Goal: Information Seeking & Learning: Check status

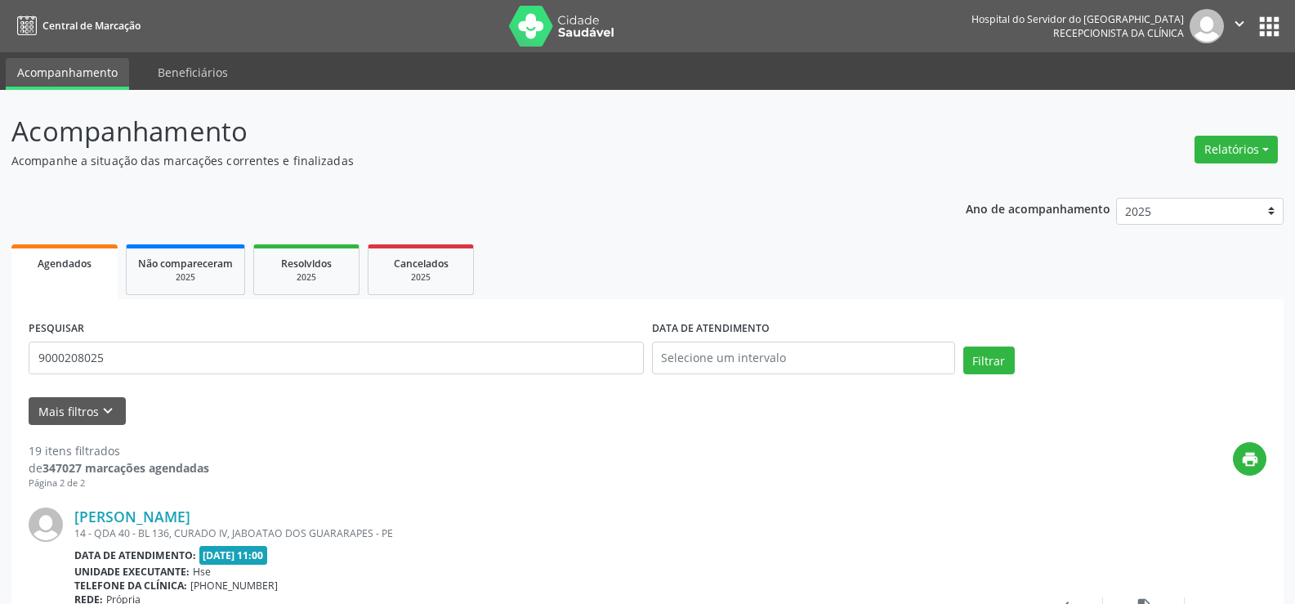
click at [256, 367] on input "9000208025" at bounding box center [336, 357] width 615 height 33
click at [963, 346] on button "Filtrar" at bounding box center [988, 360] width 51 height 28
click at [231, 354] on input "[PERSON_NAME]" at bounding box center [336, 357] width 615 height 33
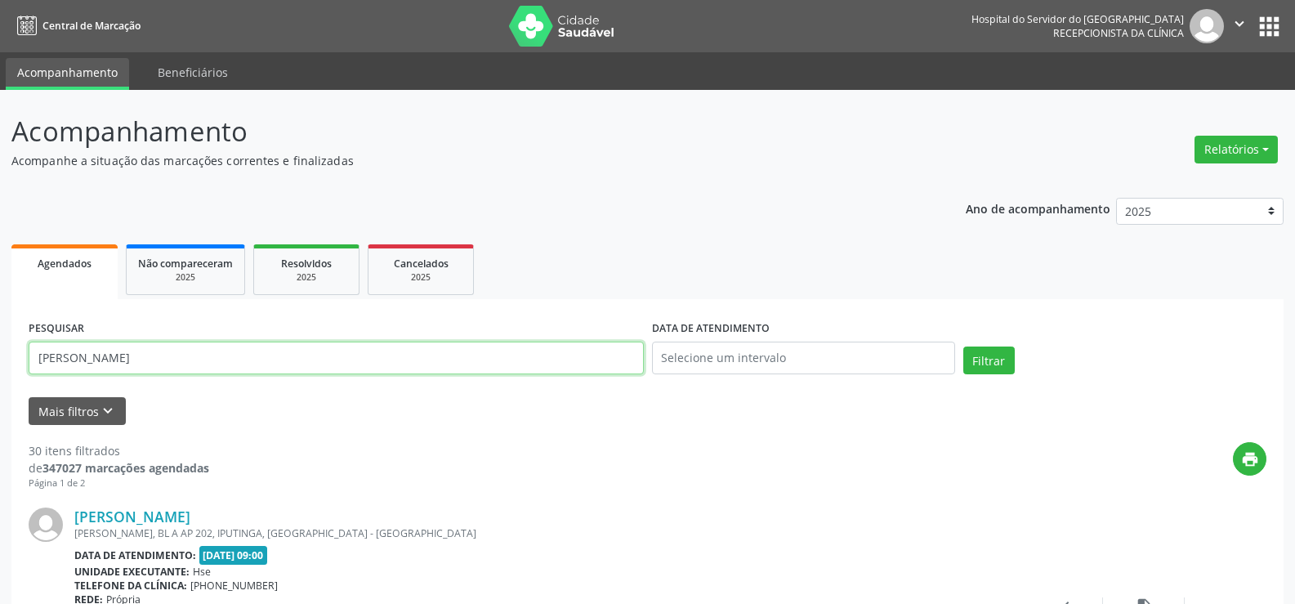
click at [231, 354] on input "[PERSON_NAME]" at bounding box center [336, 357] width 615 height 33
paste input "[PERSON_NAME]"
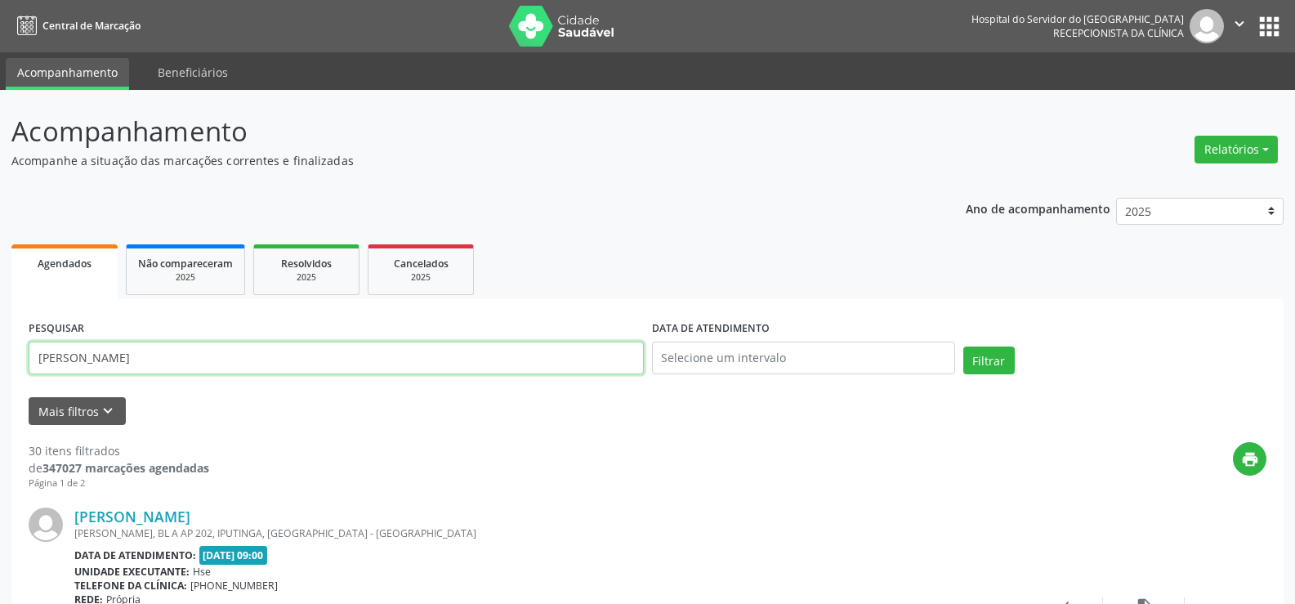
click at [963, 346] on button "Filtrar" at bounding box center [988, 360] width 51 height 28
click at [265, 361] on input "[PERSON_NAME]" at bounding box center [336, 357] width 615 height 33
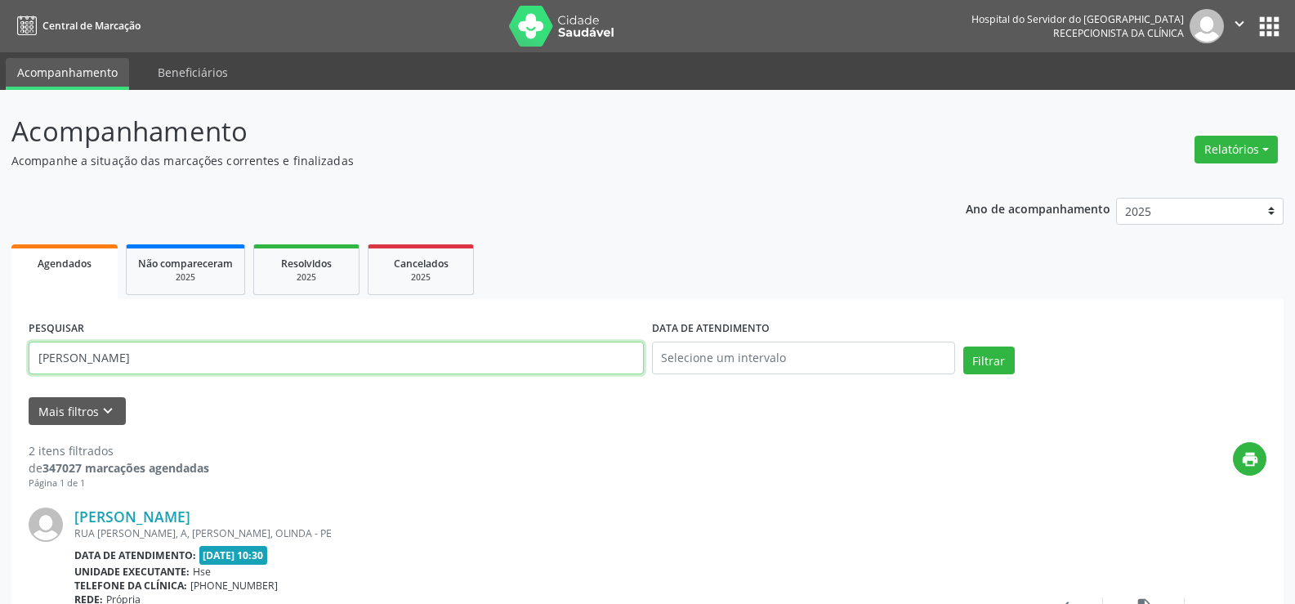
paste input "37475924491"
click at [963, 346] on button "Filtrar" at bounding box center [988, 360] width 51 height 28
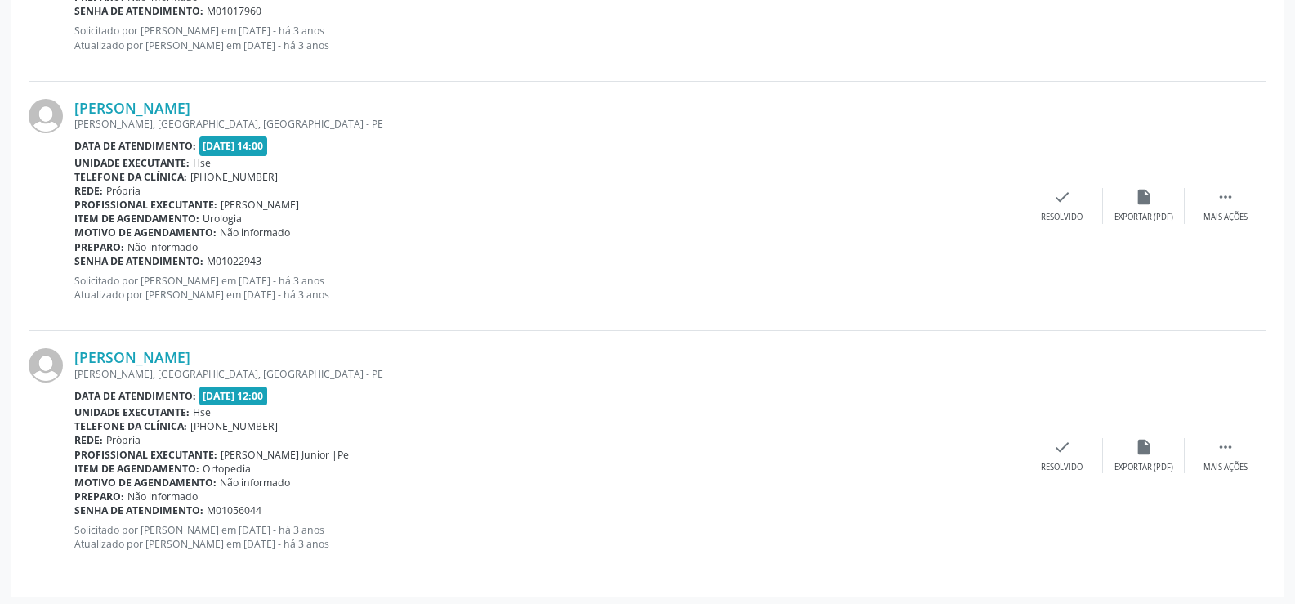
scroll to position [1411, 0]
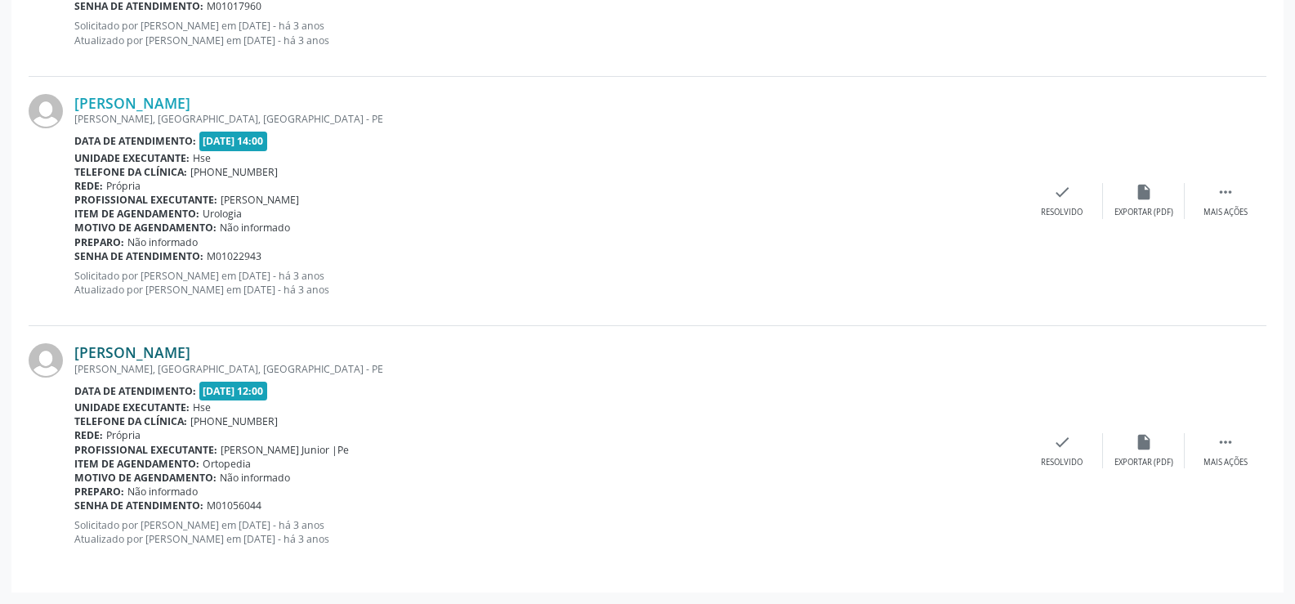
click at [190, 343] on link "[PERSON_NAME]" at bounding box center [132, 352] width 116 height 18
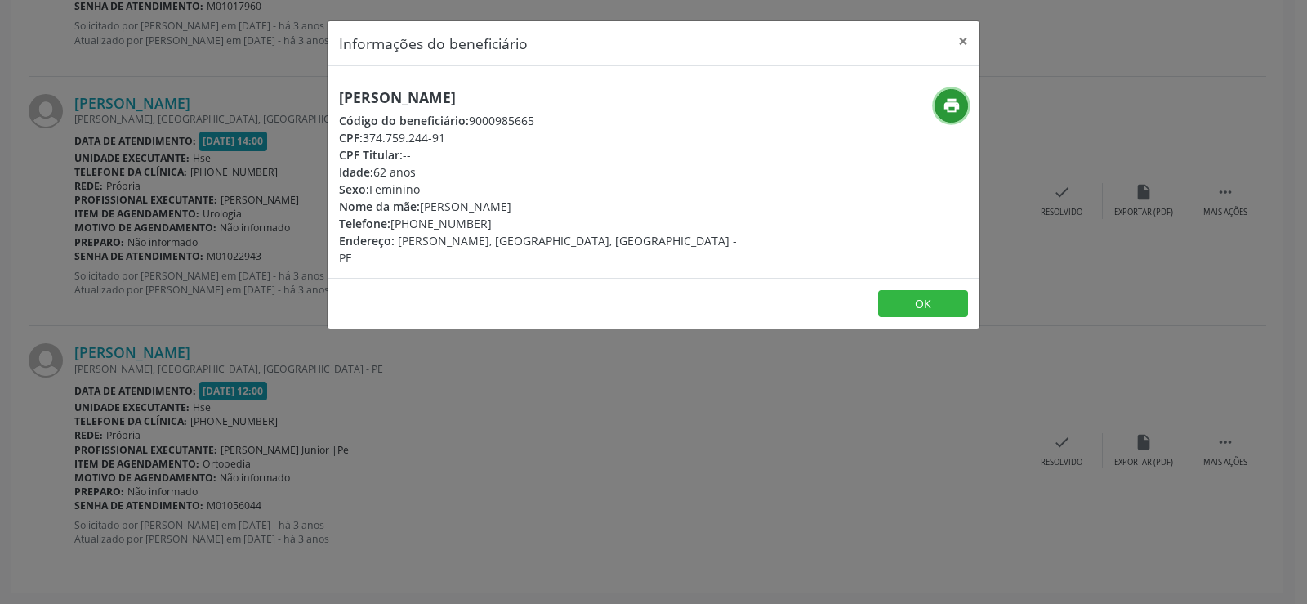
click at [961, 113] on button "print" at bounding box center [950, 105] width 33 height 33
drag, startPoint x: 965, startPoint y: 33, endPoint x: 939, endPoint y: 54, distance: 33.7
click at [965, 33] on button "×" at bounding box center [963, 41] width 33 height 40
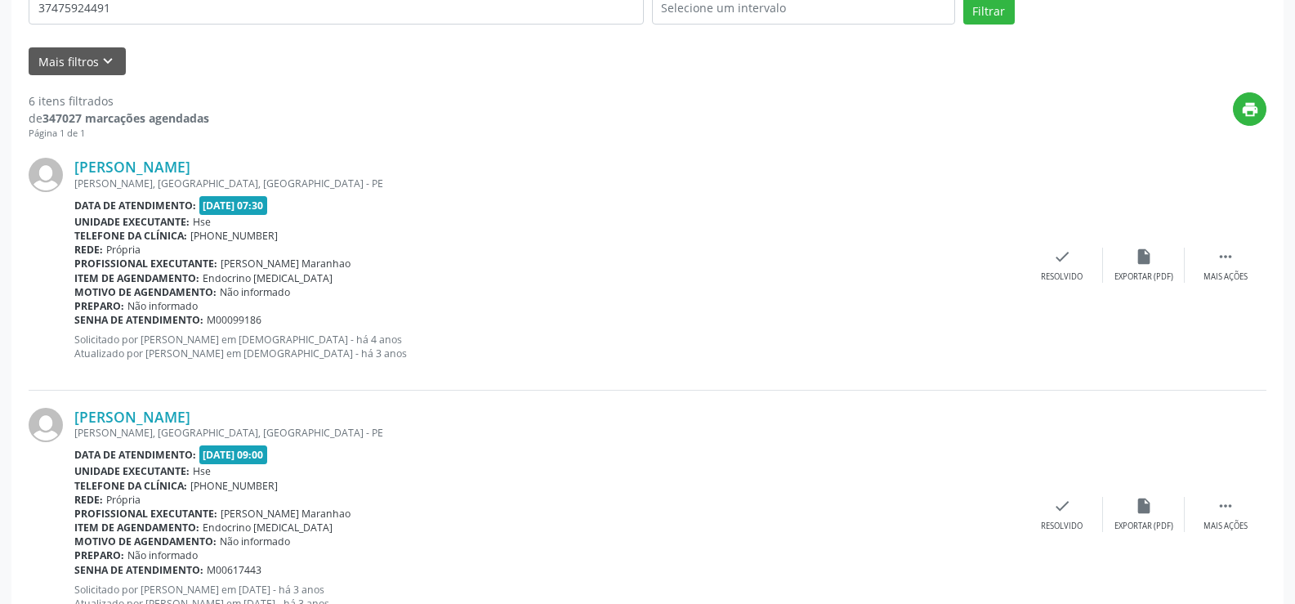
scroll to position [0, 0]
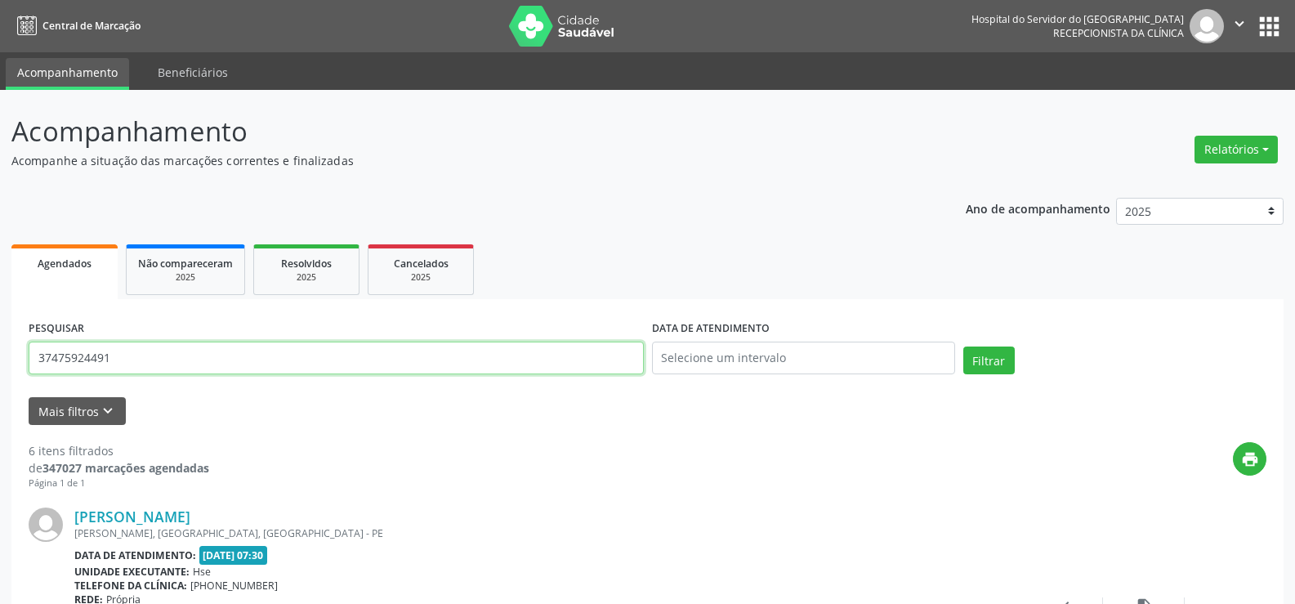
click at [306, 355] on input "37475924491" at bounding box center [336, 357] width 615 height 33
paste input "[PERSON_NAME]"
click at [963, 346] on button "Filtrar" at bounding box center [988, 360] width 51 height 28
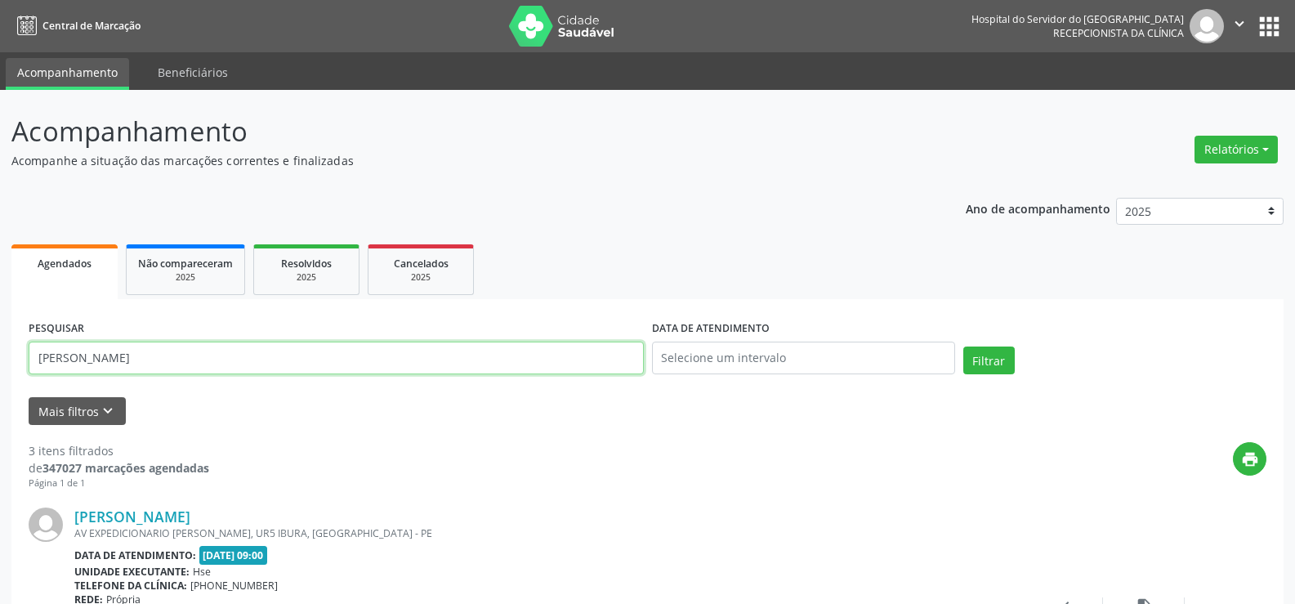
click at [154, 358] on input "[PERSON_NAME]" at bounding box center [336, 357] width 615 height 33
paste input "[PERSON_NAME]"
click at [963, 346] on button "Filtrar" at bounding box center [988, 360] width 51 height 28
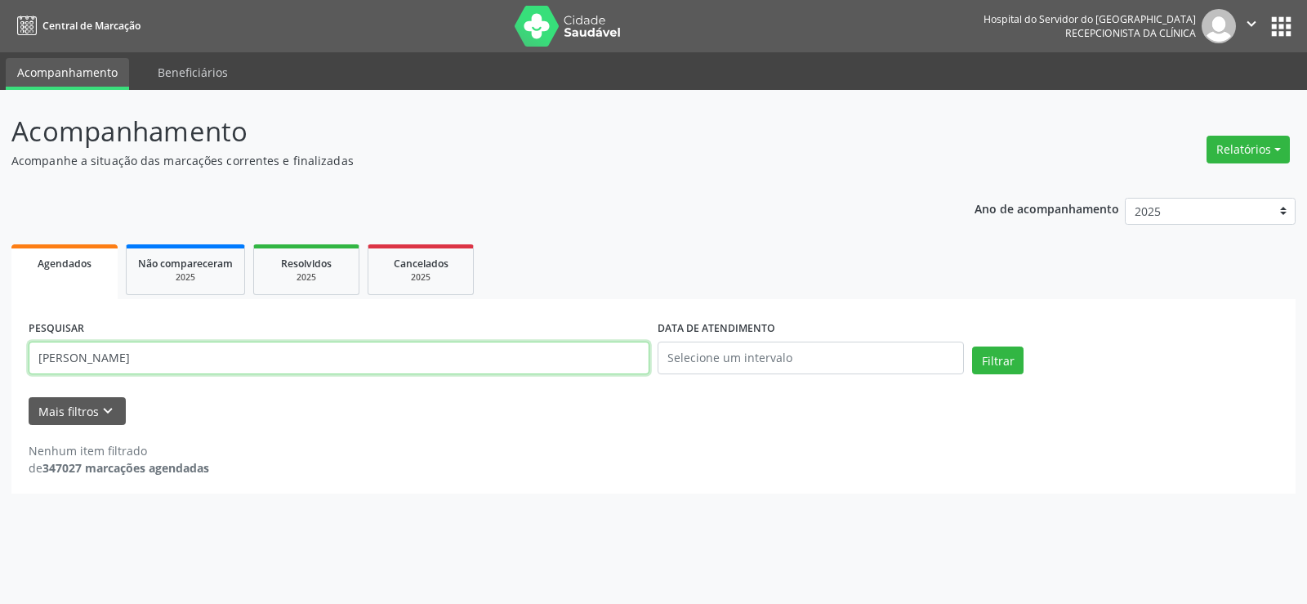
click at [207, 350] on input "[PERSON_NAME]" at bounding box center [339, 357] width 621 height 33
click at [972, 346] on button "Filtrar" at bounding box center [997, 360] width 51 height 28
drag, startPoint x: 252, startPoint y: 357, endPoint x: 0, endPoint y: 358, distance: 252.4
click at [0, 358] on div "Acompanhamento Acompanhe a situação das marcações correntes e finalizadas Relat…" at bounding box center [653, 347] width 1307 height 514
click at [0, 360] on div "Acompanhamento Acompanhe a situação das marcações correntes e finalizadas Relat…" at bounding box center [653, 347] width 1307 height 514
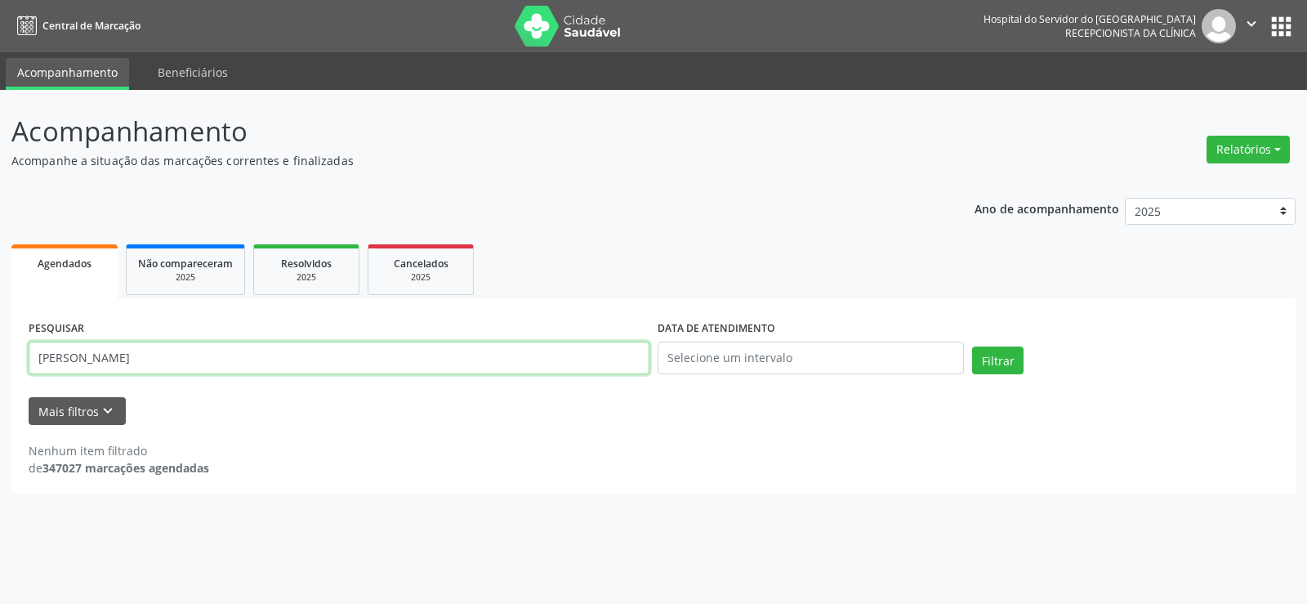
drag, startPoint x: 243, startPoint y: 354, endPoint x: 0, endPoint y: 368, distance: 243.0
click at [0, 368] on div "Acompanhamento Acompanhe a situação das marcações correntes e finalizadas Relat…" at bounding box center [653, 347] width 1307 height 514
click at [972, 346] on button "Filtrar" at bounding box center [997, 360] width 51 height 28
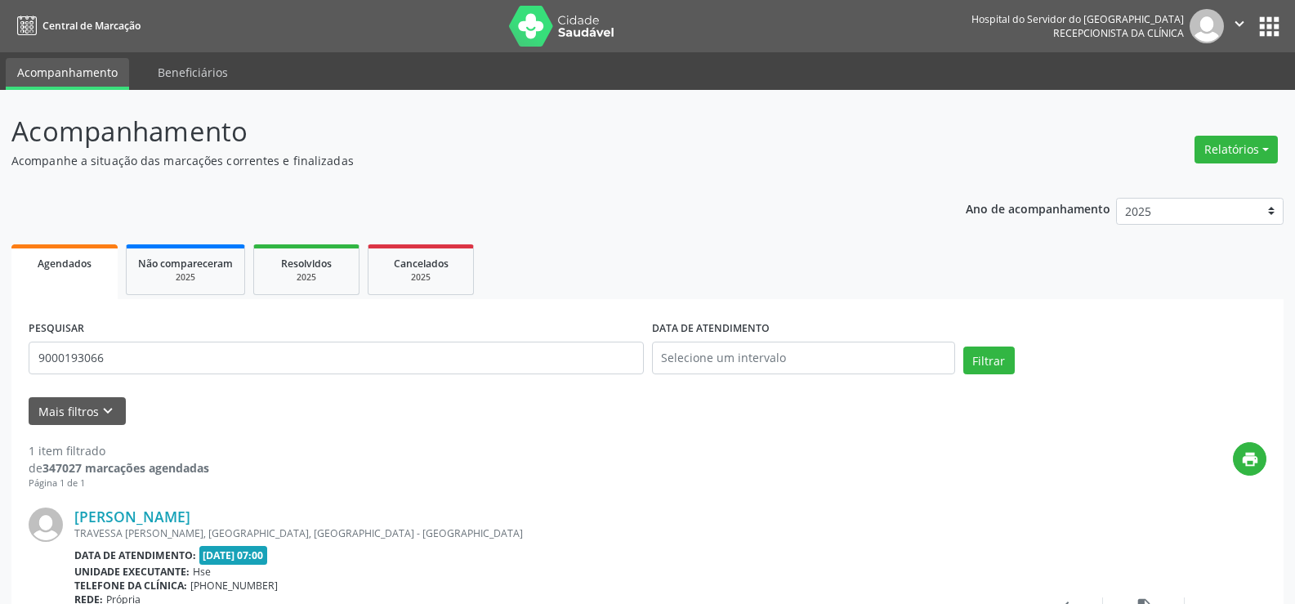
scroll to position [164, 0]
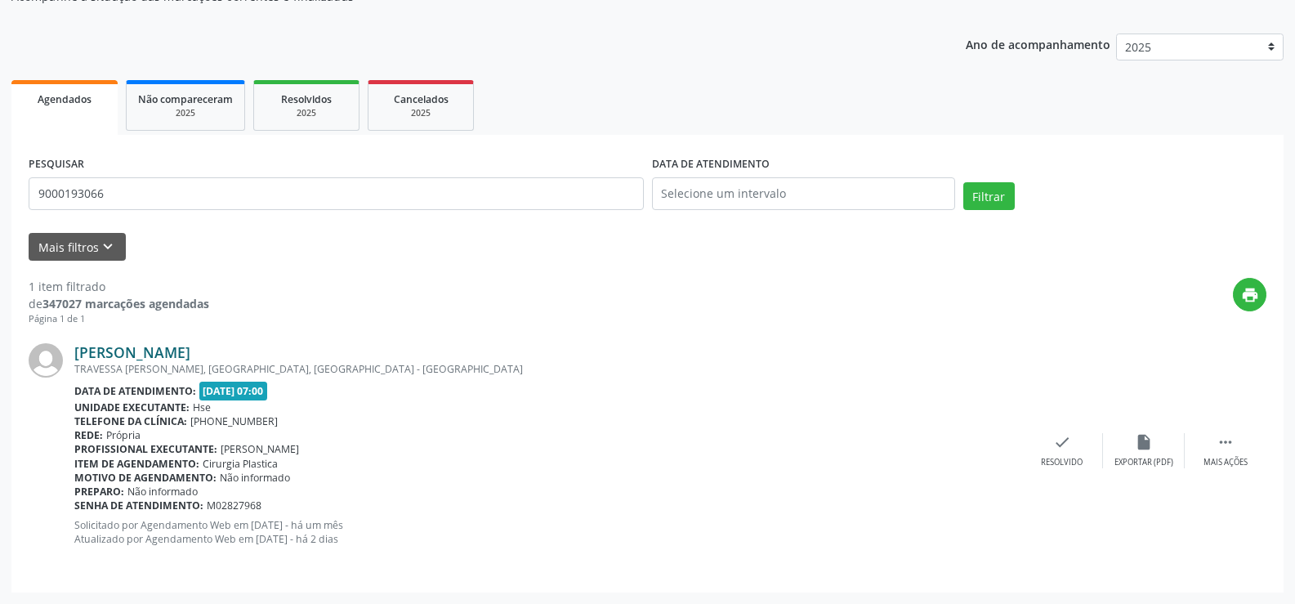
click at [181, 353] on link "[PERSON_NAME]" at bounding box center [132, 352] width 116 height 18
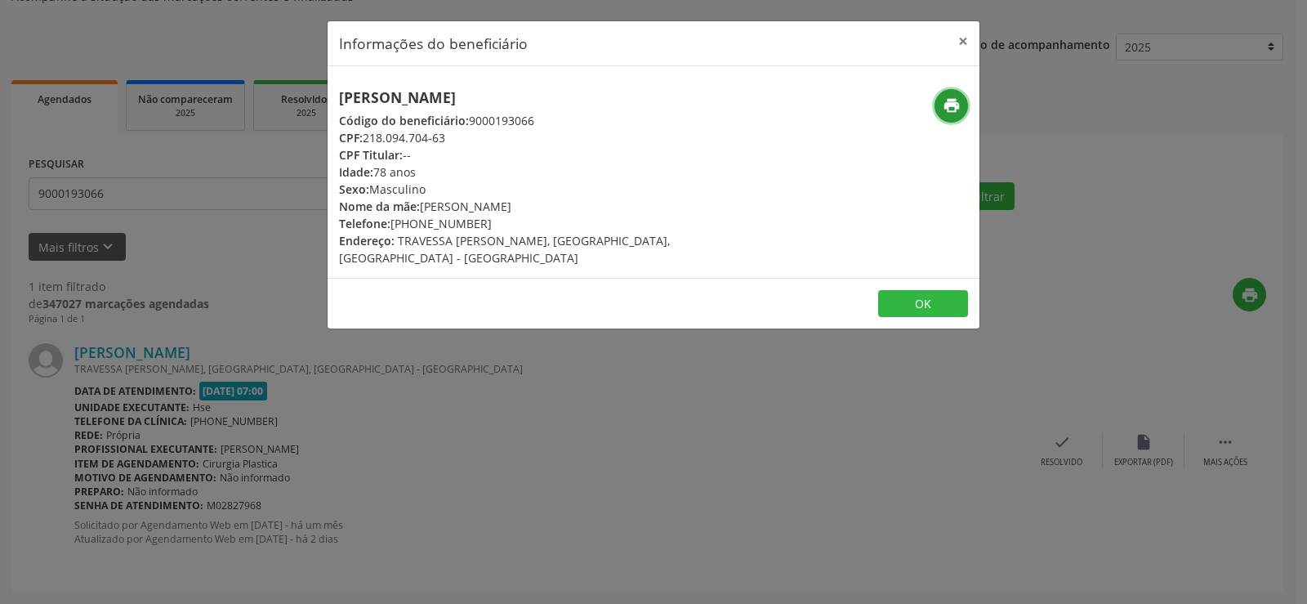
click at [943, 110] on icon "print" at bounding box center [952, 105] width 18 height 18
drag, startPoint x: 522, startPoint y: 96, endPoint x: 283, endPoint y: 96, distance: 238.5
click at [283, 96] on div "Informações do beneficiário × [PERSON_NAME] Código do beneficiário: 9000193066 …" at bounding box center [653, 302] width 1307 height 604
copy h5 "[PERSON_NAME]"
click at [962, 43] on button "×" at bounding box center [963, 41] width 33 height 40
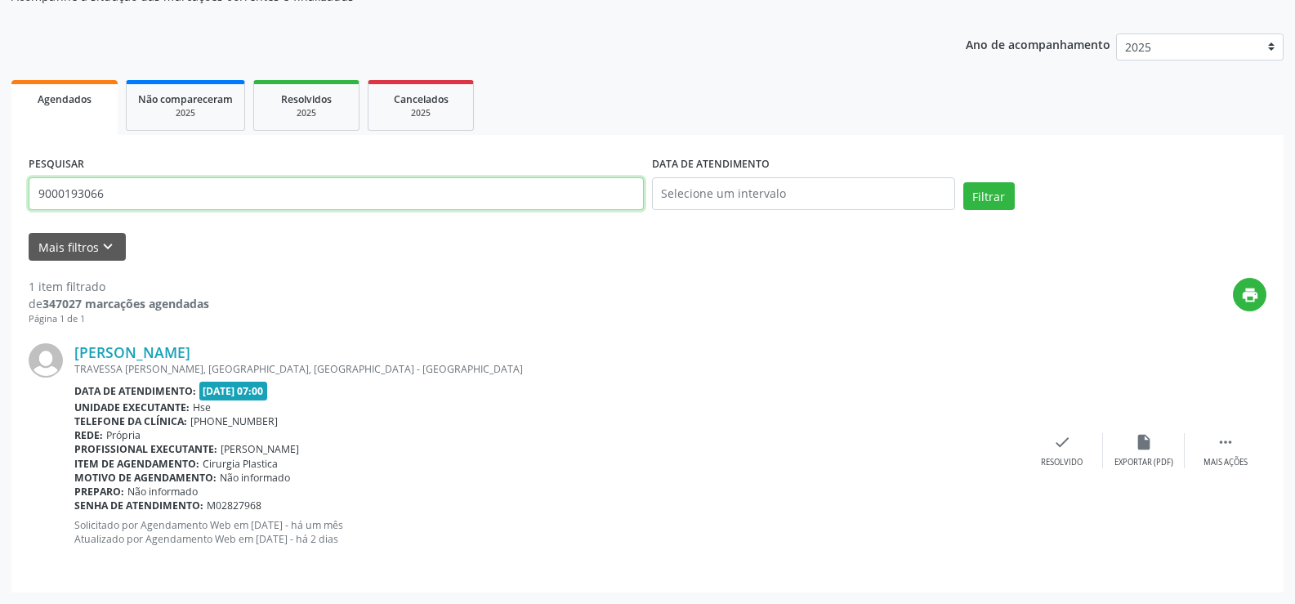
click at [345, 181] on input "9000193066" at bounding box center [336, 193] width 615 height 33
click at [221, 190] on input "9000193066" at bounding box center [336, 193] width 615 height 33
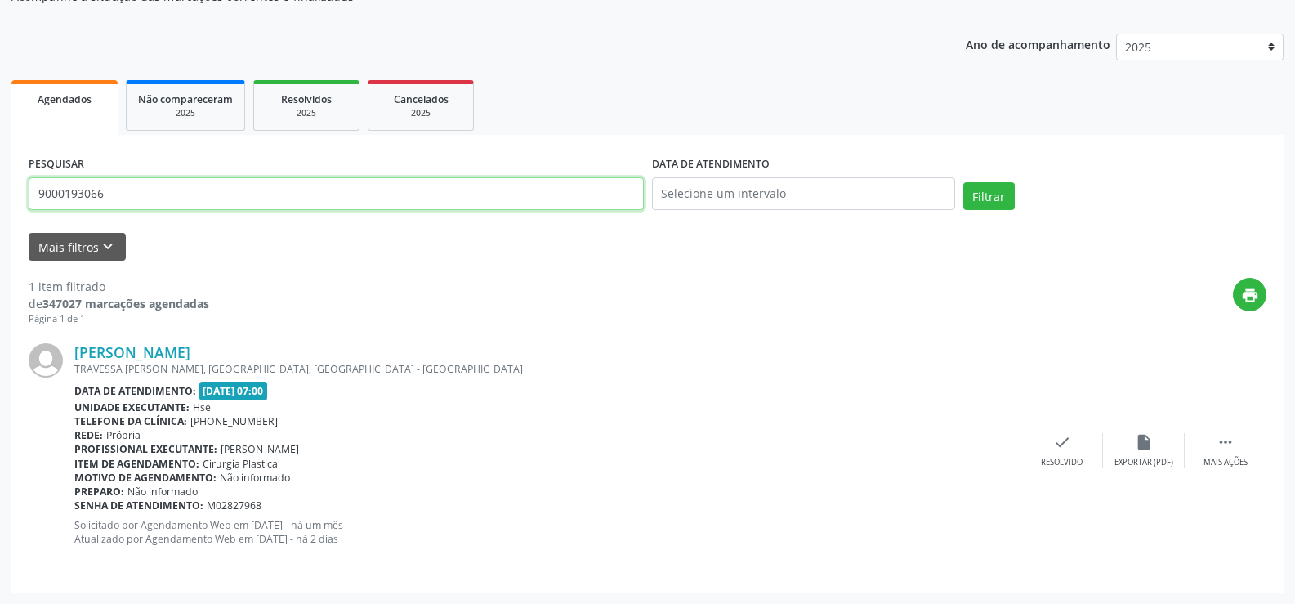
click at [221, 190] on input "9000193066" at bounding box center [336, 193] width 615 height 33
click at [963, 182] on button "Filtrar" at bounding box center [988, 196] width 51 height 28
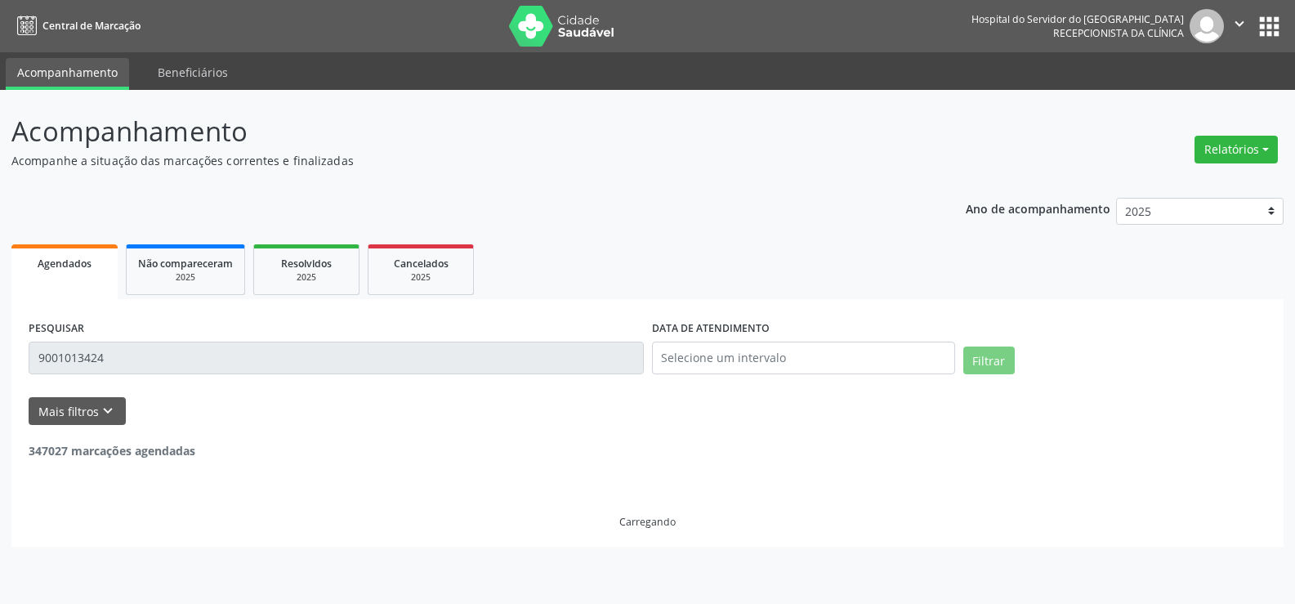
scroll to position [0, 0]
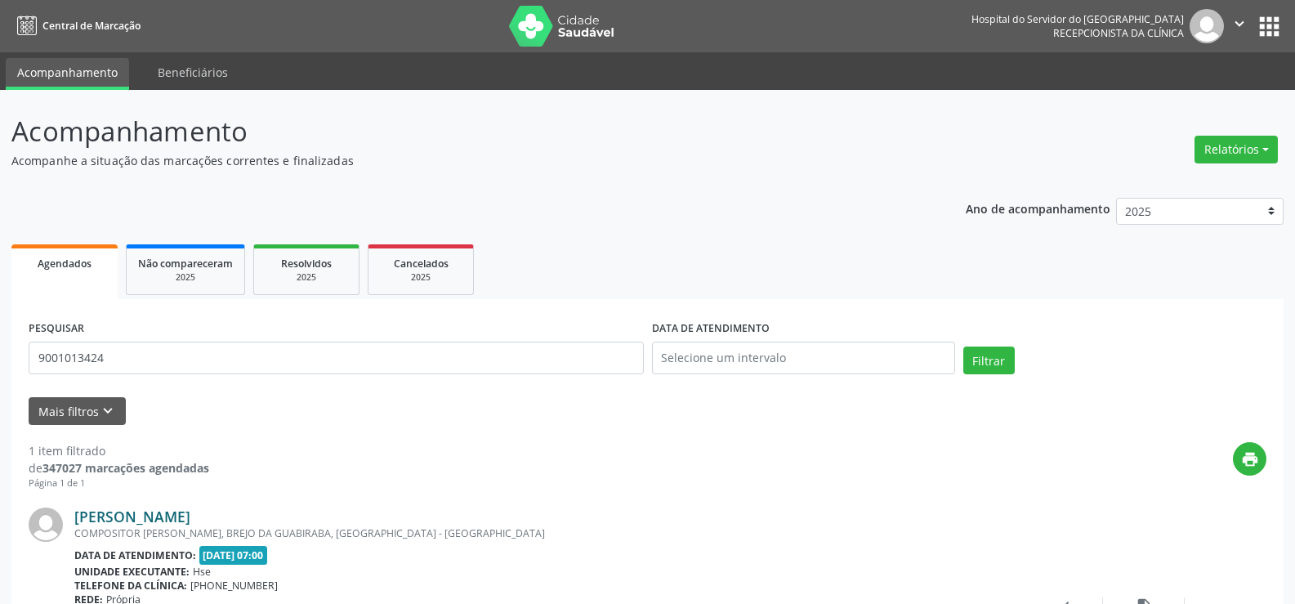
click at [167, 524] on link "[PERSON_NAME]" at bounding box center [132, 516] width 116 height 18
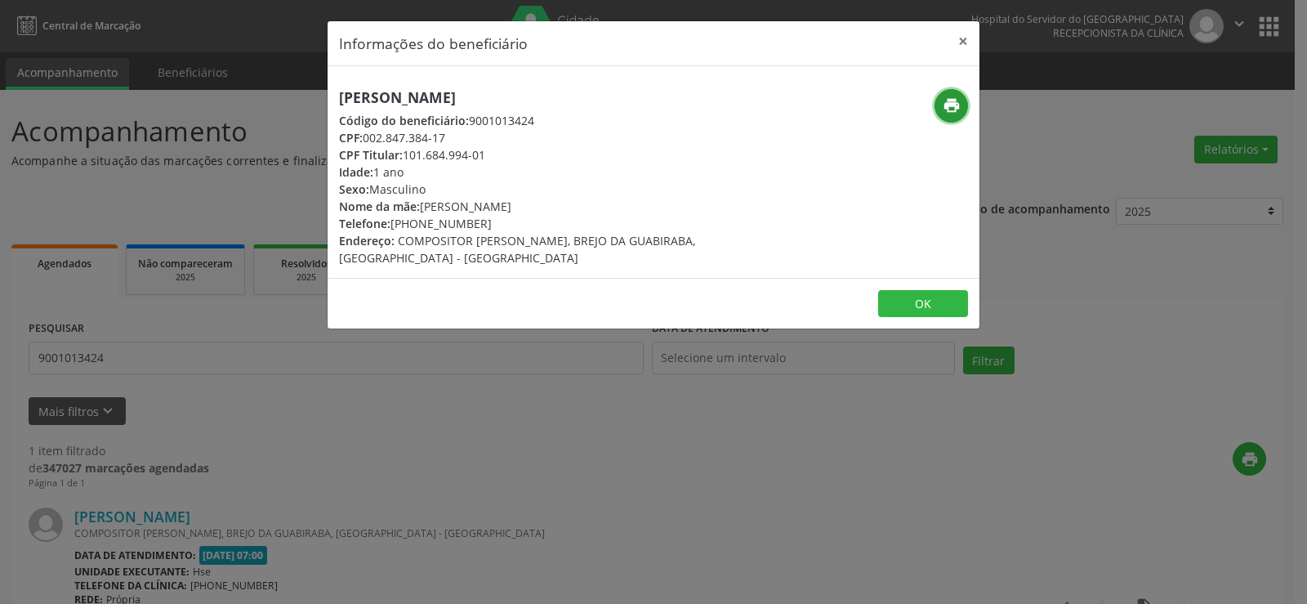
click at [934, 110] on button "print" at bounding box center [950, 105] width 33 height 33
click at [73, 355] on div "Informações do beneficiário × [PERSON_NAME] Código do beneficiário: 9001013424 …" at bounding box center [653, 302] width 1307 height 604
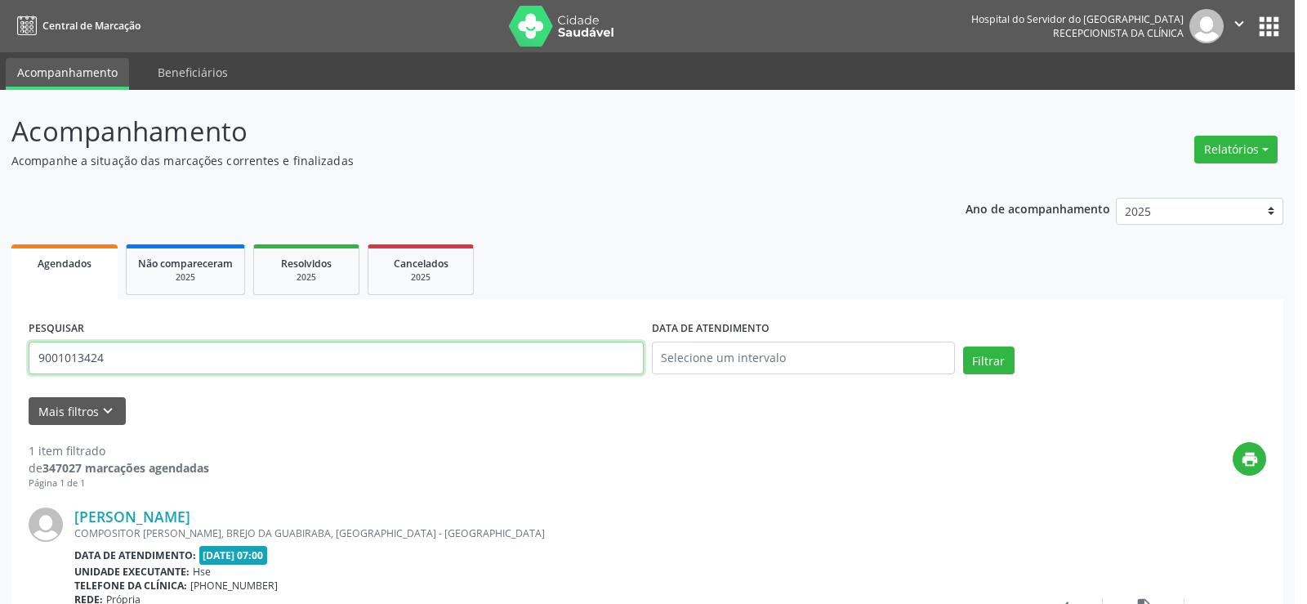
click at [73, 355] on input "9001013424" at bounding box center [336, 357] width 615 height 33
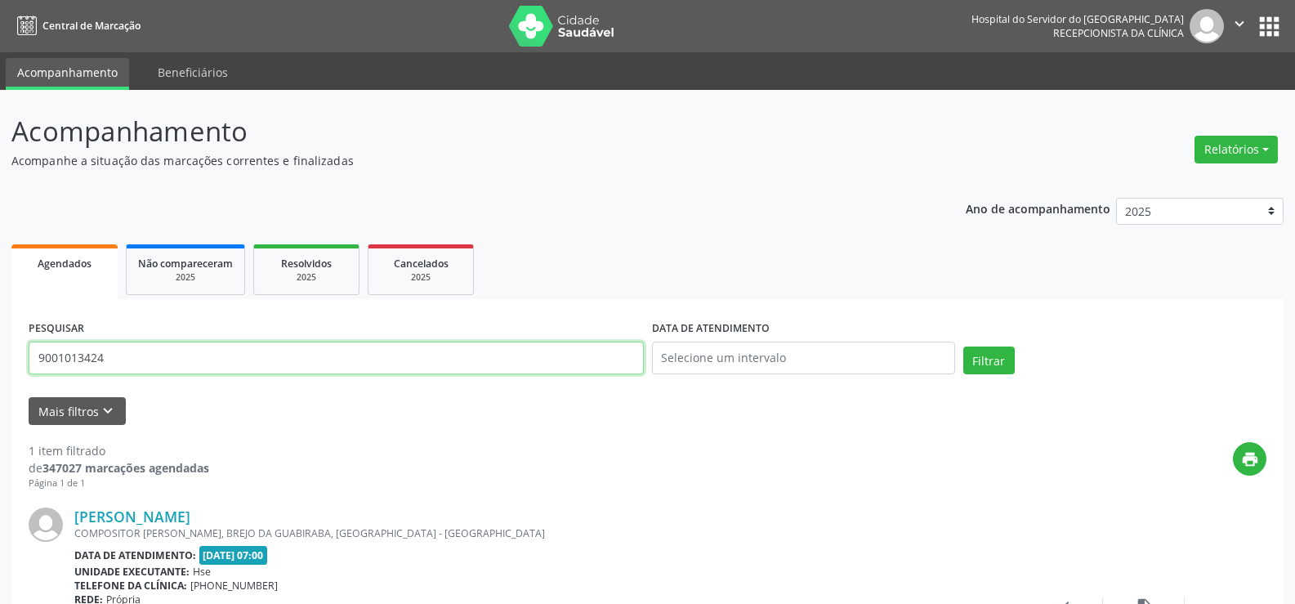
click at [73, 355] on input "9001013424" at bounding box center [336, 357] width 615 height 33
click at [963, 346] on button "Filtrar" at bounding box center [988, 360] width 51 height 28
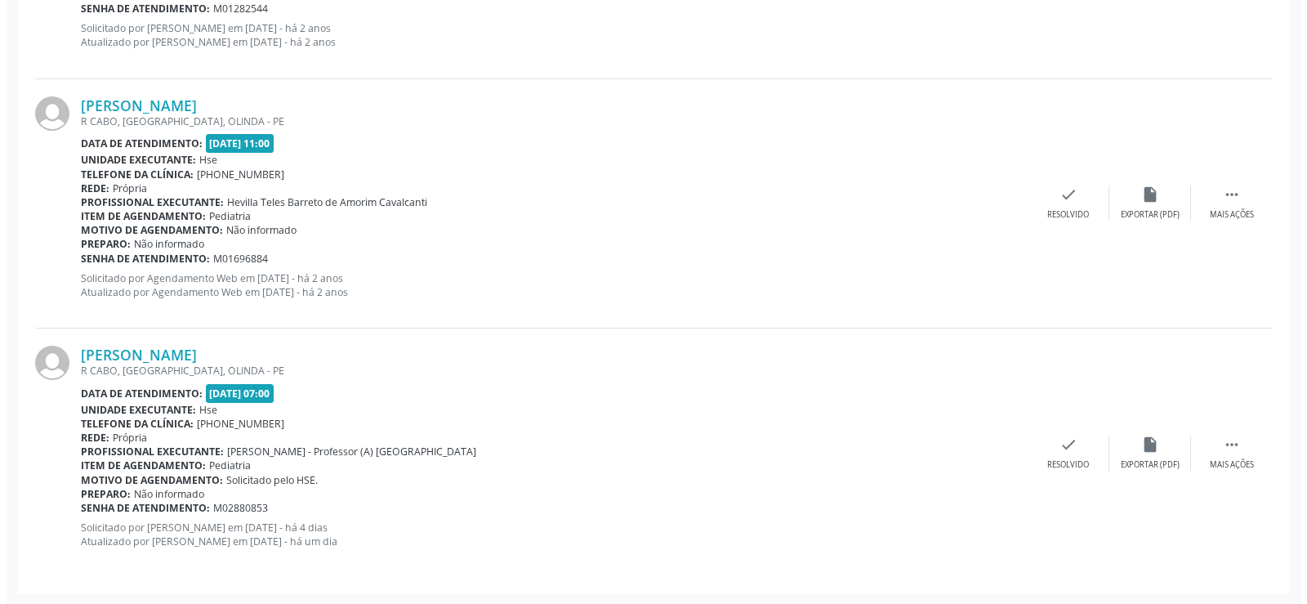
scroll to position [662, 0]
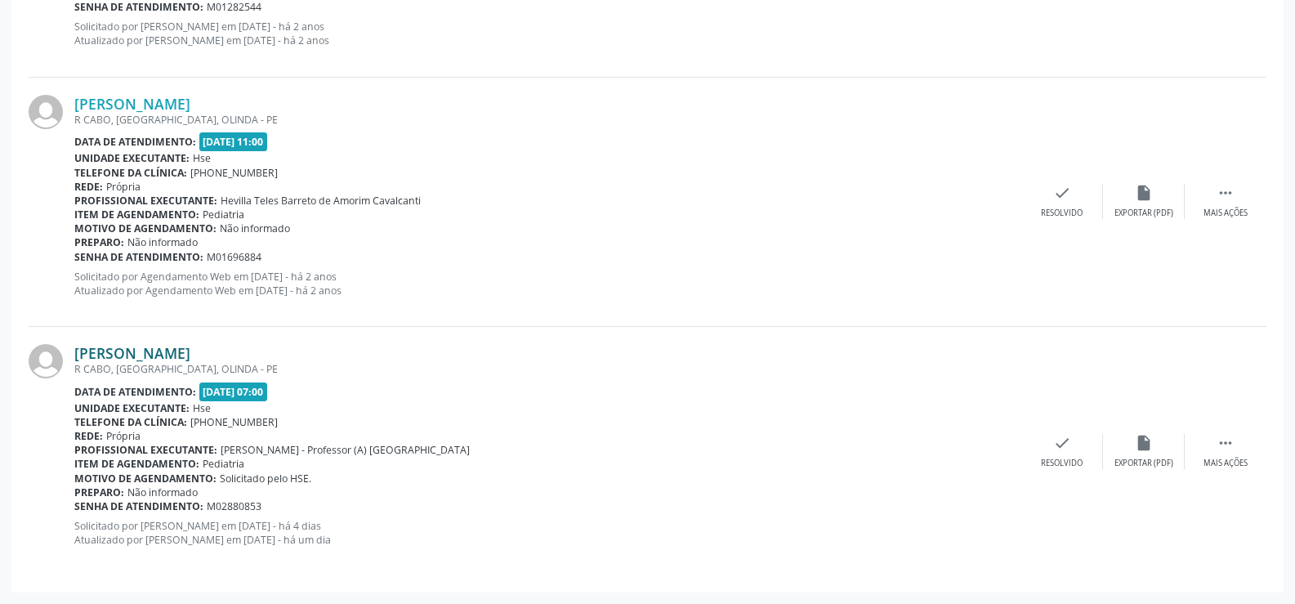
click at [190, 359] on link "[PERSON_NAME]" at bounding box center [132, 353] width 116 height 18
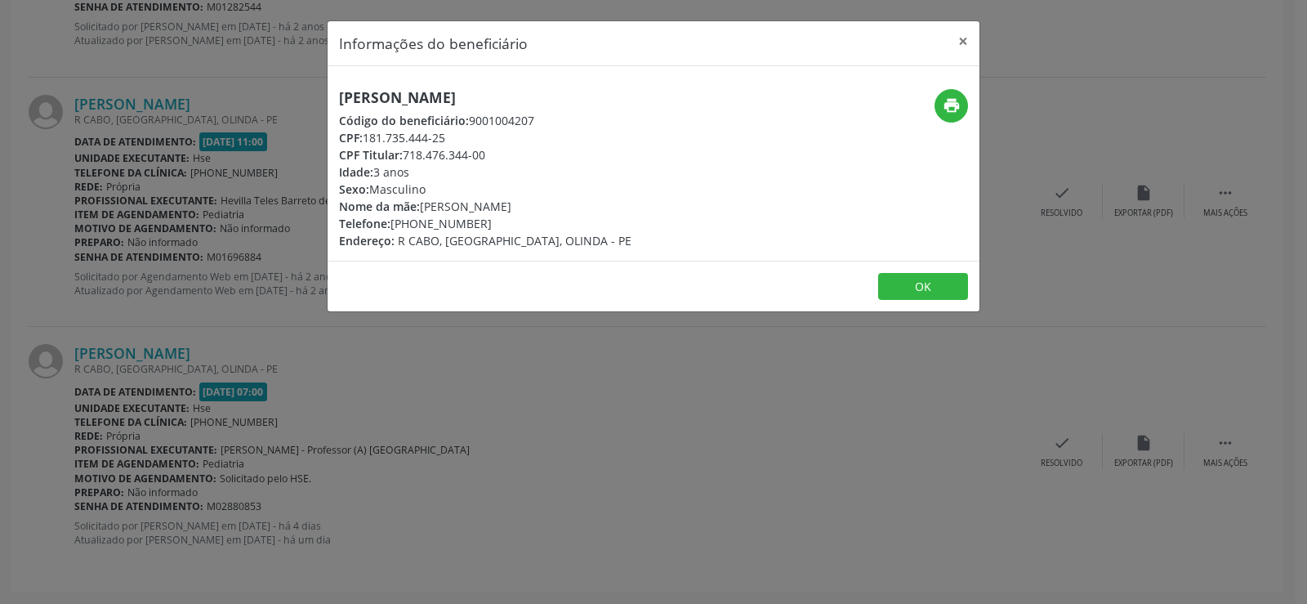
click at [560, 103] on h5 "[PERSON_NAME]" at bounding box center [485, 97] width 292 height 17
copy div "[PERSON_NAME]"
click at [97, 372] on div "Informações do beneficiário × [PERSON_NAME] Código do beneficiário: 9001004207 …" at bounding box center [653, 302] width 1307 height 604
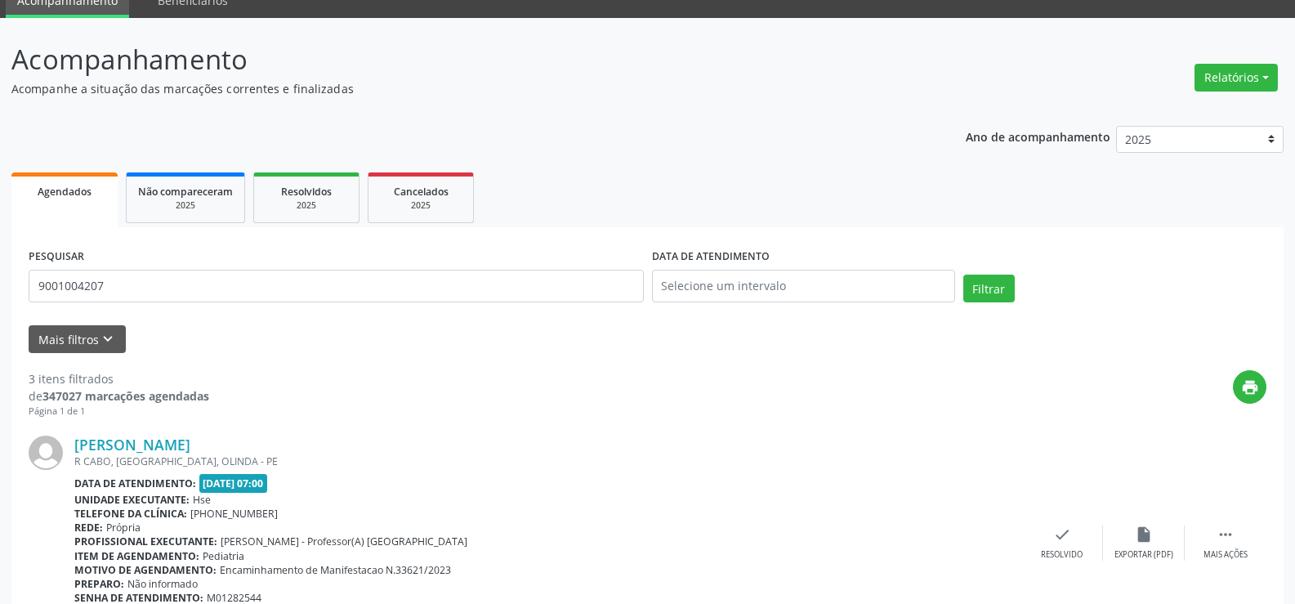
scroll to position [0, 0]
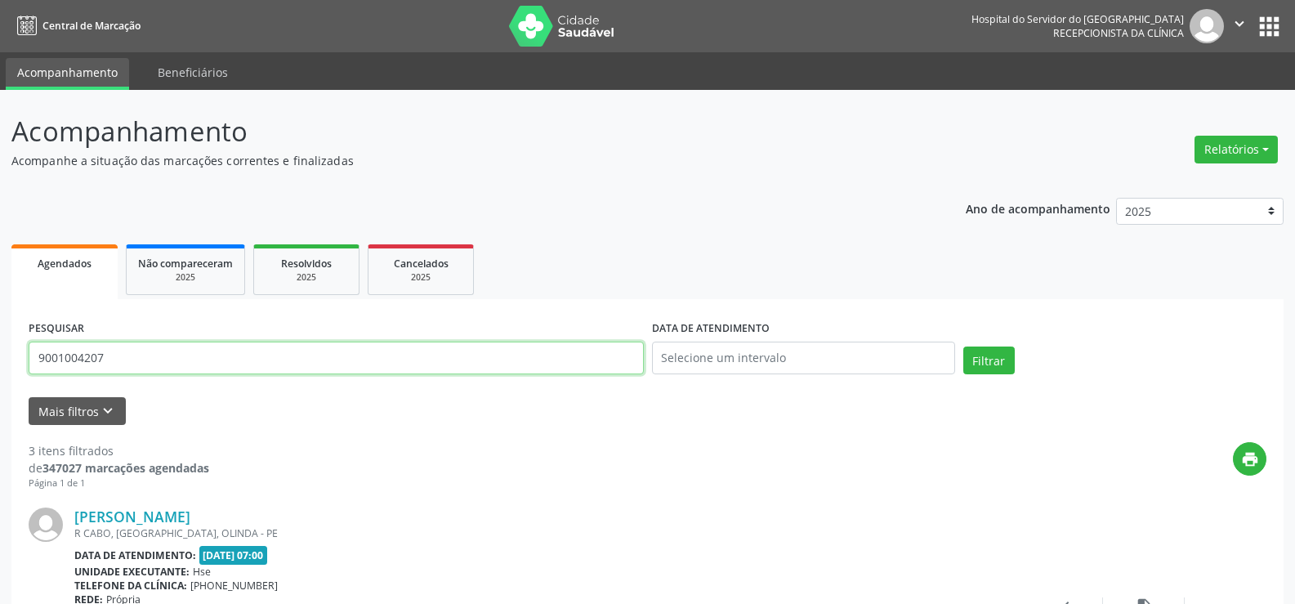
click at [152, 351] on input "9001004207" at bounding box center [336, 357] width 615 height 33
click at [963, 346] on button "Filtrar" at bounding box center [988, 360] width 51 height 28
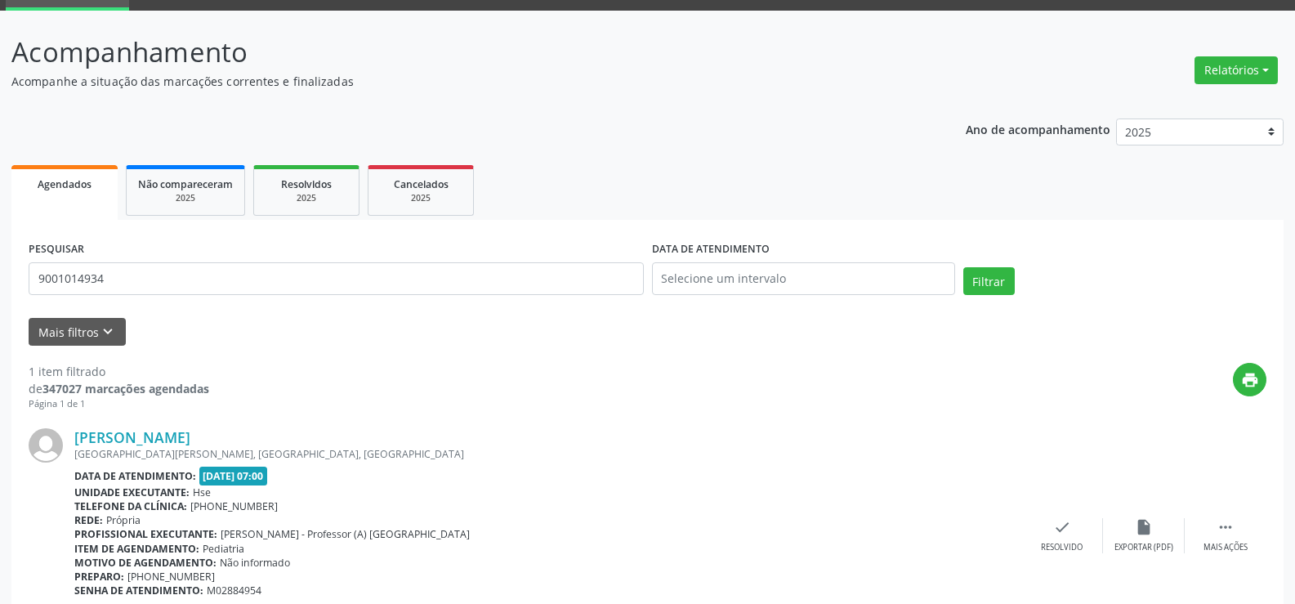
scroll to position [164, 0]
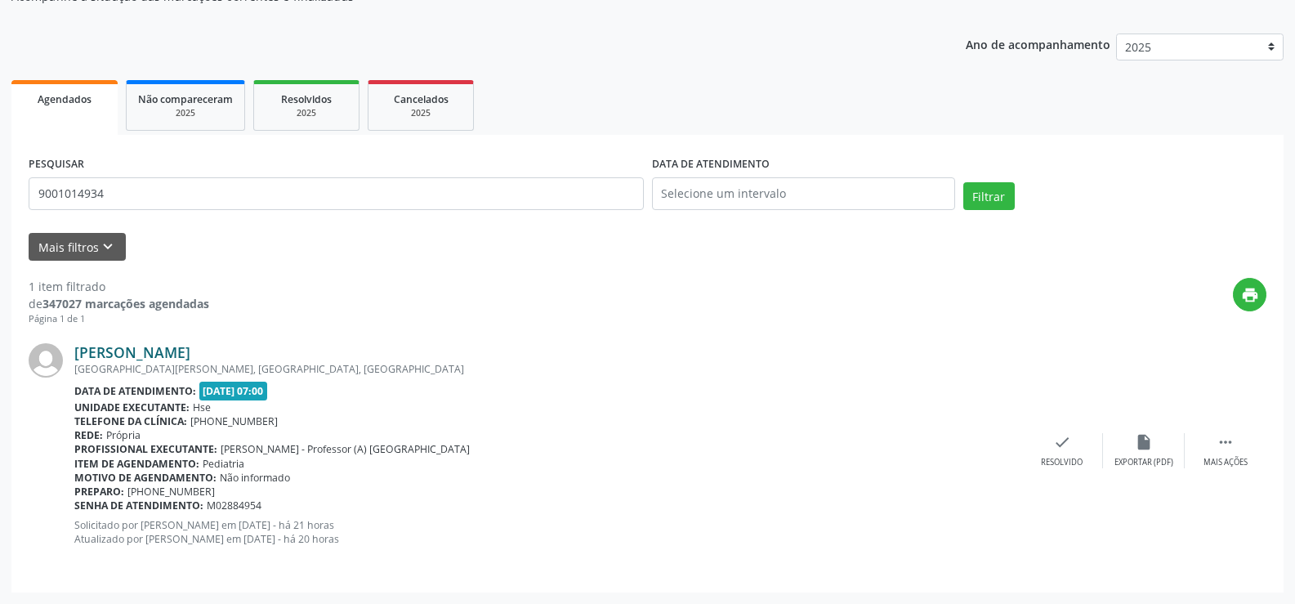
click at [190, 360] on link "[PERSON_NAME]" at bounding box center [132, 352] width 116 height 18
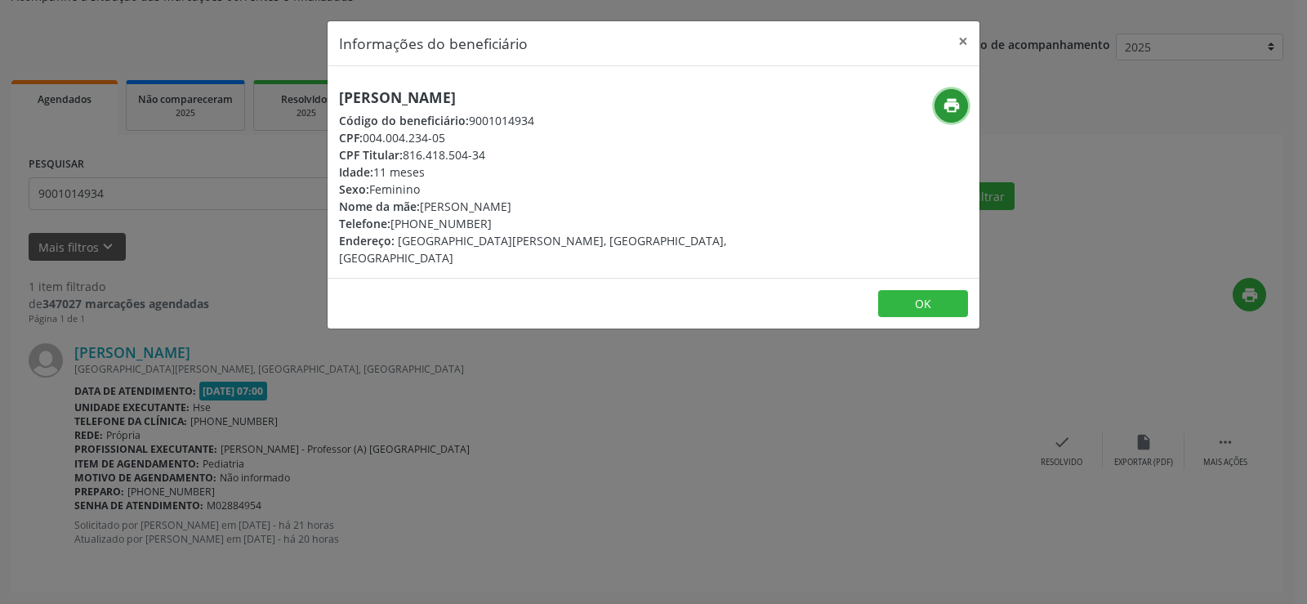
click at [952, 106] on icon "print" at bounding box center [952, 105] width 18 height 18
click at [102, 186] on div "Informações do beneficiário × [PERSON_NAME] Código do beneficiário: 9001014934 …" at bounding box center [653, 302] width 1307 height 604
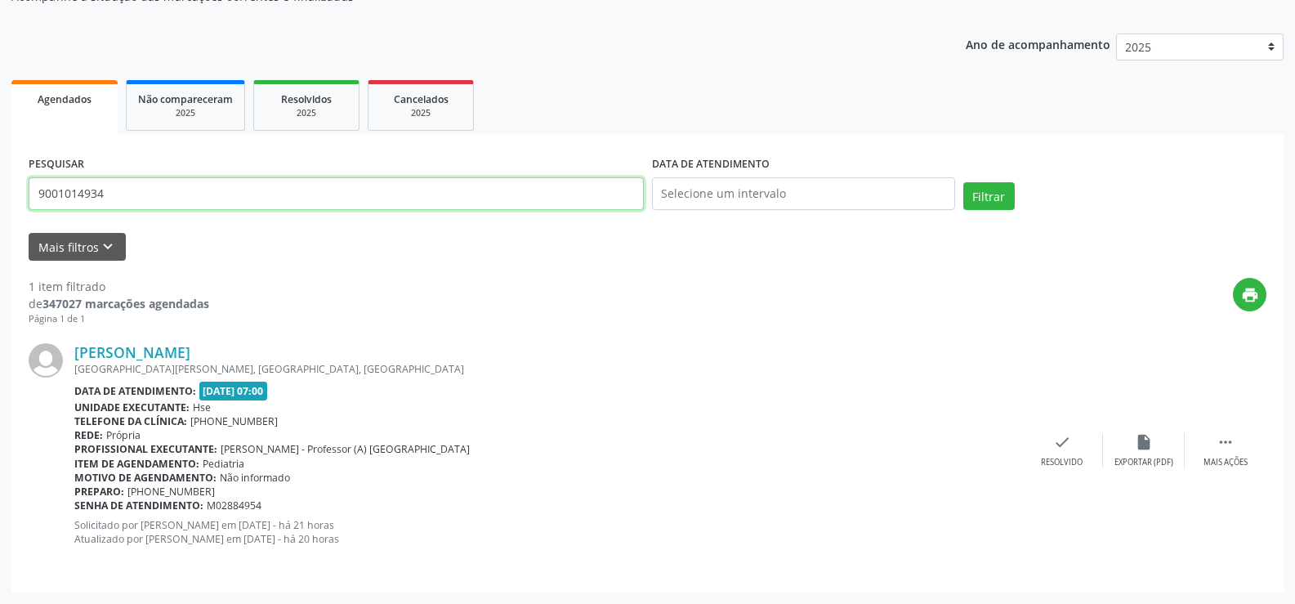
click at [115, 207] on input "9001014934" at bounding box center [336, 193] width 615 height 33
click at [963, 182] on button "Filtrar" at bounding box center [988, 196] width 51 height 28
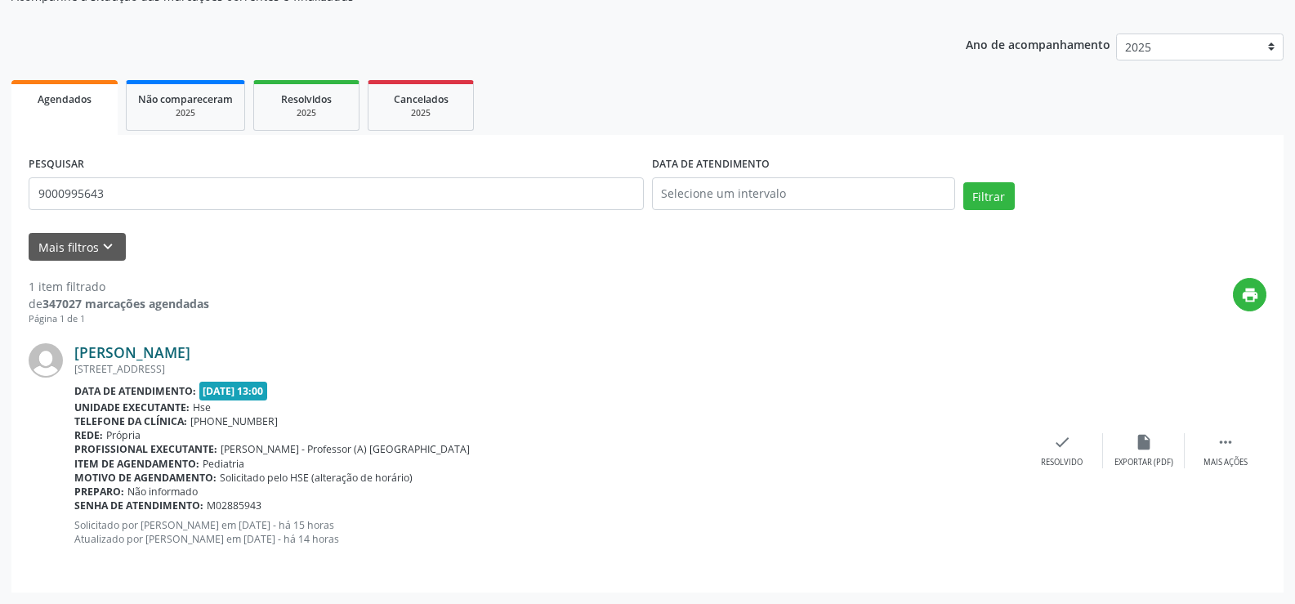
click at [158, 351] on link "[PERSON_NAME]" at bounding box center [132, 352] width 116 height 18
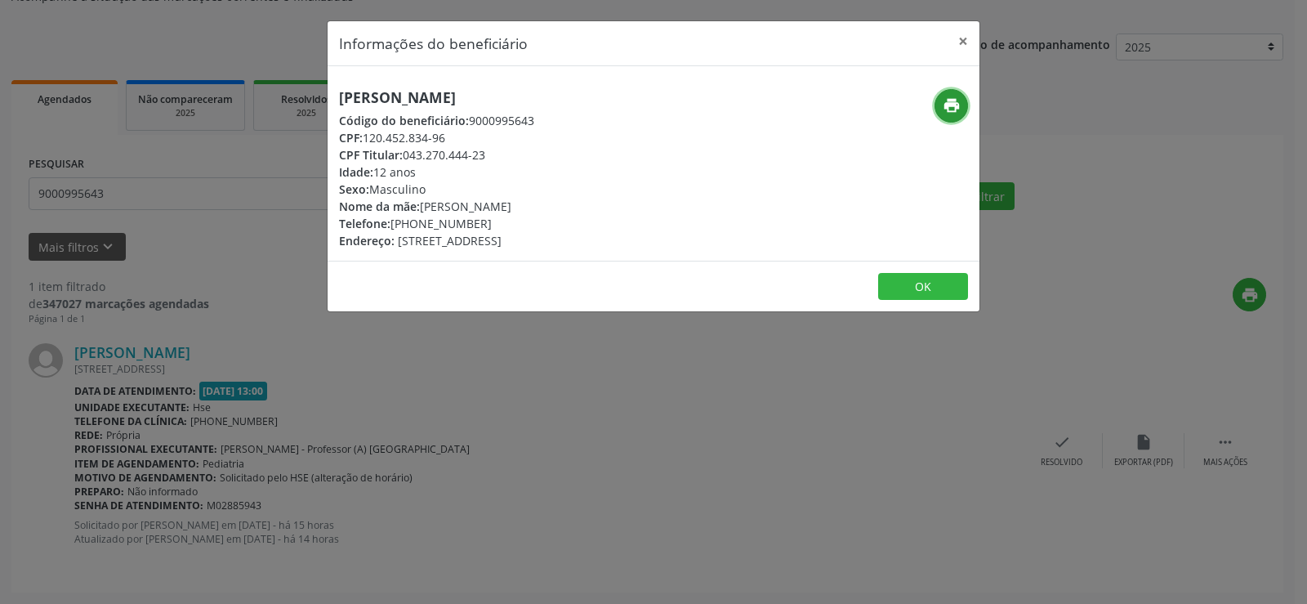
click at [956, 109] on icon "print" at bounding box center [952, 105] width 18 height 18
click at [110, 252] on div "Informações do beneficiário × [PERSON_NAME] Código do beneficiário: 9000995643 …" at bounding box center [653, 302] width 1307 height 604
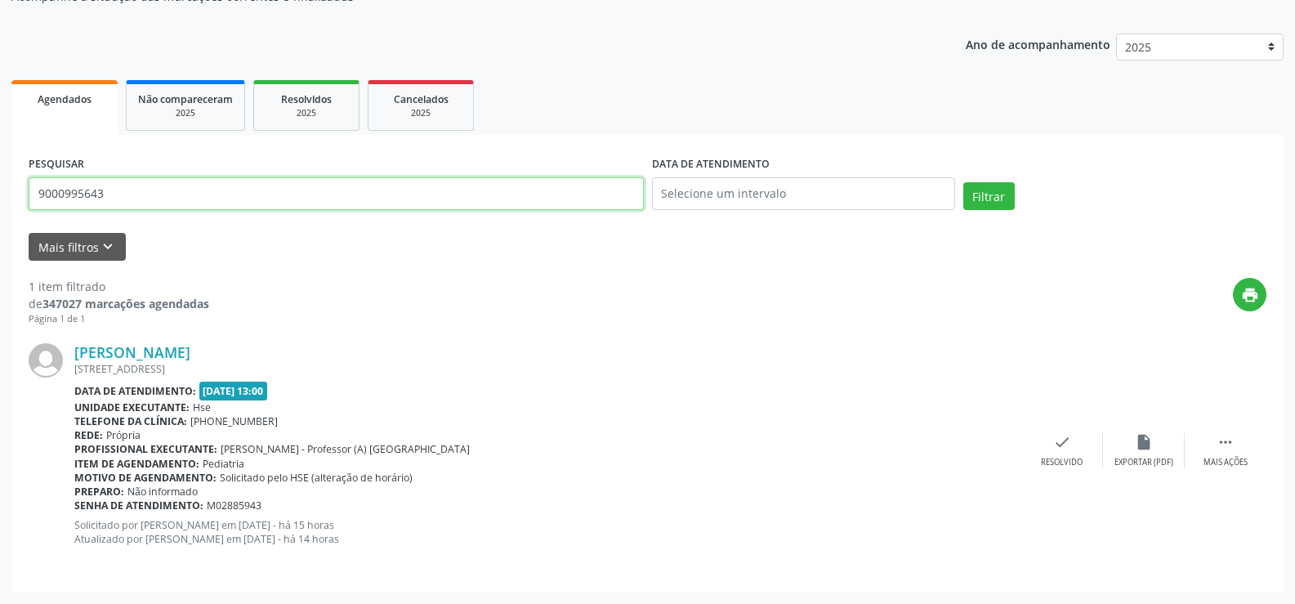
click at [136, 193] on input "9000995643" at bounding box center [336, 193] width 615 height 33
click at [963, 182] on button "Filtrar" at bounding box center [988, 196] width 51 height 28
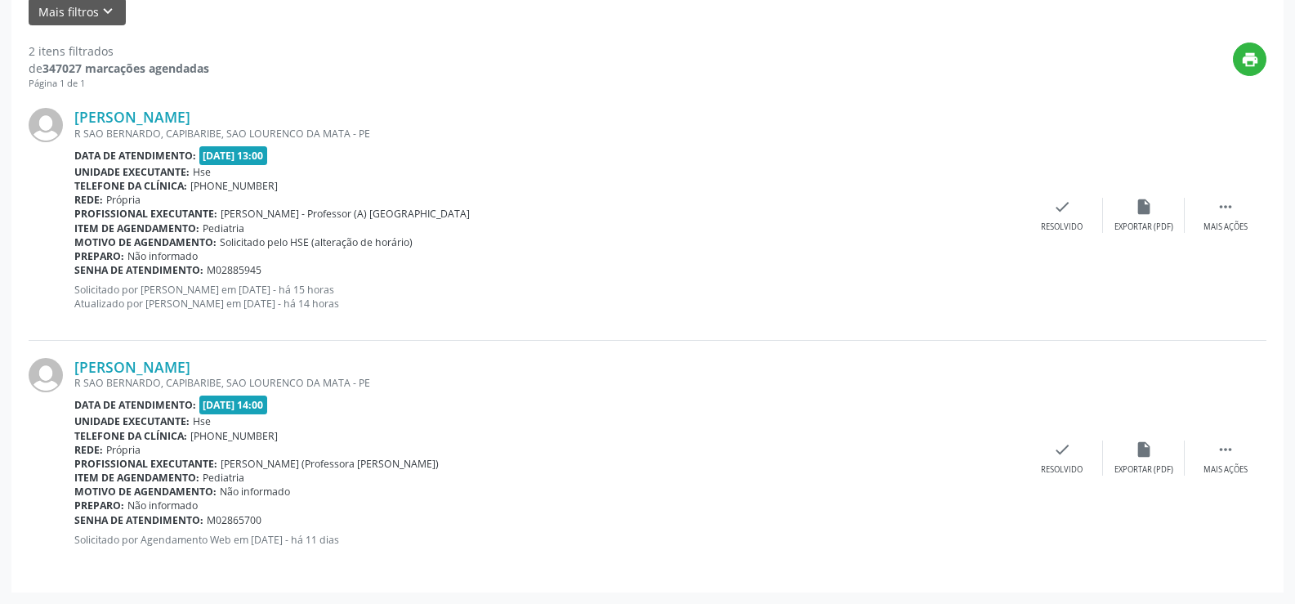
scroll to position [318, 0]
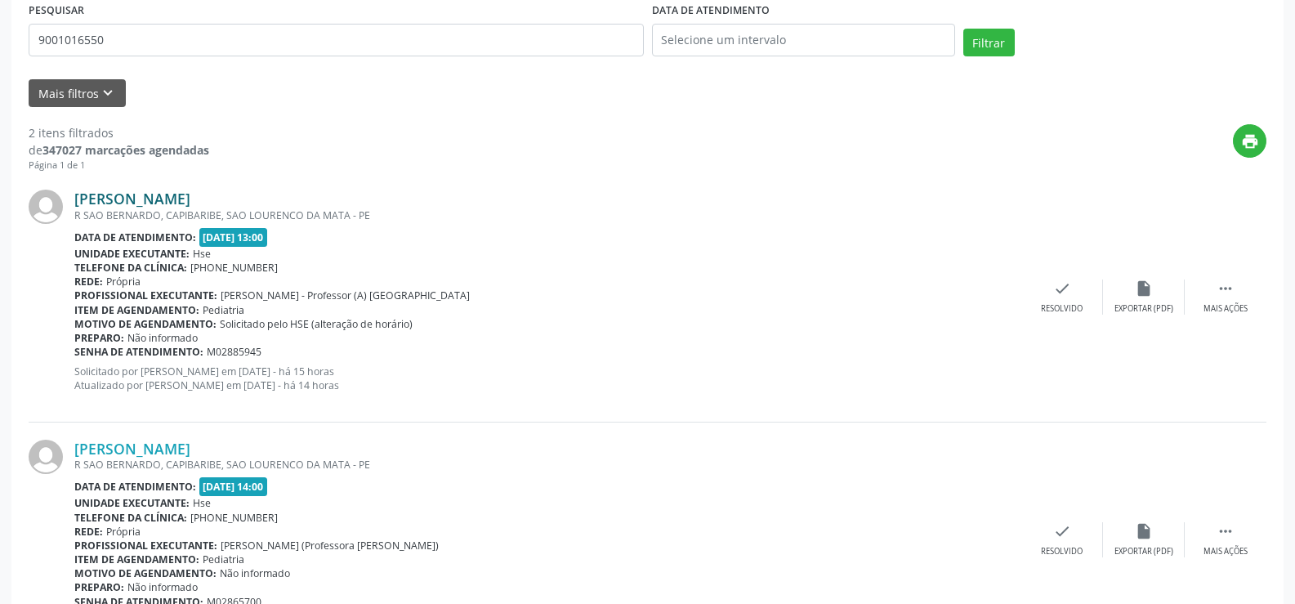
click at [190, 194] on link "[PERSON_NAME]" at bounding box center [132, 198] width 116 height 18
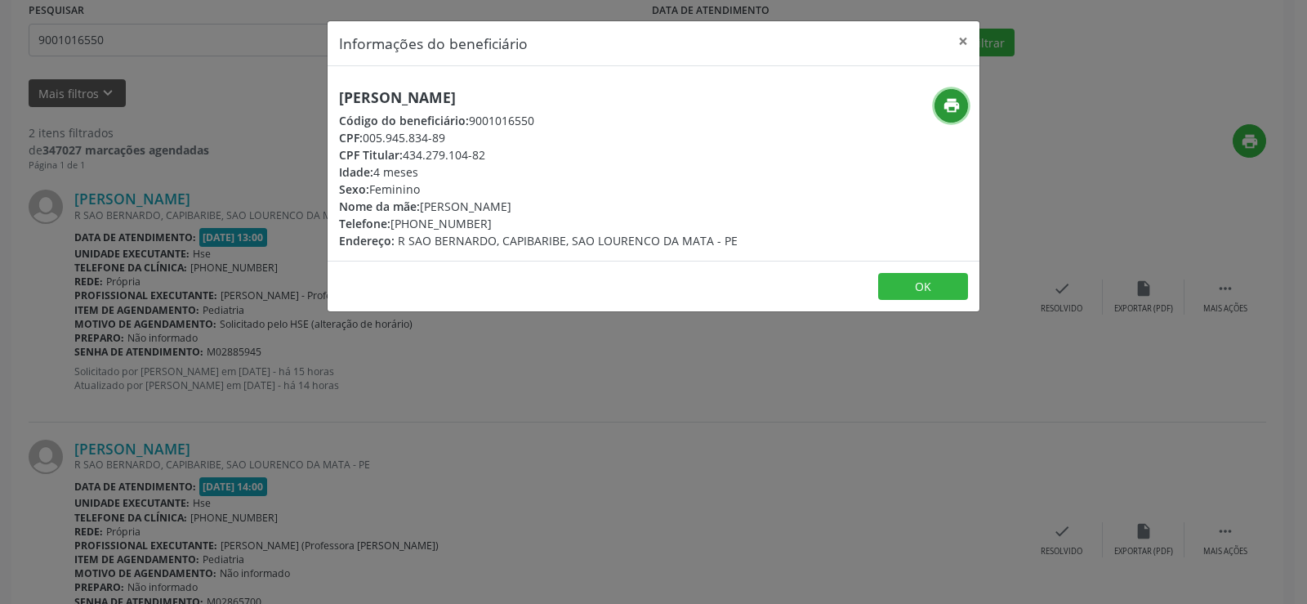
click at [943, 102] on icon "print" at bounding box center [952, 105] width 18 height 18
click at [265, 122] on div "Informações do beneficiário × [PERSON_NAME] Código do beneficiário: 9001016550 …" at bounding box center [653, 302] width 1307 height 604
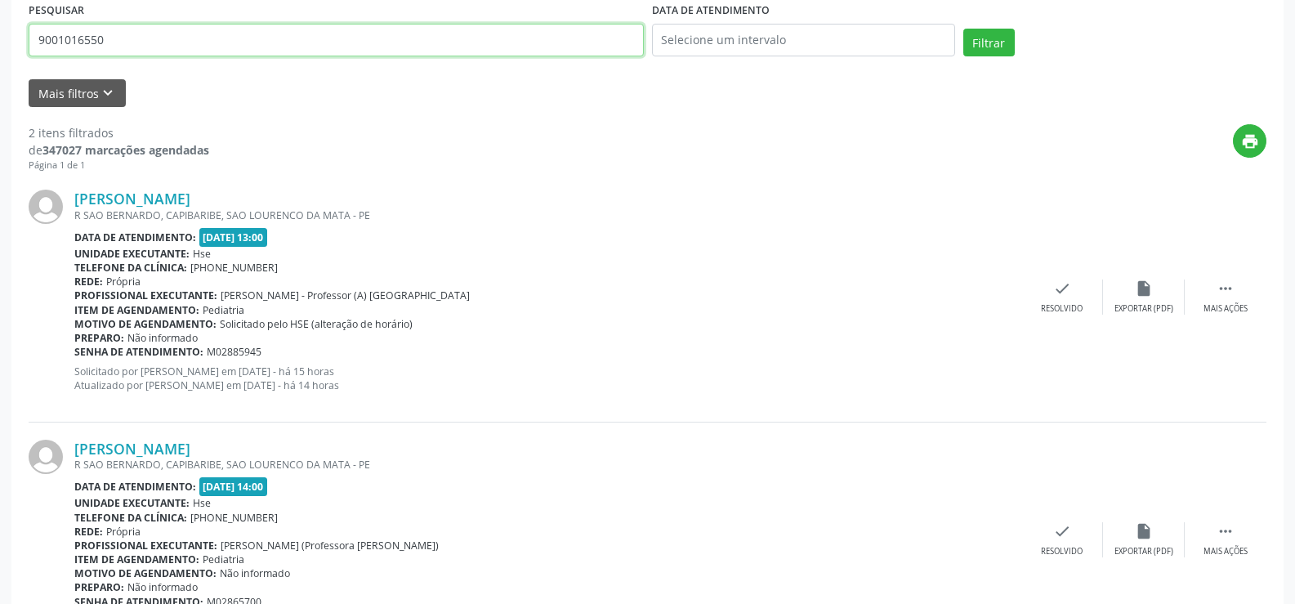
click at [179, 51] on input "9001016550" at bounding box center [336, 40] width 615 height 33
click at [963, 29] on button "Filtrar" at bounding box center [988, 43] width 51 height 28
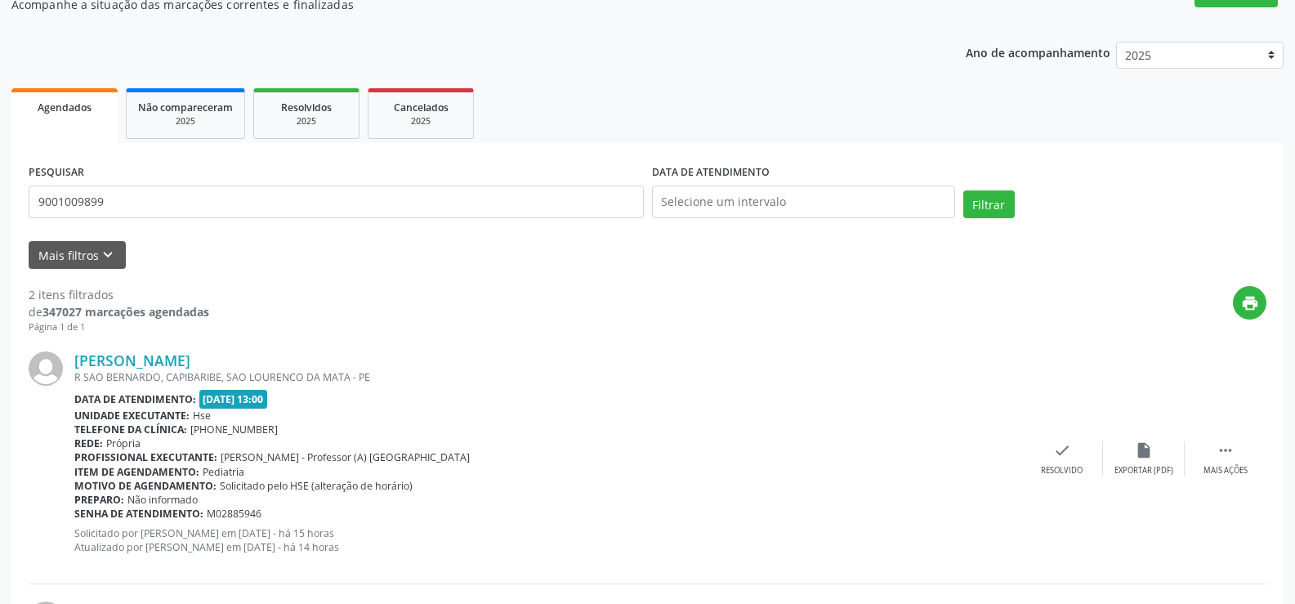
scroll to position [327, 0]
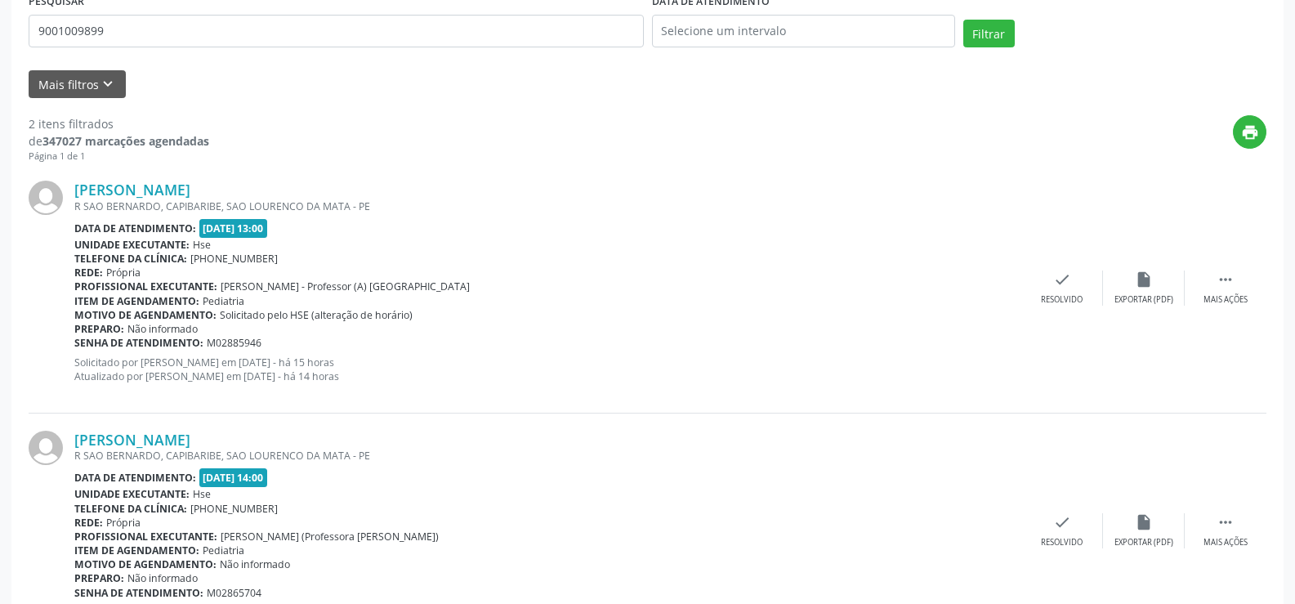
click at [264, 177] on div "[PERSON_NAME] R SAO BERNARDO, [GEOGRAPHIC_DATA], [GEOGRAPHIC_DATA] DA MATA - PE…" at bounding box center [647, 287] width 1237 height 249
click at [190, 183] on link "[PERSON_NAME]" at bounding box center [132, 190] width 116 height 18
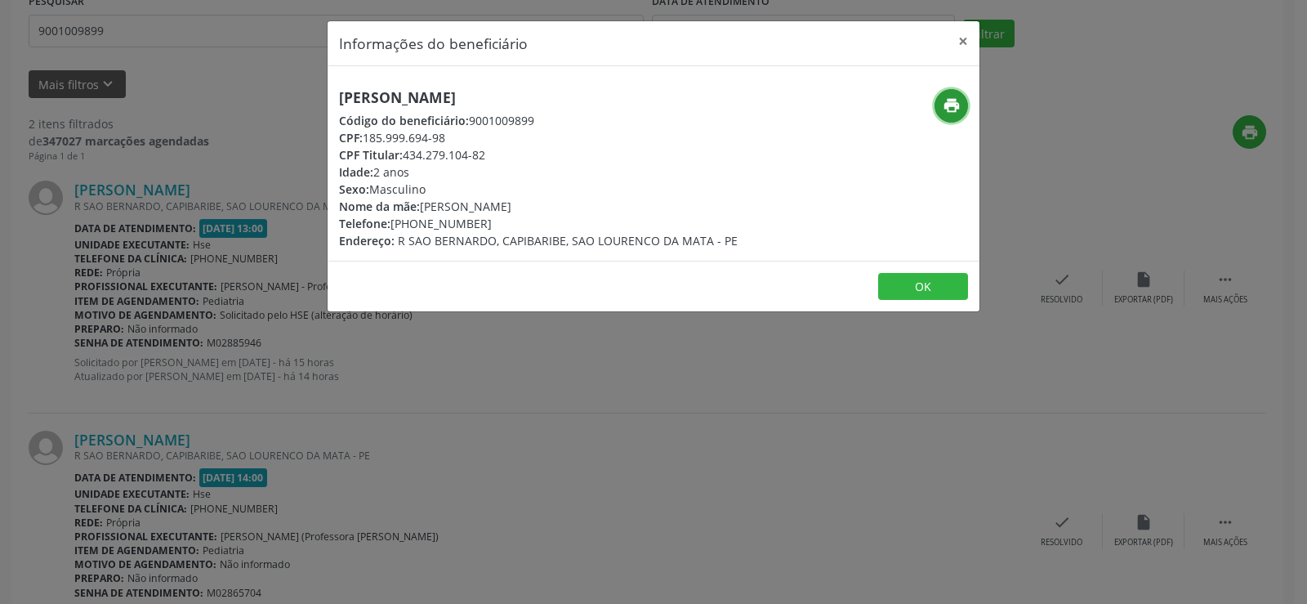
click at [948, 110] on icon "print" at bounding box center [952, 105] width 18 height 18
drag, startPoint x: 132, startPoint y: 214, endPoint x: 143, endPoint y: 113, distance: 101.9
click at [132, 214] on div "Informações do beneficiário × [PERSON_NAME] Código do beneficiário: 9001009899 …" at bounding box center [653, 302] width 1307 height 604
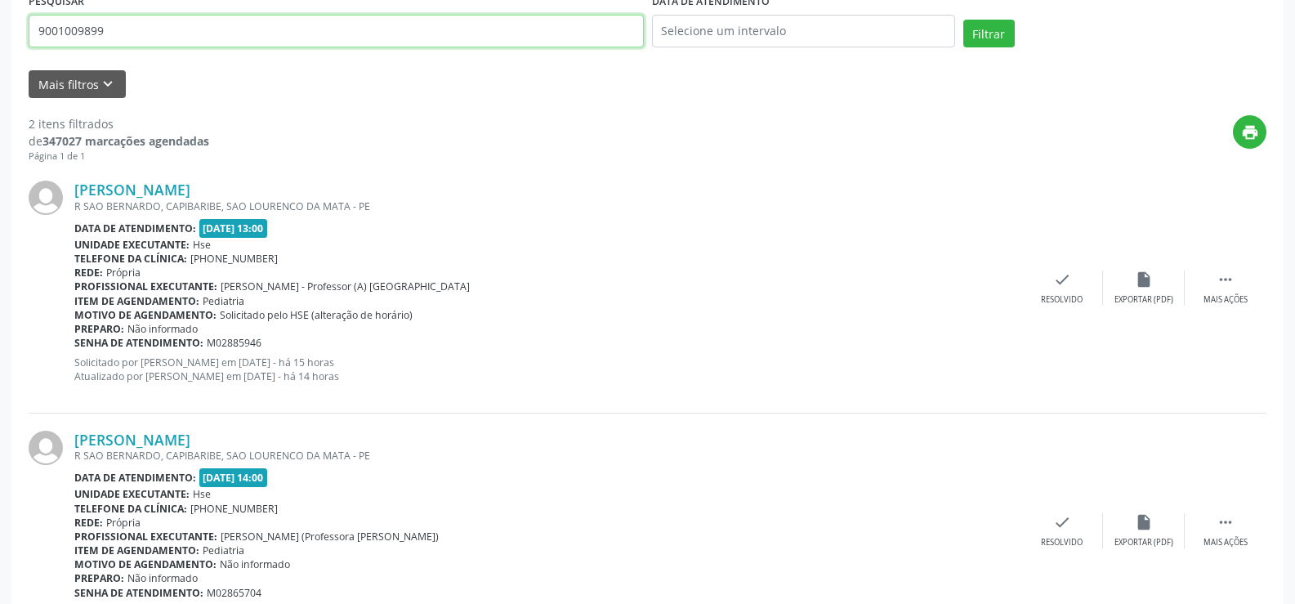
click at [151, 37] on input "9001009899" at bounding box center [336, 31] width 615 height 33
click at [963, 20] on button "Filtrar" at bounding box center [988, 34] width 51 height 28
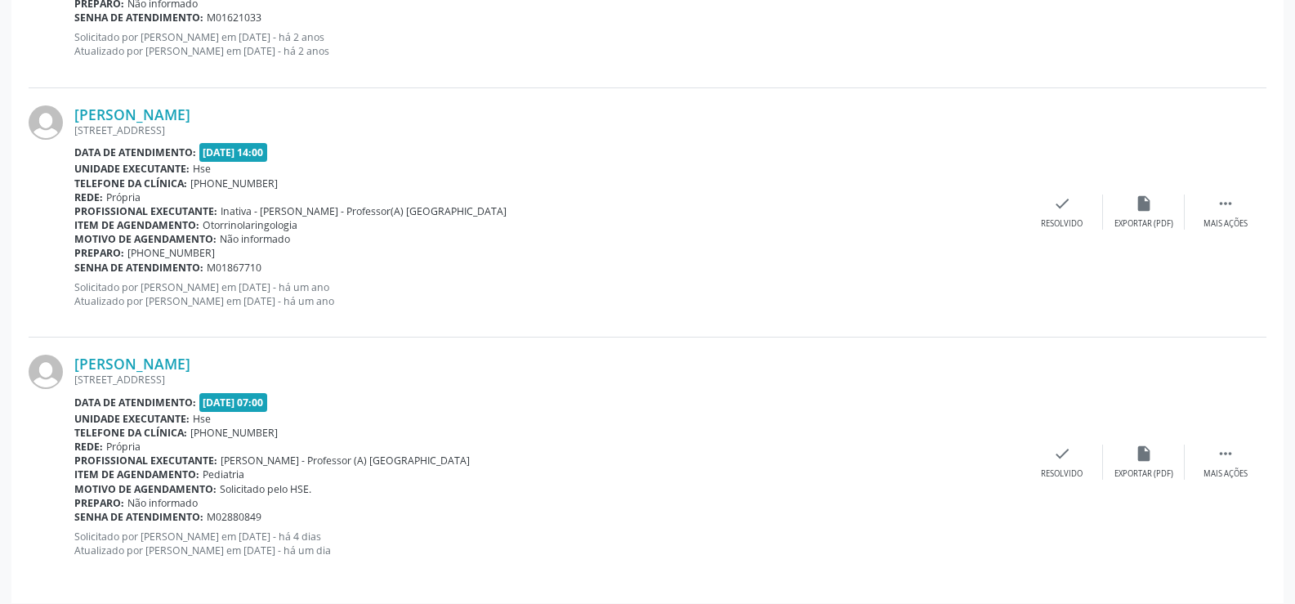
scroll to position [1910, 0]
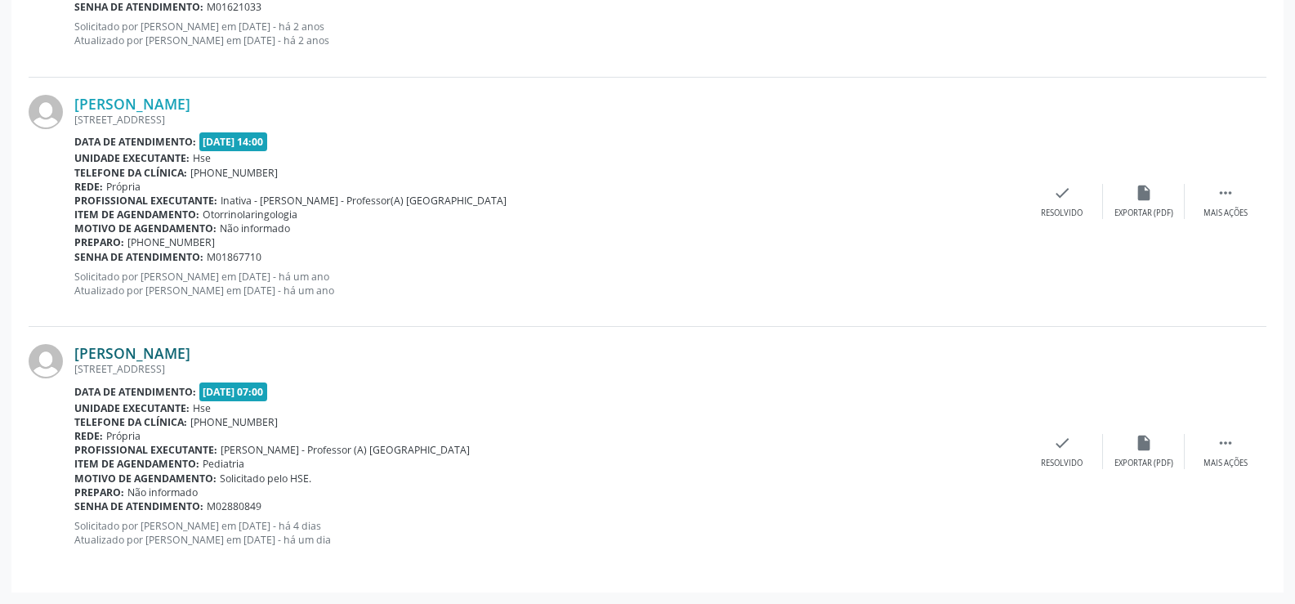
click at [190, 358] on link "[PERSON_NAME]" at bounding box center [132, 353] width 116 height 18
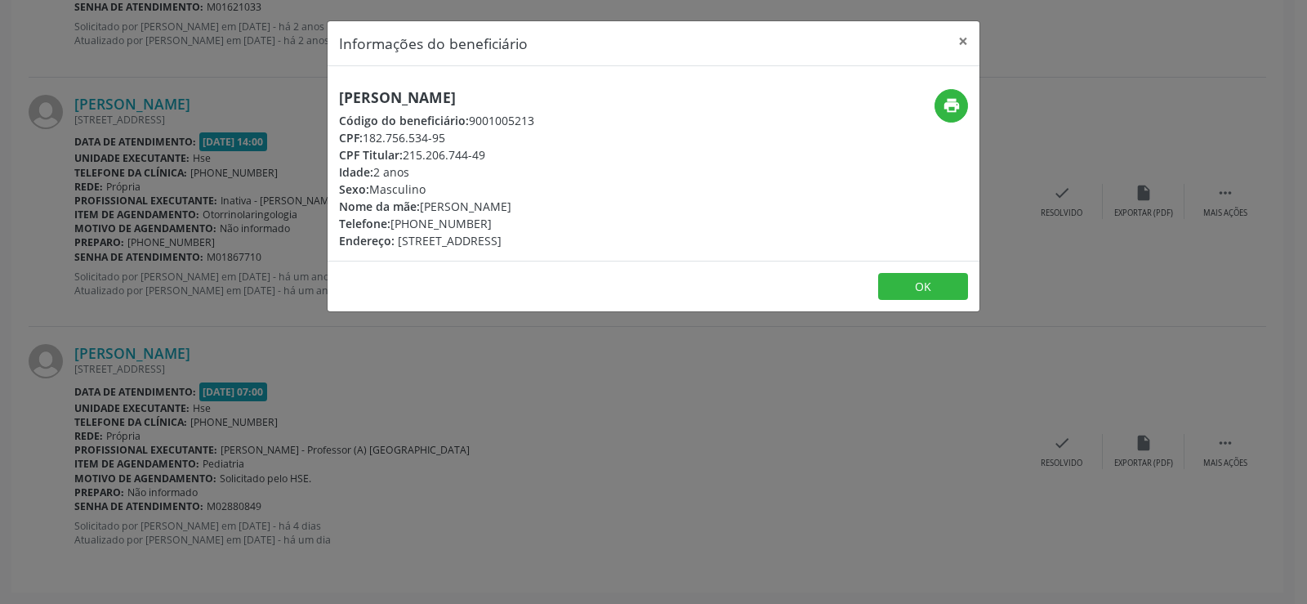
click at [424, 94] on h5 "[PERSON_NAME]" at bounding box center [436, 97] width 195 height 17
copy div "[PERSON_NAME]"
click at [134, 266] on div "Informações do beneficiário × [PERSON_NAME] Código do beneficiário: 9001005213 …" at bounding box center [653, 302] width 1307 height 604
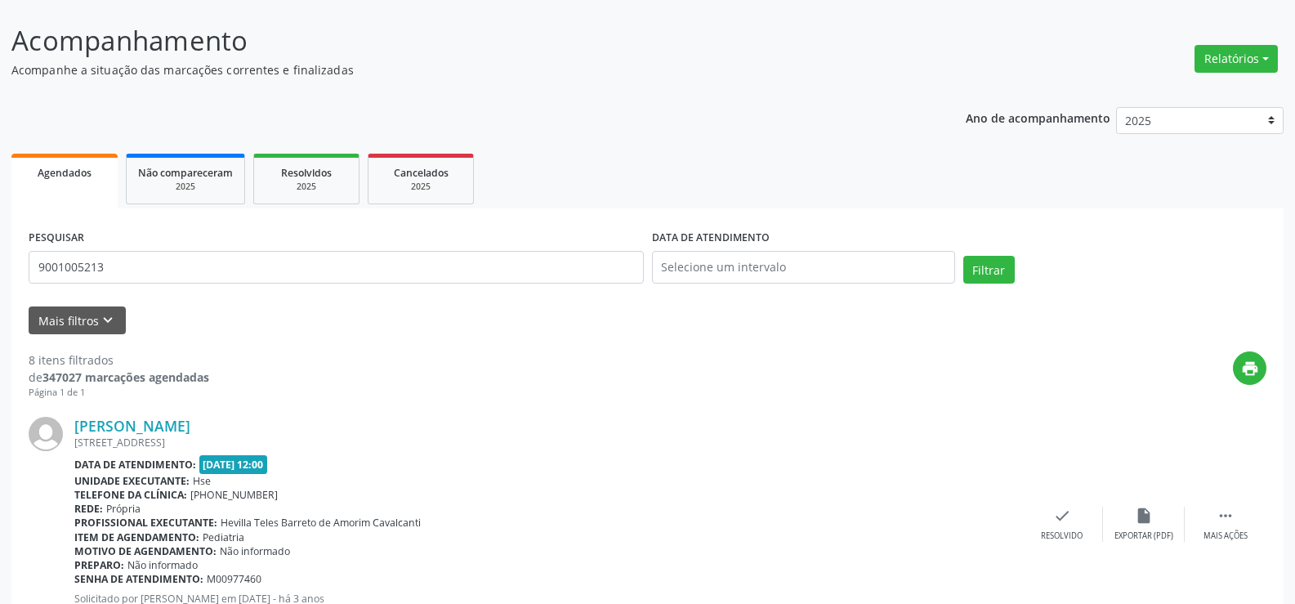
scroll to position [0, 0]
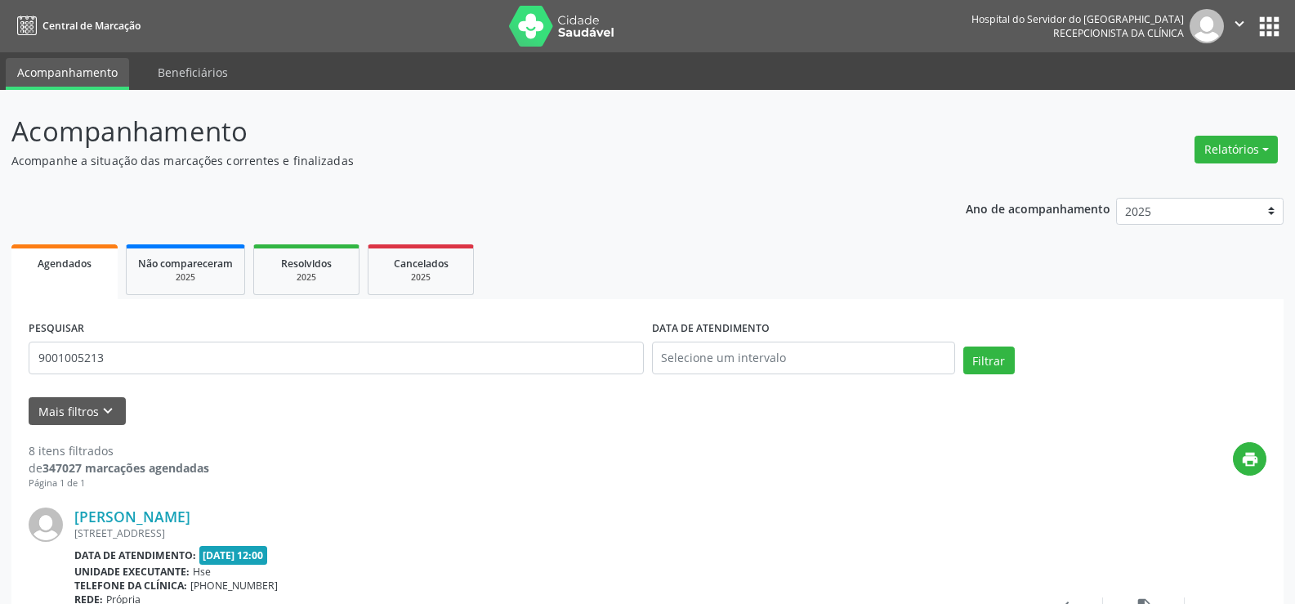
click at [201, 341] on input "9001005213" at bounding box center [336, 357] width 615 height 33
click at [203, 341] on input "9001005213" at bounding box center [336, 357] width 615 height 33
click at [204, 341] on input "9001005213" at bounding box center [336, 357] width 615 height 33
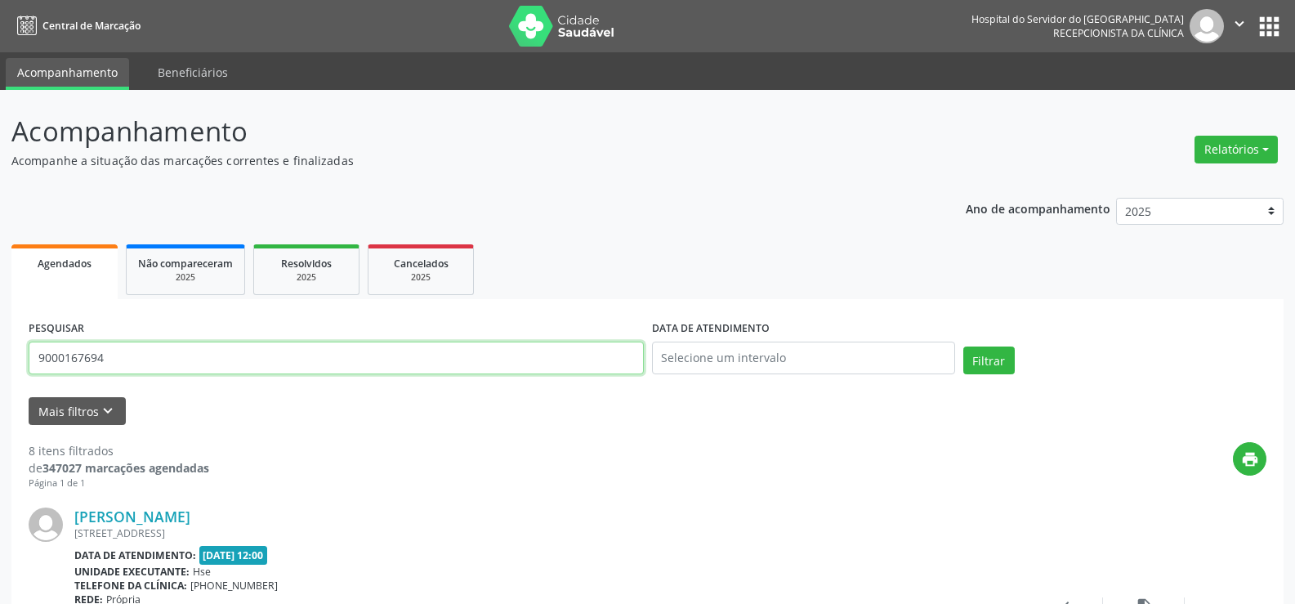
click at [963, 346] on button "Filtrar" at bounding box center [988, 360] width 51 height 28
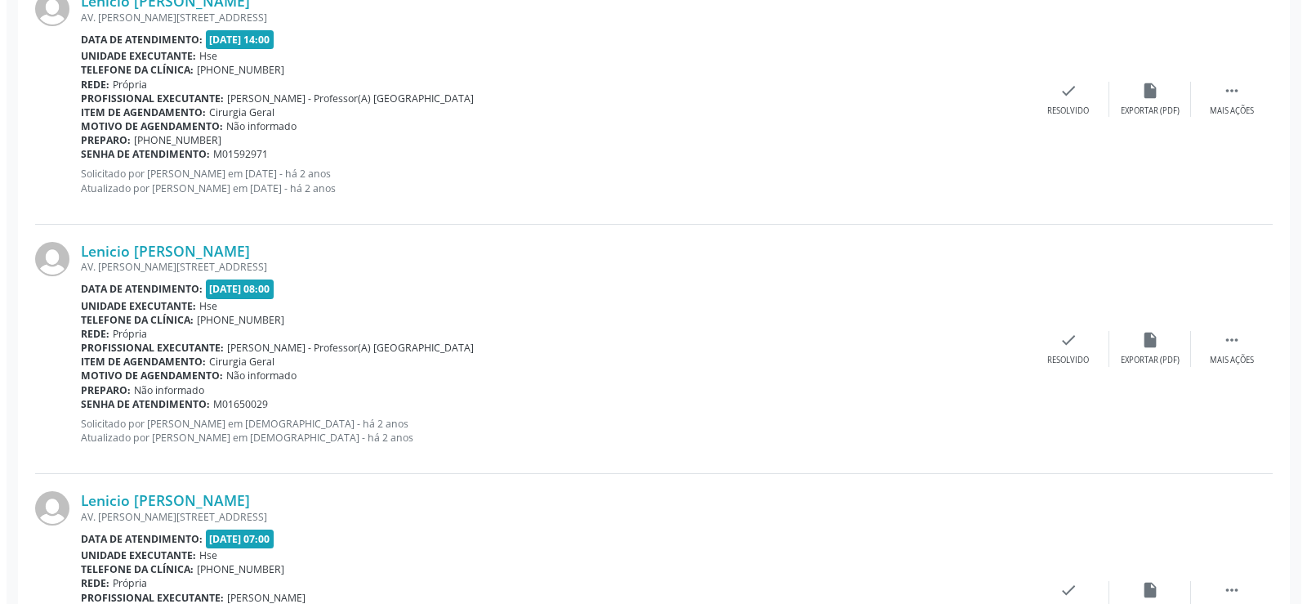
scroll to position [1411, 0]
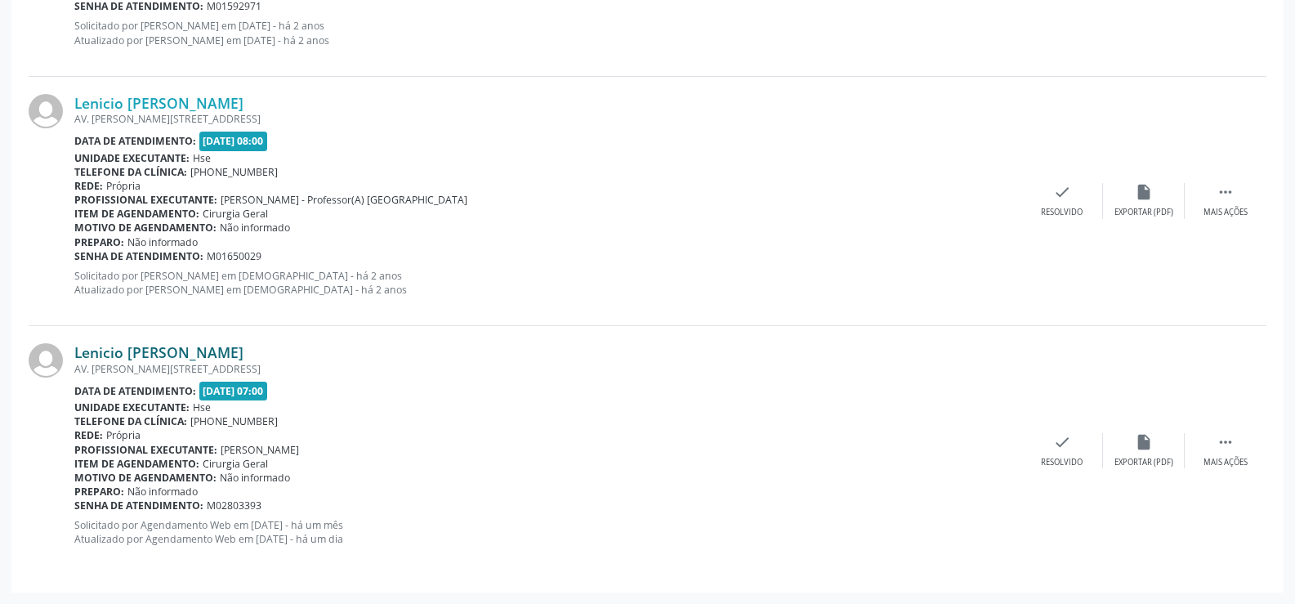
click at [243, 359] on link "Lenicio [PERSON_NAME]" at bounding box center [158, 352] width 169 height 18
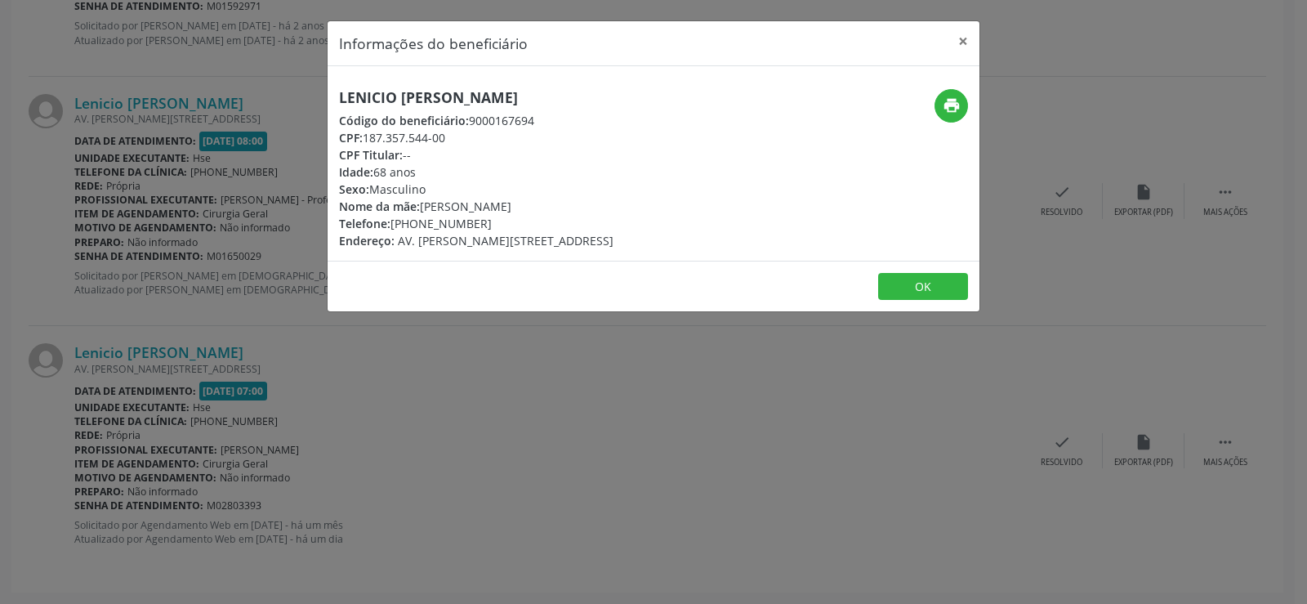
click at [439, 108] on div "Lenicio [PERSON_NAME] Código do beneficiário: 9000167694 CPF: 187.357.544-00 CP…" at bounding box center [476, 169] width 274 height 160
click at [433, 89] on h5 "Lenicio [PERSON_NAME]" at bounding box center [476, 97] width 274 height 17
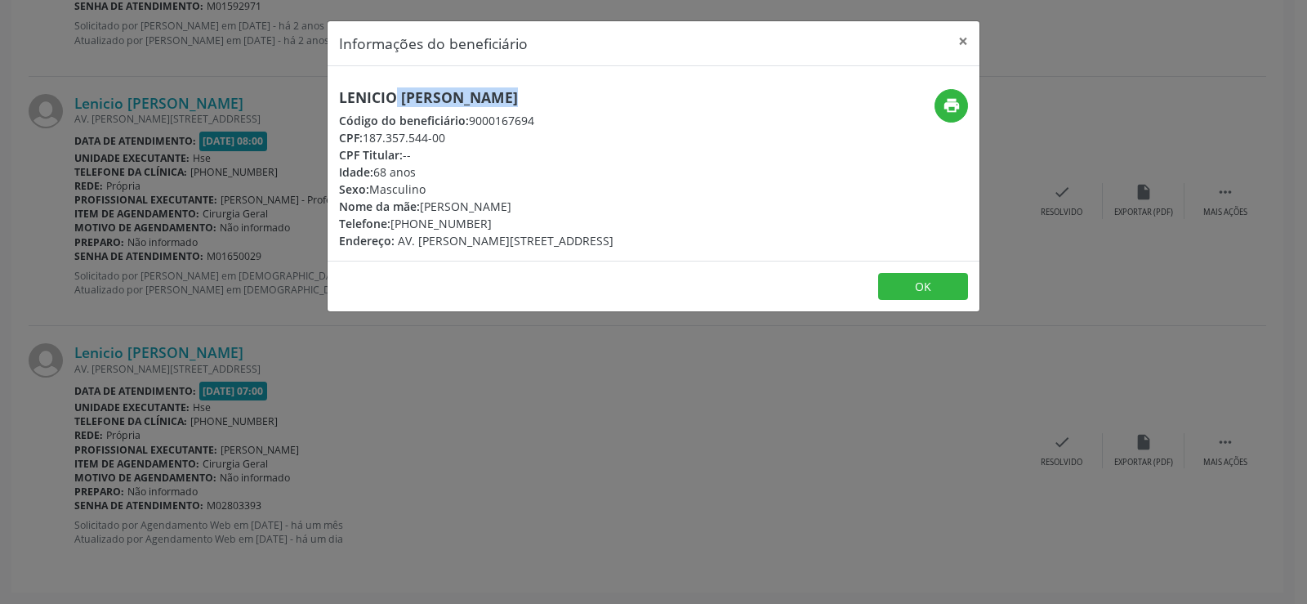
copy div "Lenicio [PERSON_NAME]"
click at [138, 418] on div "Informações do beneficiário × Lenicio [PERSON_NAME] Freitas Código do beneficiá…" at bounding box center [653, 302] width 1307 height 604
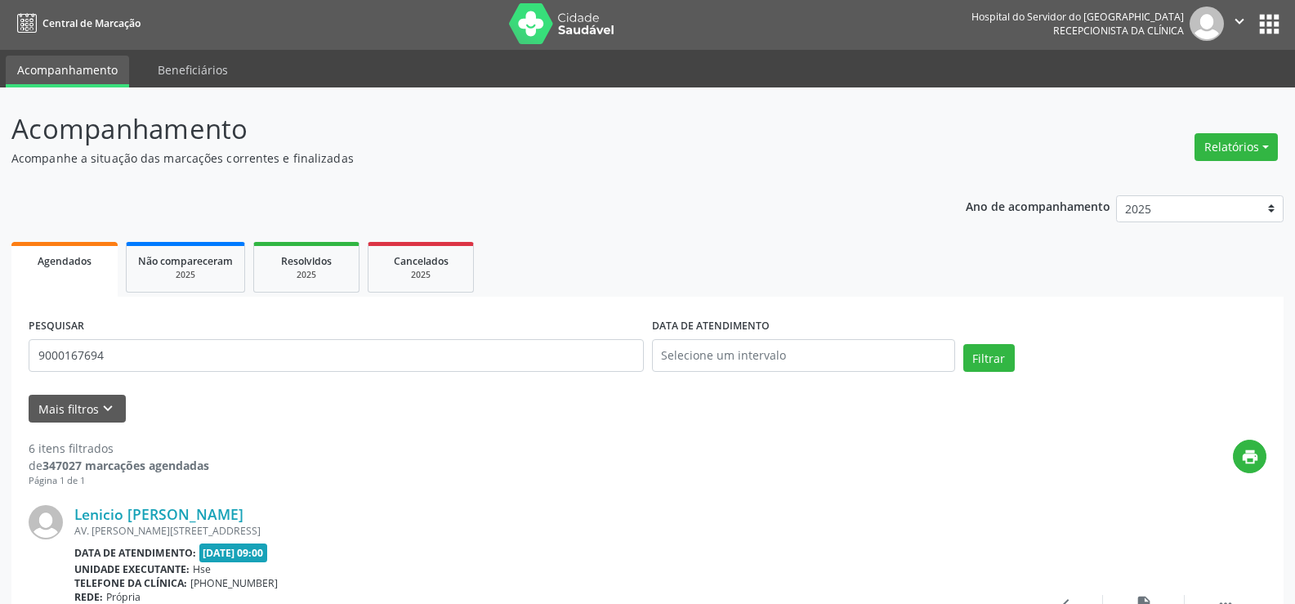
scroll to position [0, 0]
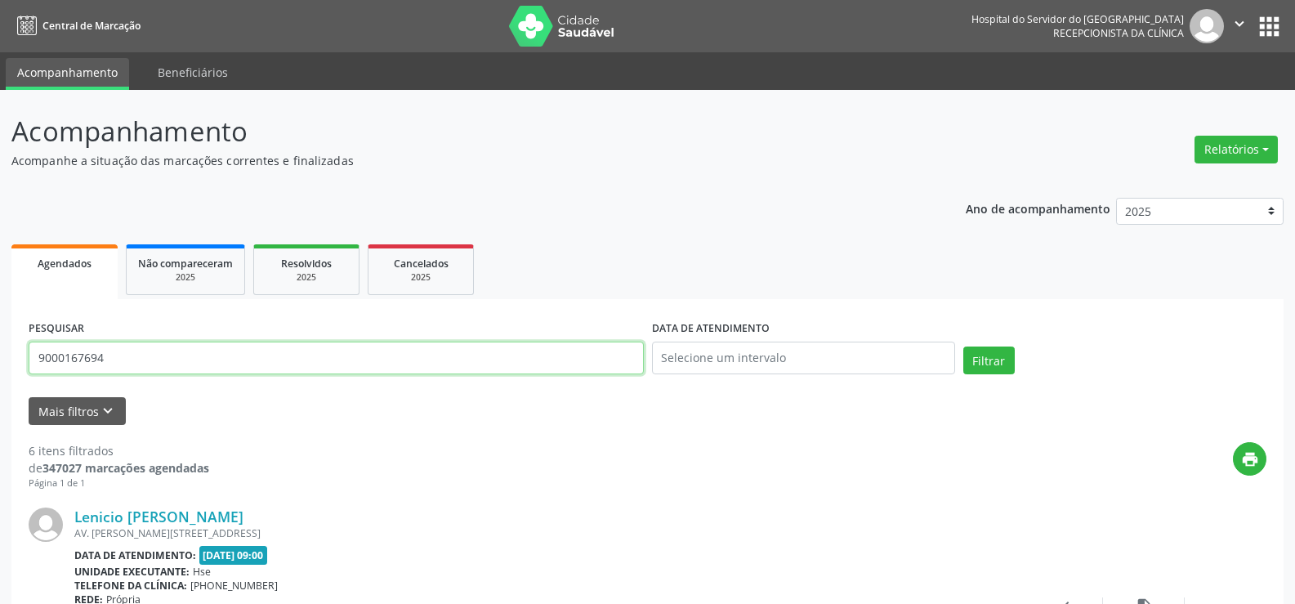
click at [158, 364] on input "9000167694" at bounding box center [336, 357] width 615 height 33
click at [963, 346] on button "Filtrar" at bounding box center [988, 360] width 51 height 28
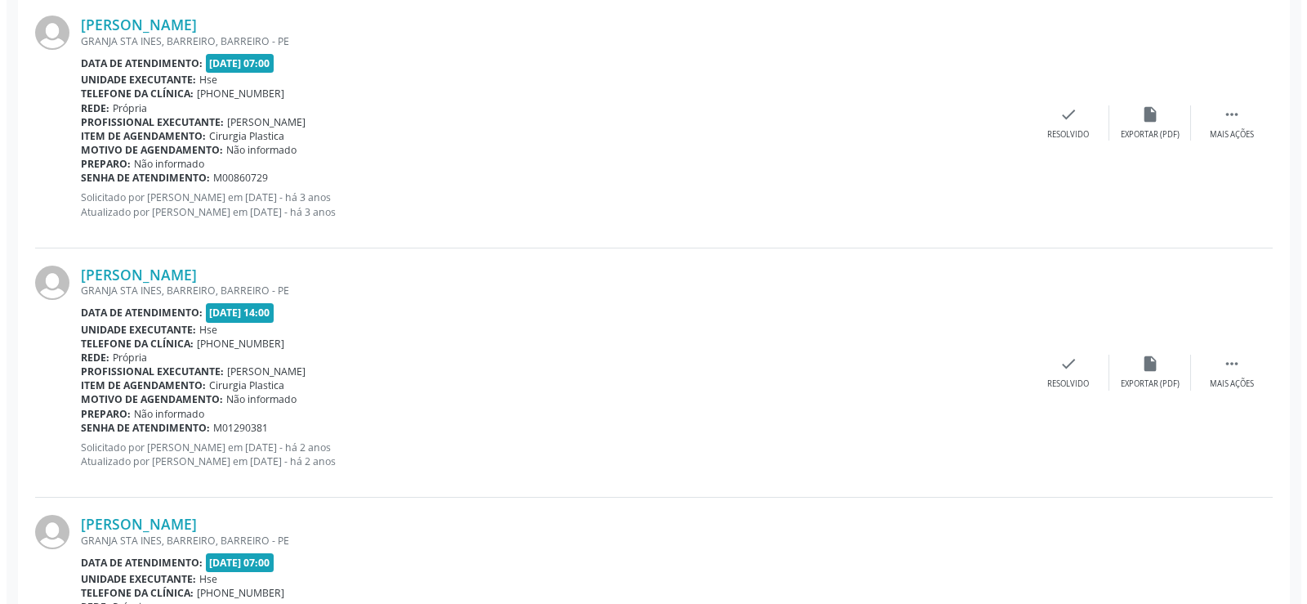
scroll to position [1411, 0]
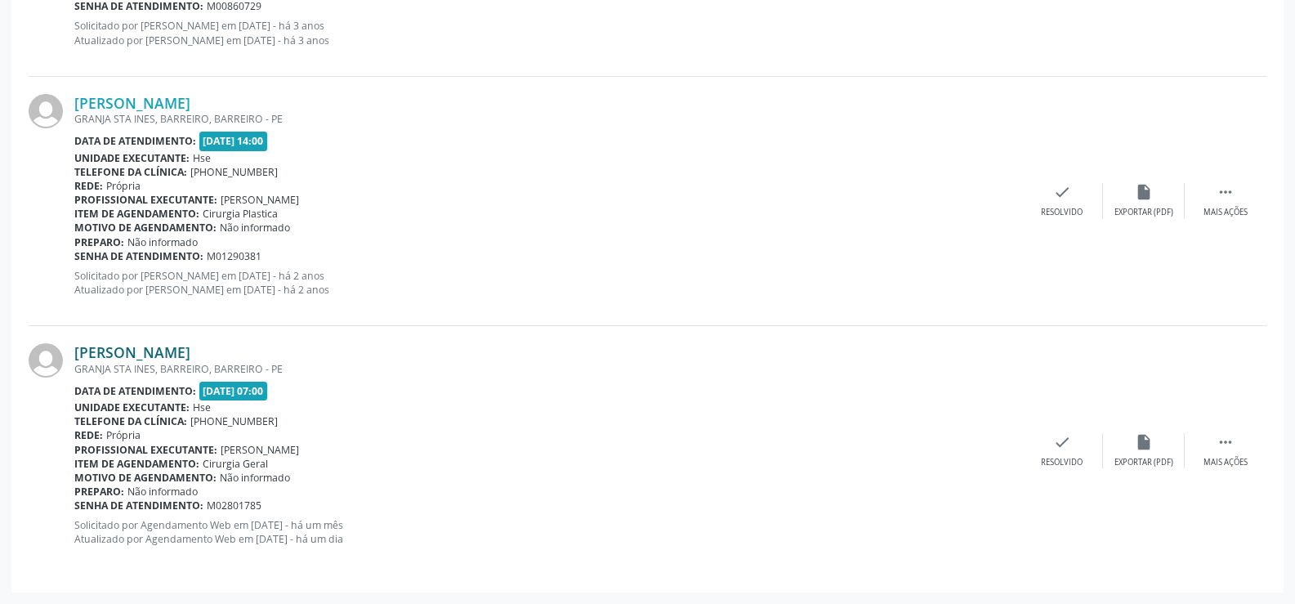
click at [151, 356] on link "[PERSON_NAME]" at bounding box center [132, 352] width 116 height 18
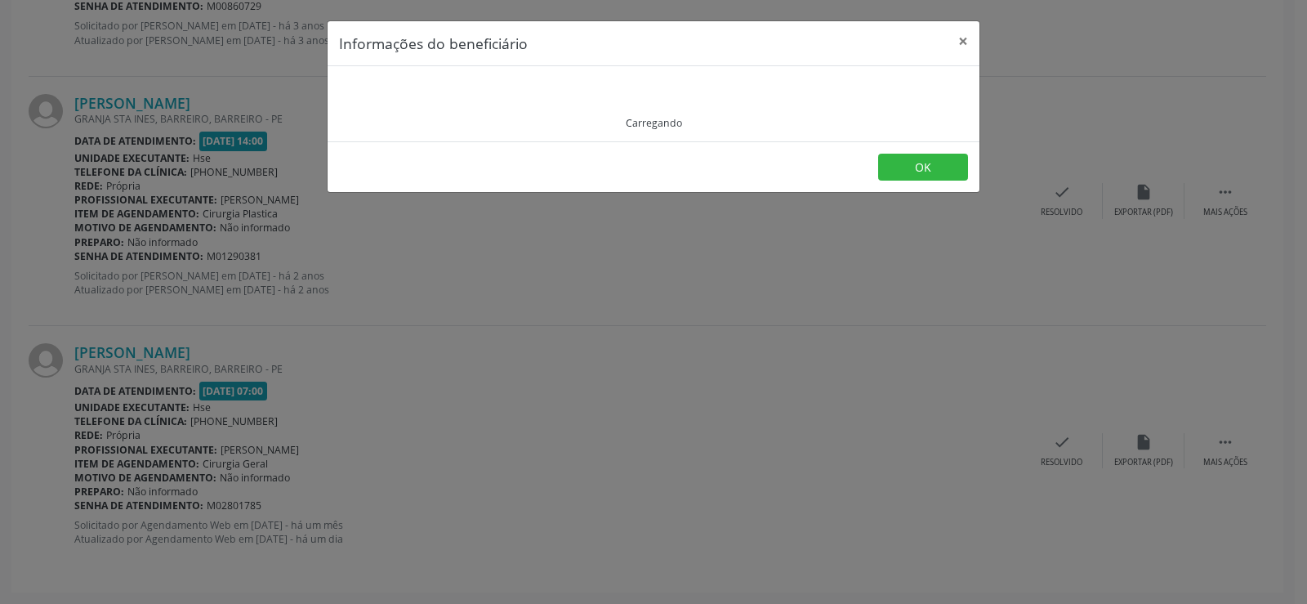
click at [412, 98] on div "Carregando" at bounding box center [653, 104] width 629 height 52
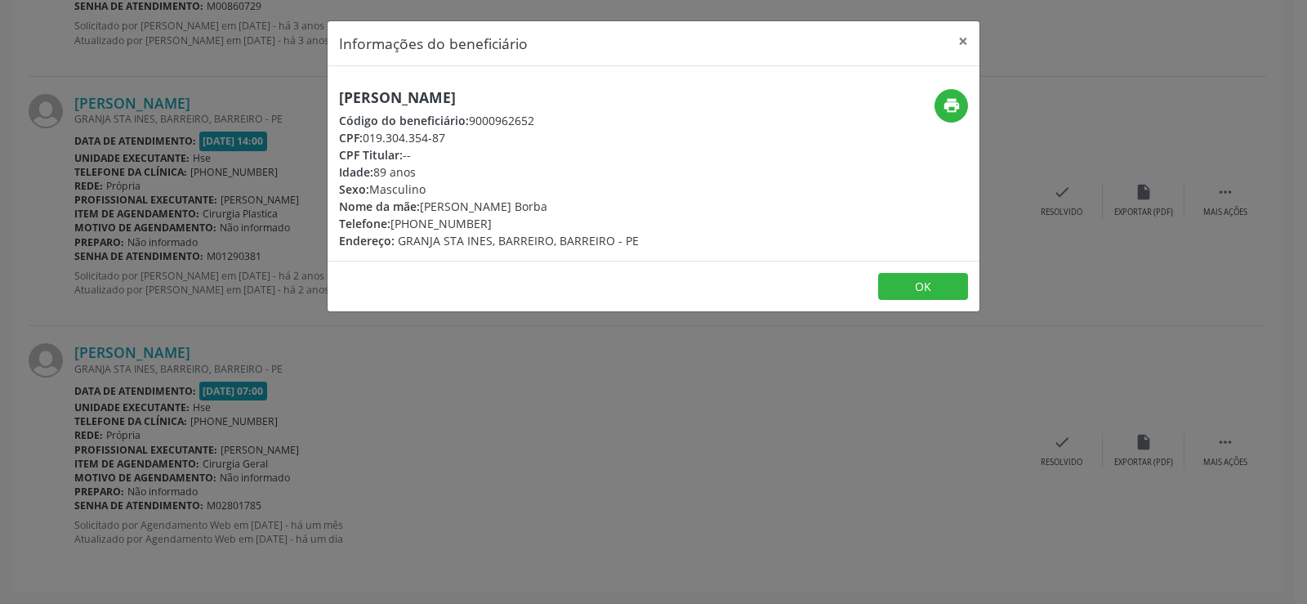
click at [459, 94] on h5 "[PERSON_NAME]" at bounding box center [489, 97] width 300 height 17
copy div "[PERSON_NAME]"
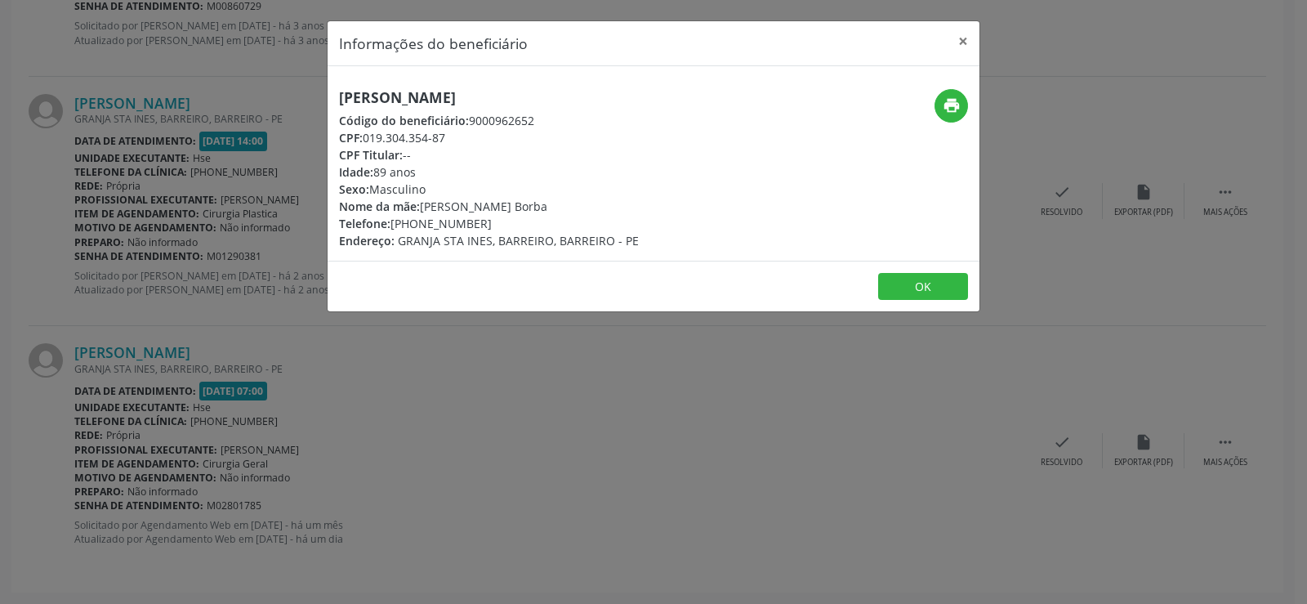
click at [166, 140] on div "Informações do beneficiário × [PERSON_NAME] Código do beneficiário: 9000962652 …" at bounding box center [653, 302] width 1307 height 604
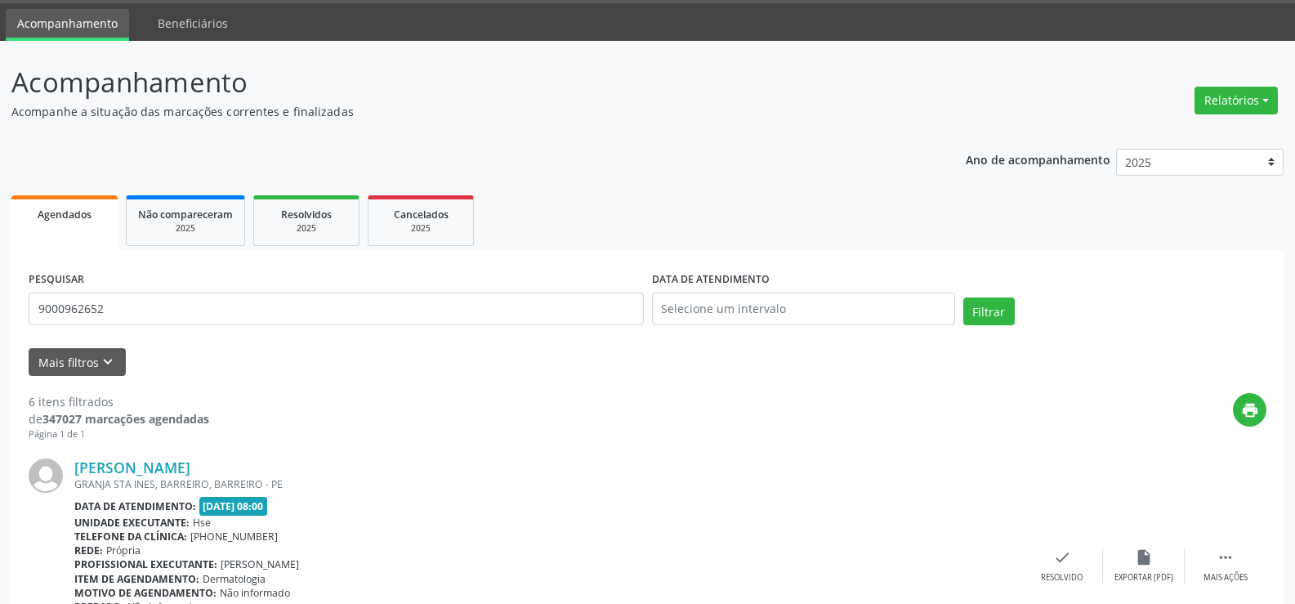
scroll to position [0, 0]
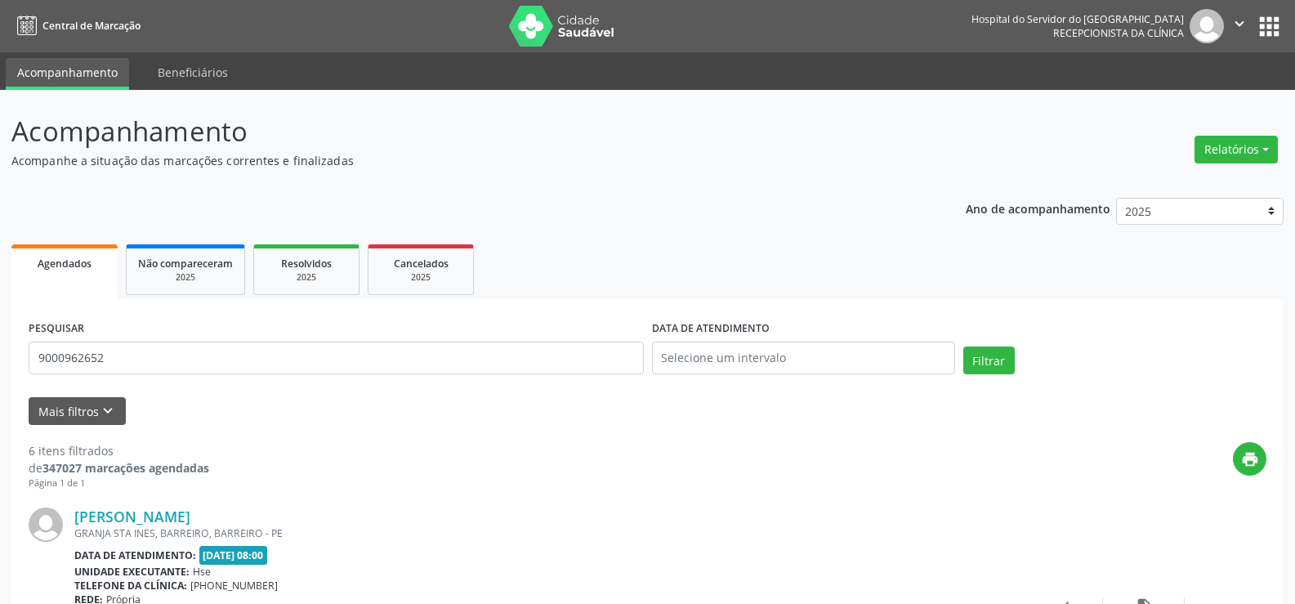
drag, startPoint x: 207, startPoint y: 337, endPoint x: 207, endPoint y: 349, distance: 11.4
click at [207, 337] on div "PESQUISAR 9000962652" at bounding box center [336, 350] width 623 height 69
click at [217, 365] on input "9000962652" at bounding box center [336, 357] width 615 height 33
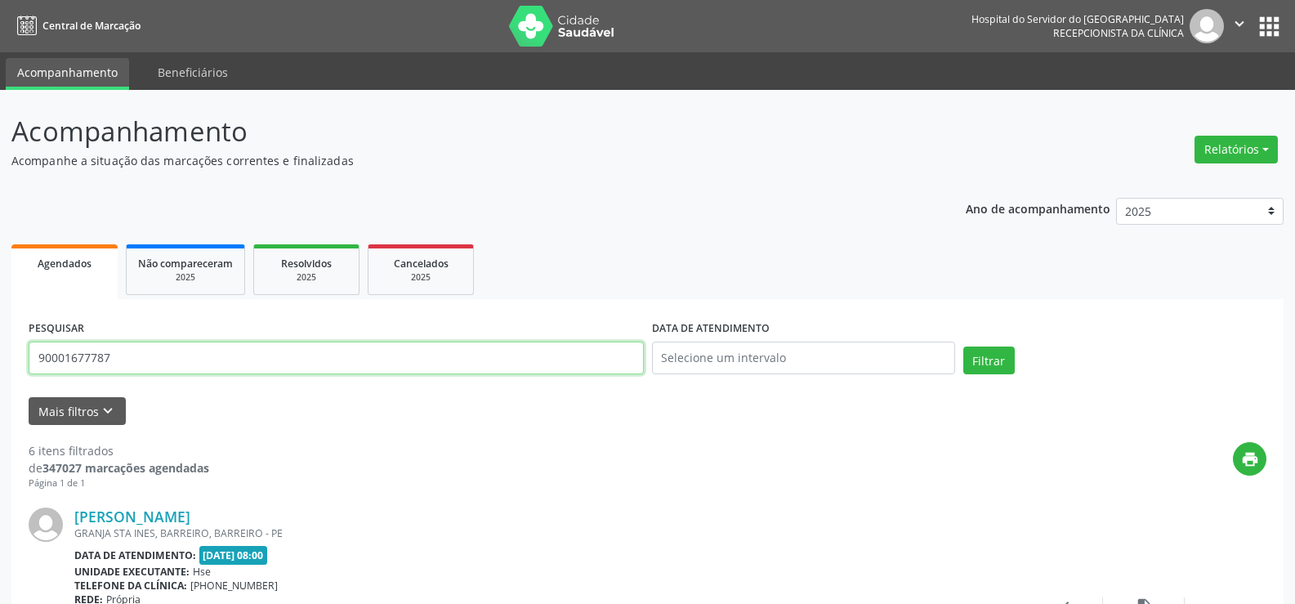
click at [963, 346] on button "Filtrar" at bounding box center [988, 360] width 51 height 28
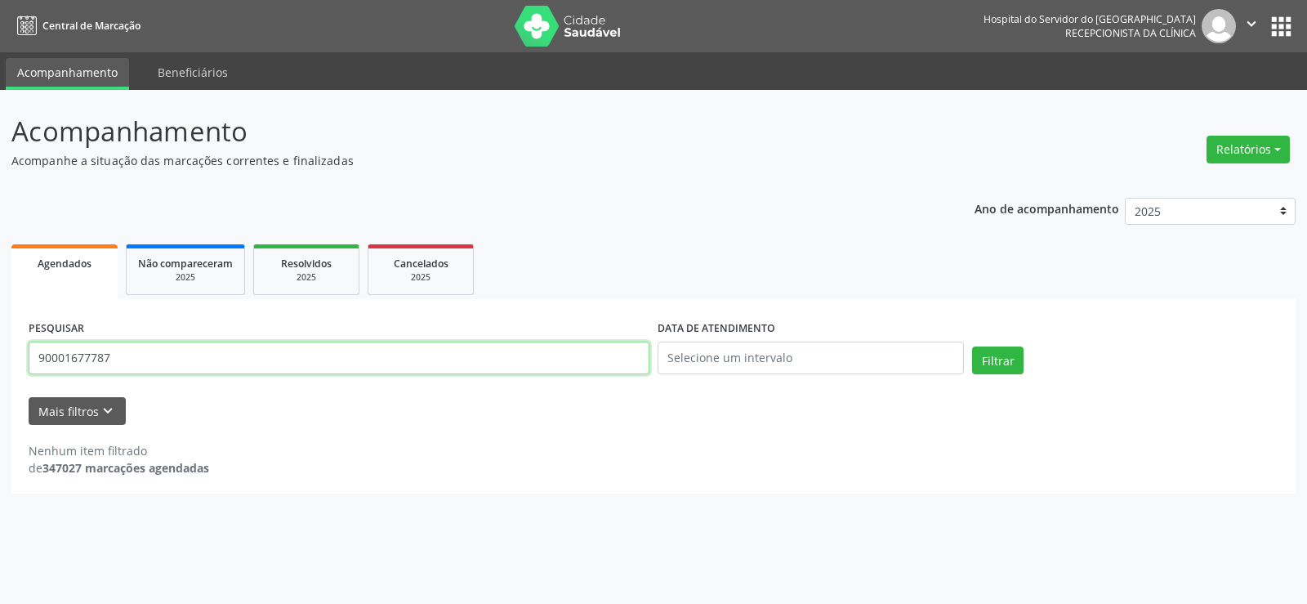
click at [115, 359] on input "90001677787" at bounding box center [339, 357] width 621 height 33
click at [972, 346] on button "Filtrar" at bounding box center [997, 360] width 51 height 28
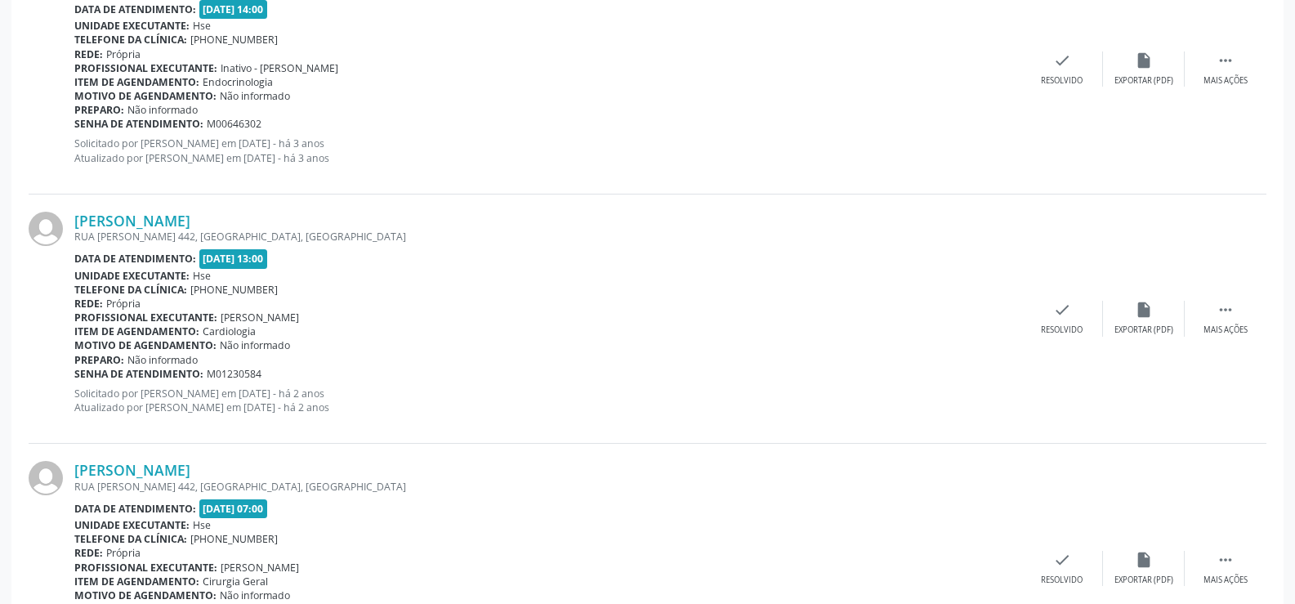
scroll to position [1411, 0]
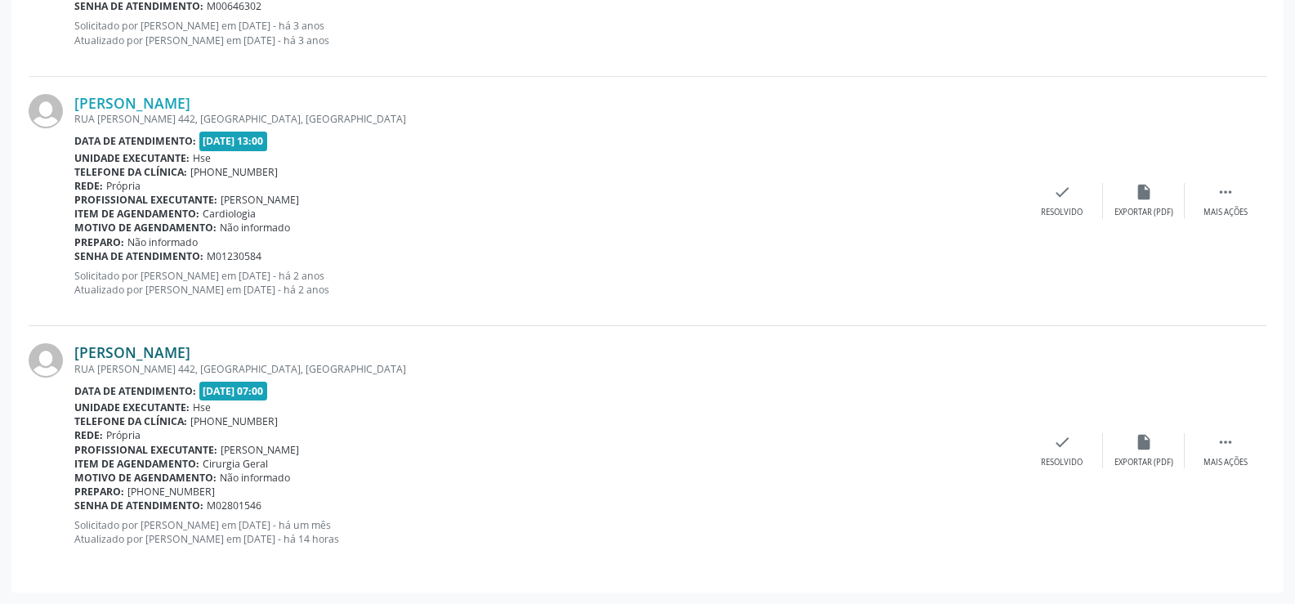
click at [185, 349] on link "[PERSON_NAME]" at bounding box center [132, 352] width 116 height 18
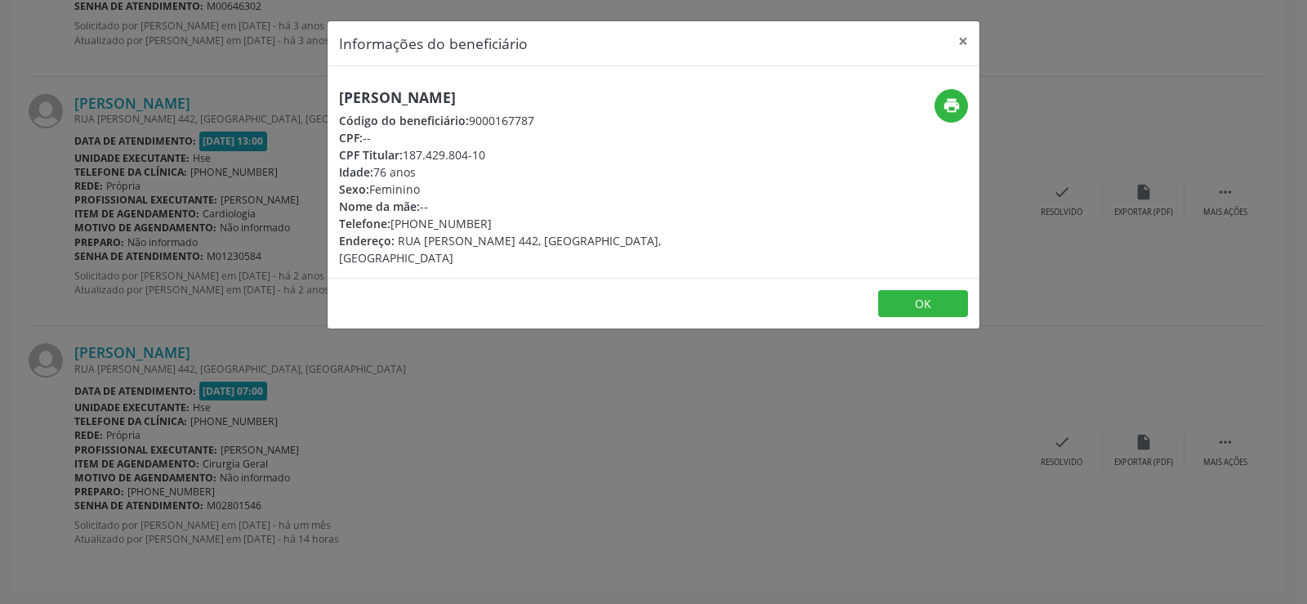
click at [428, 105] on h5 "[PERSON_NAME]" at bounding box center [545, 97] width 412 height 17
copy div "[PERSON_NAME]"
click at [240, 290] on div "Informações do beneficiário × [PERSON_NAME] Código do beneficiário: 9000167787 …" at bounding box center [653, 302] width 1307 height 604
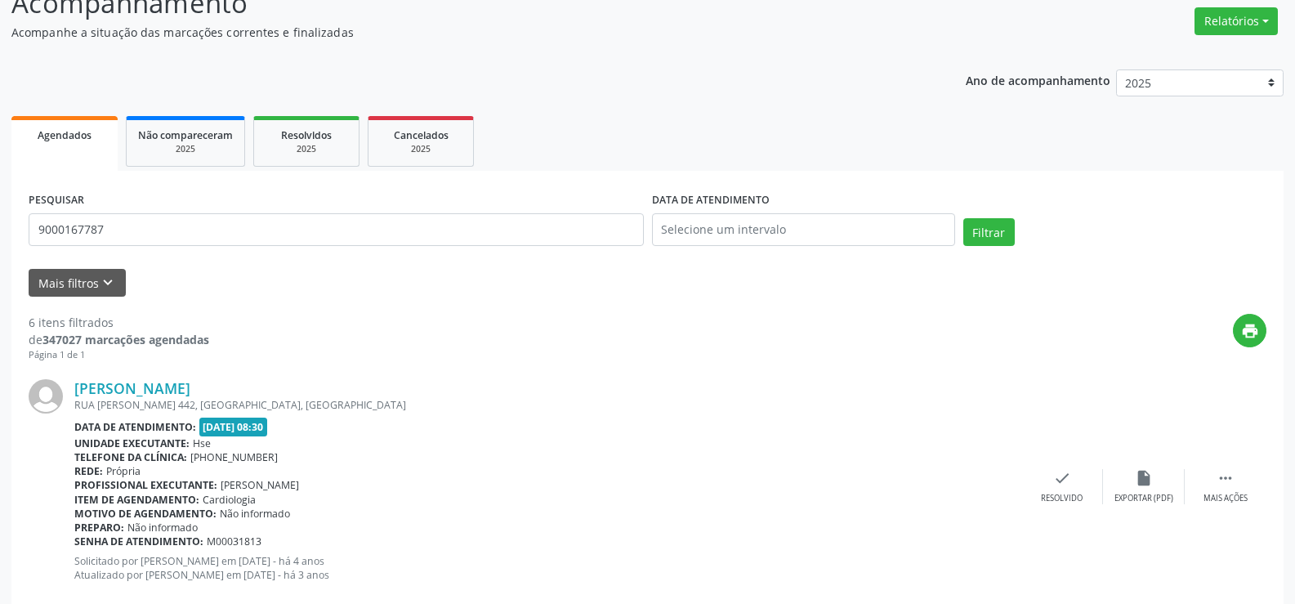
scroll to position [0, 0]
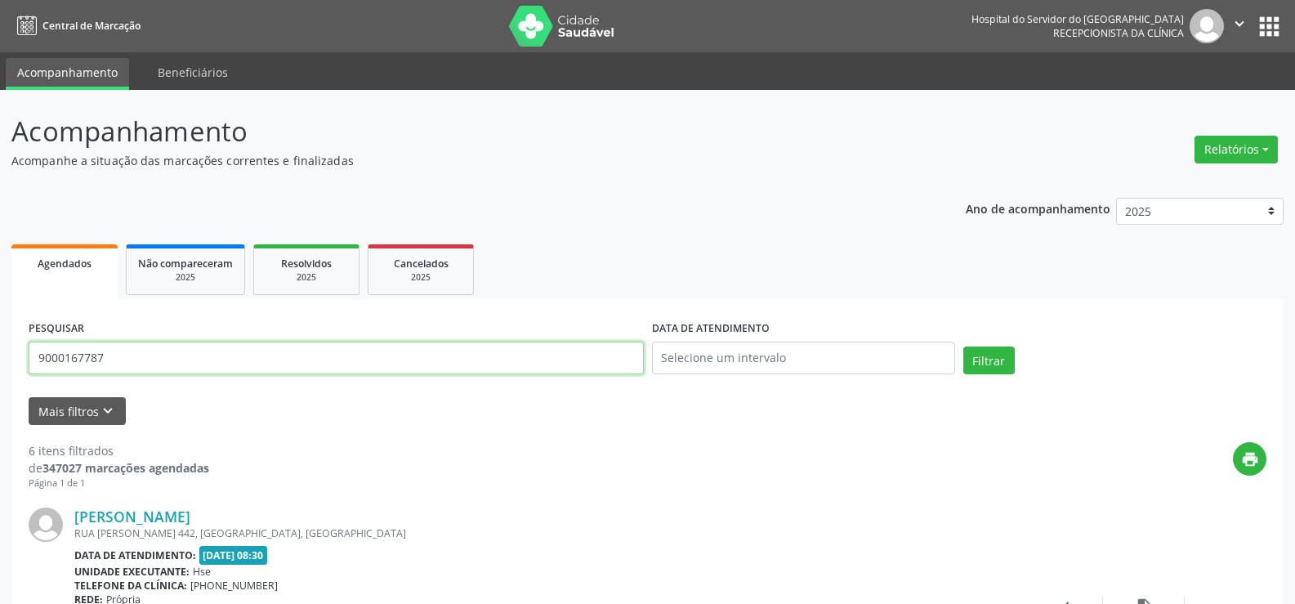
click at [394, 373] on input "9000167787" at bounding box center [336, 357] width 615 height 33
click at [963, 346] on button "Filtrar" at bounding box center [988, 360] width 51 height 28
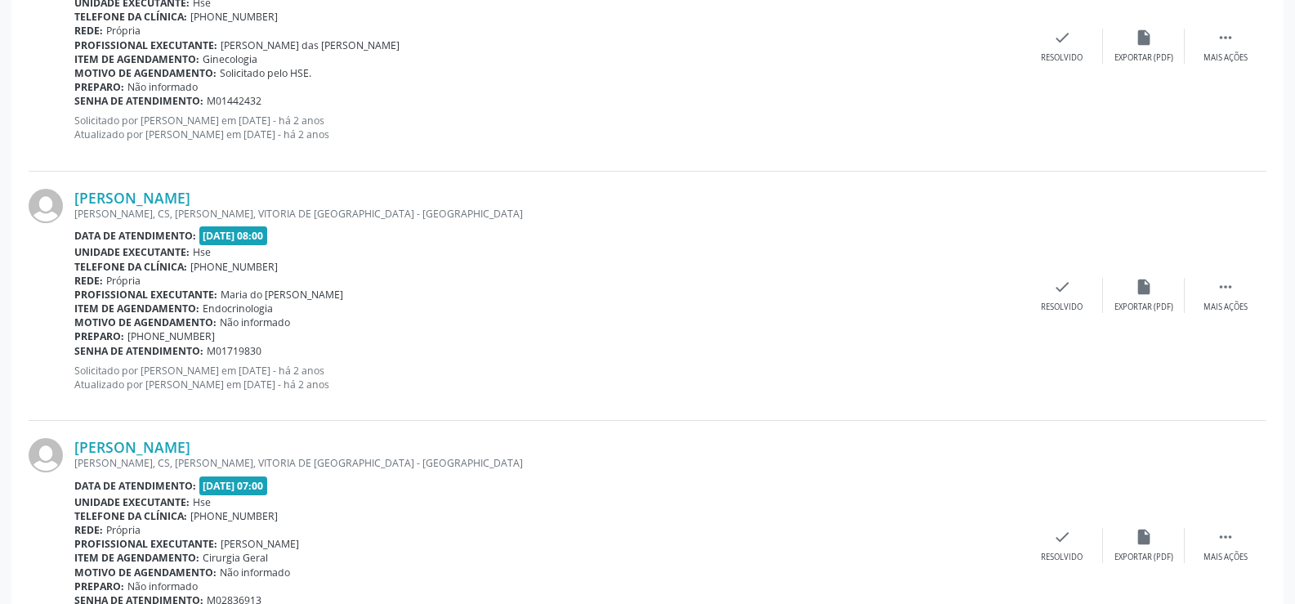
scroll to position [1910, 0]
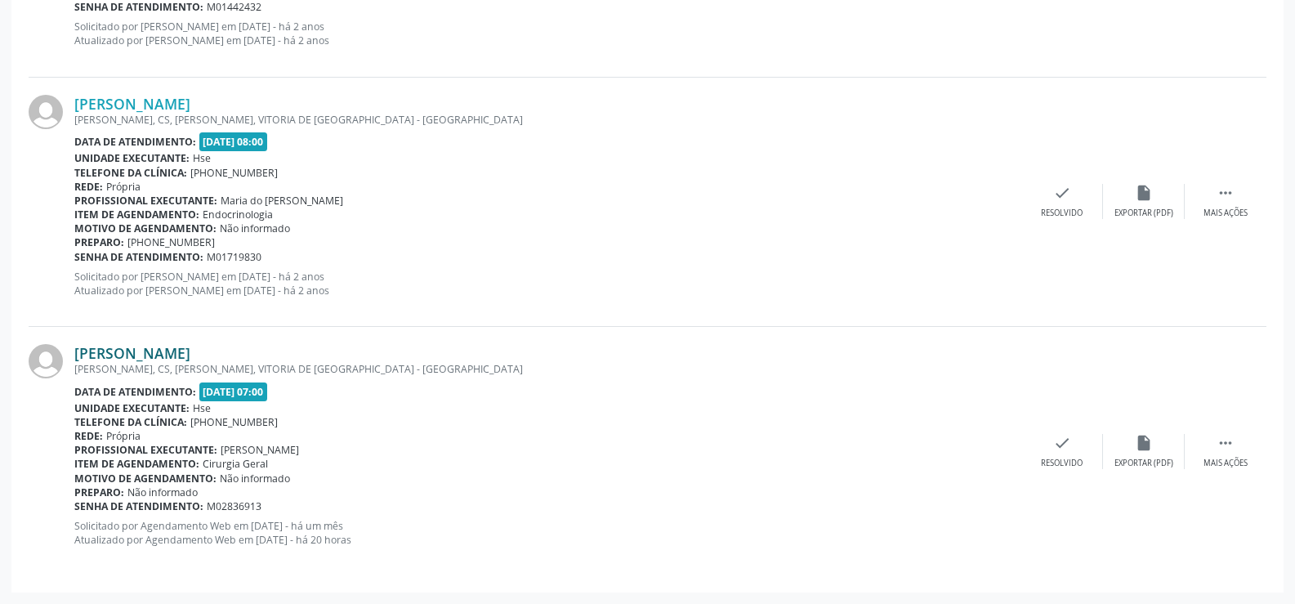
click at [169, 354] on link "[PERSON_NAME]" at bounding box center [132, 353] width 116 height 18
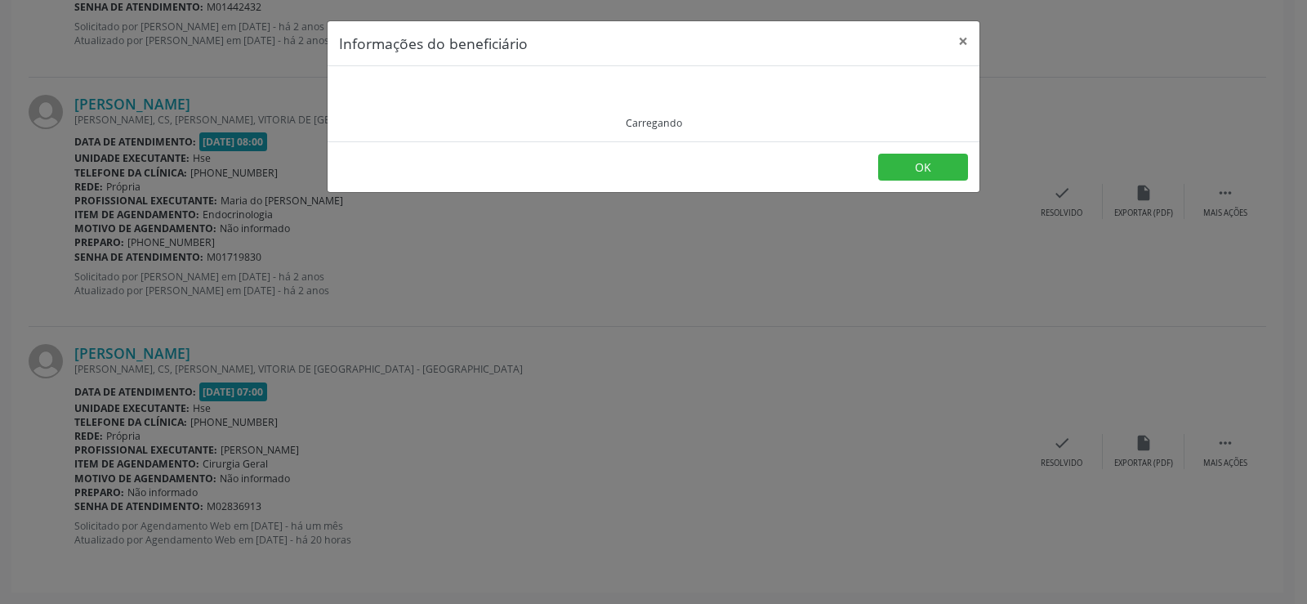
click at [431, 91] on div "Carregando" at bounding box center [653, 104] width 629 height 52
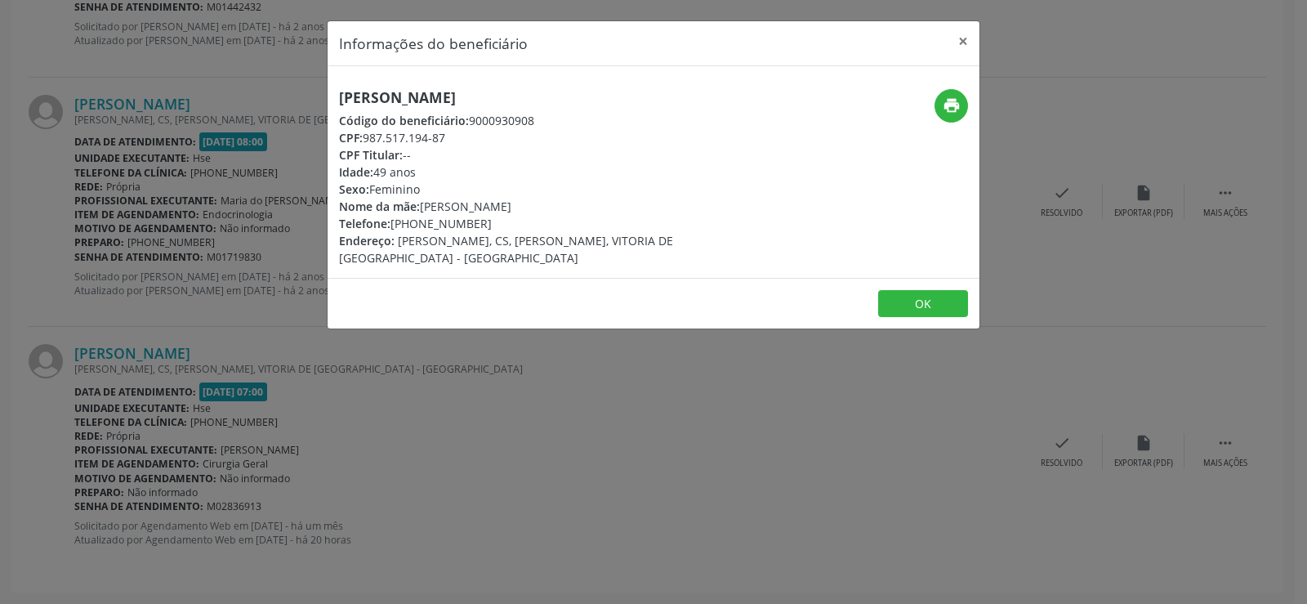
click at [439, 100] on h5 "[PERSON_NAME]" at bounding box center [545, 97] width 412 height 17
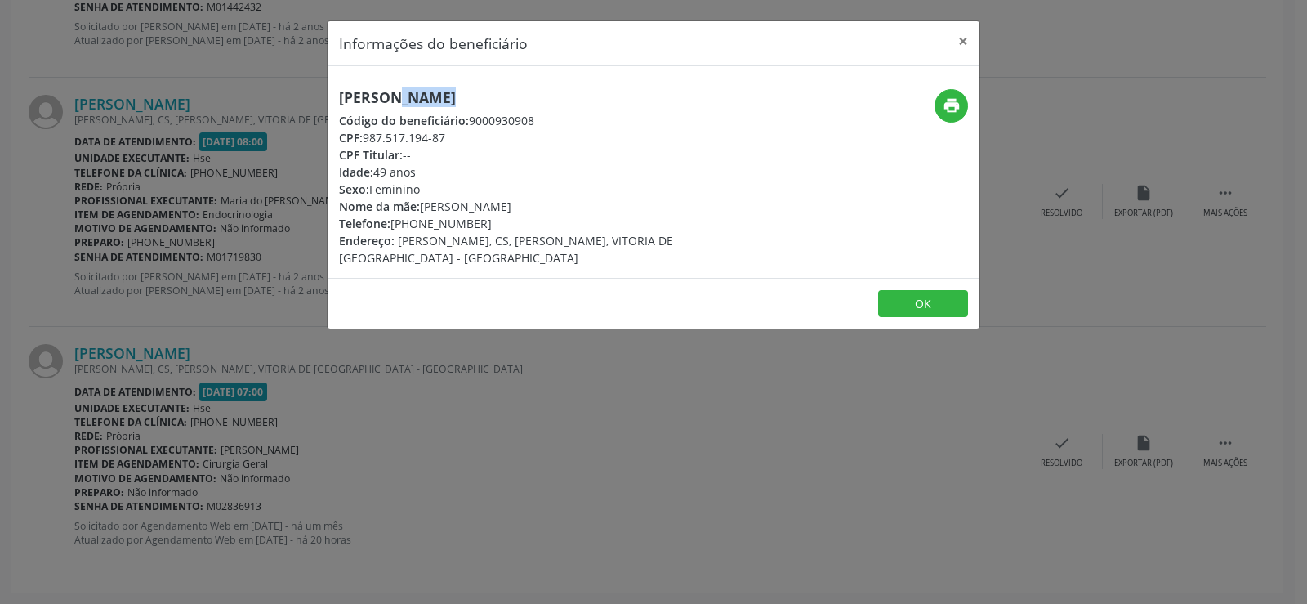
copy div "[PERSON_NAME]"
click at [132, 202] on div "Informações do beneficiário × [PERSON_NAME] Código do beneficiário: 9000930908 …" at bounding box center [653, 302] width 1307 height 604
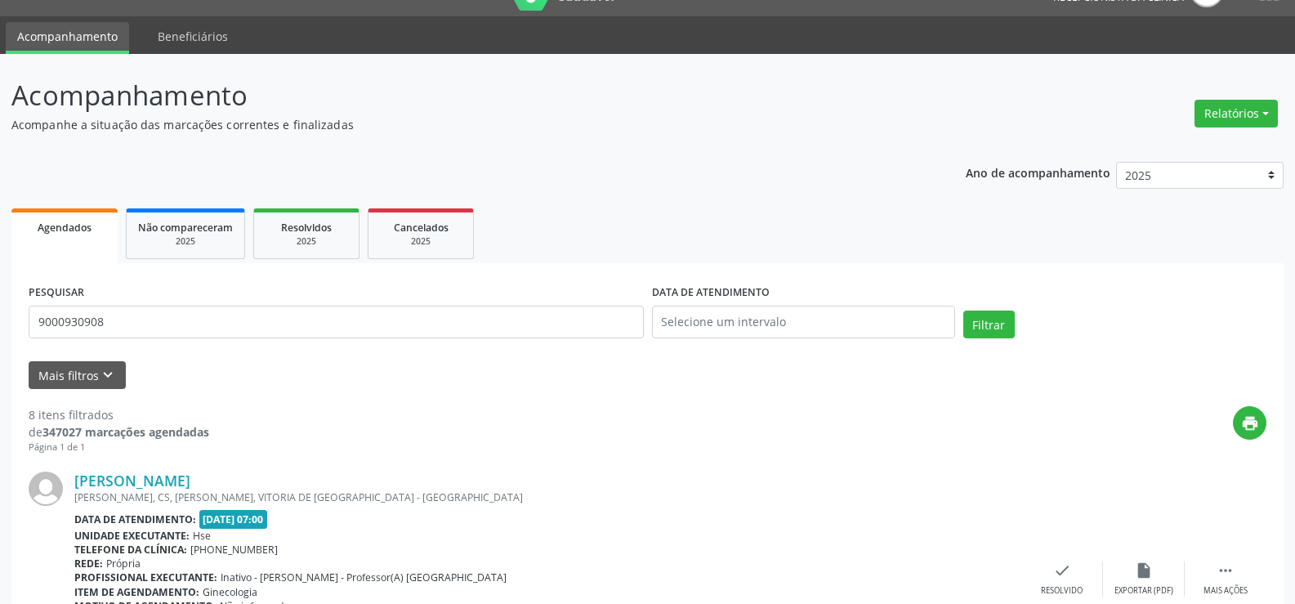
scroll to position [0, 0]
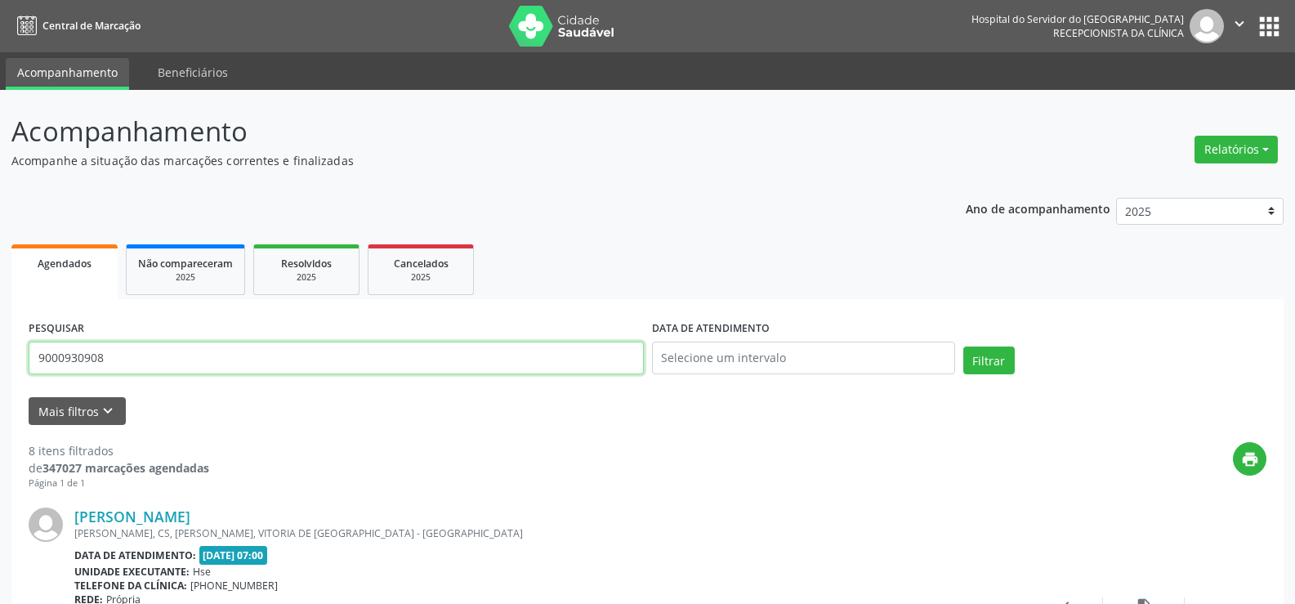
click at [207, 358] on input "9000930908" at bounding box center [336, 357] width 615 height 33
click at [963, 346] on button "Filtrar" at bounding box center [988, 360] width 51 height 28
click at [216, 351] on input "9000969736" at bounding box center [336, 357] width 615 height 33
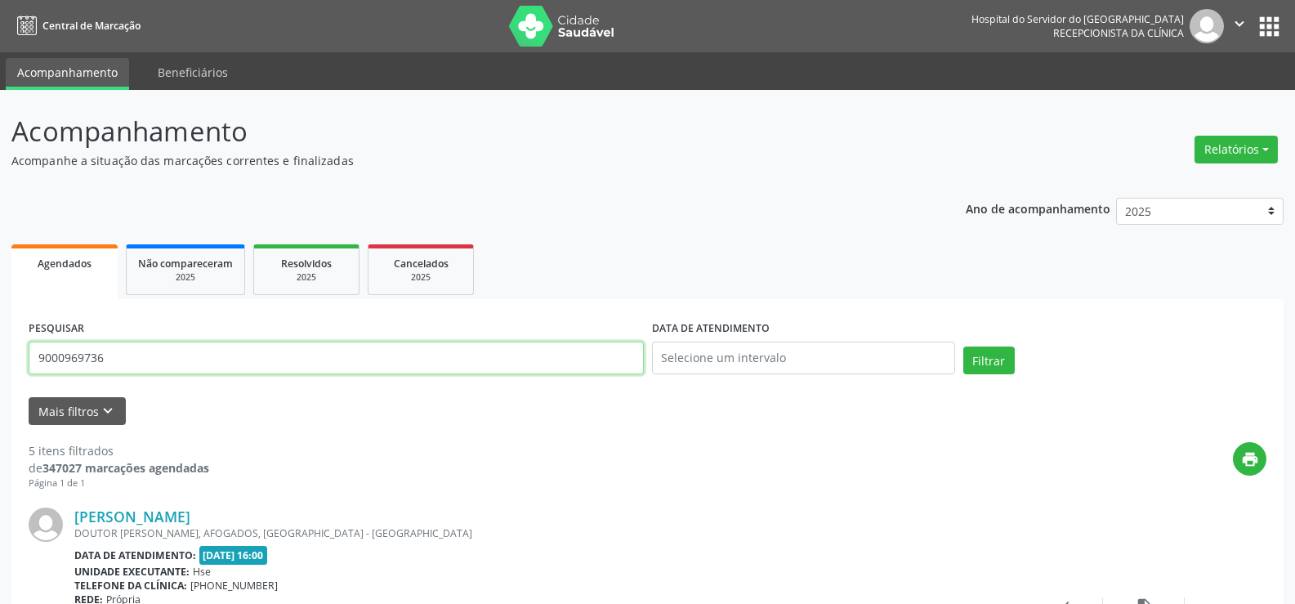
click at [216, 351] on input "9000969736" at bounding box center [336, 357] width 615 height 33
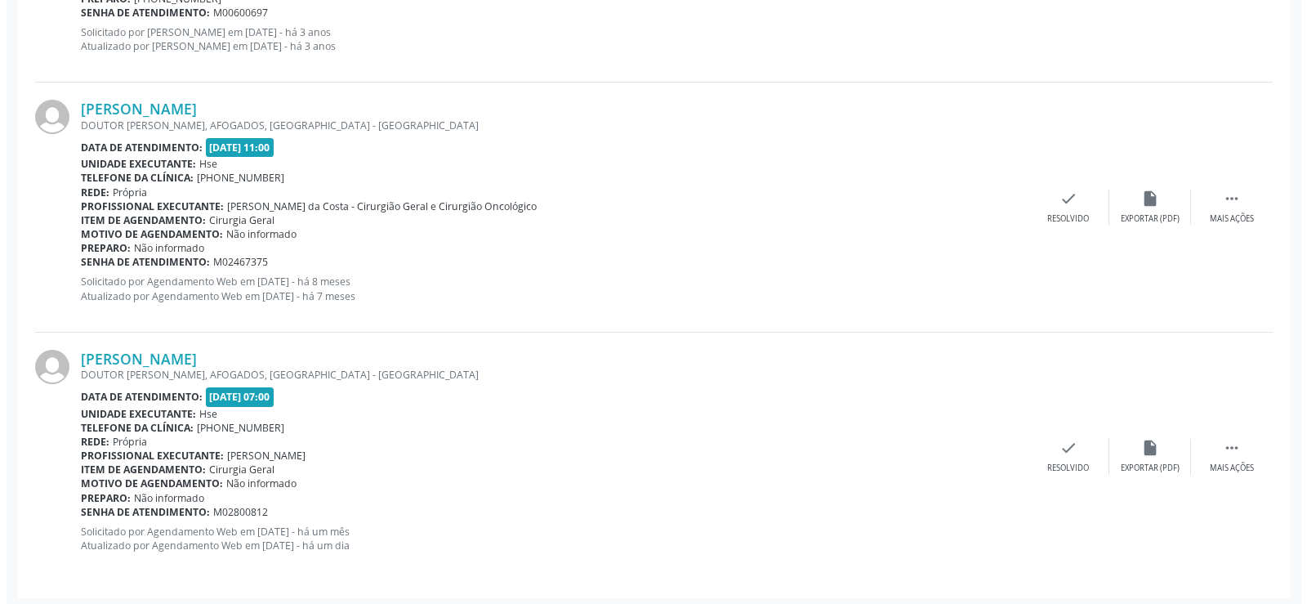
scroll to position [1161, 0]
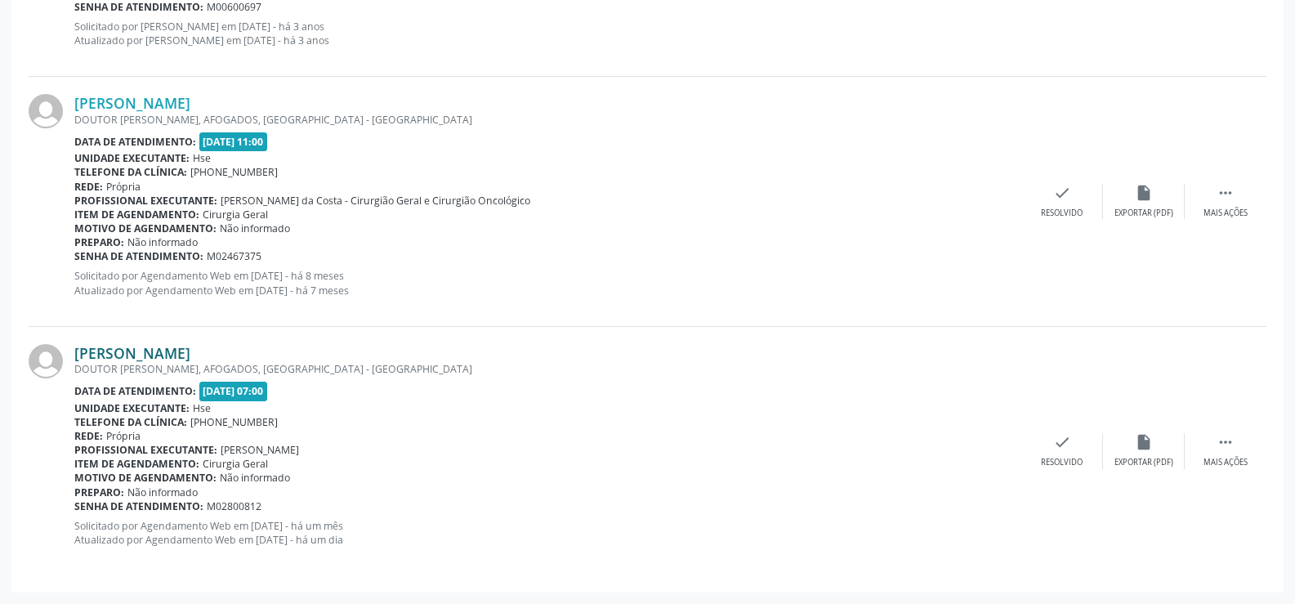
click at [183, 351] on link "[PERSON_NAME]" at bounding box center [132, 353] width 116 height 18
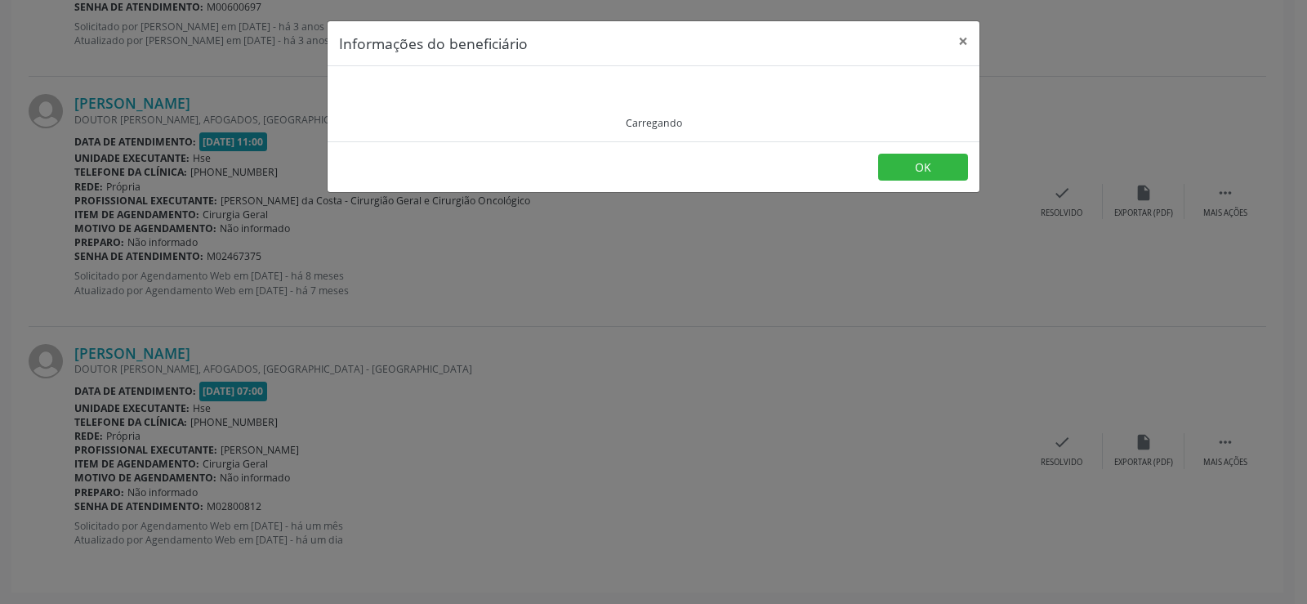
click at [460, 105] on div "Carregando" at bounding box center [653, 104] width 629 height 52
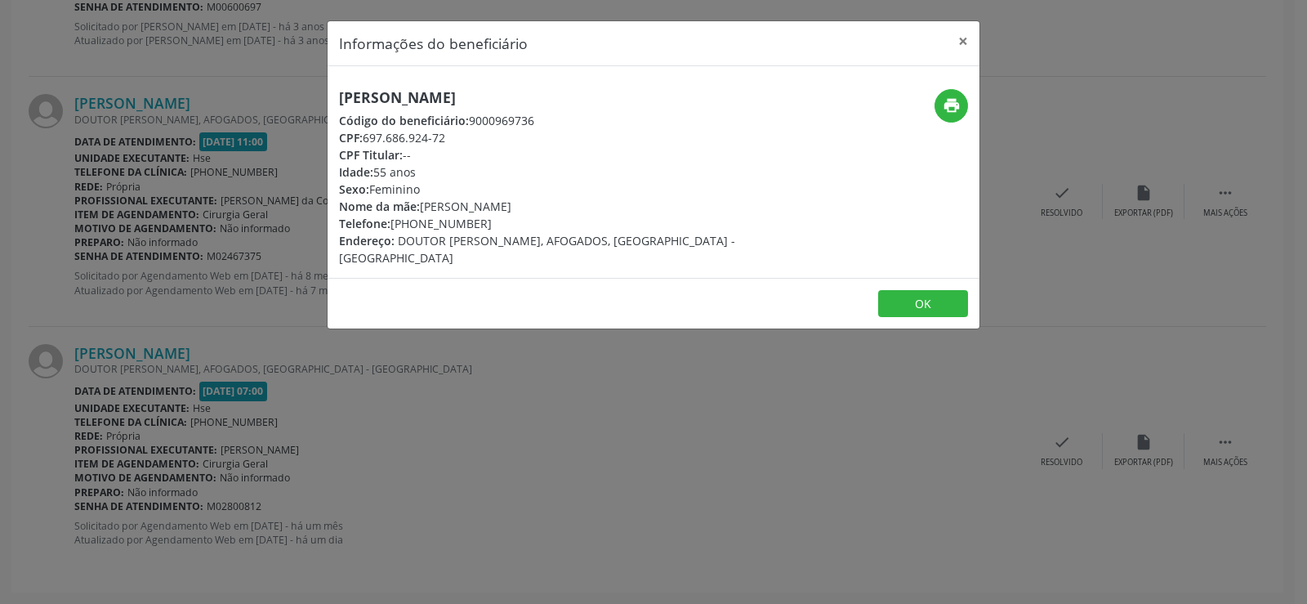
click at [459, 85] on div "[PERSON_NAME] Código do beneficiário: 9000969736 CPF: 697.686.924-72 CPF Titula…" at bounding box center [654, 172] width 652 height 212
copy div "[PERSON_NAME]"
click at [152, 223] on div "Informações do beneficiário × [PERSON_NAME] Código do beneficiário: 9000969736 …" at bounding box center [653, 302] width 1307 height 604
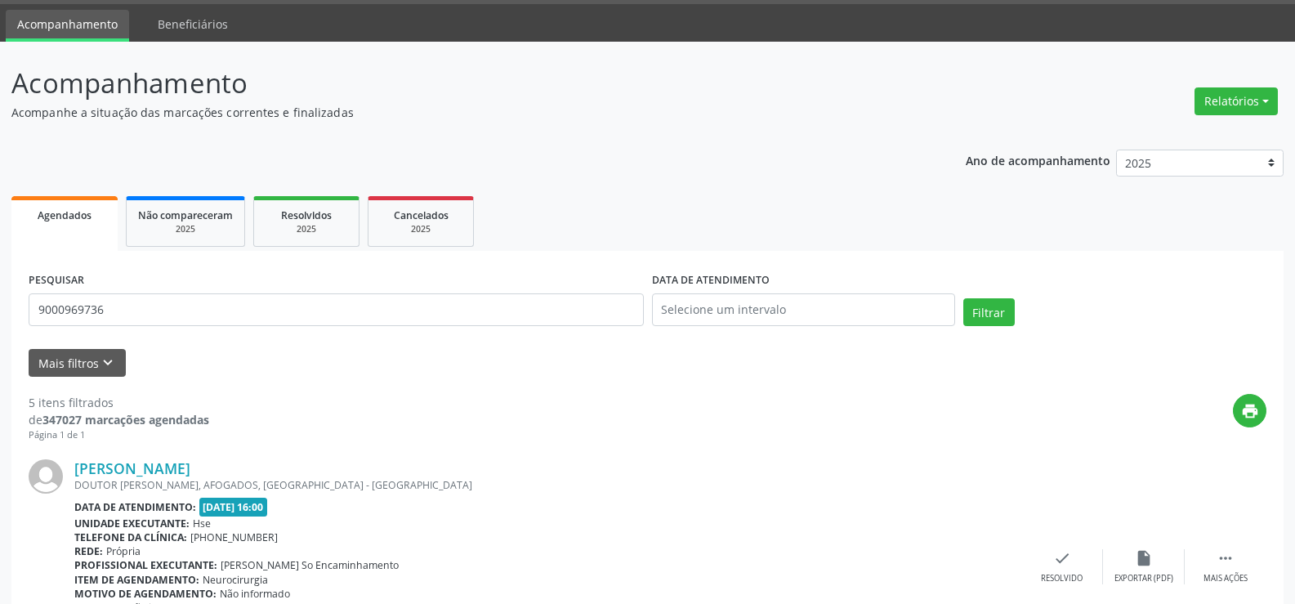
scroll to position [0, 0]
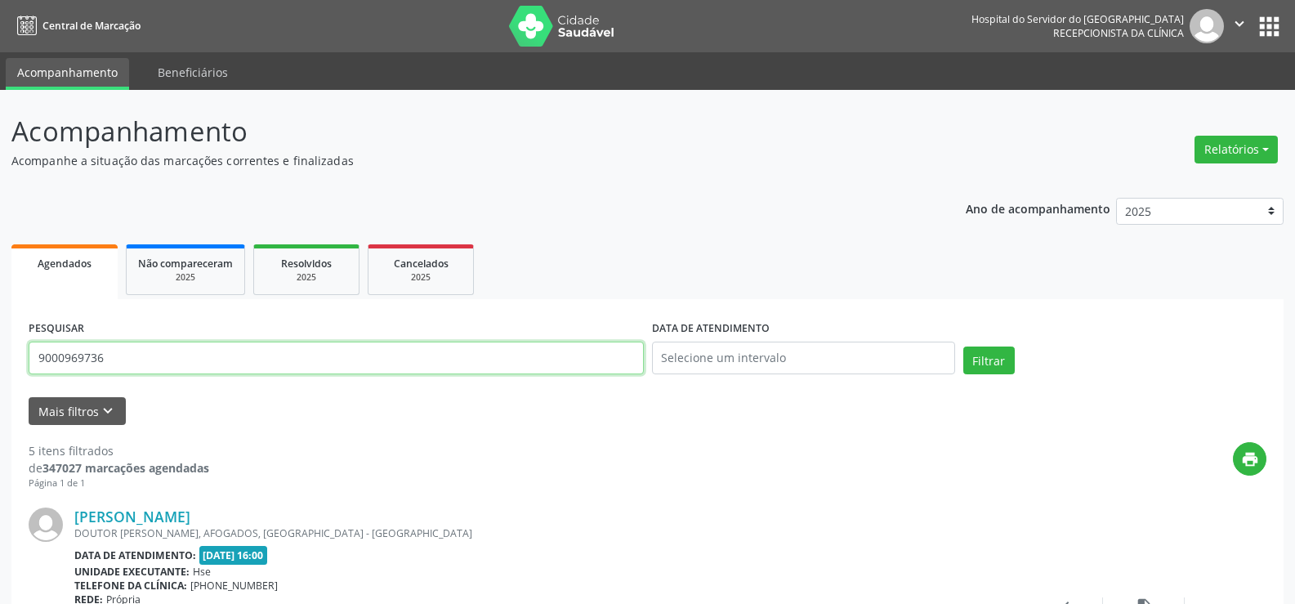
click at [197, 359] on input "9000969736" at bounding box center [336, 357] width 615 height 33
click at [963, 346] on button "Filtrar" at bounding box center [988, 360] width 51 height 28
click at [273, 356] on input "9000995812" at bounding box center [336, 357] width 615 height 33
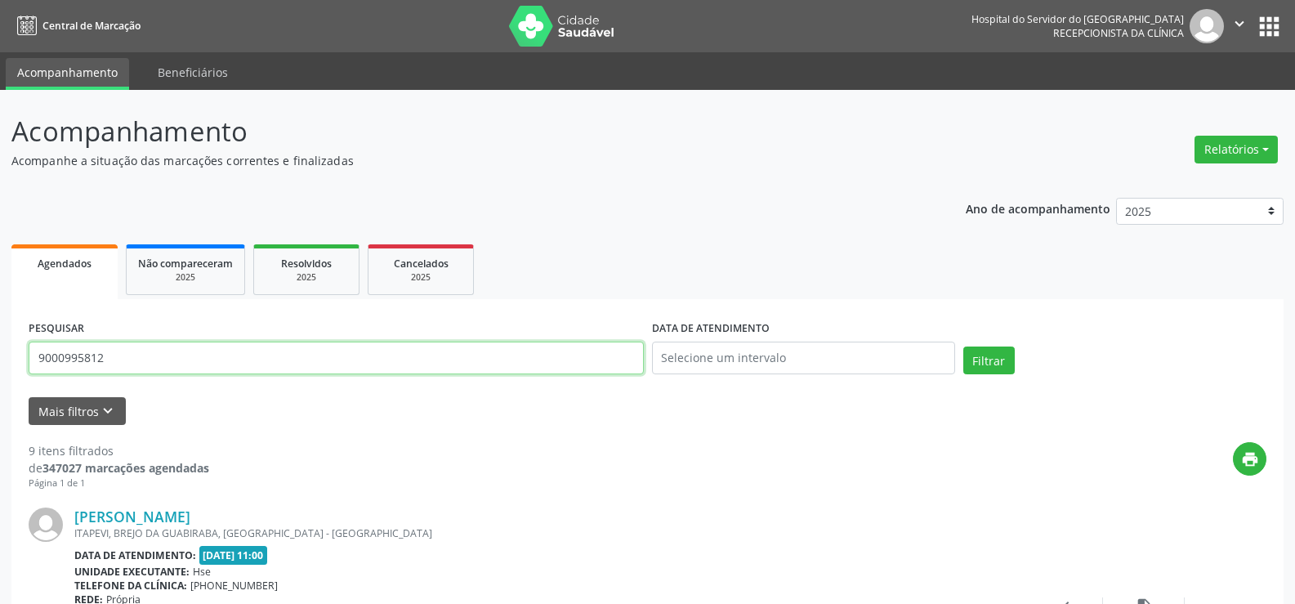
click at [273, 356] on input "9000995812" at bounding box center [336, 357] width 615 height 33
paste input "82487529415"
click at [963, 346] on button "Filtrar" at bounding box center [988, 360] width 51 height 28
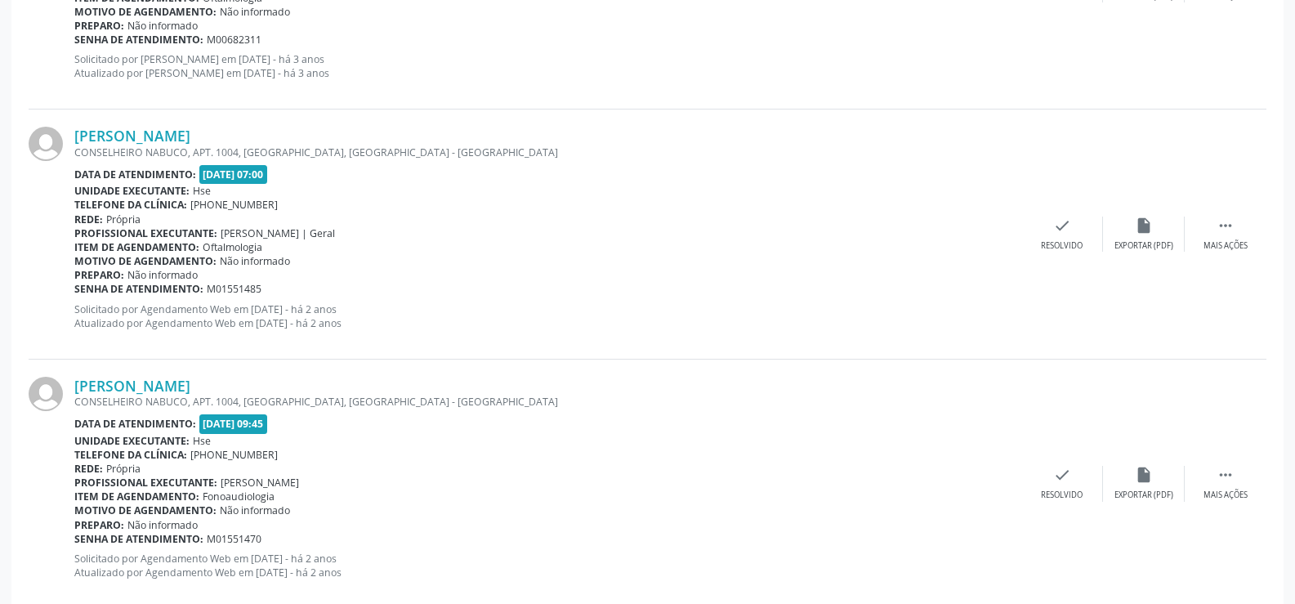
scroll to position [3703, 0]
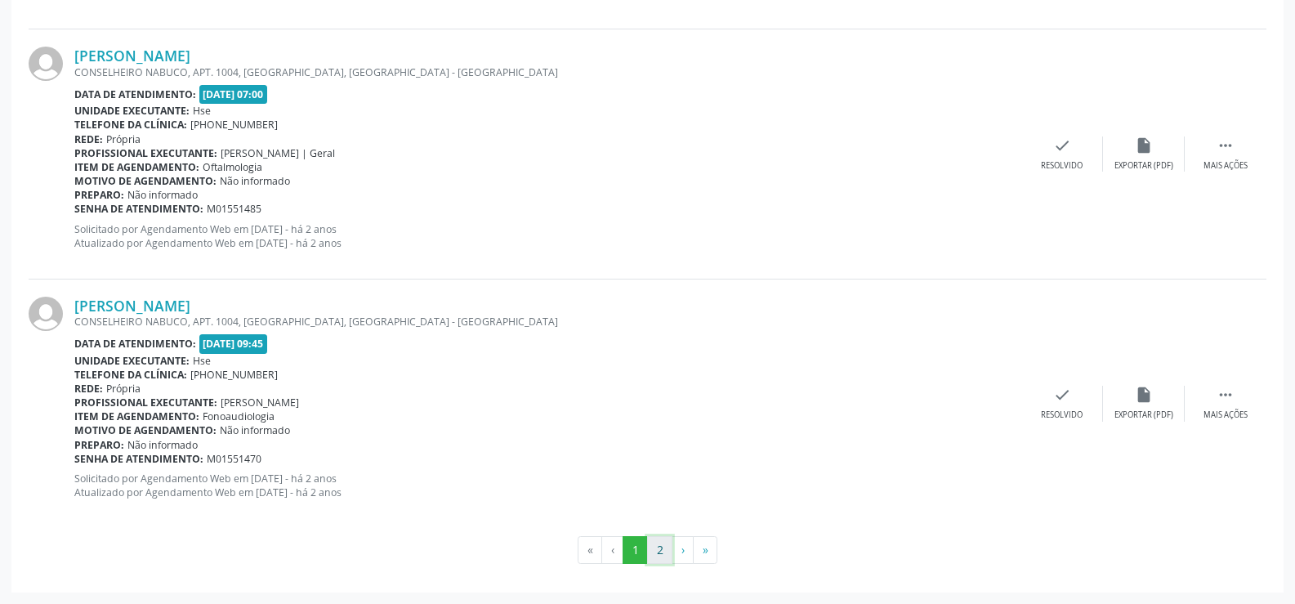
click at [661, 544] on button "2" at bounding box center [659, 550] width 25 height 28
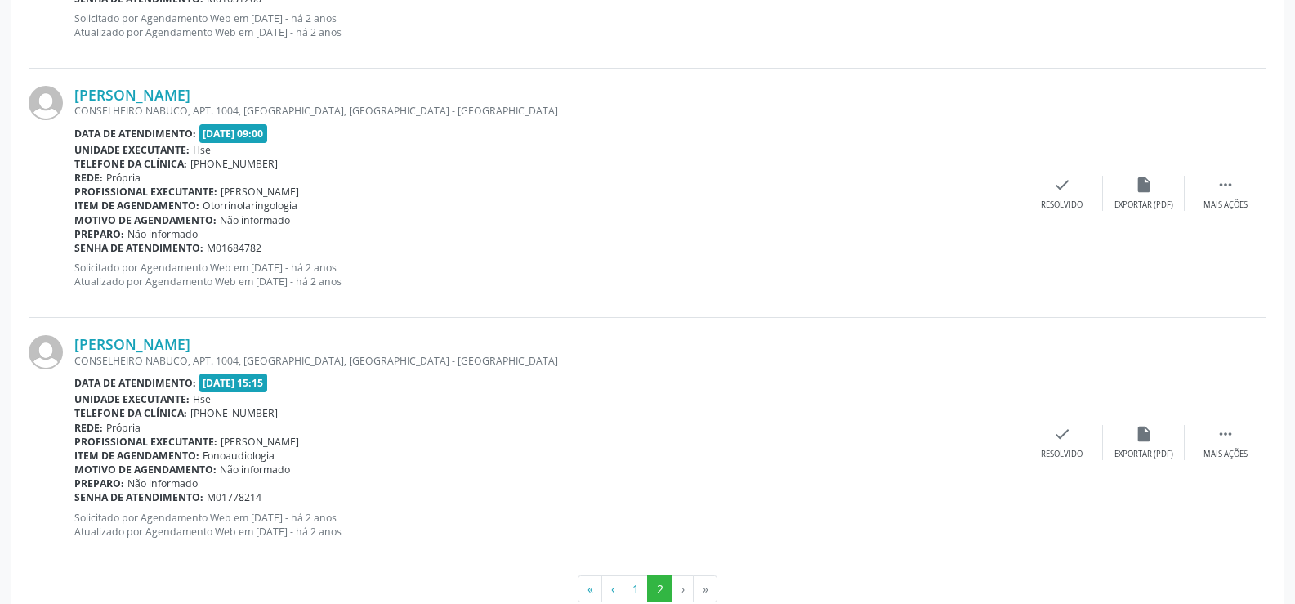
scroll to position [2206, 0]
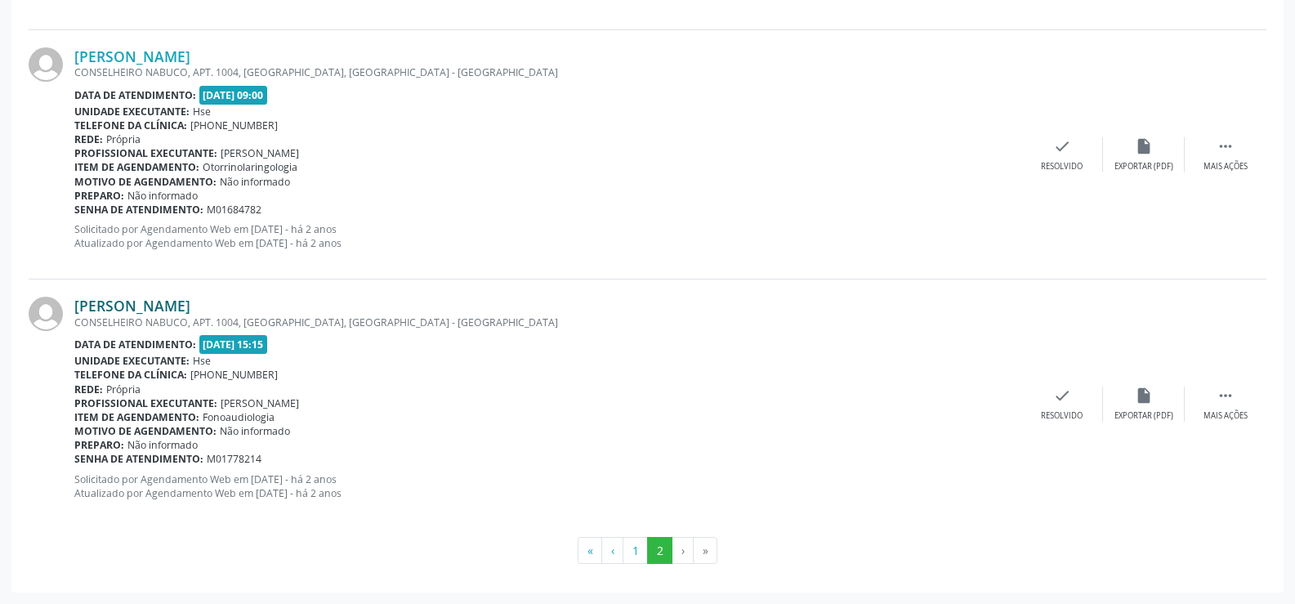
click at [154, 312] on link "[PERSON_NAME]" at bounding box center [132, 305] width 116 height 18
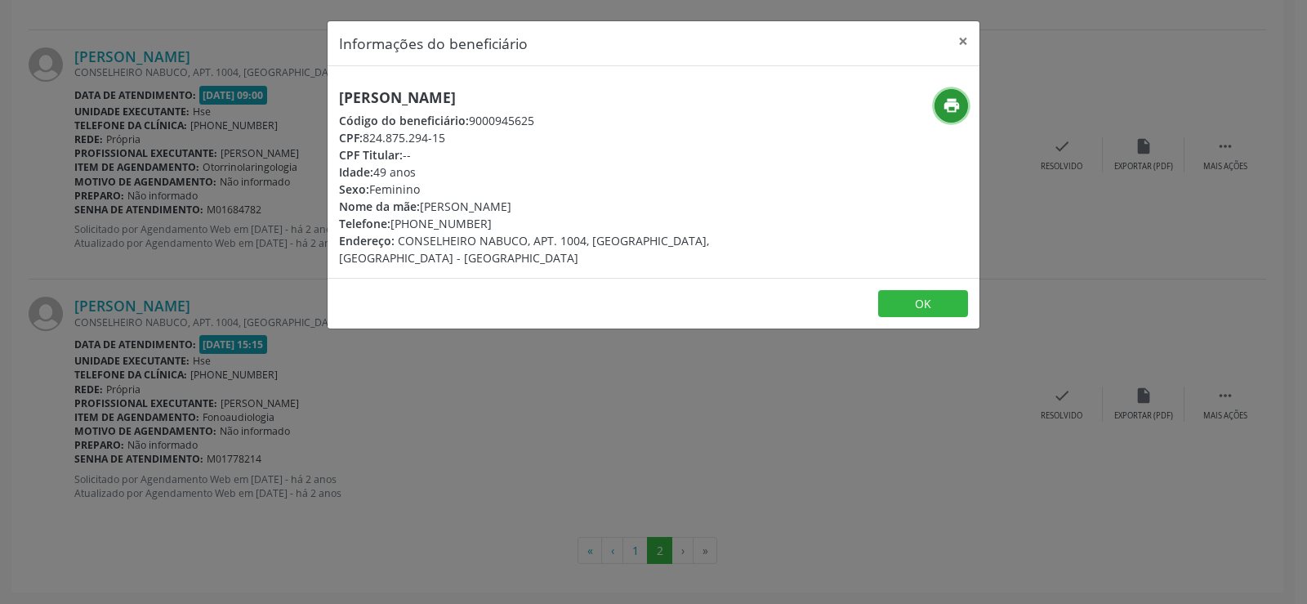
click at [962, 105] on button "print" at bounding box center [950, 105] width 33 height 33
drag, startPoint x: 974, startPoint y: 44, endPoint x: 937, endPoint y: 37, distance: 37.5
click at [974, 44] on button "×" at bounding box center [963, 41] width 33 height 40
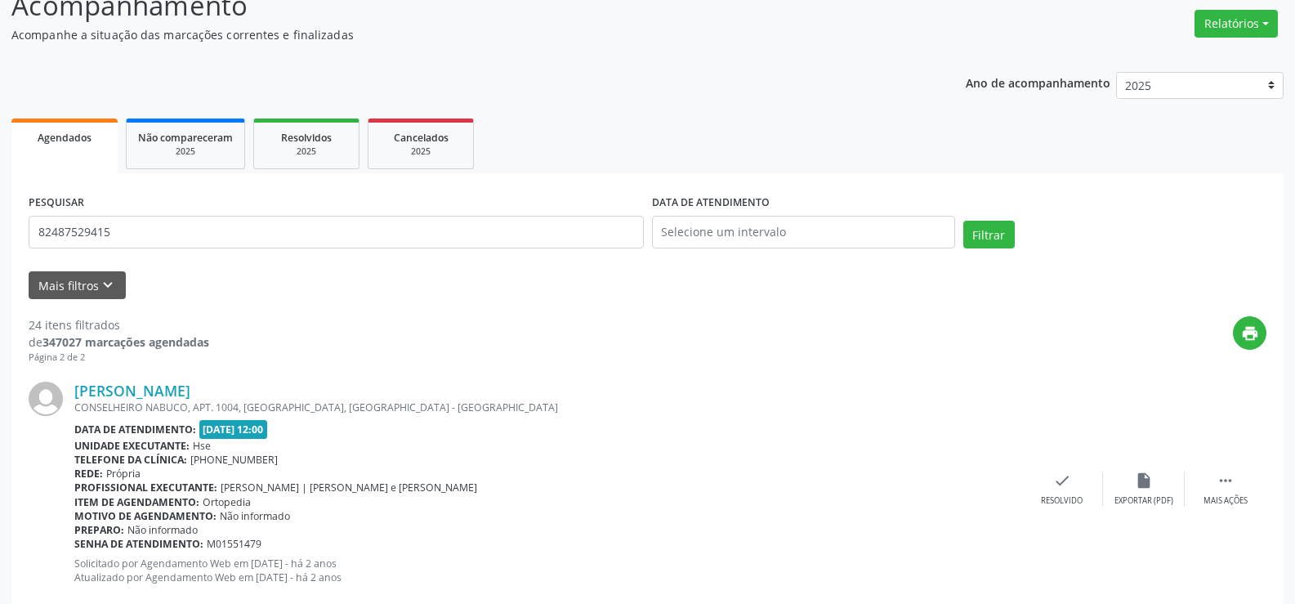
scroll to position [0, 0]
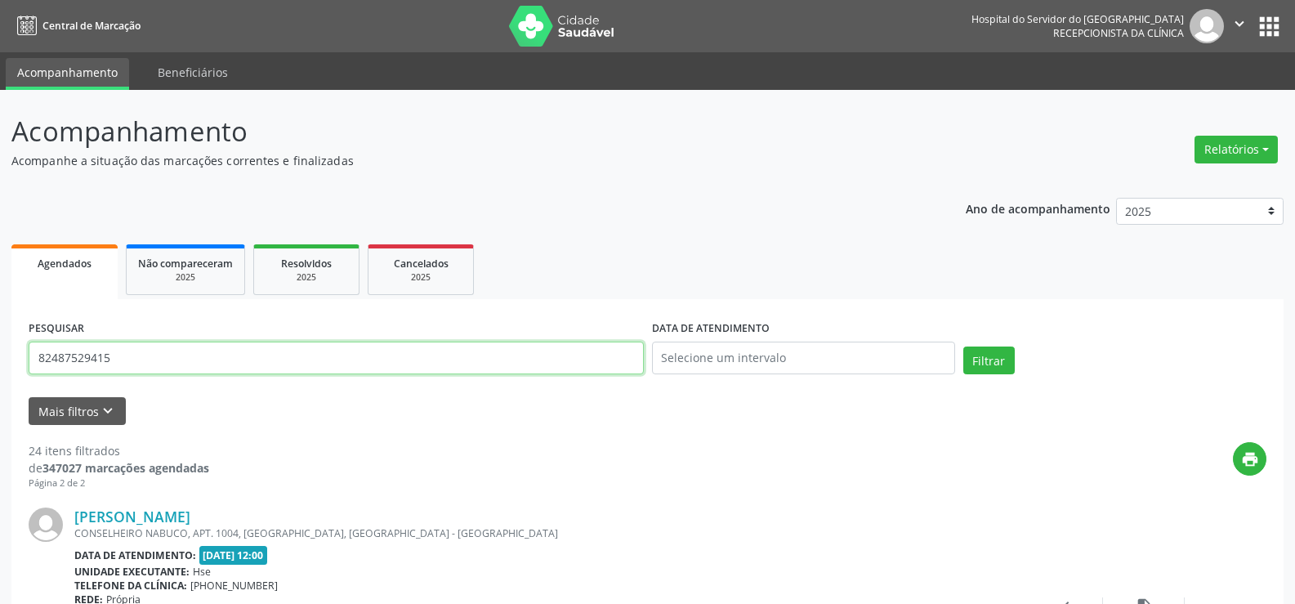
click at [174, 360] on input "82487529415" at bounding box center [336, 357] width 615 height 33
click at [963, 346] on button "Filtrar" at bounding box center [988, 360] width 51 height 28
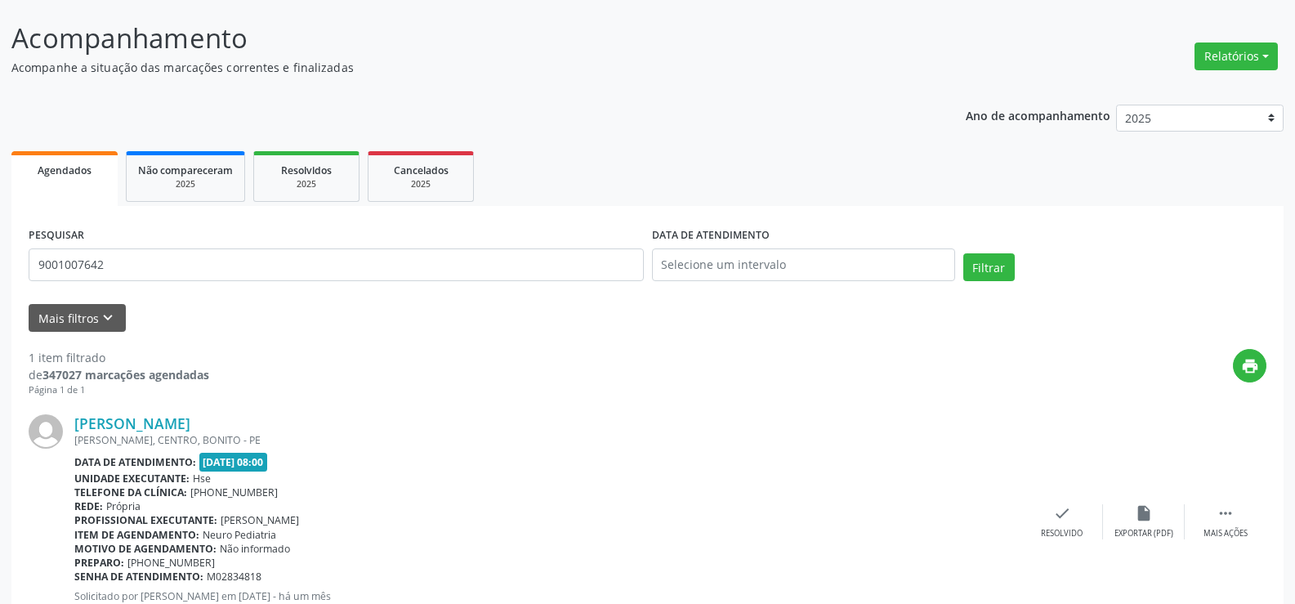
scroll to position [164, 0]
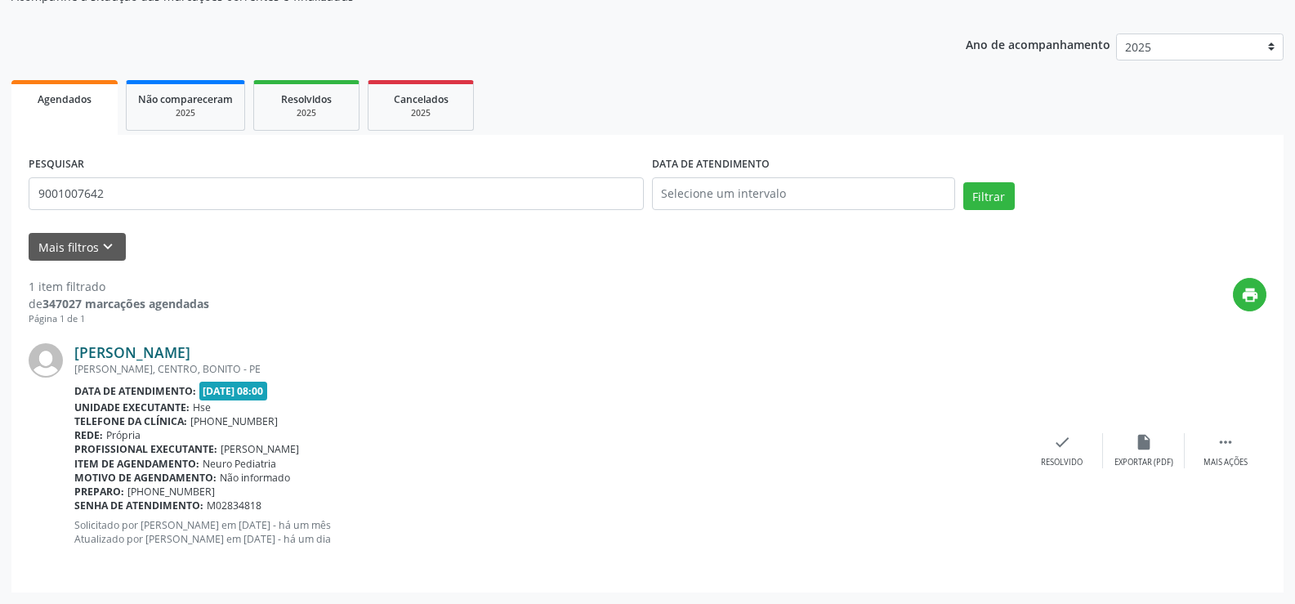
click at [173, 353] on link "[PERSON_NAME]" at bounding box center [132, 352] width 116 height 18
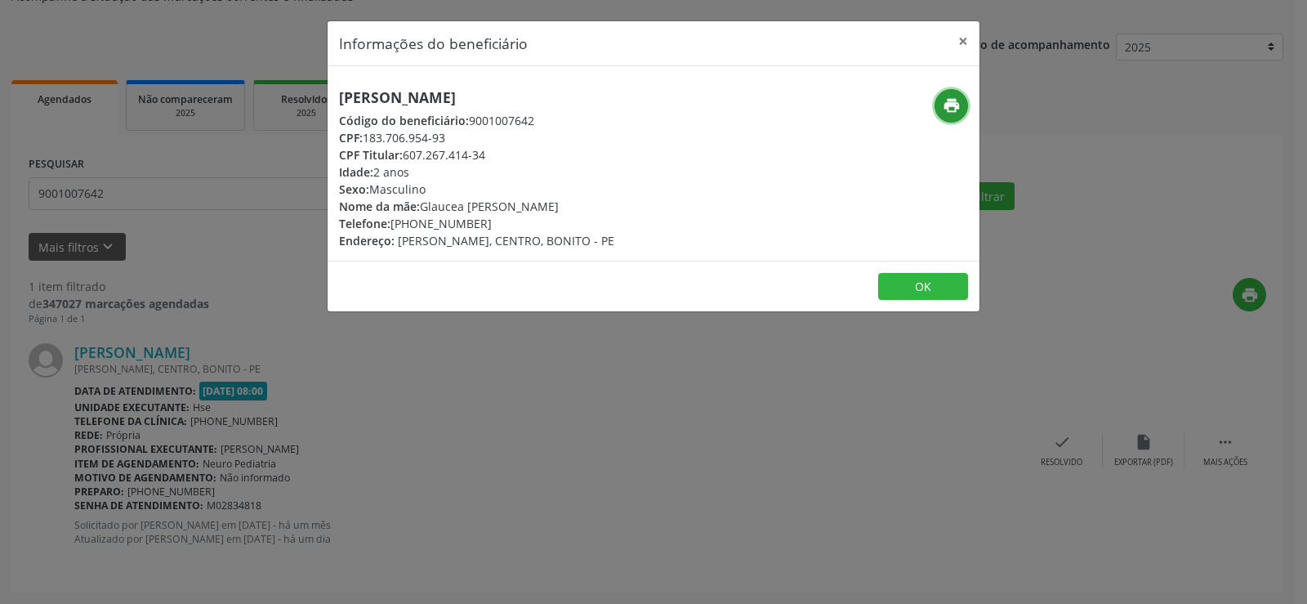
click at [946, 107] on icon "print" at bounding box center [952, 105] width 18 height 18
click at [154, 233] on div "Informações do beneficiário × [PERSON_NAME] Código do beneficiário: 9001007642 …" at bounding box center [653, 302] width 1307 height 604
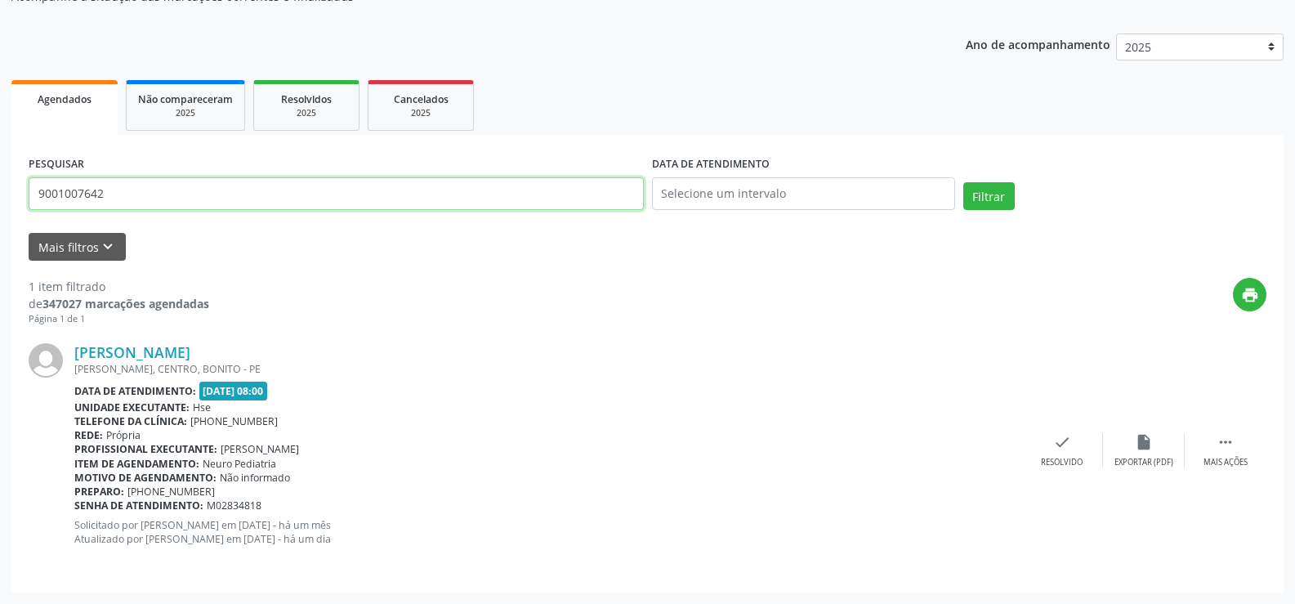
click at [149, 195] on input "9001007642" at bounding box center [336, 193] width 615 height 33
click at [963, 182] on button "Filtrar" at bounding box center [988, 196] width 51 height 28
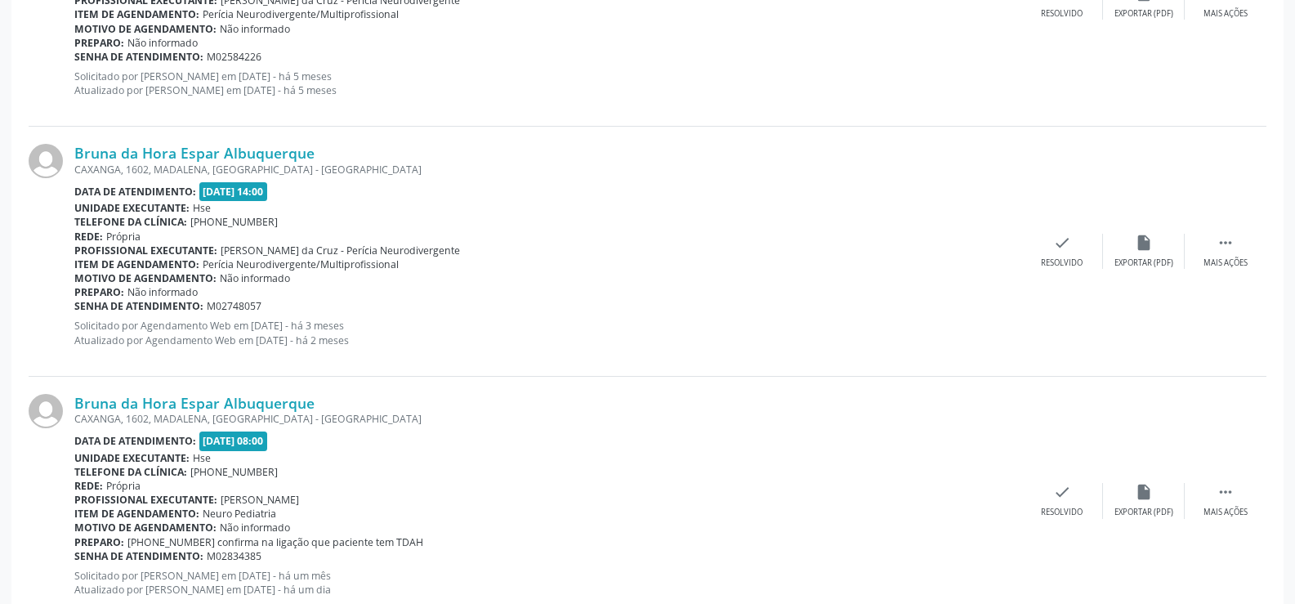
scroll to position [1161, 0]
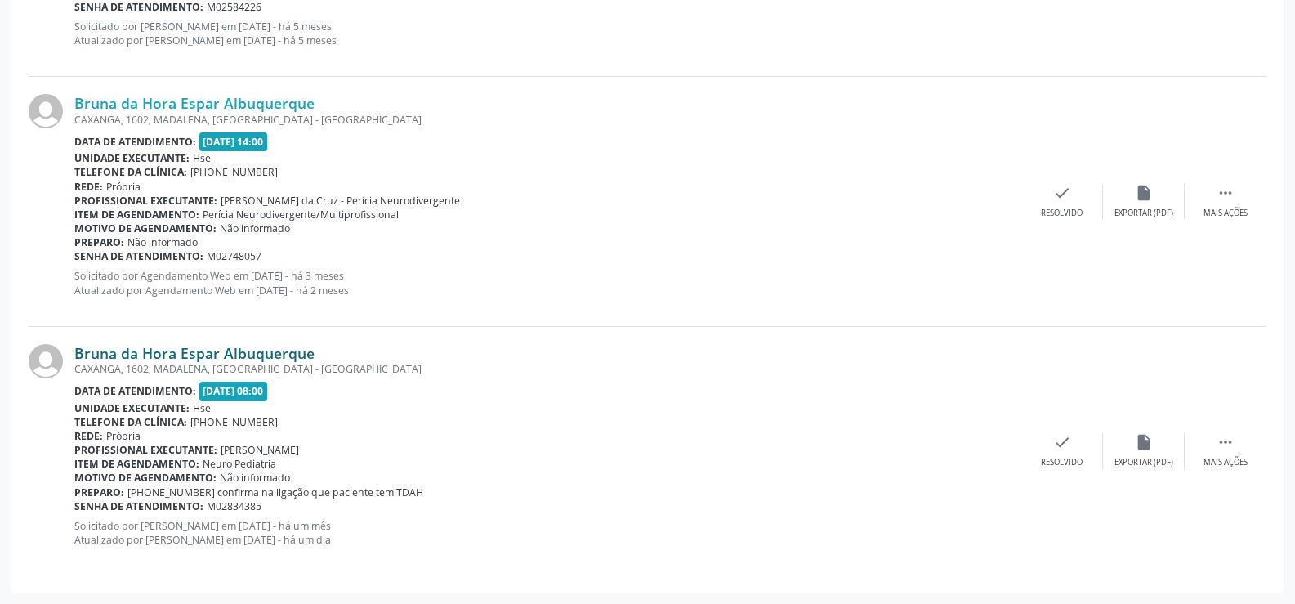
click at [212, 357] on link "Bruna da Hora Espar Albuquerque" at bounding box center [194, 353] width 240 height 18
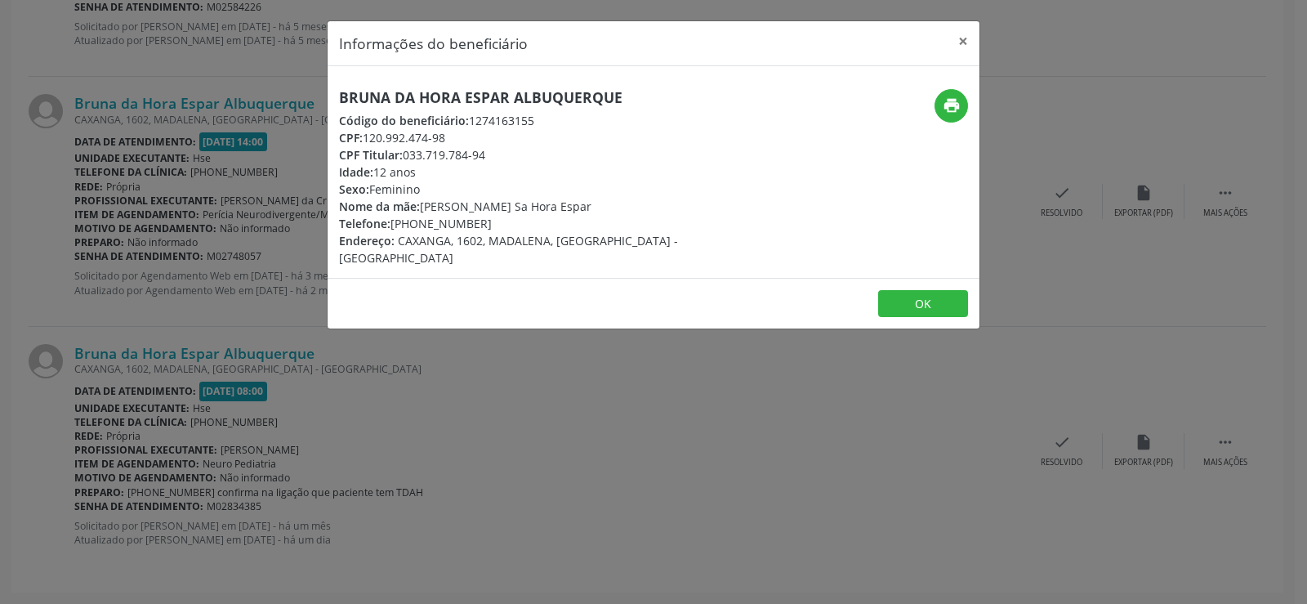
click at [493, 109] on div "Bruna da Hora Espar Albuquerque Código do beneficiário: 1274163155 CPF: 120.992…" at bounding box center [545, 177] width 412 height 177
click at [492, 103] on h5 "Bruna da Hora Espar Albuquerque" at bounding box center [545, 97] width 412 height 17
copy div "Bruna da Hora Espar Albuquerque"
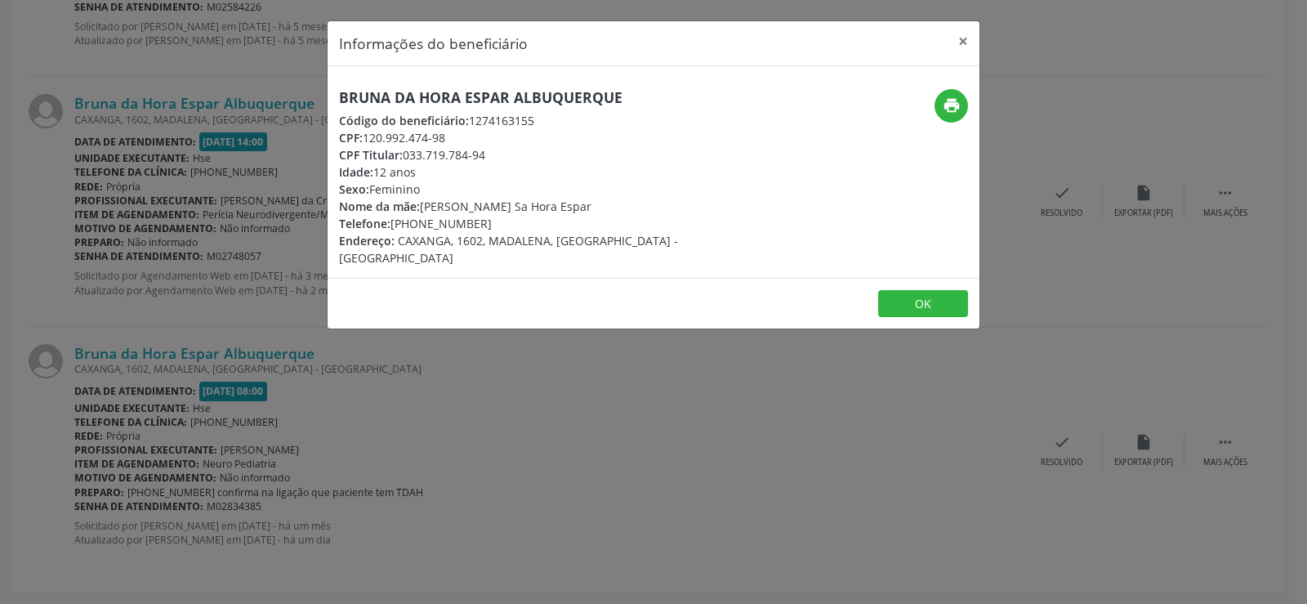
click at [152, 274] on div "Informações do beneficiário × Bruna da Hora Espar Albuquerque Código do benefic…" at bounding box center [653, 302] width 1307 height 604
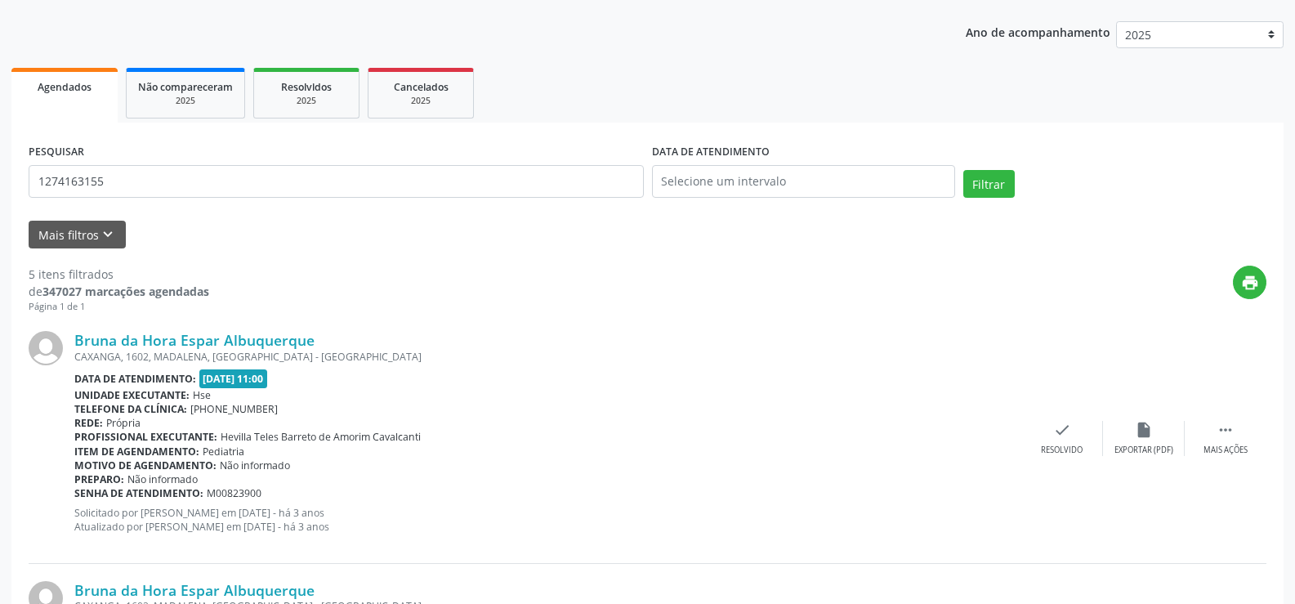
scroll to position [0, 0]
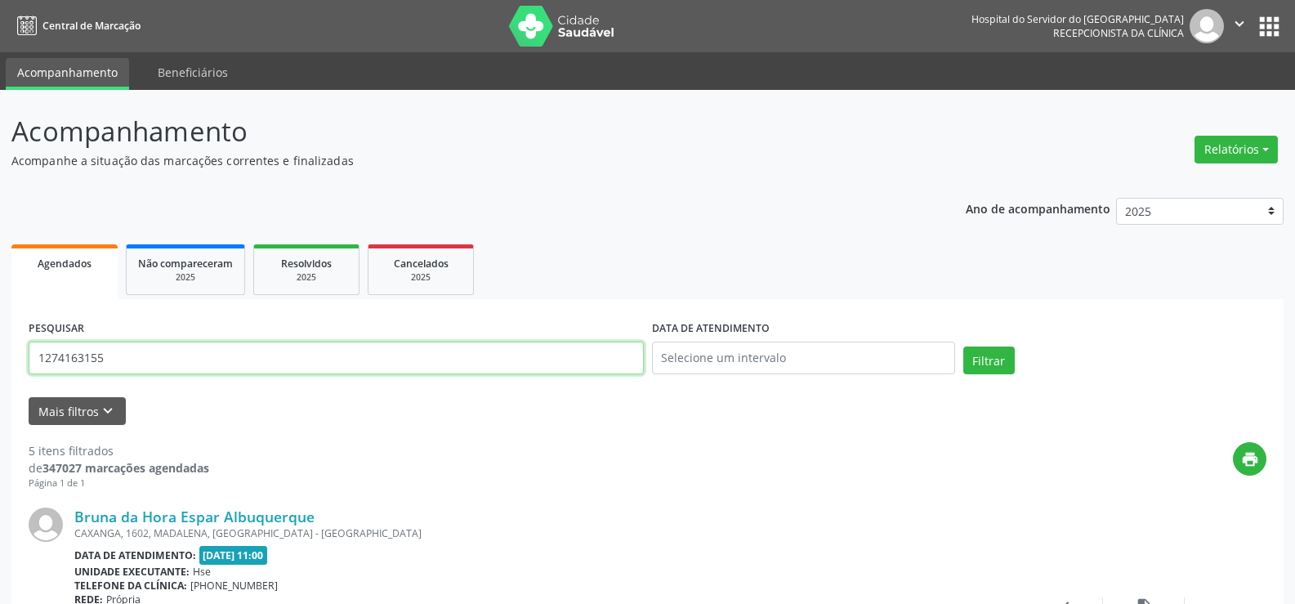
click at [224, 346] on input "1274163155" at bounding box center [336, 357] width 615 height 33
click at [963, 346] on button "Filtrar" at bounding box center [988, 360] width 51 height 28
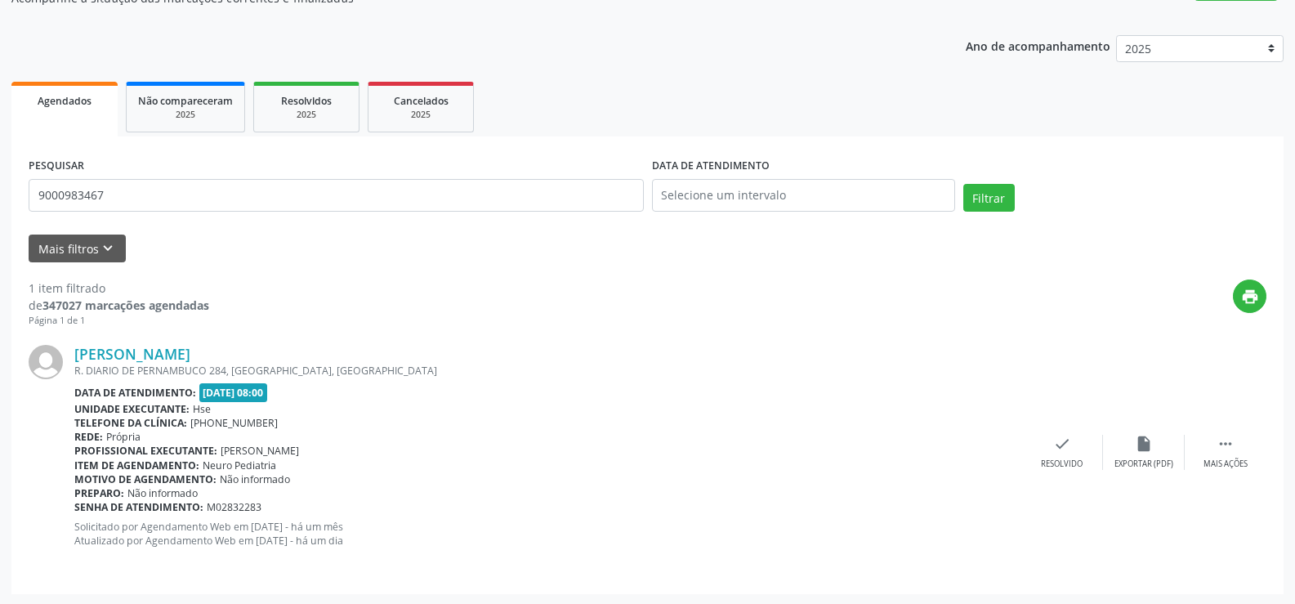
scroll to position [164, 0]
click at [187, 351] on link "[PERSON_NAME]" at bounding box center [132, 352] width 116 height 18
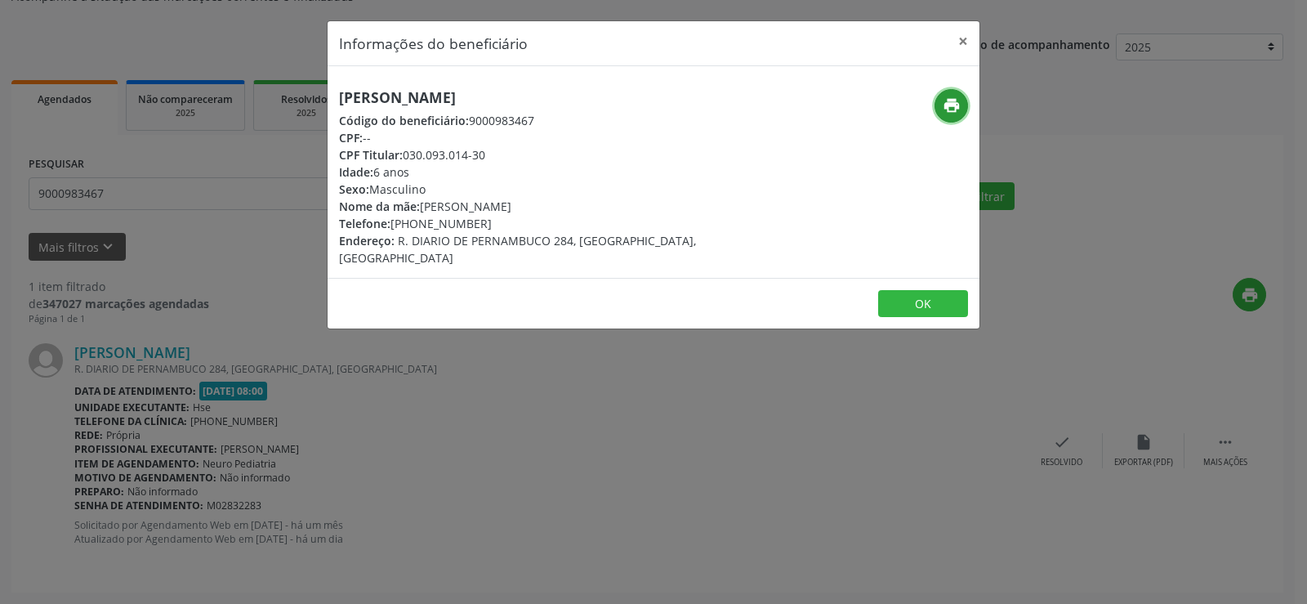
click at [957, 105] on icon "print" at bounding box center [952, 105] width 18 height 18
click at [237, 250] on div "Informações do beneficiário × [PERSON_NAME] Código do beneficiário: 9000983467 …" at bounding box center [653, 302] width 1307 height 604
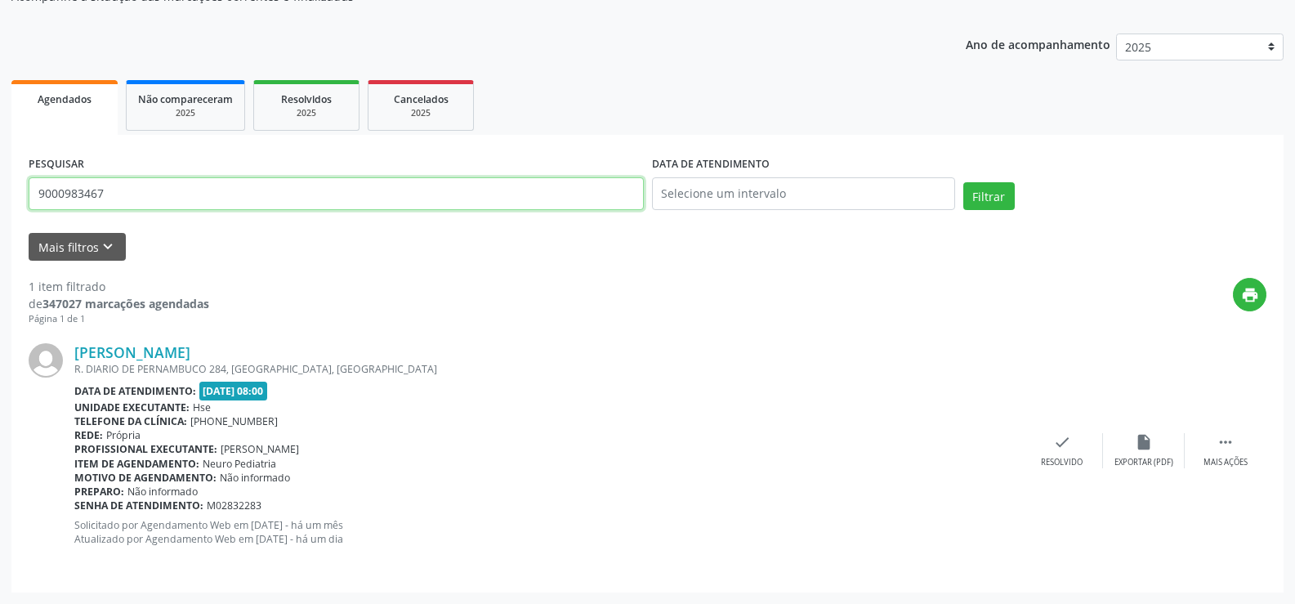
click at [180, 186] on input "9000983467" at bounding box center [336, 193] width 615 height 33
click at [963, 182] on button "Filtrar" at bounding box center [988, 196] width 51 height 28
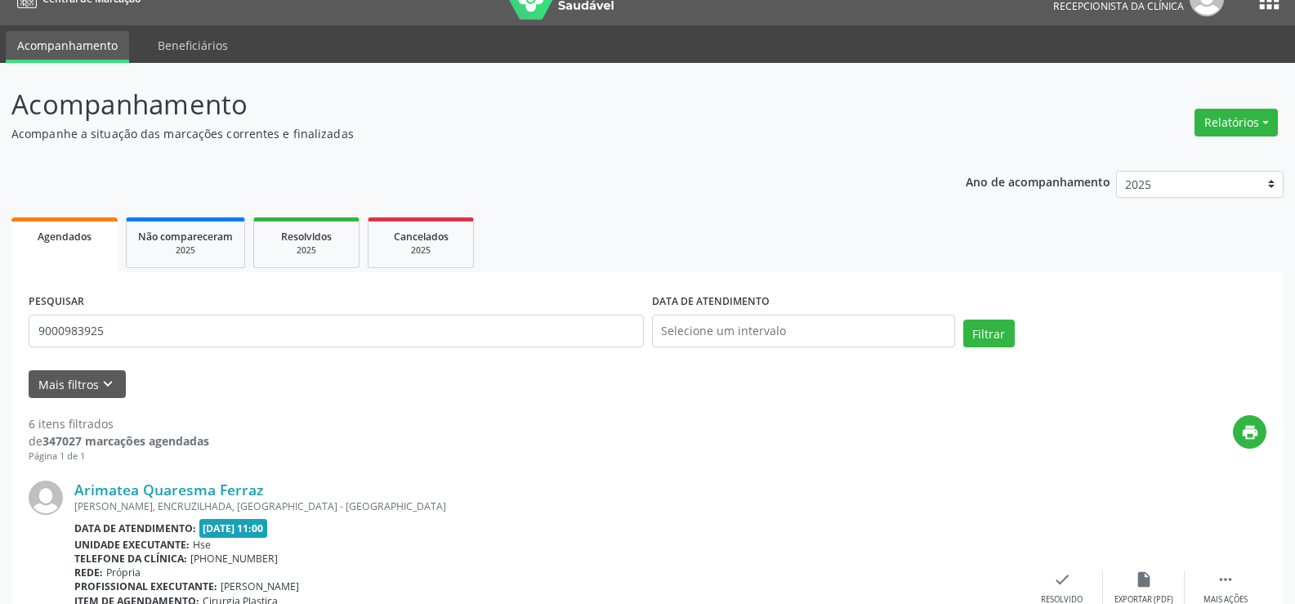
scroll to position [0, 0]
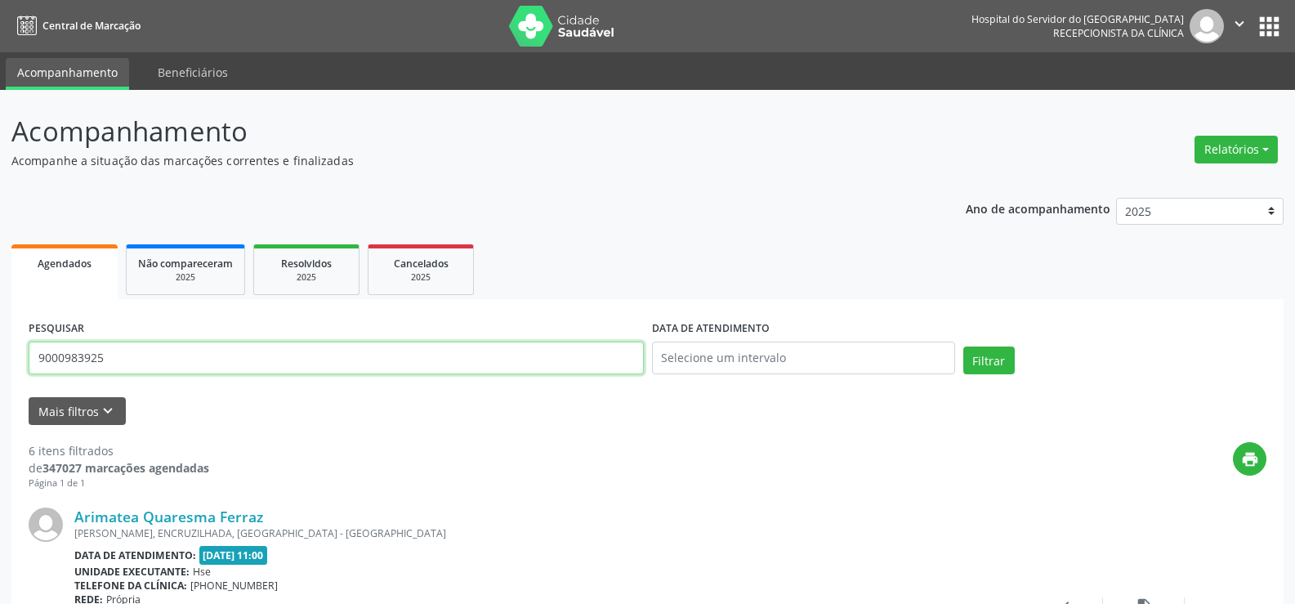
click at [321, 361] on input "9000983925" at bounding box center [336, 357] width 615 height 33
click at [322, 361] on input "9000983925" at bounding box center [336, 357] width 615 height 33
click at [963, 346] on button "Filtrar" at bounding box center [988, 360] width 51 height 28
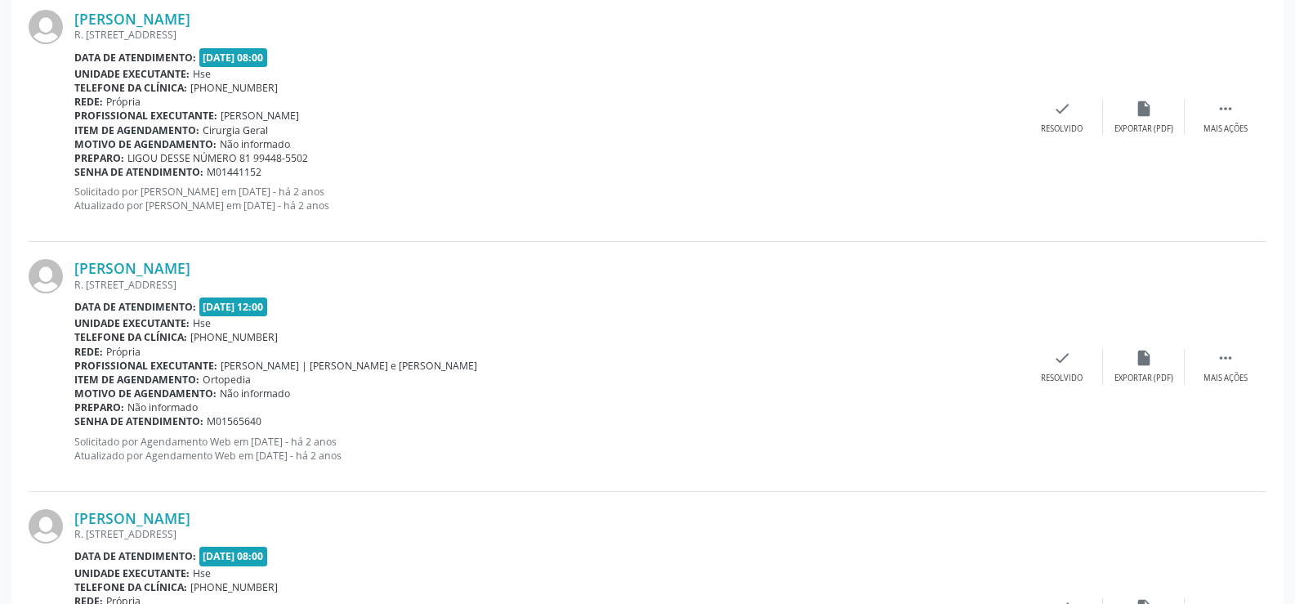
scroll to position [3703, 0]
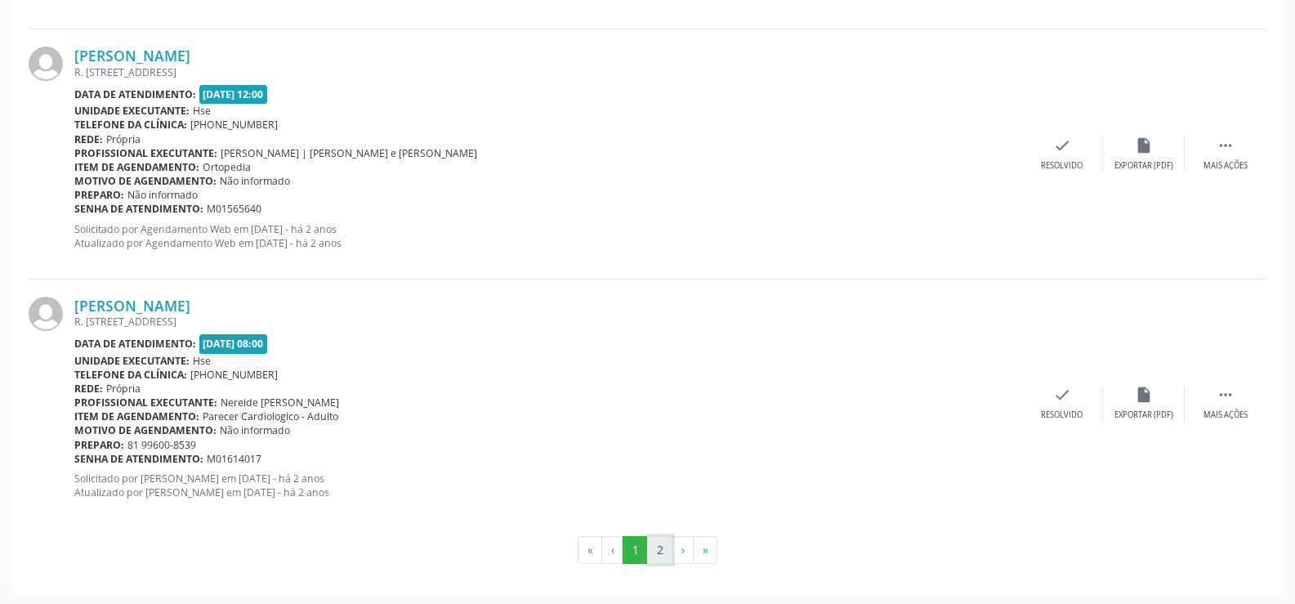
click at [658, 545] on button "2" at bounding box center [659, 550] width 25 height 28
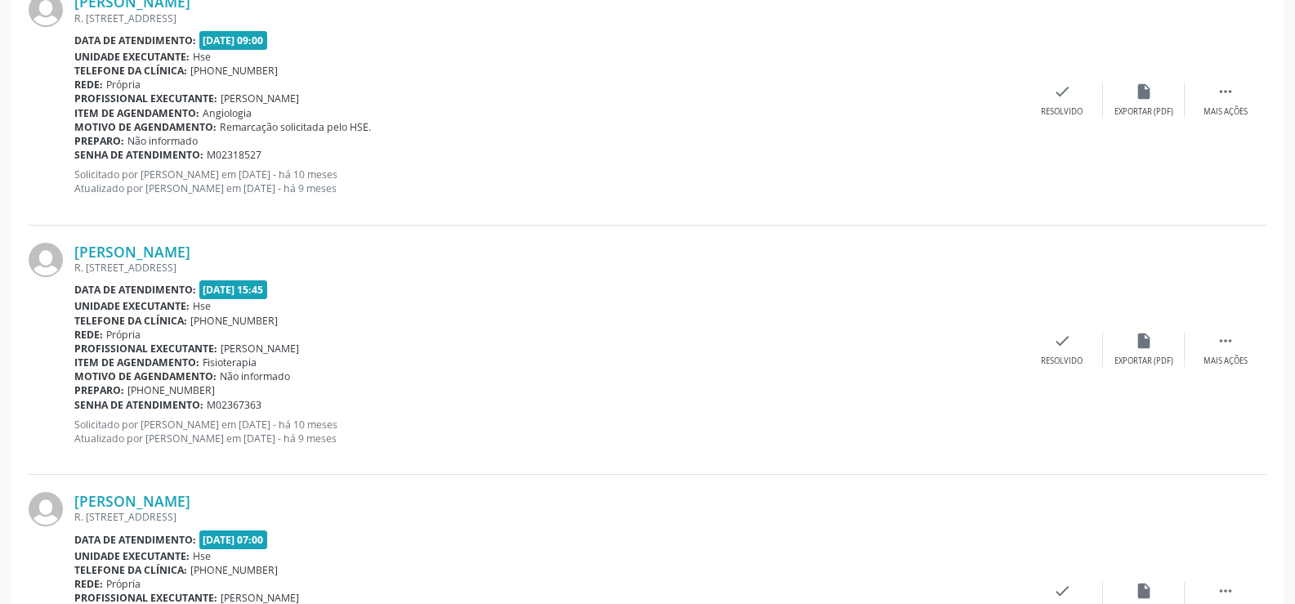
scroll to position [735, 0]
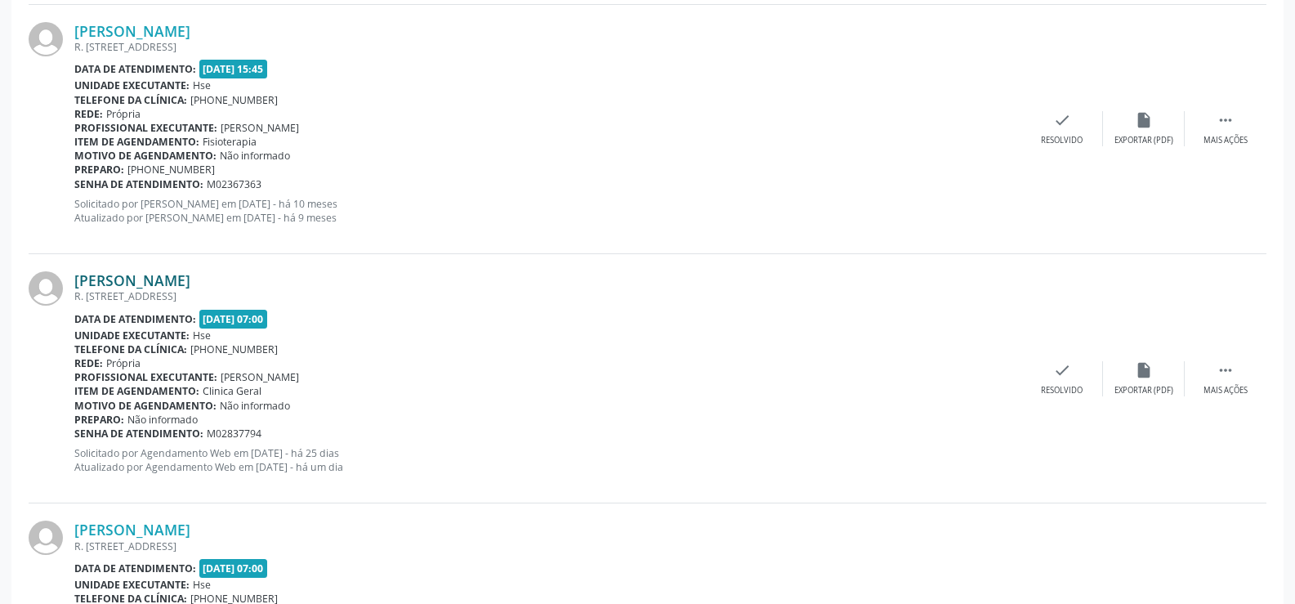
click at [190, 281] on link "[PERSON_NAME]" at bounding box center [132, 280] width 116 height 18
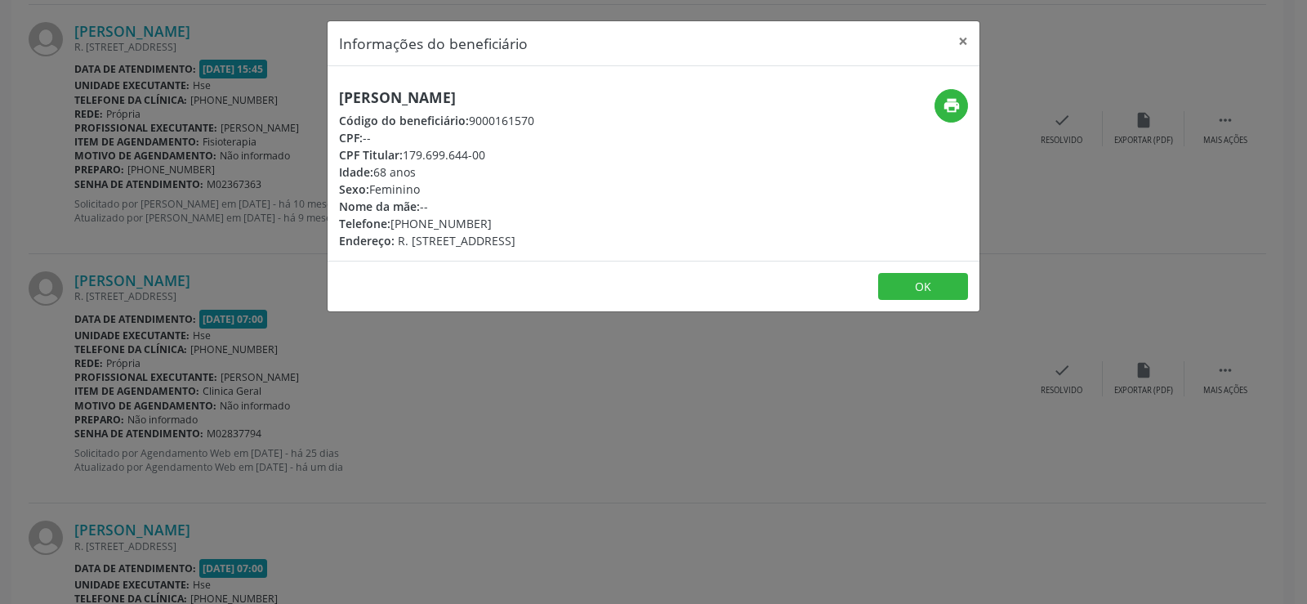
click at [509, 105] on h5 "[PERSON_NAME]" at bounding box center [436, 97] width 195 height 17
copy div "[PERSON_NAME]"
click at [156, 363] on div "Informações do beneficiário × [PERSON_NAME] Código do beneficiário: 9000161570 …" at bounding box center [653, 302] width 1307 height 604
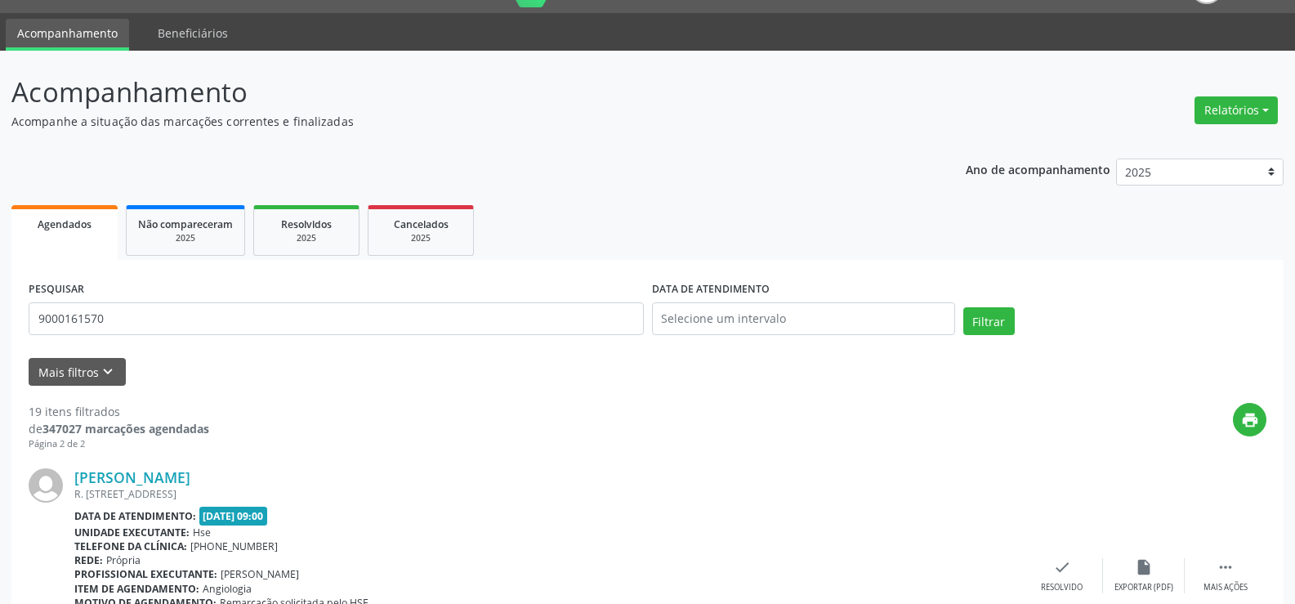
scroll to position [0, 0]
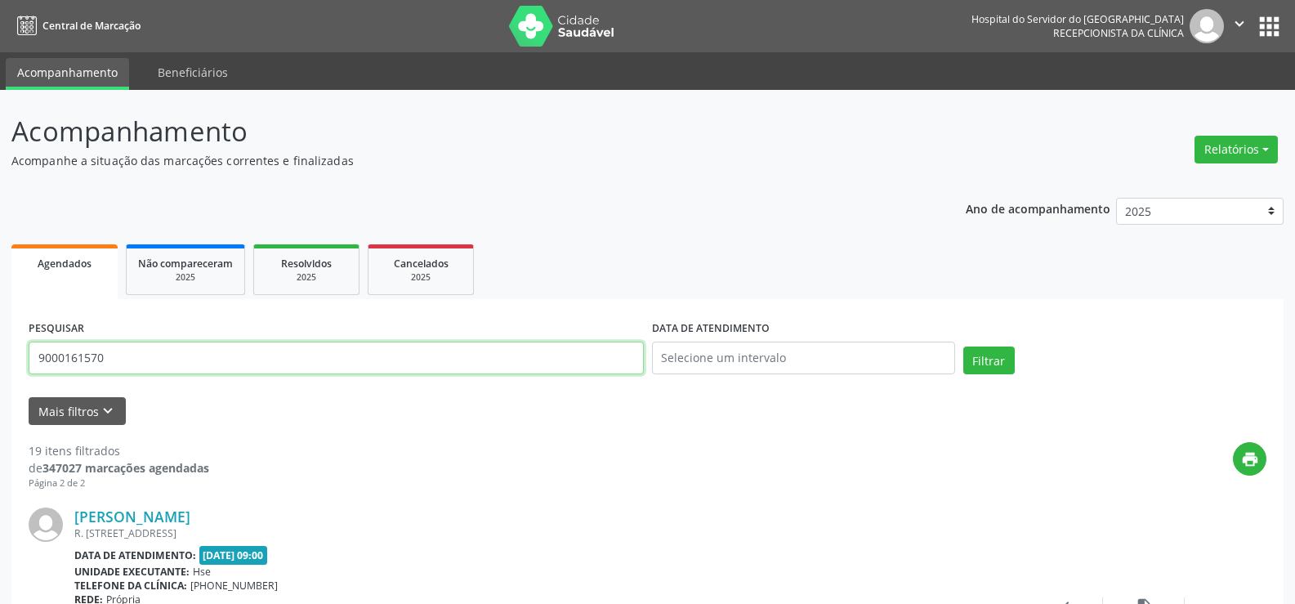
click at [349, 349] on input "9000161570" at bounding box center [336, 357] width 615 height 33
click at [963, 346] on button "Filtrar" at bounding box center [988, 360] width 51 height 28
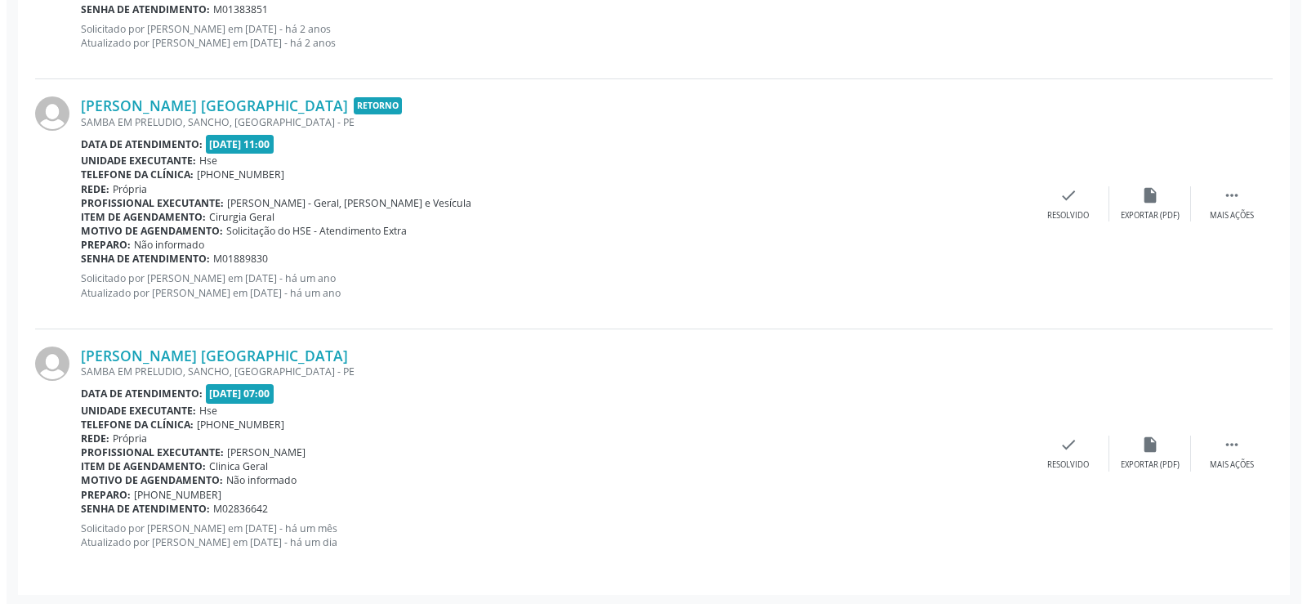
scroll to position [1161, 0]
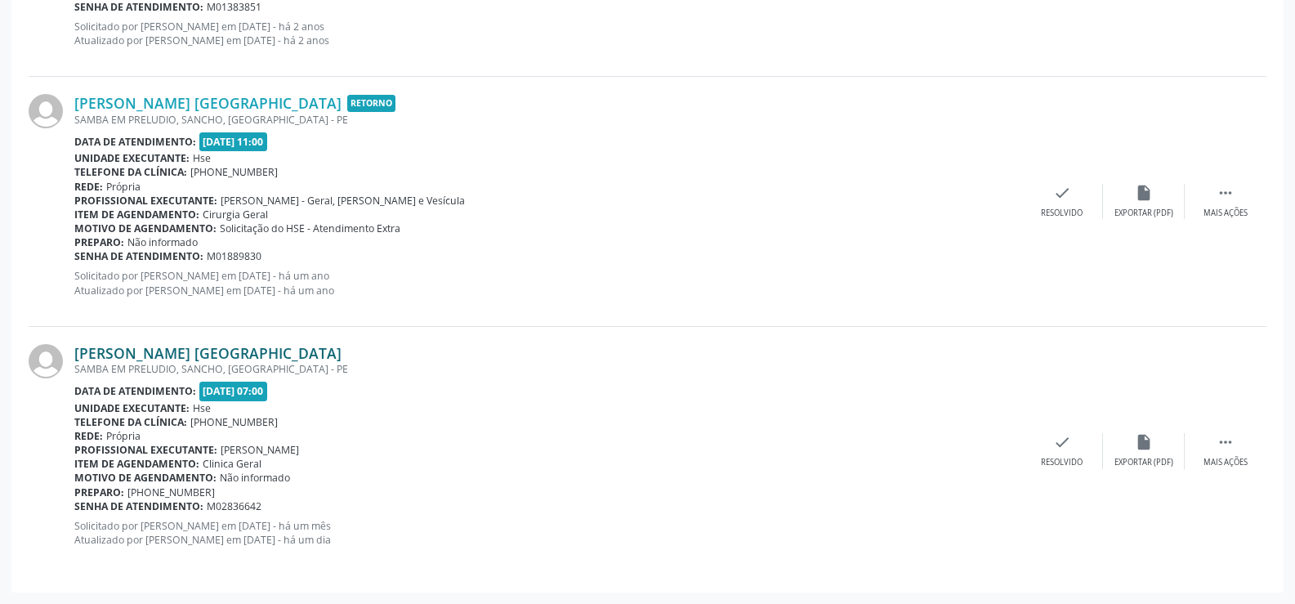
click at [233, 350] on link "[PERSON_NAME] [GEOGRAPHIC_DATA]" at bounding box center [207, 353] width 267 height 18
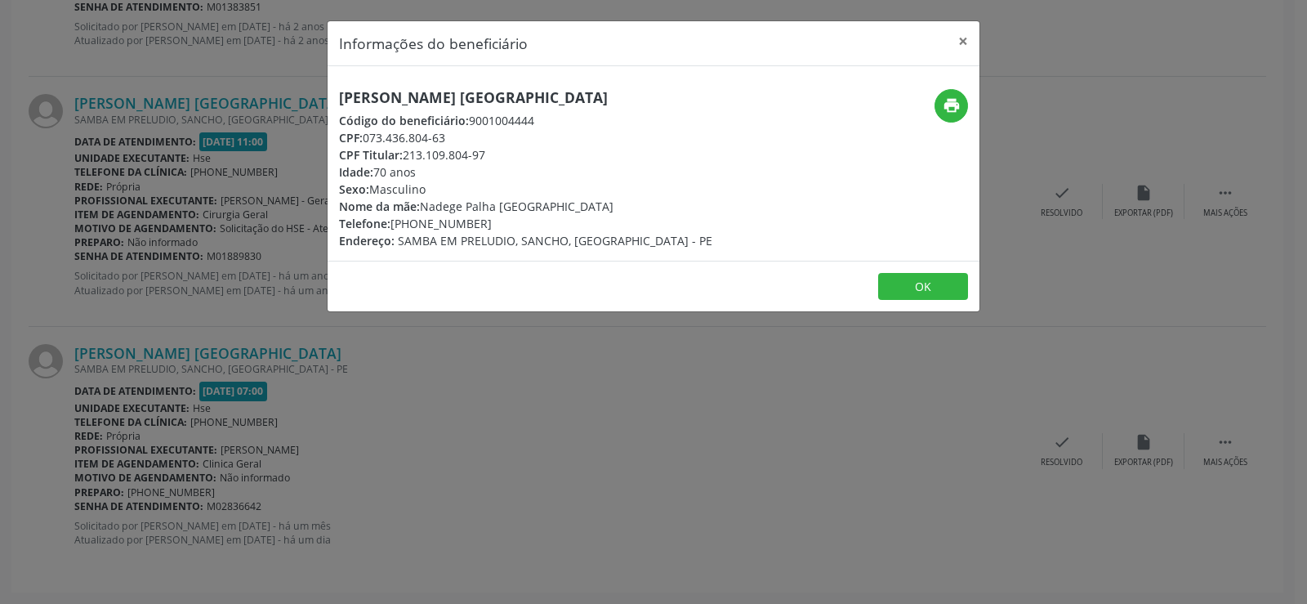
click at [413, 96] on h5 "[PERSON_NAME] [GEOGRAPHIC_DATA]" at bounding box center [525, 97] width 373 height 17
click at [185, 353] on div "Informações do beneficiário × Valdir de Almeida [GEOGRAPHIC_DATA] Código do ben…" at bounding box center [653, 302] width 1307 height 604
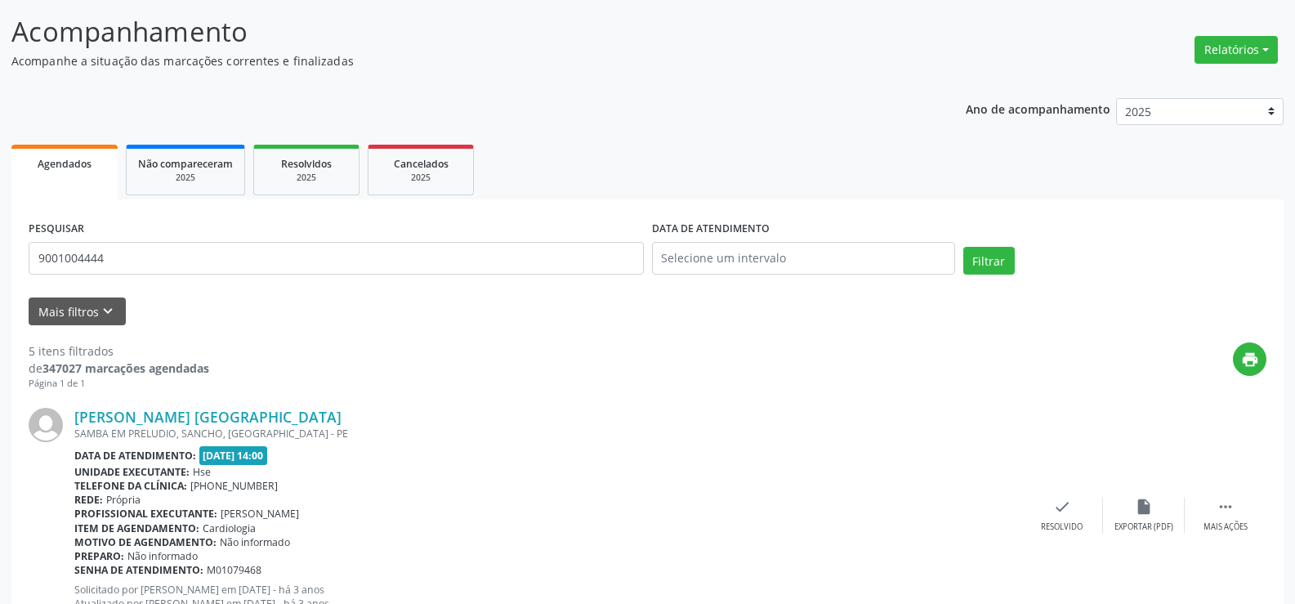
scroll to position [0, 0]
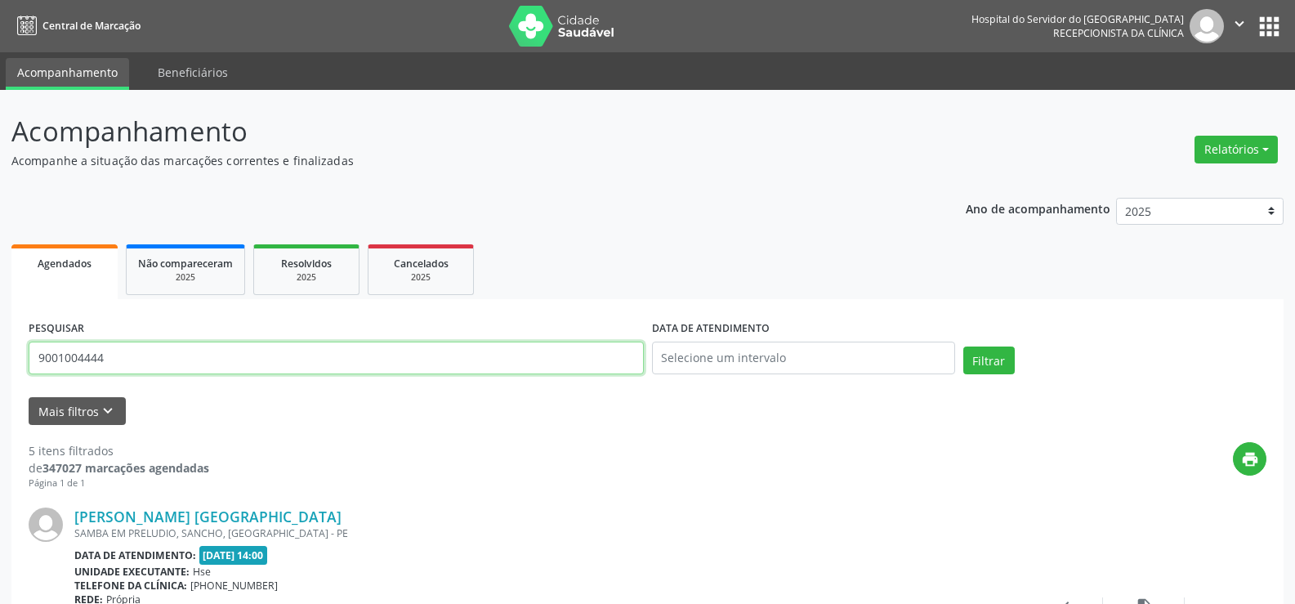
click at [280, 346] on input "9001004444" at bounding box center [336, 357] width 615 height 33
click at [963, 346] on button "Filtrar" at bounding box center [988, 360] width 51 height 28
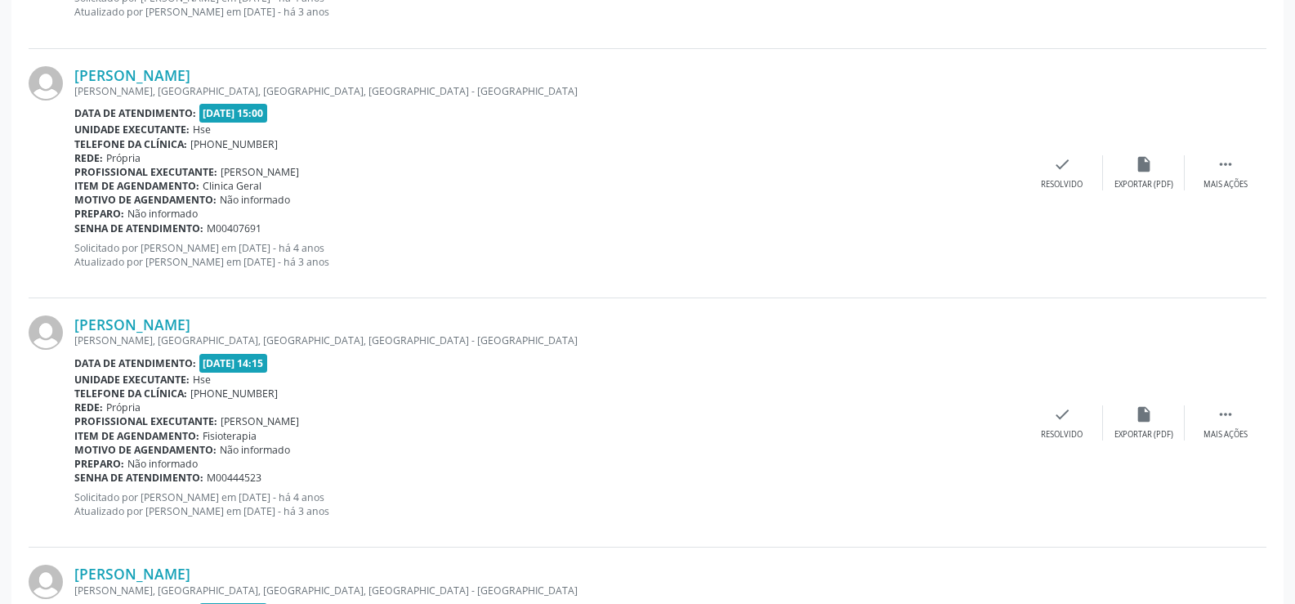
scroll to position [3703, 0]
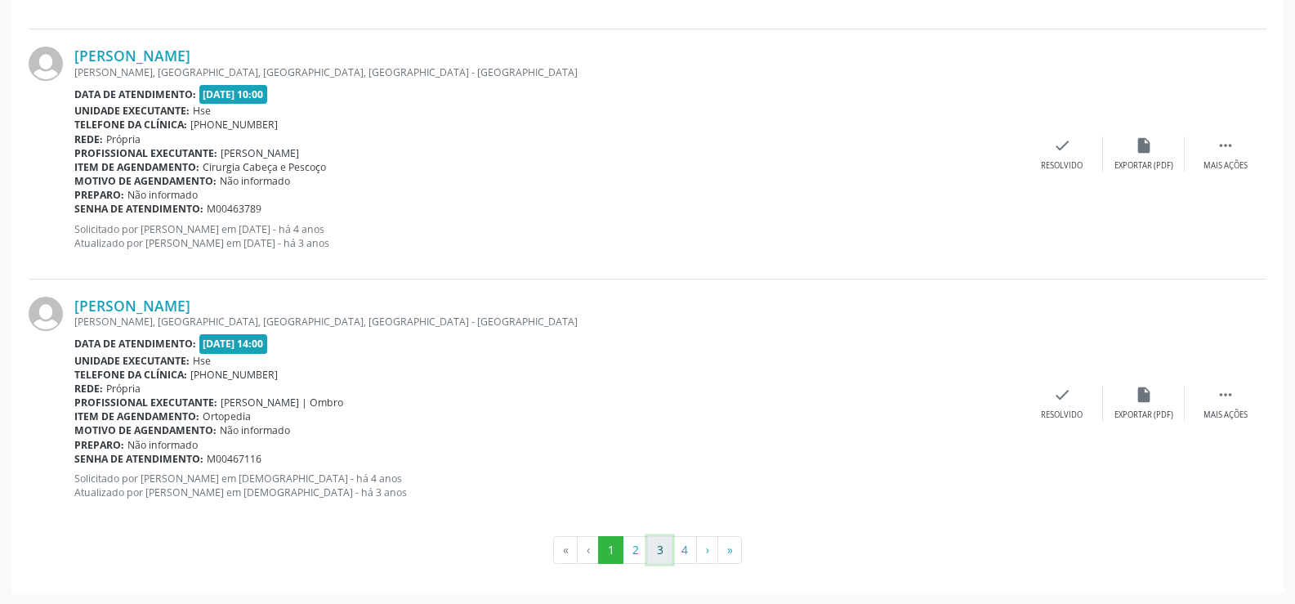
click at [662, 553] on button "3" at bounding box center [659, 550] width 25 height 28
click at [680, 553] on button "4" at bounding box center [683, 550] width 25 height 28
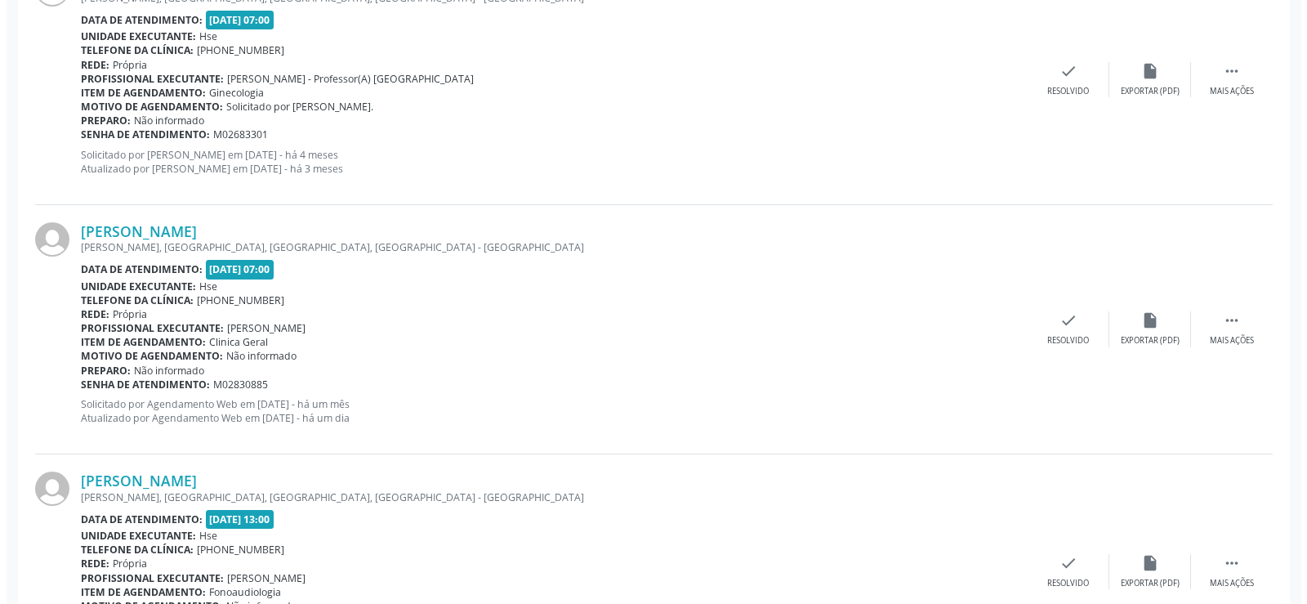
scroll to position [2532, 0]
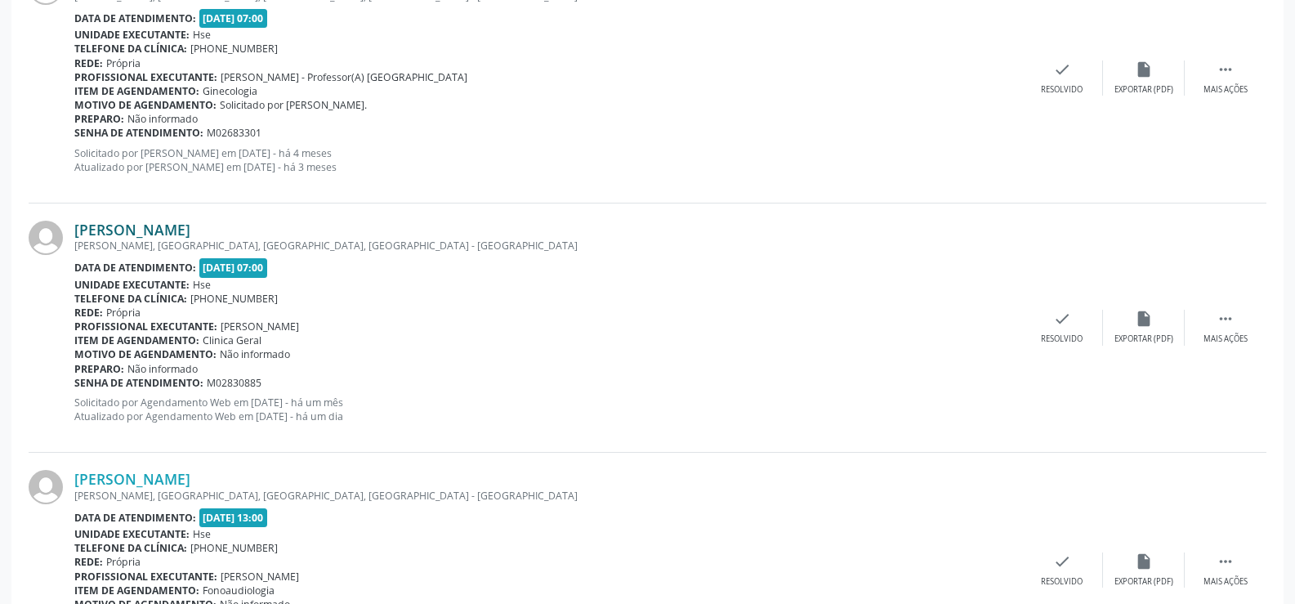
click at [190, 233] on link "[PERSON_NAME]" at bounding box center [132, 230] width 116 height 18
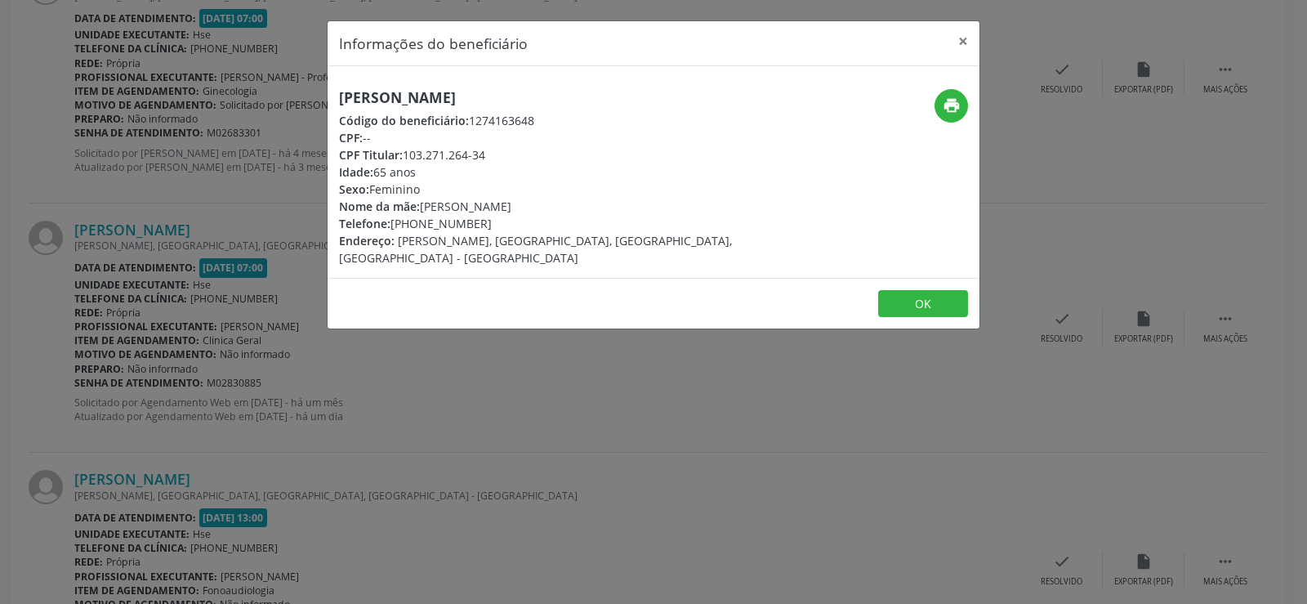
click at [415, 87] on div "[PERSON_NAME] Código do beneficiário: 1274163648 CPF: -- CPF Titular: 103.271.2…" at bounding box center [654, 172] width 652 height 212
click at [163, 259] on div "Informações do beneficiário × [PERSON_NAME] da Sillva Código do beneficiário: 1…" at bounding box center [653, 302] width 1307 height 604
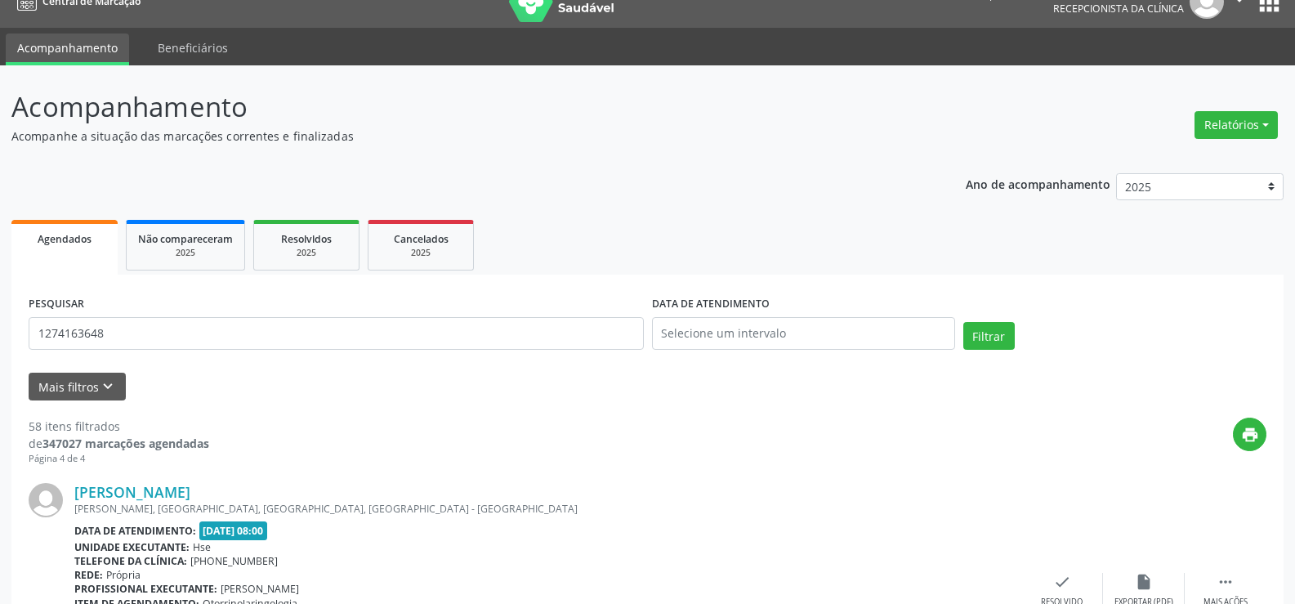
scroll to position [0, 0]
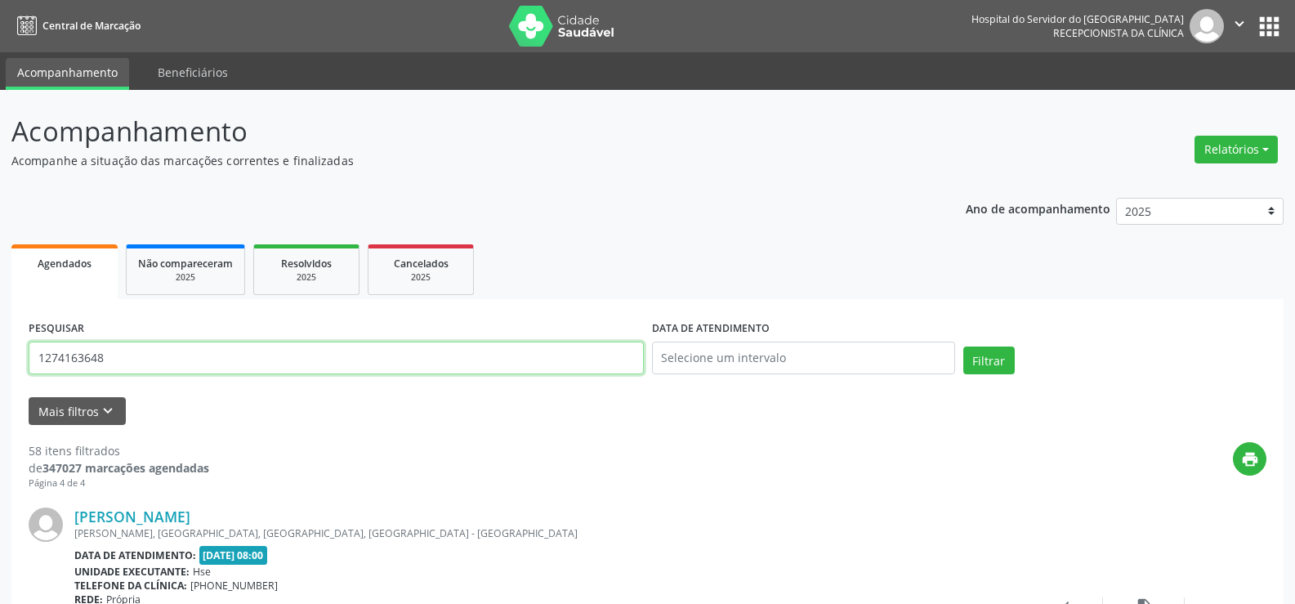
click at [269, 364] on input "1274163648" at bounding box center [336, 357] width 615 height 33
click at [963, 346] on button "Filtrar" at bounding box center [988, 360] width 51 height 28
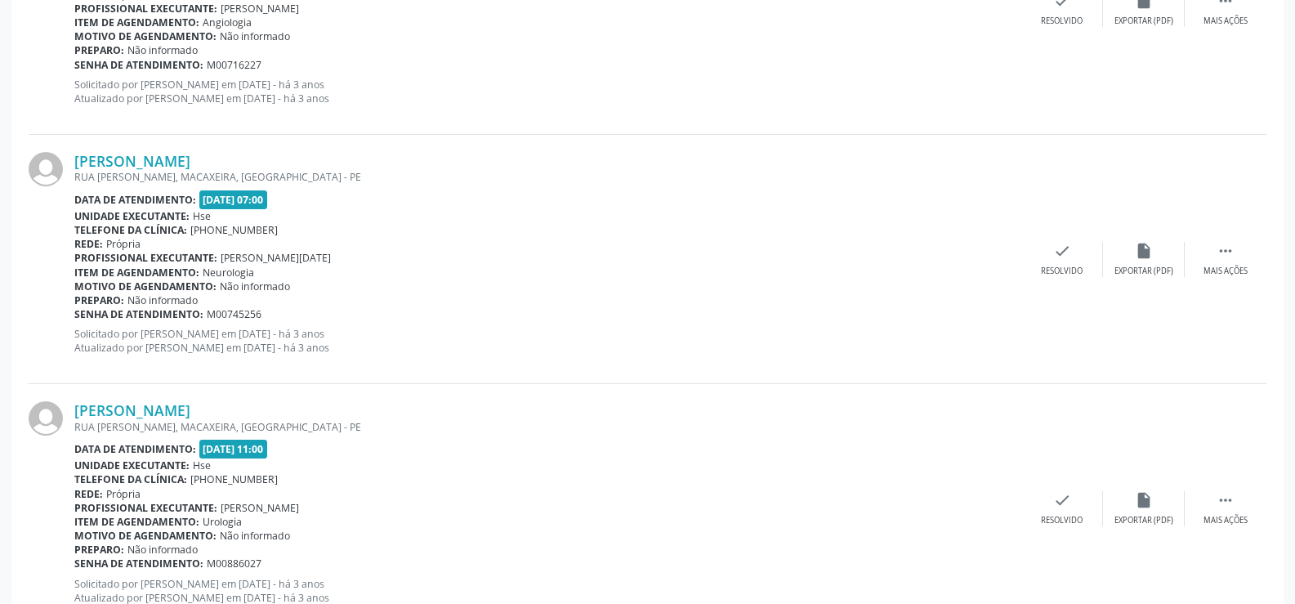
scroll to position [3703, 0]
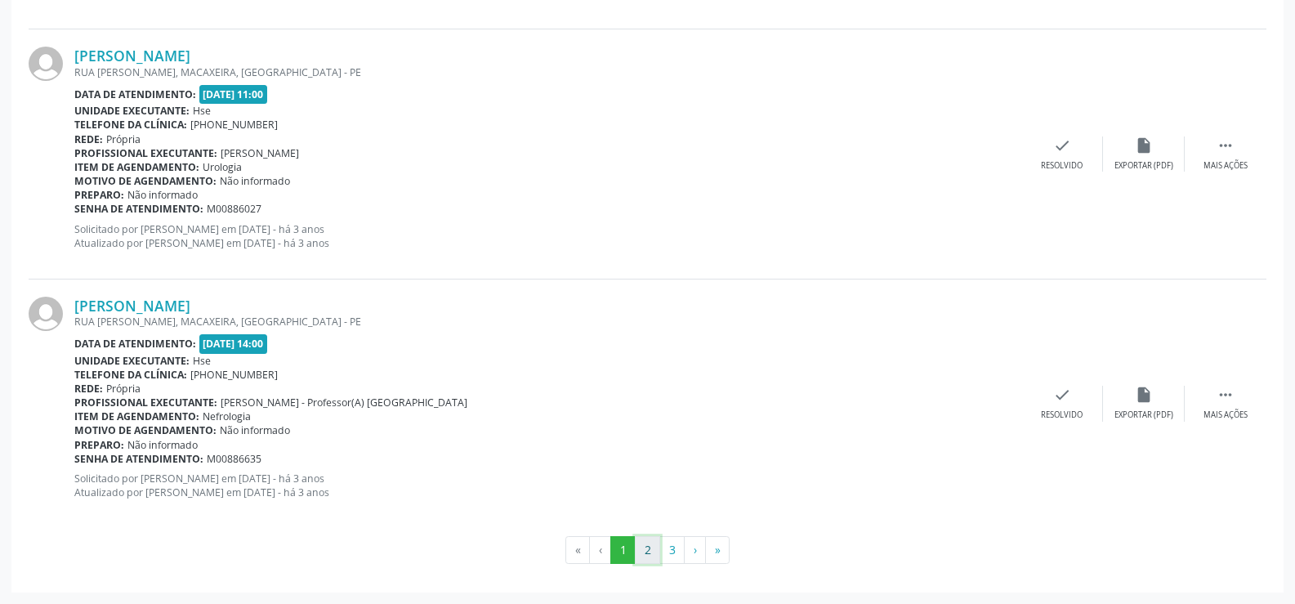
click at [658, 552] on button "2" at bounding box center [647, 550] width 25 height 28
click at [667, 554] on button "3" at bounding box center [671, 550] width 25 height 28
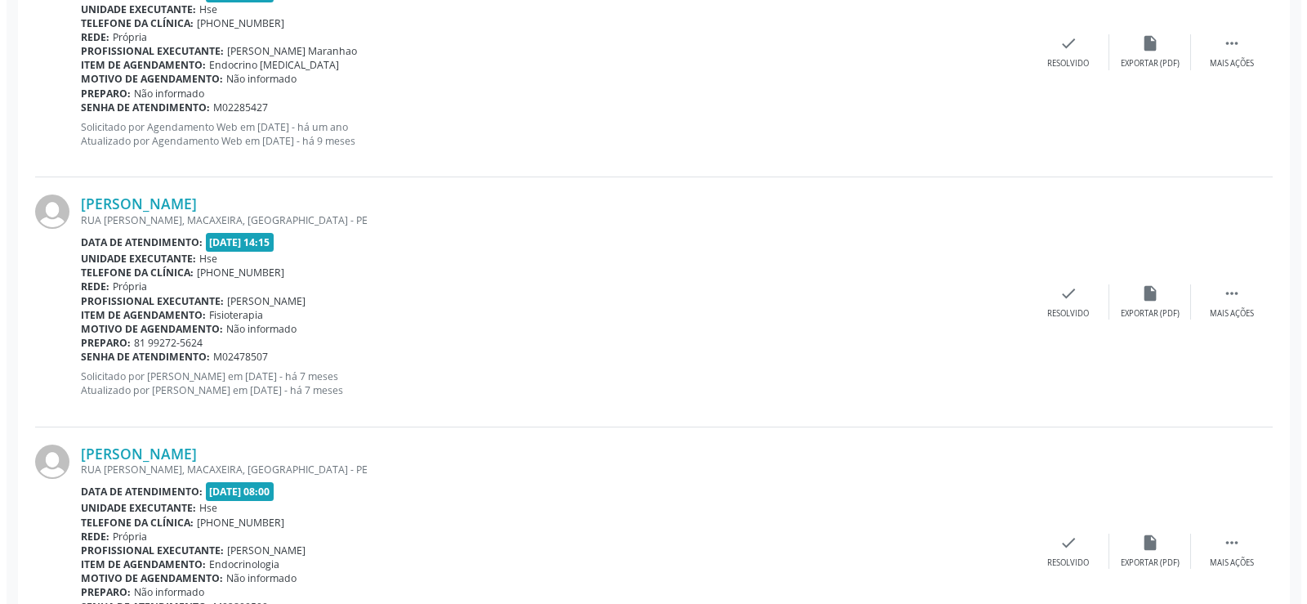
scroll to position [1797, 0]
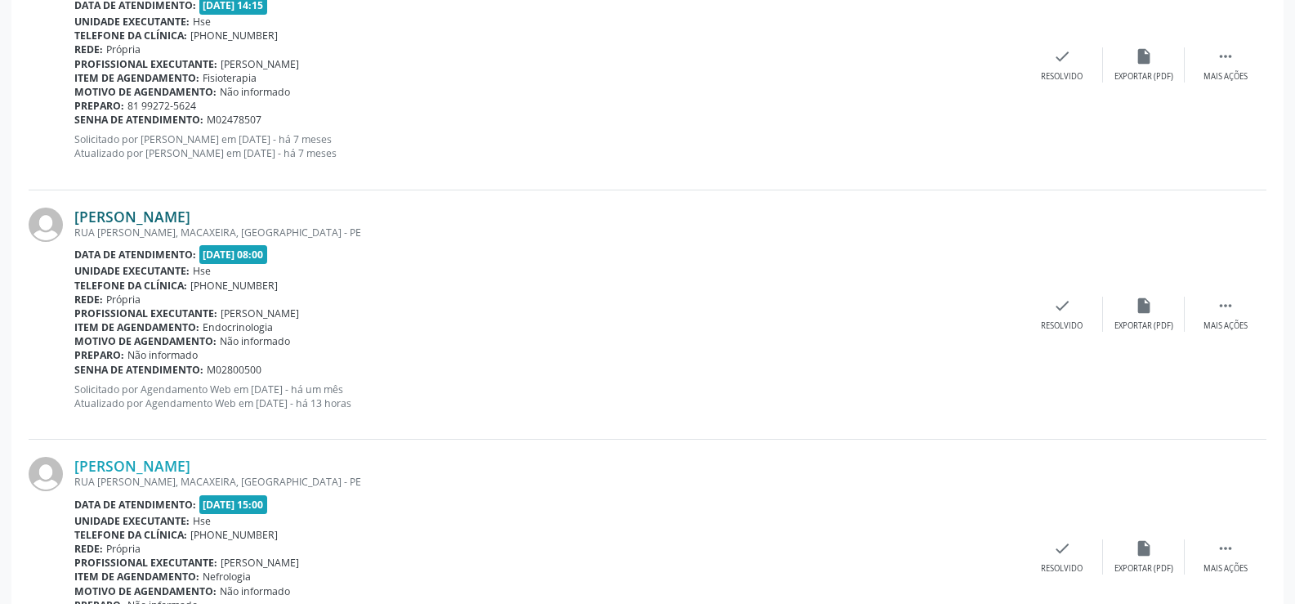
click at [190, 220] on link "[PERSON_NAME]" at bounding box center [132, 216] width 116 height 18
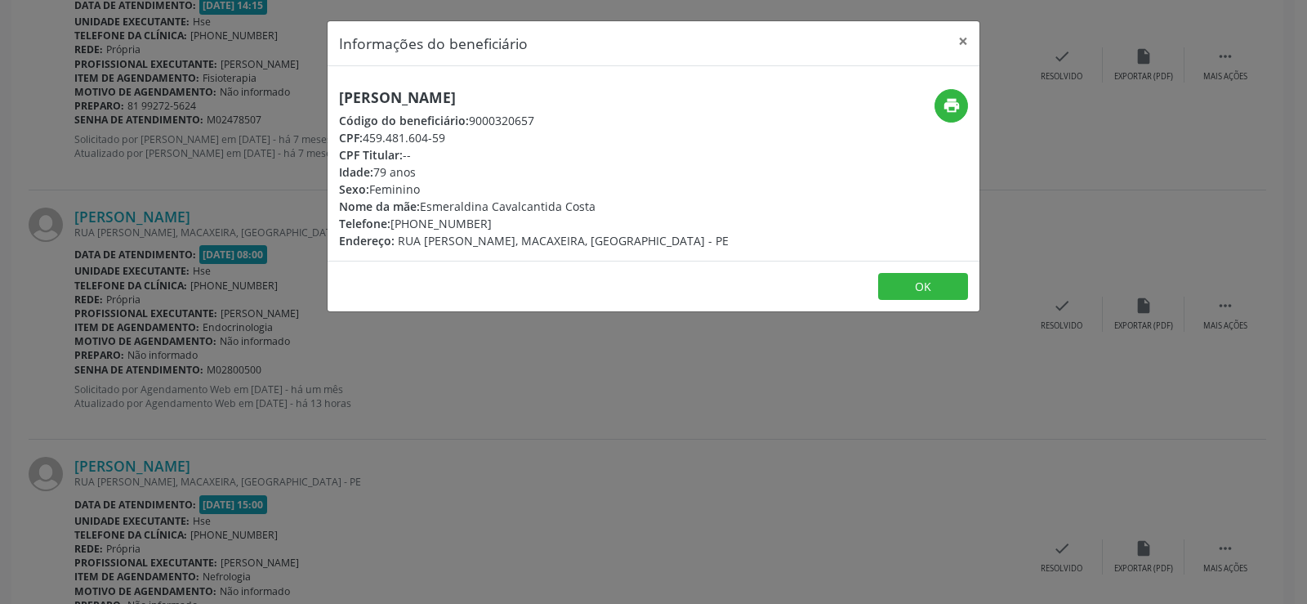
click at [466, 98] on h5 "[PERSON_NAME]" at bounding box center [534, 97] width 390 height 17
click at [192, 435] on div "Informações do beneficiário × [PERSON_NAME] Código do beneficiário: 9000320657 …" at bounding box center [653, 302] width 1307 height 604
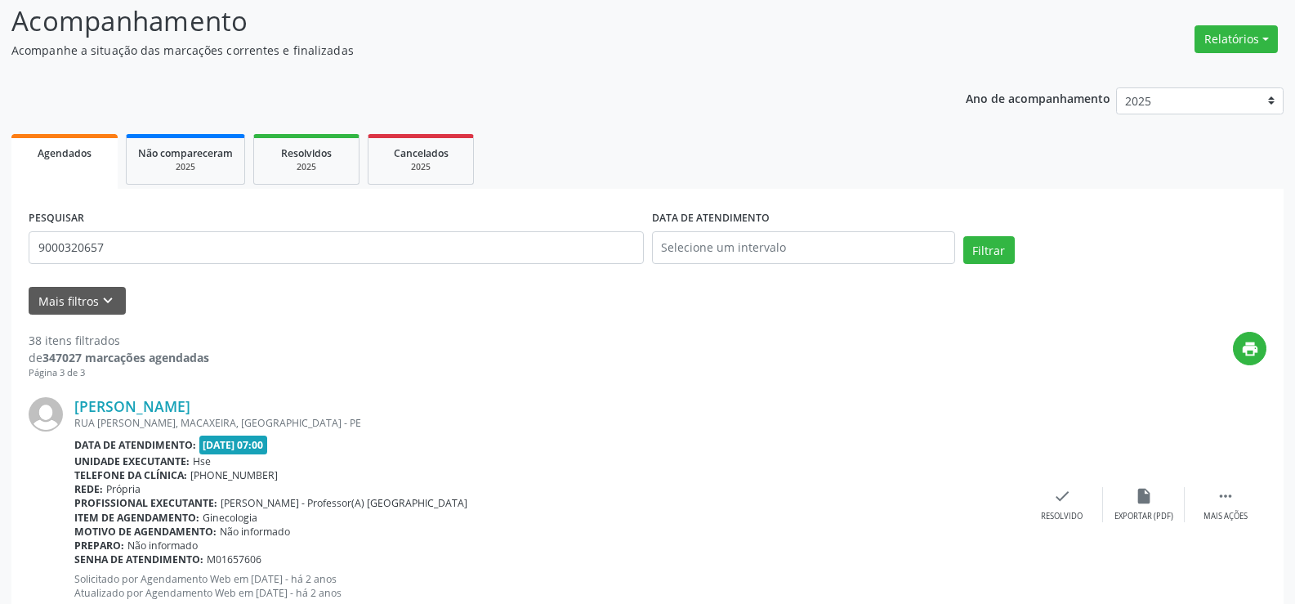
scroll to position [0, 0]
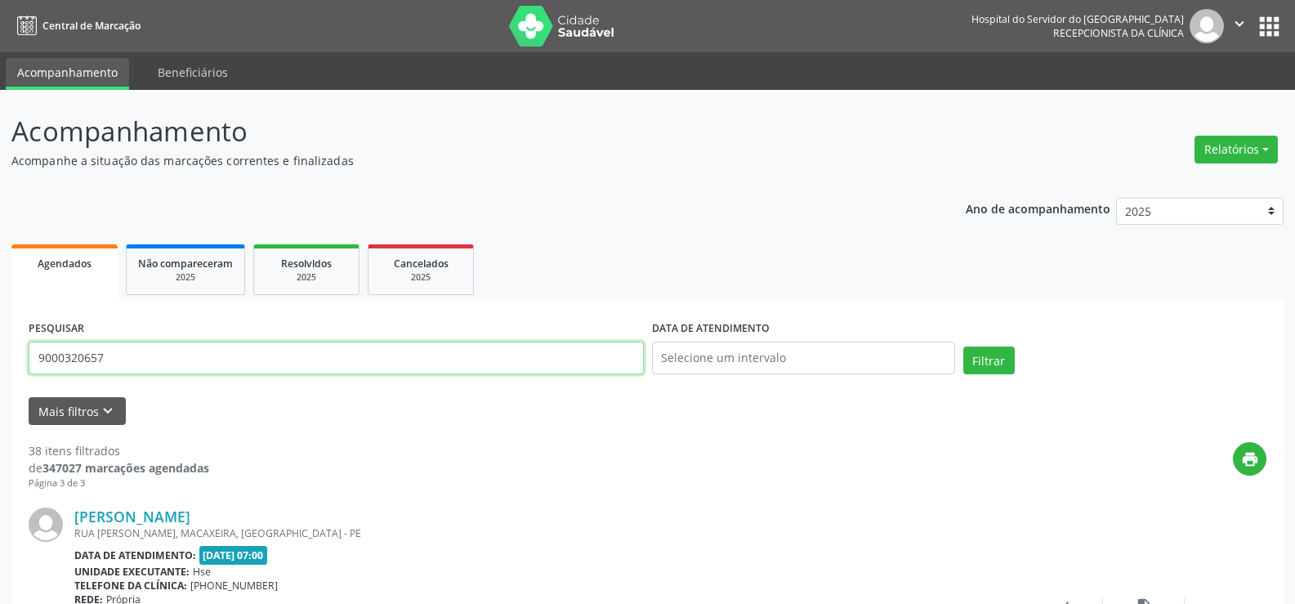
click at [230, 372] on input "9000320657" at bounding box center [336, 357] width 615 height 33
click at [963, 346] on button "Filtrar" at bounding box center [988, 360] width 51 height 28
click at [303, 372] on input "9000360281" at bounding box center [336, 357] width 615 height 33
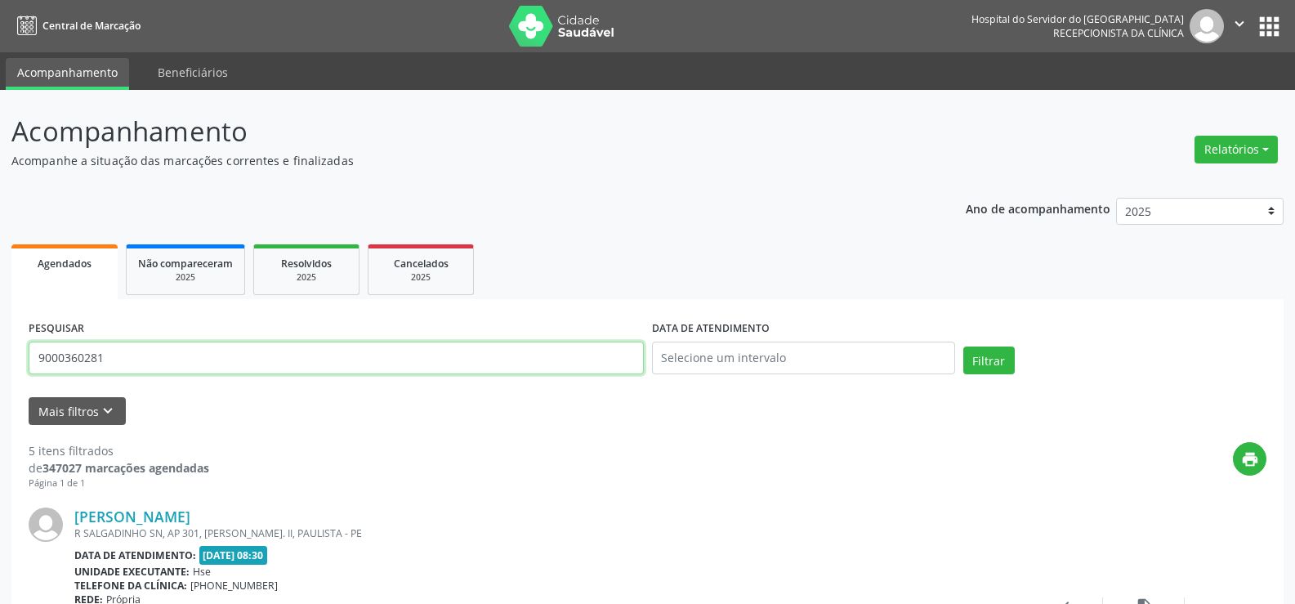
click at [303, 372] on input "9000360281" at bounding box center [336, 357] width 615 height 33
click at [963, 346] on button "Filtrar" at bounding box center [988, 360] width 51 height 28
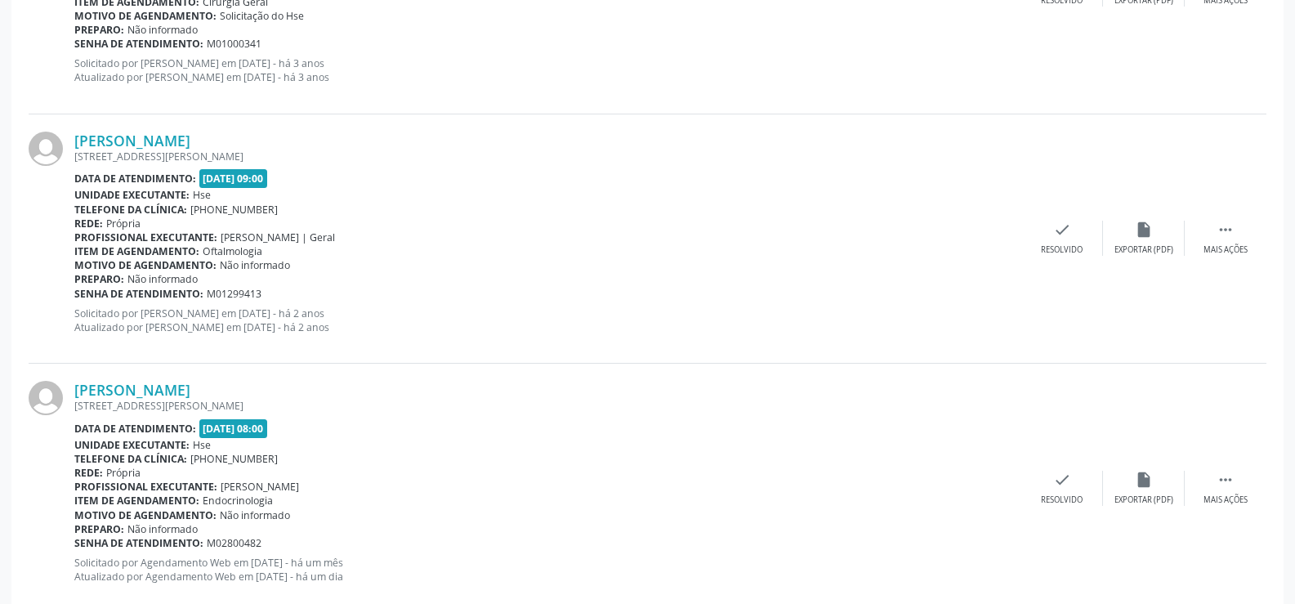
scroll to position [662, 0]
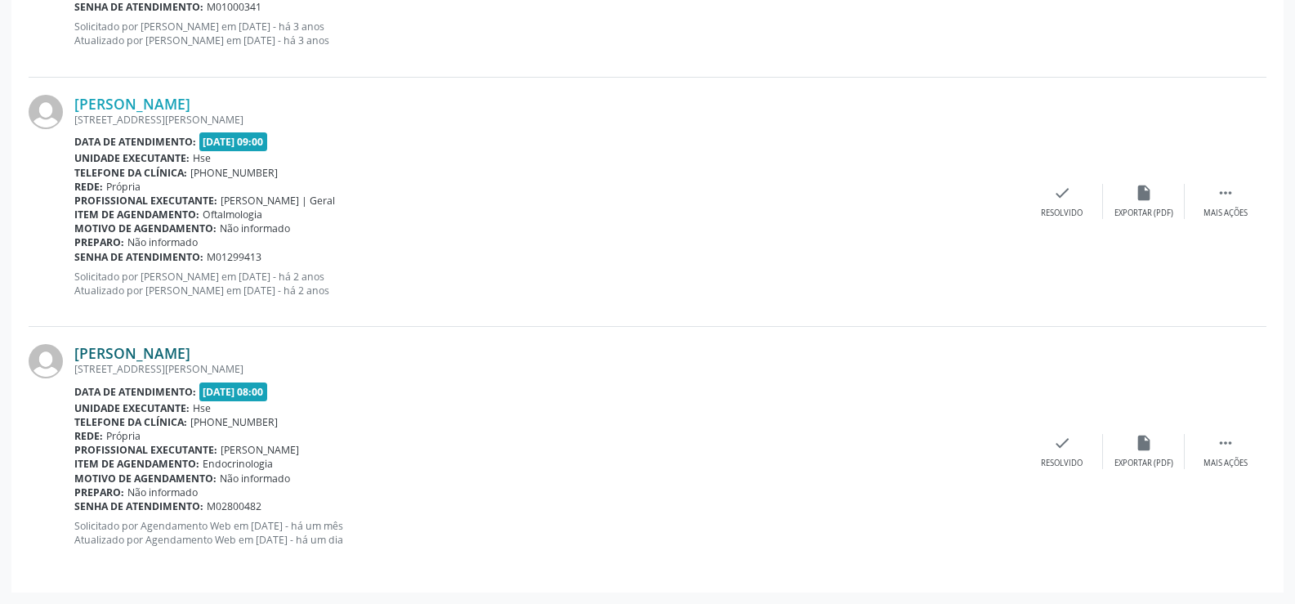
click at [190, 354] on link "[PERSON_NAME]" at bounding box center [132, 353] width 116 height 18
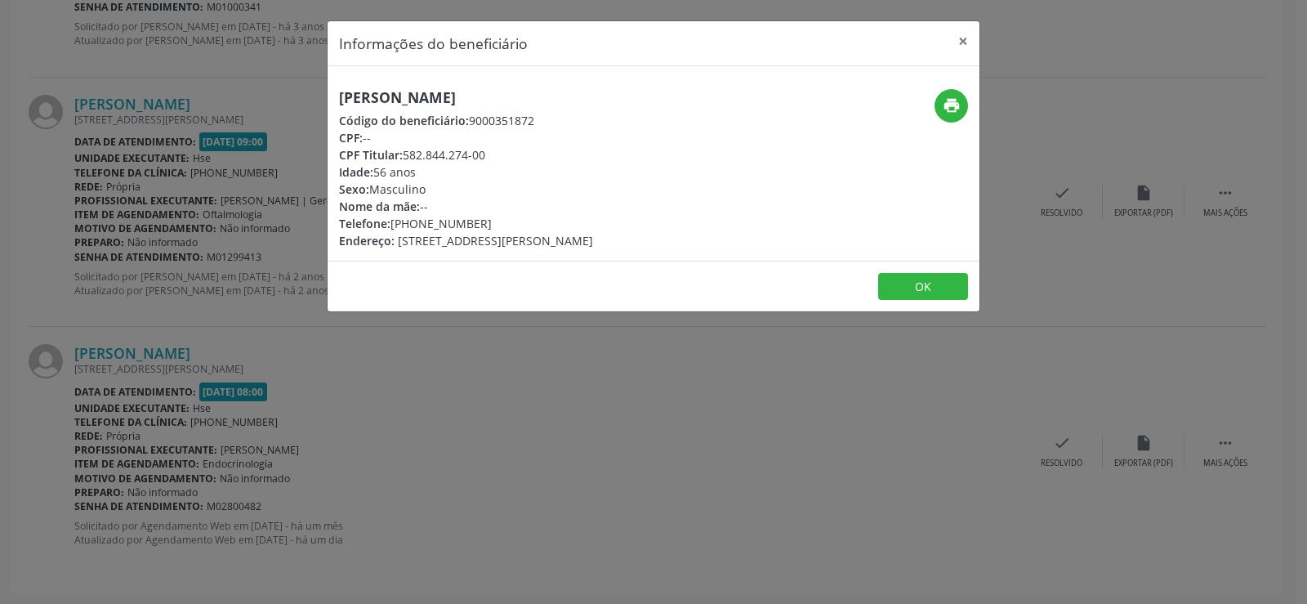
click at [444, 89] on h5 "[PERSON_NAME]" at bounding box center [466, 97] width 254 height 17
click at [169, 276] on div "Informações do beneficiário × [PERSON_NAME] Código do beneficiário: 9000351872 …" at bounding box center [653, 302] width 1307 height 604
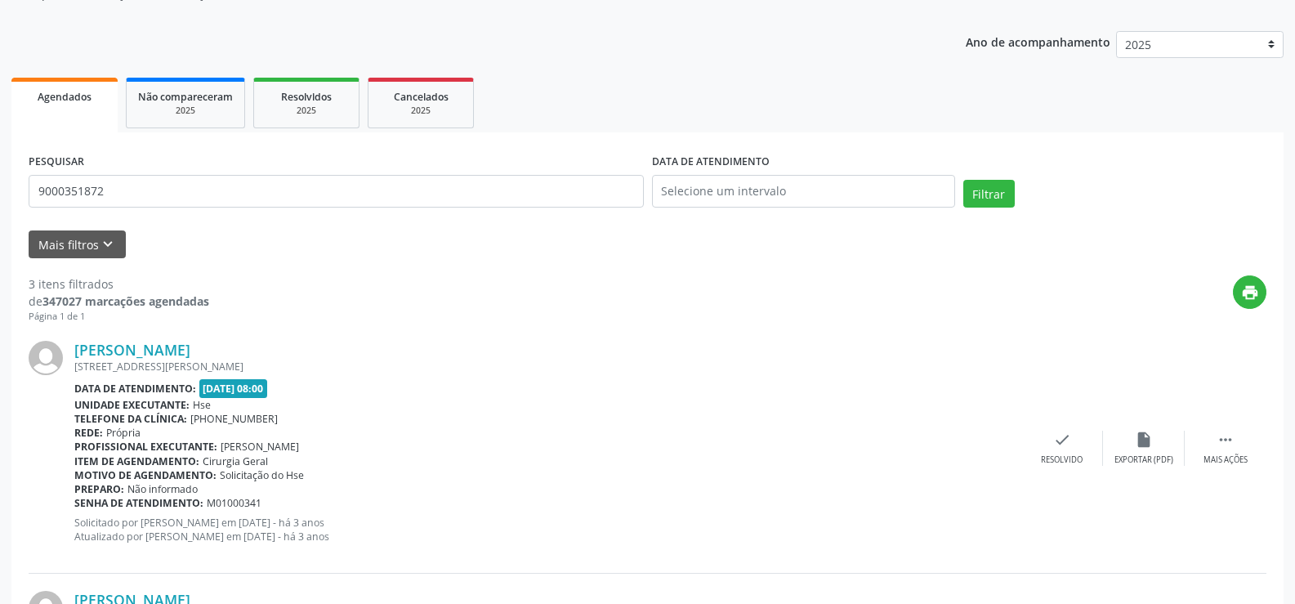
scroll to position [0, 0]
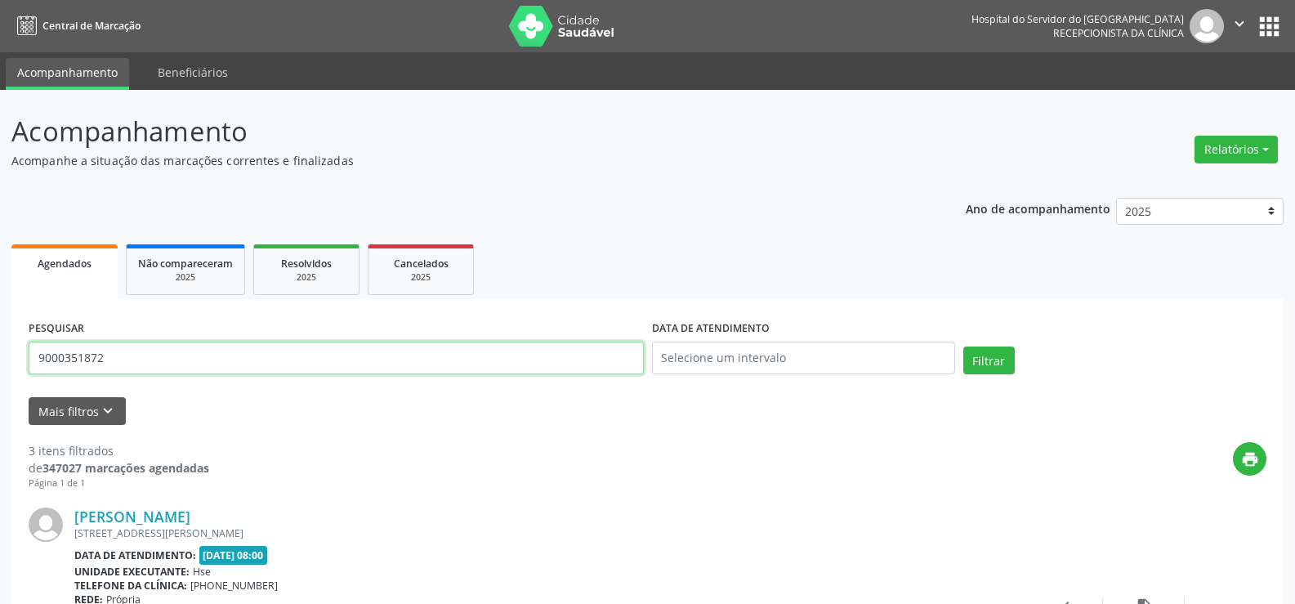
click at [189, 350] on input "9000351872" at bounding box center [336, 357] width 615 height 33
paste input "[PERSON_NAME]"
click at [963, 346] on button "Filtrar" at bounding box center [988, 360] width 51 height 28
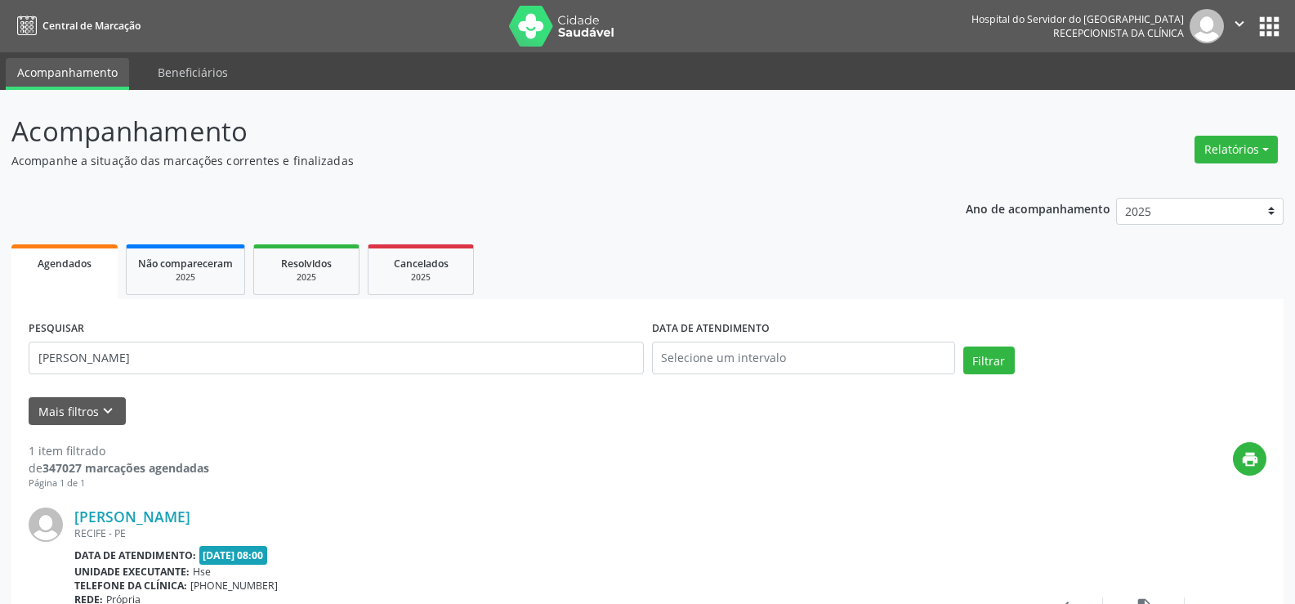
click at [140, 506] on div "[PERSON_NAME] [GEOGRAPHIC_DATA] - [GEOGRAPHIC_DATA] Data de atendimento: [DATE]…" at bounding box center [647, 614] width 1237 height 248
click at [136, 519] on link "[PERSON_NAME]" at bounding box center [132, 516] width 116 height 18
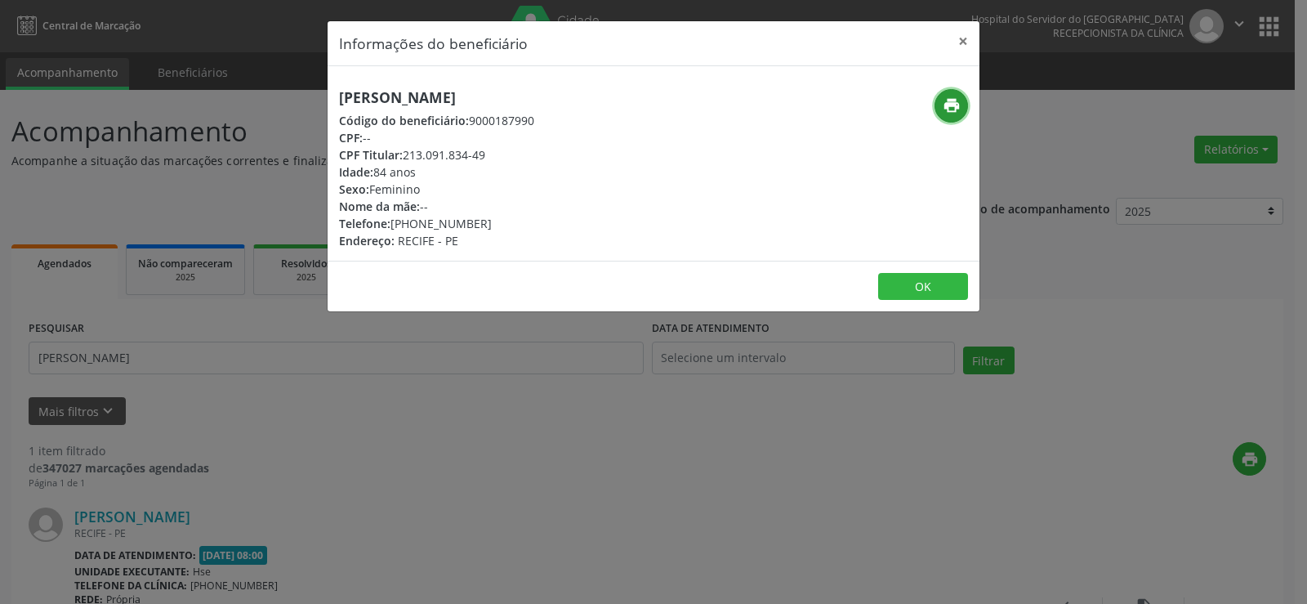
drag, startPoint x: 932, startPoint y: 87, endPoint x: 957, endPoint y: 97, distance: 27.2
click at [957, 97] on icon "print" at bounding box center [952, 105] width 18 height 18
click at [952, 38] on button "×" at bounding box center [963, 41] width 33 height 40
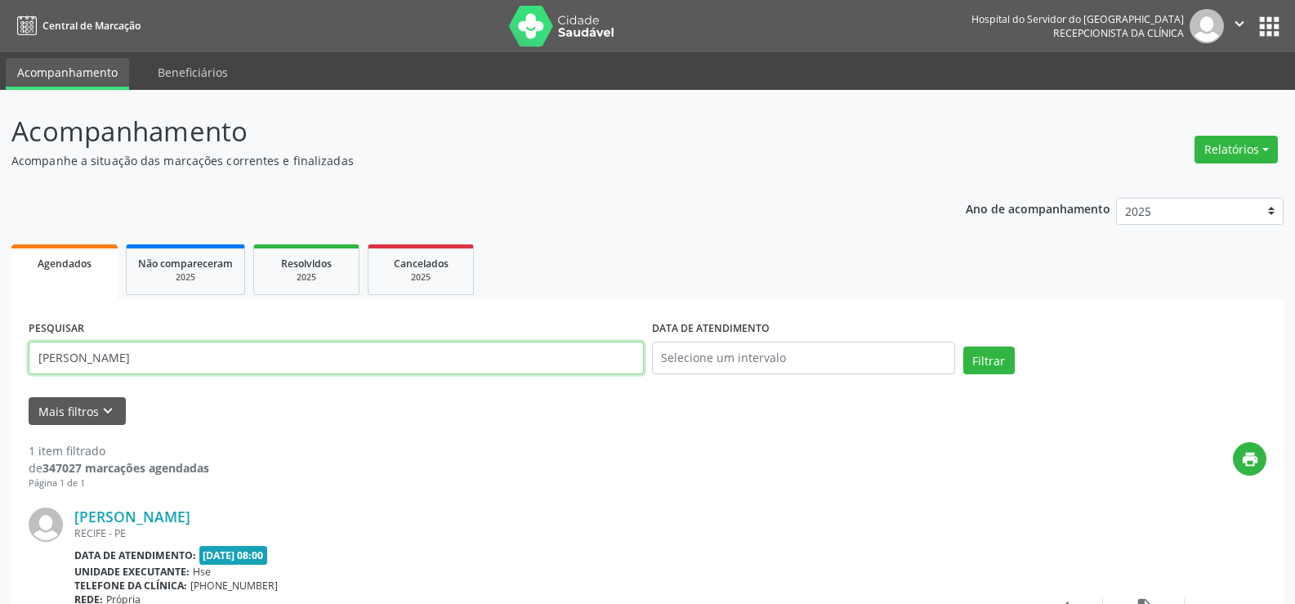
click at [43, 341] on input "[PERSON_NAME]" at bounding box center [336, 357] width 615 height 33
click at [963, 346] on button "Filtrar" at bounding box center [988, 360] width 51 height 28
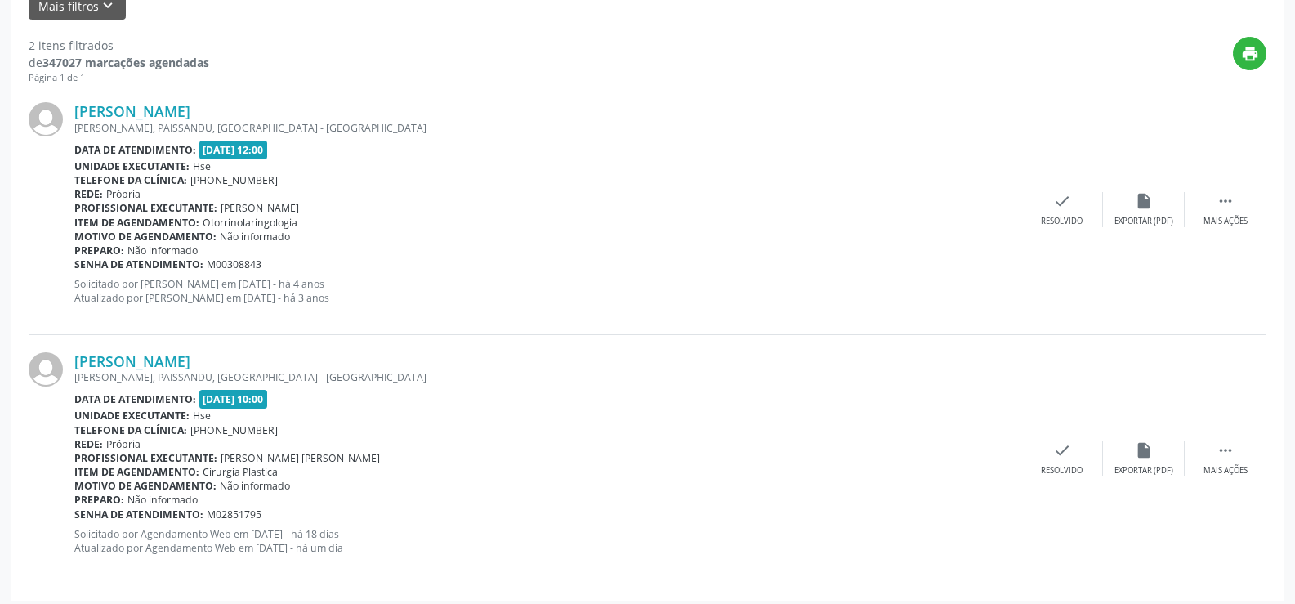
scroll to position [408, 0]
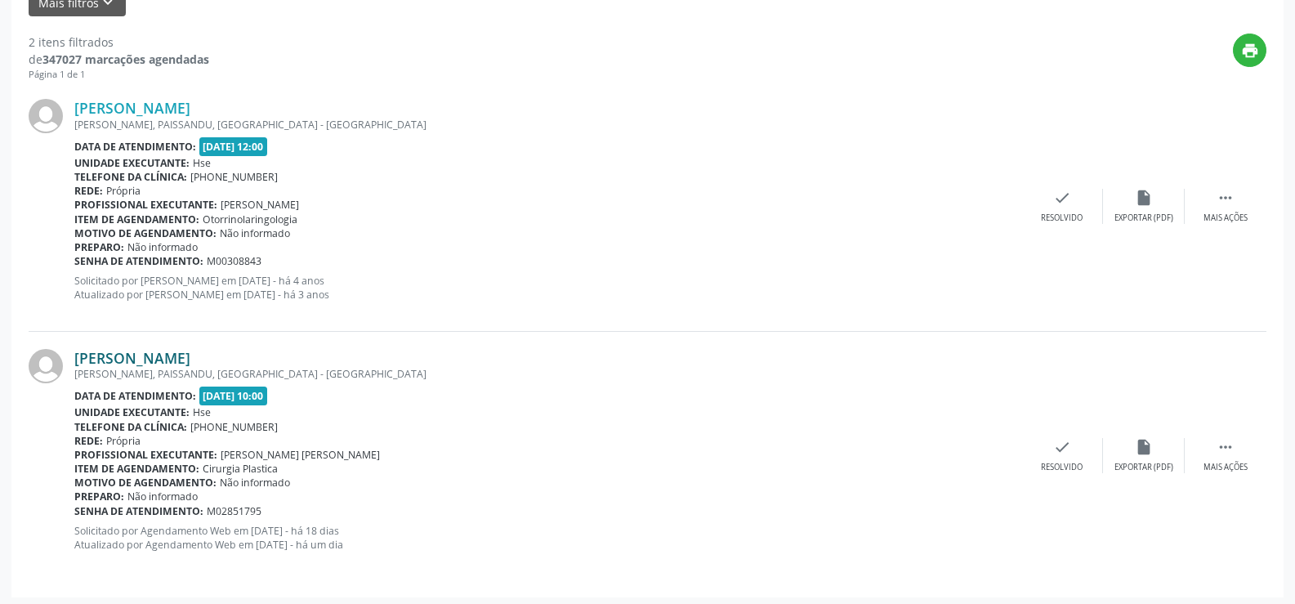
click at [179, 358] on link "[PERSON_NAME]" at bounding box center [132, 358] width 116 height 18
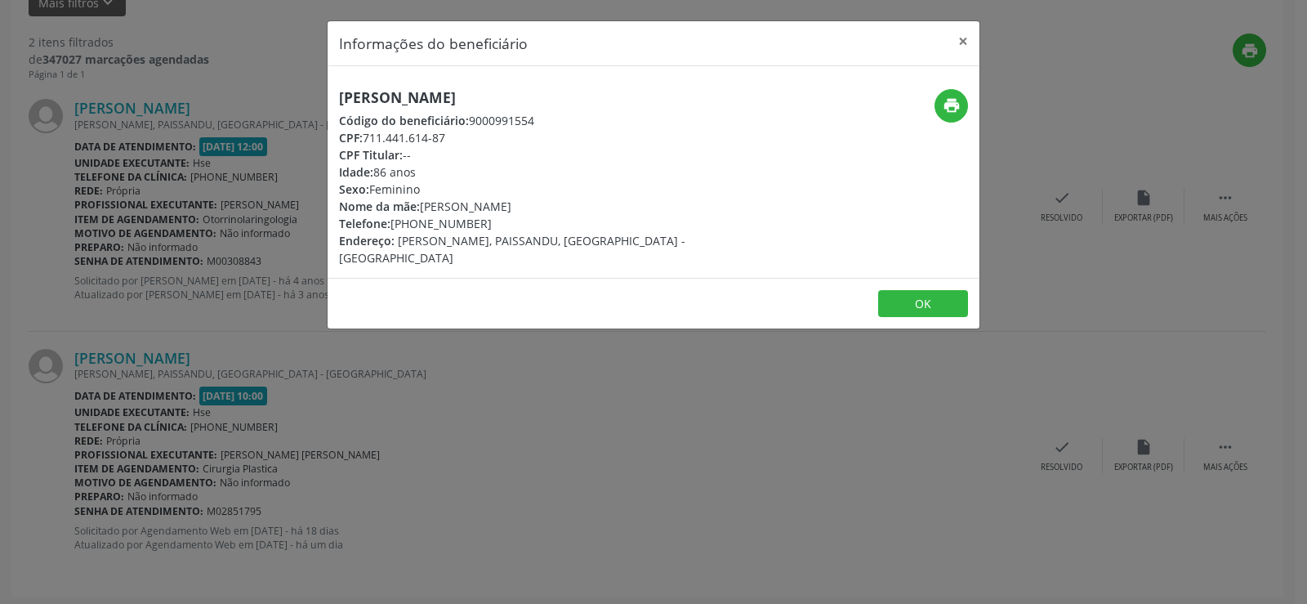
click at [507, 92] on h5 "[PERSON_NAME]" at bounding box center [545, 97] width 412 height 17
click at [208, 290] on div "Informações do beneficiário × [PERSON_NAME] Código do beneficiário: 9000991554 …" at bounding box center [653, 302] width 1307 height 604
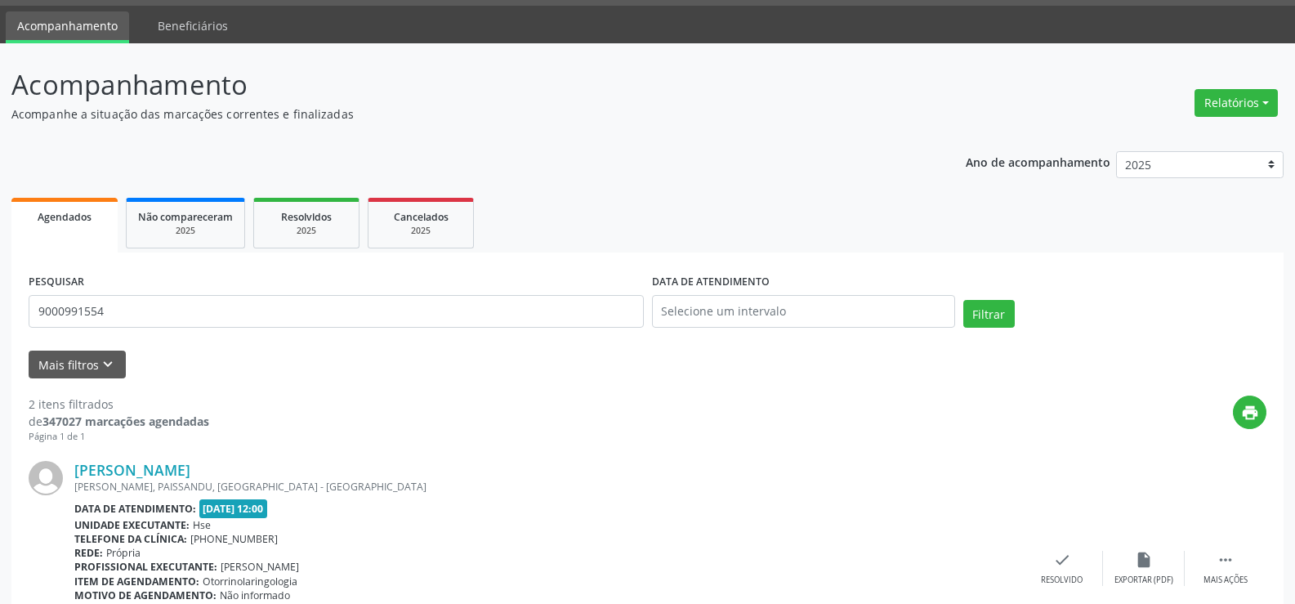
scroll to position [0, 0]
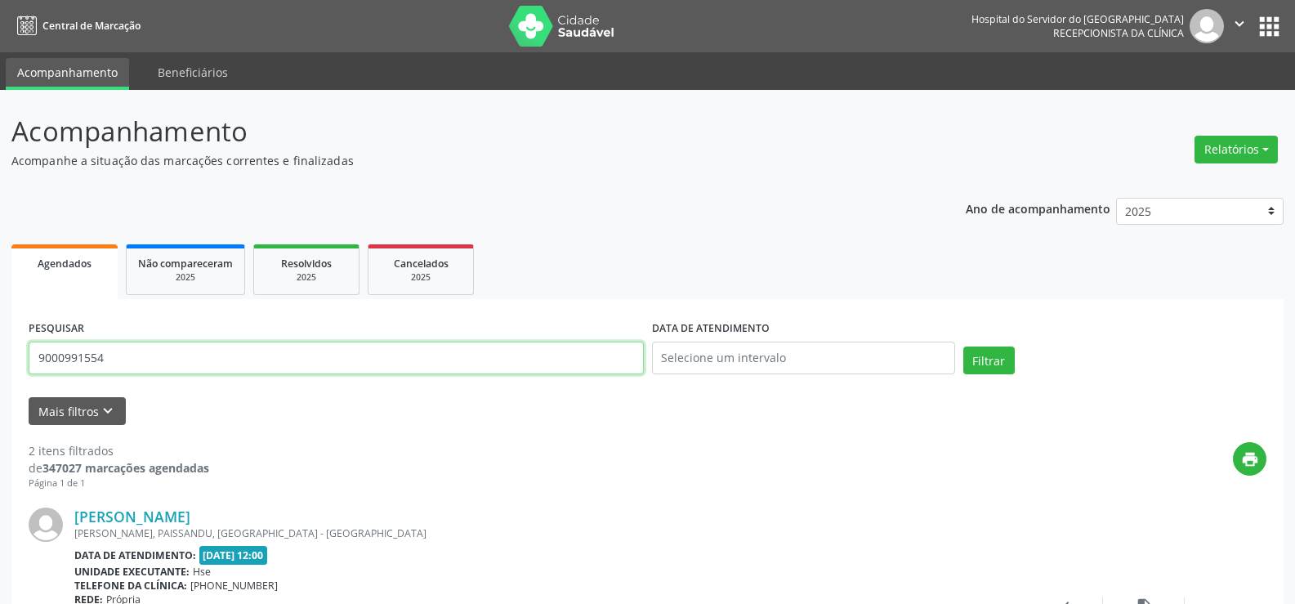
click at [293, 350] on input "9000991554" at bounding box center [336, 357] width 615 height 33
click at [963, 346] on button "Filtrar" at bounding box center [988, 360] width 51 height 28
click at [284, 355] on input "9000060901" at bounding box center [336, 357] width 615 height 33
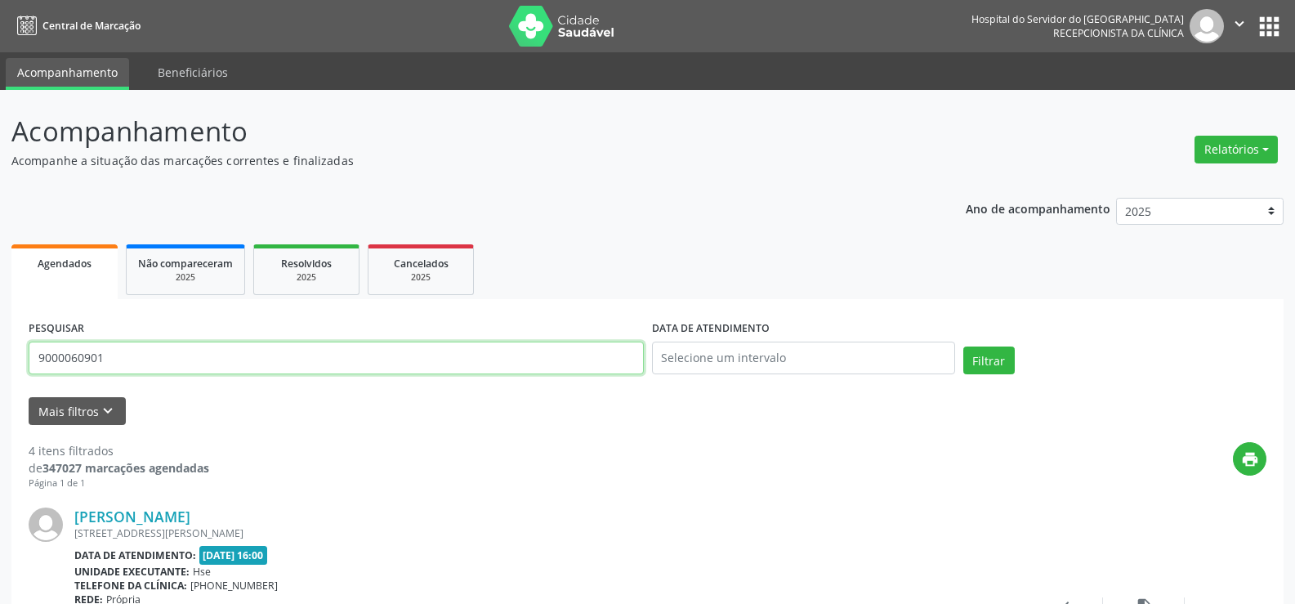
click at [284, 355] on input "9000060901" at bounding box center [336, 357] width 615 height 33
click at [963, 346] on button "Filtrar" at bounding box center [988, 360] width 51 height 28
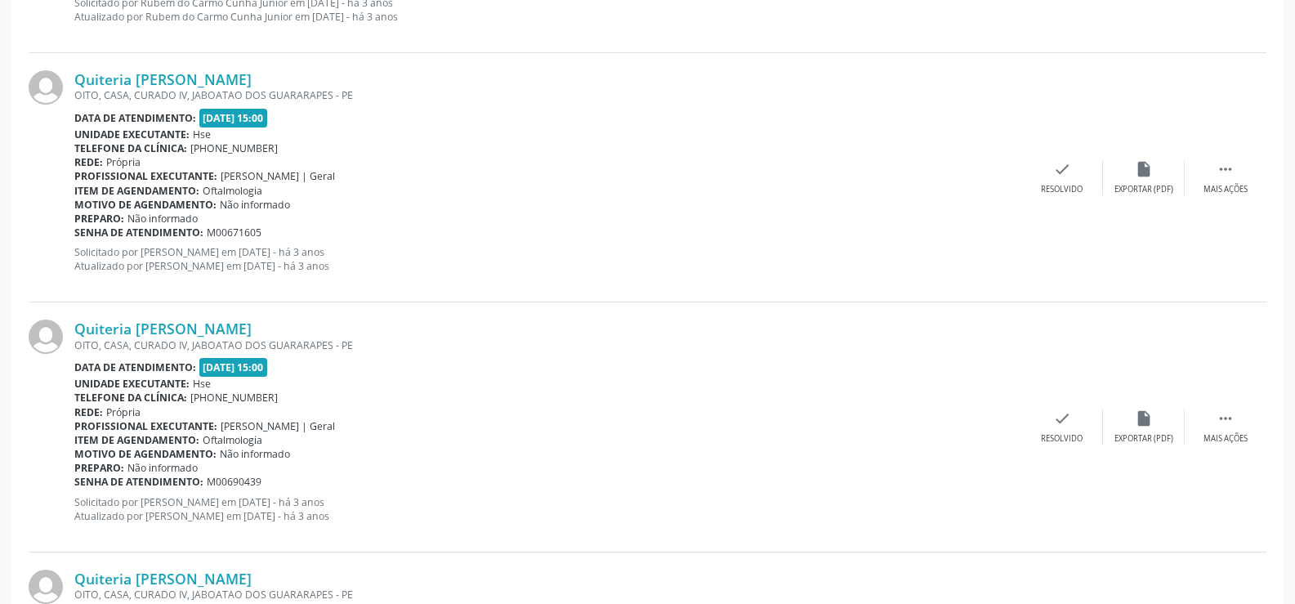
scroll to position [3703, 0]
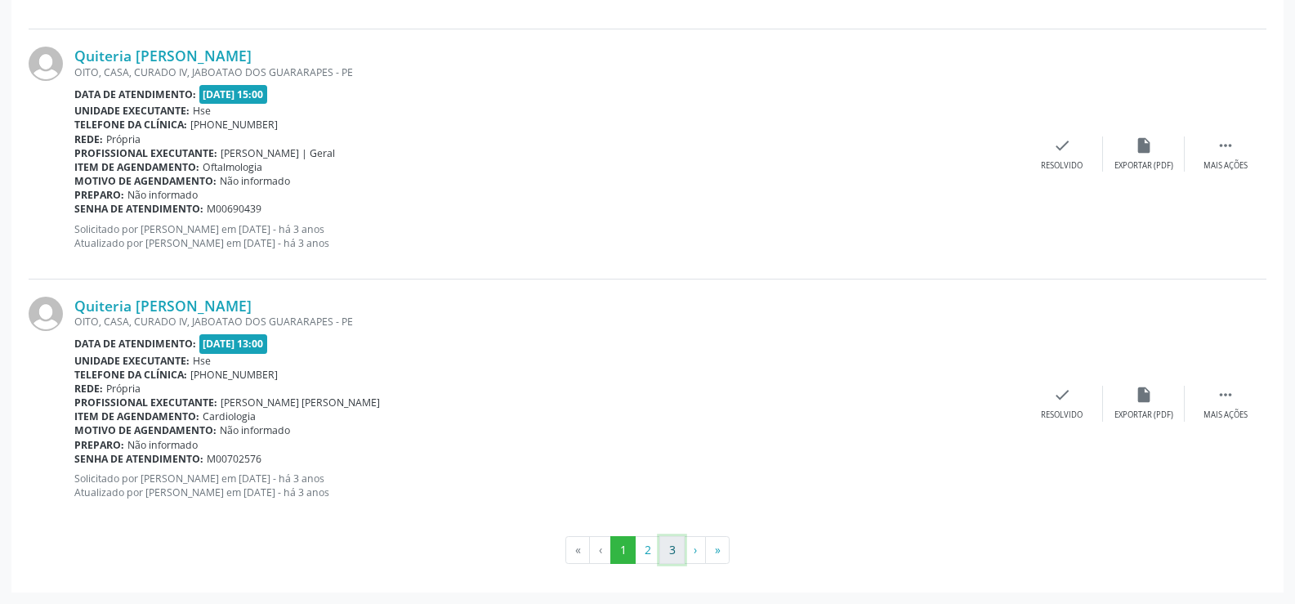
click at [659, 563] on button "3" at bounding box center [671, 550] width 25 height 28
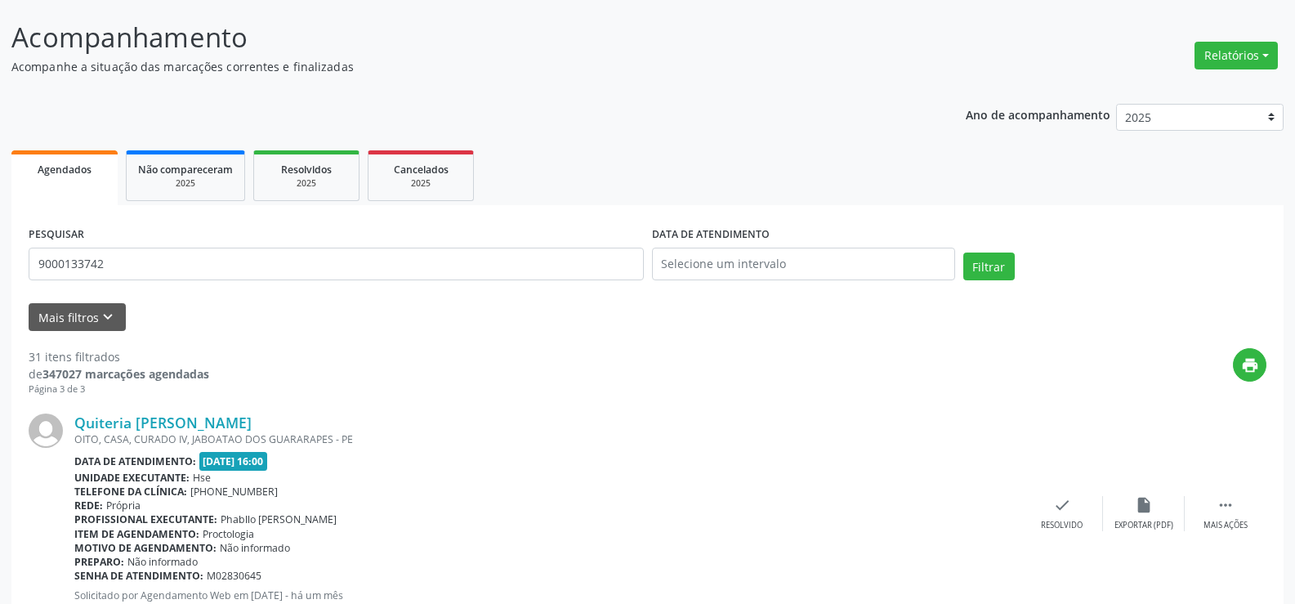
scroll to position [197, 0]
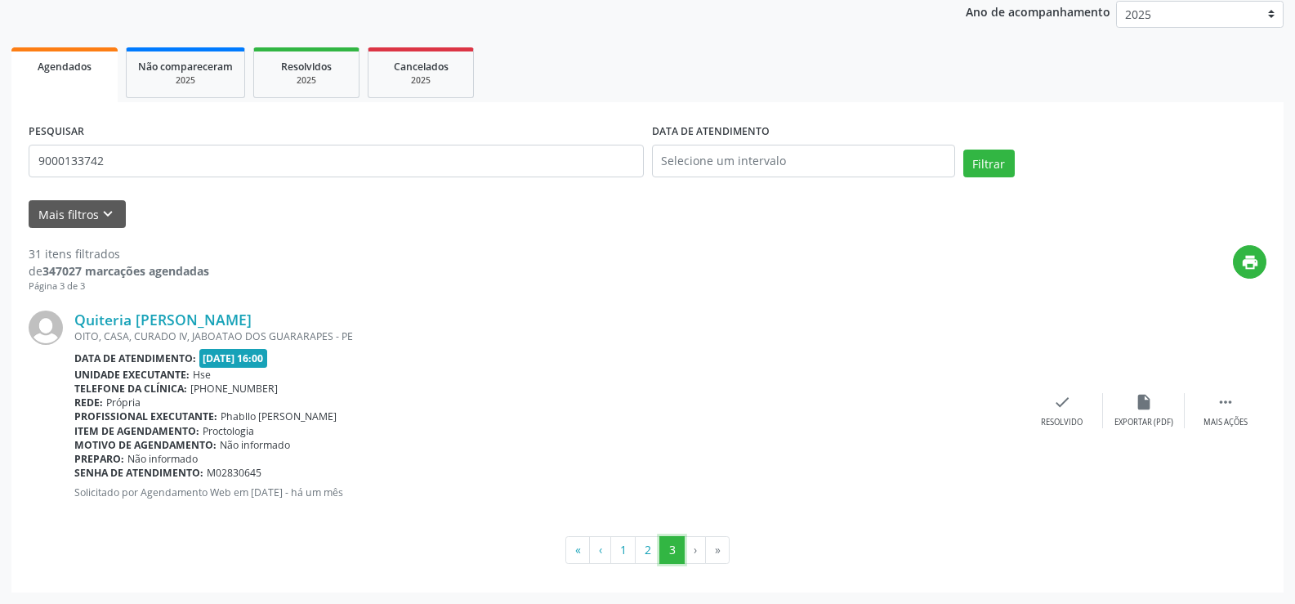
click at [660, 541] on button "3" at bounding box center [671, 550] width 25 height 28
click at [645, 546] on button "2" at bounding box center [647, 550] width 25 height 28
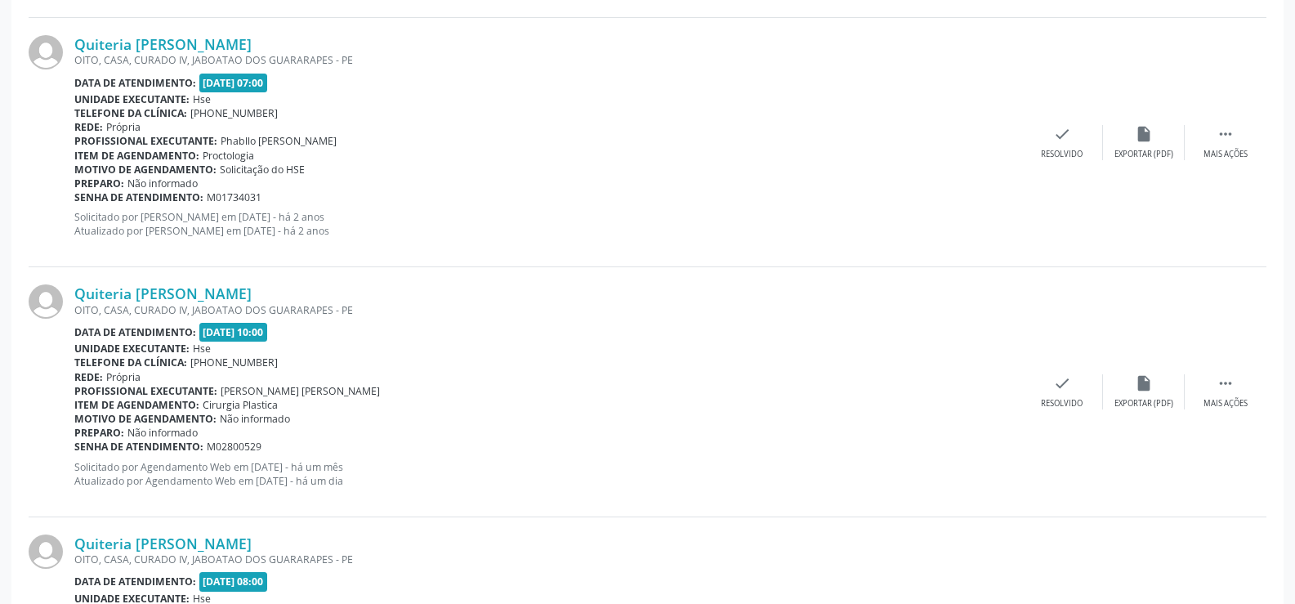
scroll to position [3444, 0]
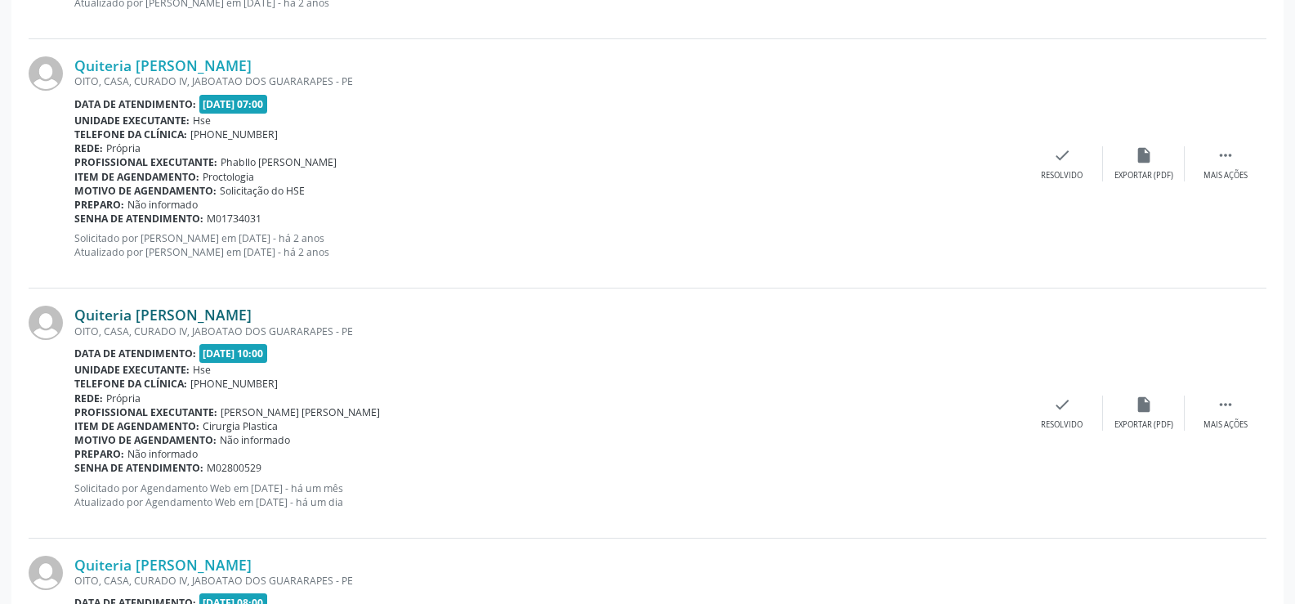
click at [218, 314] on link "Quiteria [PERSON_NAME]" at bounding box center [162, 314] width 177 height 18
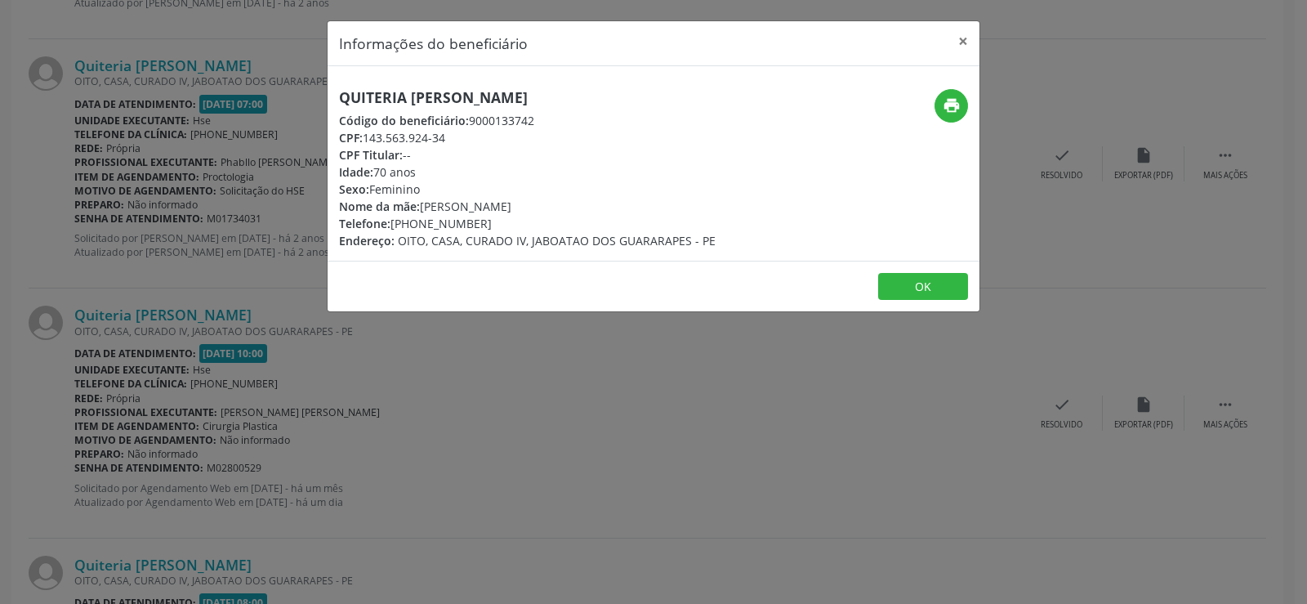
click at [435, 94] on h5 "Quiteria [PERSON_NAME]" at bounding box center [527, 97] width 377 height 17
drag, startPoint x: 435, startPoint y: 94, endPoint x: 449, endPoint y: 100, distance: 15.0
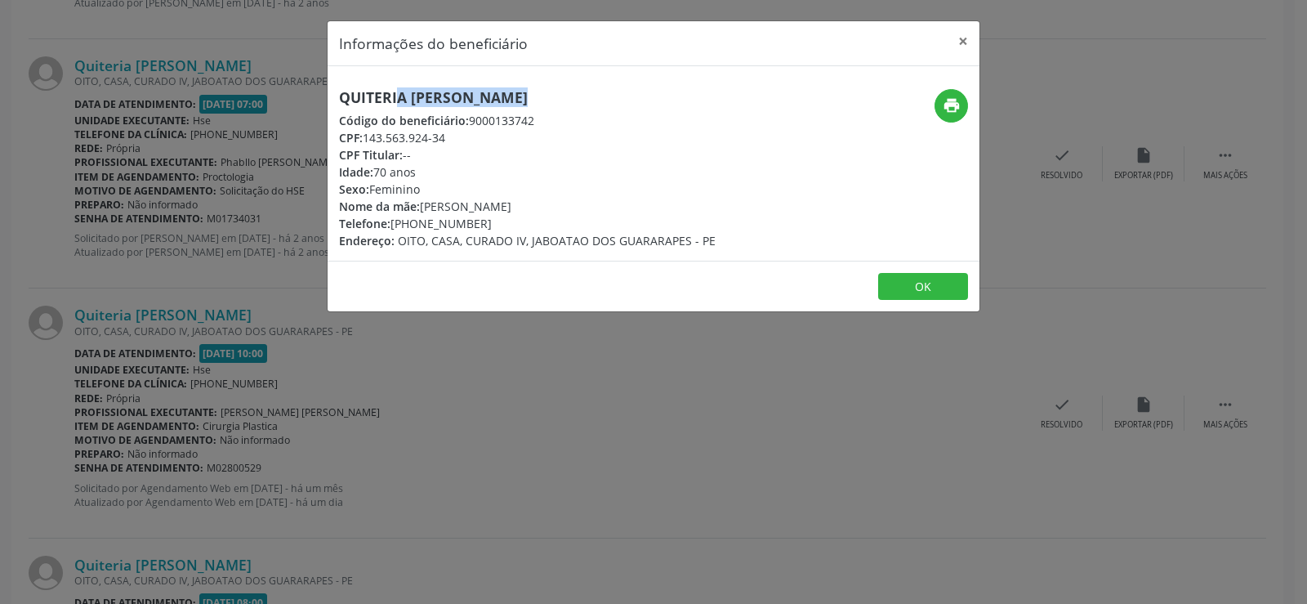
click at [449, 100] on h5 "Quiteria [PERSON_NAME]" at bounding box center [527, 97] width 377 height 17
click at [450, 100] on h5 "Quiteria [PERSON_NAME]" at bounding box center [527, 97] width 377 height 17
click at [51, 326] on div "Informações do beneficiário × Quiteria [PERSON_NAME] Código do beneficiário: 90…" at bounding box center [653, 302] width 1307 height 604
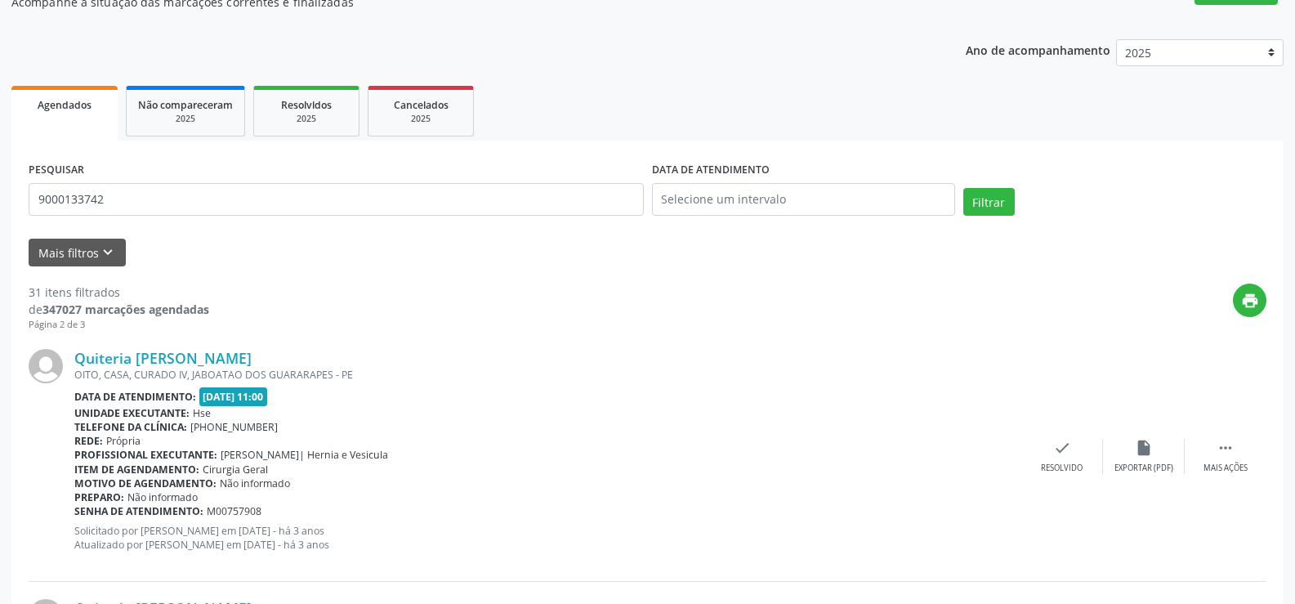
scroll to position [0, 0]
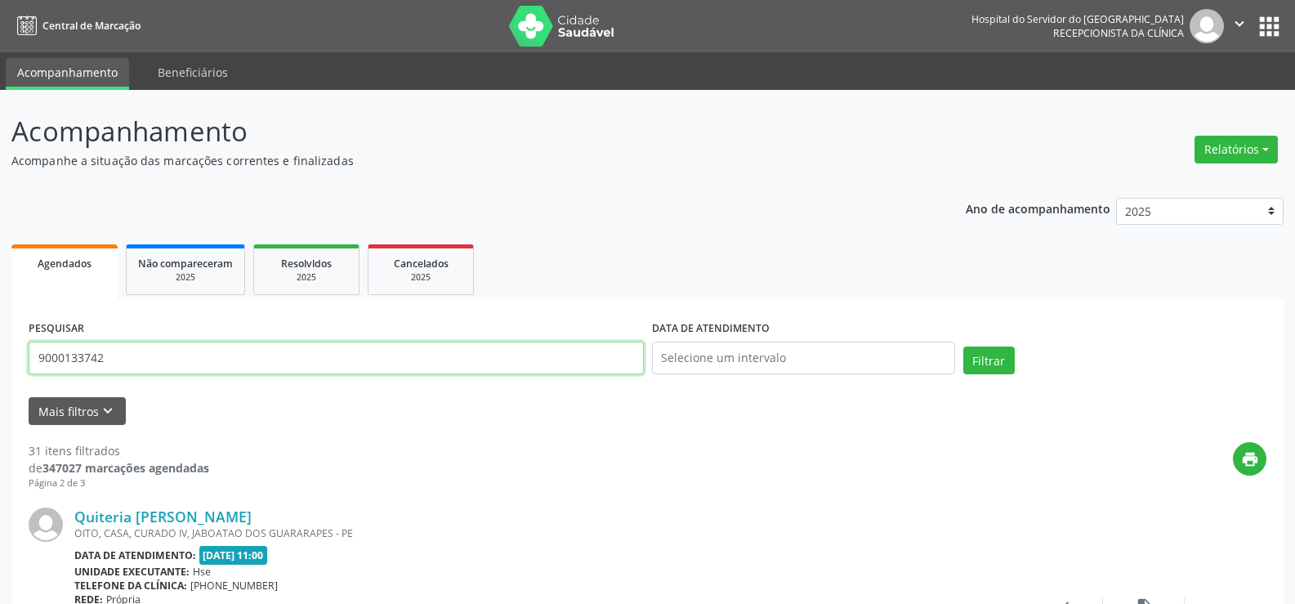
click at [145, 364] on input "9000133742" at bounding box center [336, 357] width 615 height 33
click at [963, 346] on button "Filtrar" at bounding box center [988, 360] width 51 height 28
click at [346, 348] on input "9000275312" at bounding box center [336, 357] width 615 height 33
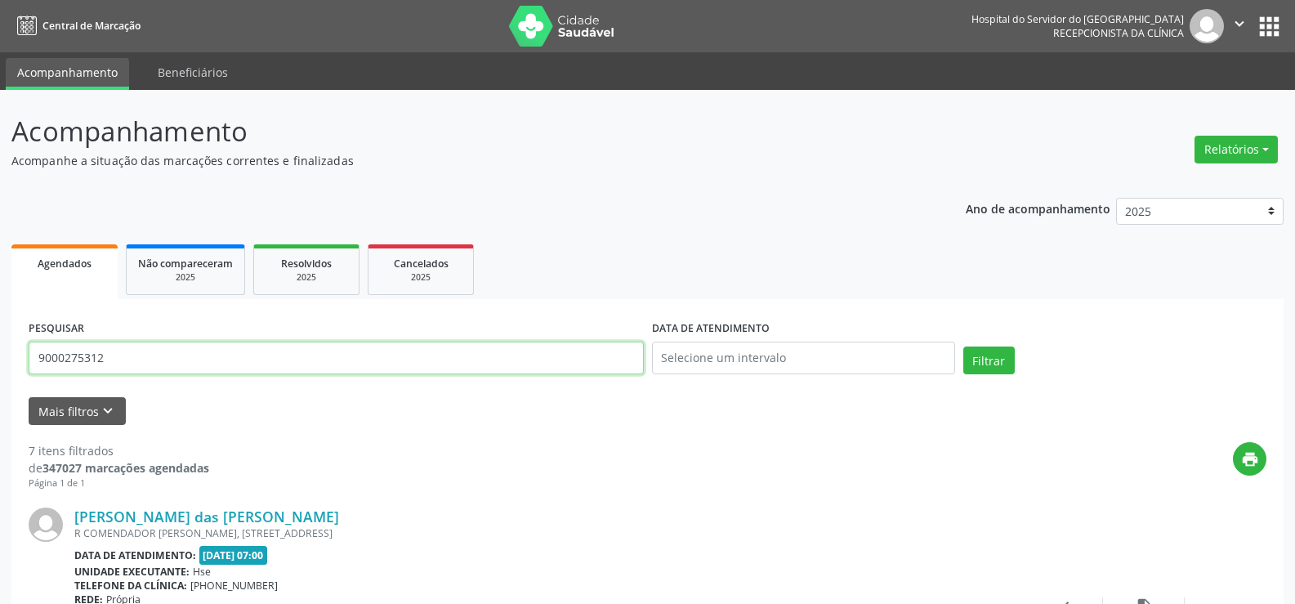
click at [346, 348] on input "9000275312" at bounding box center [336, 357] width 615 height 33
click at [963, 346] on button "Filtrar" at bounding box center [988, 360] width 51 height 28
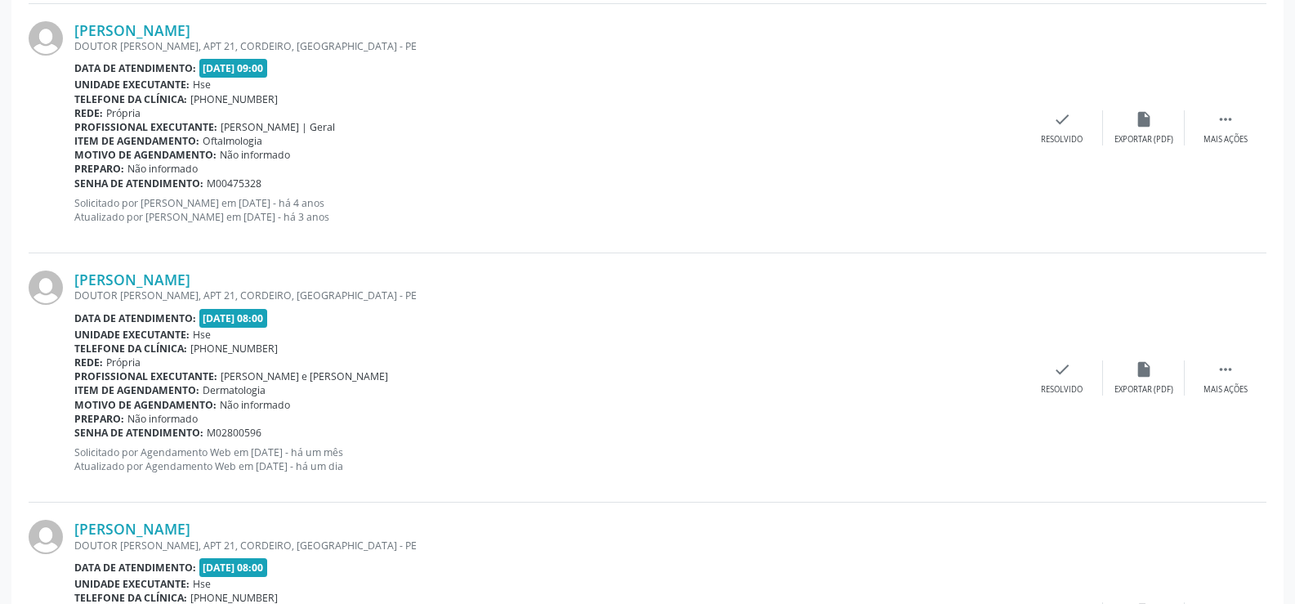
scroll to position [644, 0]
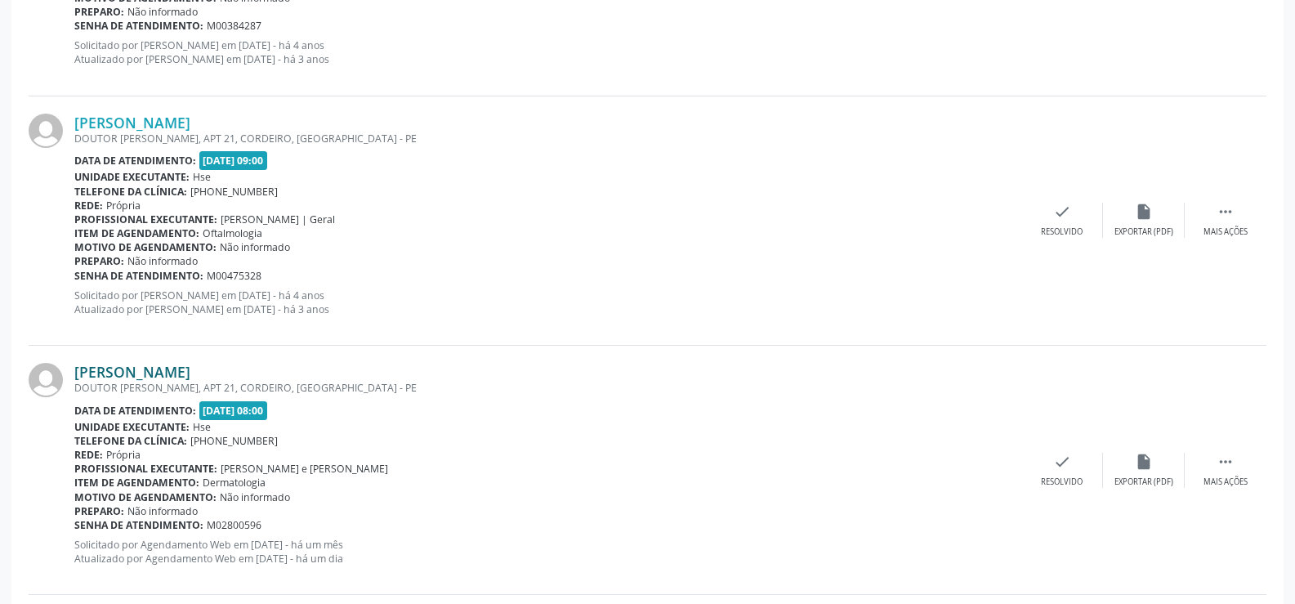
click at [190, 377] on link "[PERSON_NAME]" at bounding box center [132, 372] width 116 height 18
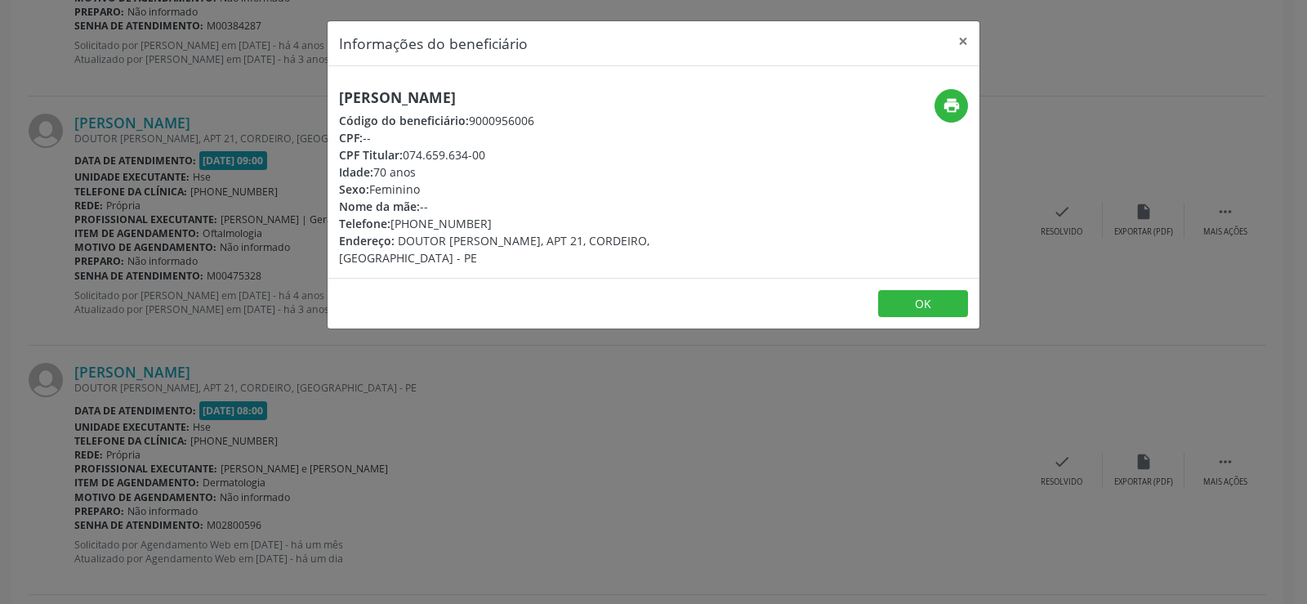
click at [403, 75] on div "[PERSON_NAME] Código do beneficiário: 9000956006 CPF: -- CPF Titular: 074.659.6…" at bounding box center [654, 172] width 652 height 212
click at [404, 98] on h5 "[PERSON_NAME]" at bounding box center [545, 97] width 412 height 17
click at [130, 174] on div "Informações do beneficiário × [PERSON_NAME] de [GEOGRAPHIC_DATA] Código do bene…" at bounding box center [653, 302] width 1307 height 604
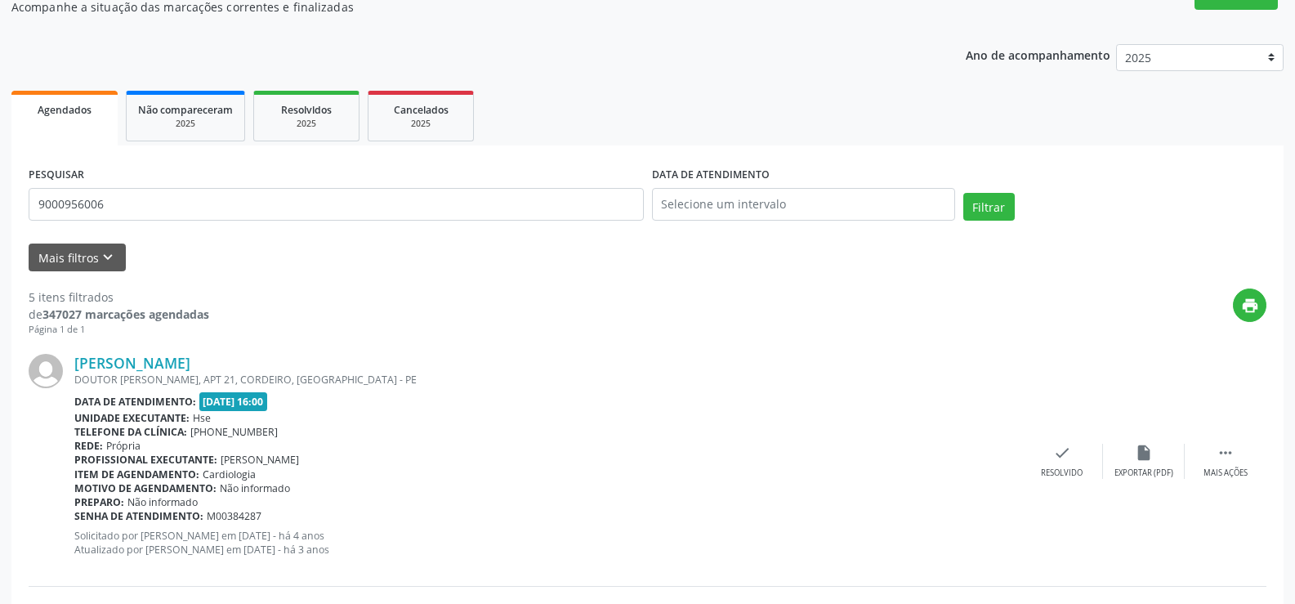
scroll to position [0, 0]
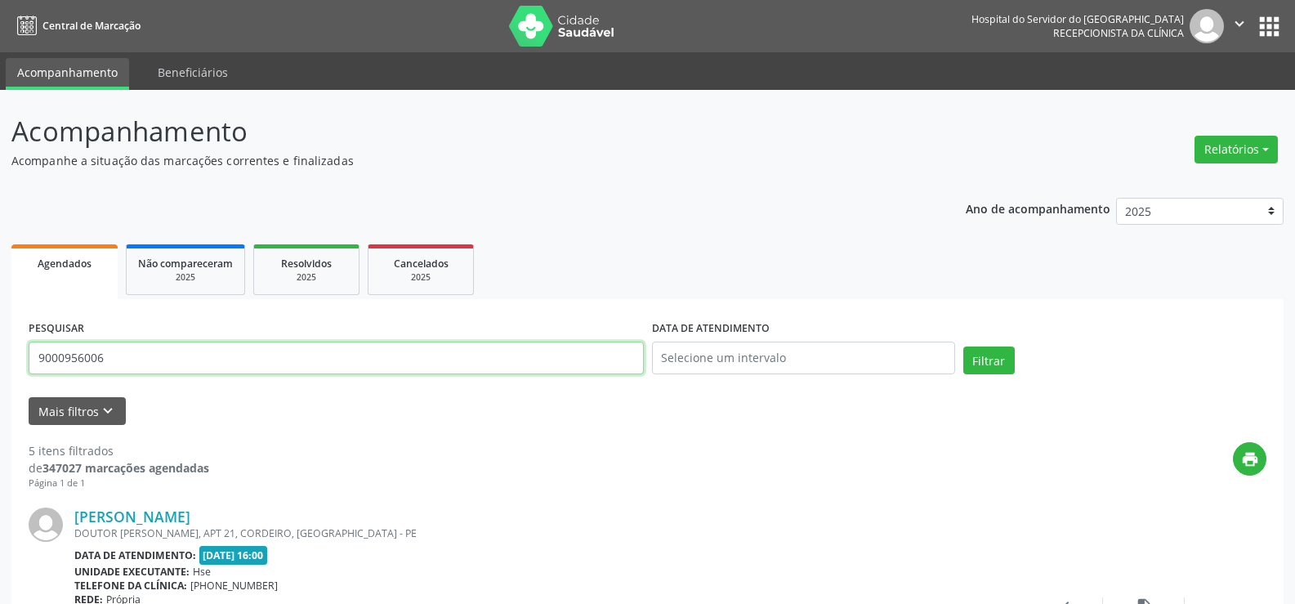
click at [231, 363] on input "9000956006" at bounding box center [336, 357] width 615 height 33
click at [963, 346] on button "Filtrar" at bounding box center [988, 360] width 51 height 28
click at [244, 362] on input "9000848609" at bounding box center [336, 357] width 615 height 33
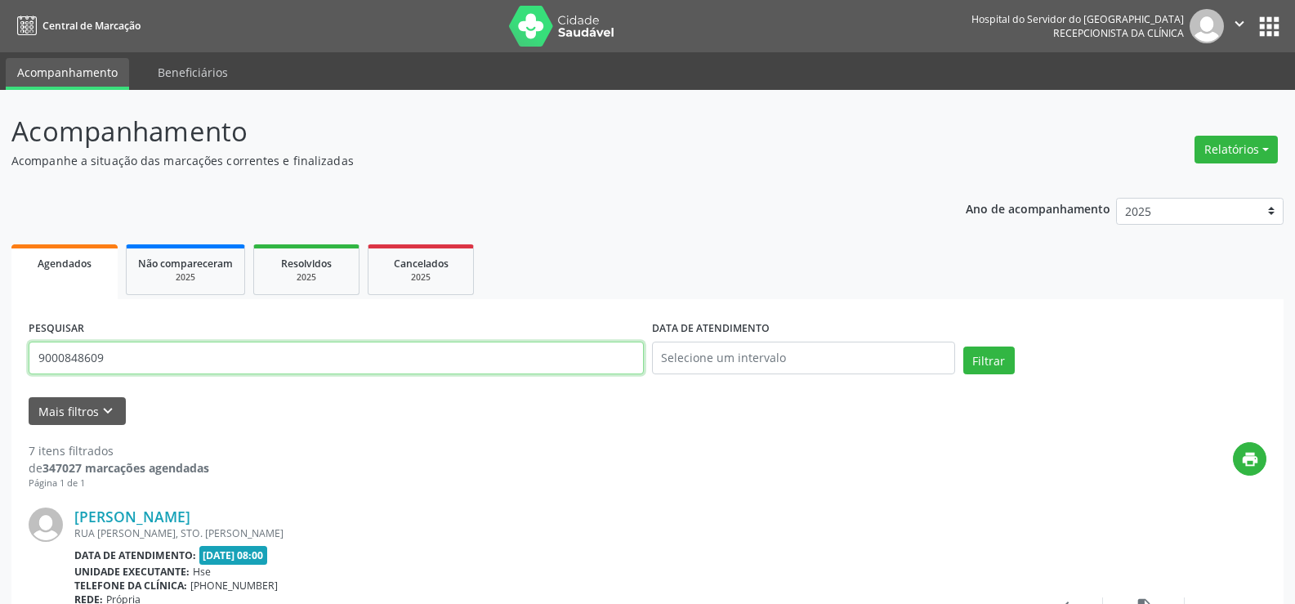
click at [244, 362] on input "9000848609" at bounding box center [336, 357] width 615 height 33
click at [963, 346] on button "Filtrar" at bounding box center [988, 360] width 51 height 28
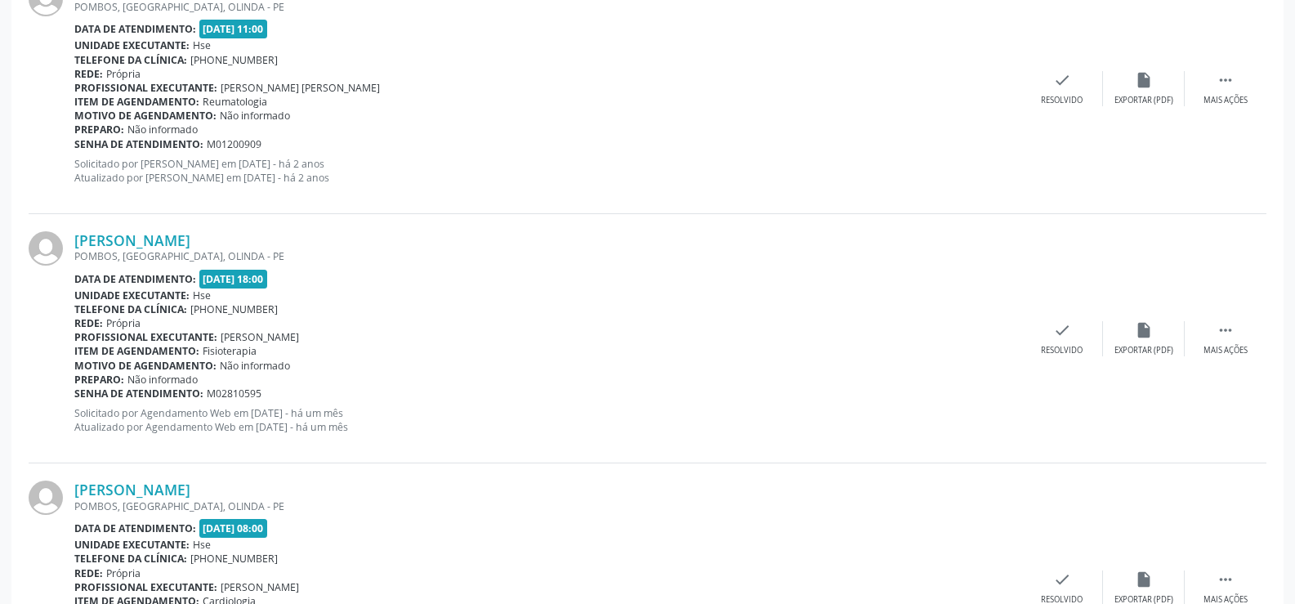
scroll to position [912, 0]
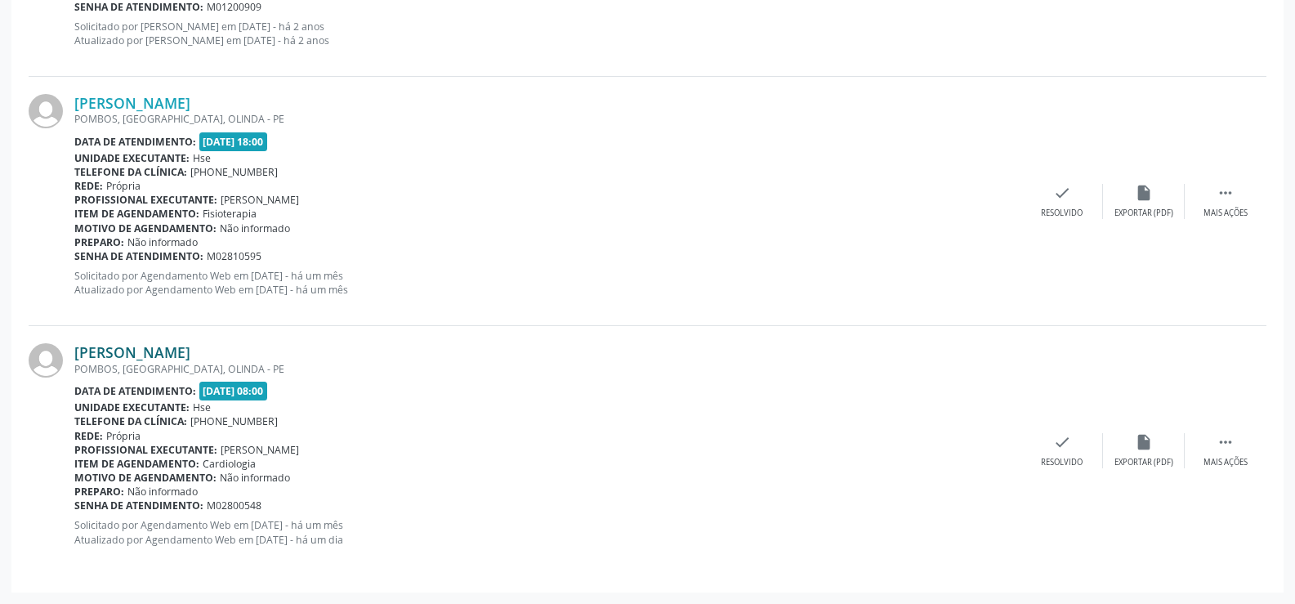
click at [146, 348] on link "[PERSON_NAME]" at bounding box center [132, 352] width 116 height 18
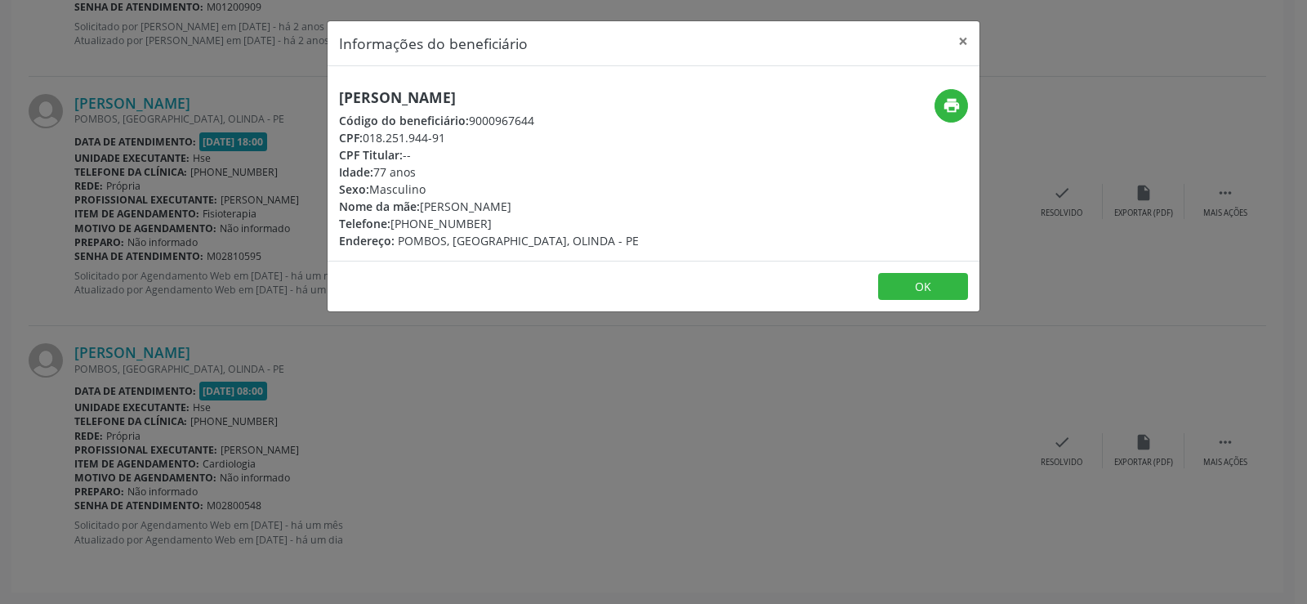
click at [491, 96] on h5 "[PERSON_NAME]" at bounding box center [489, 97] width 300 height 17
click at [173, 198] on div "Informações do beneficiário × [PERSON_NAME] Código do beneficiário: 9000967644 …" at bounding box center [653, 302] width 1307 height 604
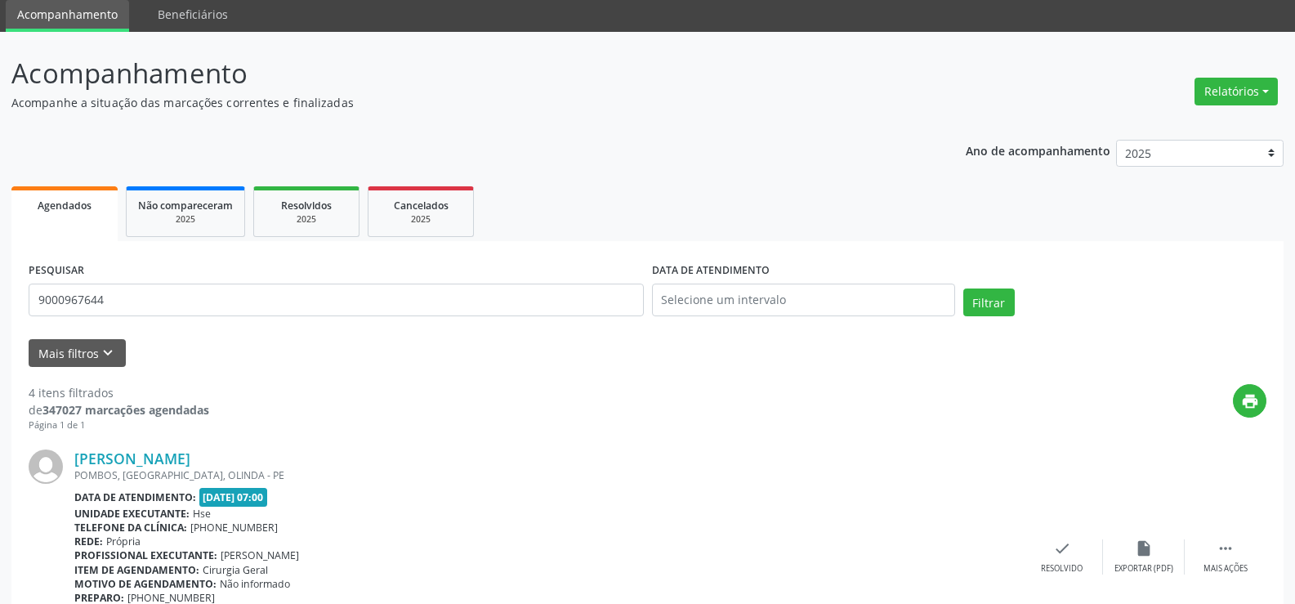
scroll to position [0, 0]
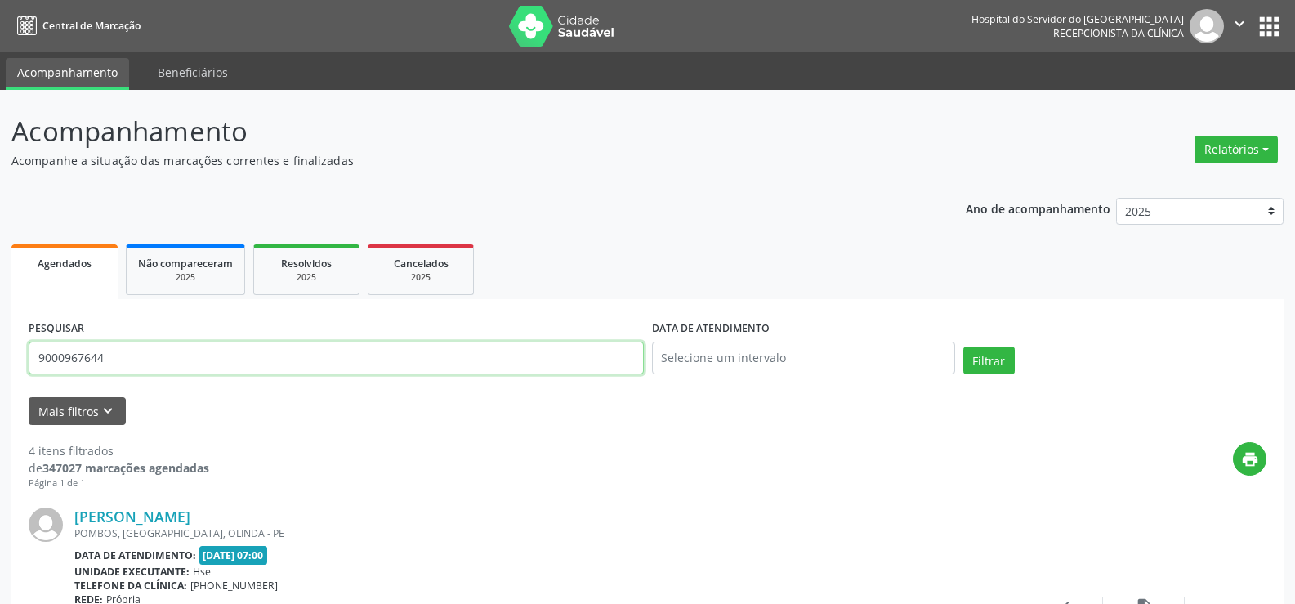
click at [181, 362] on input "9000967644" at bounding box center [336, 357] width 615 height 33
click at [181, 361] on input "9000967644" at bounding box center [336, 357] width 615 height 33
type input "9"
click at [963, 346] on button "Filtrar" at bounding box center [988, 360] width 51 height 28
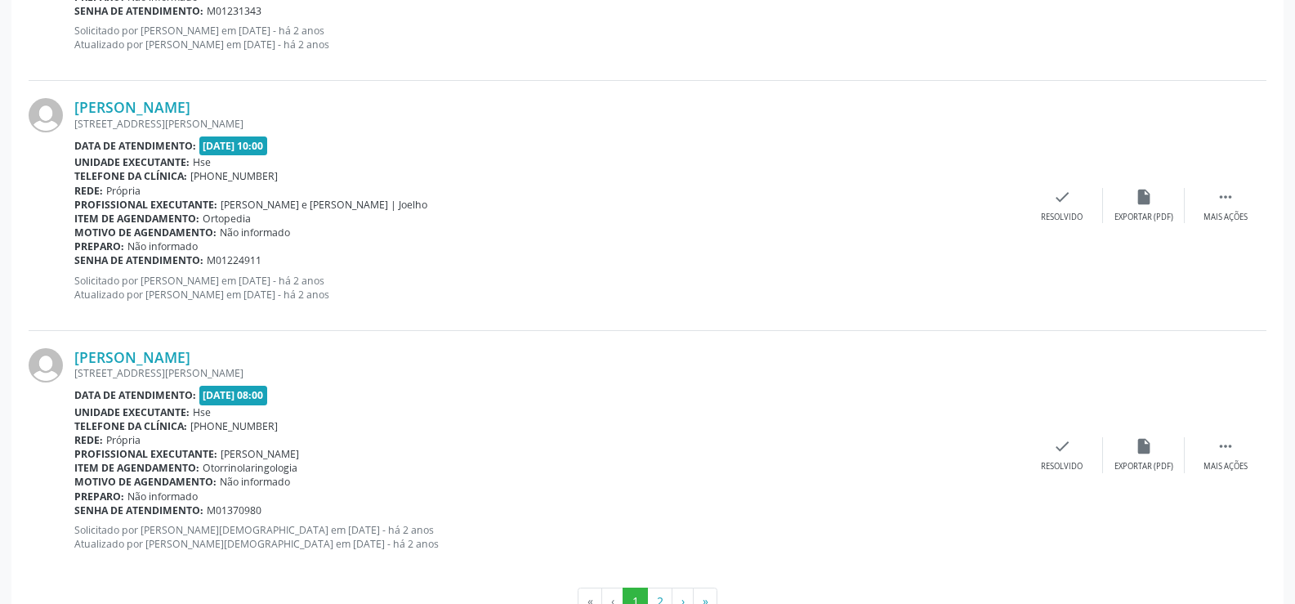
scroll to position [3703, 0]
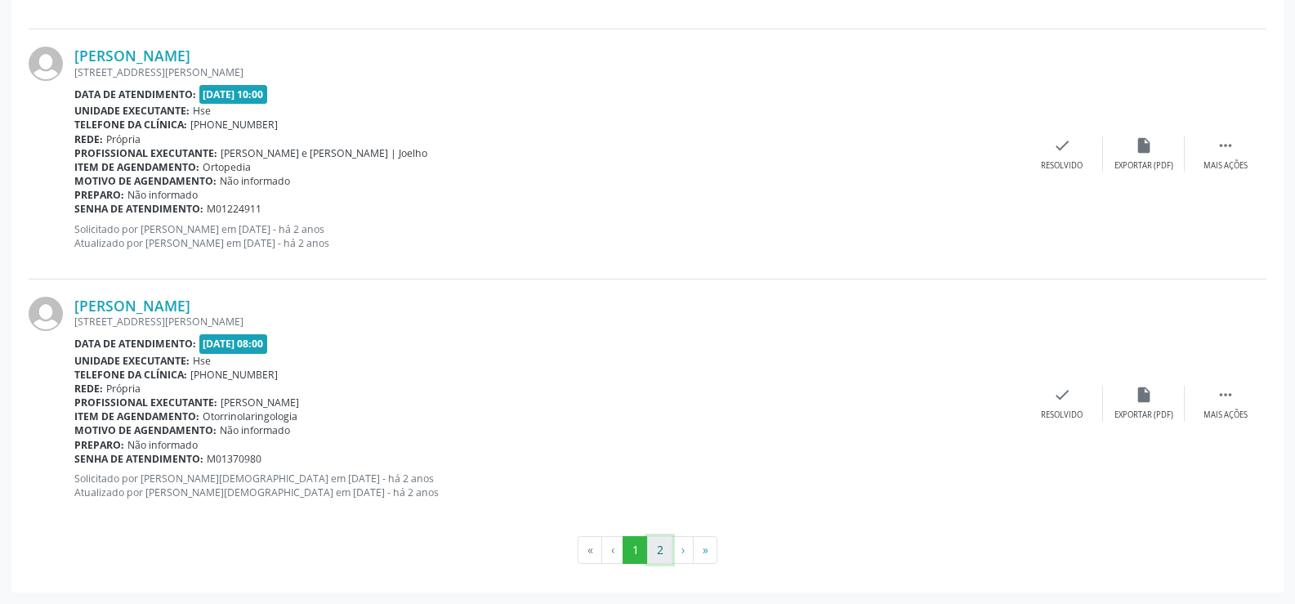
click at [665, 550] on button "2" at bounding box center [659, 550] width 25 height 28
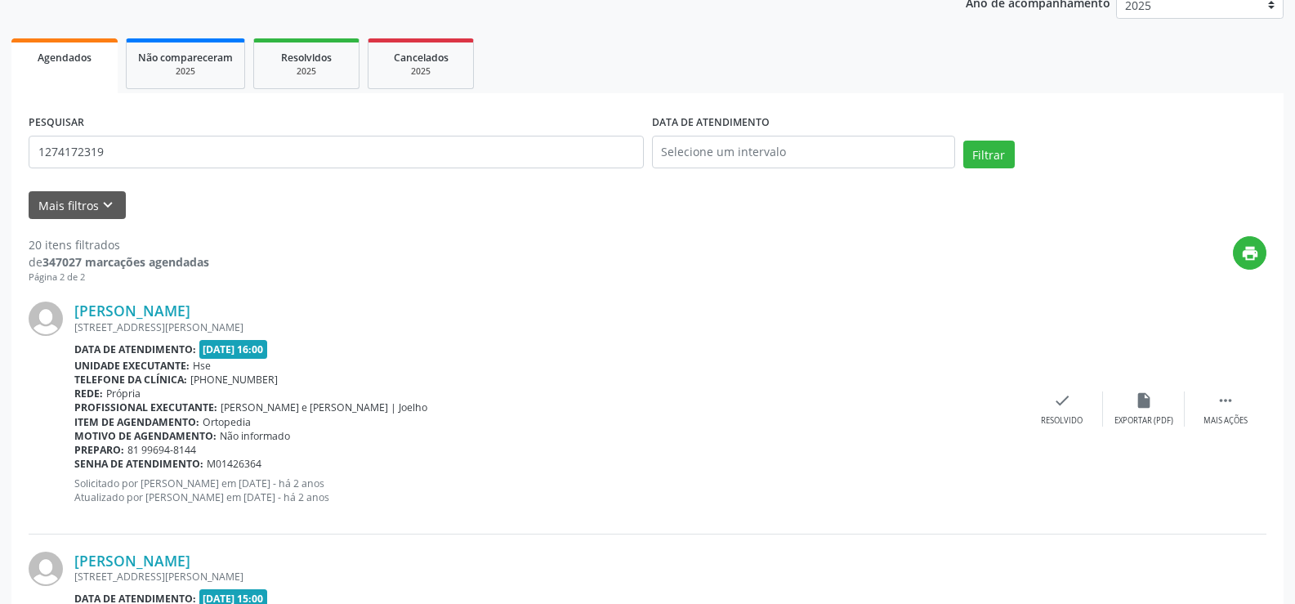
scroll to position [0, 0]
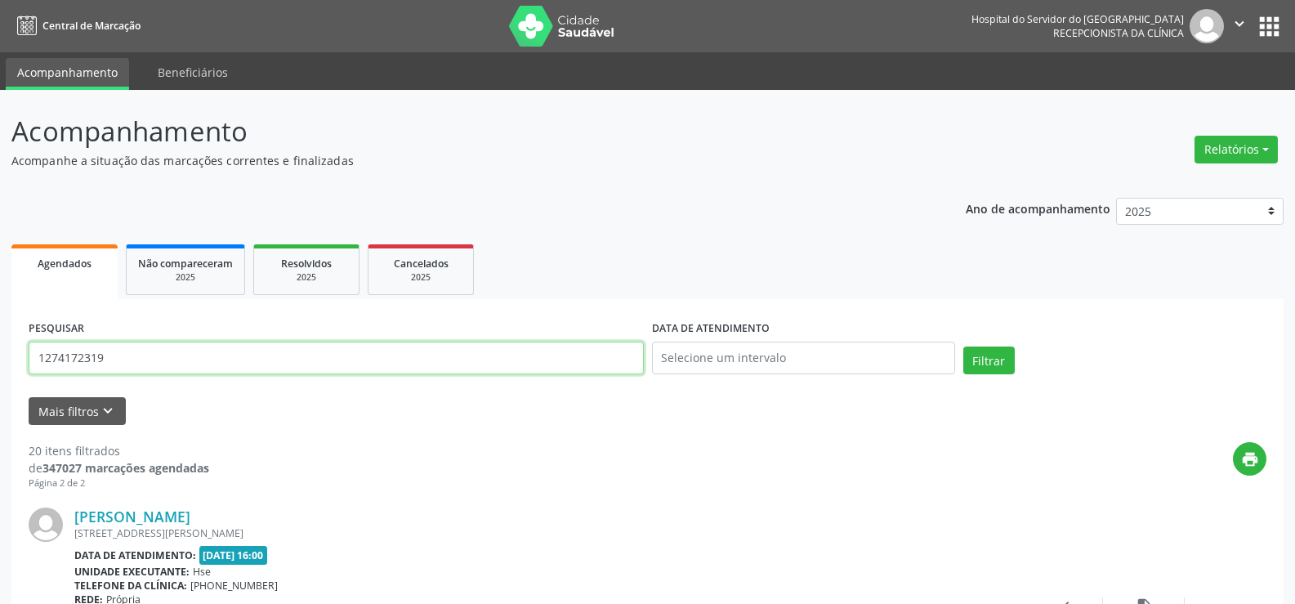
click at [282, 358] on input "1274172319" at bounding box center [336, 357] width 615 height 33
click at [280, 358] on input "1274172319" at bounding box center [336, 357] width 615 height 33
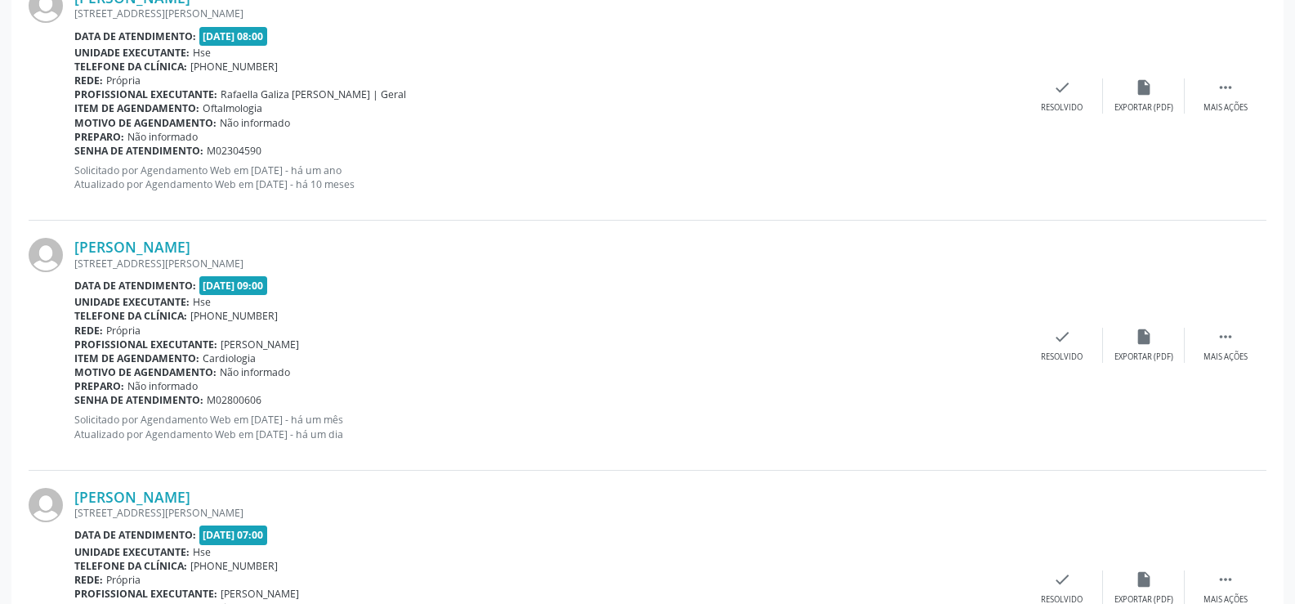
scroll to position [868, 0]
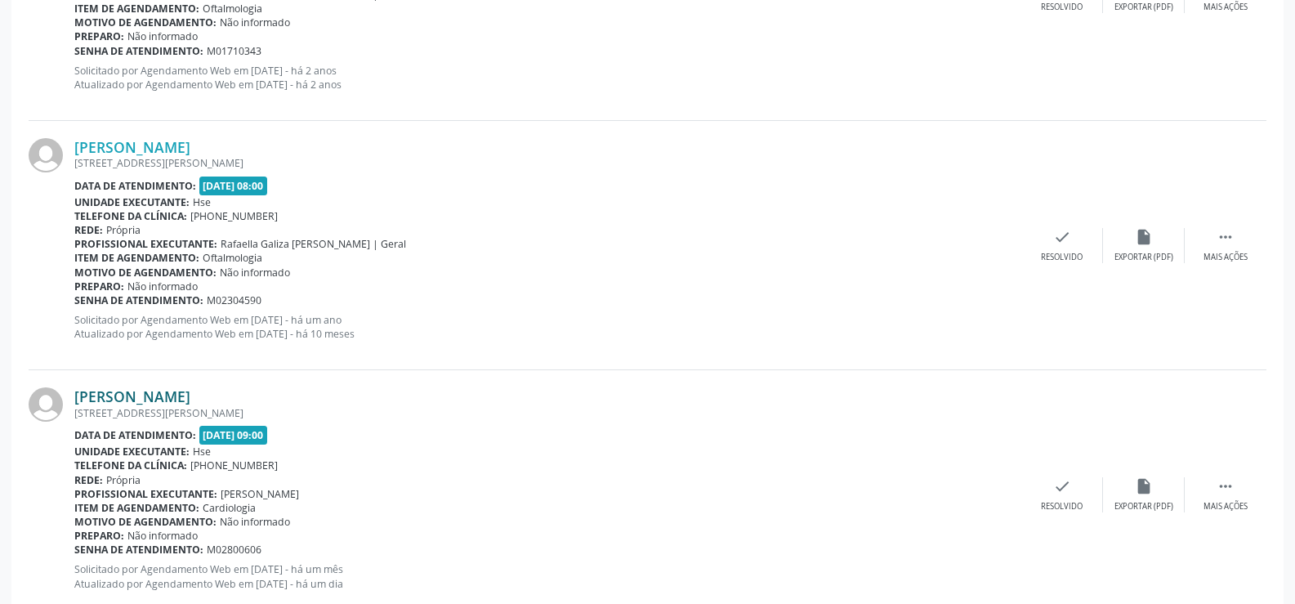
click at [190, 393] on link "[PERSON_NAME]" at bounding box center [132, 396] width 116 height 18
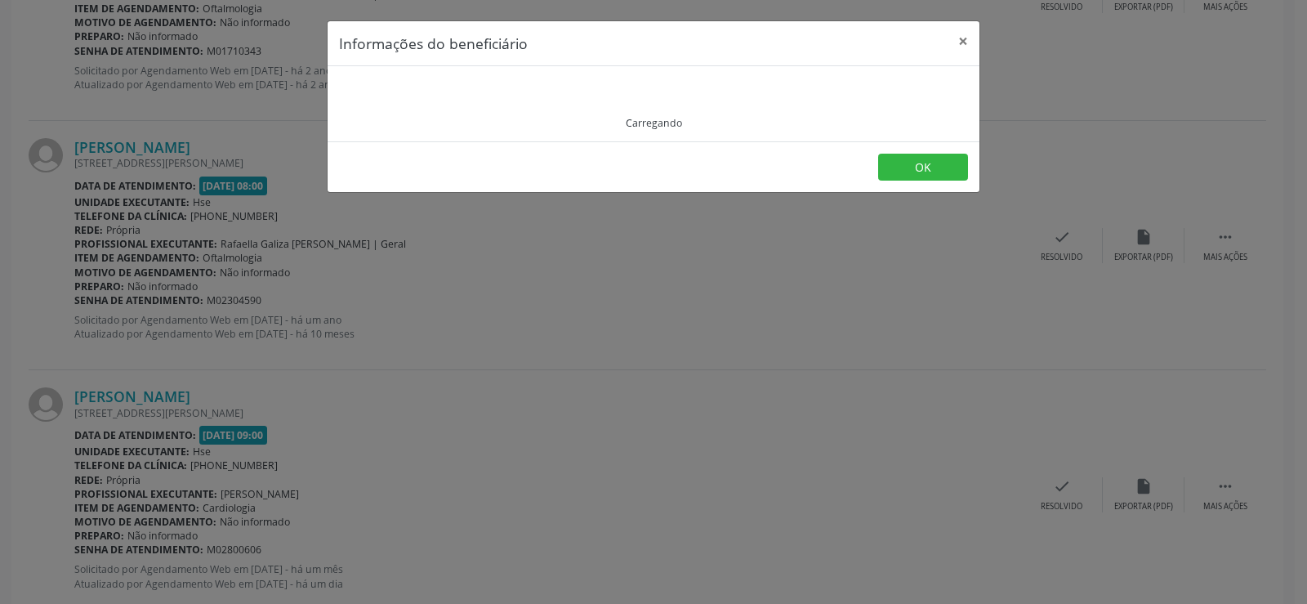
click at [444, 96] on div "Carregando" at bounding box center [653, 104] width 629 height 52
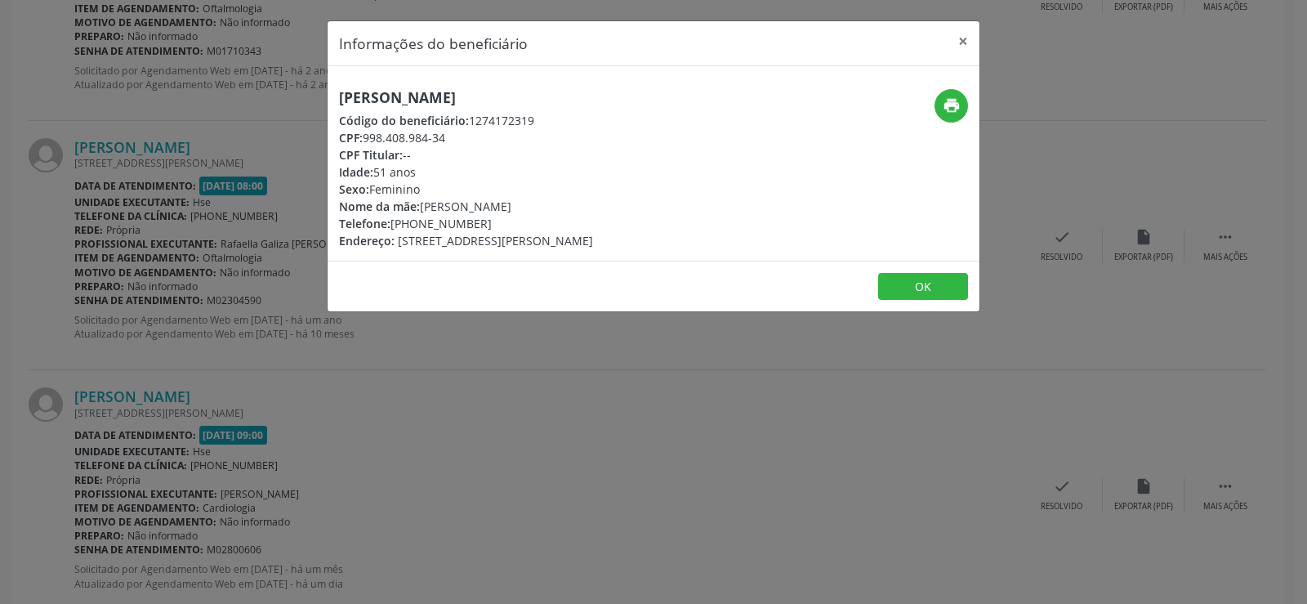
click at [444, 96] on h5 "[PERSON_NAME]" at bounding box center [466, 97] width 254 height 17
click at [179, 350] on div "Informações do beneficiário × [PERSON_NAME] Código do beneficiário: 1274172319 …" at bounding box center [653, 302] width 1307 height 604
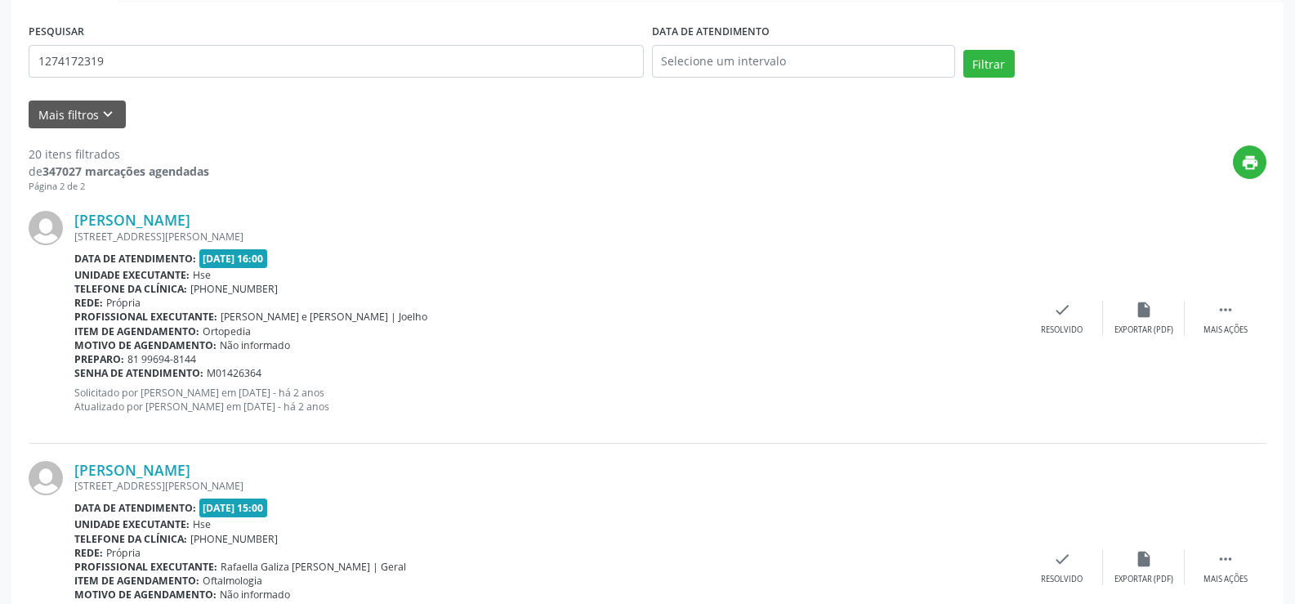
scroll to position [0, 0]
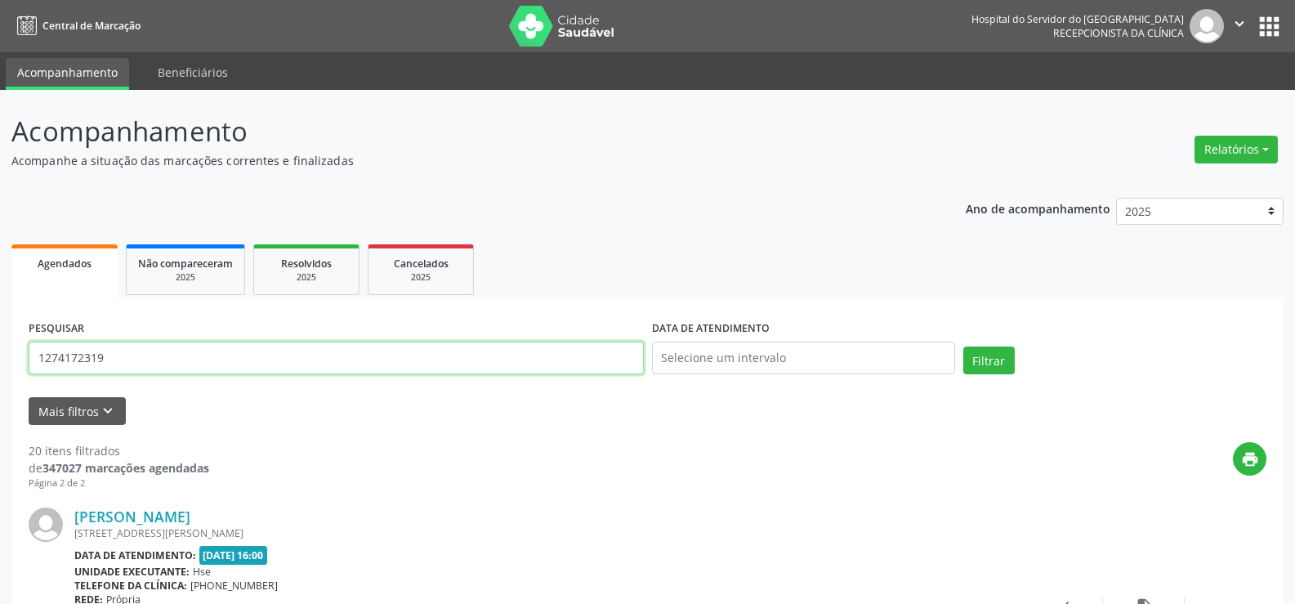
click at [202, 362] on input "1274172319" at bounding box center [336, 357] width 615 height 33
click at [963, 346] on button "Filtrar" at bounding box center [988, 360] width 51 height 28
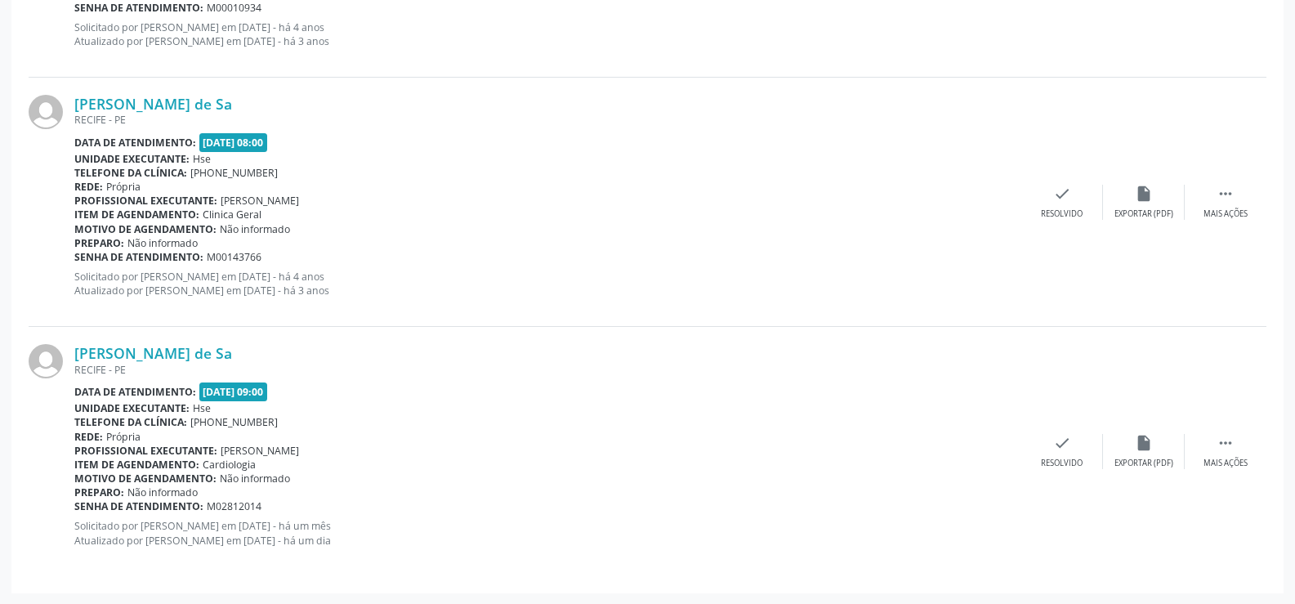
scroll to position [912, 0]
click at [203, 353] on link "[PERSON_NAME] de Sa" at bounding box center [153, 352] width 158 height 18
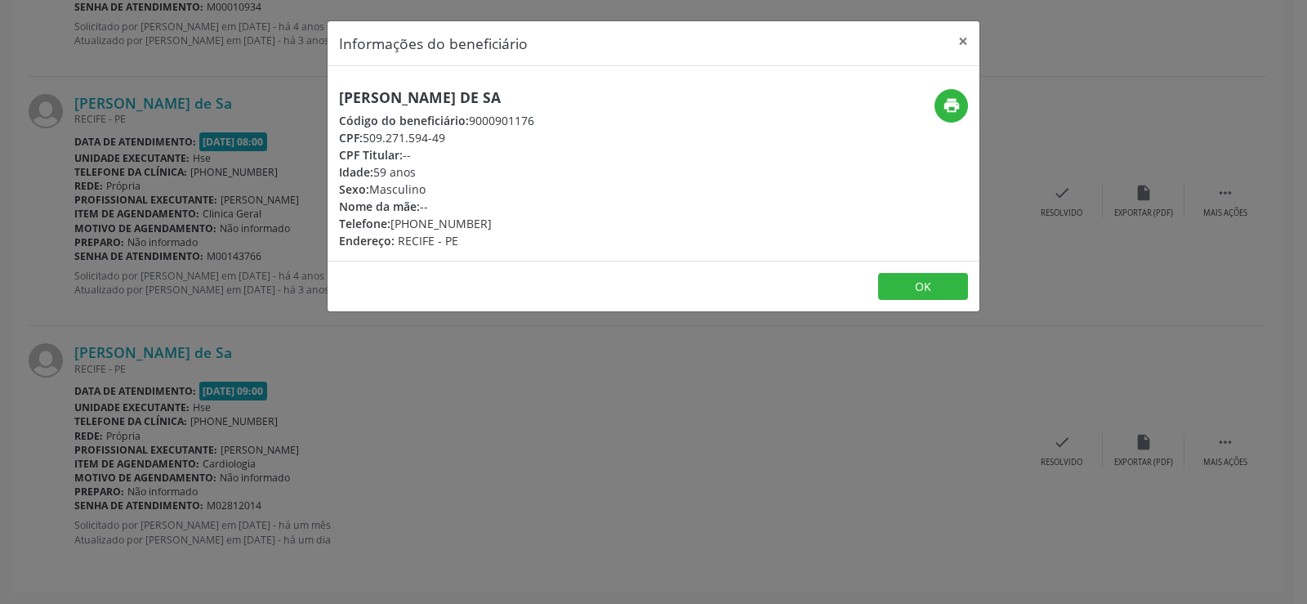
click at [417, 98] on h5 "[PERSON_NAME] de Sa" at bounding box center [436, 97] width 195 height 17
click at [193, 198] on div "Informações do beneficiário × [PERSON_NAME] de Sa Código do beneficiário: 90009…" at bounding box center [653, 302] width 1307 height 604
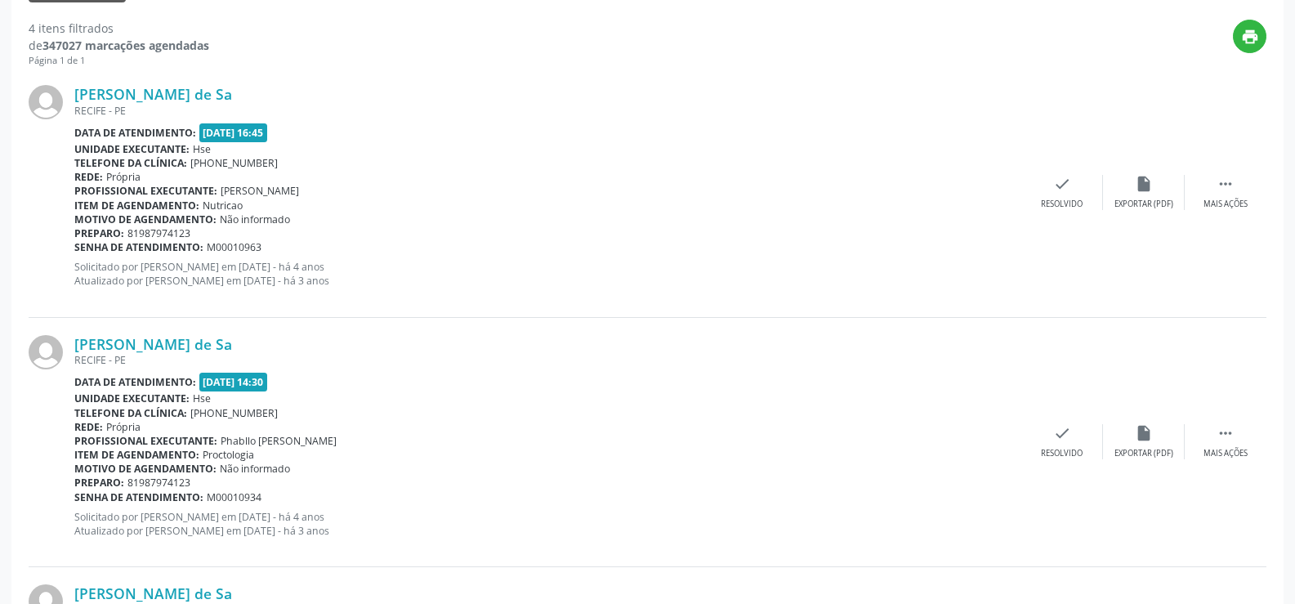
scroll to position [0, 0]
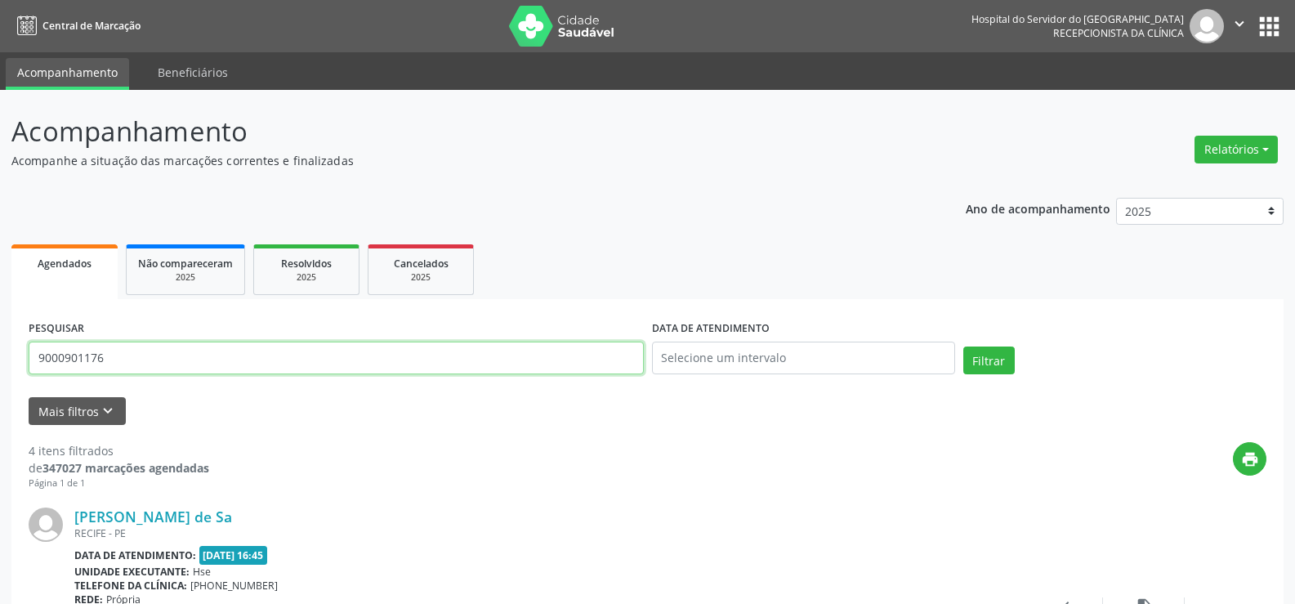
click at [181, 367] on input "9000901176" at bounding box center [336, 357] width 615 height 33
click at [963, 346] on button "Filtrar" at bounding box center [988, 360] width 51 height 28
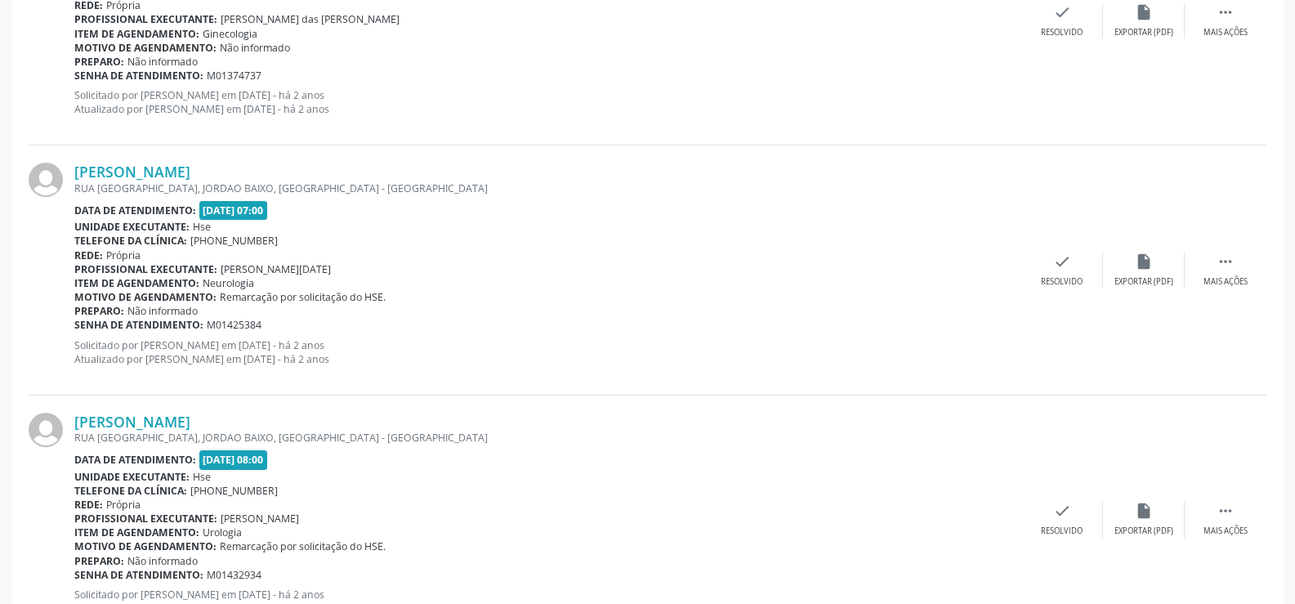
scroll to position [3703, 0]
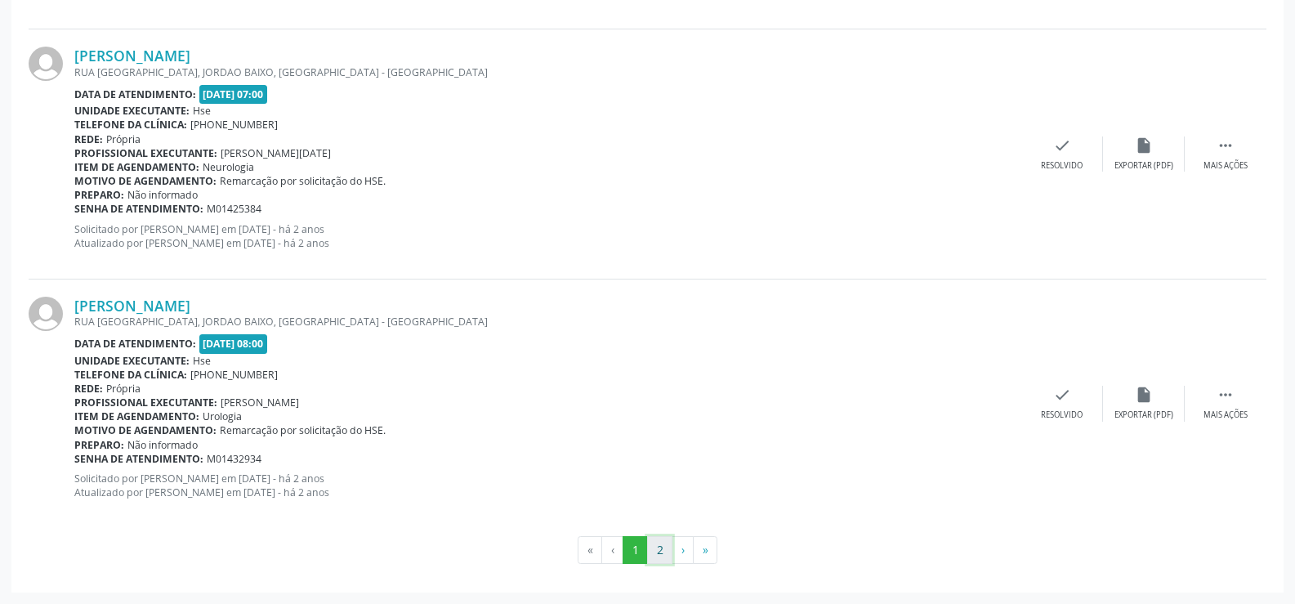
click at [660, 551] on button "2" at bounding box center [659, 550] width 25 height 28
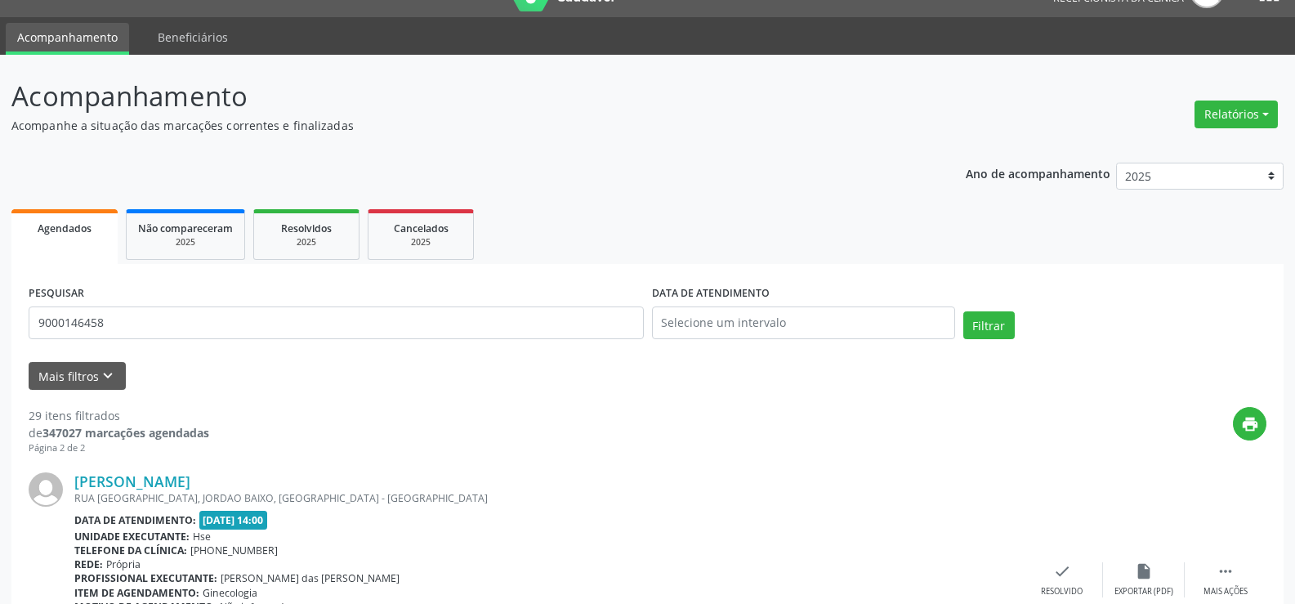
scroll to position [0, 0]
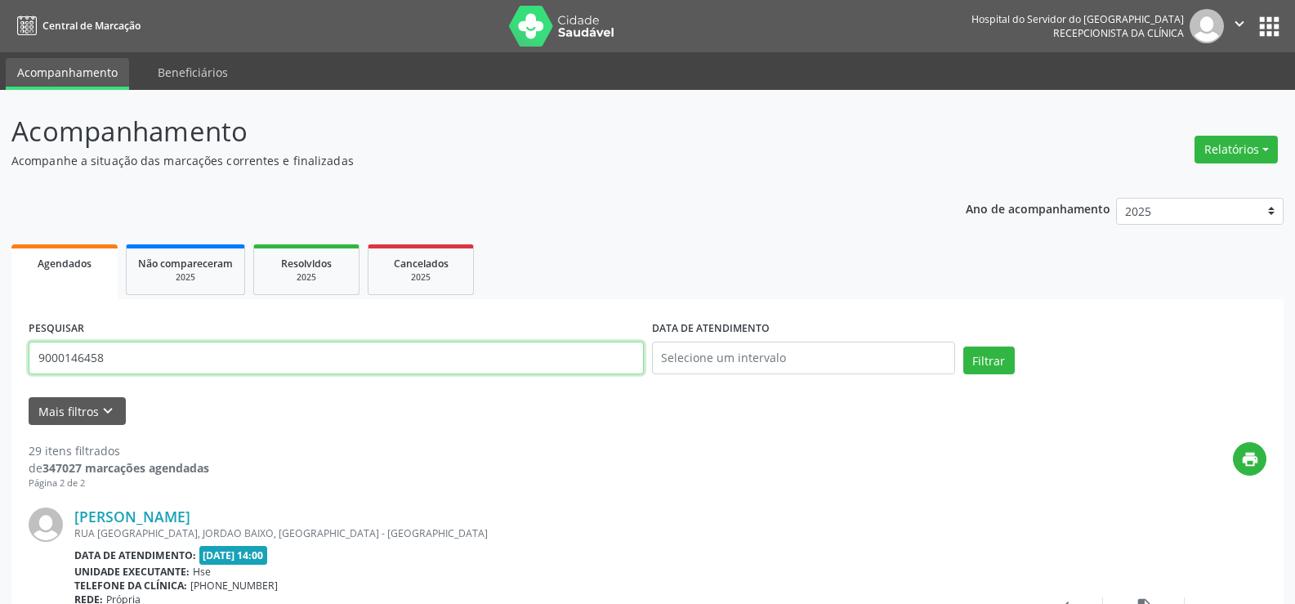
click at [198, 355] on input "9000146458" at bounding box center [336, 357] width 615 height 33
click at [963, 346] on button "Filtrar" at bounding box center [988, 360] width 51 height 28
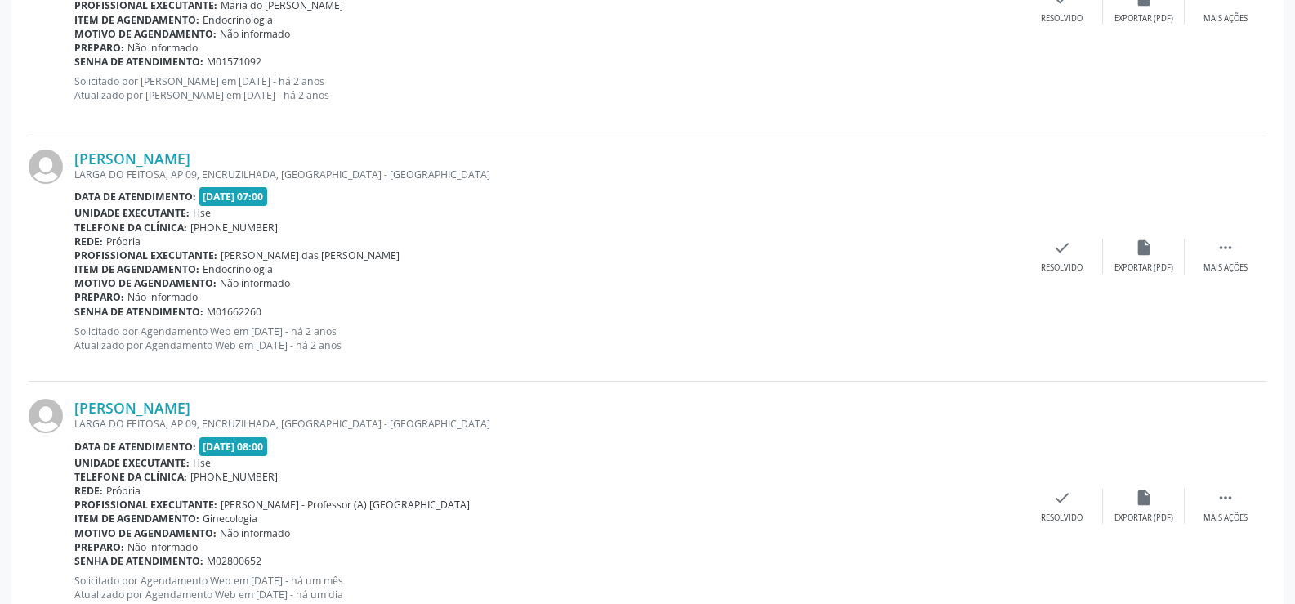
scroll to position [662, 0]
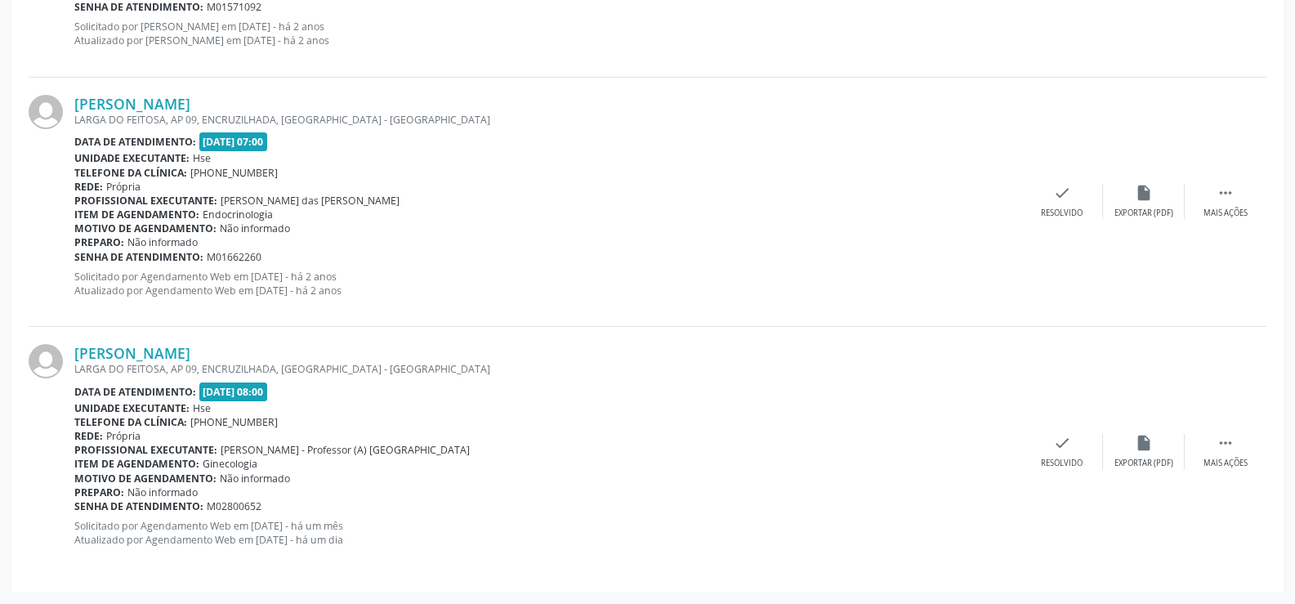
click at [281, 368] on div "LARGA DO FEITOSA, AP 09, ENCRUZILHADA, [GEOGRAPHIC_DATA] - [GEOGRAPHIC_DATA]" at bounding box center [547, 369] width 947 height 14
click at [190, 360] on link "[PERSON_NAME]" at bounding box center [132, 353] width 116 height 18
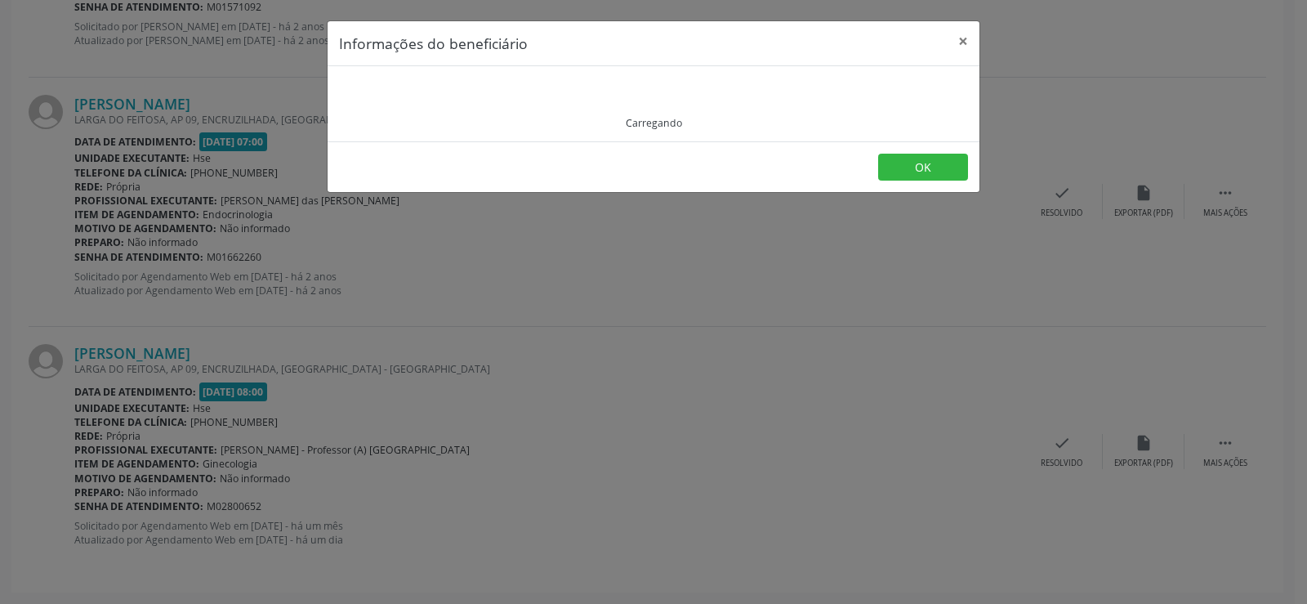
click at [411, 86] on div "Carregando" at bounding box center [654, 103] width 652 height 75
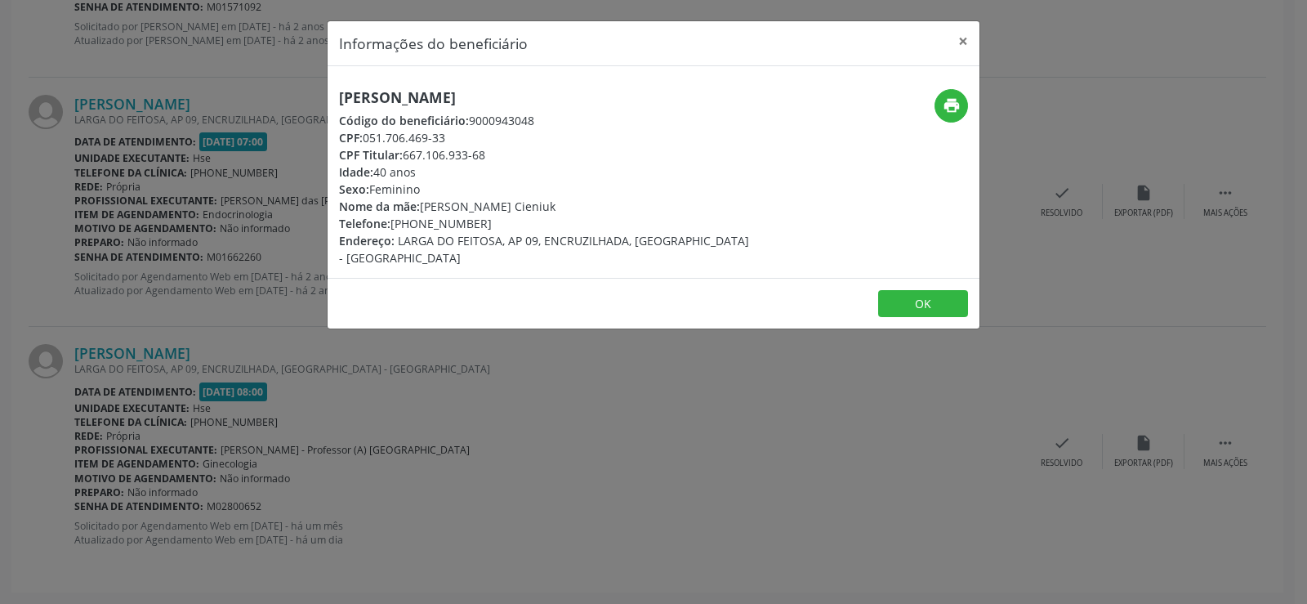
click at [411, 86] on div "[PERSON_NAME] Código do beneficiário: 9000943048 CPF: 051.706.469-33 CPF Titula…" at bounding box center [654, 172] width 652 height 212
click at [221, 205] on div "Informações do beneficiário × [PERSON_NAME] Código do beneficiário: 9000943048 …" at bounding box center [653, 302] width 1307 height 604
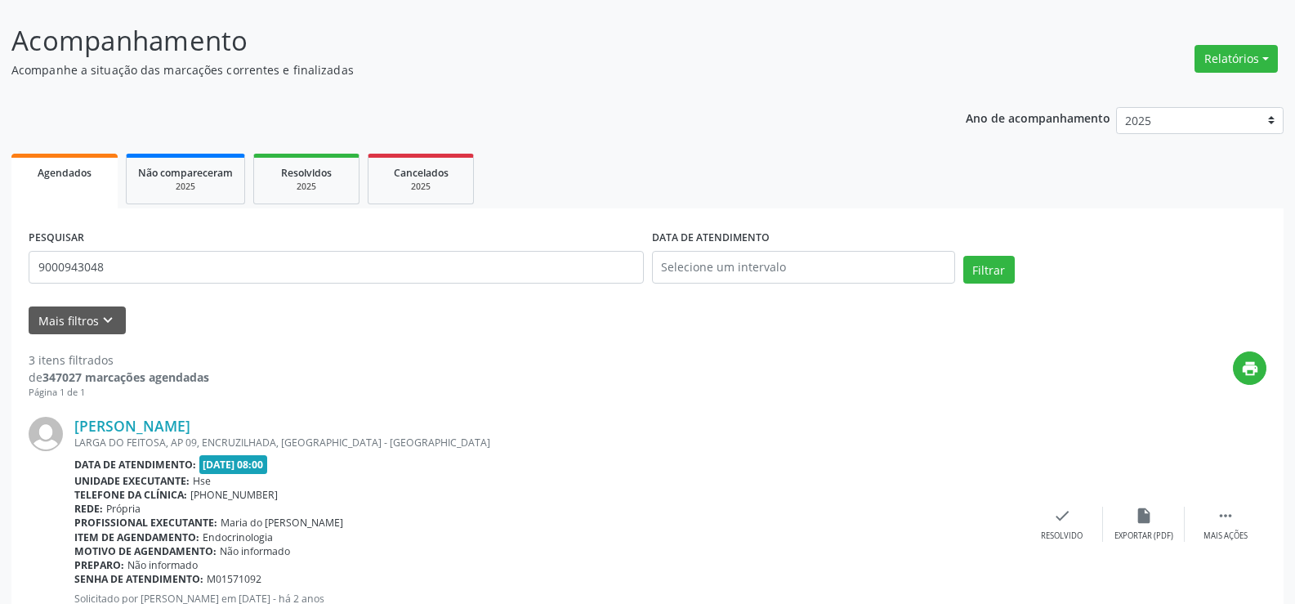
scroll to position [0, 0]
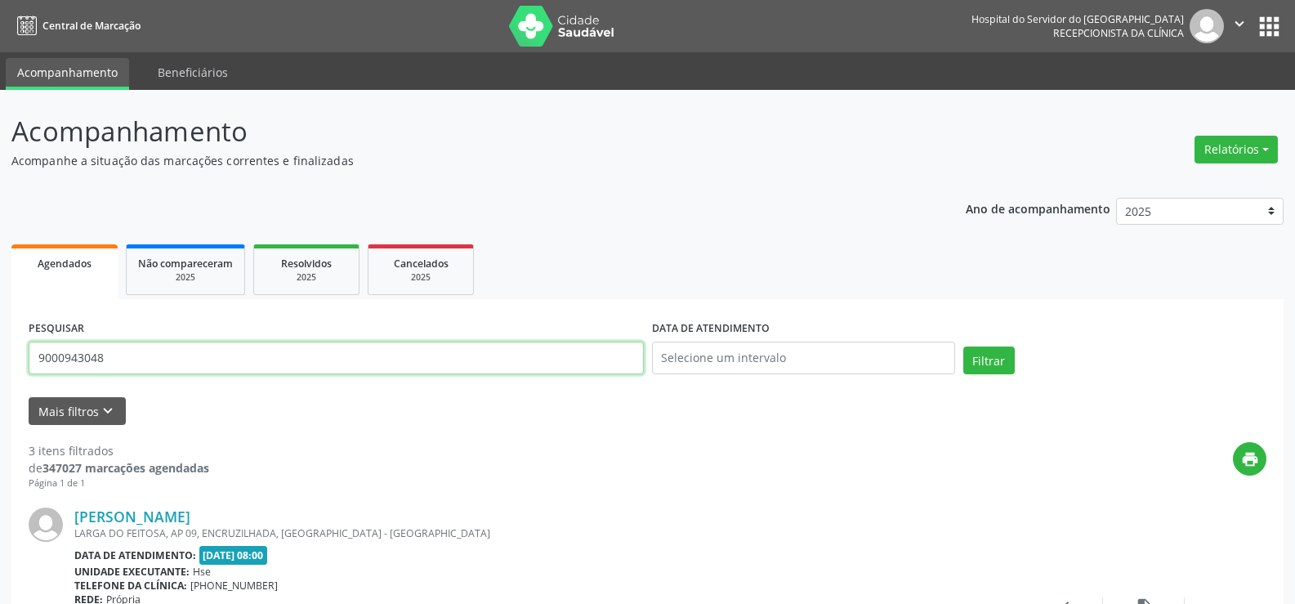
click at [166, 344] on input "9000943048" at bounding box center [336, 357] width 615 height 33
click at [963, 346] on button "Filtrar" at bounding box center [988, 360] width 51 height 28
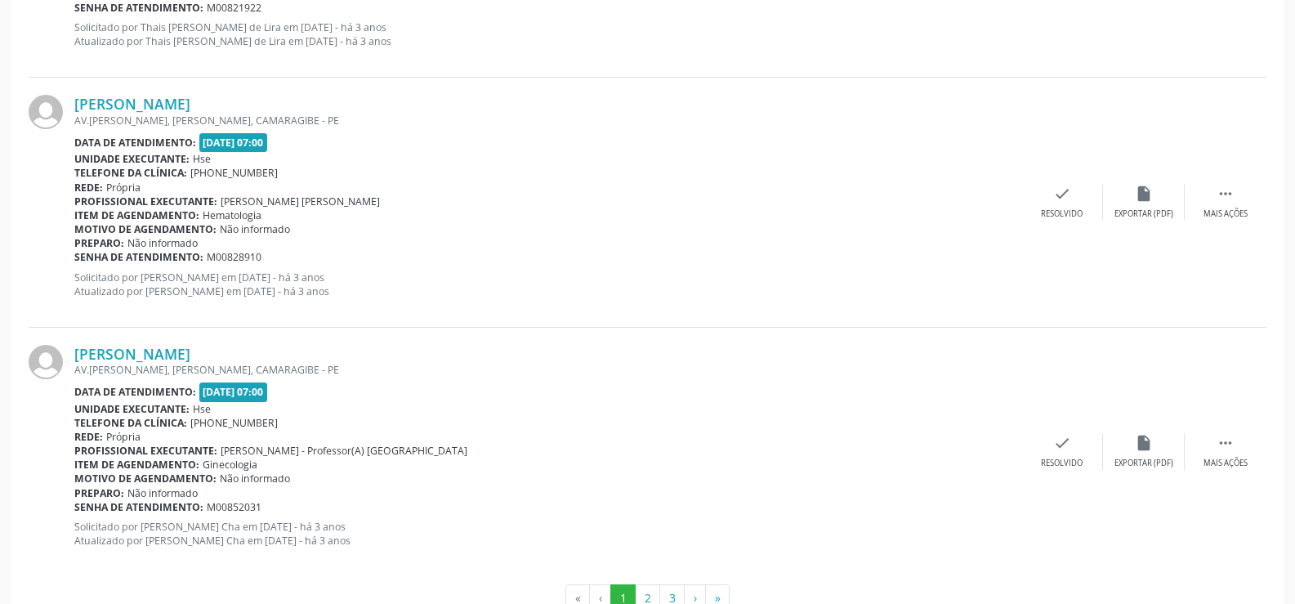
scroll to position [3703, 0]
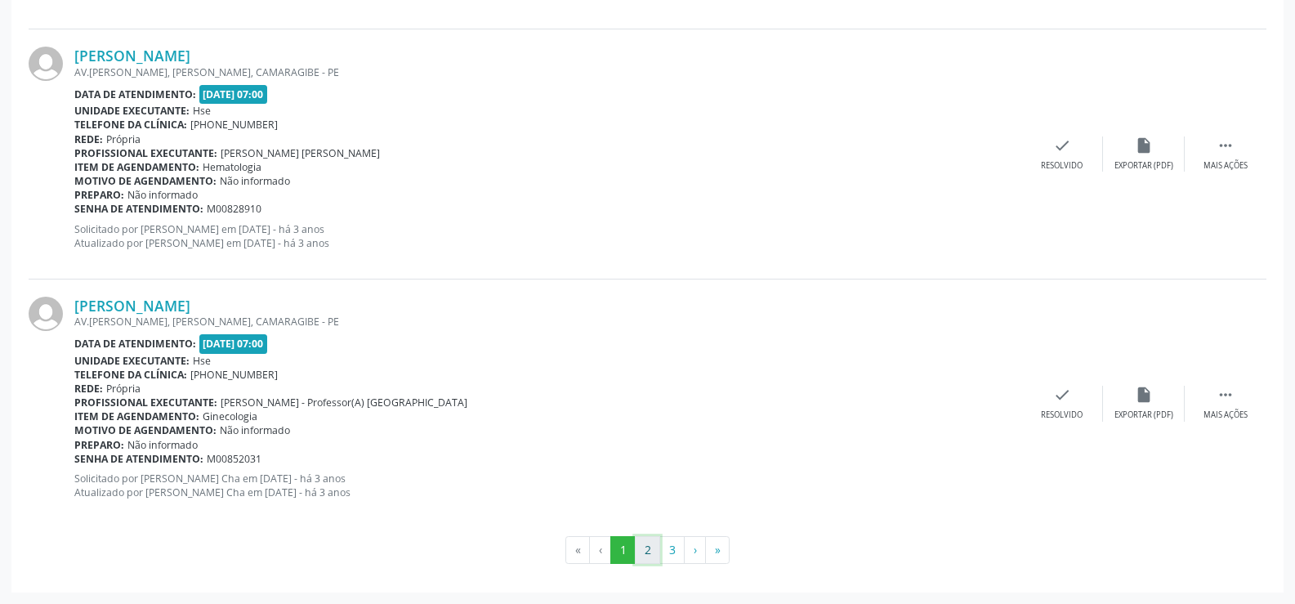
click at [653, 549] on button "2" at bounding box center [647, 550] width 25 height 28
click at [675, 555] on button "3" at bounding box center [671, 550] width 25 height 28
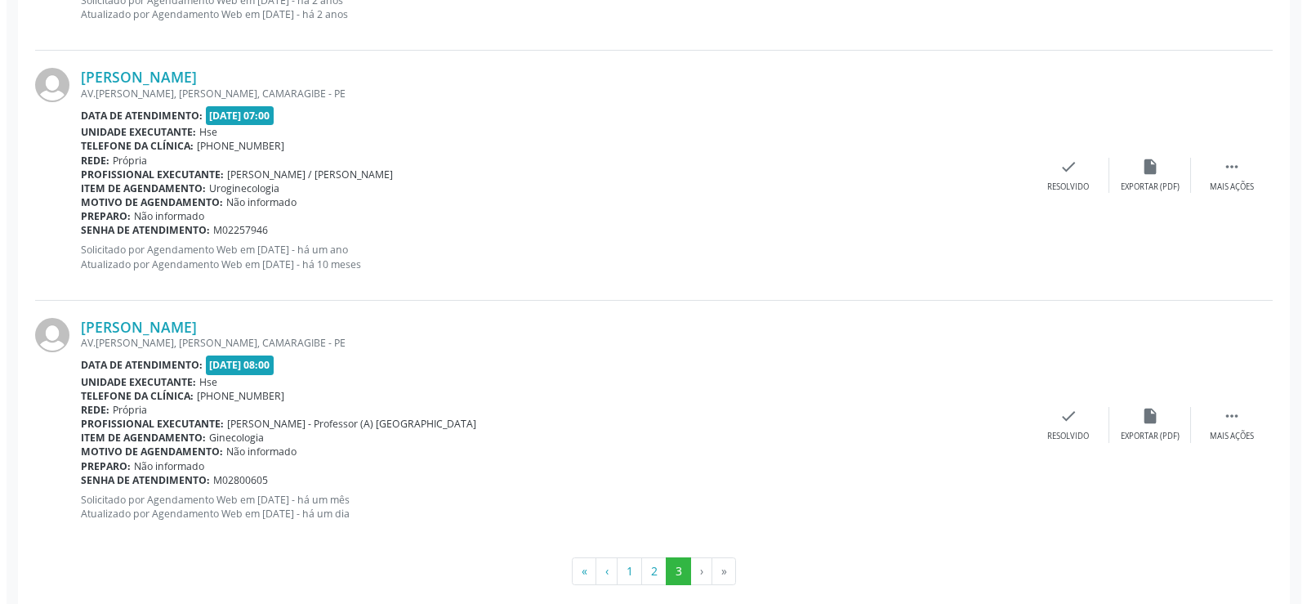
scroll to position [1209, 0]
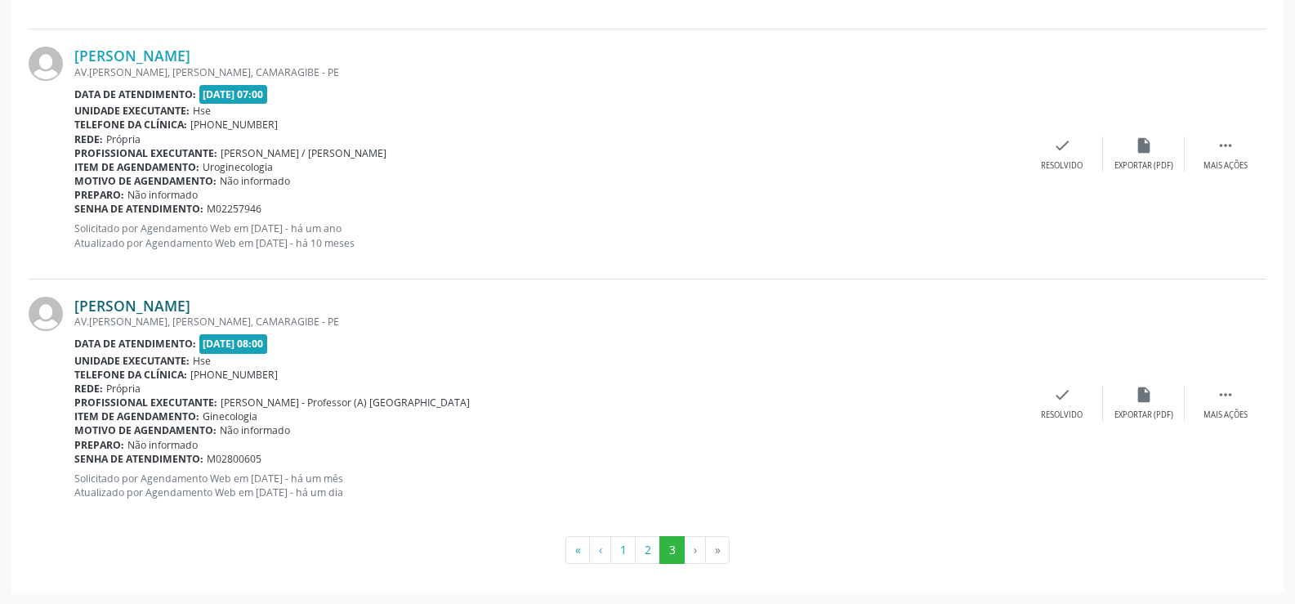
click at [190, 308] on link "[PERSON_NAME]" at bounding box center [132, 305] width 116 height 18
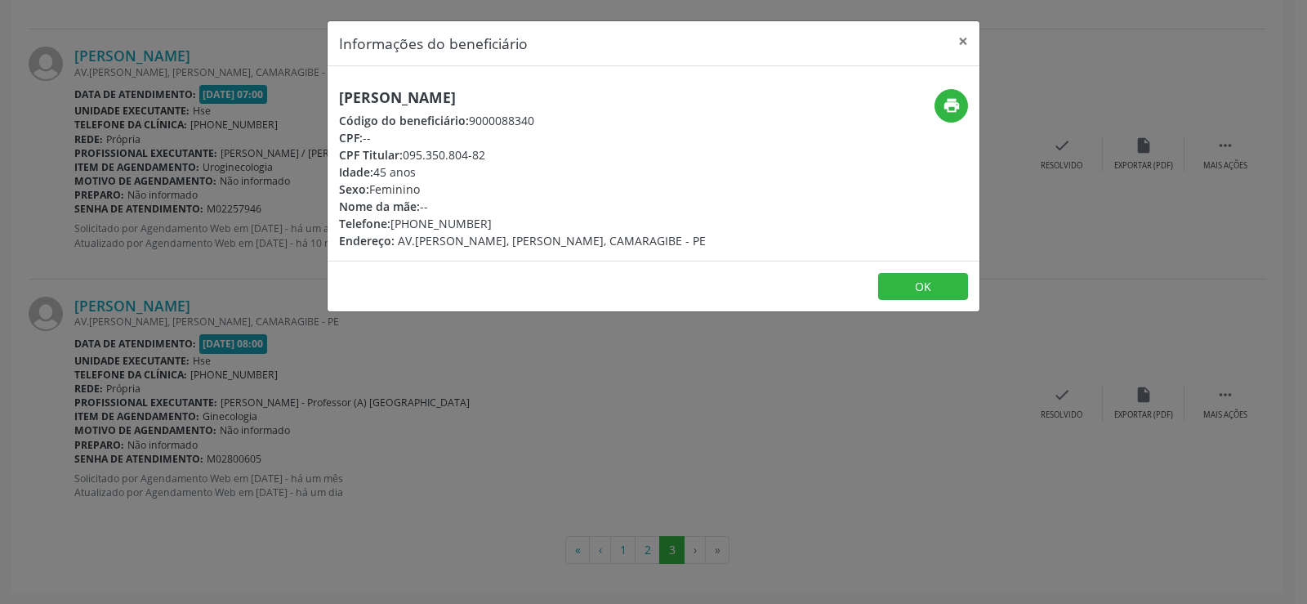
click at [434, 95] on h5 "[PERSON_NAME]" at bounding box center [522, 97] width 367 height 17
drag, startPoint x: 201, startPoint y: 375, endPoint x: 222, endPoint y: 413, distance: 43.9
click at [203, 375] on div "Informações do beneficiário × [PERSON_NAME] Código do beneficiário: 9000088340 …" at bounding box center [653, 302] width 1307 height 604
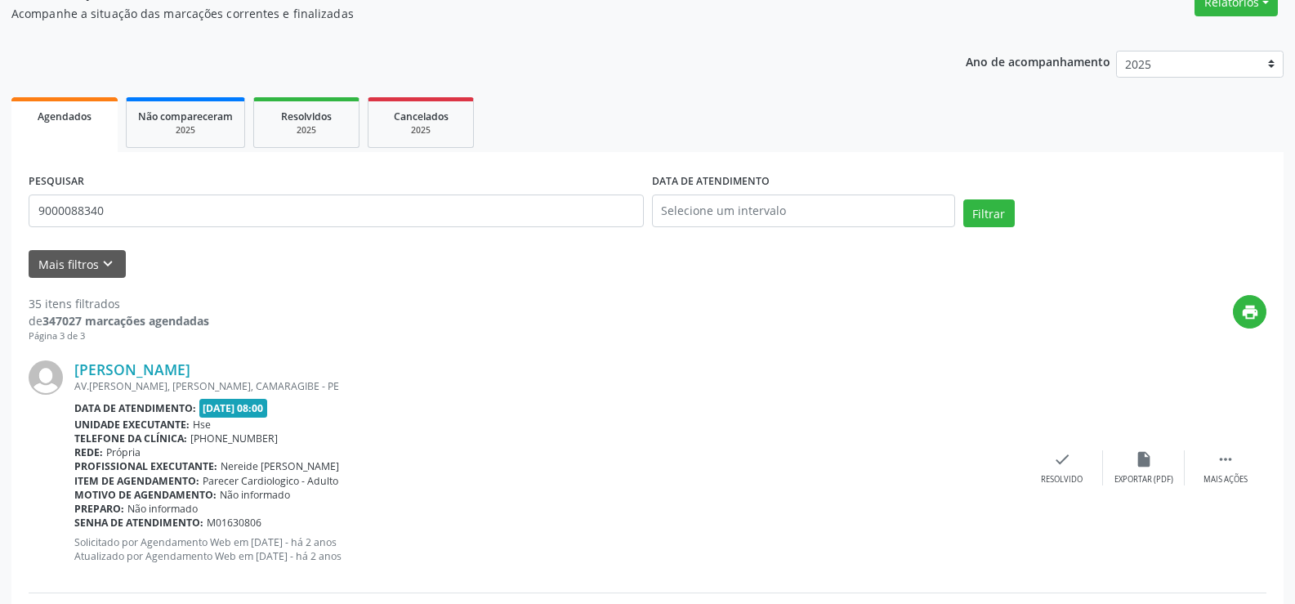
scroll to position [0, 0]
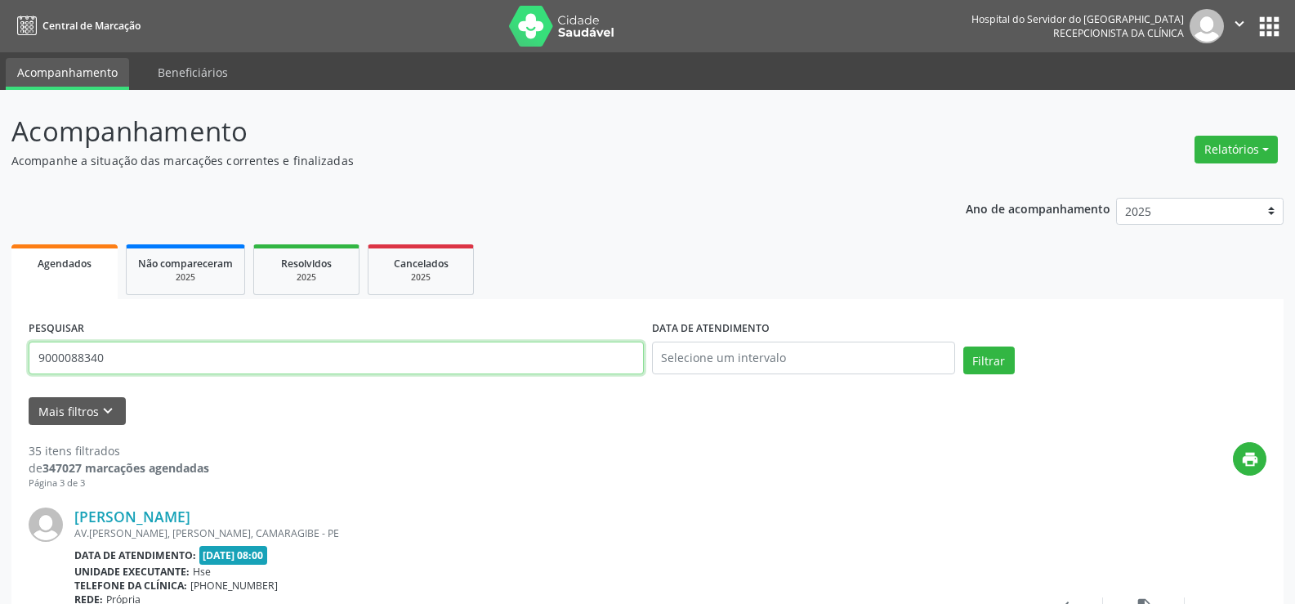
click at [172, 346] on input "9000088340" at bounding box center [336, 357] width 615 height 33
click at [963, 346] on button "Filtrar" at bounding box center [988, 360] width 51 height 28
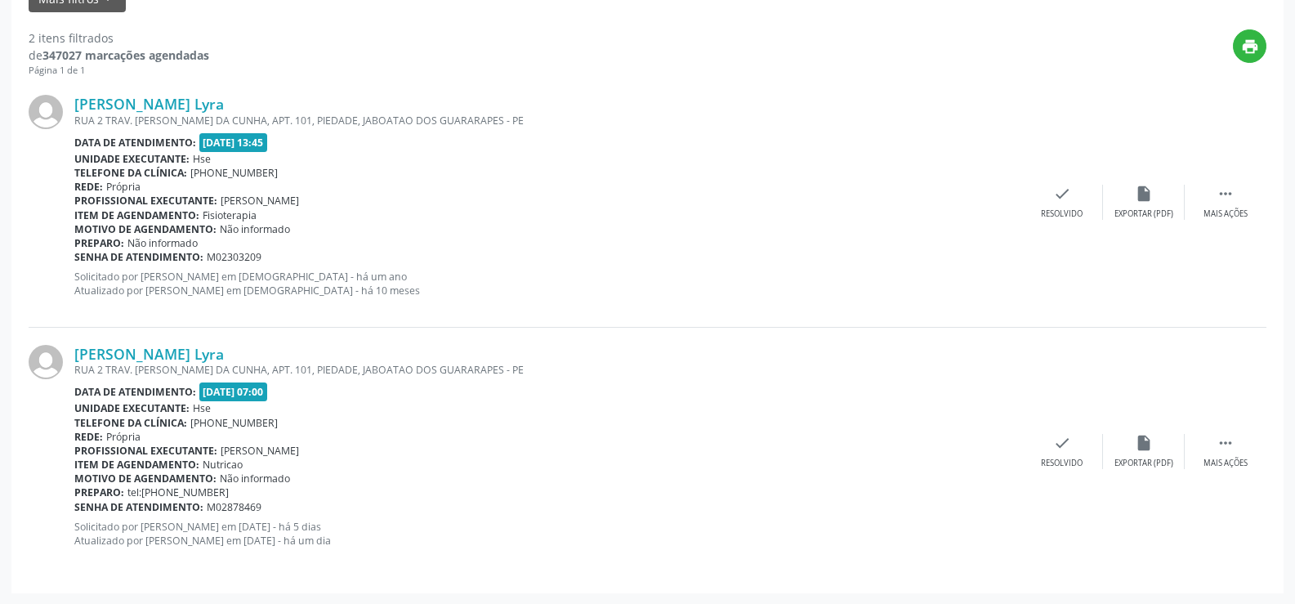
scroll to position [413, 0]
click at [202, 350] on link "[PERSON_NAME] Lyra" at bounding box center [148, 353] width 149 height 18
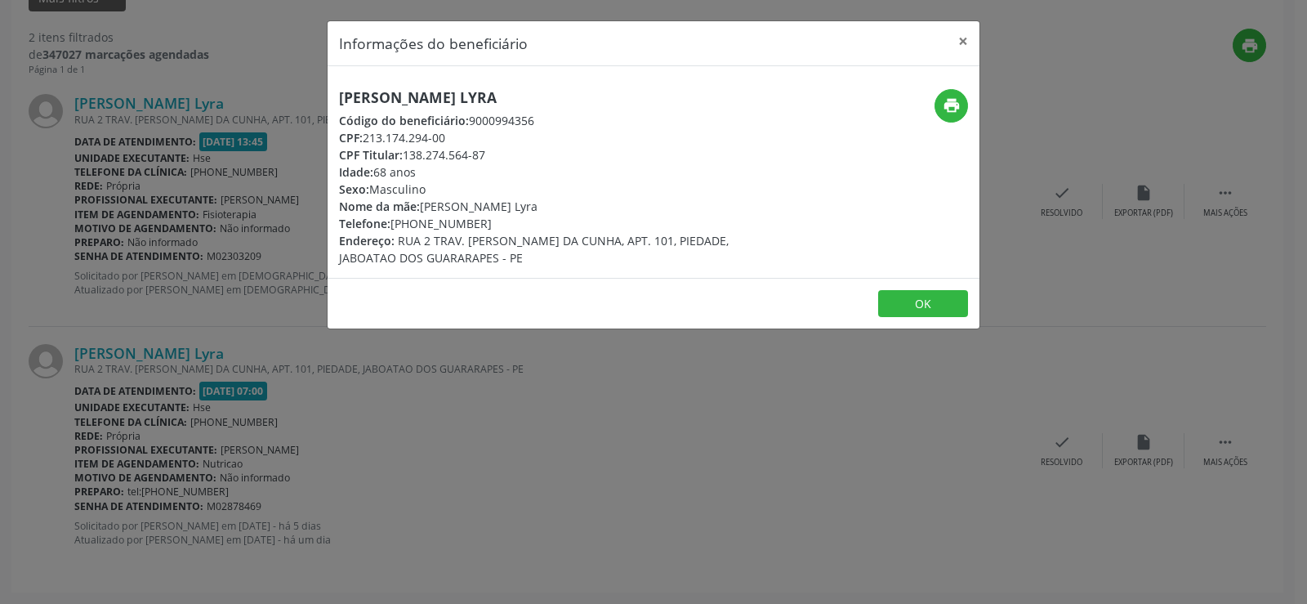
click at [405, 107] on div "[PERSON_NAME] Lyra Código do beneficiário: 9000994356 CPF: 213.174.294-00 CPF T…" at bounding box center [545, 177] width 412 height 177
click at [404, 95] on h5 "[PERSON_NAME] Lyra" at bounding box center [545, 97] width 412 height 17
click at [950, 103] on icon "print" at bounding box center [952, 105] width 18 height 18
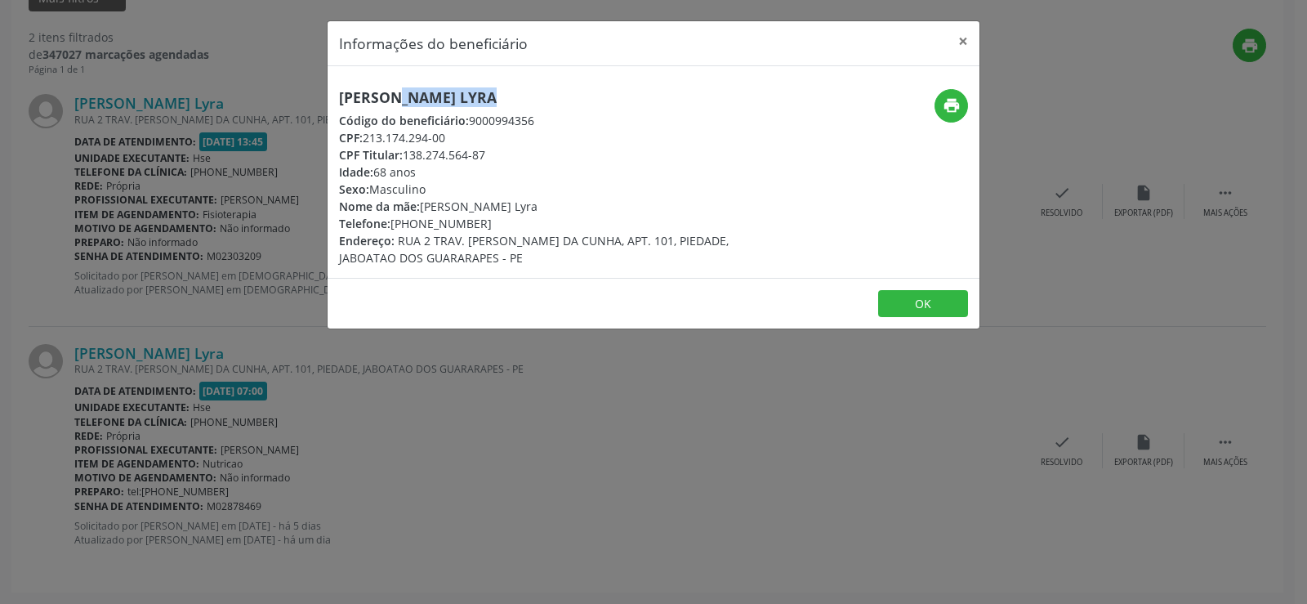
click at [158, 125] on div "Informações do beneficiário × [PERSON_NAME] Lyra Código do beneficiário: 900099…" at bounding box center [653, 302] width 1307 height 604
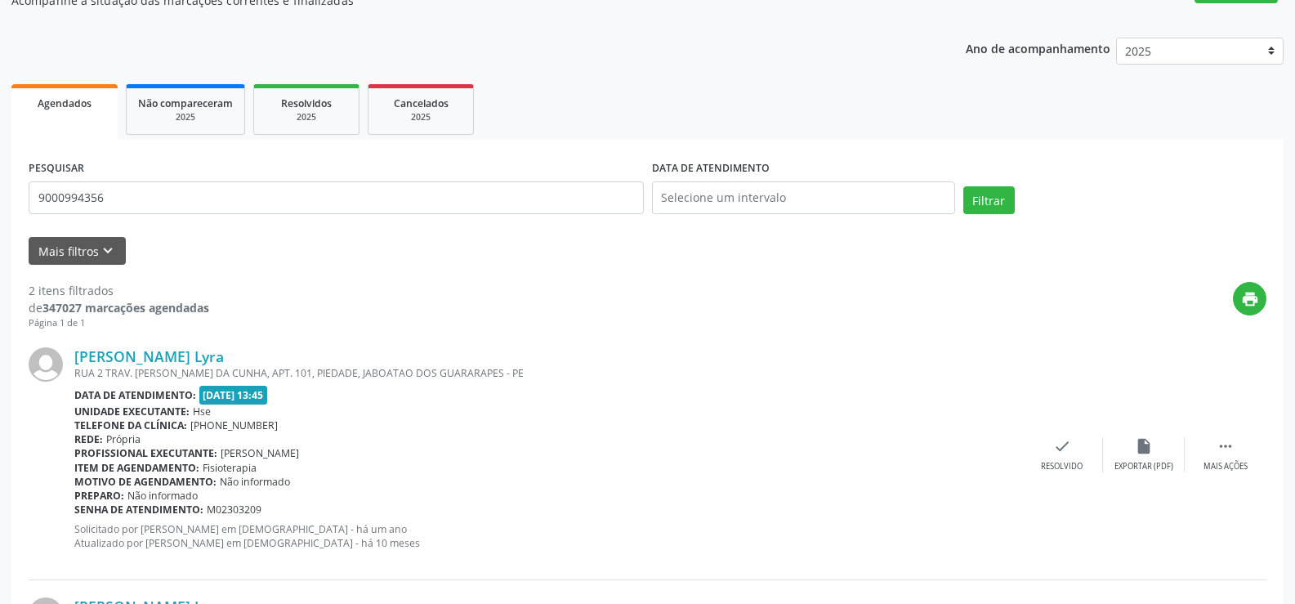
scroll to position [5, 0]
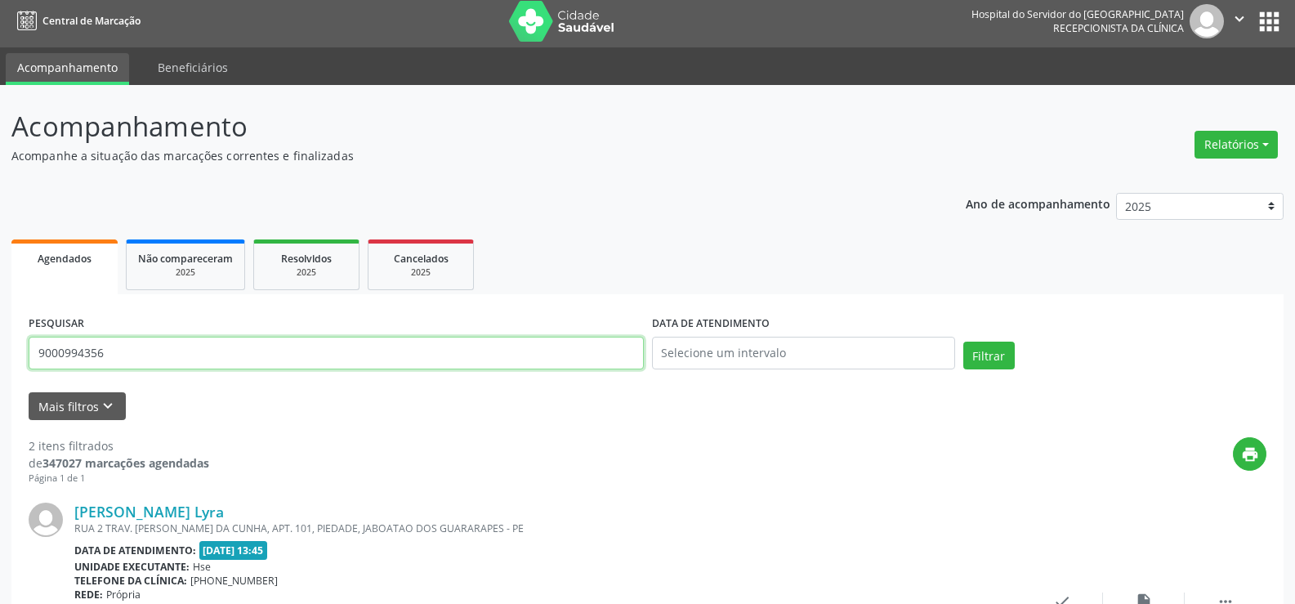
click at [171, 350] on input "9000994356" at bounding box center [336, 353] width 615 height 33
click at [963, 341] on button "Filtrar" at bounding box center [988, 355] width 51 height 28
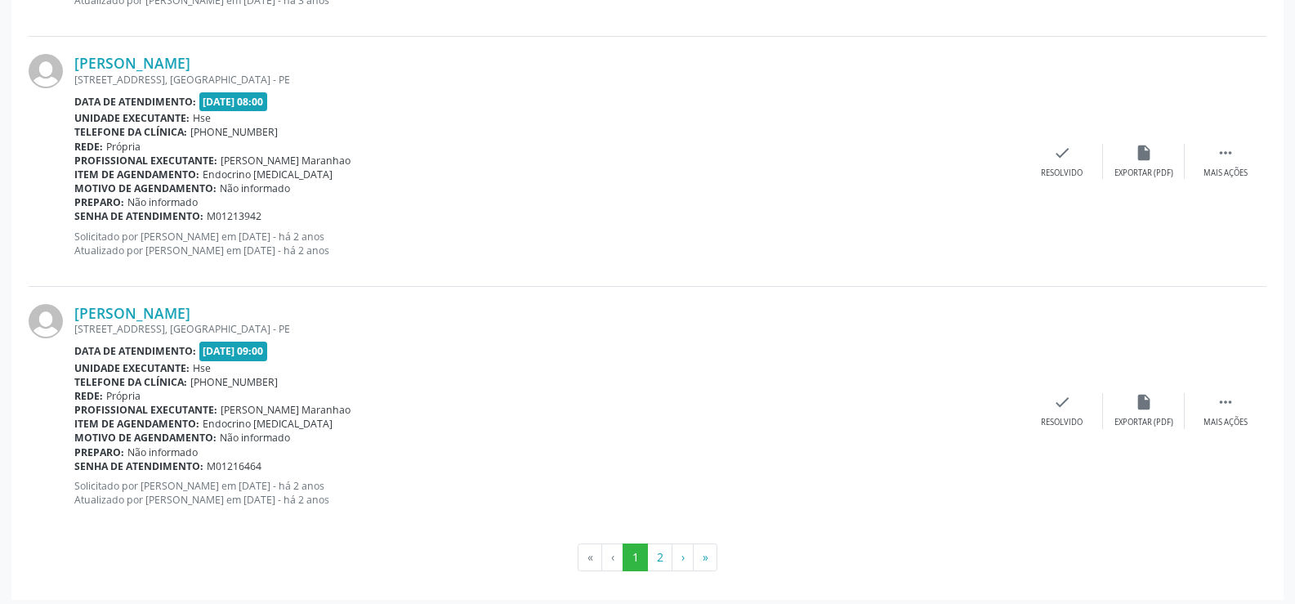
scroll to position [3703, 0]
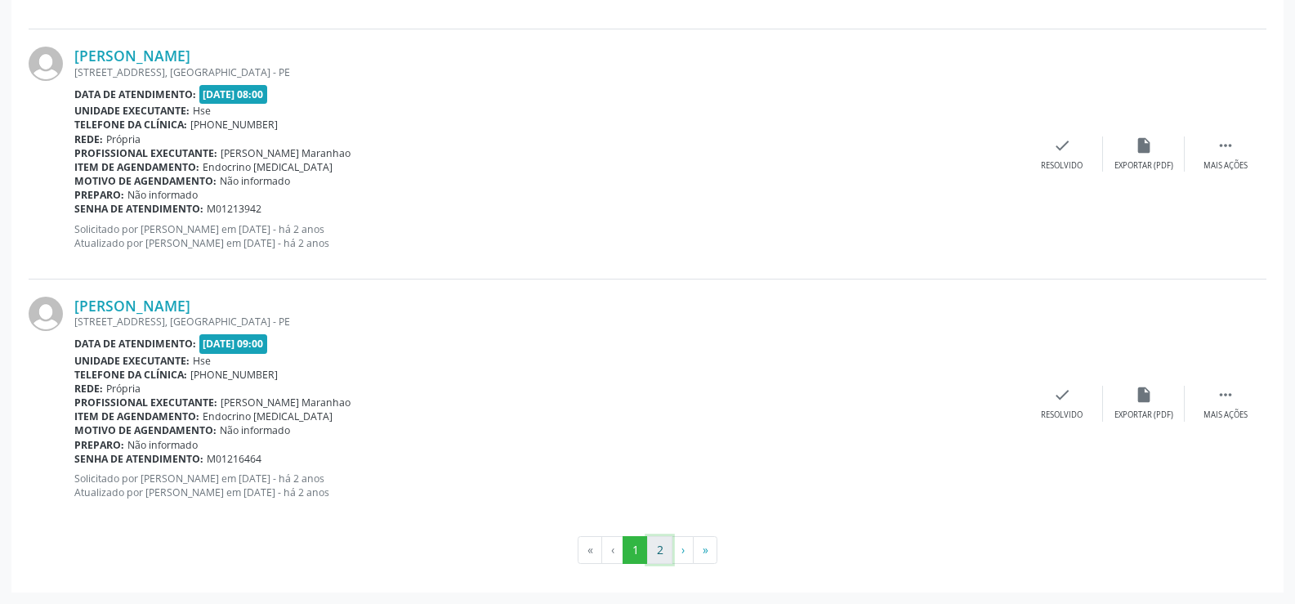
click at [658, 546] on button "2" at bounding box center [659, 550] width 25 height 28
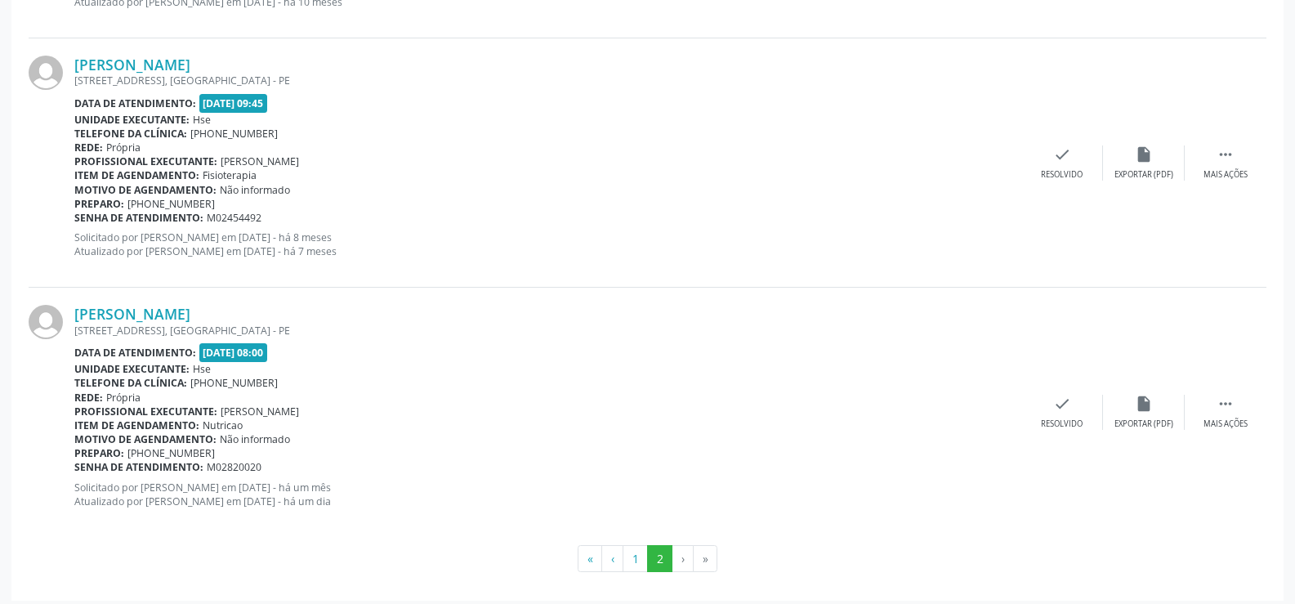
scroll to position [2206, 0]
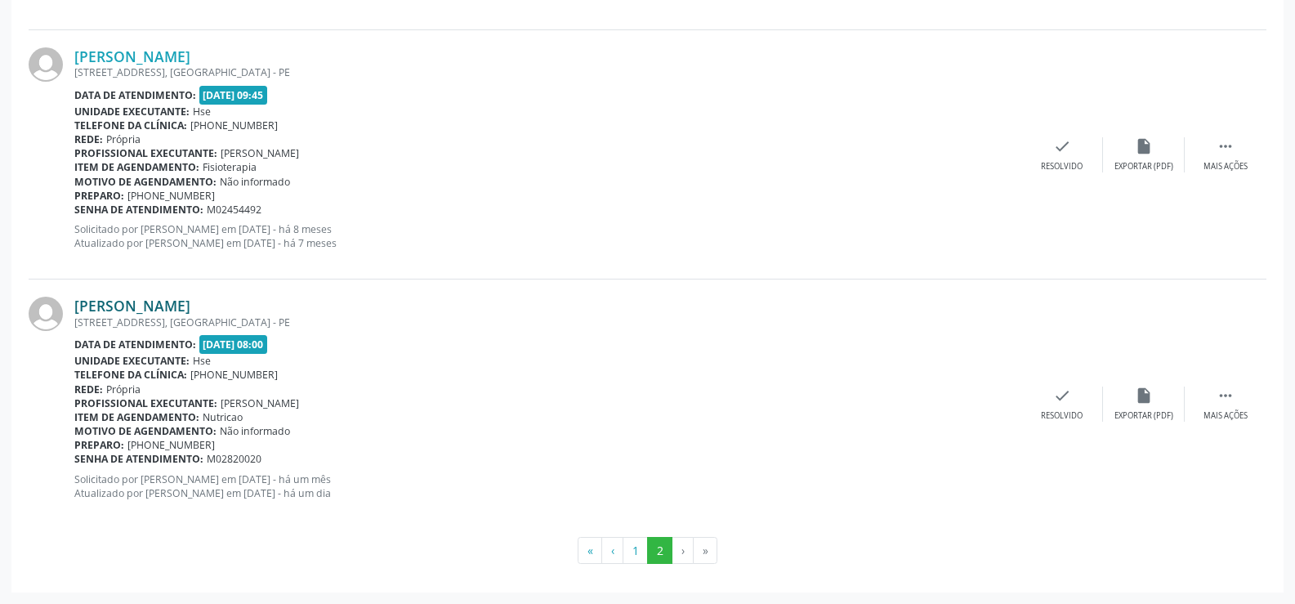
click at [178, 296] on link "[PERSON_NAME]" at bounding box center [132, 305] width 116 height 18
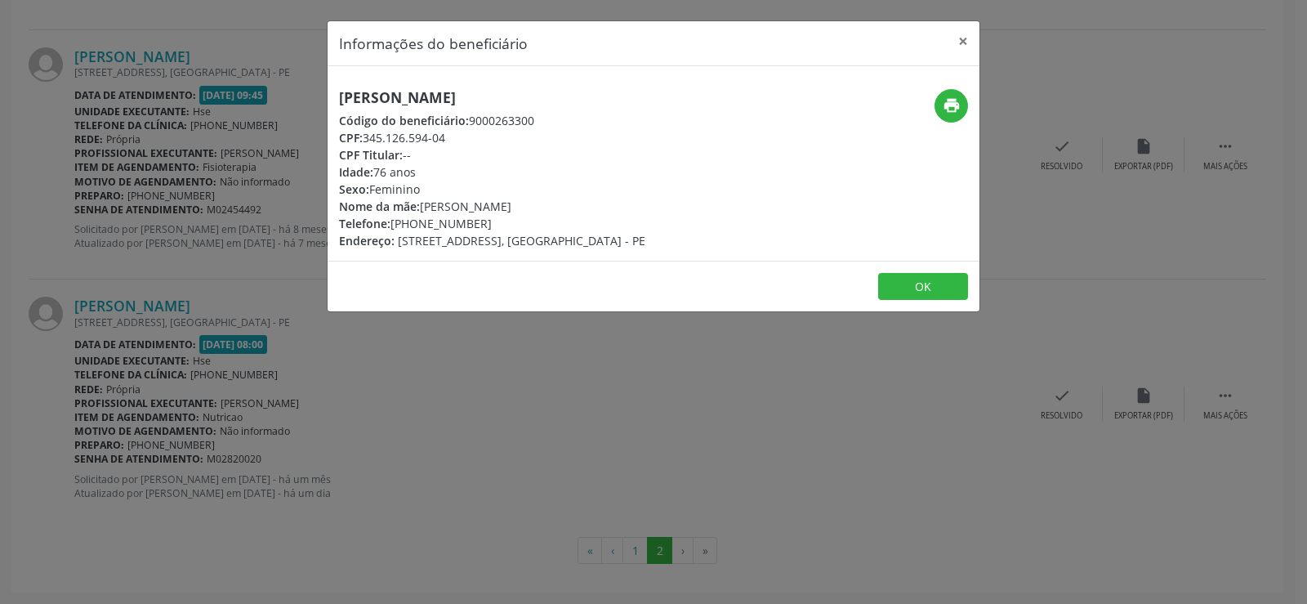
click at [370, 91] on h5 "[PERSON_NAME]" at bounding box center [492, 97] width 306 height 17
click at [127, 151] on div "Informações do beneficiário × [PERSON_NAME] Código do beneficiário: 9000263300 …" at bounding box center [653, 302] width 1307 height 604
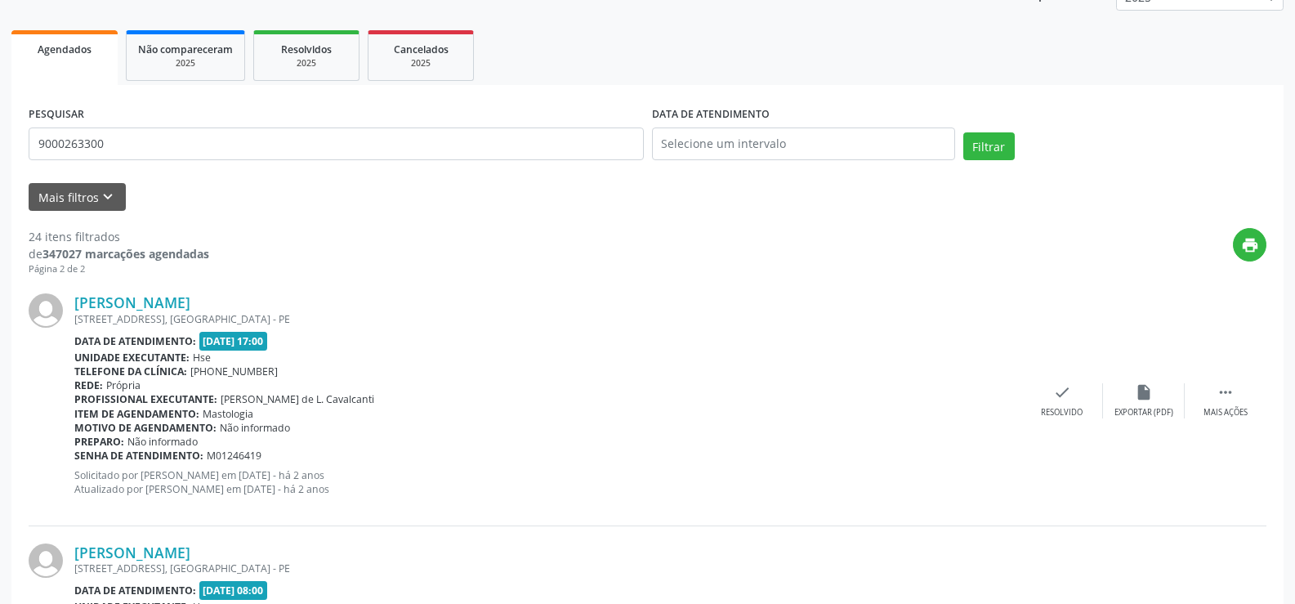
scroll to position [0, 0]
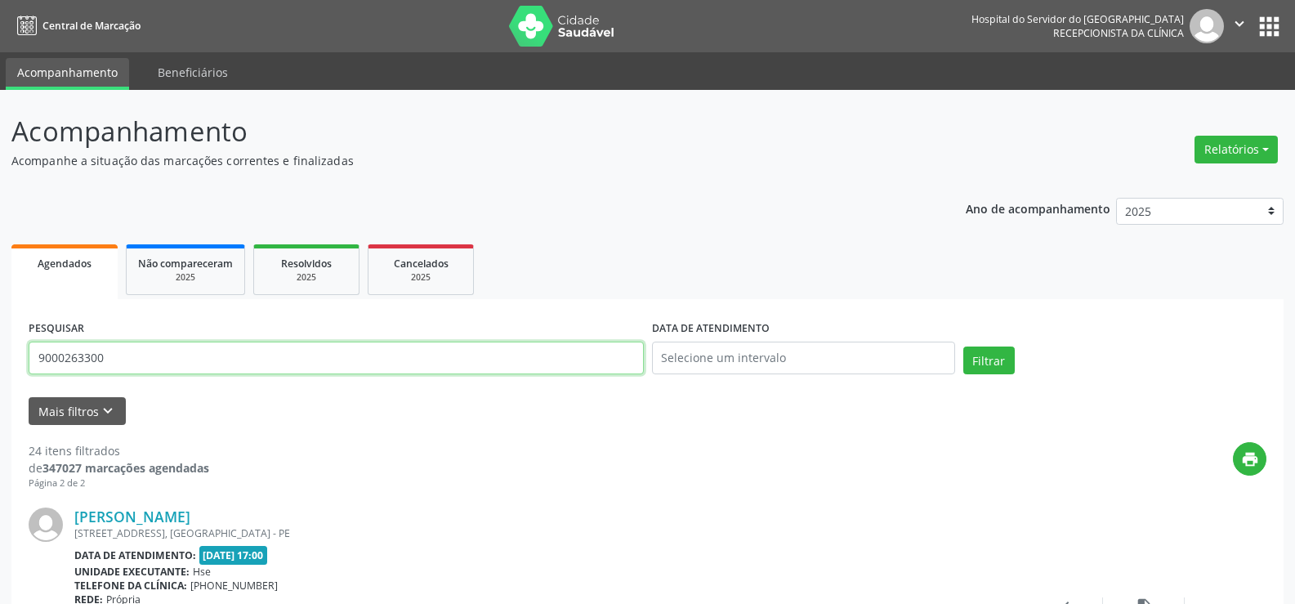
click at [186, 352] on input "9000263300" at bounding box center [336, 357] width 615 height 33
click at [963, 346] on button "Filtrar" at bounding box center [988, 360] width 51 height 28
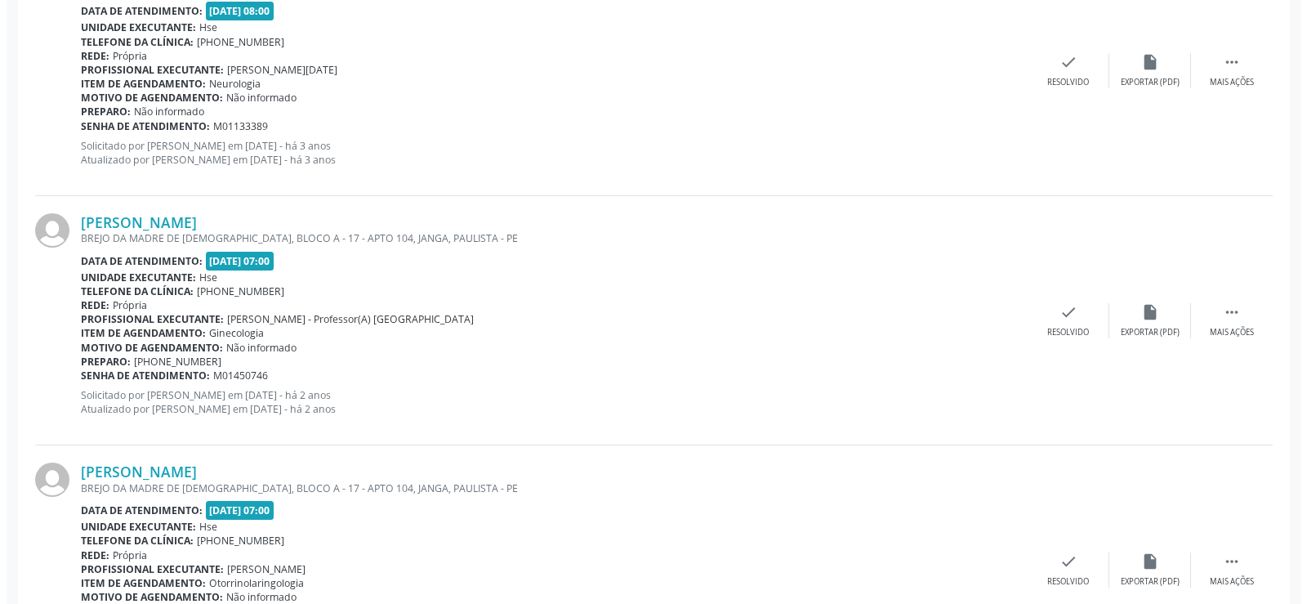
scroll to position [912, 0]
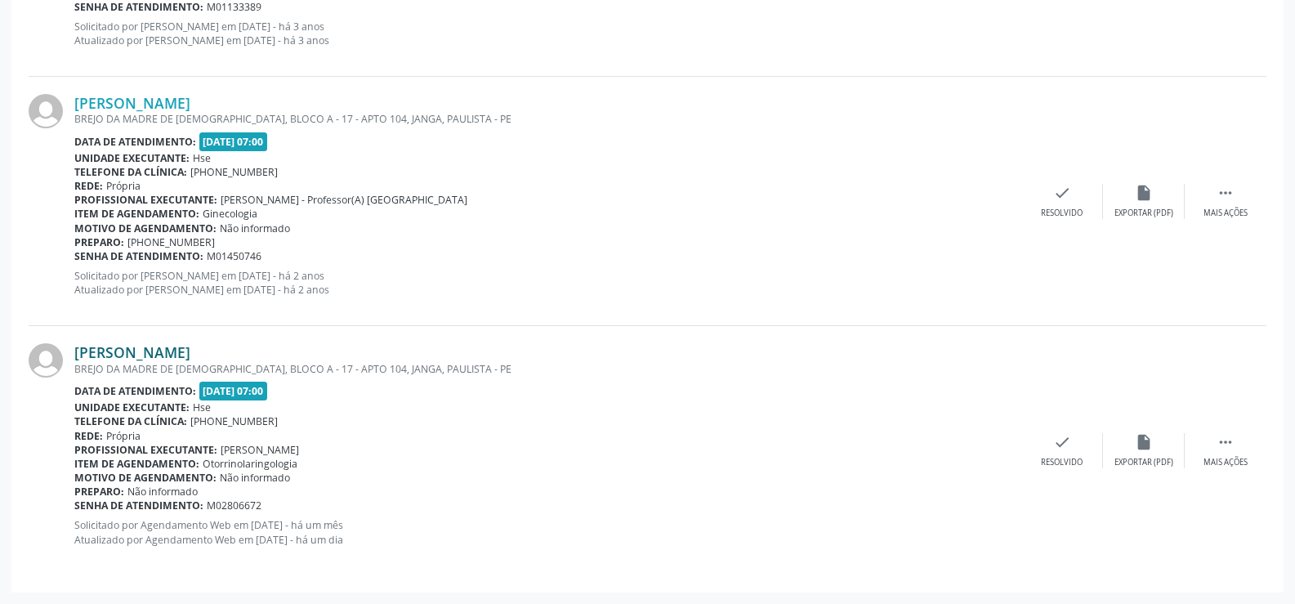
click at [190, 359] on link "[PERSON_NAME]" at bounding box center [132, 352] width 116 height 18
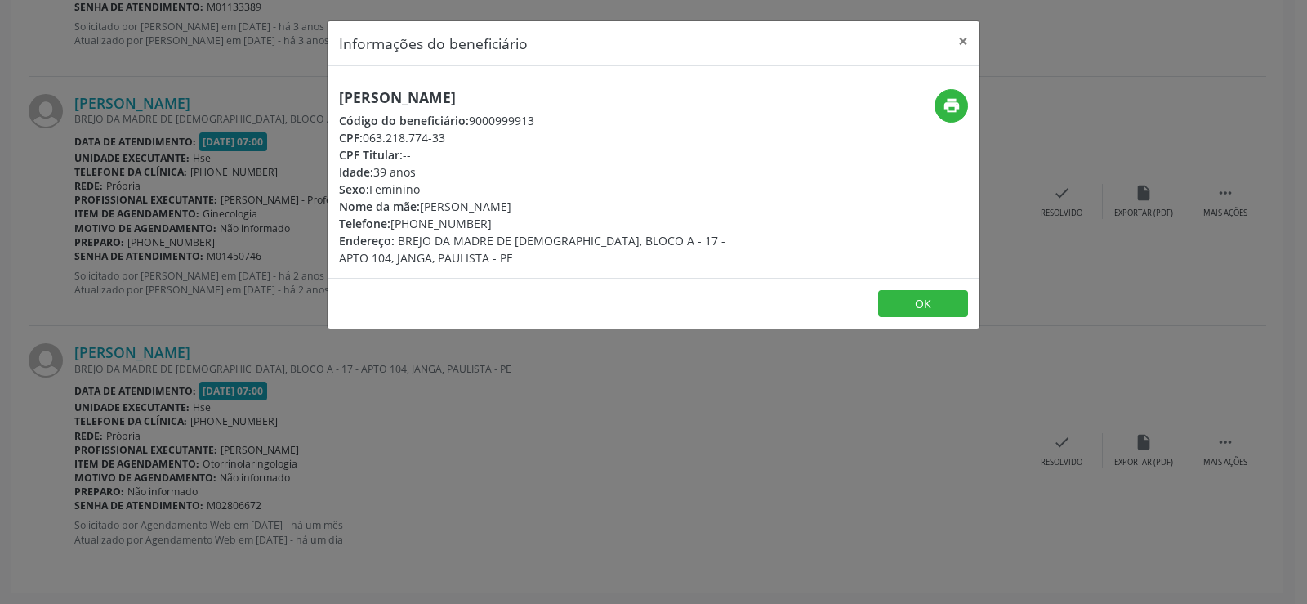
click at [463, 98] on h5 "[PERSON_NAME]" at bounding box center [545, 97] width 412 height 17
click at [166, 164] on div "Informações do beneficiário × [PERSON_NAME] Código do beneficiário: 9000999913 …" at bounding box center [653, 302] width 1307 height 604
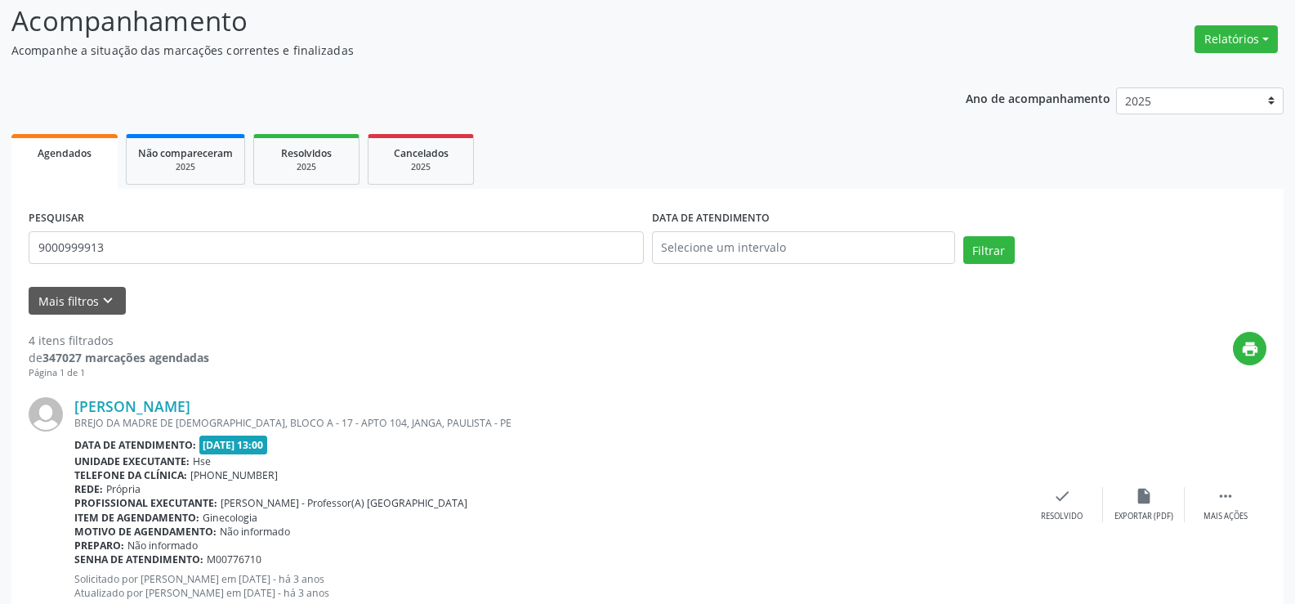
scroll to position [0, 0]
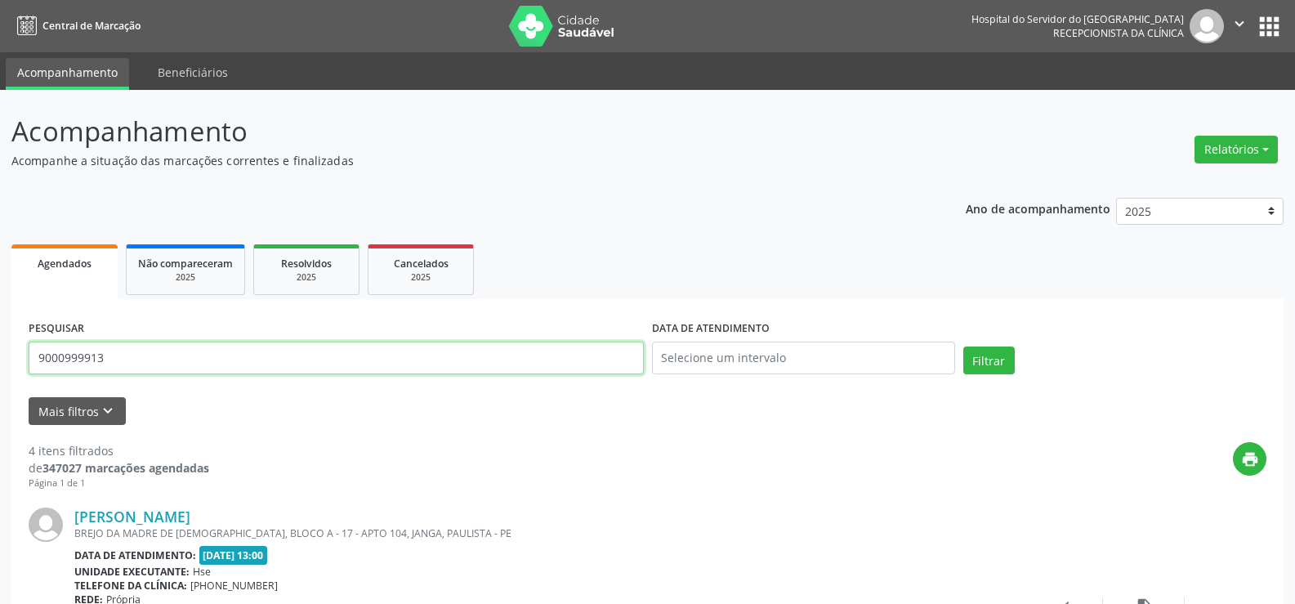
click at [139, 356] on input "9000999913" at bounding box center [336, 357] width 615 height 33
click at [963, 346] on button "Filtrar" at bounding box center [988, 360] width 51 height 28
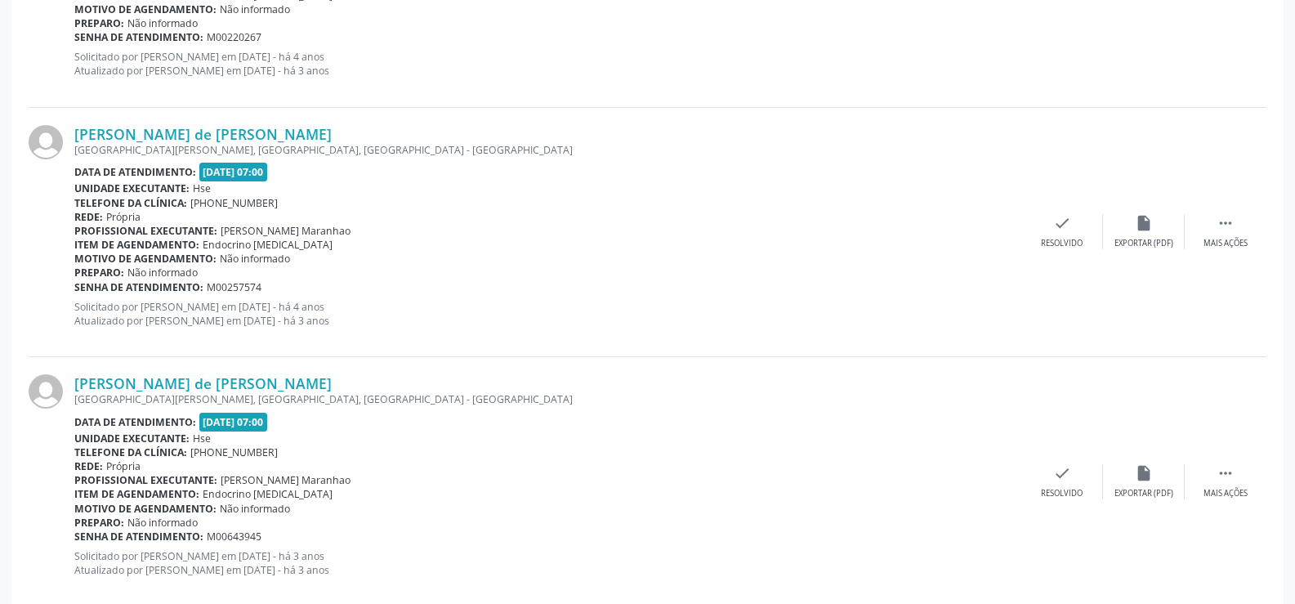
scroll to position [912, 0]
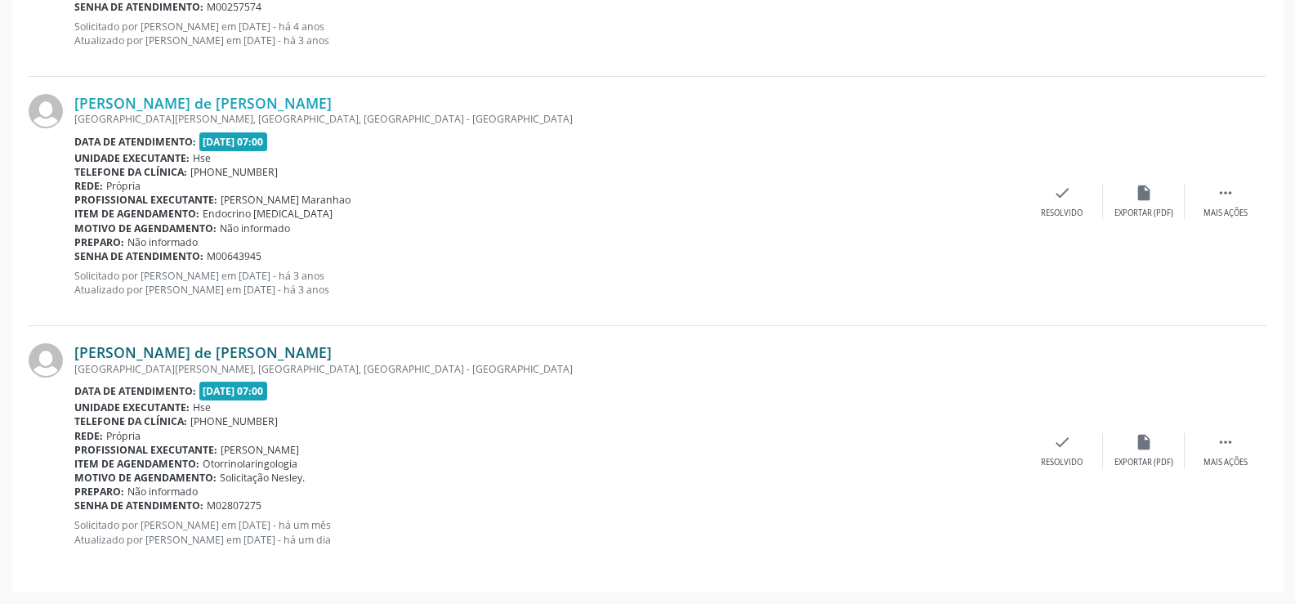
click at [234, 349] on link "[PERSON_NAME] de [PERSON_NAME]" at bounding box center [202, 352] width 257 height 18
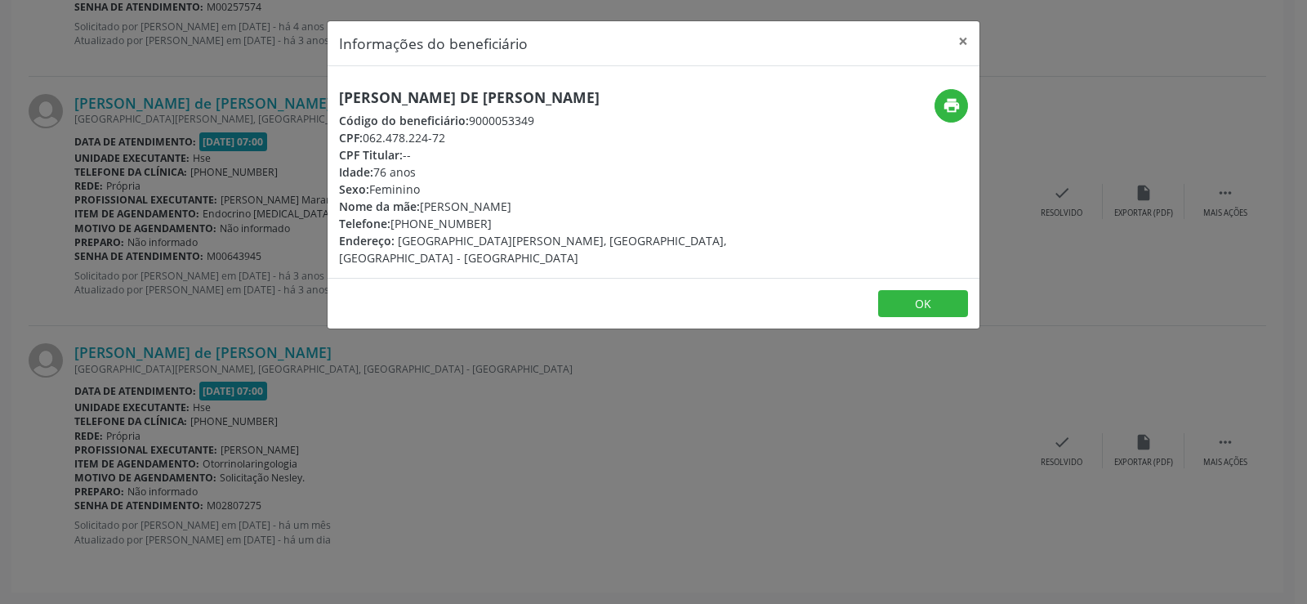
click at [488, 94] on h5 "[PERSON_NAME] de [PERSON_NAME]" at bounding box center [545, 97] width 412 height 17
click at [213, 348] on div "Informações do beneficiário × [PERSON_NAME] de [PERSON_NAME] Código do benefici…" at bounding box center [653, 302] width 1307 height 604
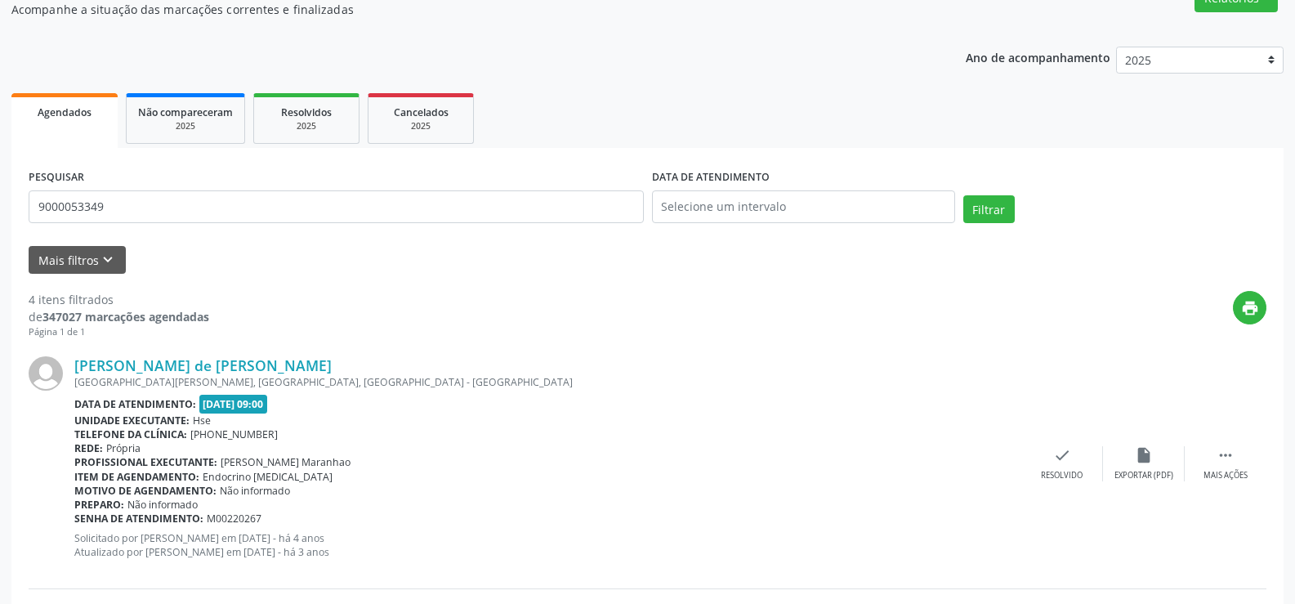
scroll to position [0, 0]
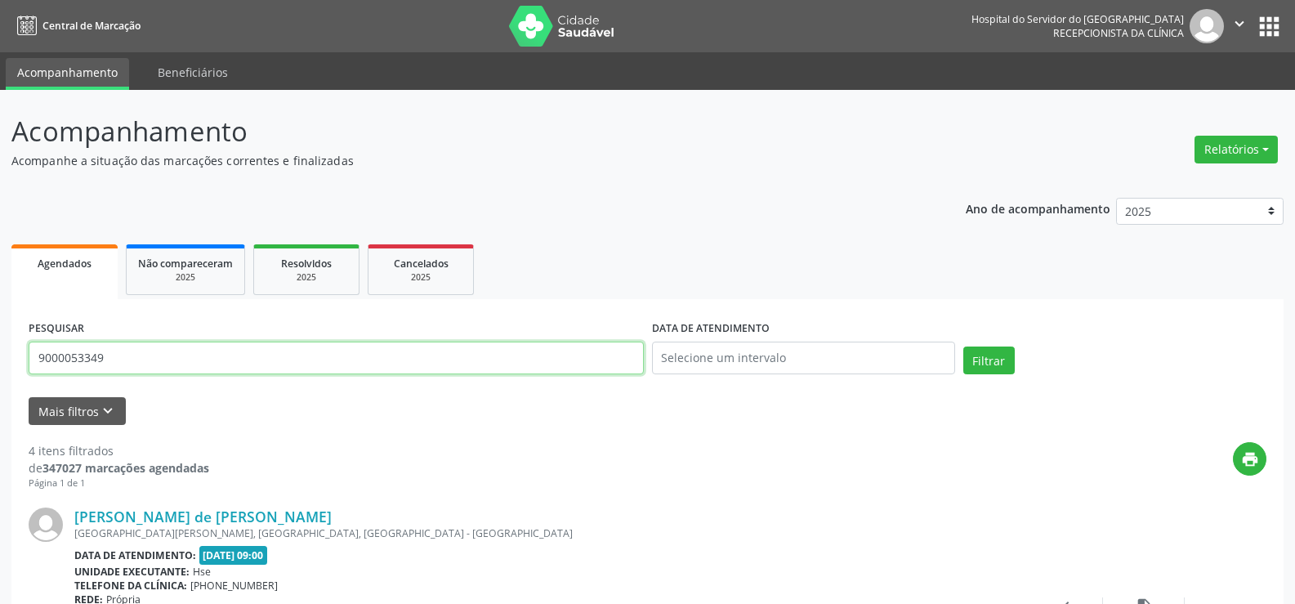
click at [374, 366] on input "9000053349" at bounding box center [336, 357] width 615 height 33
click at [963, 346] on button "Filtrar" at bounding box center [988, 360] width 51 height 28
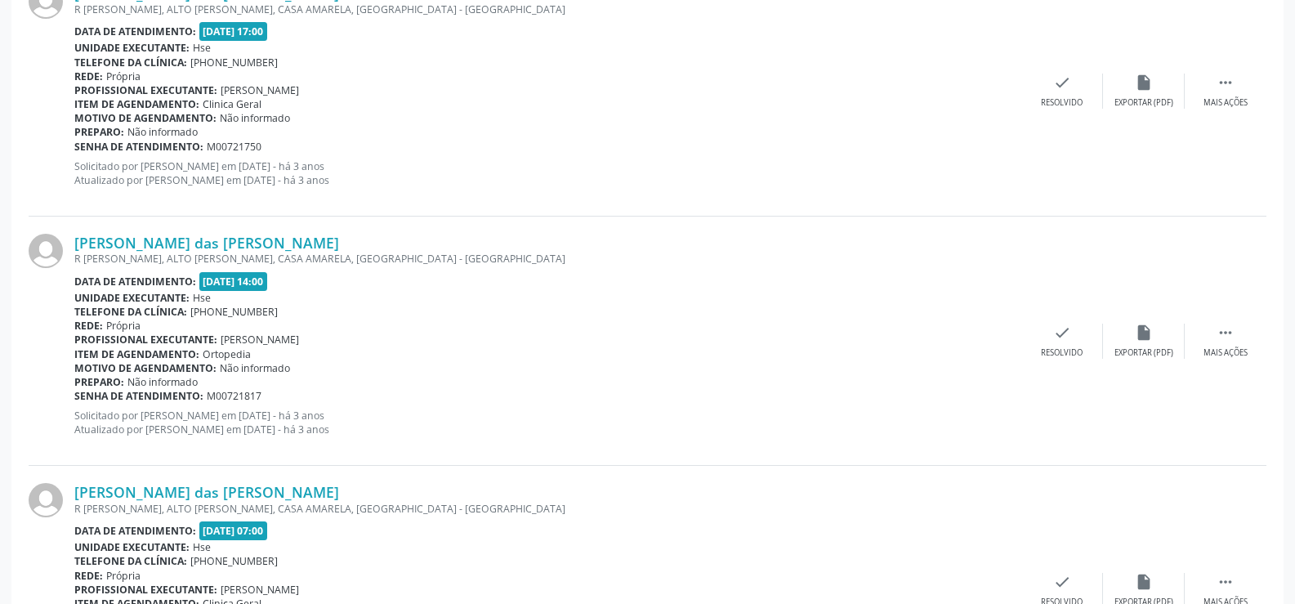
scroll to position [3703, 0]
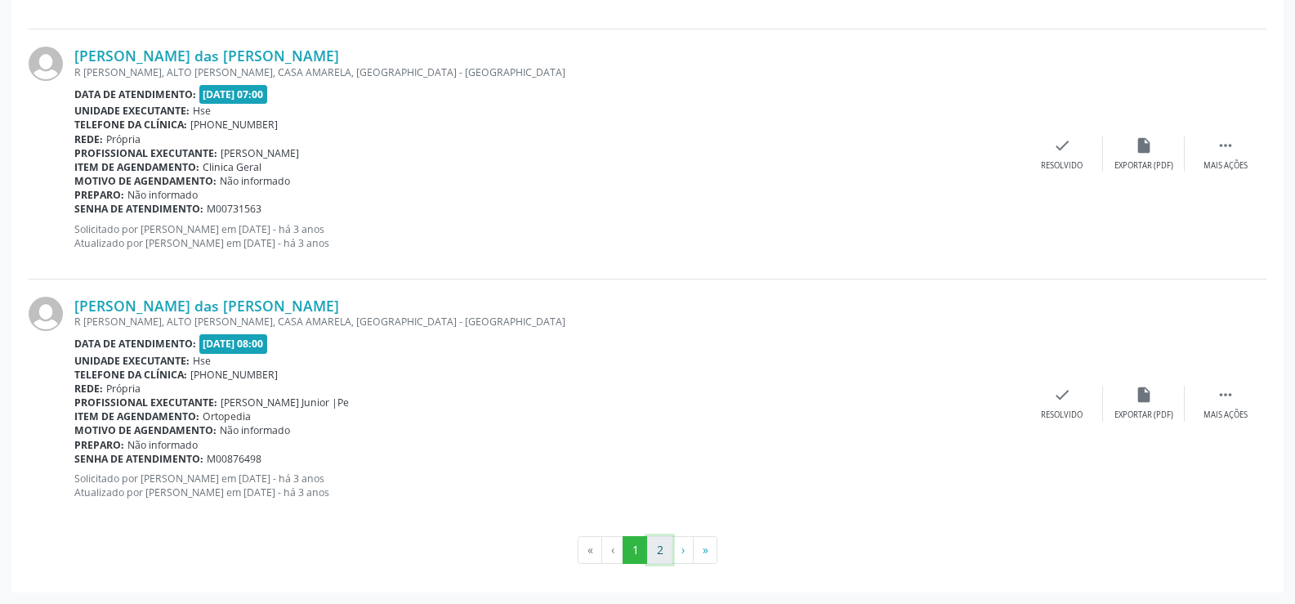
click at [658, 539] on button "2" at bounding box center [659, 550] width 25 height 28
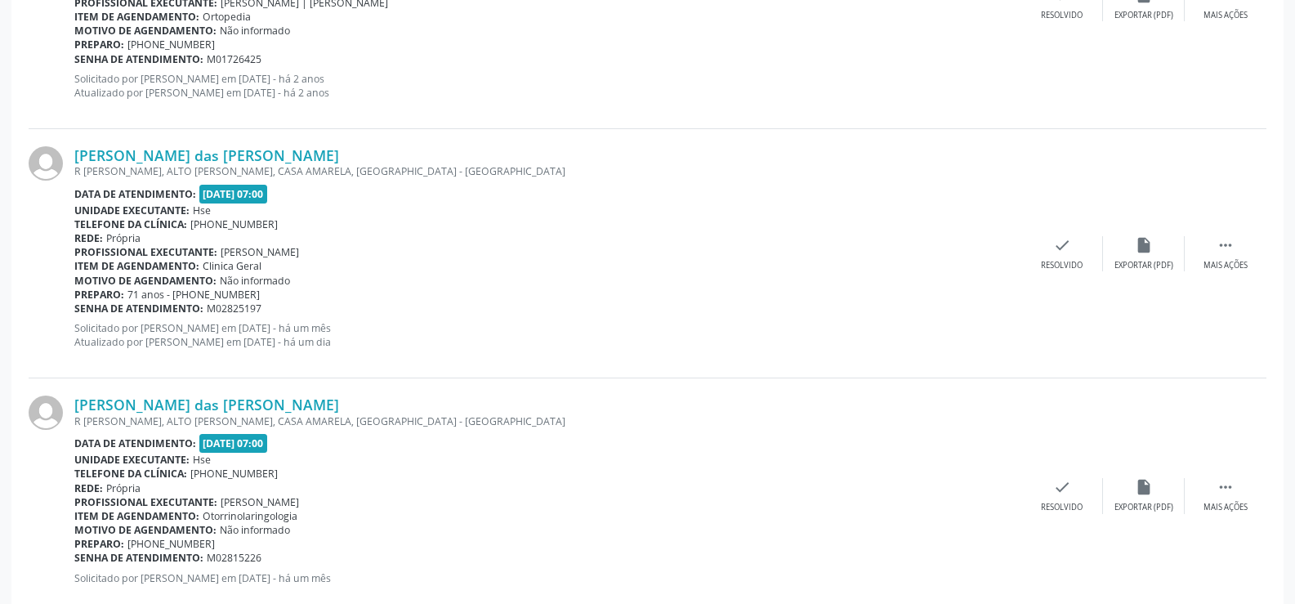
scroll to position [2019, 0]
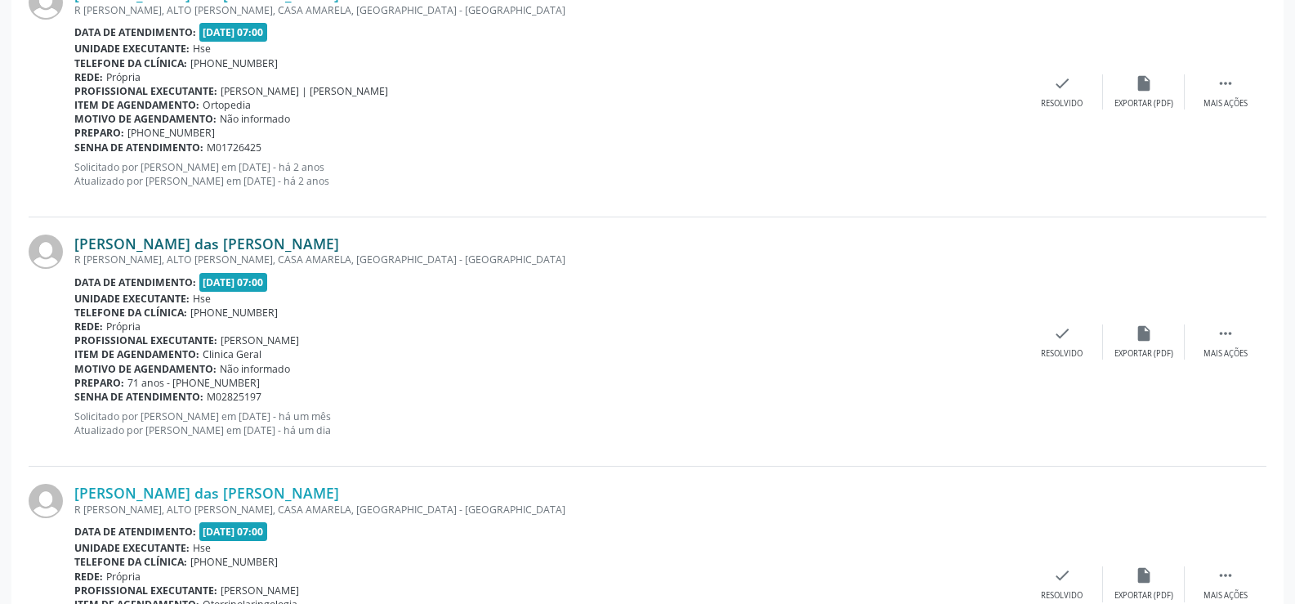
click at [225, 237] on link "[PERSON_NAME] das [PERSON_NAME]" at bounding box center [206, 243] width 265 height 18
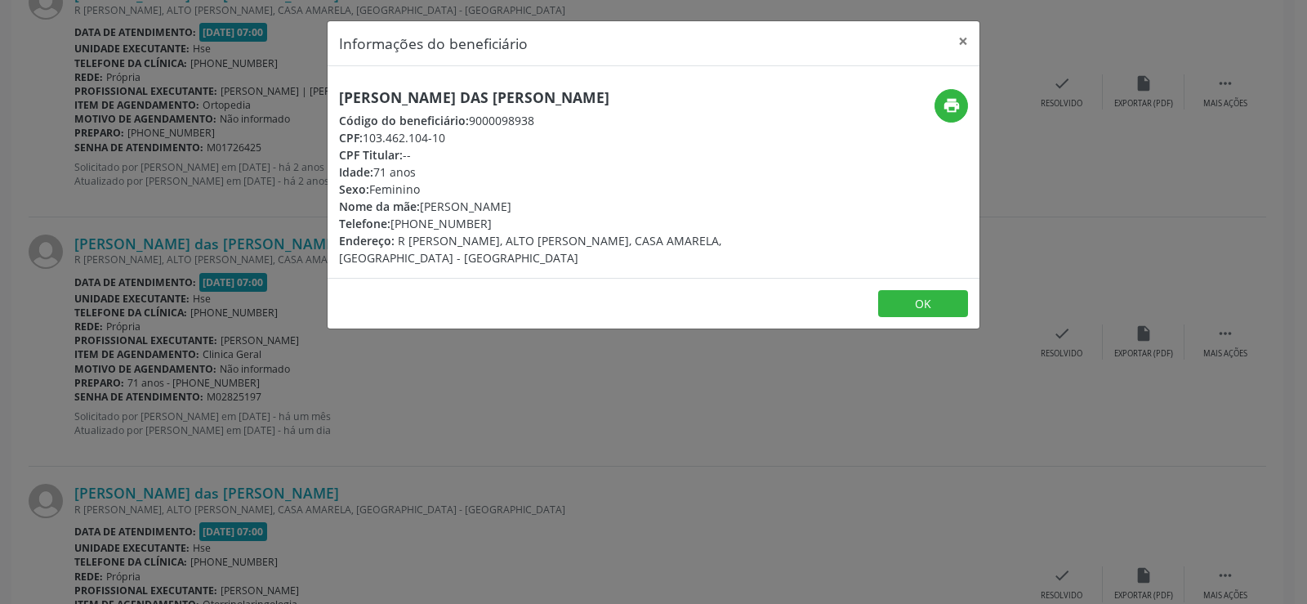
click at [505, 91] on h5 "[PERSON_NAME] das [PERSON_NAME]" at bounding box center [545, 97] width 412 height 17
click at [215, 371] on div "Informações do beneficiário × [PERSON_NAME] Código do beneficiário: 9000098938 …" at bounding box center [653, 302] width 1307 height 604
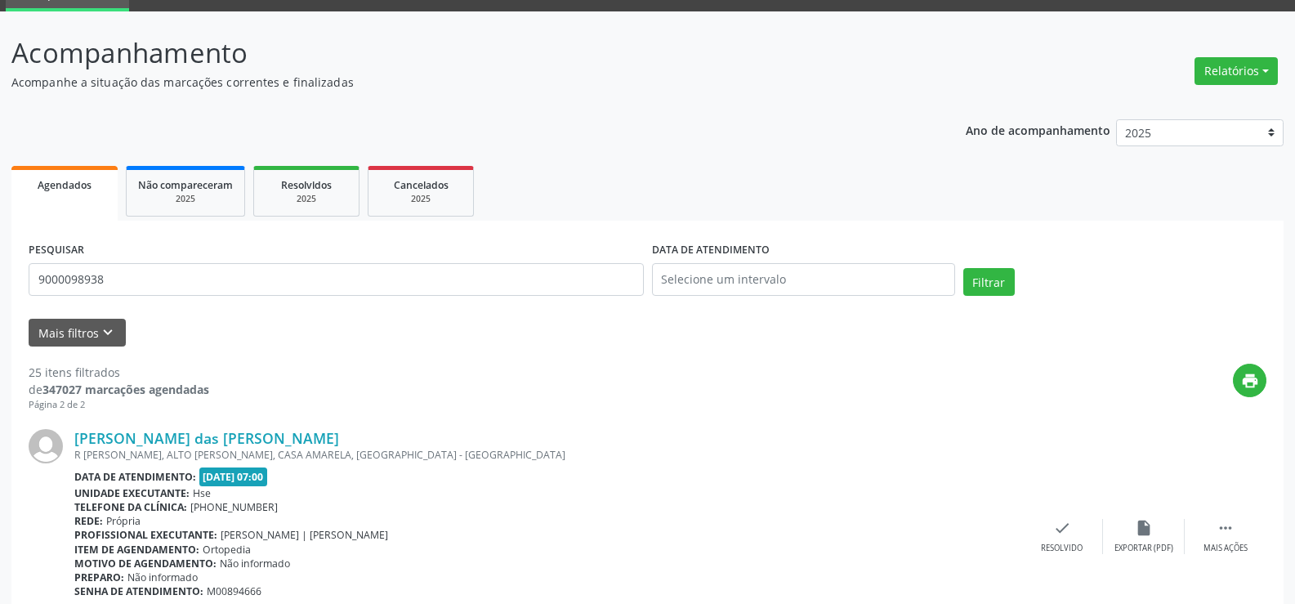
scroll to position [0, 0]
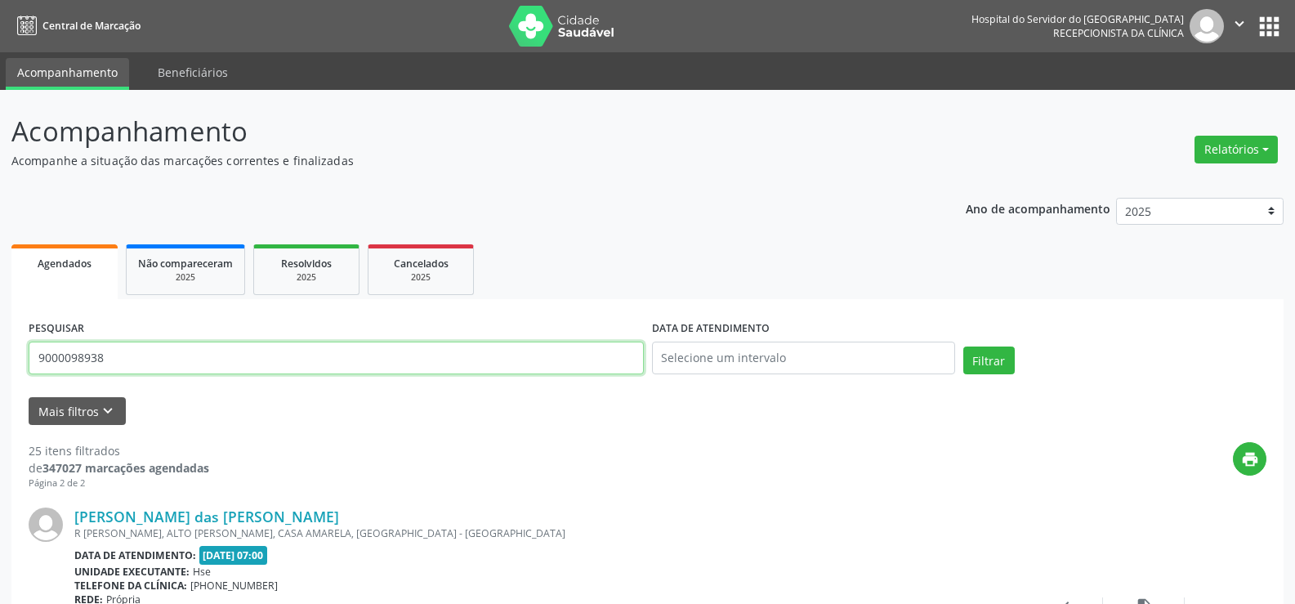
click at [322, 352] on input "9000098938" at bounding box center [336, 357] width 615 height 33
click at [963, 346] on button "Filtrar" at bounding box center [988, 360] width 51 height 28
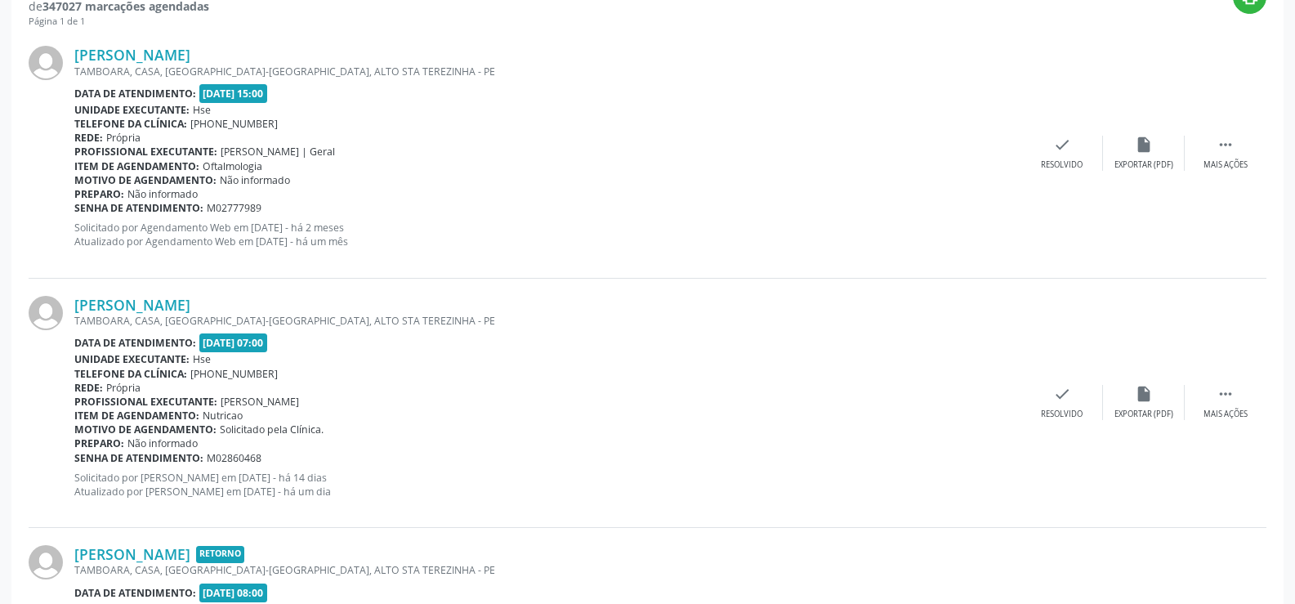
scroll to position [403, 0]
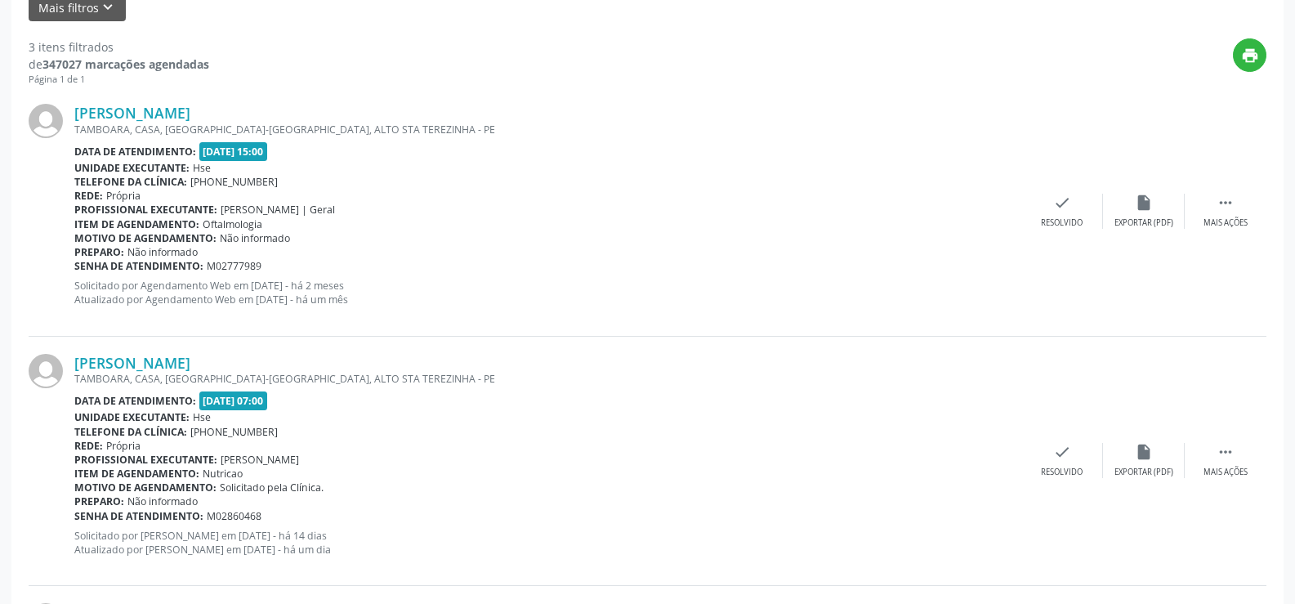
click at [225, 345] on div "[PERSON_NAME] [GEOGRAPHIC_DATA], CASA, [GEOGRAPHIC_DATA], [GEOGRAPHIC_DATA] - P…" at bounding box center [647, 461] width 1237 height 249
click at [190, 364] on link "[PERSON_NAME]" at bounding box center [132, 363] width 116 height 18
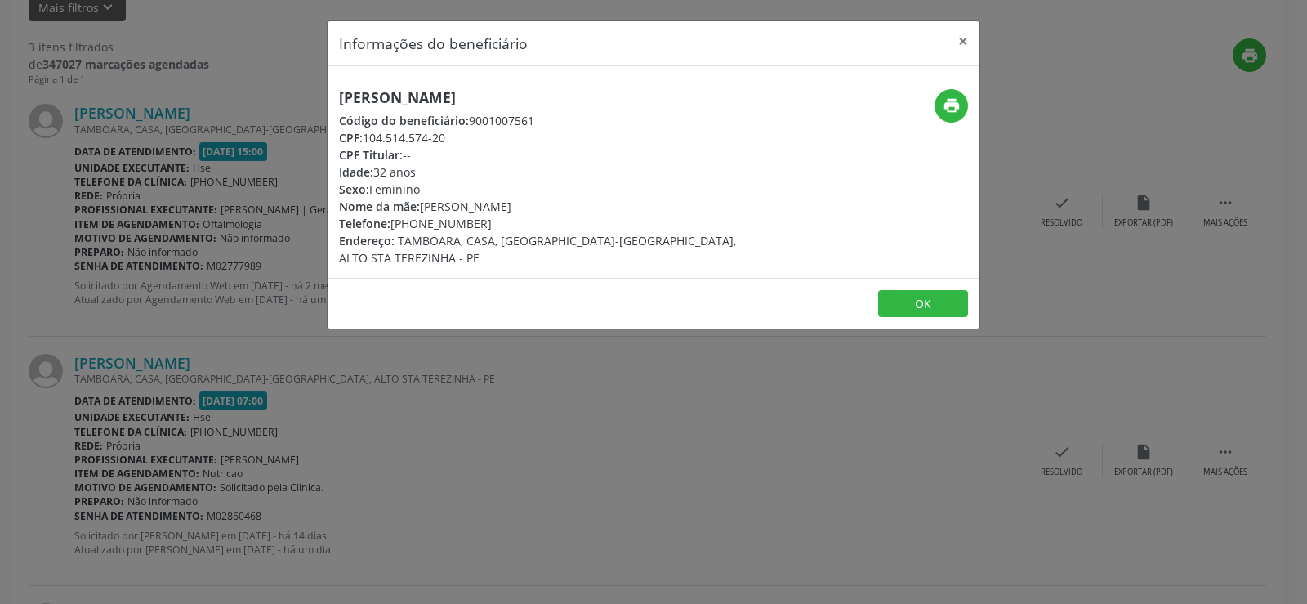
click at [436, 96] on h5 "[PERSON_NAME]" at bounding box center [545, 97] width 412 height 17
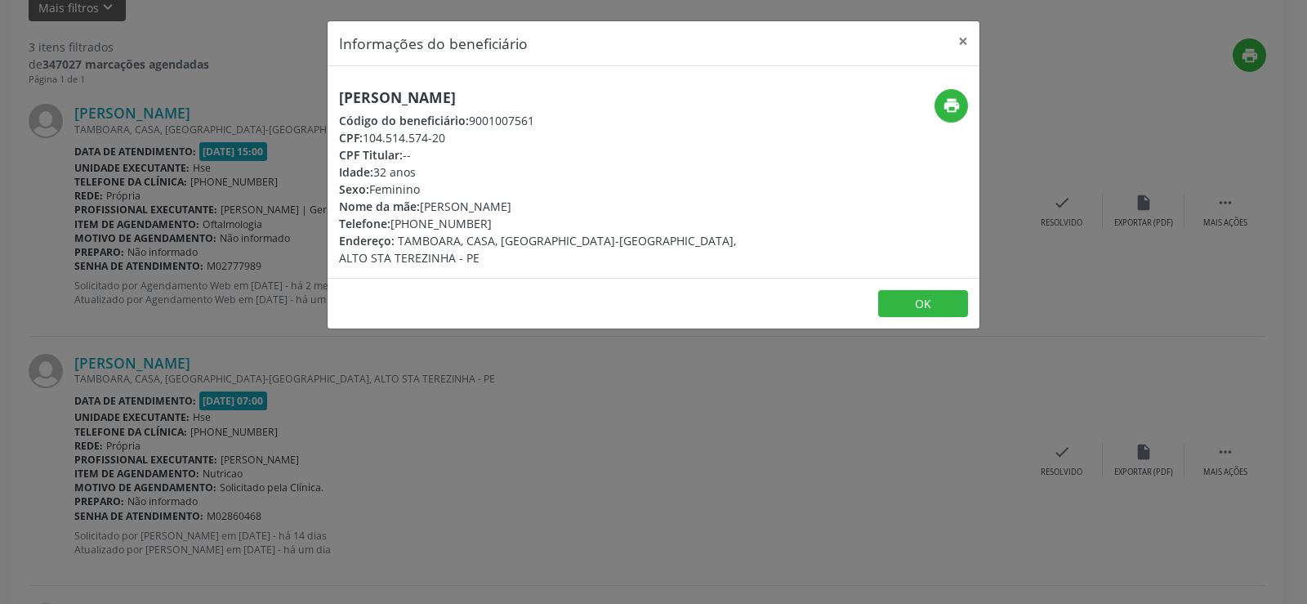
click at [185, 381] on div "Informações do beneficiário × [PERSON_NAME] Código do beneficiário: 9001007561 …" at bounding box center [653, 302] width 1307 height 604
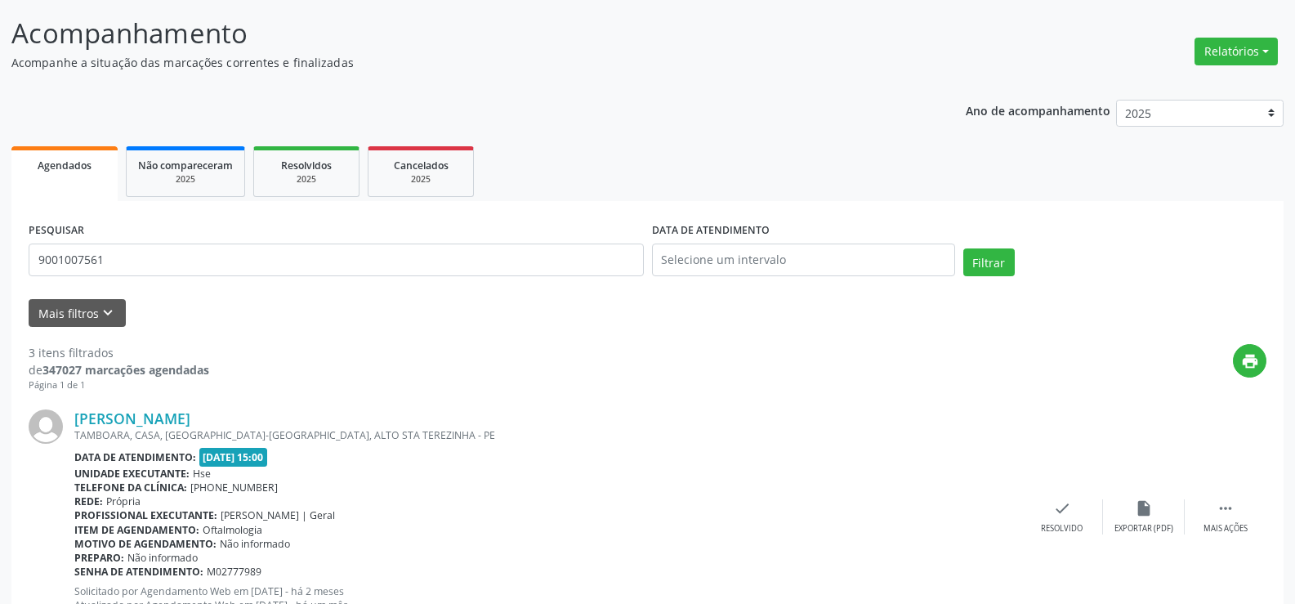
scroll to position [0, 0]
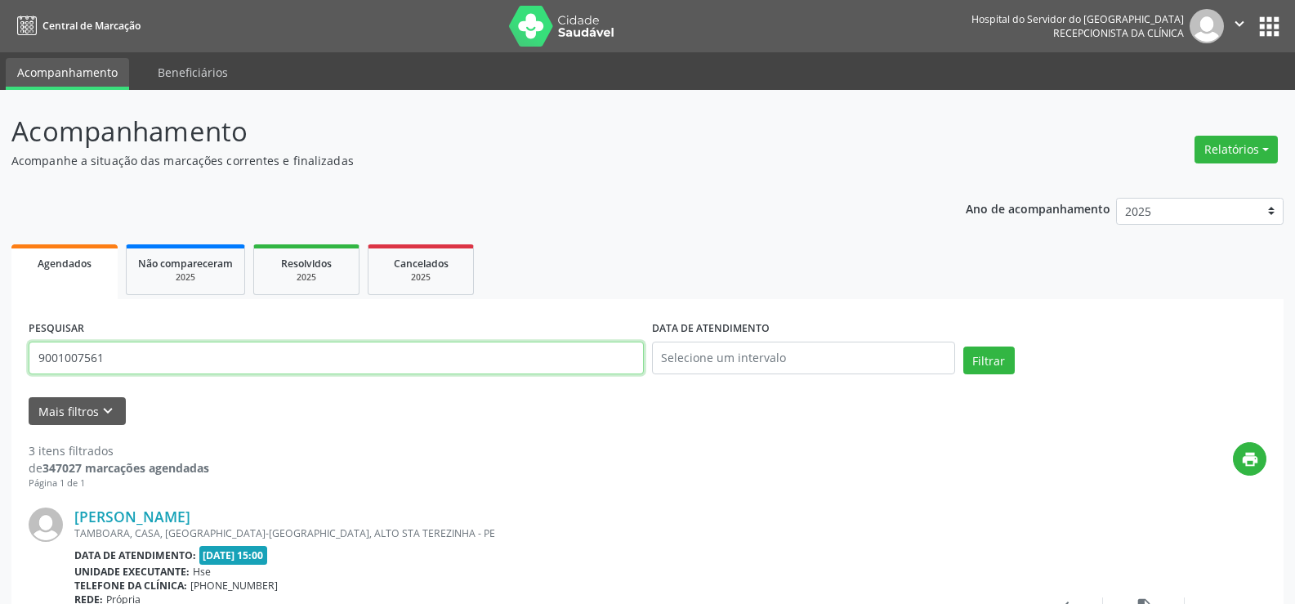
click at [266, 364] on input "9001007561" at bounding box center [336, 357] width 615 height 33
click at [963, 346] on button "Filtrar" at bounding box center [988, 360] width 51 height 28
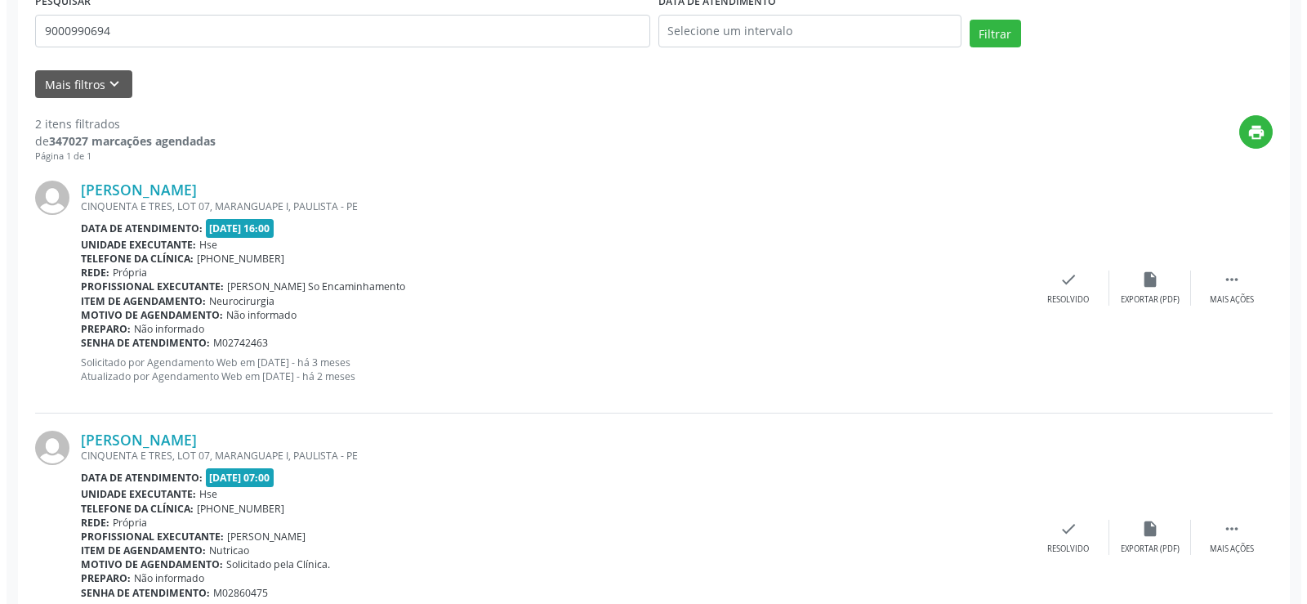
scroll to position [413, 0]
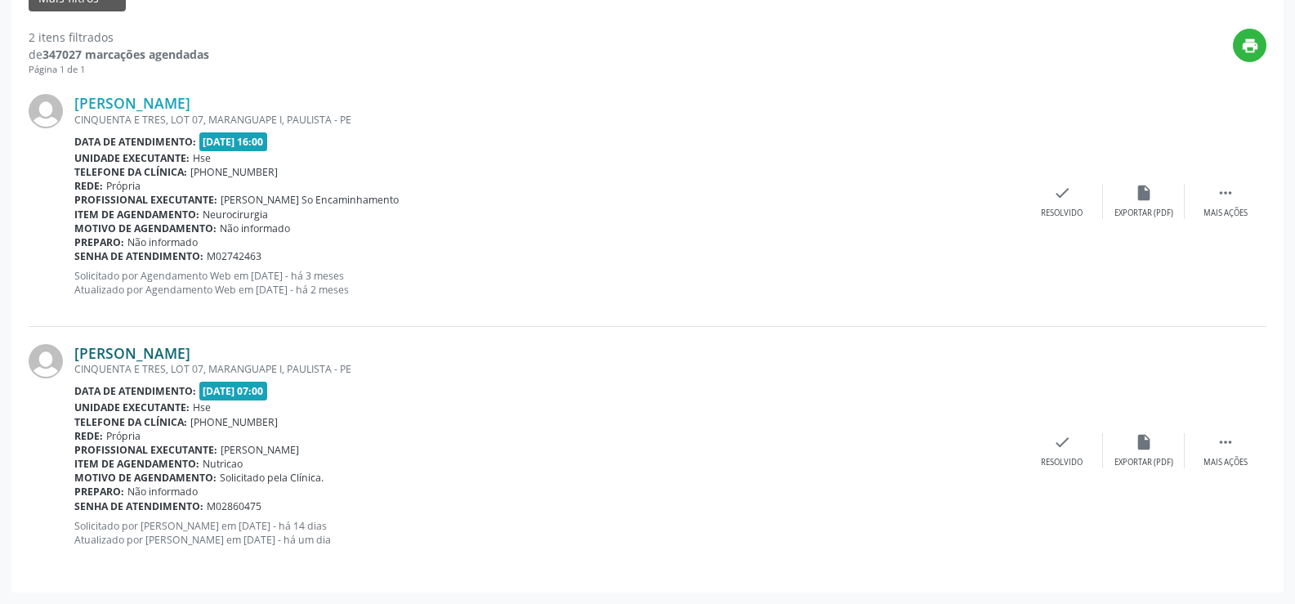
click at [190, 355] on link "[PERSON_NAME]" at bounding box center [132, 353] width 116 height 18
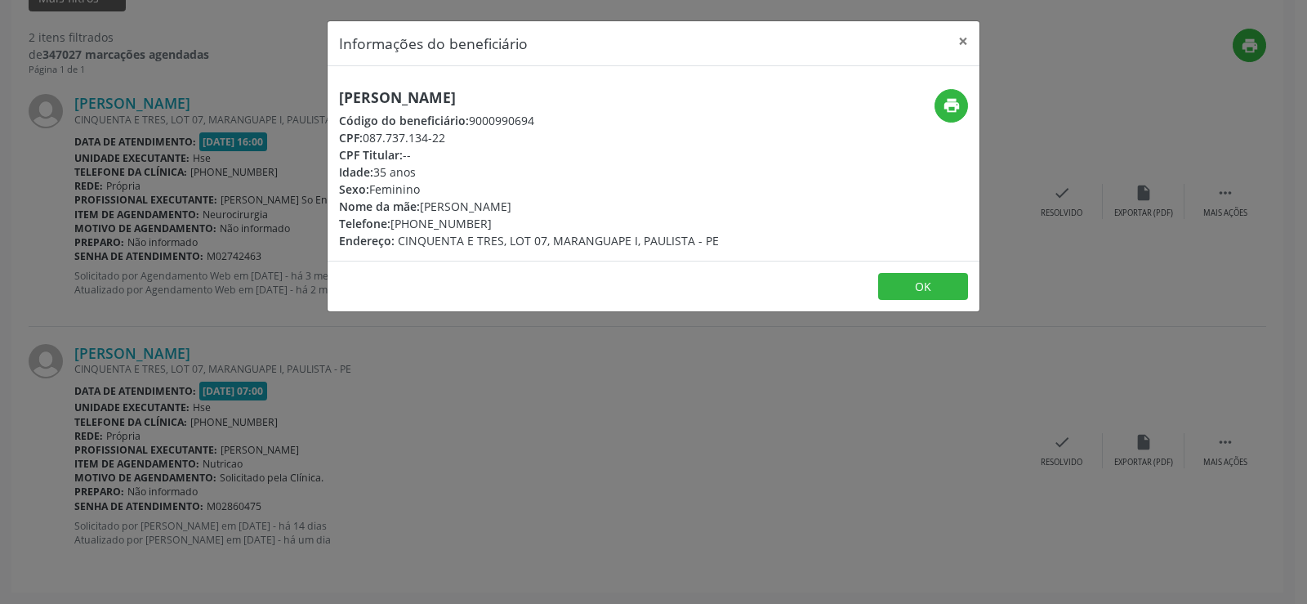
click at [469, 103] on h5 "[PERSON_NAME]" at bounding box center [529, 97] width 380 height 17
click at [230, 279] on div "Informações do beneficiário × [PERSON_NAME] Código do beneficiário: 9000990694 …" at bounding box center [653, 302] width 1307 height 604
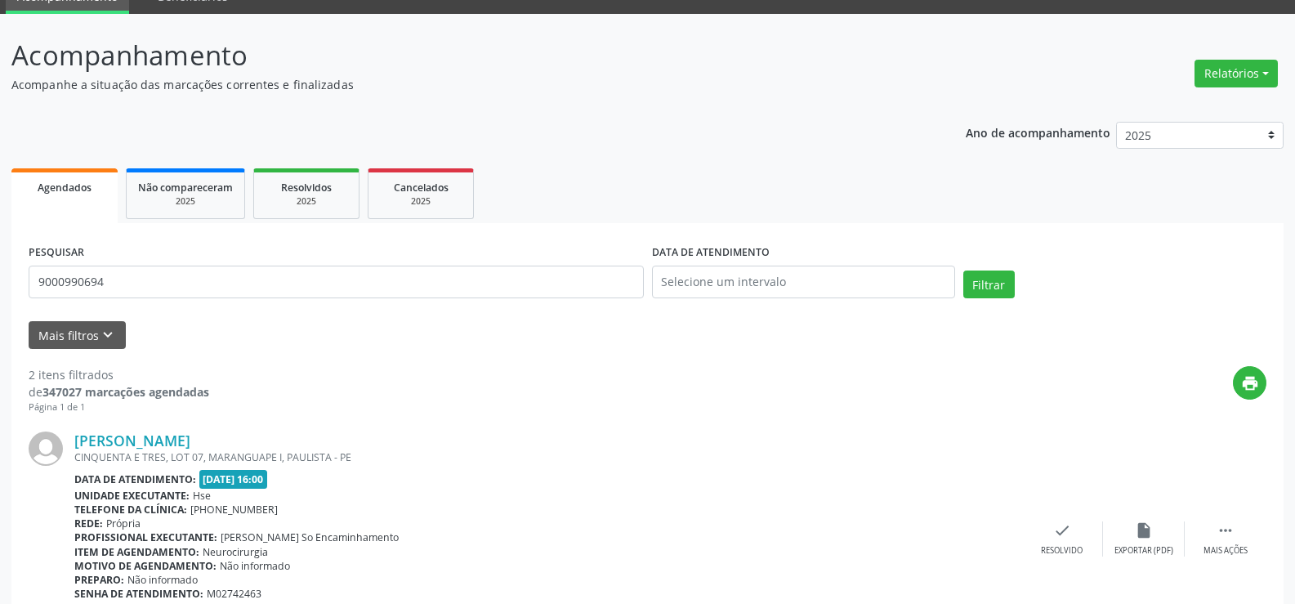
scroll to position [0, 0]
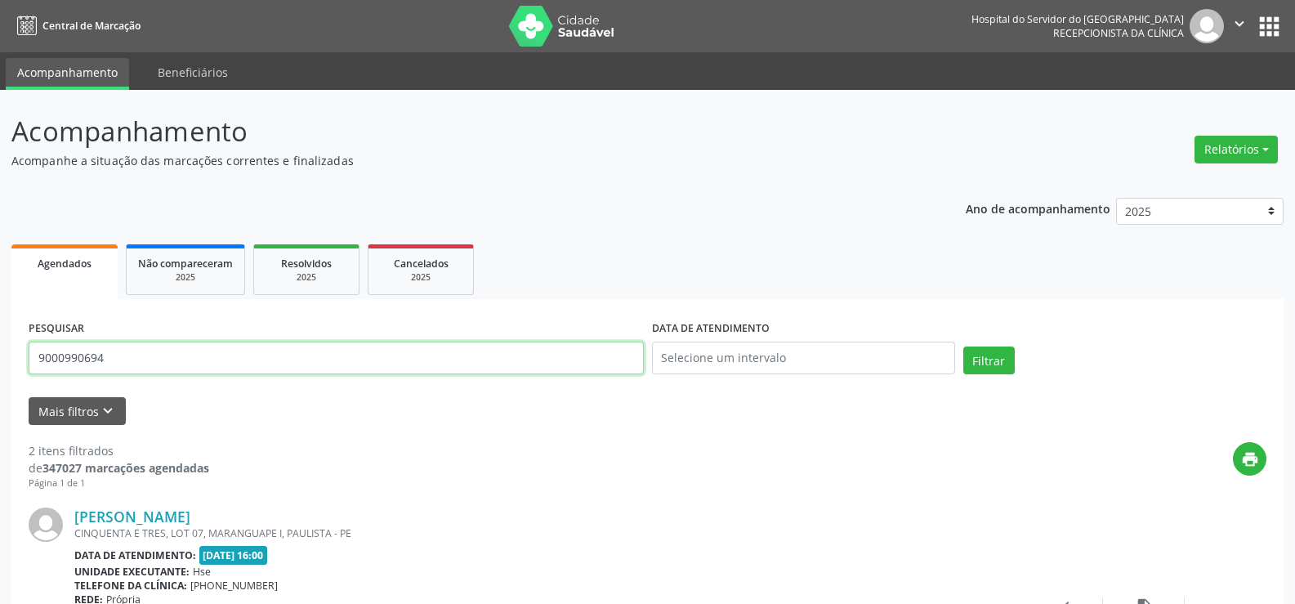
click at [252, 360] on input "9000990694" at bounding box center [336, 357] width 615 height 33
click at [963, 346] on button "Filtrar" at bounding box center [988, 360] width 51 height 28
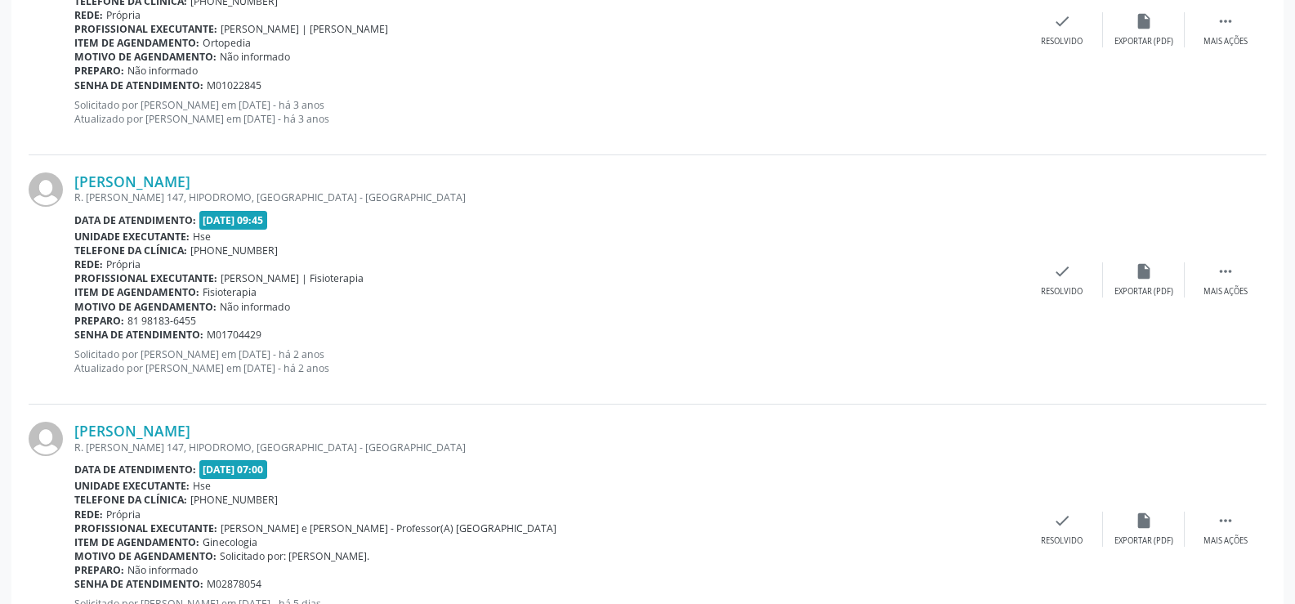
scroll to position [912, 0]
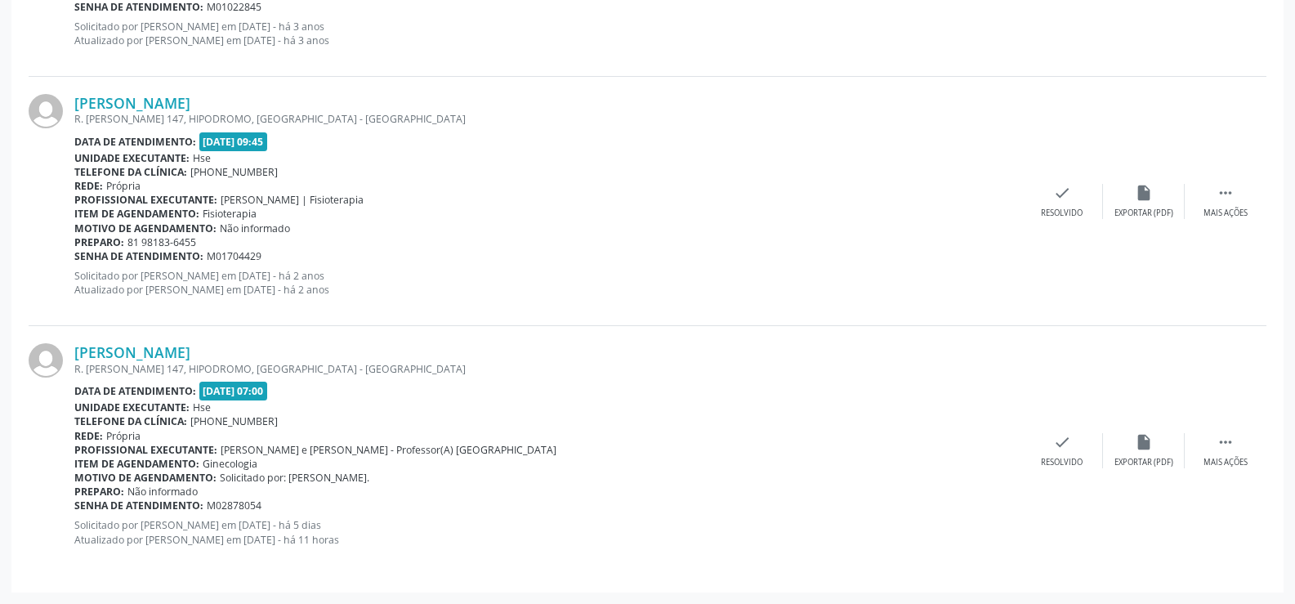
click at [257, 363] on div "R. [PERSON_NAME] 147, HIPODROMO, [GEOGRAPHIC_DATA] - [GEOGRAPHIC_DATA]" at bounding box center [547, 369] width 947 height 14
click at [247, 340] on div "[PERSON_NAME] R. [PERSON_NAME] 147, HIPODROMO, [GEOGRAPHIC_DATA] - [GEOGRAPHIC_…" at bounding box center [647, 450] width 1237 height 248
click at [190, 350] on link "[PERSON_NAME]" at bounding box center [132, 352] width 116 height 18
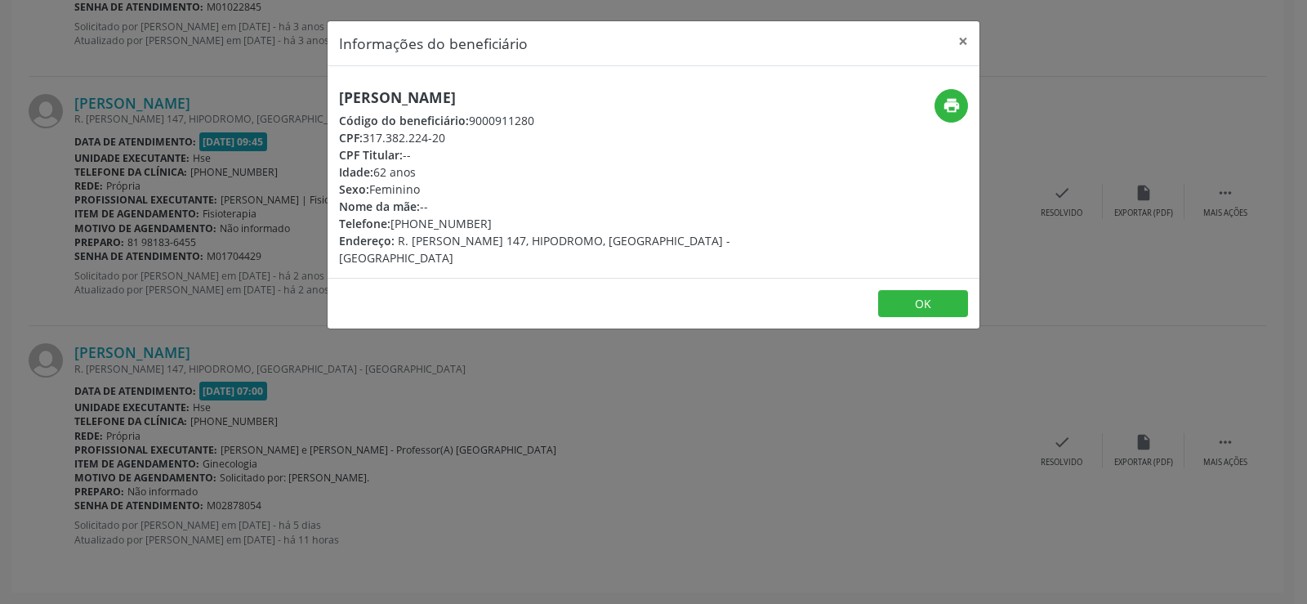
click at [418, 105] on h5 "[PERSON_NAME]" at bounding box center [545, 97] width 412 height 17
click at [173, 306] on div "Informações do beneficiário × [PERSON_NAME][GEOGRAPHIC_DATA] Código do benefici…" at bounding box center [653, 302] width 1307 height 604
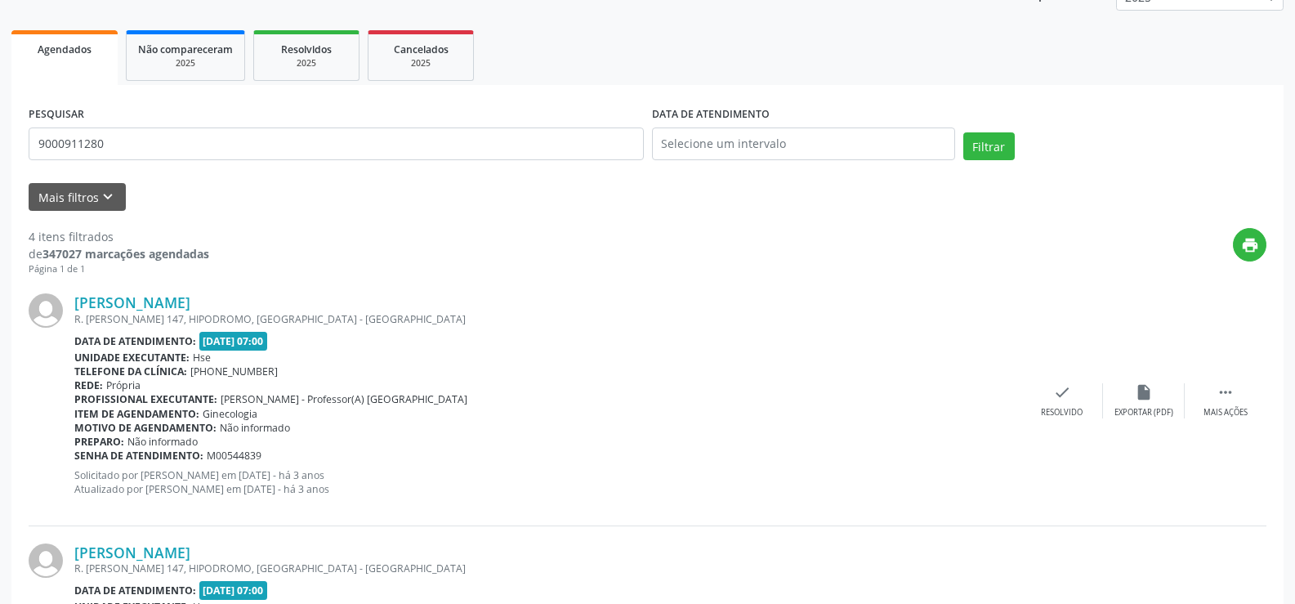
scroll to position [0, 0]
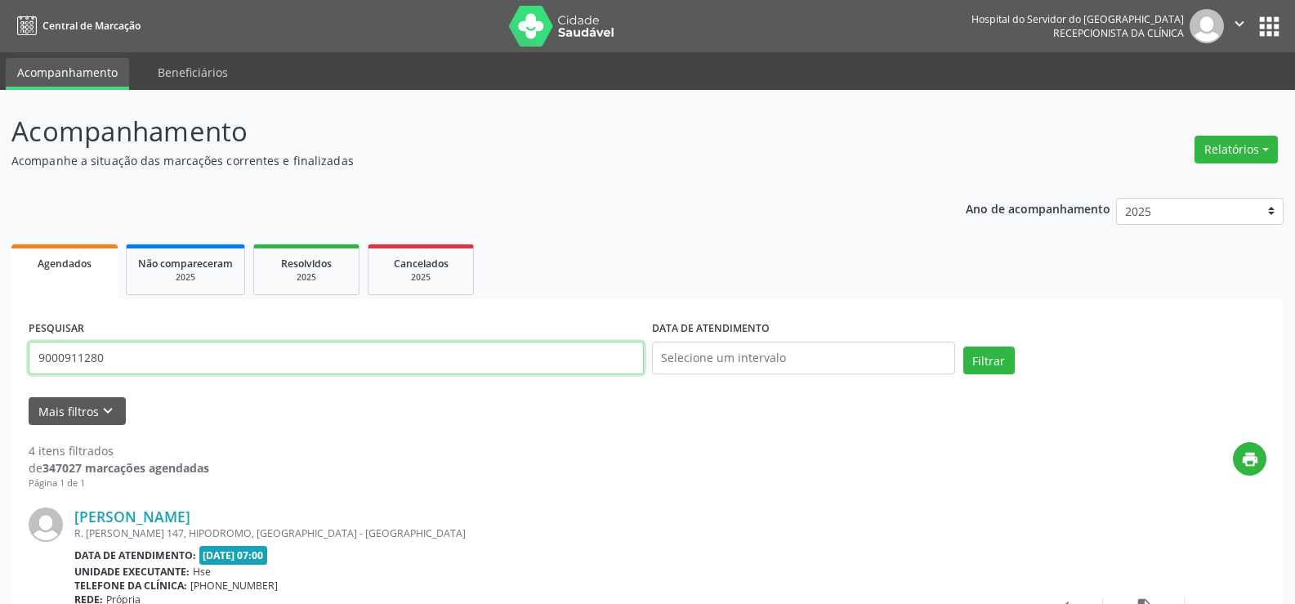
click at [194, 362] on input "9000911280" at bounding box center [336, 357] width 615 height 33
click at [963, 346] on button "Filtrar" at bounding box center [988, 360] width 51 height 28
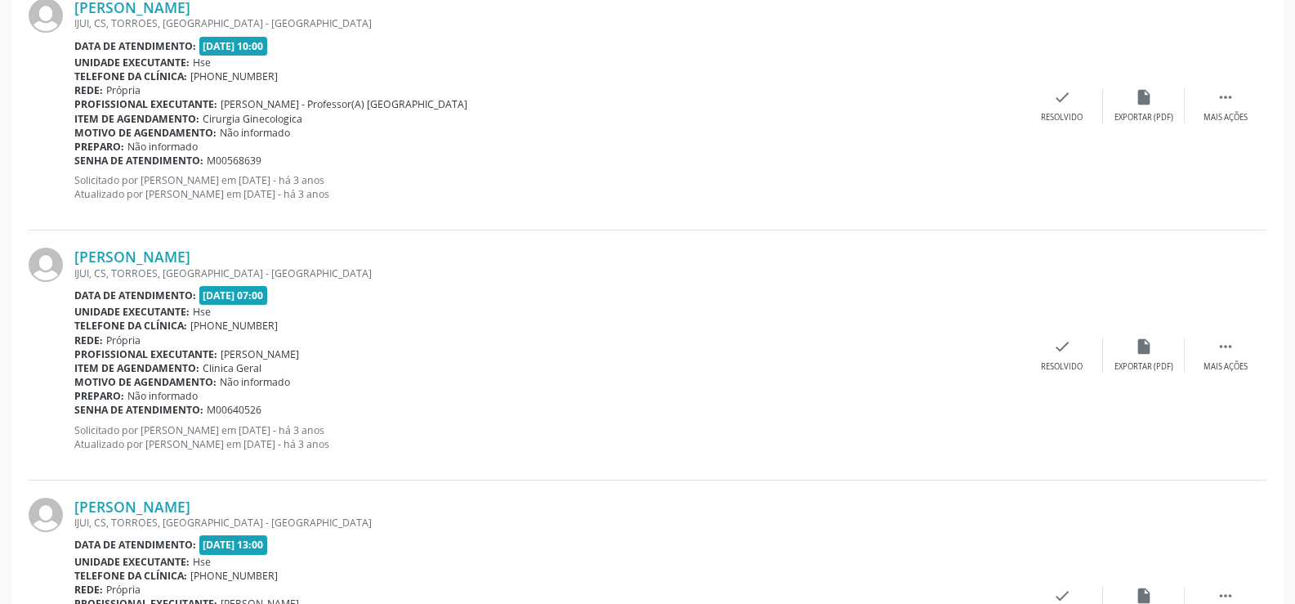
scroll to position [3703, 0]
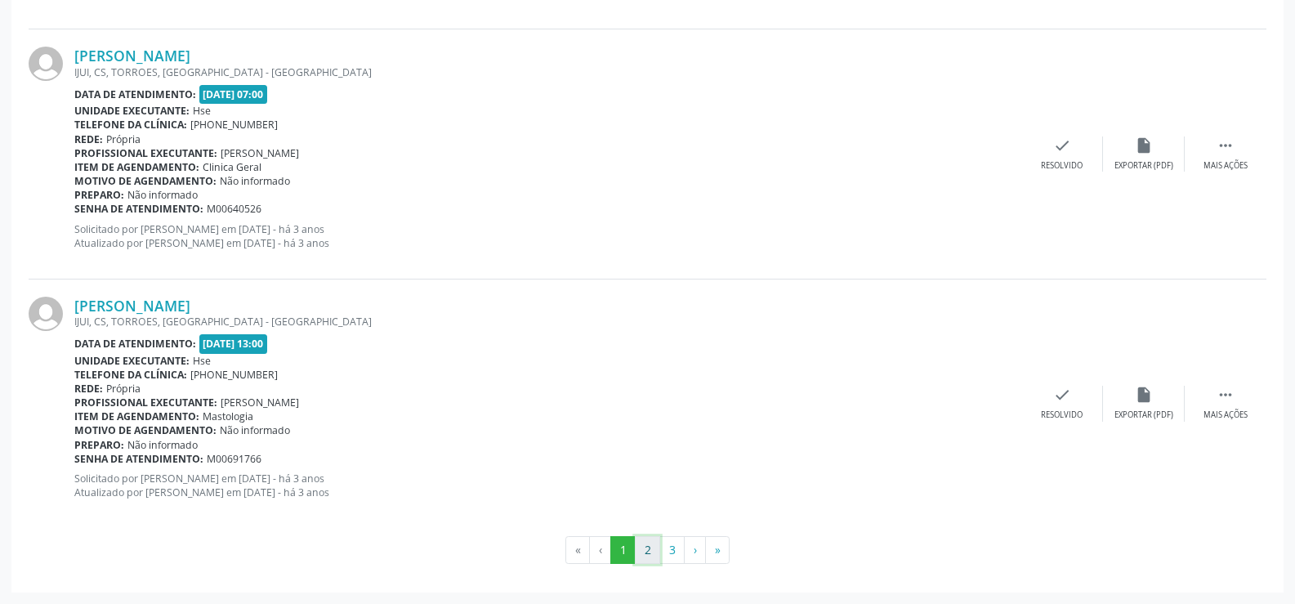
click at [650, 545] on button "2" at bounding box center [647, 550] width 25 height 28
click at [671, 555] on button "3" at bounding box center [671, 550] width 25 height 28
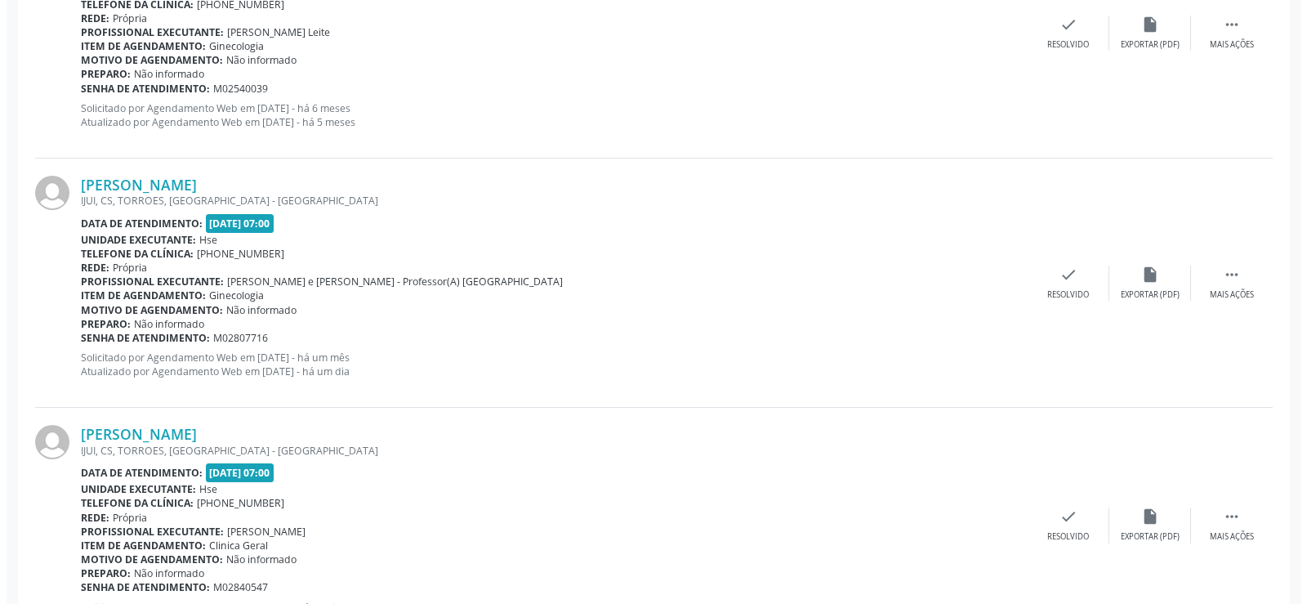
scroll to position [1937, 0]
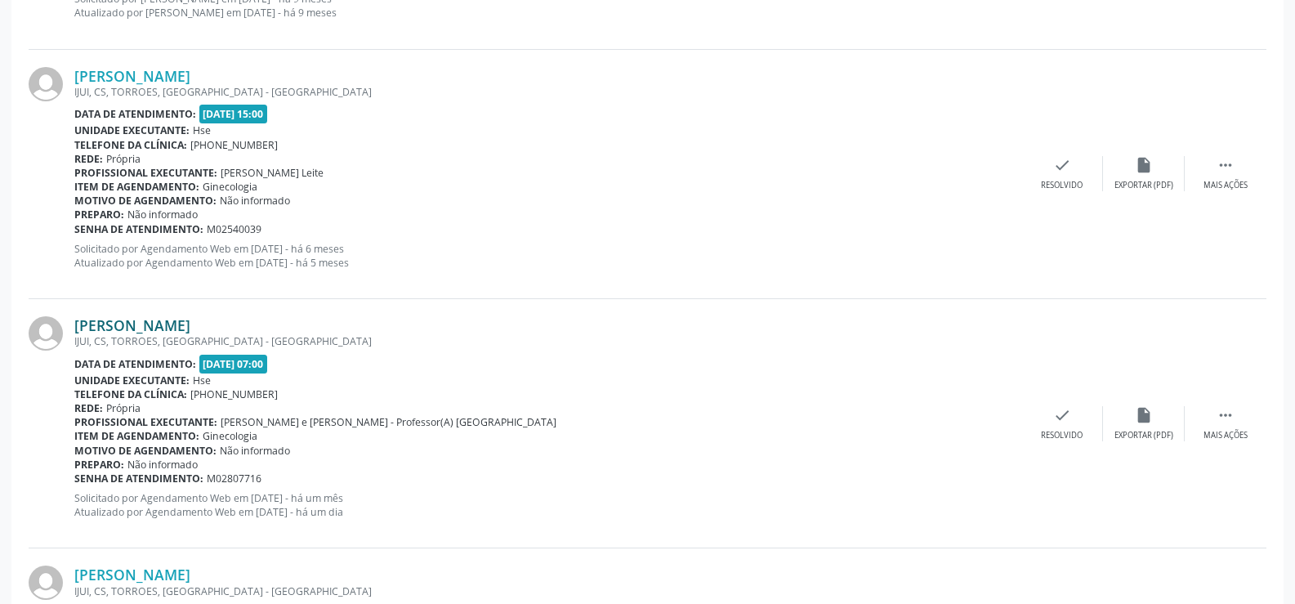
click at [190, 328] on link "[PERSON_NAME]" at bounding box center [132, 325] width 116 height 18
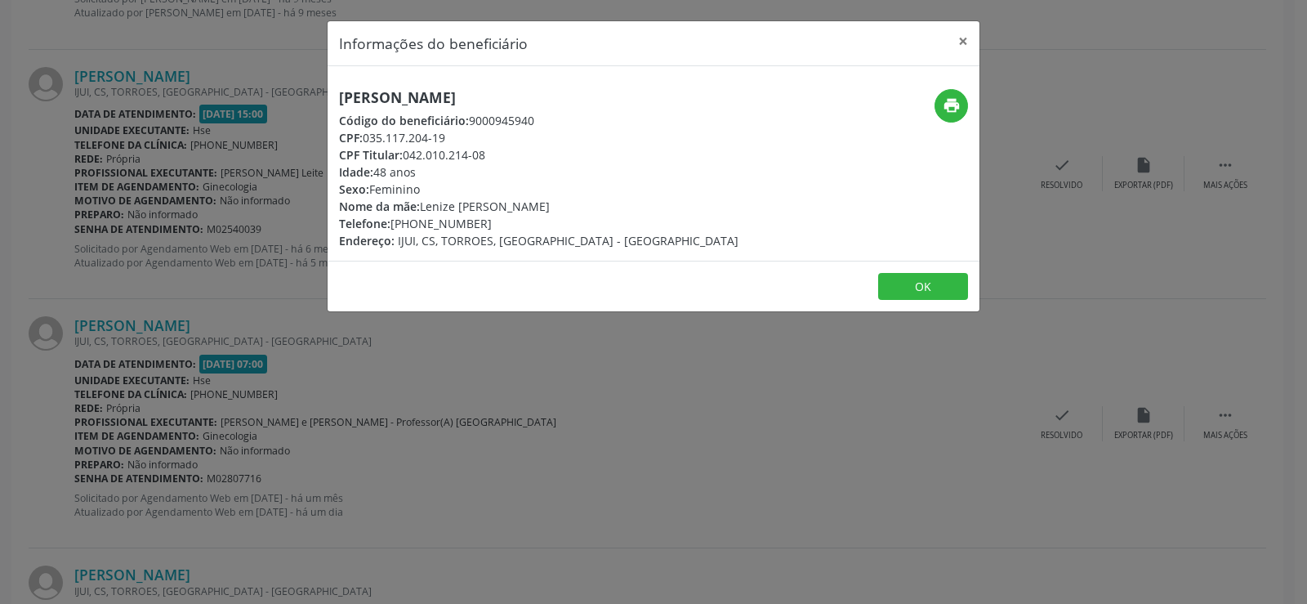
click at [450, 106] on h5 "[PERSON_NAME]" at bounding box center [538, 97] width 399 height 17
click at [163, 267] on div "Informações do beneficiário × [PERSON_NAME] Código do beneficiário: 9000945940 …" at bounding box center [653, 302] width 1307 height 604
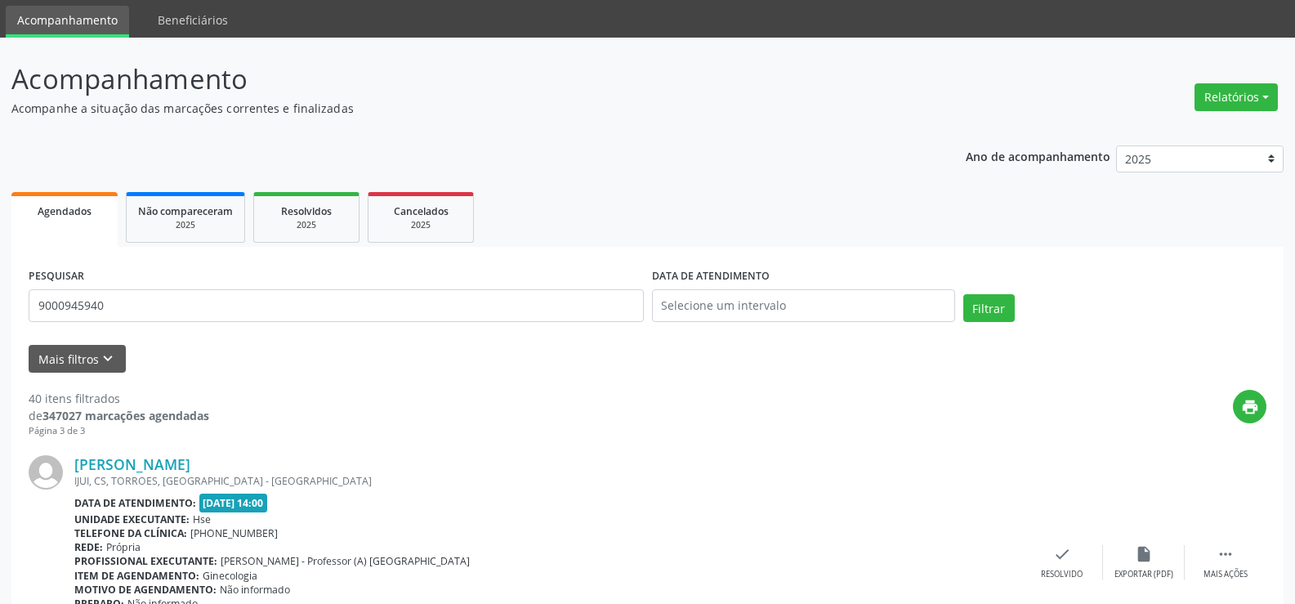
scroll to position [0, 0]
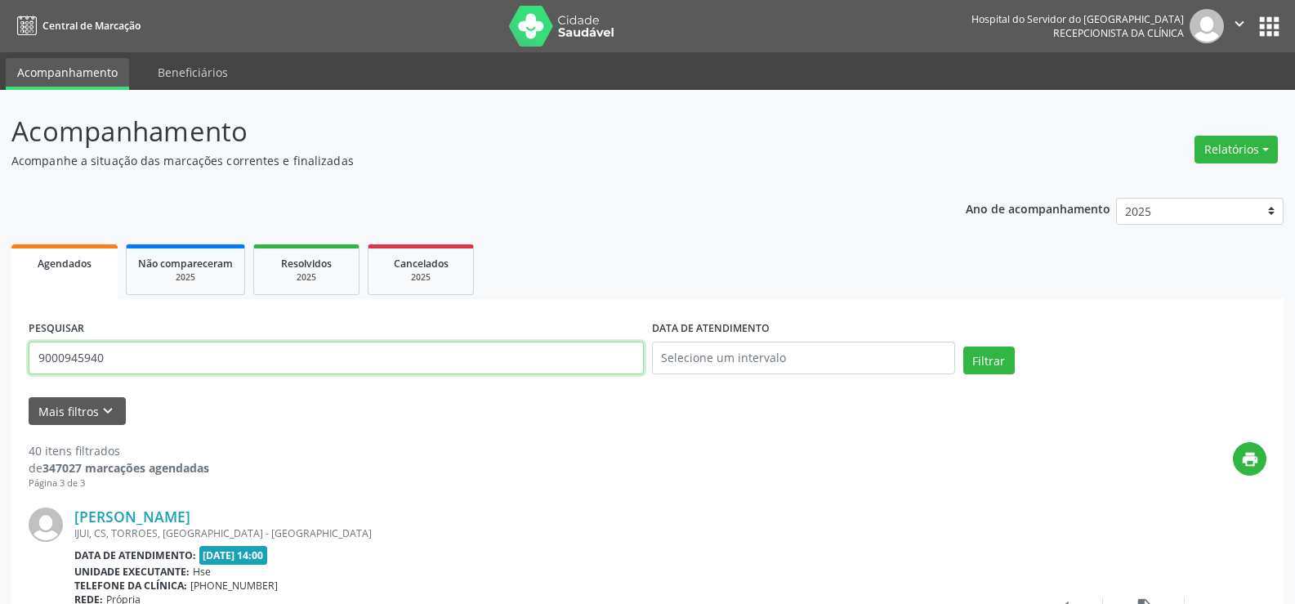
click at [218, 364] on input "9000945940" at bounding box center [336, 357] width 615 height 33
click at [963, 346] on button "Filtrar" at bounding box center [988, 360] width 51 height 28
click at [156, 359] on input "9000170068" at bounding box center [336, 357] width 615 height 33
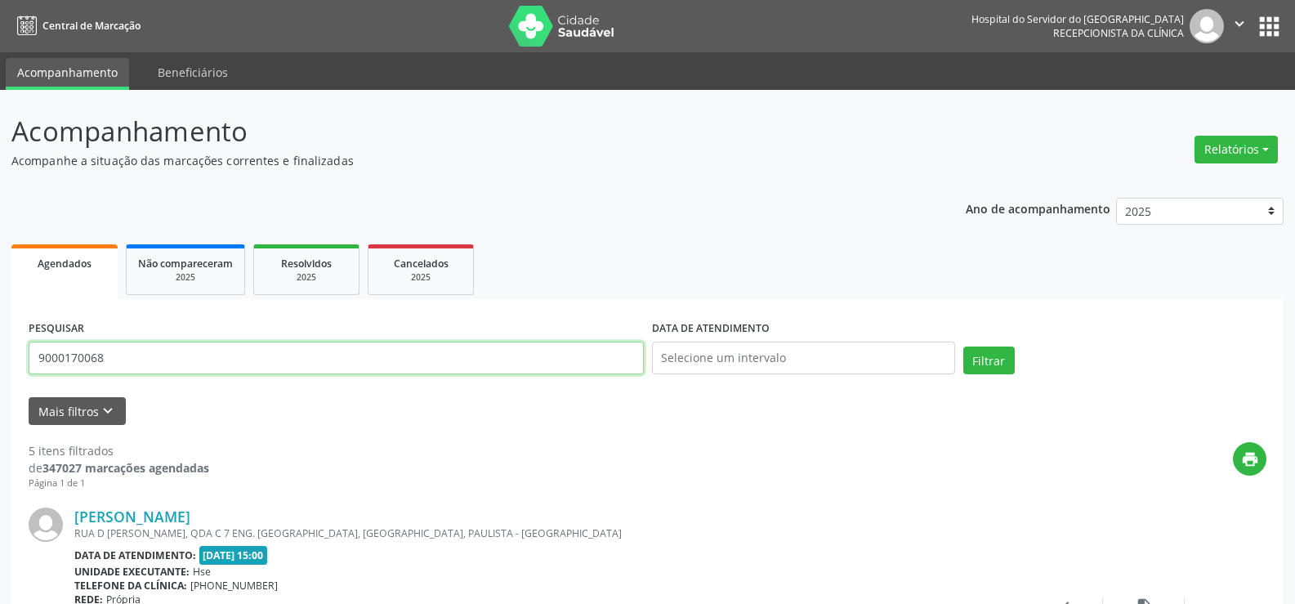
click at [156, 359] on input "9000170068" at bounding box center [336, 357] width 615 height 33
click at [963, 346] on button "Filtrar" at bounding box center [988, 360] width 51 height 28
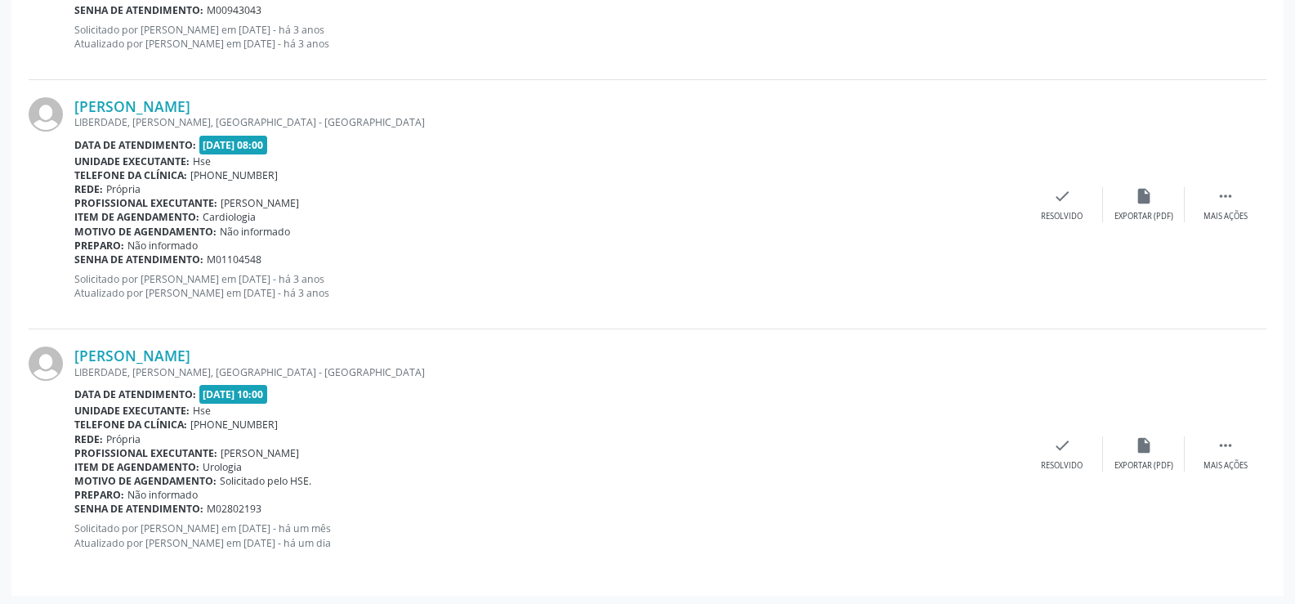
scroll to position [912, 0]
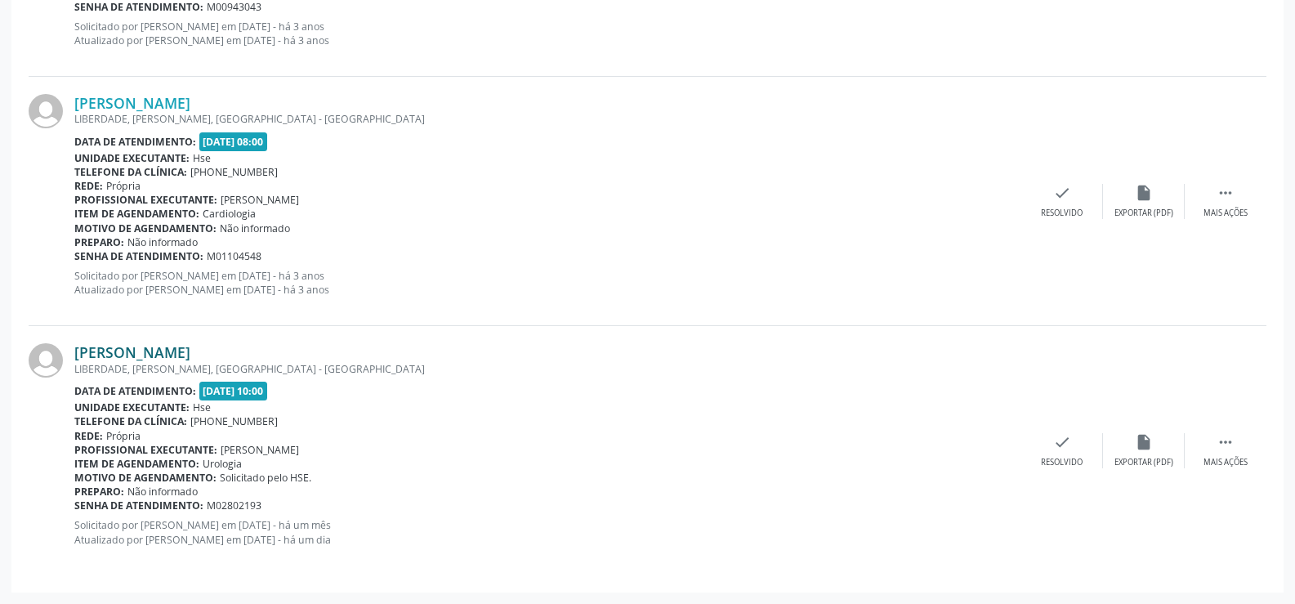
click at [174, 353] on link "[PERSON_NAME]" at bounding box center [132, 352] width 116 height 18
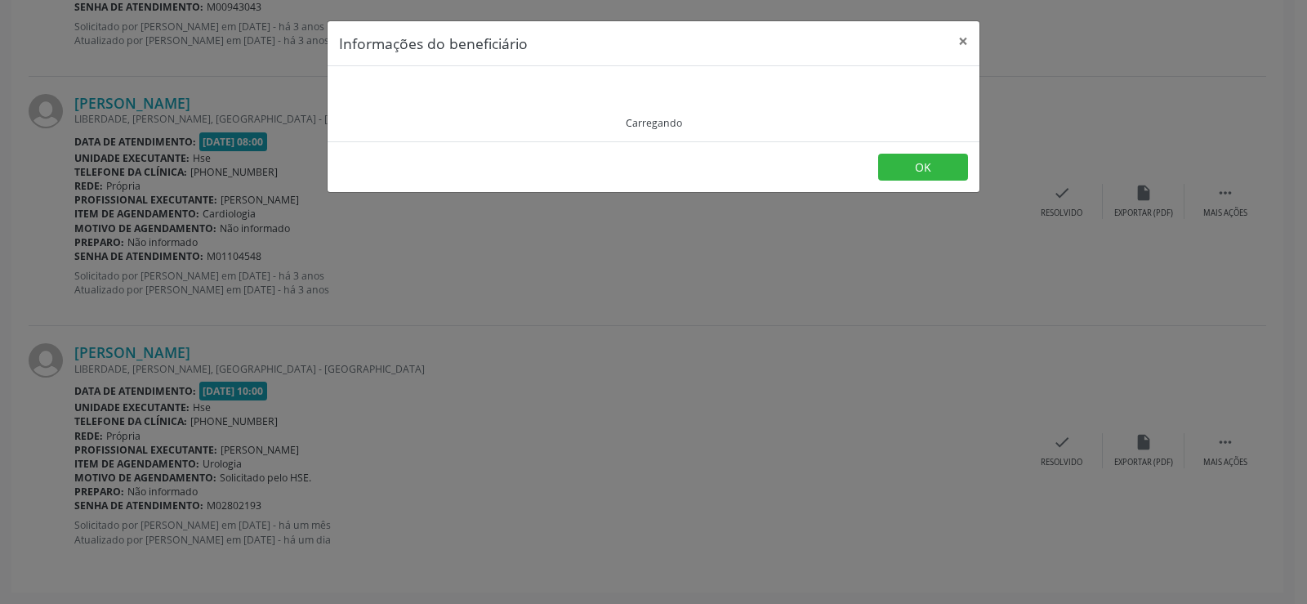
click at [473, 88] on div "Carregando" at bounding box center [653, 104] width 629 height 52
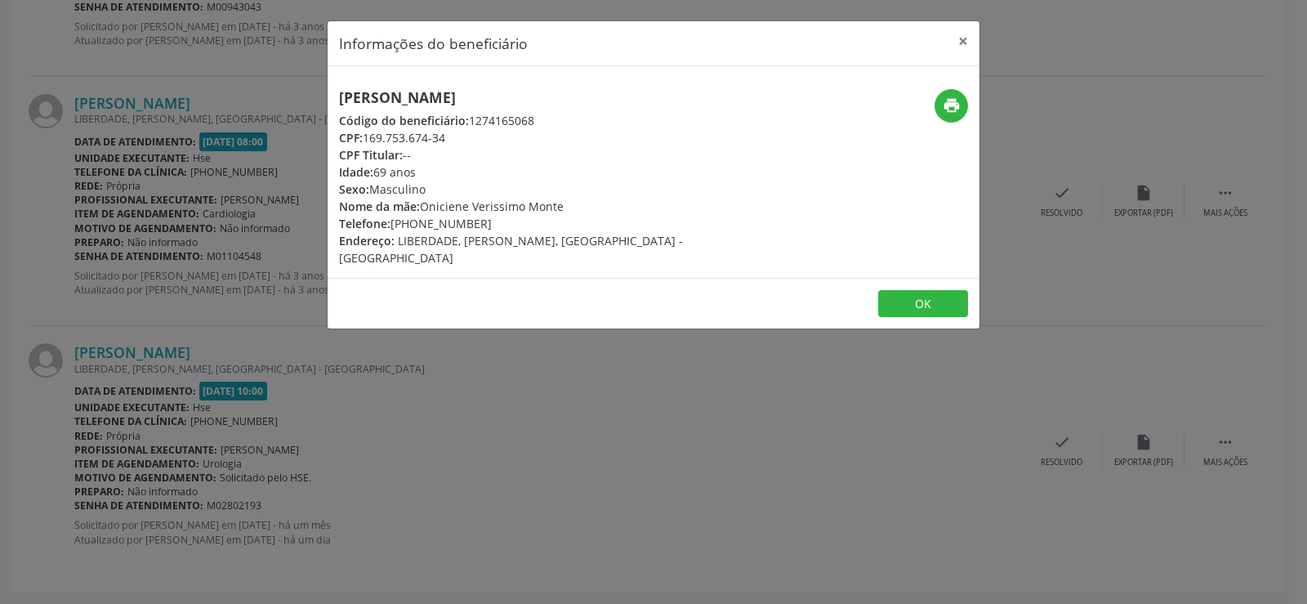
click at [445, 103] on h5 "[PERSON_NAME]" at bounding box center [545, 97] width 412 height 17
click at [260, 212] on div "Informações do beneficiário × [PERSON_NAME] Código do beneficiário: 1274165068 …" at bounding box center [653, 302] width 1307 height 604
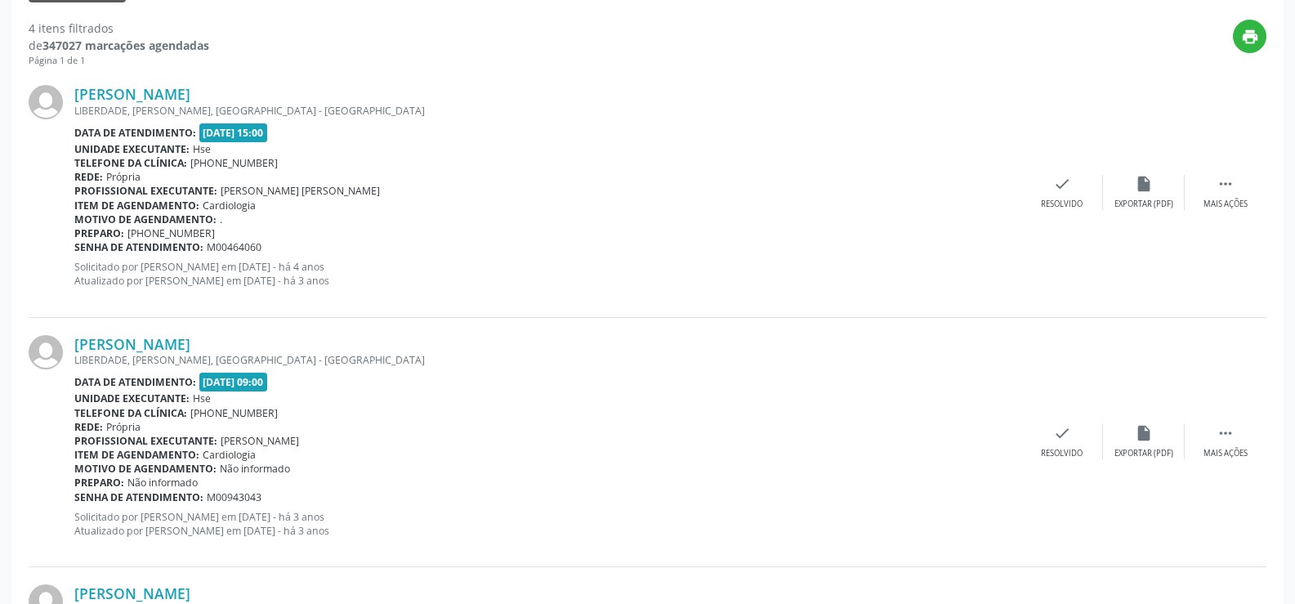
scroll to position [0, 0]
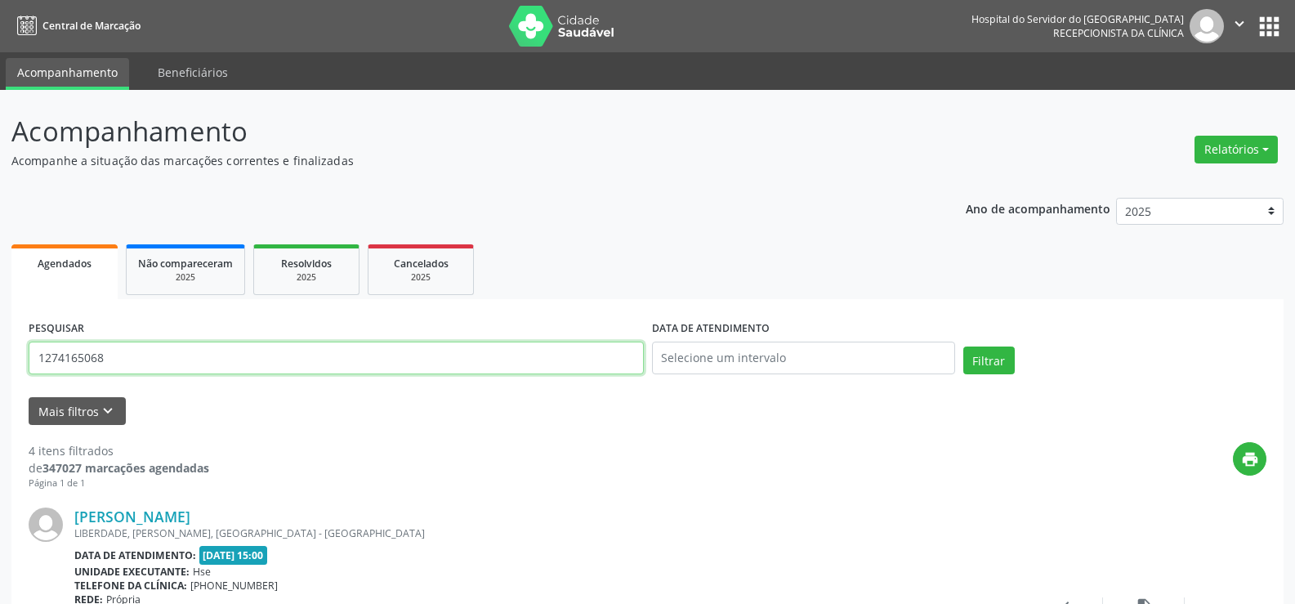
click at [326, 367] on input "1274165068" at bounding box center [336, 357] width 615 height 33
click at [963, 346] on button "Filtrar" at bounding box center [988, 360] width 51 height 28
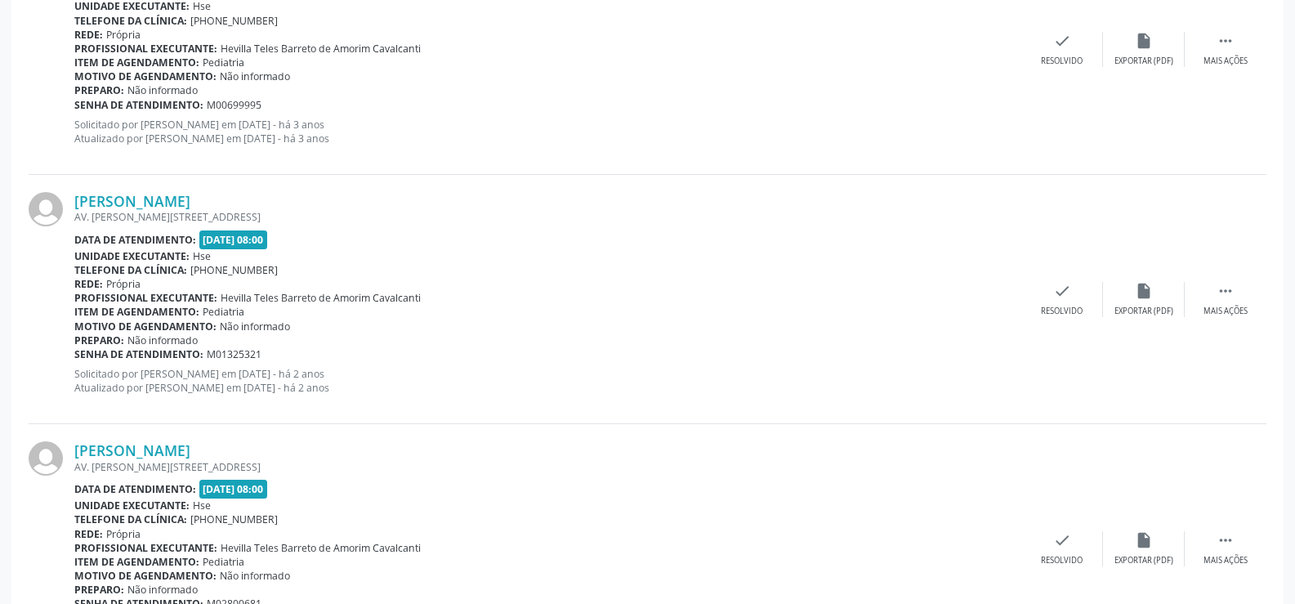
scroll to position [912, 0]
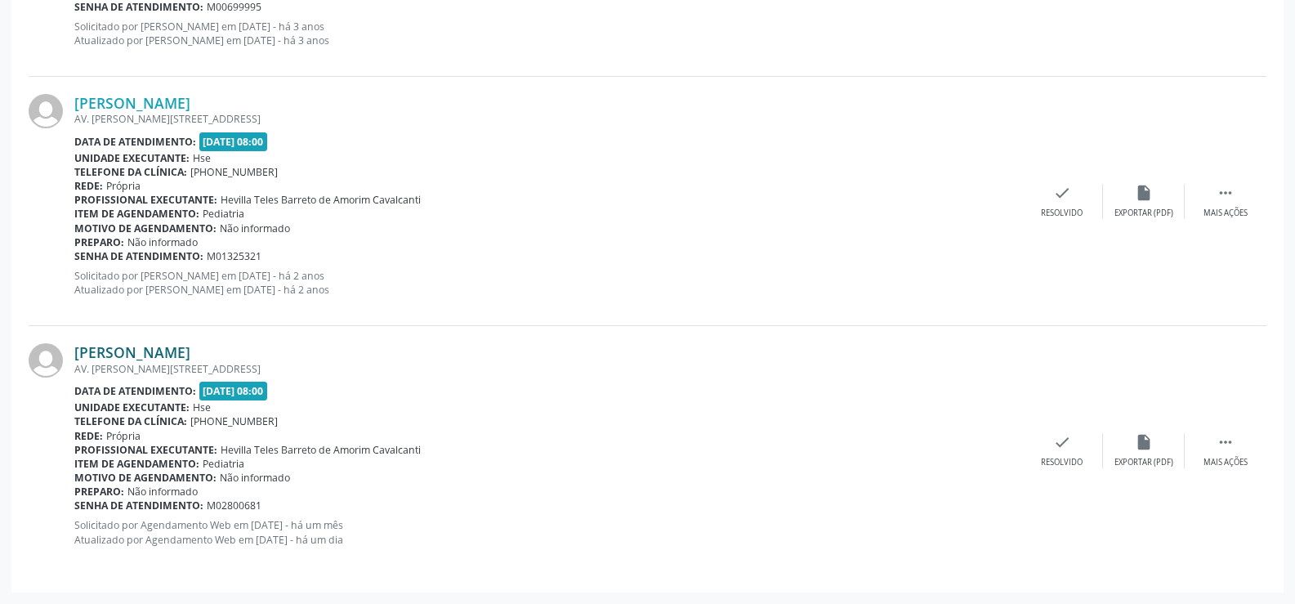
click at [190, 354] on link "[PERSON_NAME]" at bounding box center [132, 352] width 116 height 18
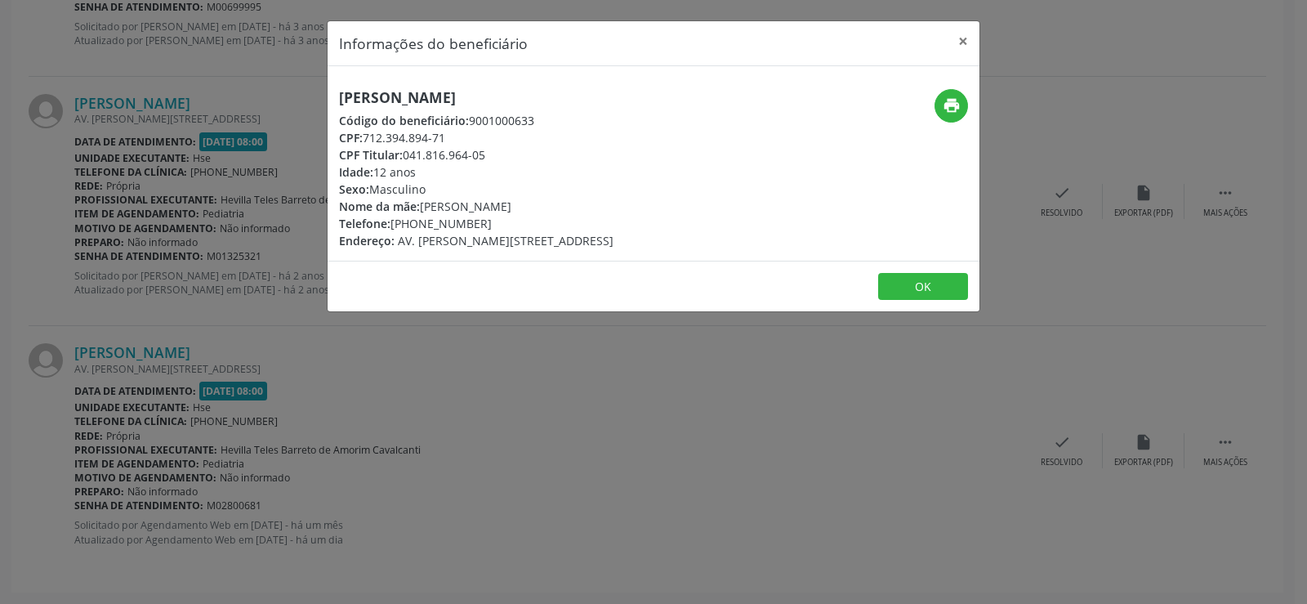
click at [435, 97] on h5 "[PERSON_NAME]" at bounding box center [476, 97] width 274 height 17
click at [140, 179] on div "Informações do beneficiário × [PERSON_NAME] de [PERSON_NAME] Código do benefici…" at bounding box center [653, 302] width 1307 height 604
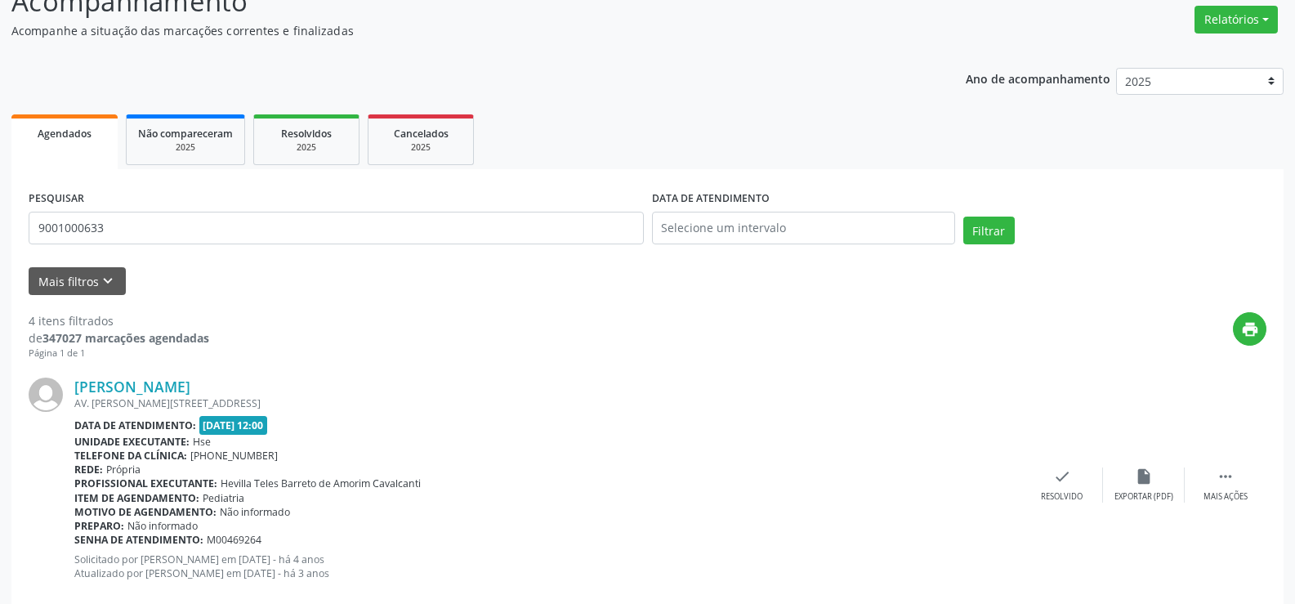
scroll to position [0, 0]
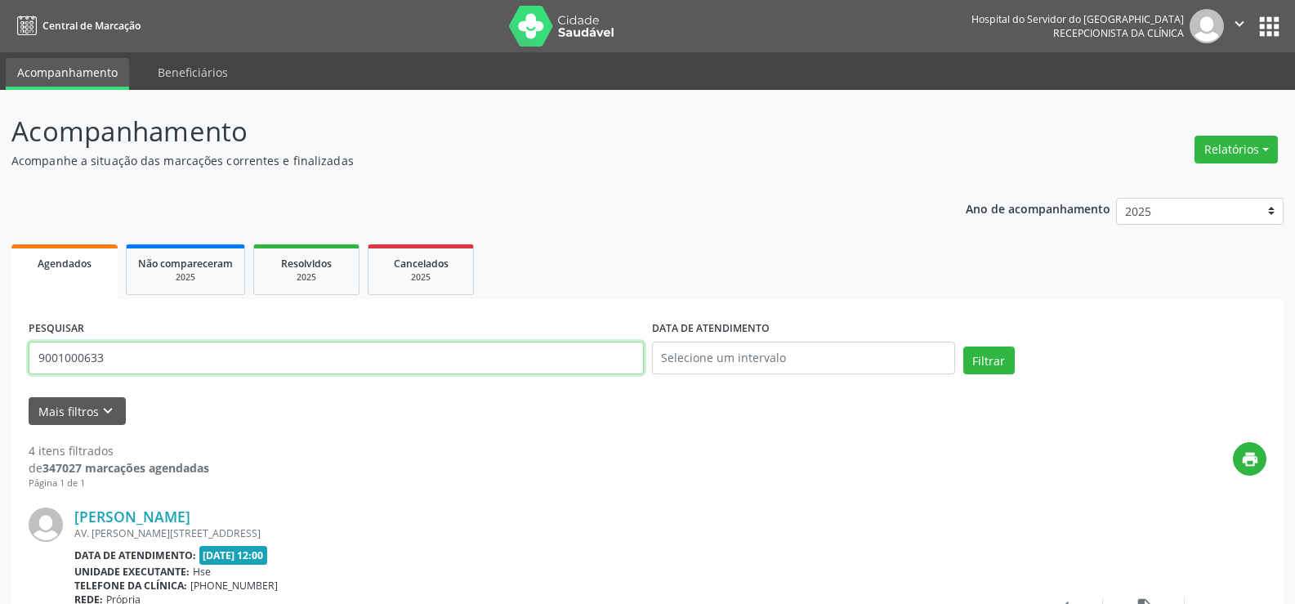
click at [136, 358] on input "9001000633" at bounding box center [336, 357] width 615 height 33
click at [963, 346] on button "Filtrar" at bounding box center [988, 360] width 51 height 28
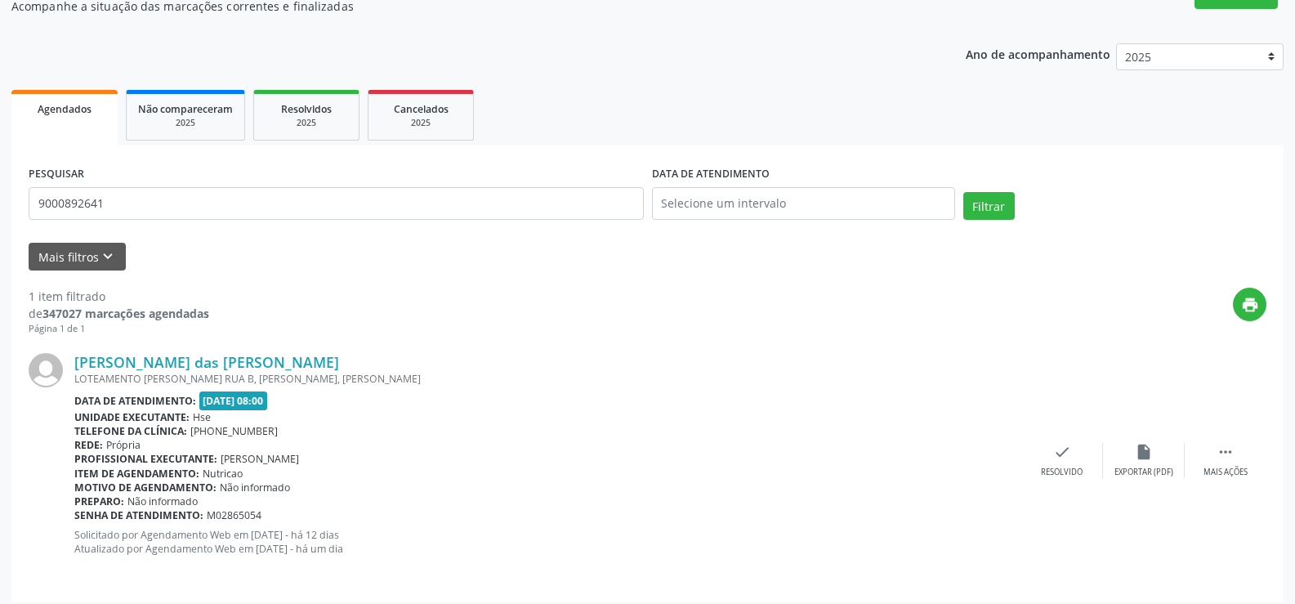
scroll to position [164, 0]
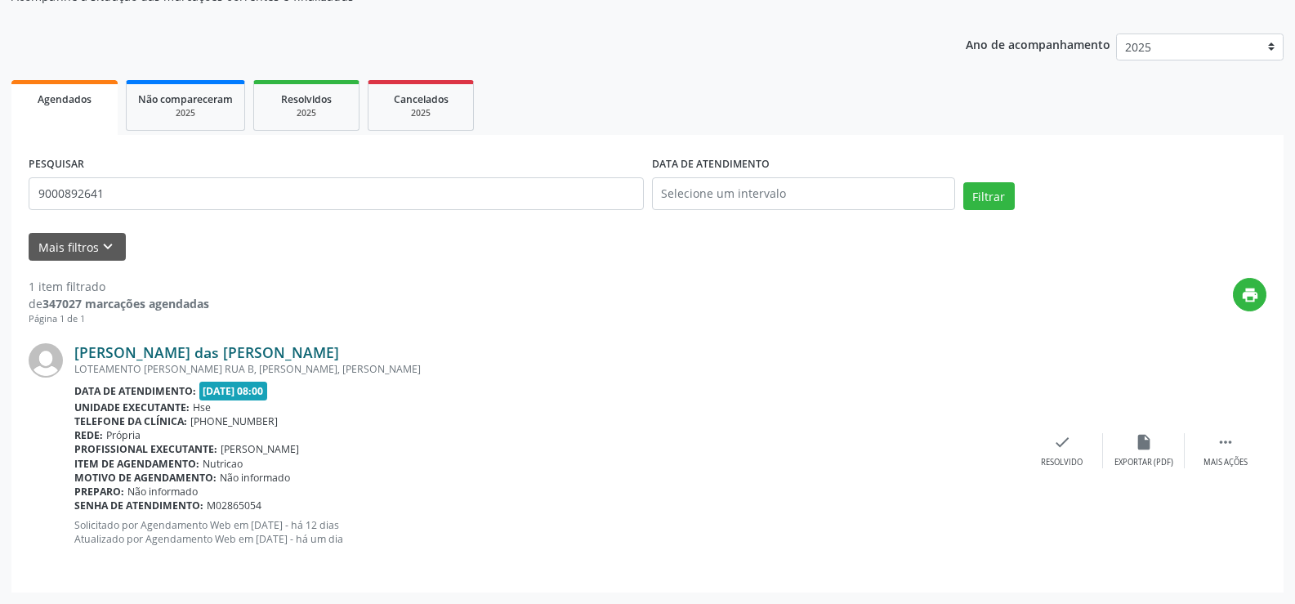
click at [229, 347] on link "[PERSON_NAME] das [PERSON_NAME]" at bounding box center [206, 352] width 265 height 18
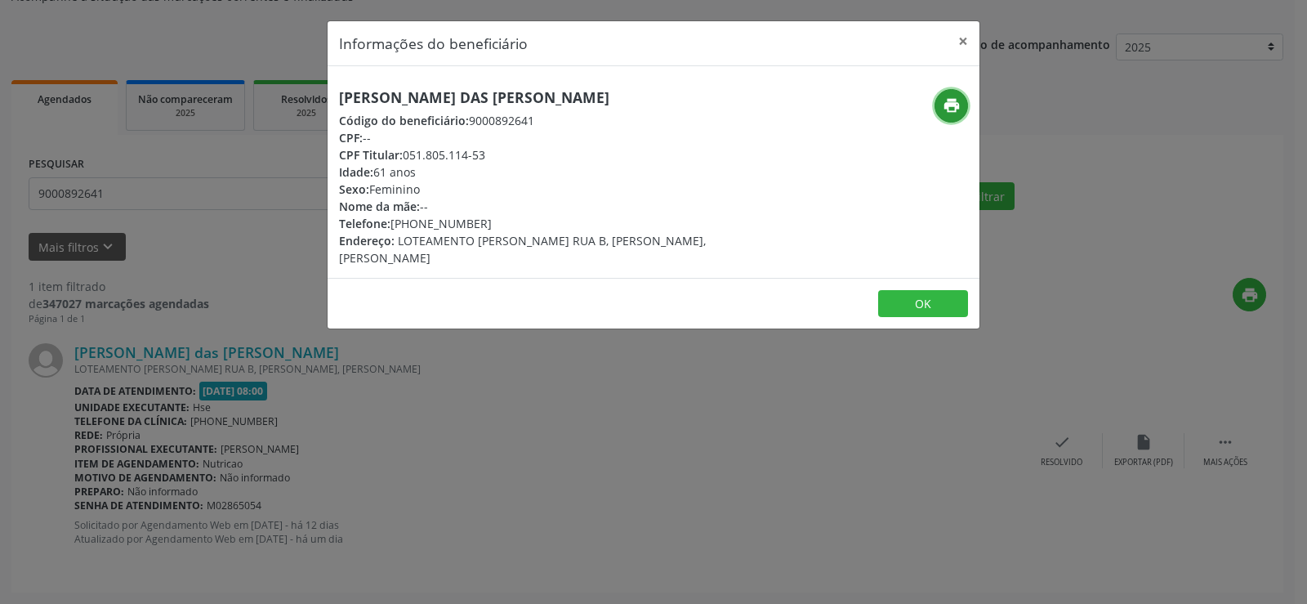
click at [947, 101] on icon "print" at bounding box center [952, 105] width 18 height 18
click at [138, 265] on div "Informações do beneficiário × [PERSON_NAME] Código do beneficiário: 9000892641 …" at bounding box center [653, 302] width 1307 height 604
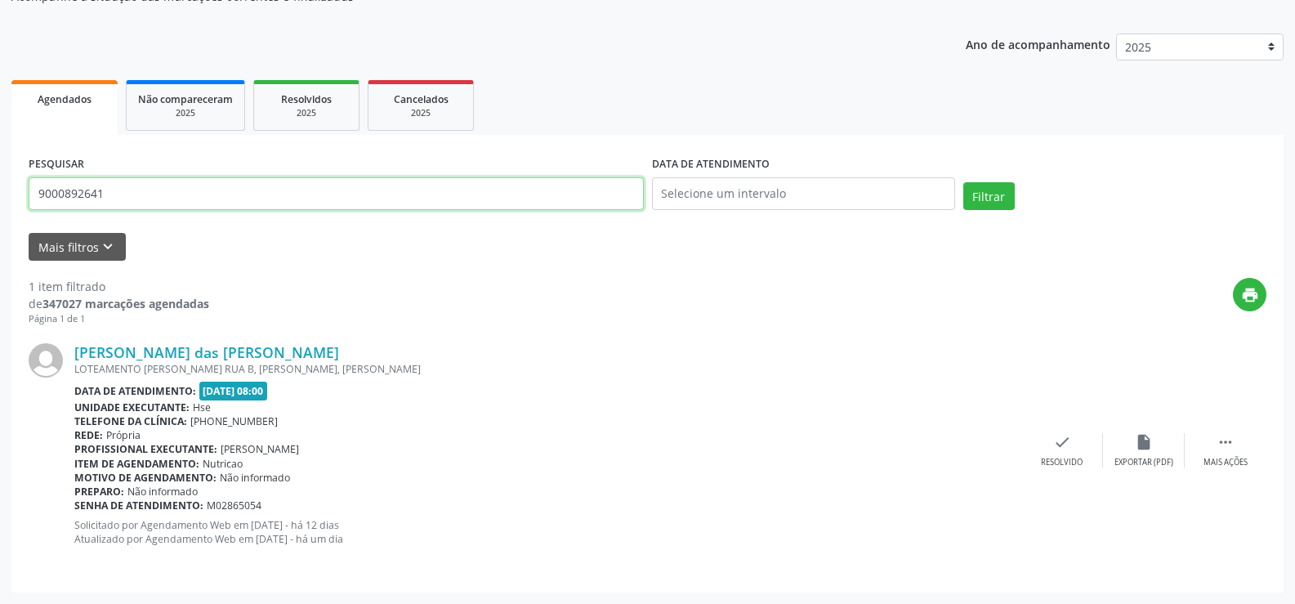
click at [129, 200] on input "9000892641" at bounding box center [336, 193] width 615 height 33
click at [963, 182] on button "Filtrar" at bounding box center [988, 196] width 51 height 28
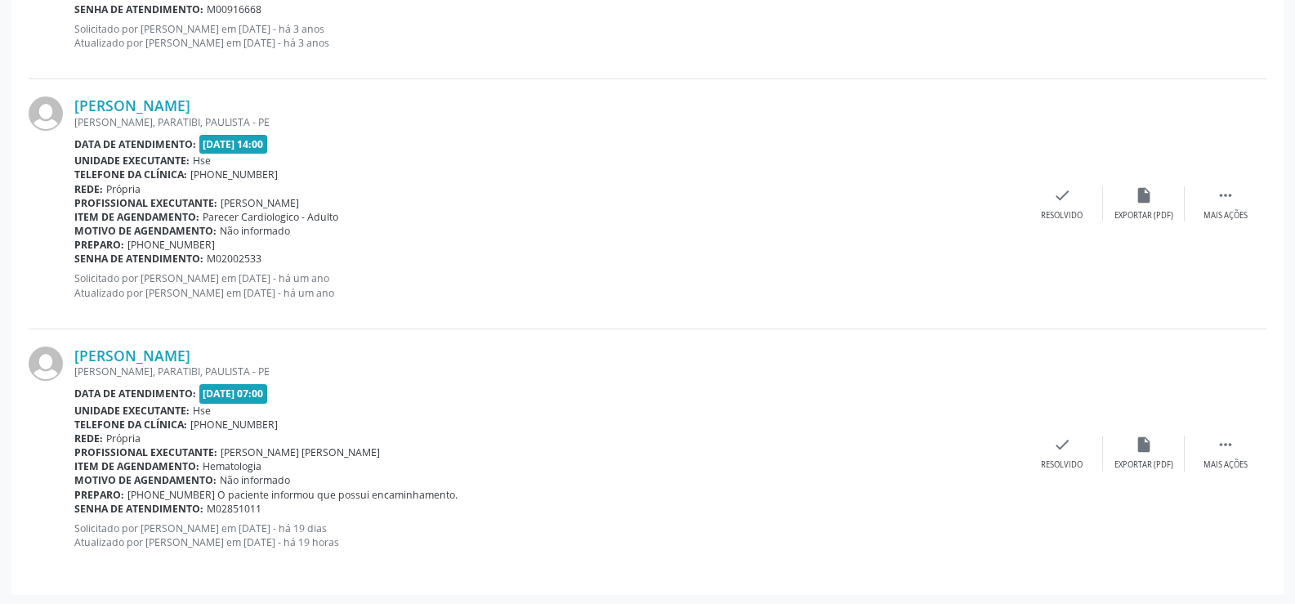
scroll to position [1161, 0]
click at [190, 354] on link "[PERSON_NAME]" at bounding box center [132, 353] width 116 height 18
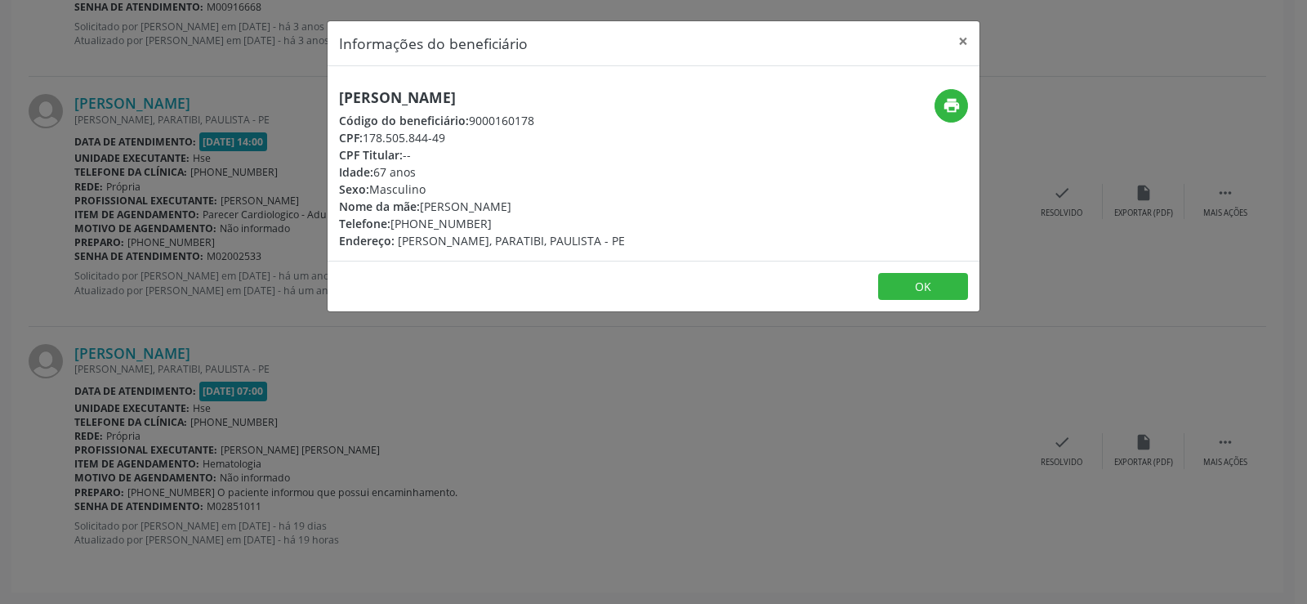
click at [416, 84] on div "[PERSON_NAME] Código do beneficiário: 9000160178 CPF: 178.505.844-49 CPF Titula…" at bounding box center [654, 163] width 652 height 194
click at [418, 89] on h5 "[PERSON_NAME]" at bounding box center [482, 97] width 286 height 17
click at [166, 310] on div "Informações do beneficiário × [PERSON_NAME] Código do beneficiário: 9000160178 …" at bounding box center [653, 302] width 1307 height 604
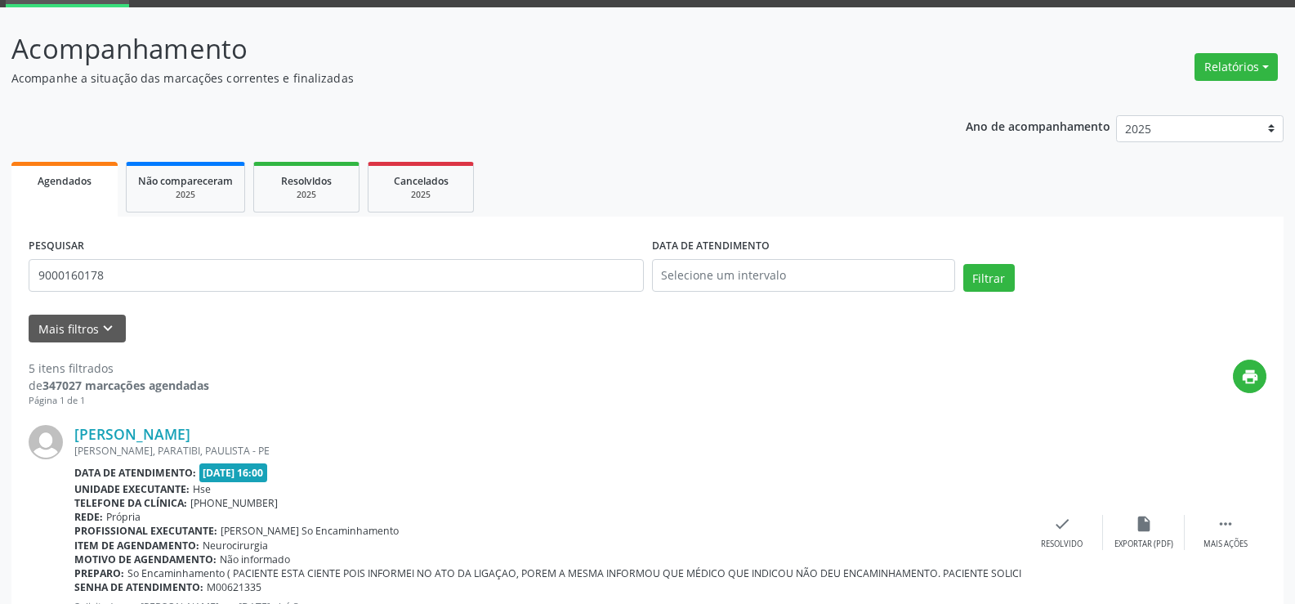
scroll to position [0, 0]
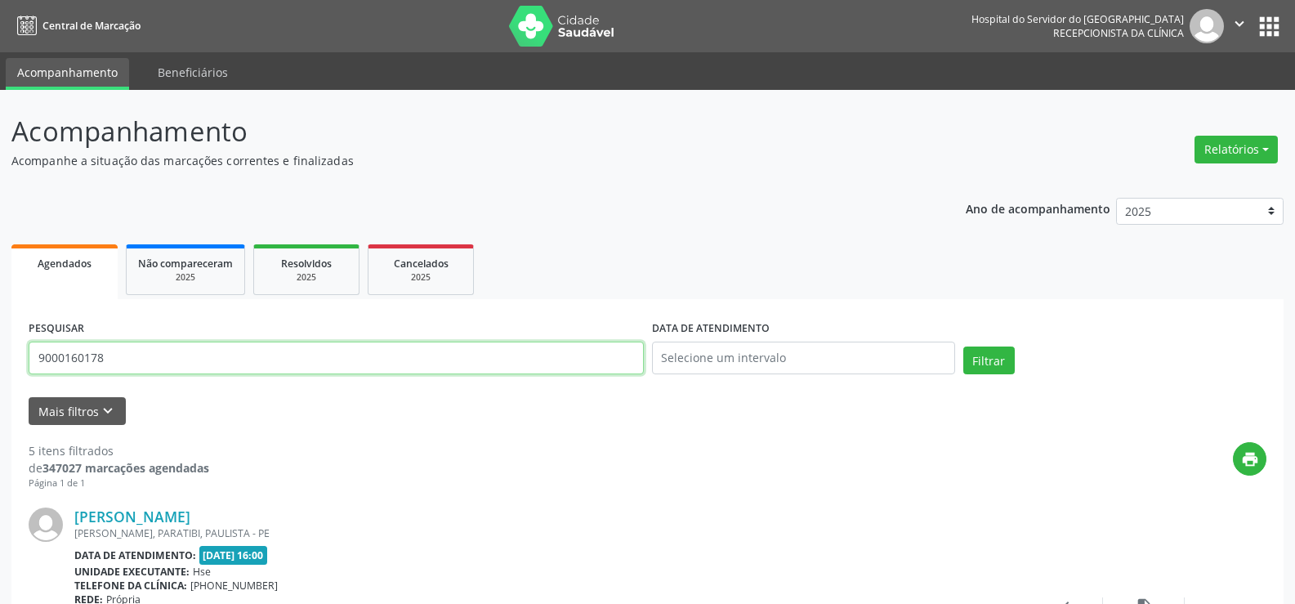
click at [156, 341] on input "9000160178" at bounding box center [336, 357] width 615 height 33
click at [963, 346] on button "Filtrar" at bounding box center [988, 360] width 51 height 28
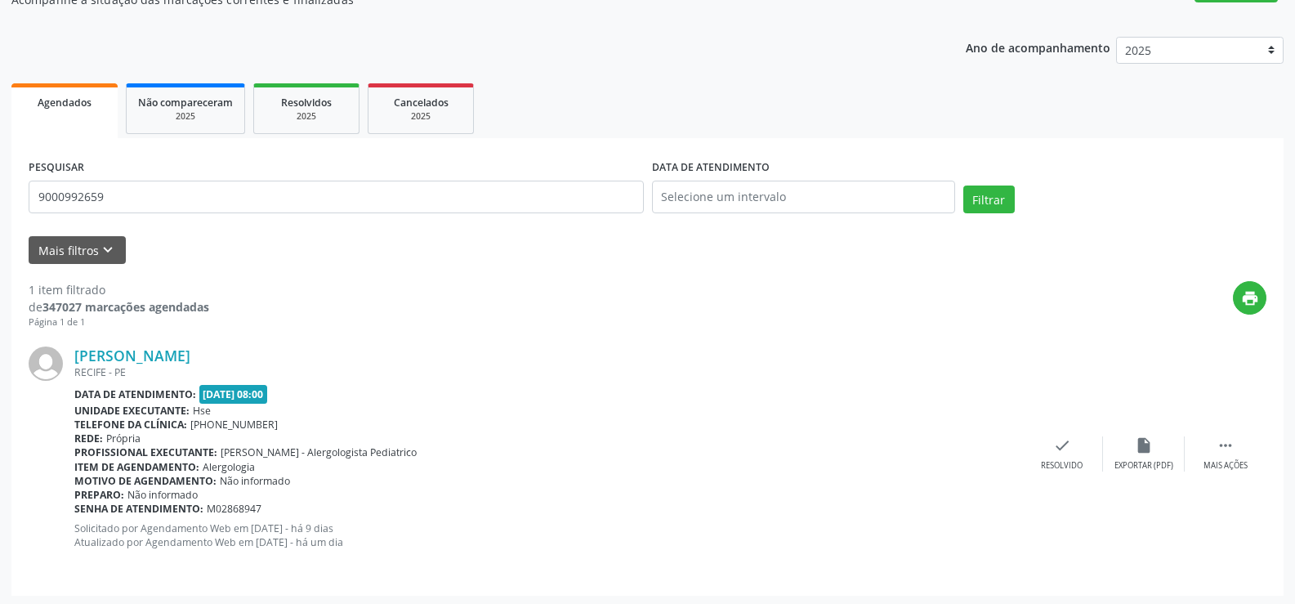
scroll to position [164, 0]
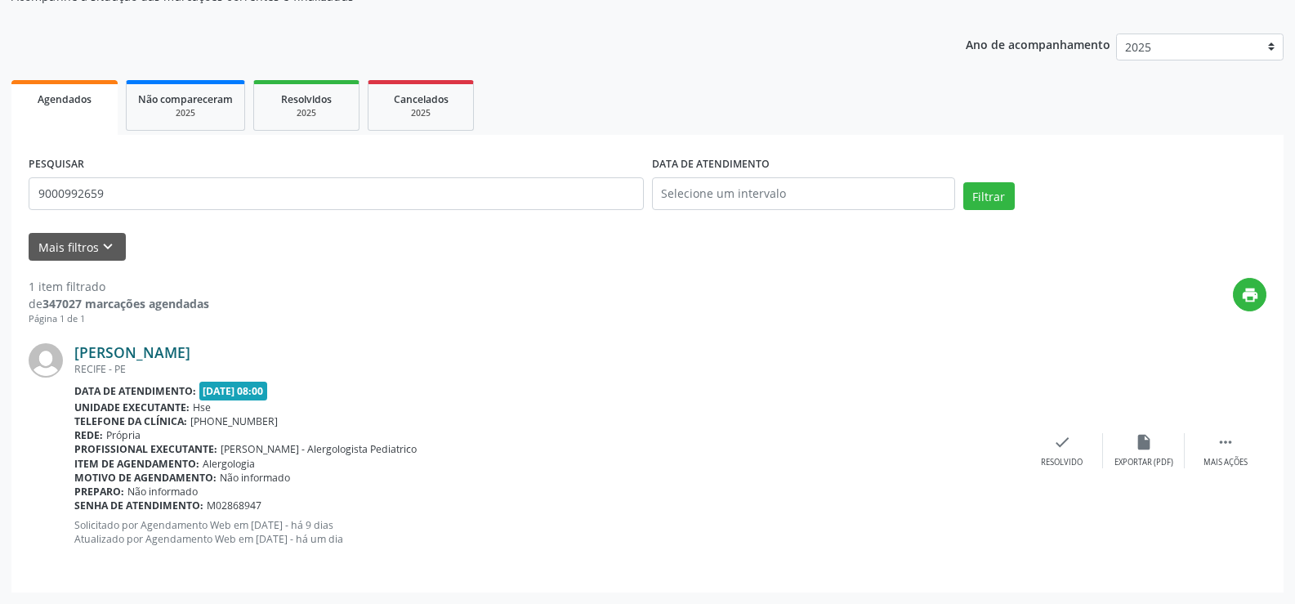
click at [190, 354] on link "[PERSON_NAME]" at bounding box center [132, 352] width 116 height 18
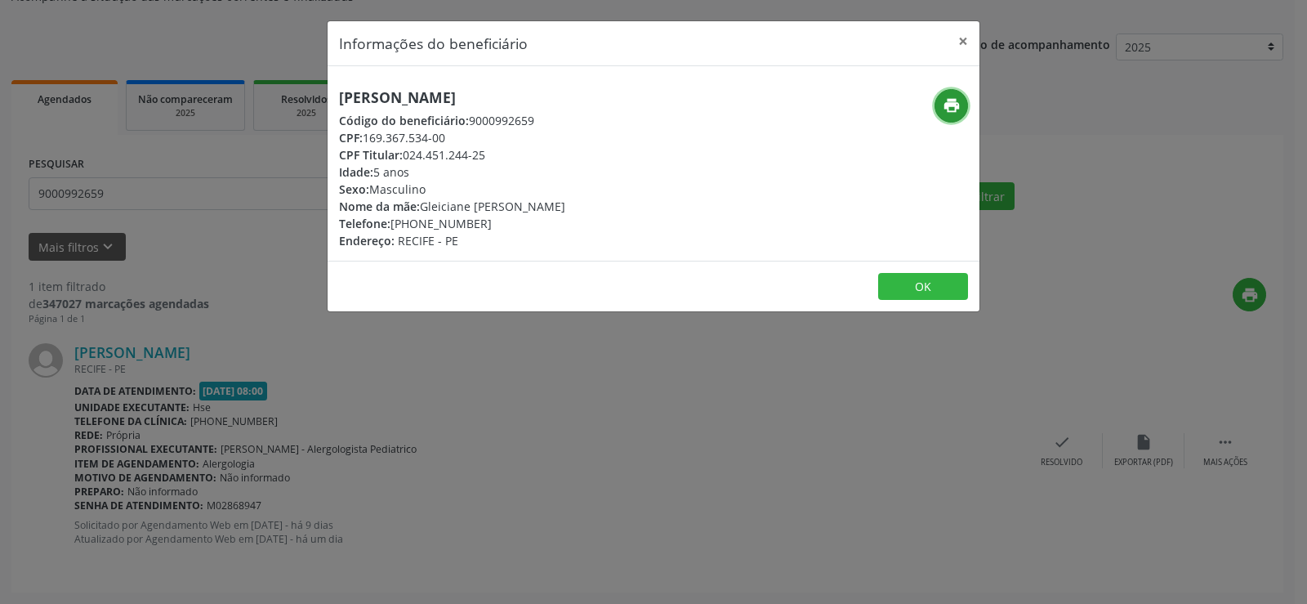
click at [949, 98] on icon "print" at bounding box center [952, 105] width 18 height 18
click at [971, 36] on button "×" at bounding box center [963, 41] width 33 height 40
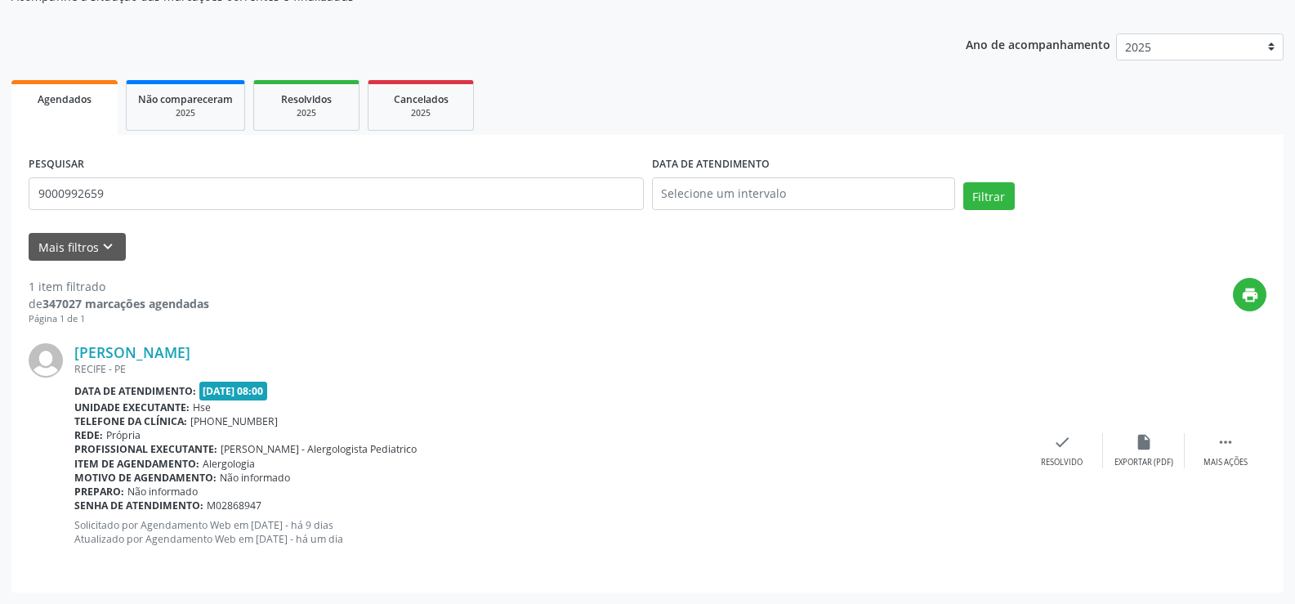
click at [191, 210] on div "PESQUISAR 9000992659" at bounding box center [336, 186] width 623 height 69
click at [192, 203] on input "9000992659" at bounding box center [336, 193] width 615 height 33
click at [963, 182] on button "Filtrar" at bounding box center [988, 196] width 51 height 28
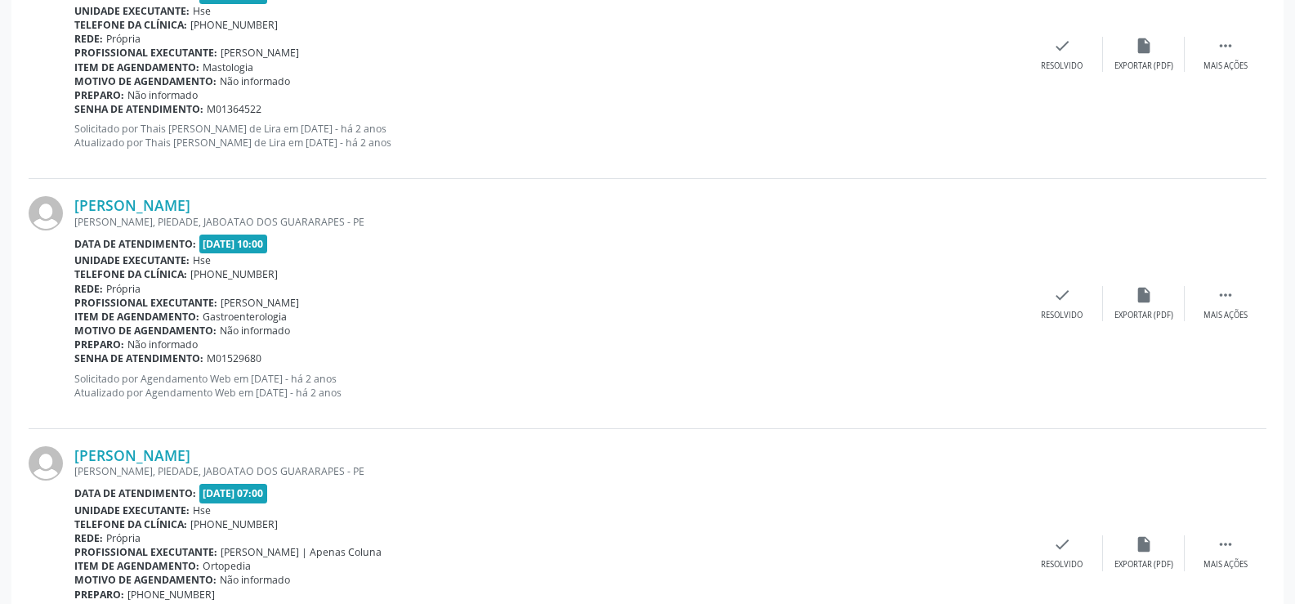
scroll to position [3703, 0]
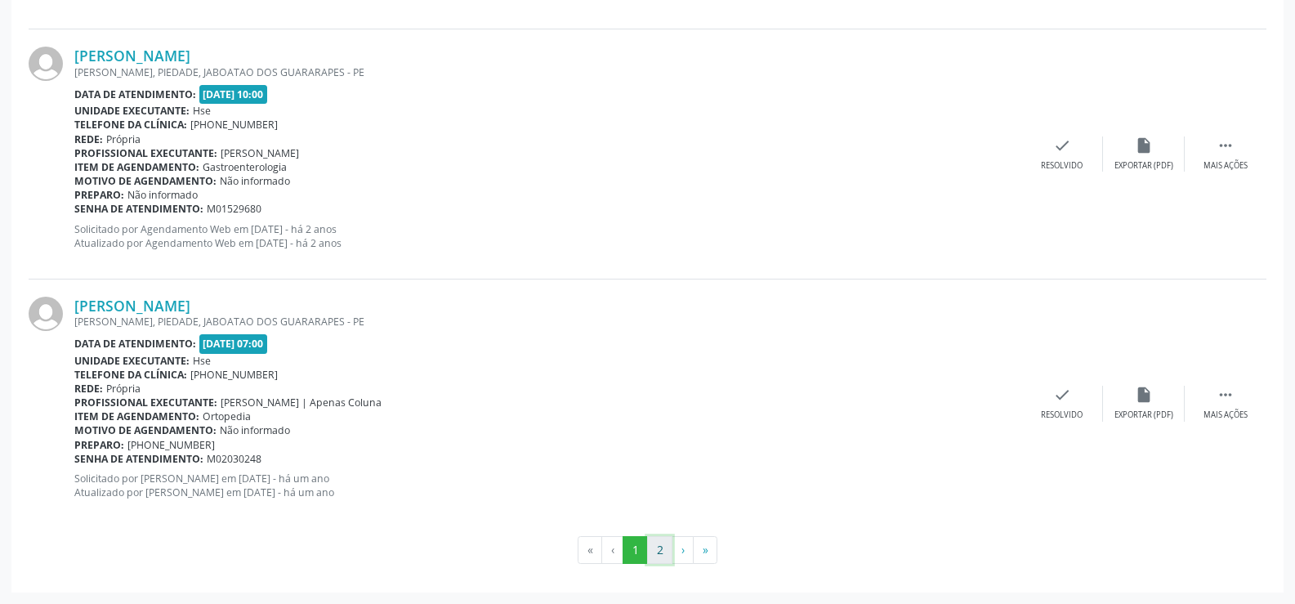
click at [667, 550] on button "2" at bounding box center [659, 550] width 25 height 28
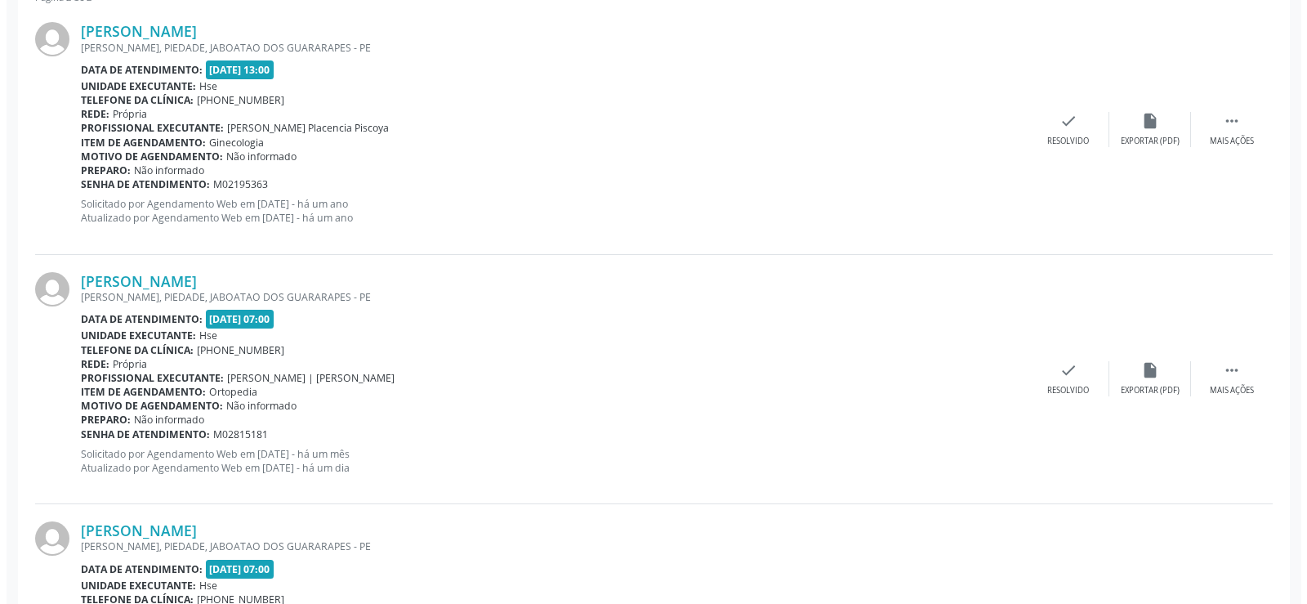
scroll to position [451, 0]
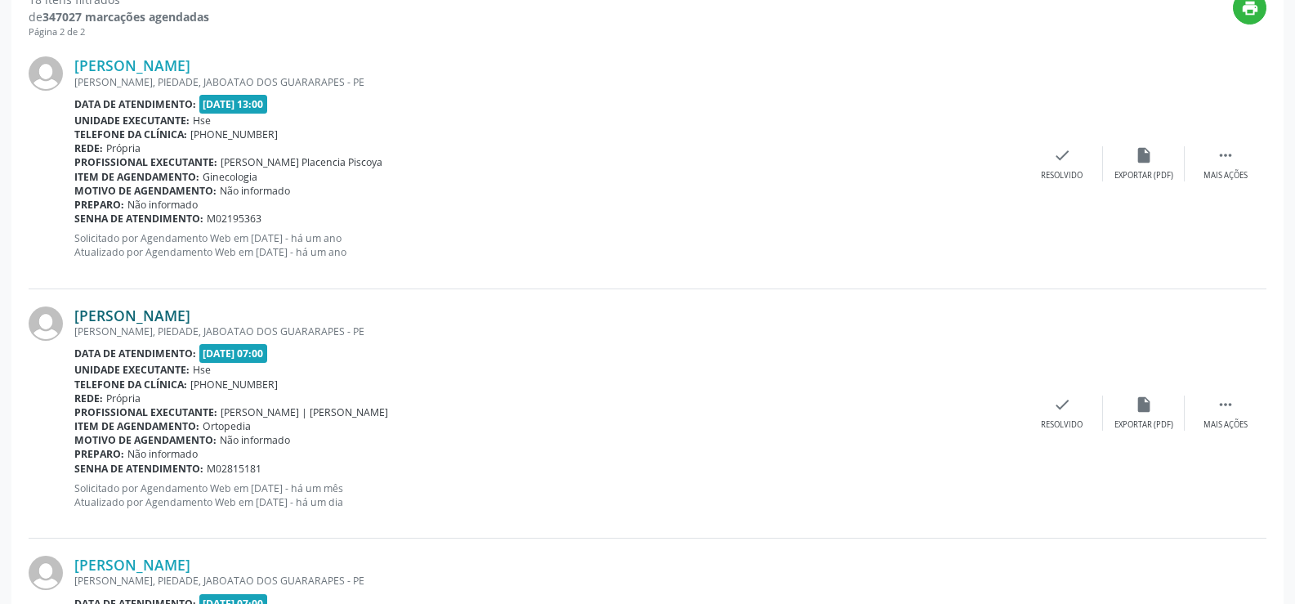
click at [190, 314] on link "[PERSON_NAME]" at bounding box center [132, 315] width 116 height 18
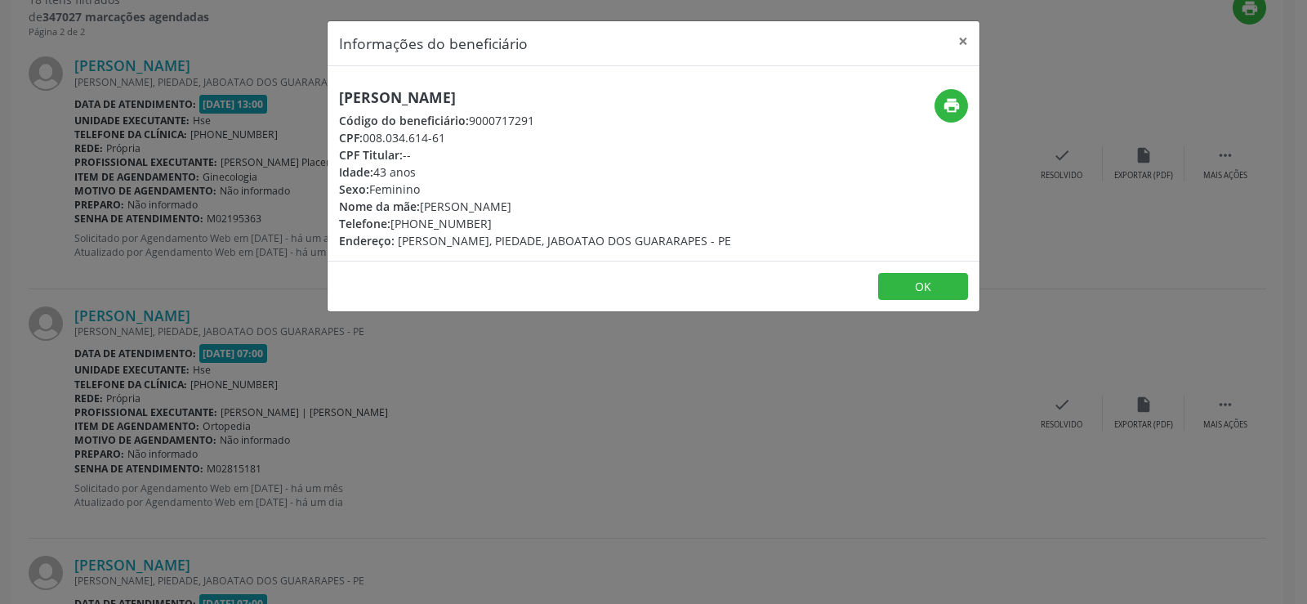
click at [395, 91] on h5 "[PERSON_NAME]" at bounding box center [535, 97] width 392 height 17
click at [65, 196] on div "Informações do beneficiário × [PERSON_NAME] Código do beneficiário: 9000717291 …" at bounding box center [653, 302] width 1307 height 604
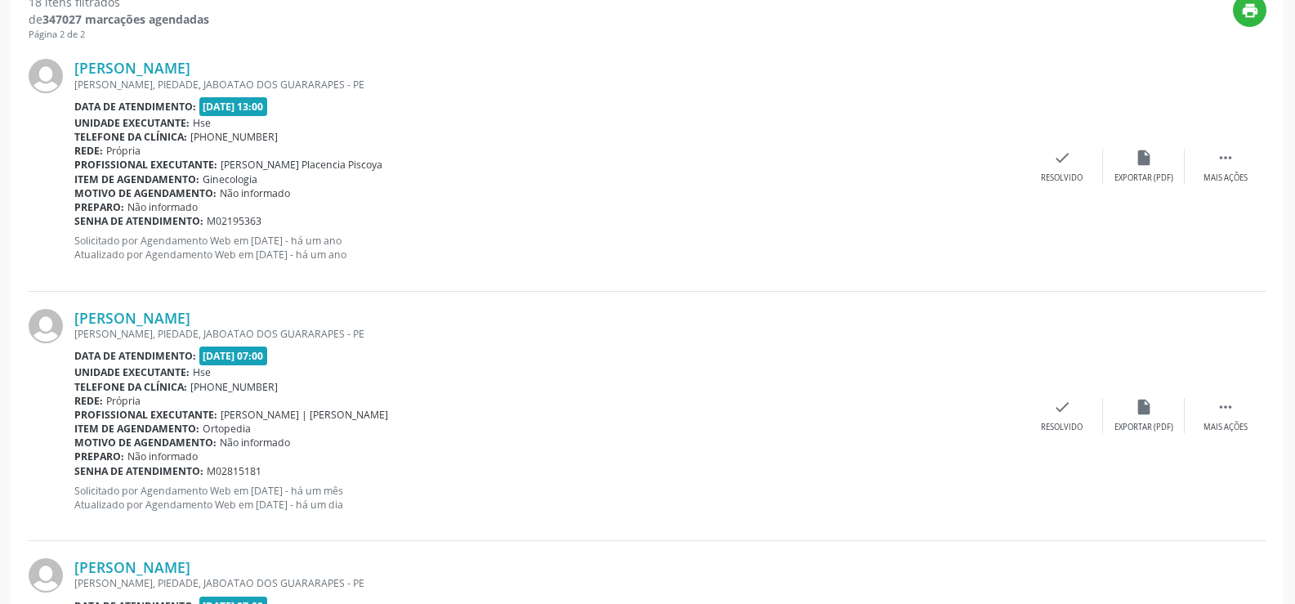
scroll to position [0, 0]
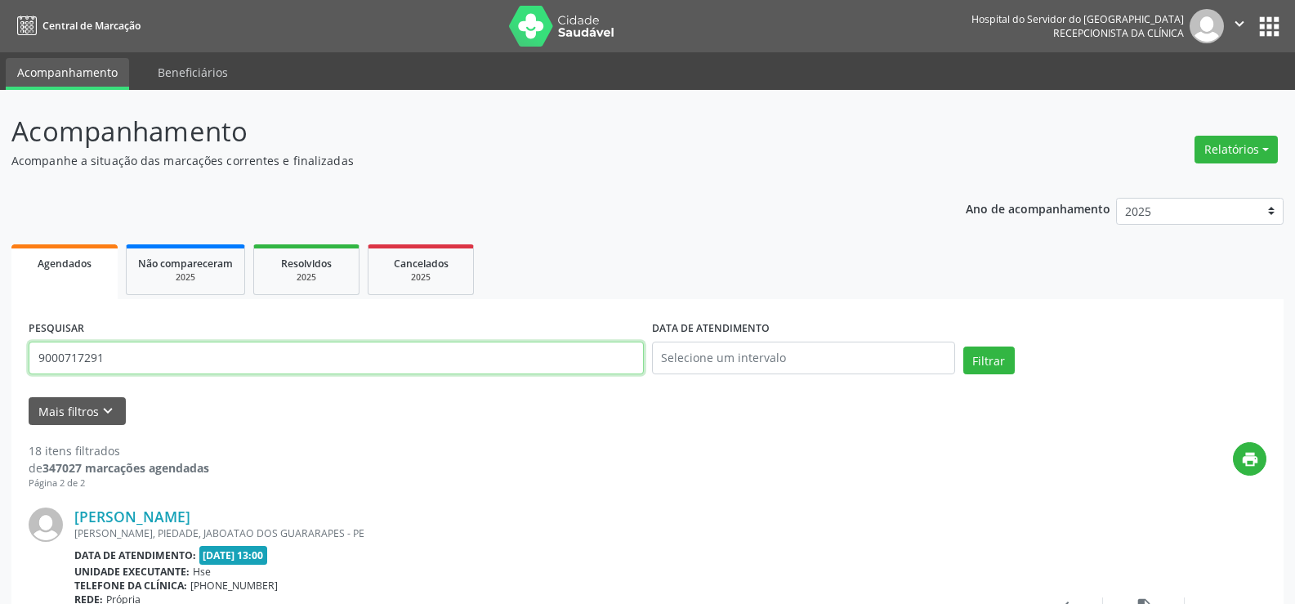
click at [140, 363] on input "9000717291" at bounding box center [336, 357] width 615 height 33
click at [284, 361] on input "9000717291" at bounding box center [336, 357] width 615 height 33
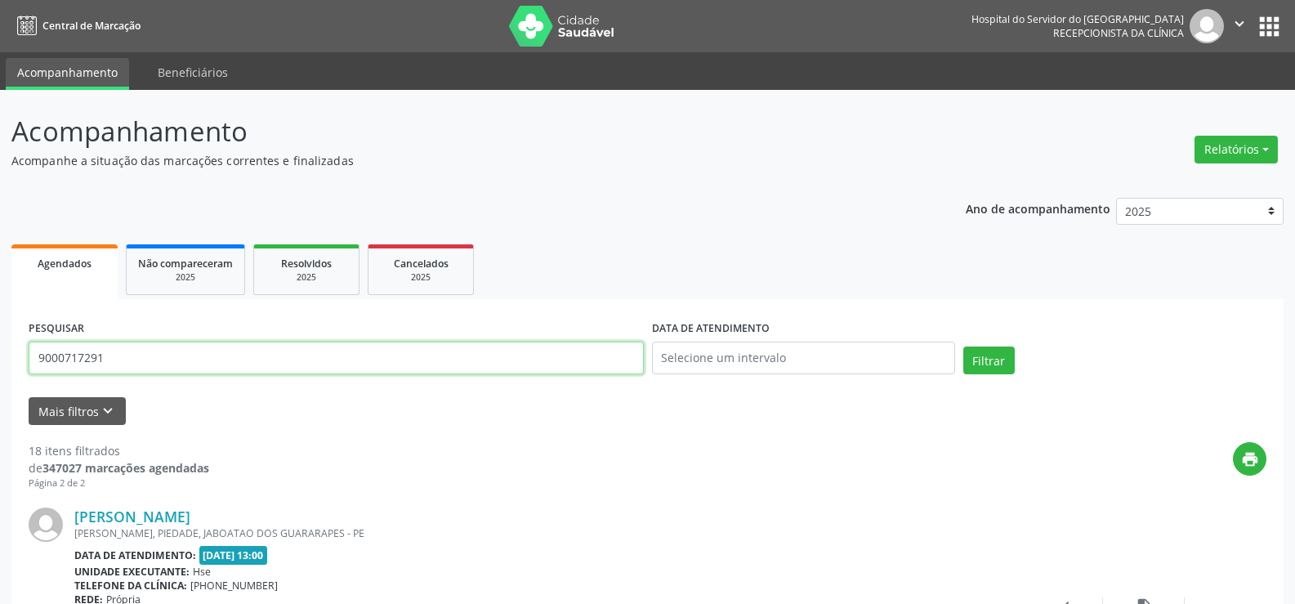
click at [271, 346] on input "9000717291" at bounding box center [336, 357] width 615 height 33
click at [963, 346] on button "Filtrar" at bounding box center [988, 360] width 51 height 28
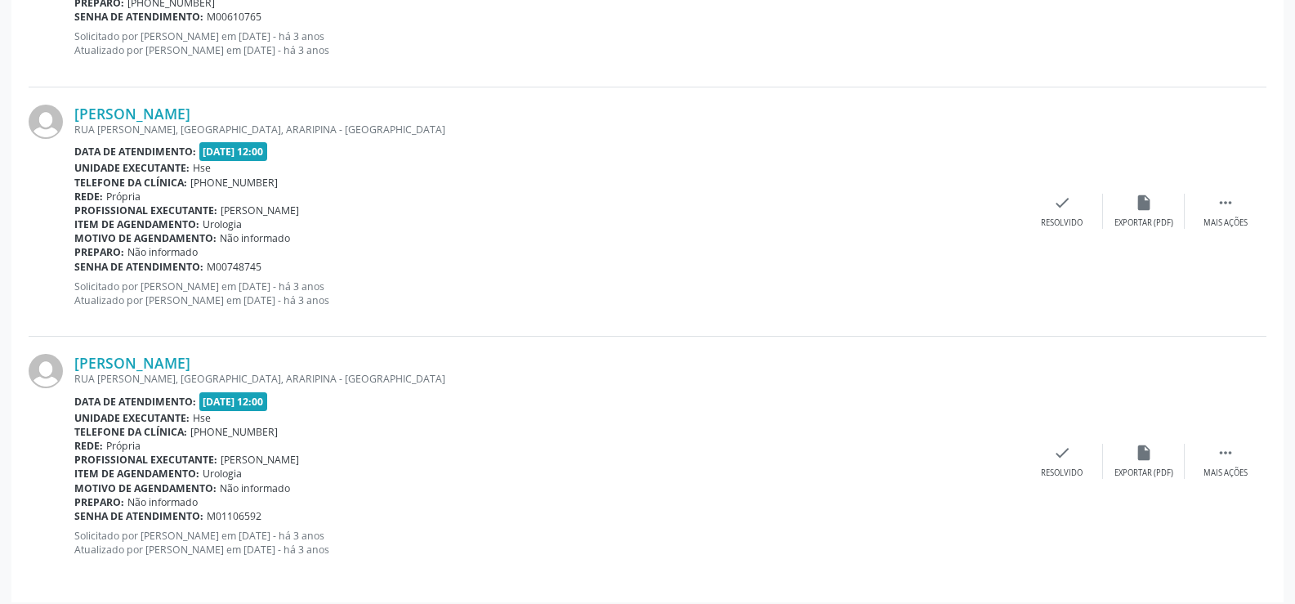
scroll to position [662, 0]
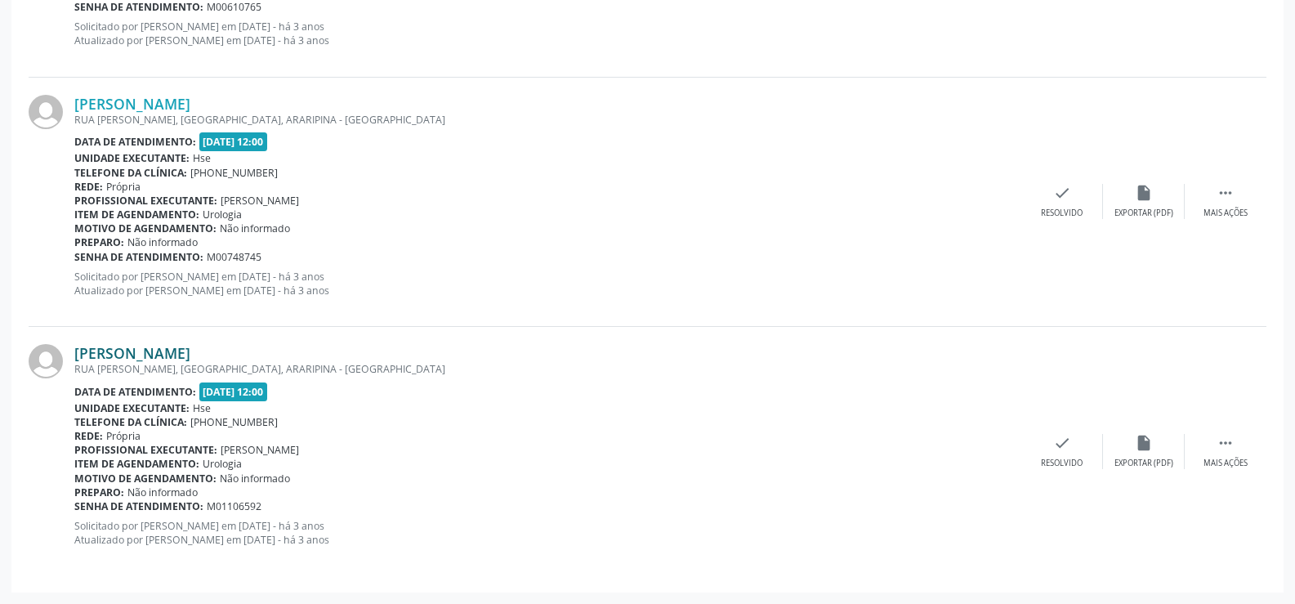
click at [190, 352] on link "[PERSON_NAME]" at bounding box center [132, 353] width 116 height 18
click at [174, 108] on link "[PERSON_NAME]" at bounding box center [132, 104] width 116 height 18
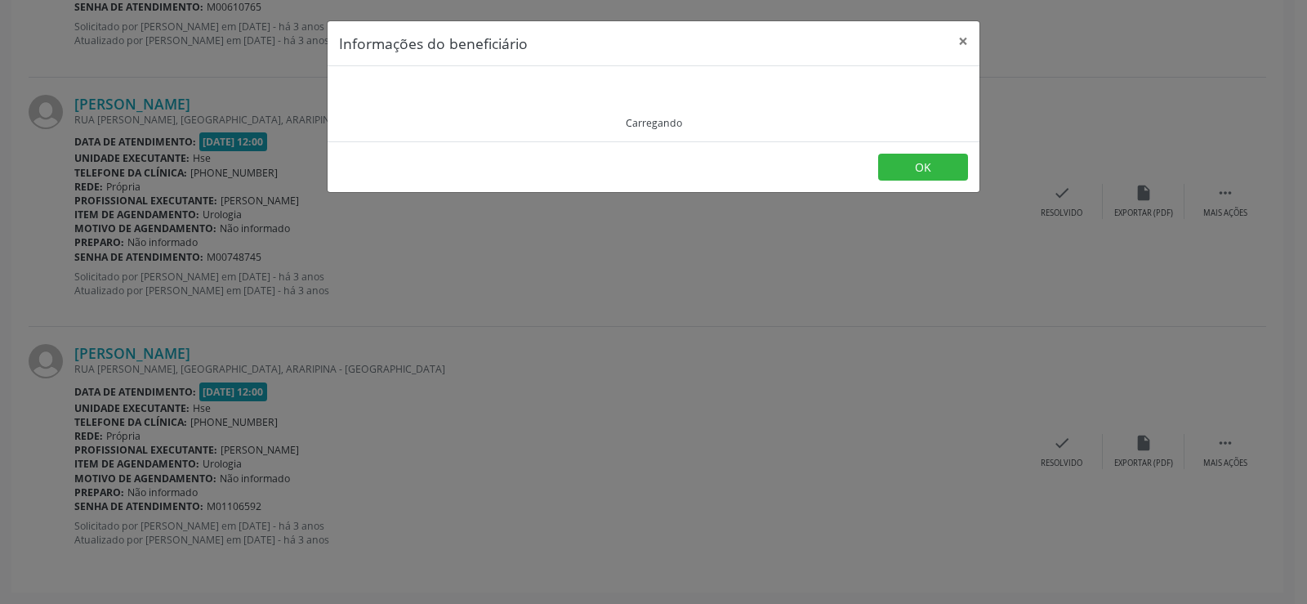
click at [448, 87] on div "Carregando" at bounding box center [653, 104] width 629 height 52
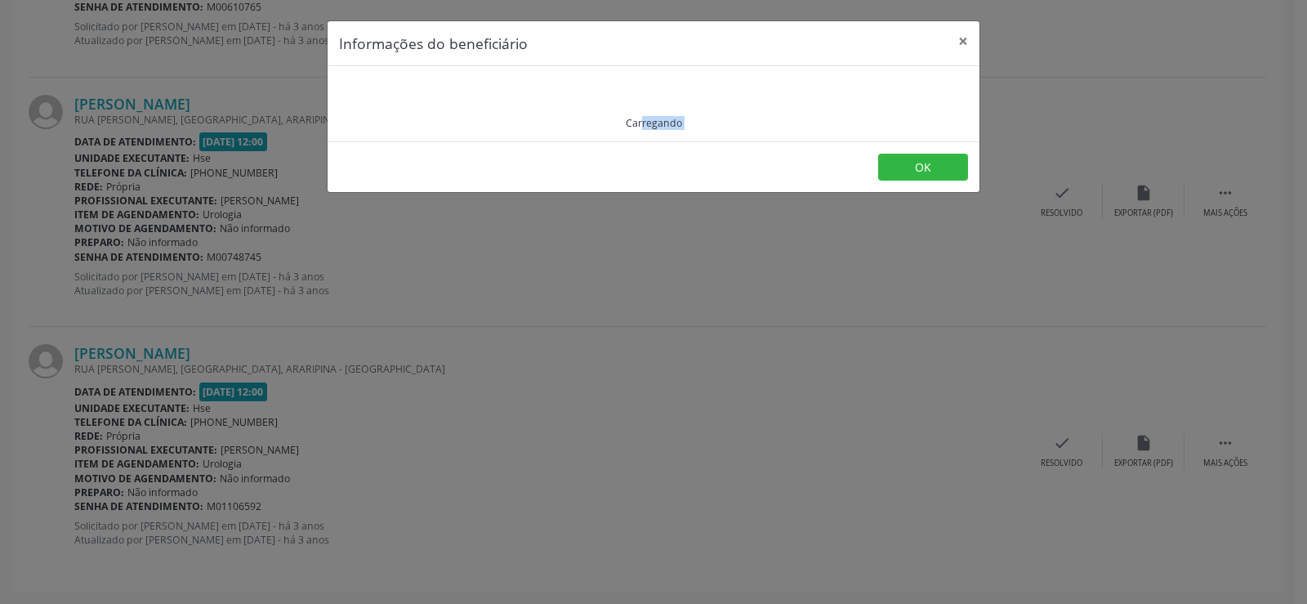
click at [448, 87] on div "Carregando" at bounding box center [653, 104] width 629 height 52
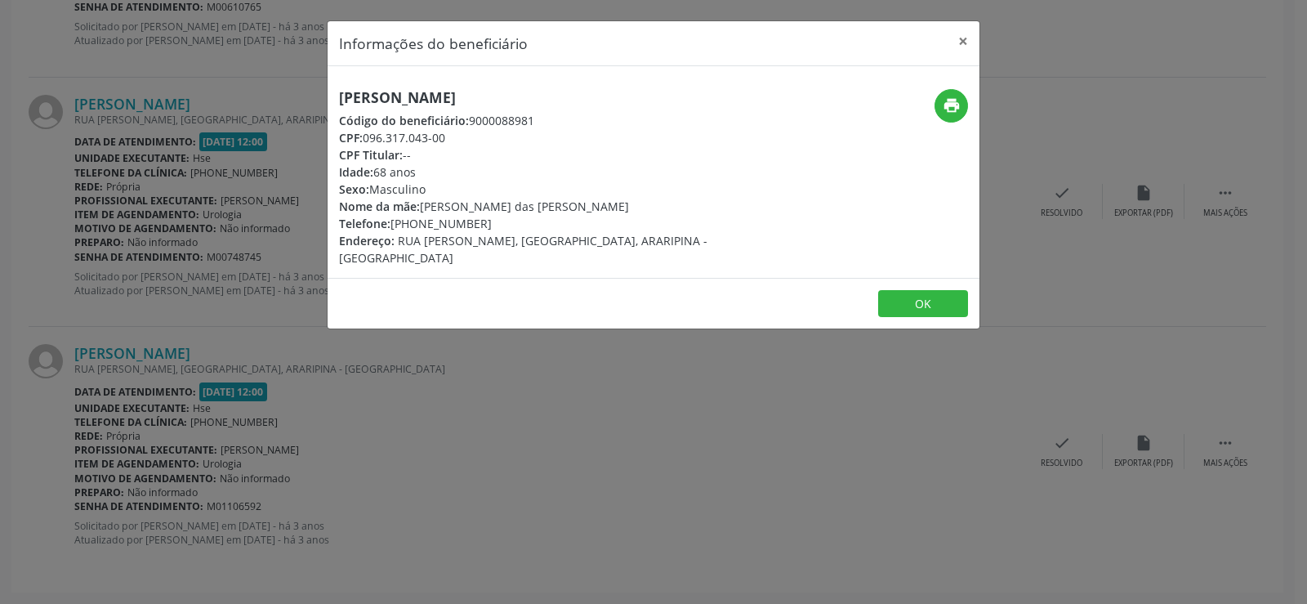
click at [472, 93] on h5 "[PERSON_NAME]" at bounding box center [545, 97] width 412 height 17
click at [214, 358] on div "Informações do beneficiário × [PERSON_NAME] Código do beneficiário: 9000088981 …" at bounding box center [653, 302] width 1307 height 604
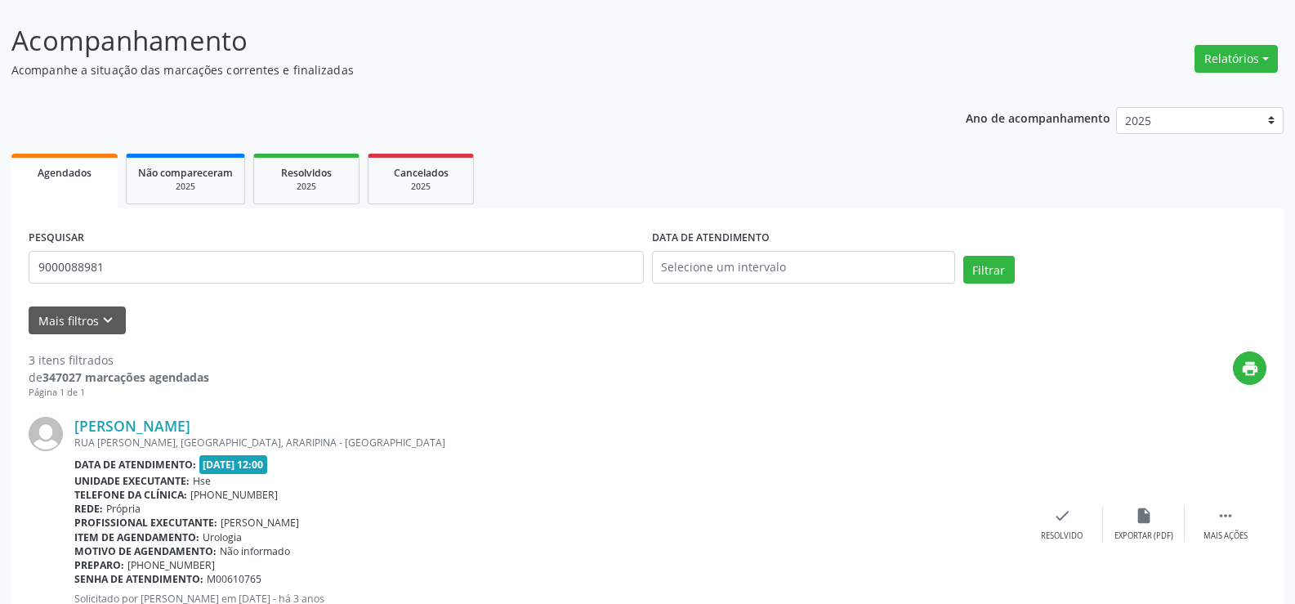
scroll to position [0, 0]
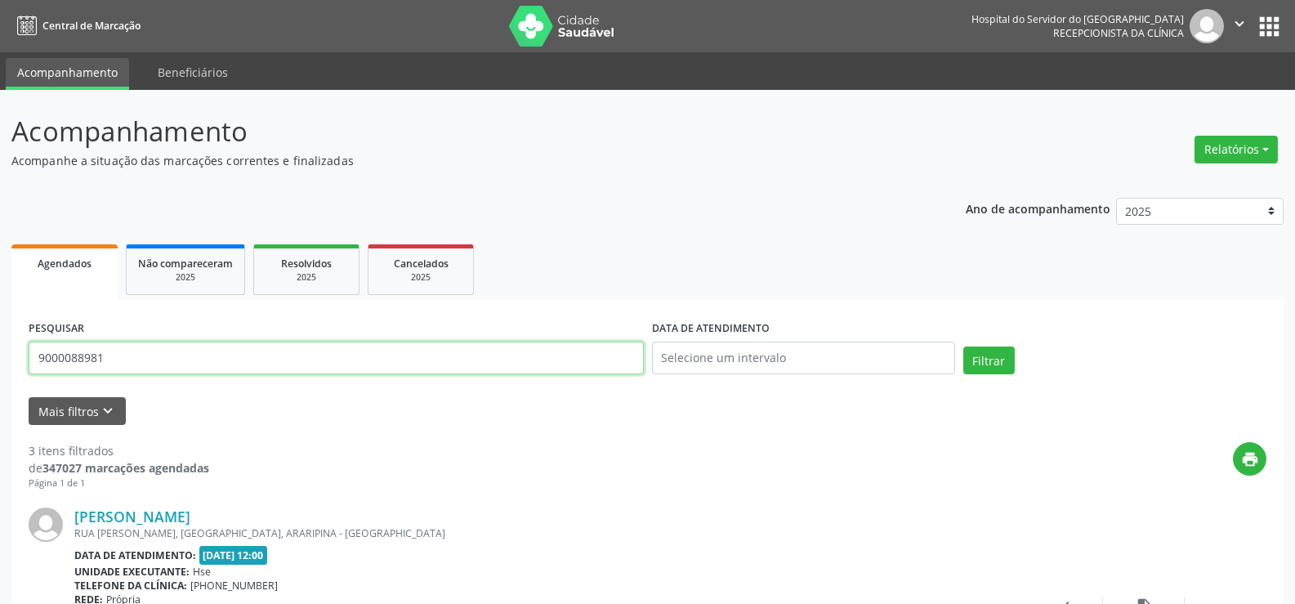
click at [252, 364] on input "9000088981" at bounding box center [336, 357] width 615 height 33
click at [963, 346] on button "Filtrar" at bounding box center [988, 360] width 51 height 28
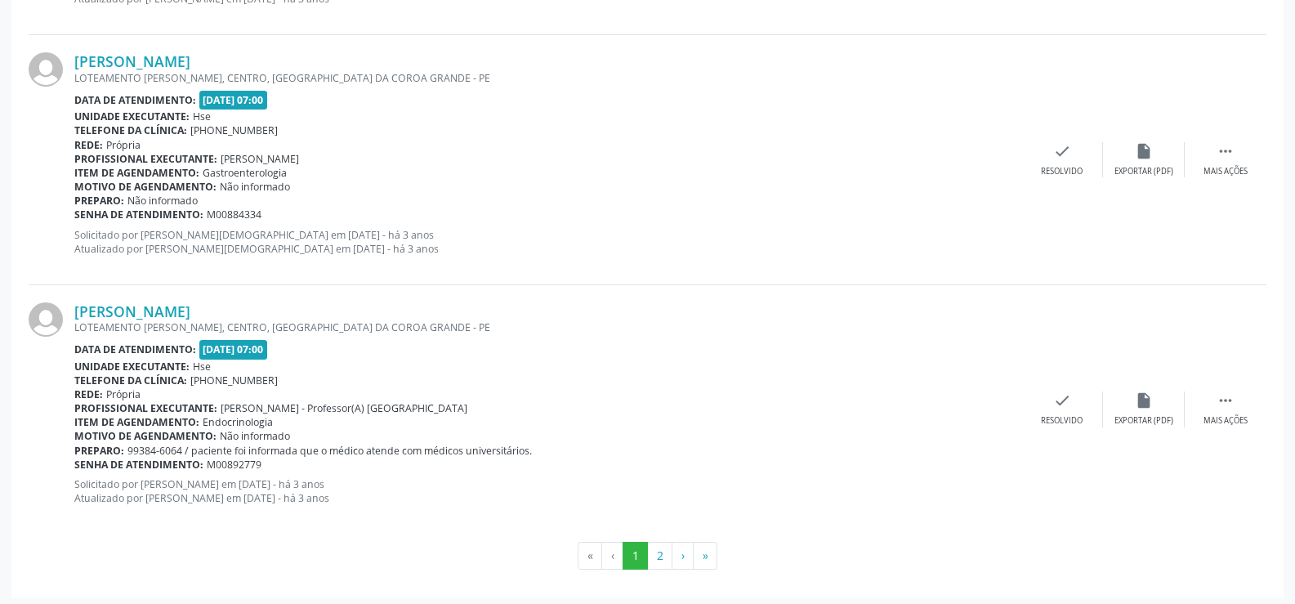
scroll to position [3703, 0]
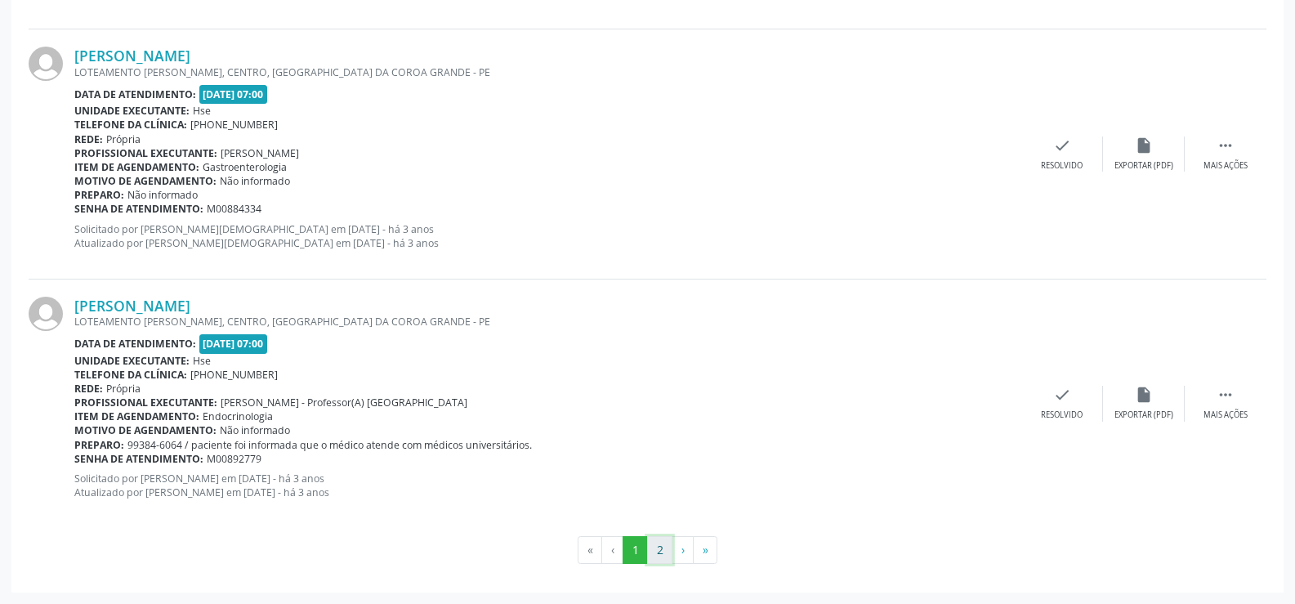
click at [658, 551] on button "2" at bounding box center [659, 550] width 25 height 28
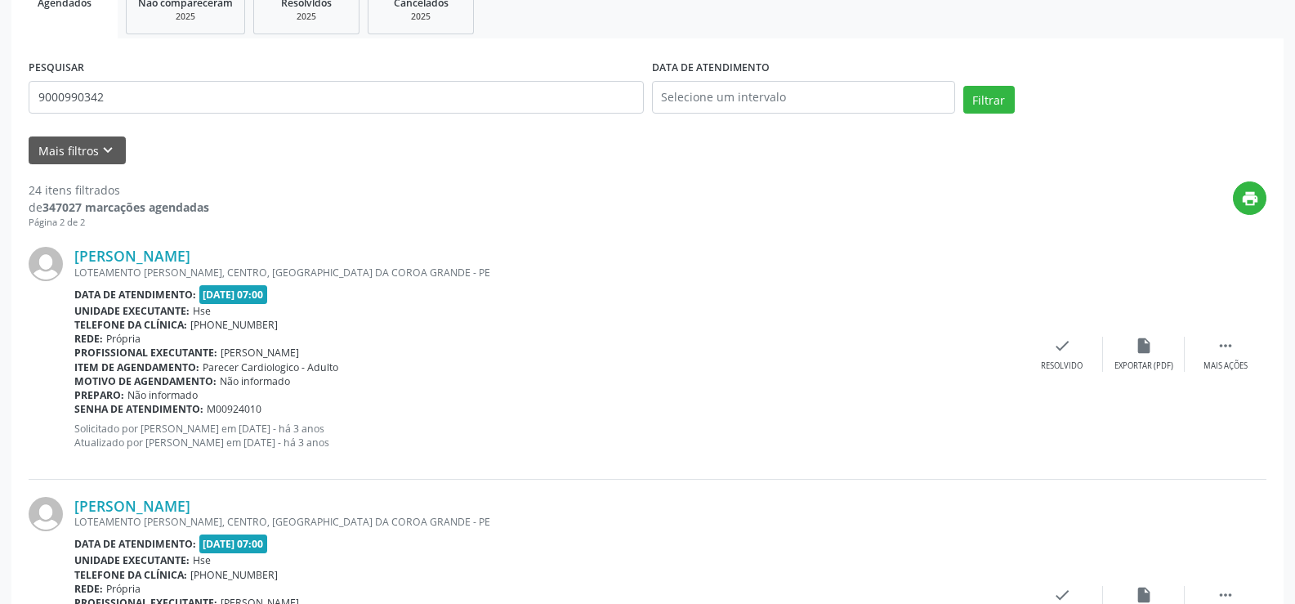
scroll to position [150, 0]
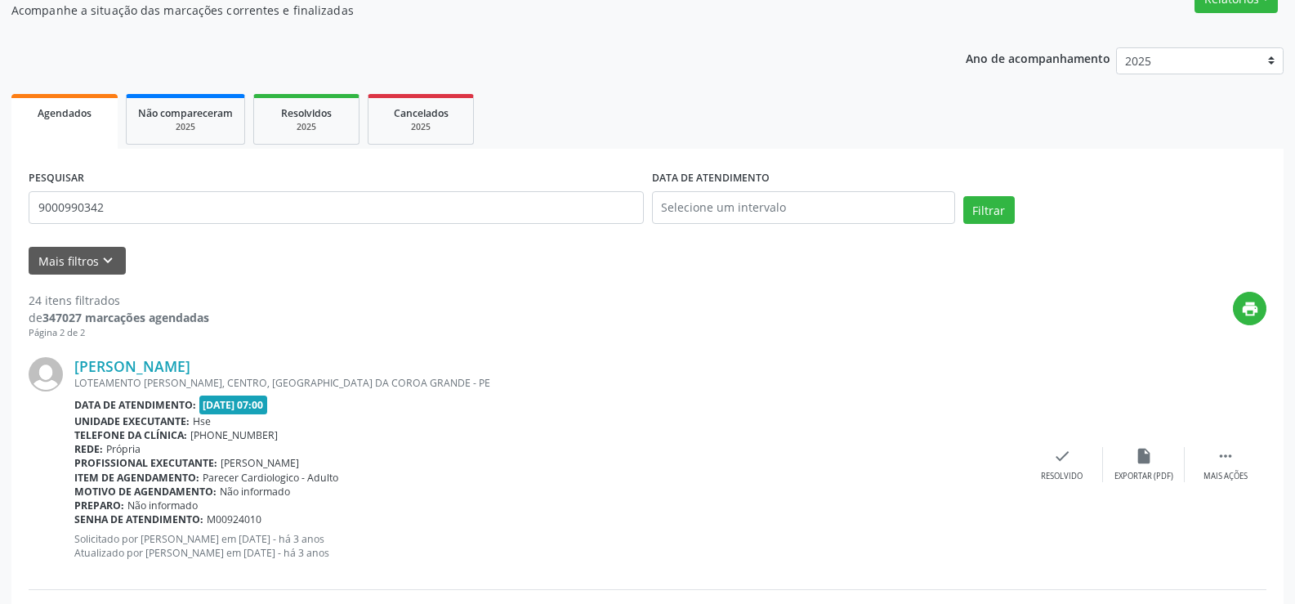
click at [163, 297] on div "24 itens filtrados" at bounding box center [119, 300] width 181 height 17
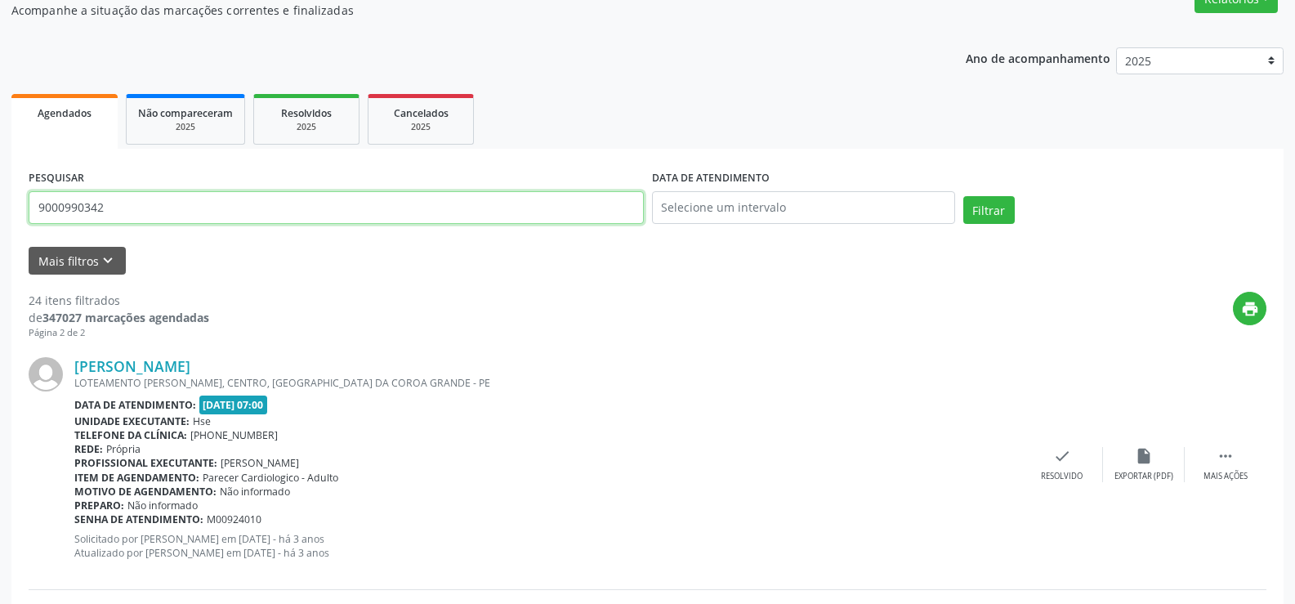
click at [137, 207] on input "9000990342" at bounding box center [336, 207] width 615 height 33
paste input "533.429.334-53"
click at [963, 196] on button "Filtrar" at bounding box center [988, 210] width 51 height 28
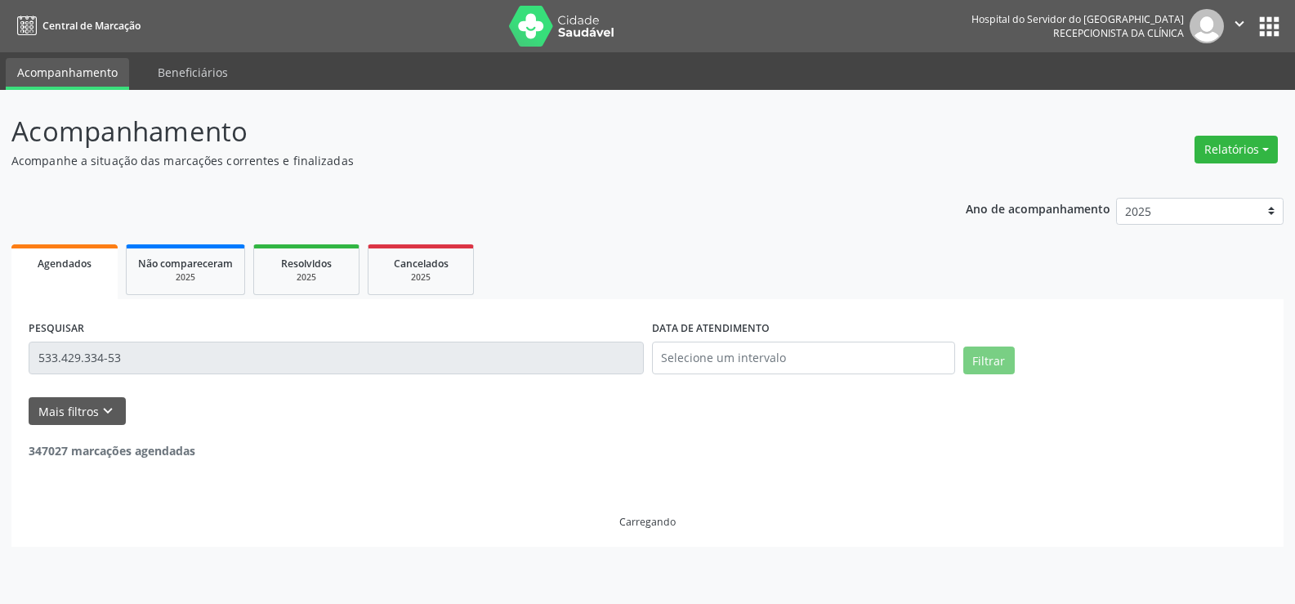
scroll to position [0, 0]
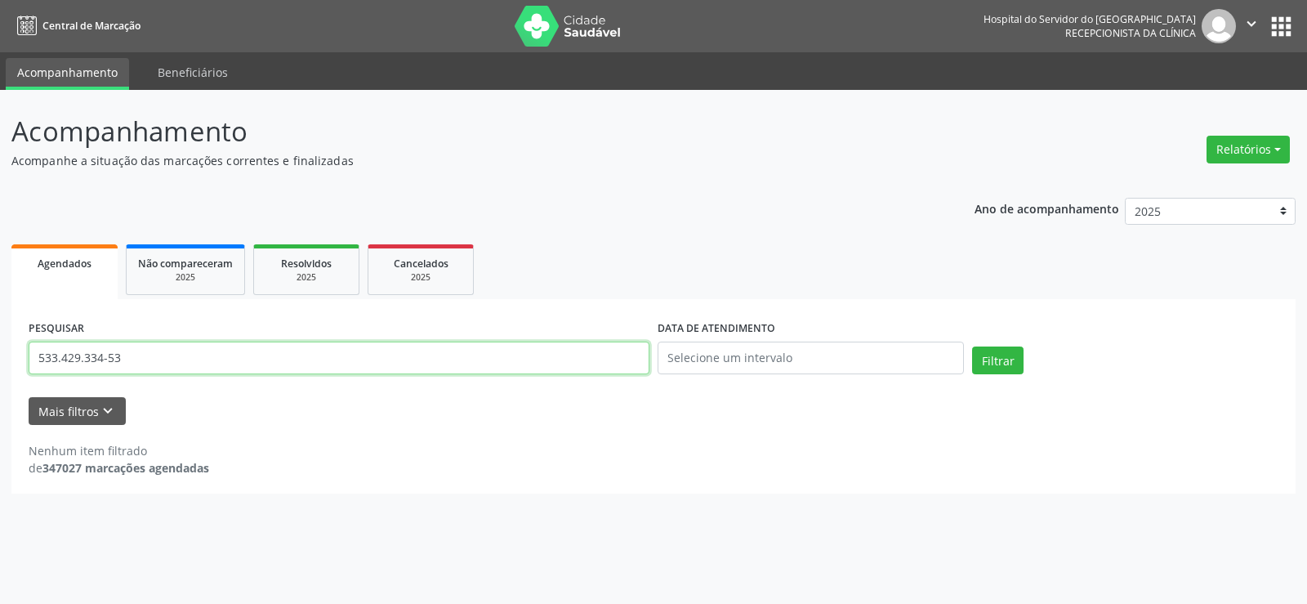
click at [386, 369] on input "533.429.334-53" at bounding box center [339, 357] width 621 height 33
click at [213, 354] on input "533.429.334-53" at bounding box center [339, 357] width 621 height 33
paste input "[PERSON_NAME]"
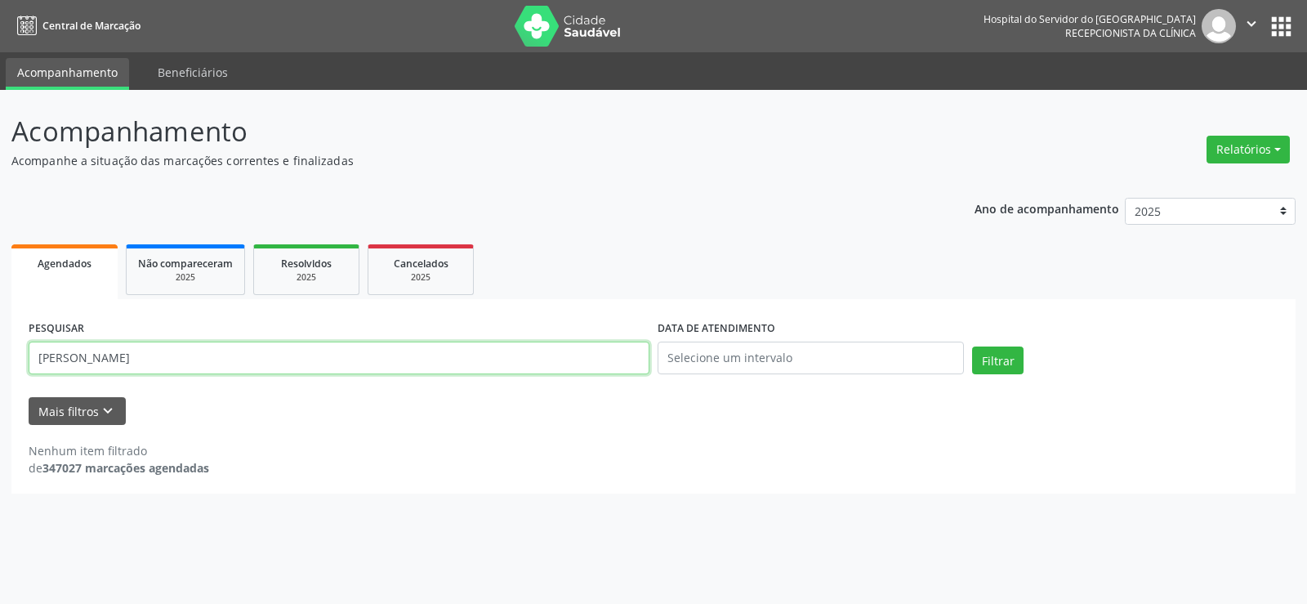
click at [972, 346] on button "Filtrar" at bounding box center [997, 360] width 51 height 28
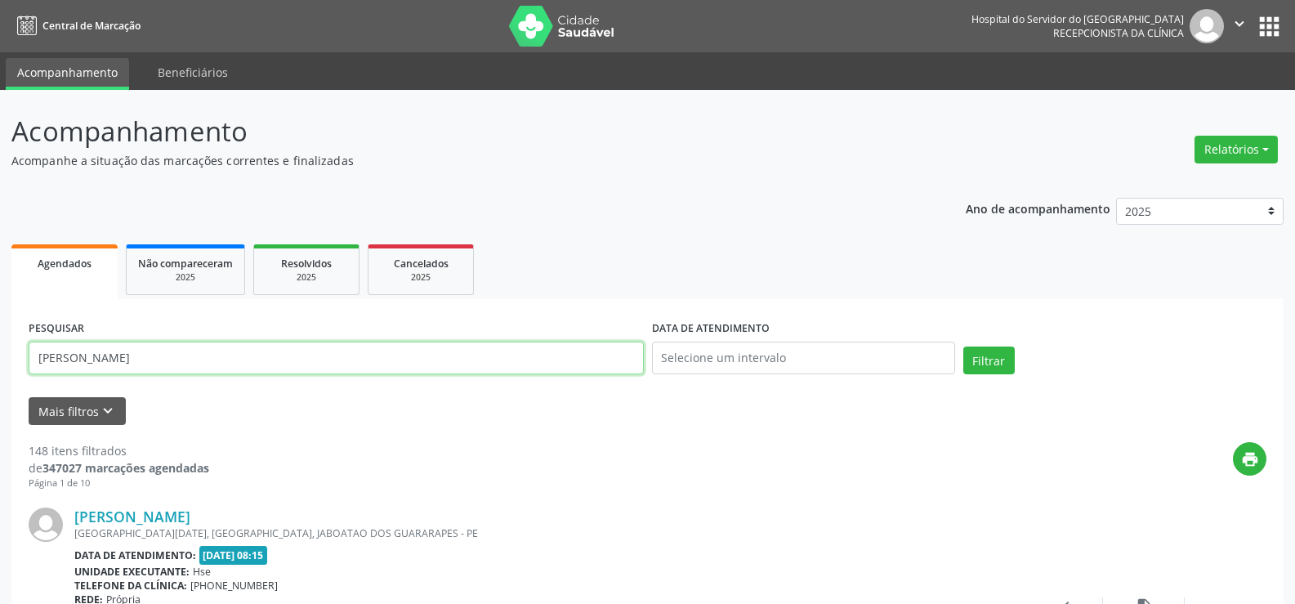
click at [233, 353] on input "[PERSON_NAME]" at bounding box center [336, 357] width 615 height 33
paste input "[PERSON_NAME]"
click at [963, 346] on button "Filtrar" at bounding box center [988, 360] width 51 height 28
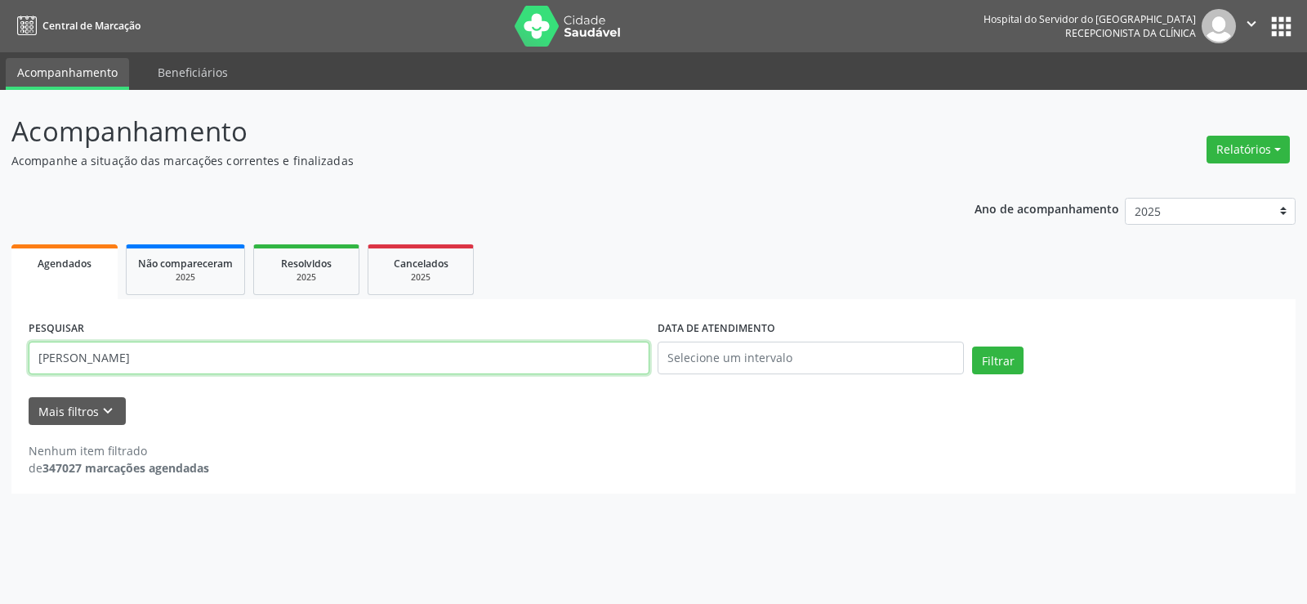
click at [177, 346] on input "[PERSON_NAME]" at bounding box center [339, 357] width 621 height 33
click at [178, 346] on input "[PERSON_NAME]" at bounding box center [339, 357] width 621 height 33
paste input "44944462468"
click at [972, 346] on button "Filtrar" at bounding box center [997, 360] width 51 height 28
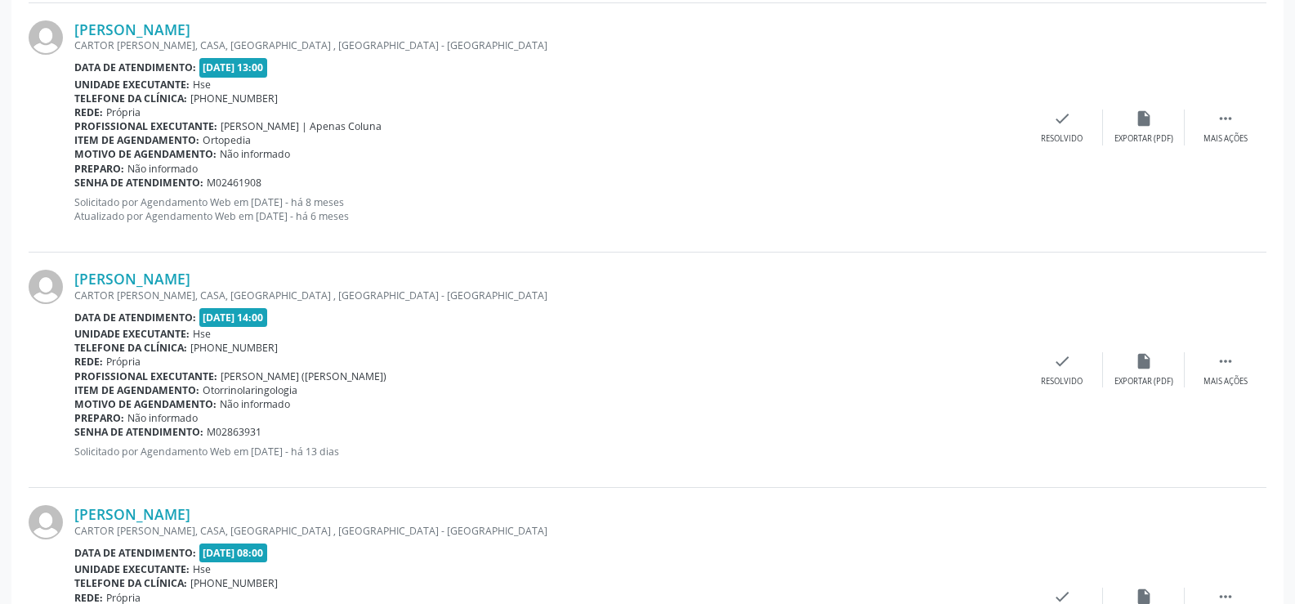
scroll to position [1469, 0]
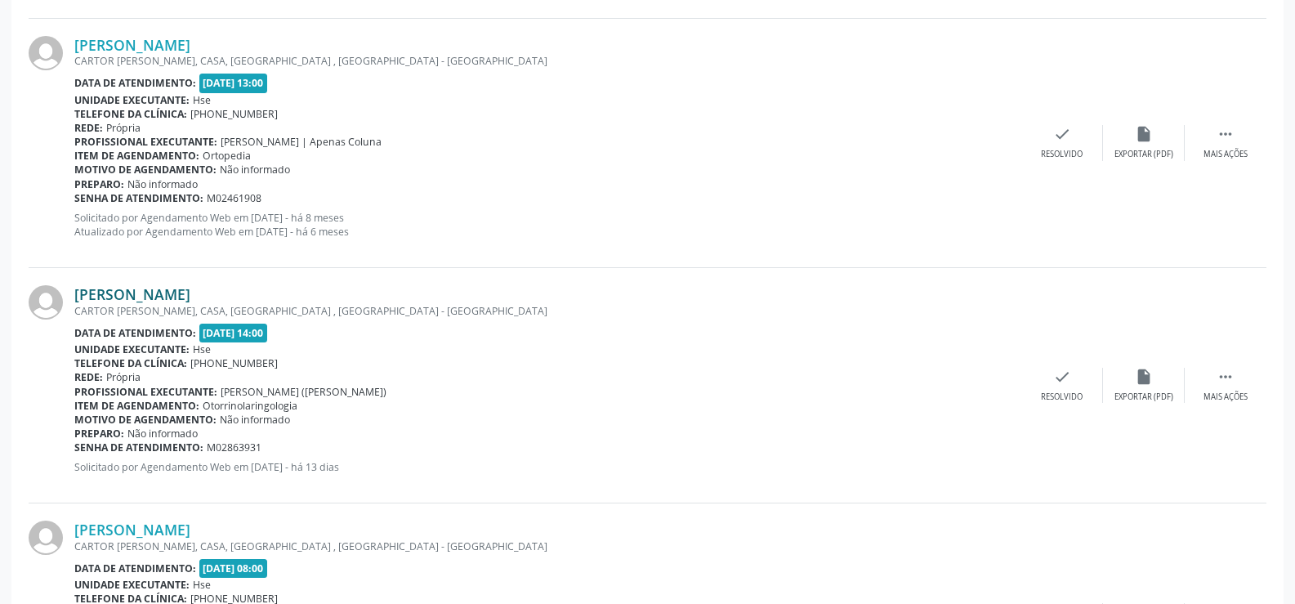
click at [172, 292] on link "[PERSON_NAME]" at bounding box center [132, 294] width 116 height 18
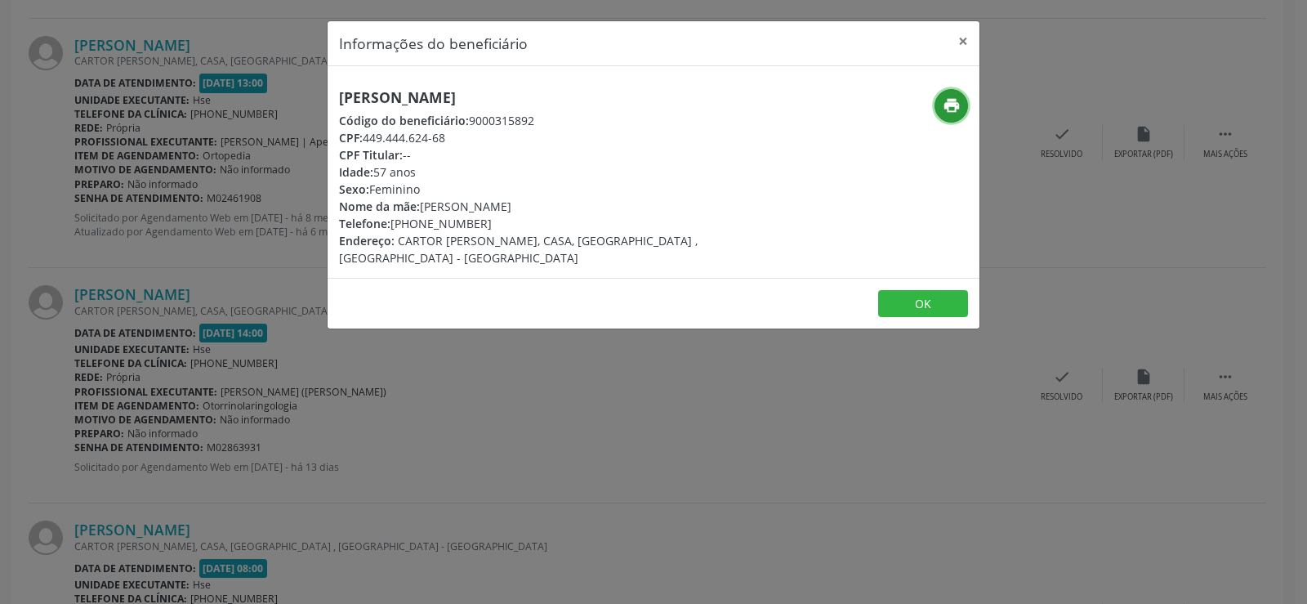
click at [955, 104] on icon "print" at bounding box center [952, 105] width 18 height 18
click at [168, 163] on div "Informações do beneficiário × [PERSON_NAME] Código do beneficiário: 9000315892 …" at bounding box center [653, 302] width 1307 height 604
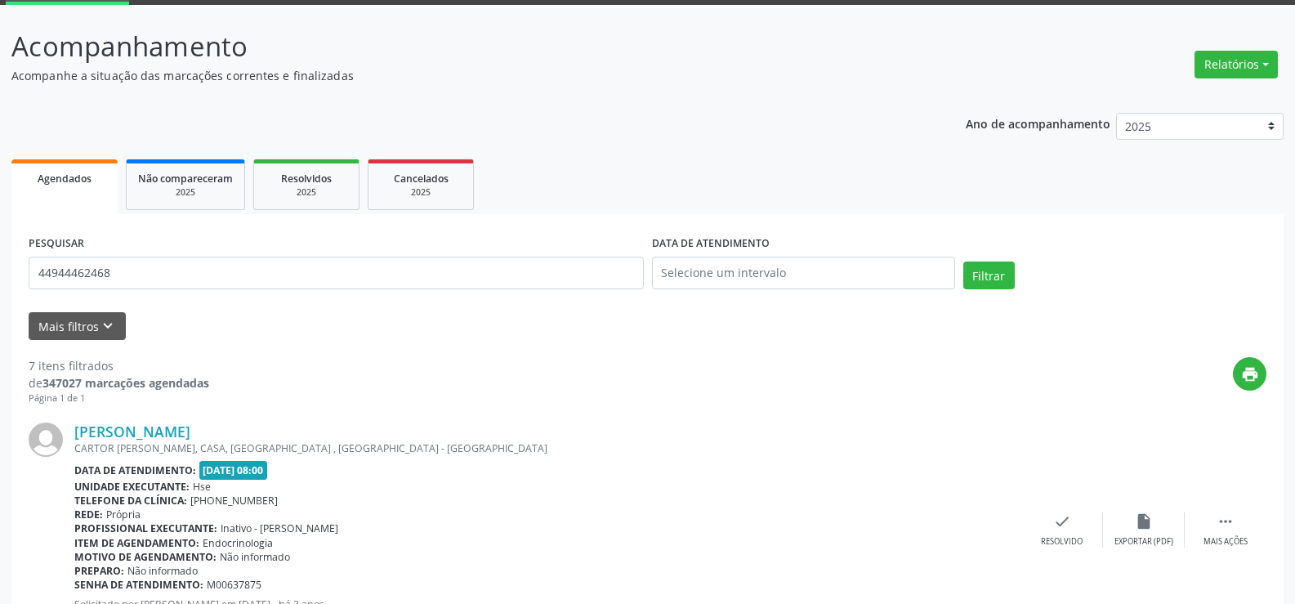
scroll to position [0, 0]
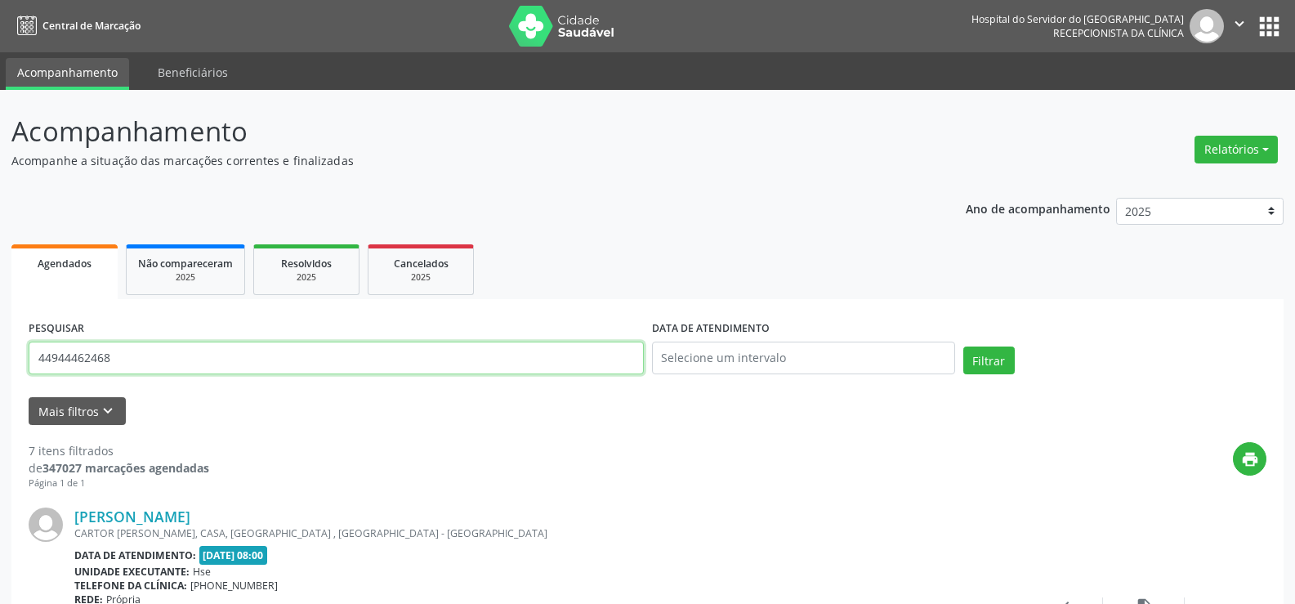
click at [195, 368] on input "44944462468" at bounding box center [336, 357] width 615 height 33
paste input "09428437"
type input "09428437468"
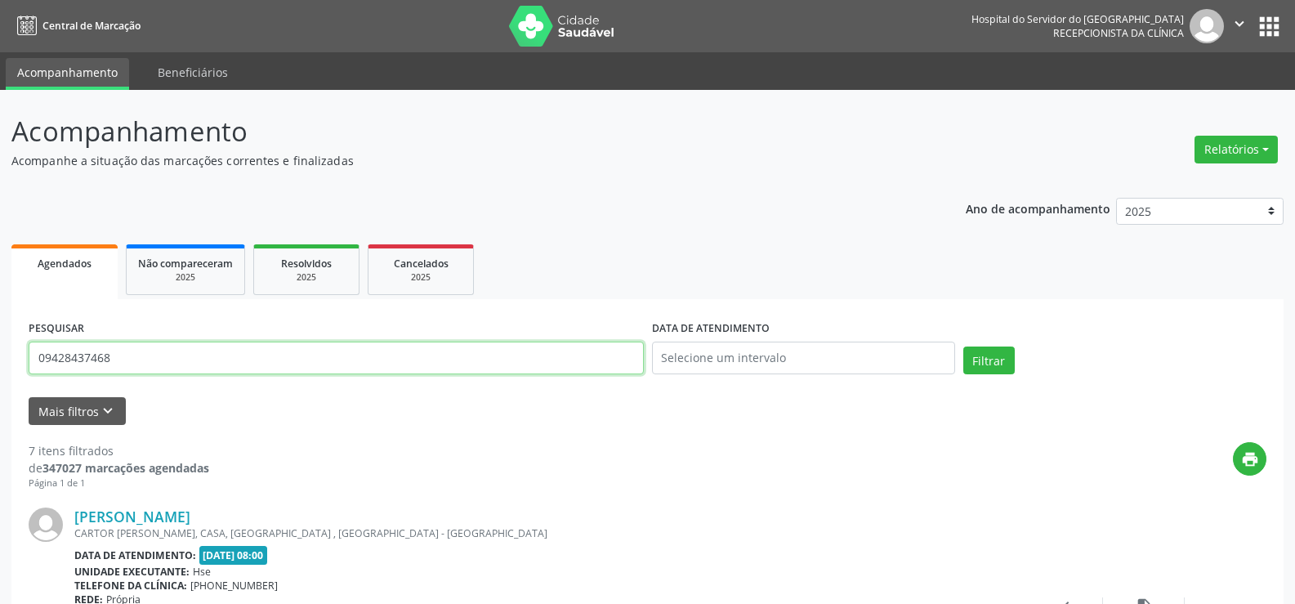
click at [963, 346] on button "Filtrar" at bounding box center [988, 360] width 51 height 28
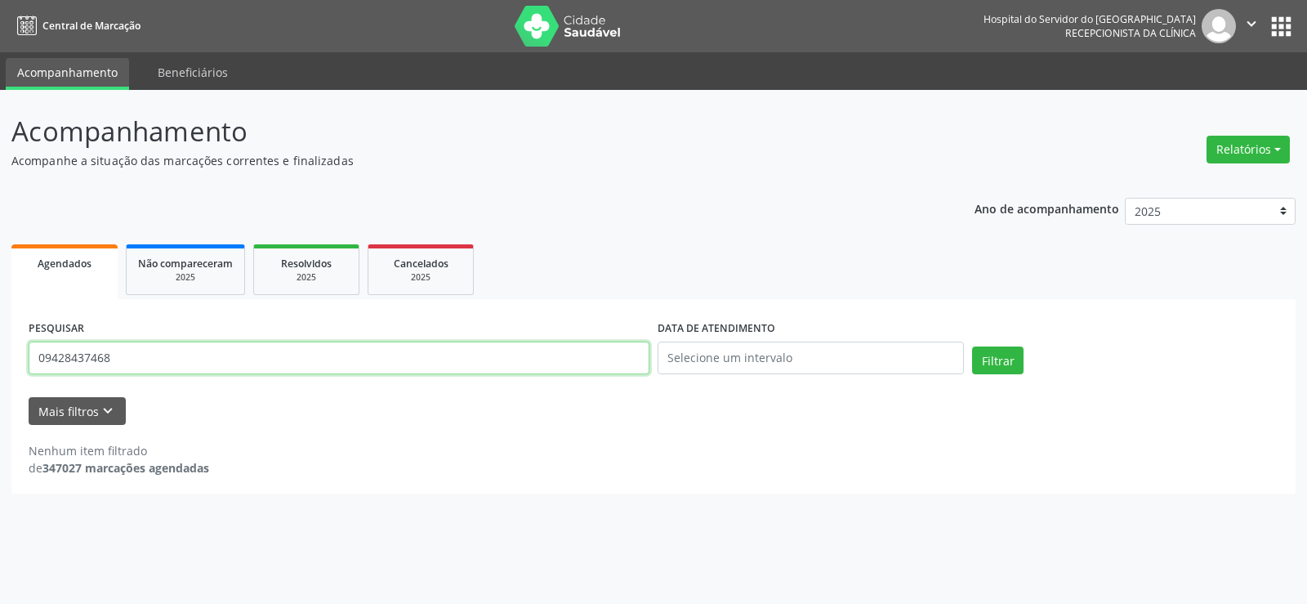
click at [172, 354] on input "09428437468" at bounding box center [339, 357] width 621 height 33
click at [972, 346] on button "Filtrar" at bounding box center [997, 360] width 51 height 28
click at [176, 296] on ul "Agendados Não compareceram 2025 Resolvidos 2025 Cancelados 2025" at bounding box center [653, 269] width 1284 height 59
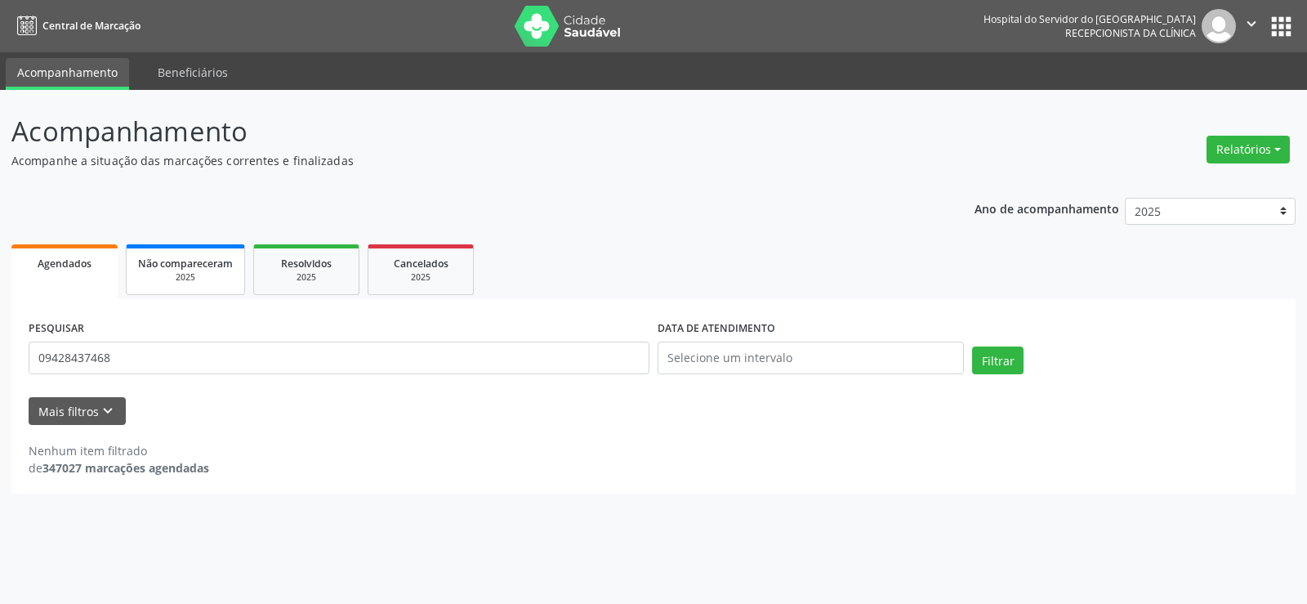
click at [179, 285] on link "Não compareceram 2025" at bounding box center [185, 269] width 119 height 51
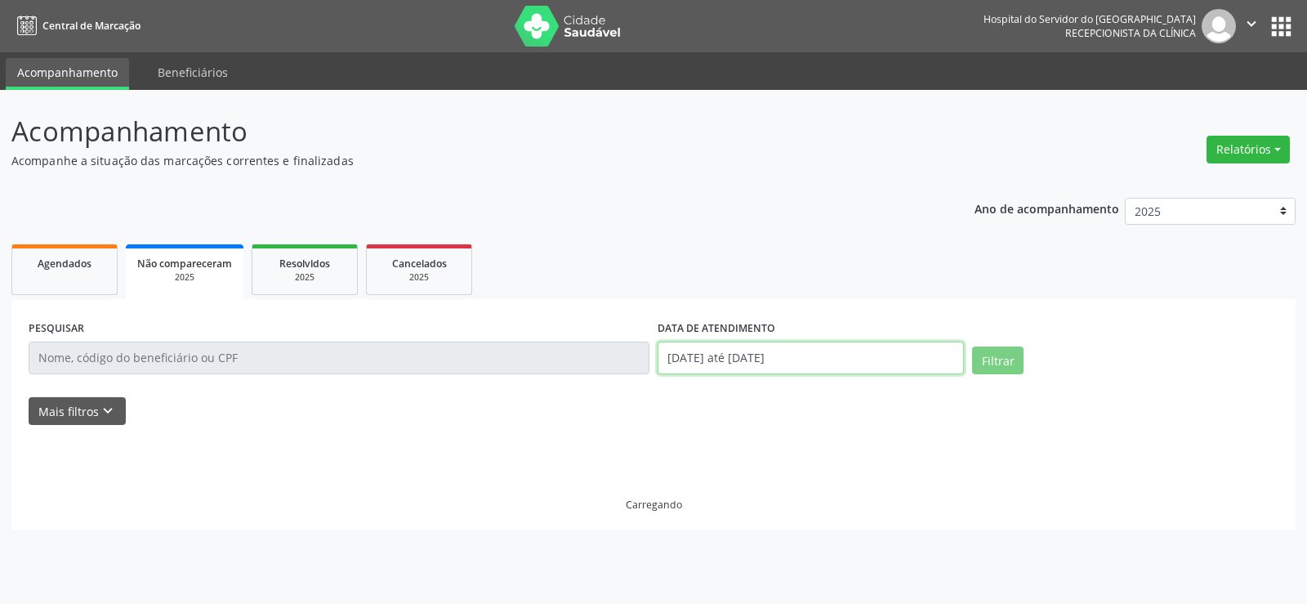
click at [733, 359] on input "[DATE] até [DATE]" at bounding box center [811, 357] width 306 height 33
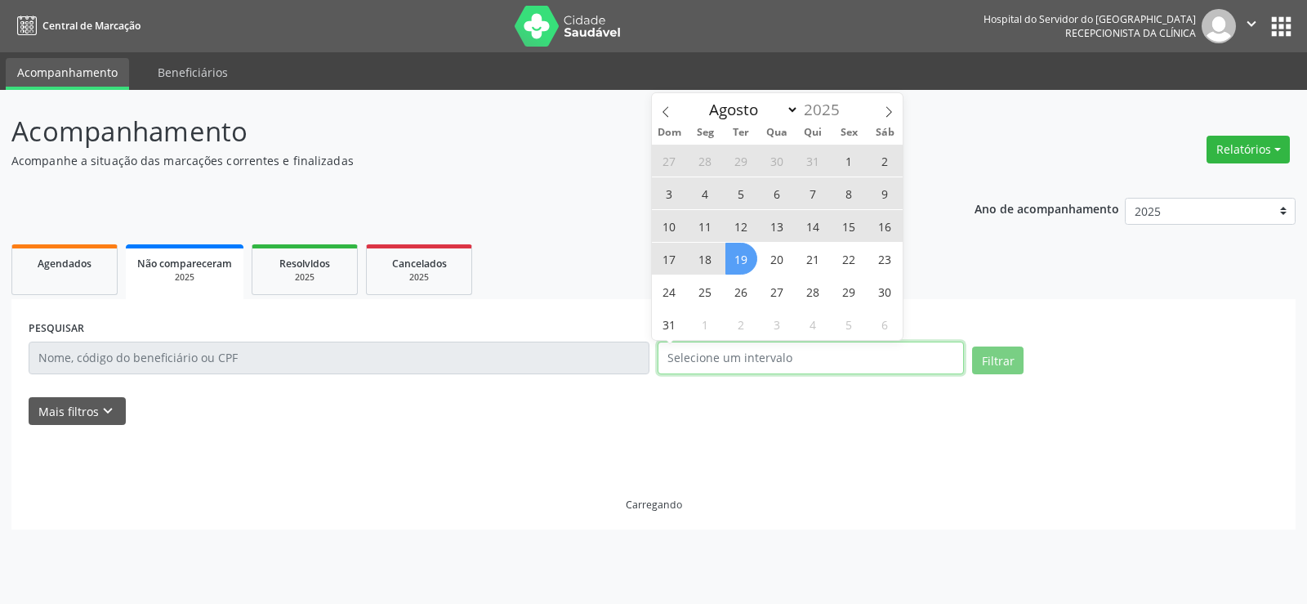
select select "0"
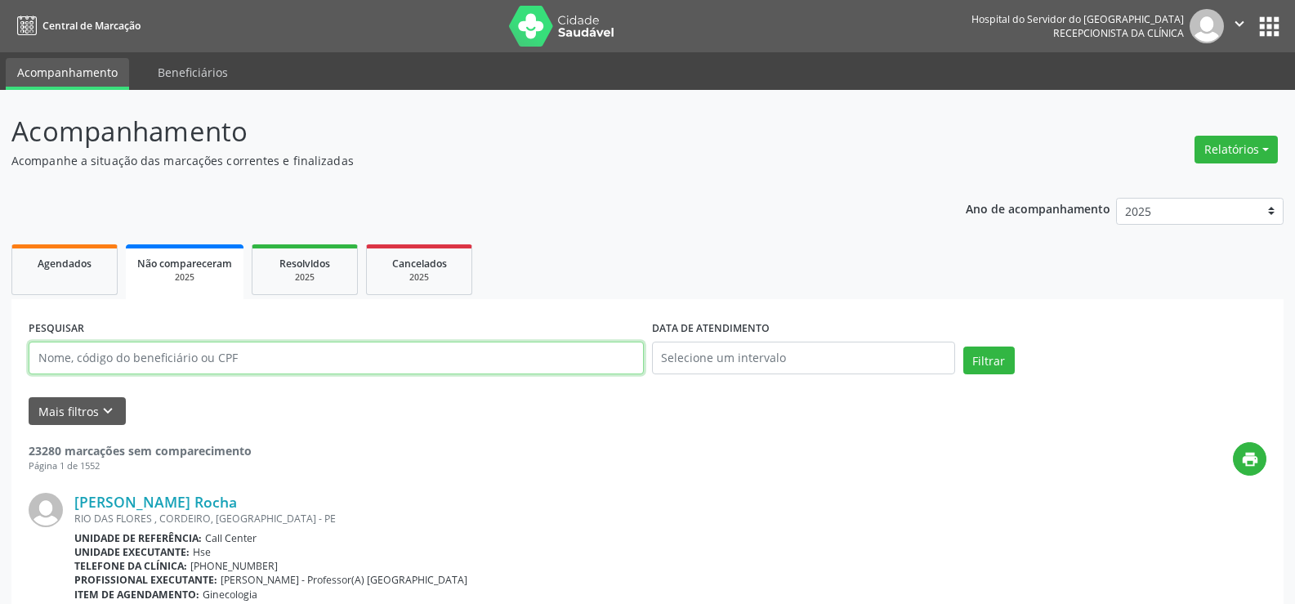
click at [225, 356] on input "text" at bounding box center [336, 357] width 615 height 33
paste input "[PERSON_NAME] DEUSDETE [PERSON_NAME]"
click at [963, 346] on button "Filtrar" at bounding box center [988, 360] width 51 height 28
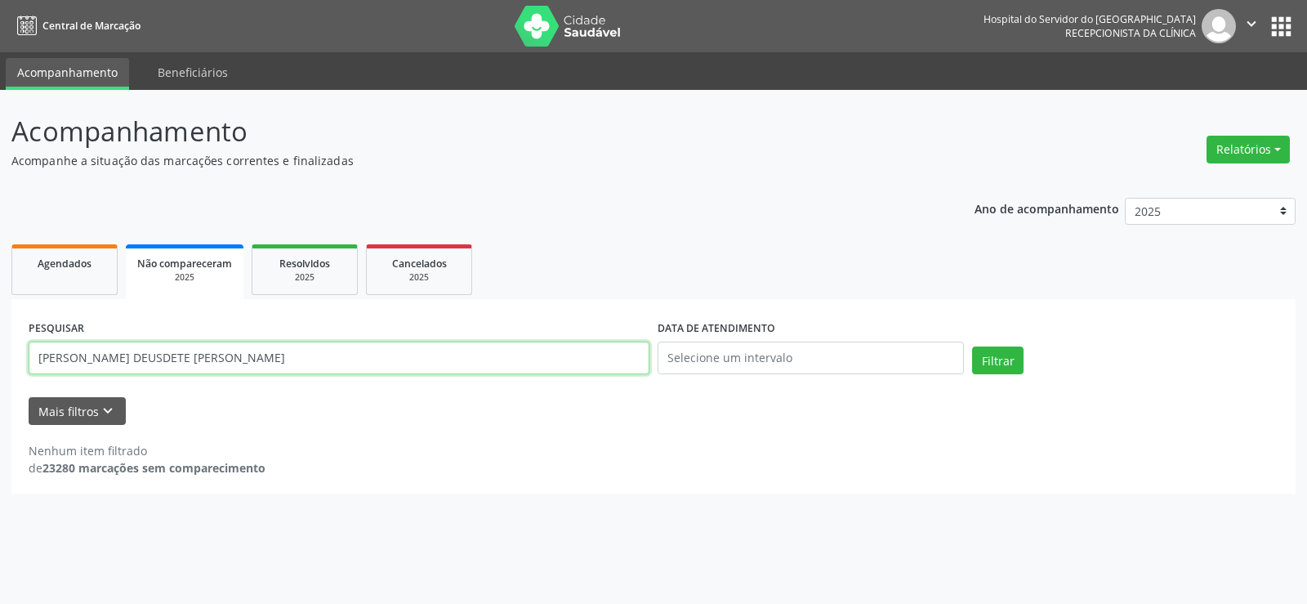
drag, startPoint x: 225, startPoint y: 356, endPoint x: 135, endPoint y: 379, distance: 93.5
click at [135, 379] on div "PESQUISAR [PERSON_NAME] [PERSON_NAME]" at bounding box center [339, 350] width 629 height 69
type input "[PERSON_NAME]"
click at [972, 346] on button "Filtrar" at bounding box center [997, 360] width 51 height 28
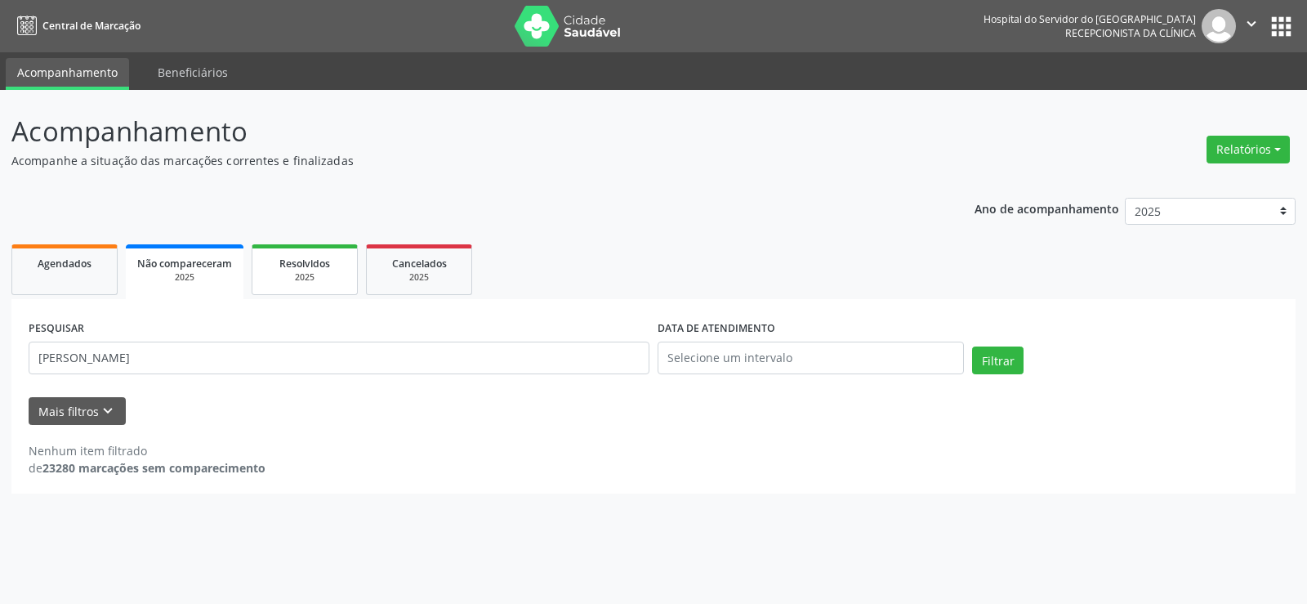
click at [309, 278] on div "2025" at bounding box center [305, 277] width 82 height 12
select select "7"
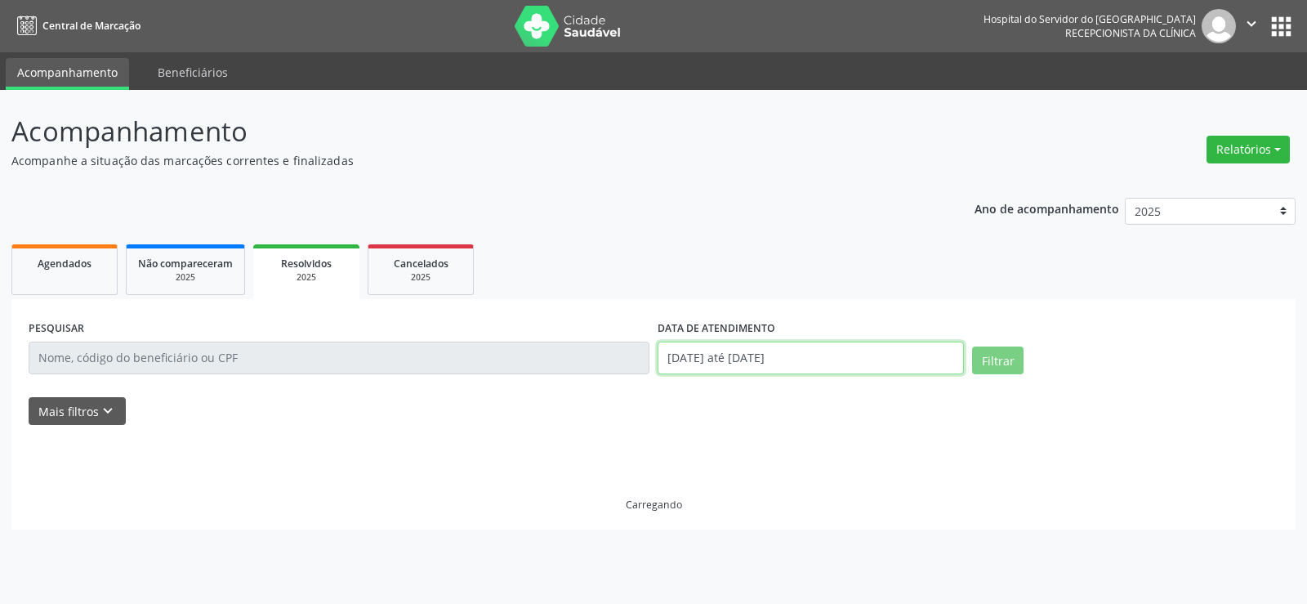
click at [713, 368] on input "[DATE] até [DATE]" at bounding box center [811, 357] width 306 height 33
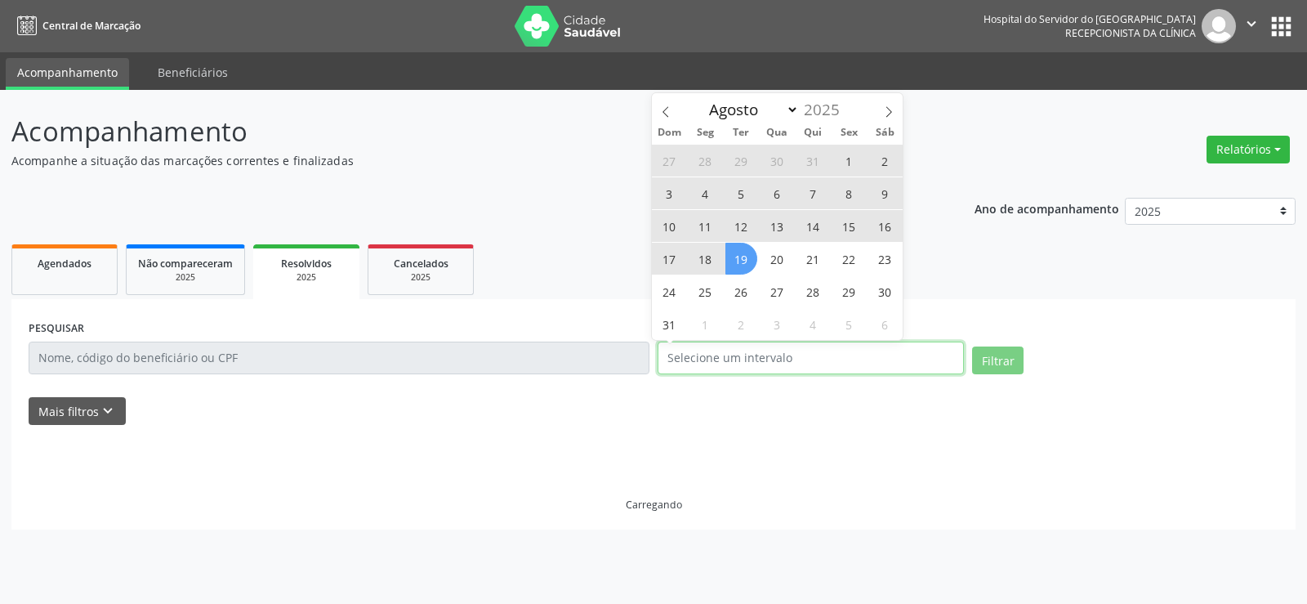
select select "0"
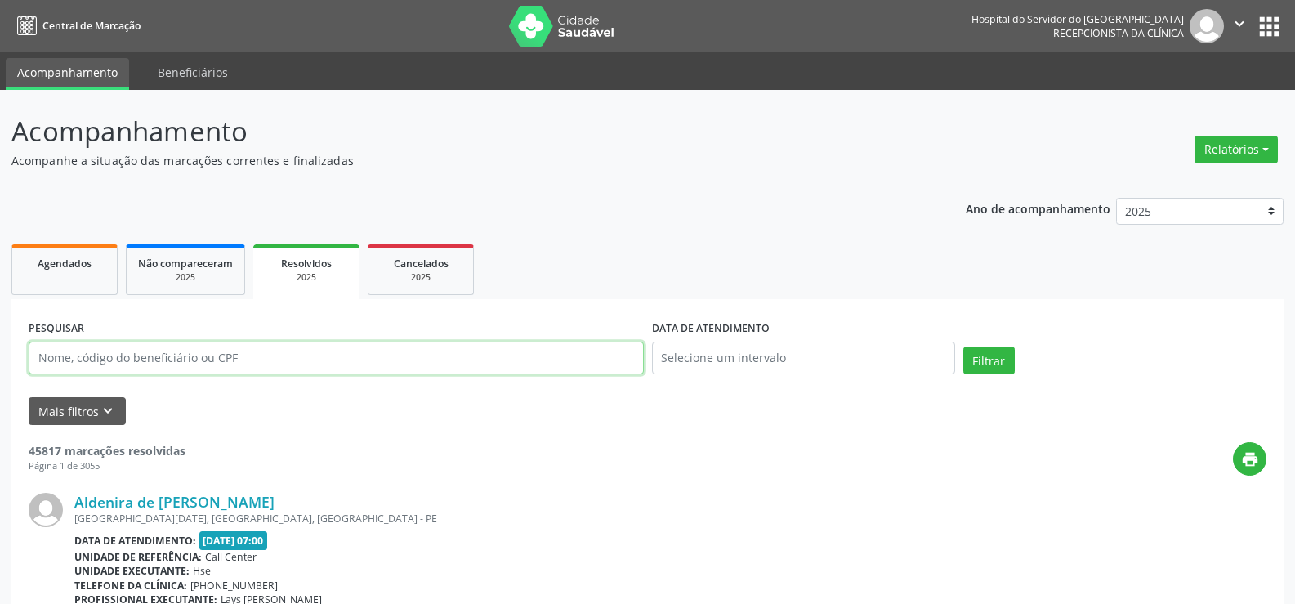
click at [305, 351] on input "text" at bounding box center [336, 357] width 615 height 33
paste input "[PERSON_NAME]"
type input "[PERSON_NAME]"
click at [963, 346] on button "Filtrar" at bounding box center [988, 360] width 51 height 28
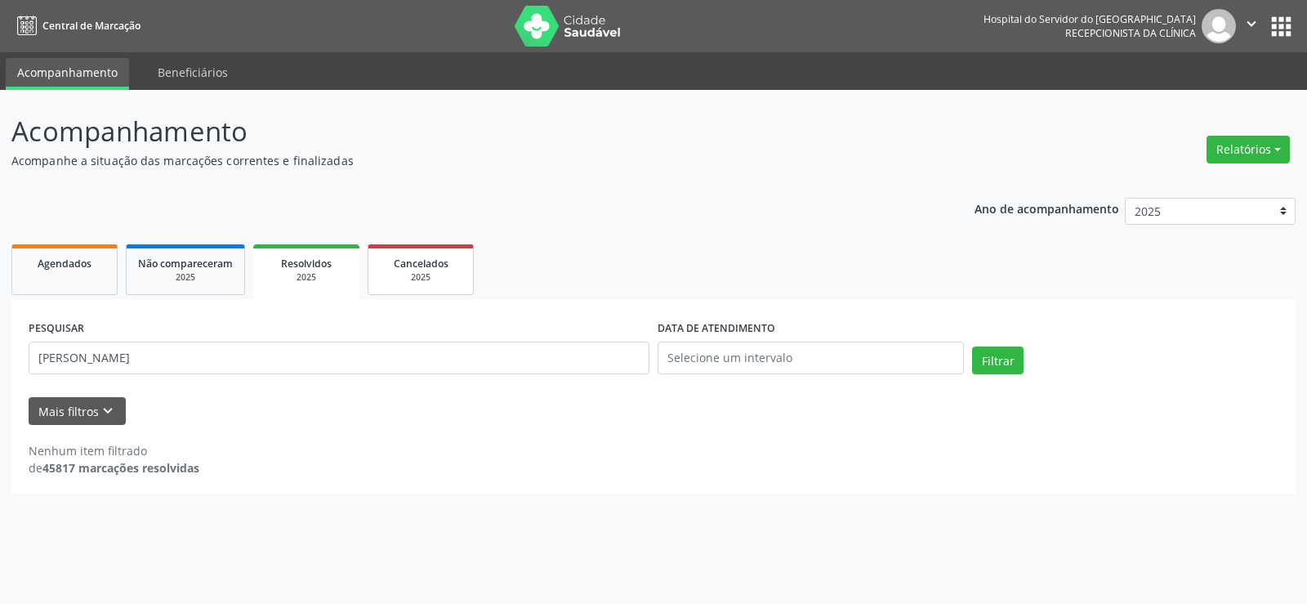
click at [396, 285] on link "Cancelados 2025" at bounding box center [421, 269] width 106 height 51
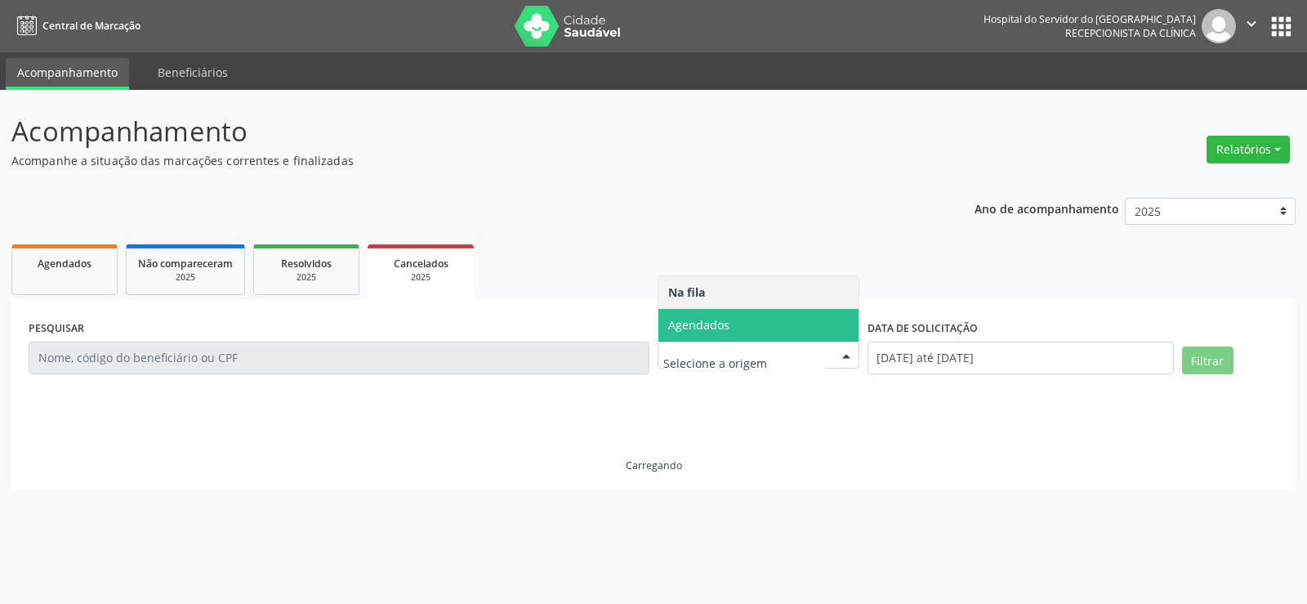
drag, startPoint x: 773, startPoint y: 341, endPoint x: 765, endPoint y: 314, distance: 27.9
click at [773, 341] on span "Agendados" at bounding box center [758, 325] width 200 height 33
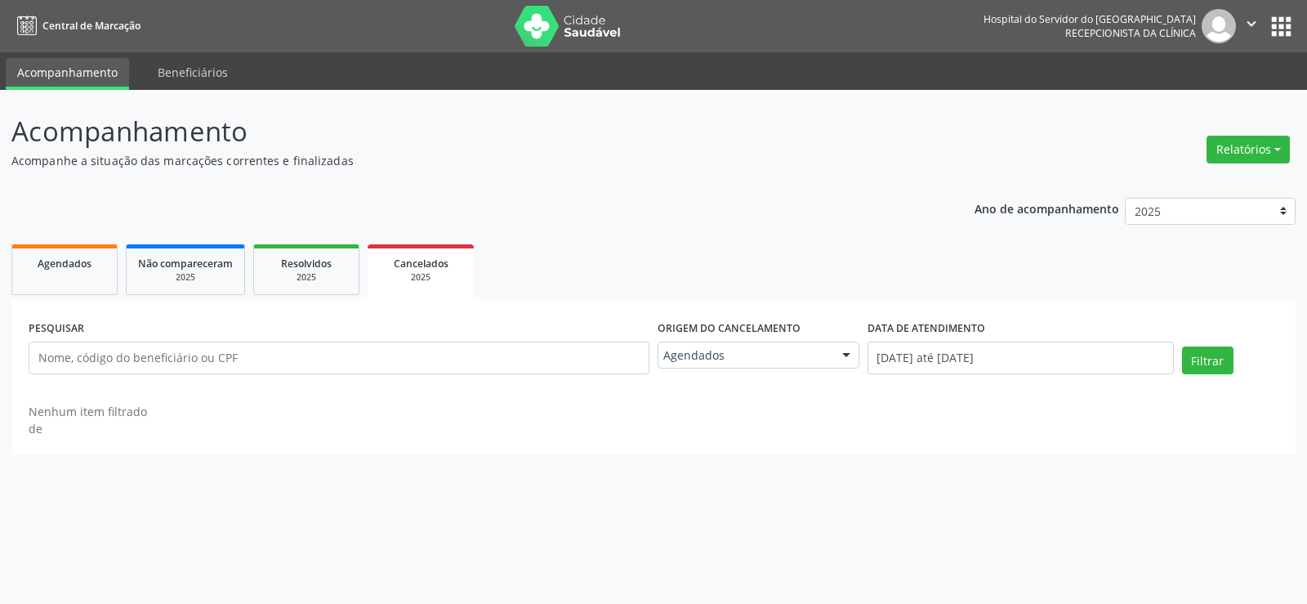
click at [763, 307] on div "PESQUISAR Origem do cancelamento Agendados Na fila Agendados Nenhum resultado e…" at bounding box center [653, 376] width 1284 height 155
click at [328, 359] on input "text" at bounding box center [339, 357] width 621 height 33
paste input "[PERSON_NAME]"
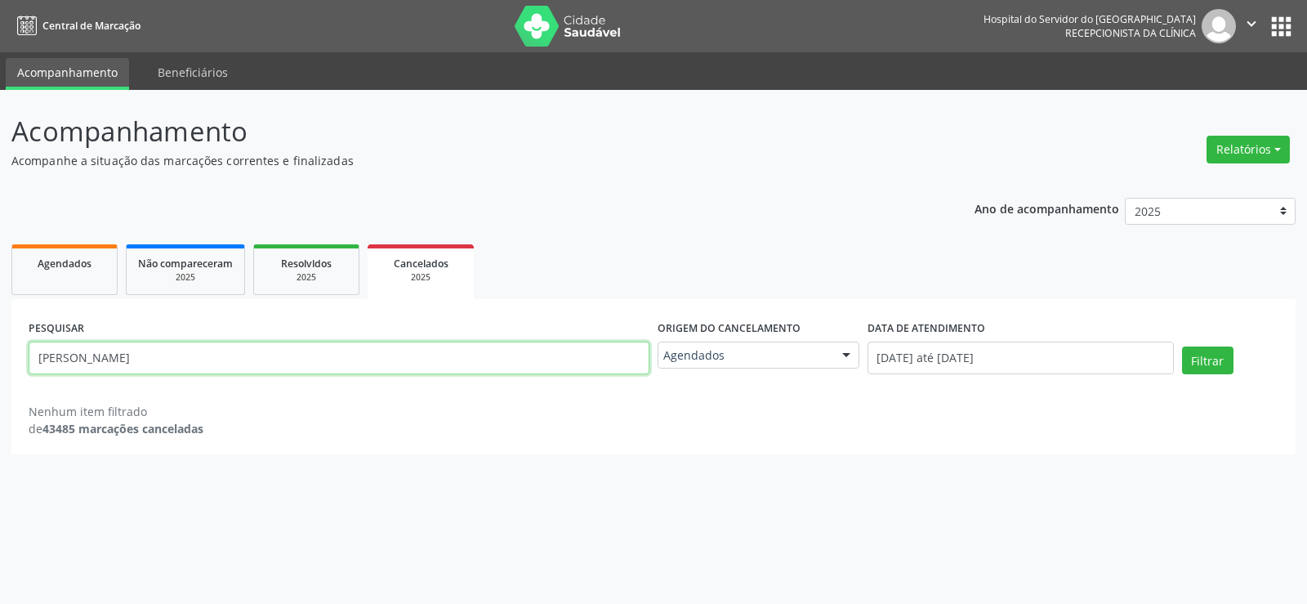
type input "[PERSON_NAME]"
click at [1182, 346] on button "Filtrar" at bounding box center [1207, 360] width 51 height 28
click at [216, 347] on input "[PERSON_NAME]" at bounding box center [339, 357] width 621 height 33
click at [274, 271] on div "2025" at bounding box center [306, 277] width 82 height 12
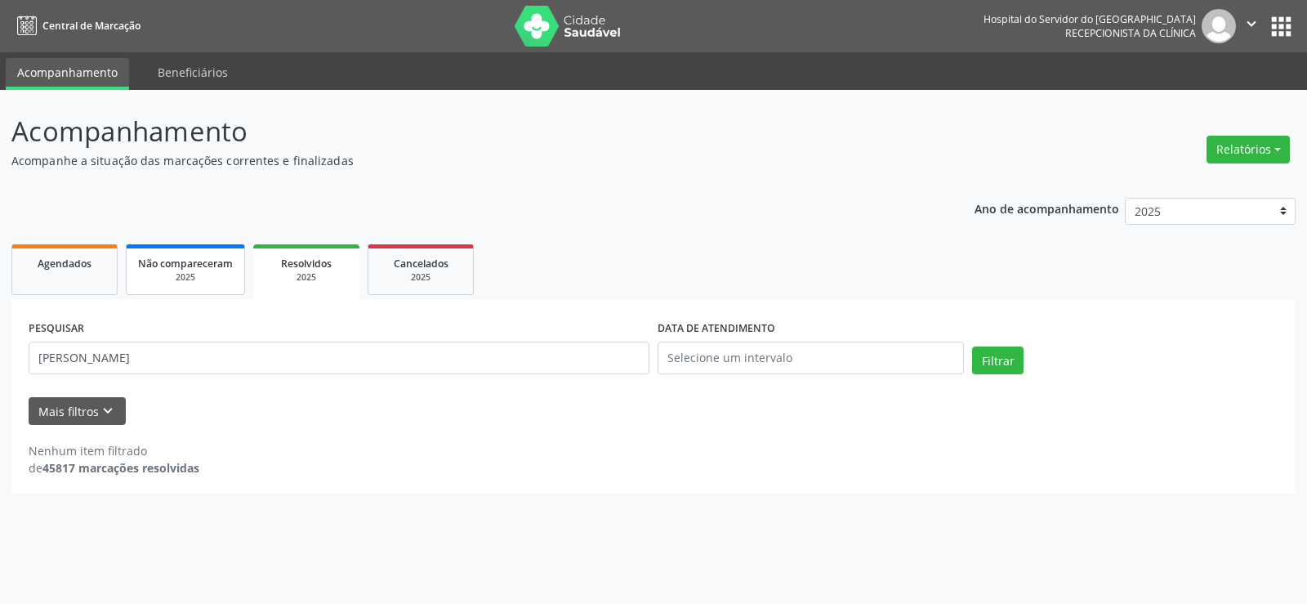
click at [202, 281] on div "2025" at bounding box center [185, 277] width 95 height 12
click at [252, 345] on input "[PERSON_NAME]" at bounding box center [339, 357] width 621 height 33
click at [78, 263] on span "Agendados" at bounding box center [65, 263] width 54 height 14
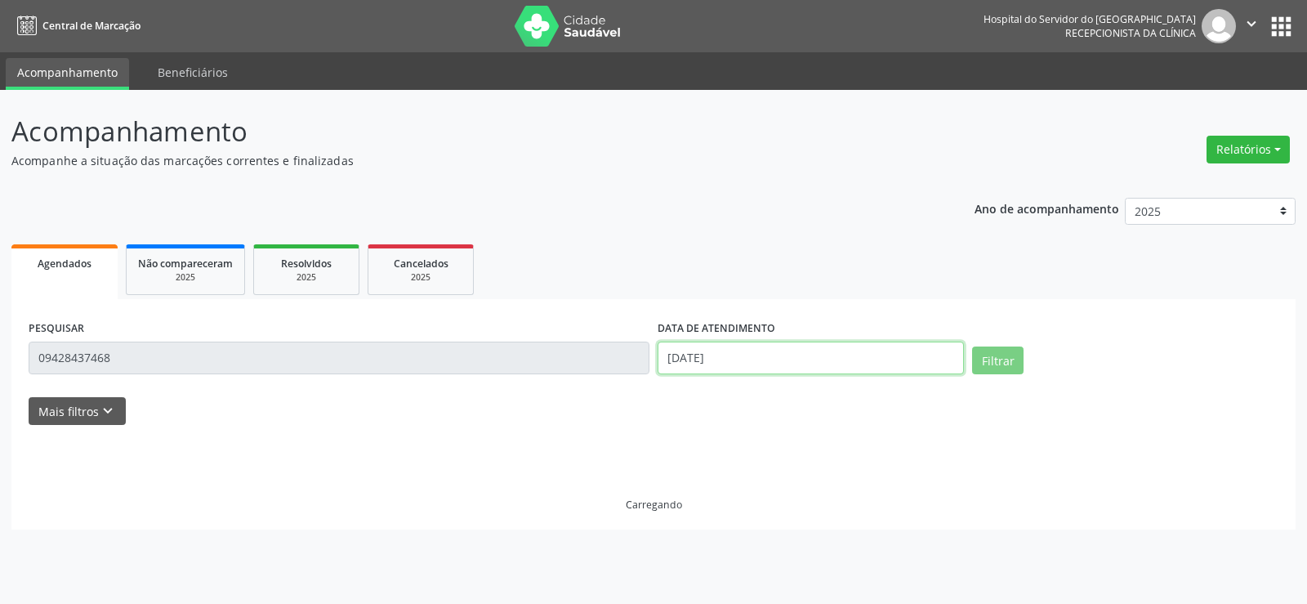
click at [702, 373] on input "[DATE]" at bounding box center [811, 357] width 306 height 33
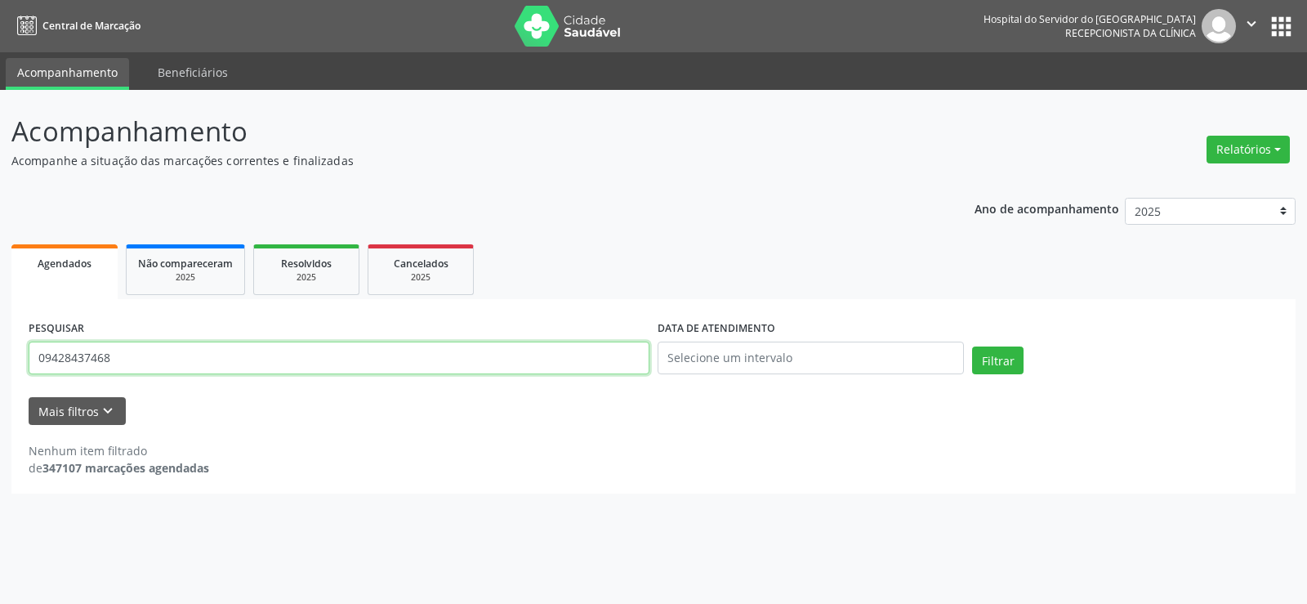
click at [218, 354] on input "09428437468" at bounding box center [339, 357] width 621 height 33
click at [972, 346] on button "Filtrar" at bounding box center [997, 360] width 51 height 28
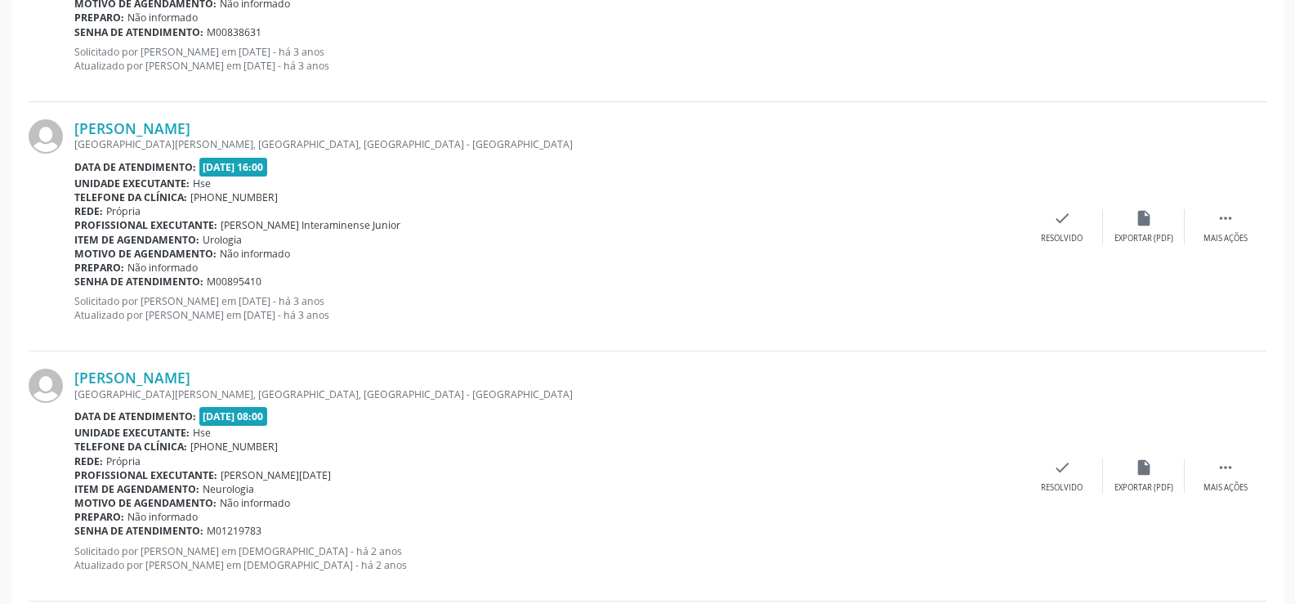
scroll to position [3703, 0]
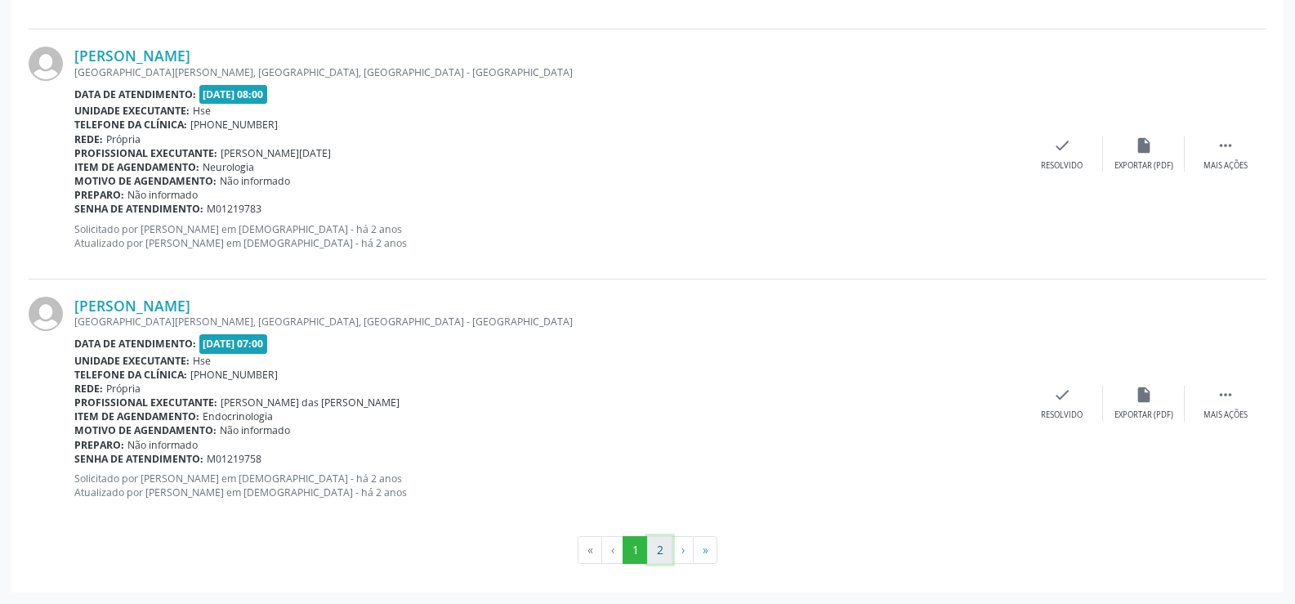
click at [660, 550] on button "2" at bounding box center [659, 550] width 25 height 28
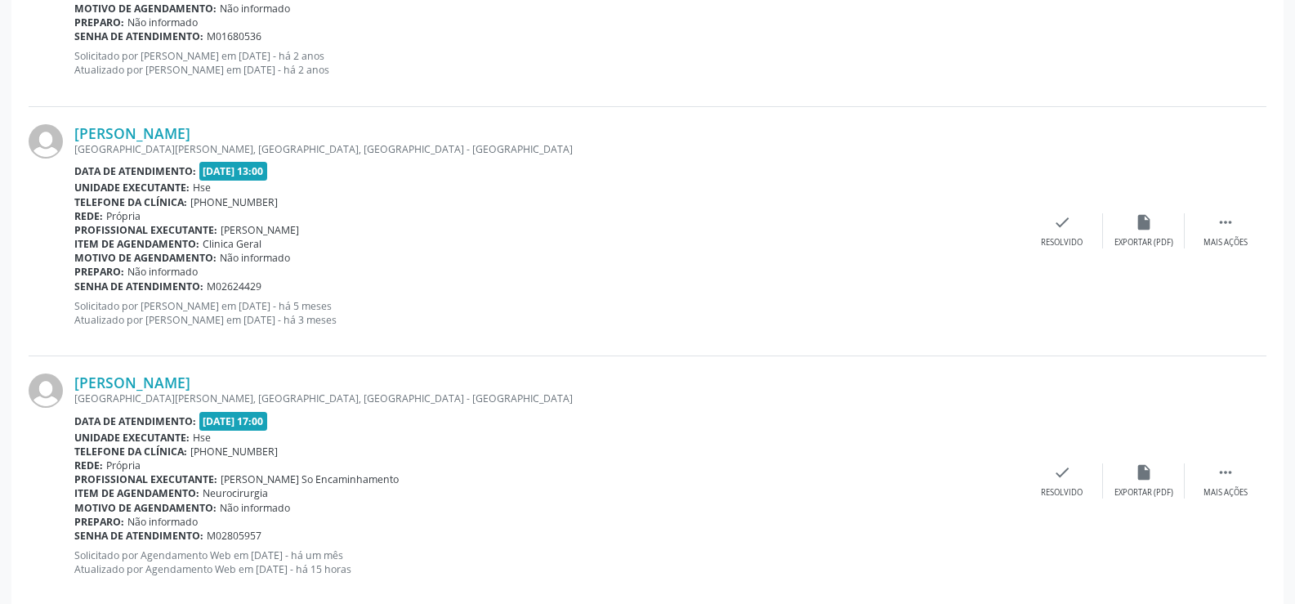
scroll to position [1957, 0]
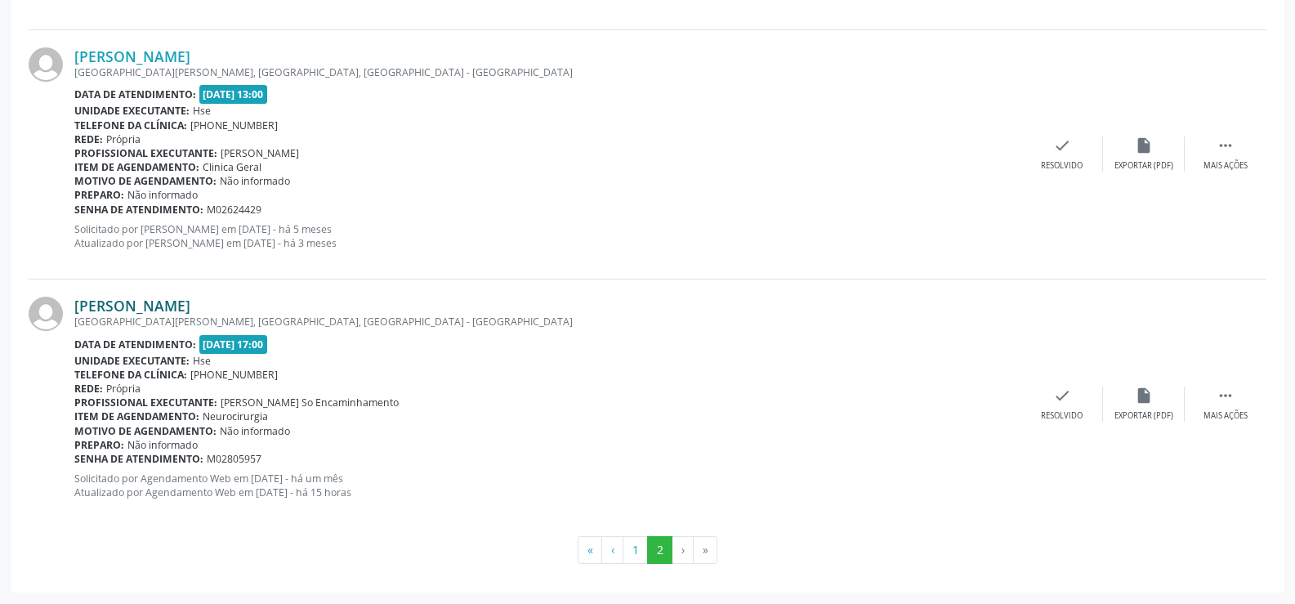
click at [190, 305] on link "[PERSON_NAME]" at bounding box center [132, 305] width 116 height 18
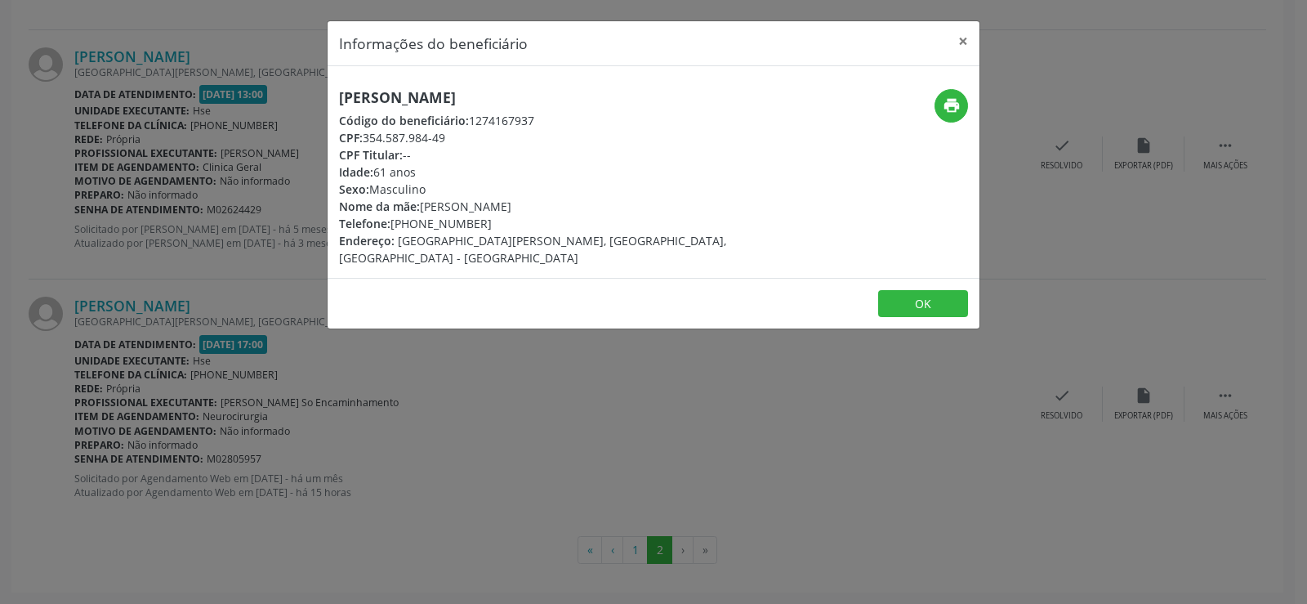
click at [437, 90] on h5 "[PERSON_NAME]" at bounding box center [545, 97] width 412 height 17
click at [195, 200] on div "Informações do beneficiário × [PERSON_NAME] Código do beneficiário: 1274167937 …" at bounding box center [653, 302] width 1307 height 604
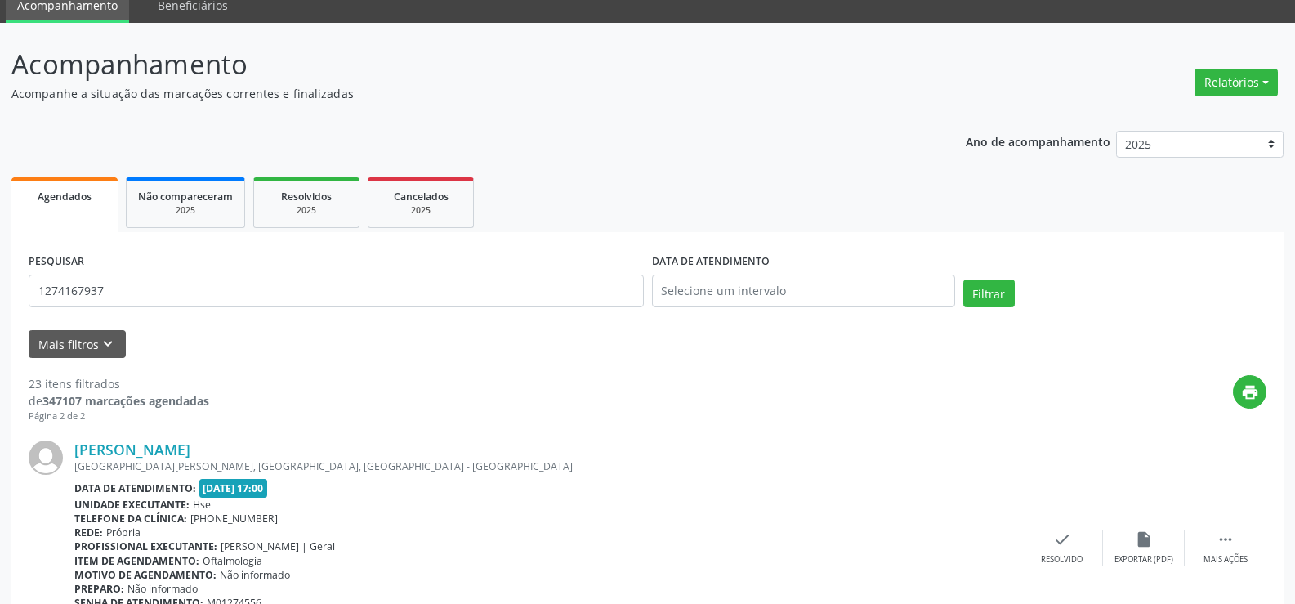
scroll to position [0, 0]
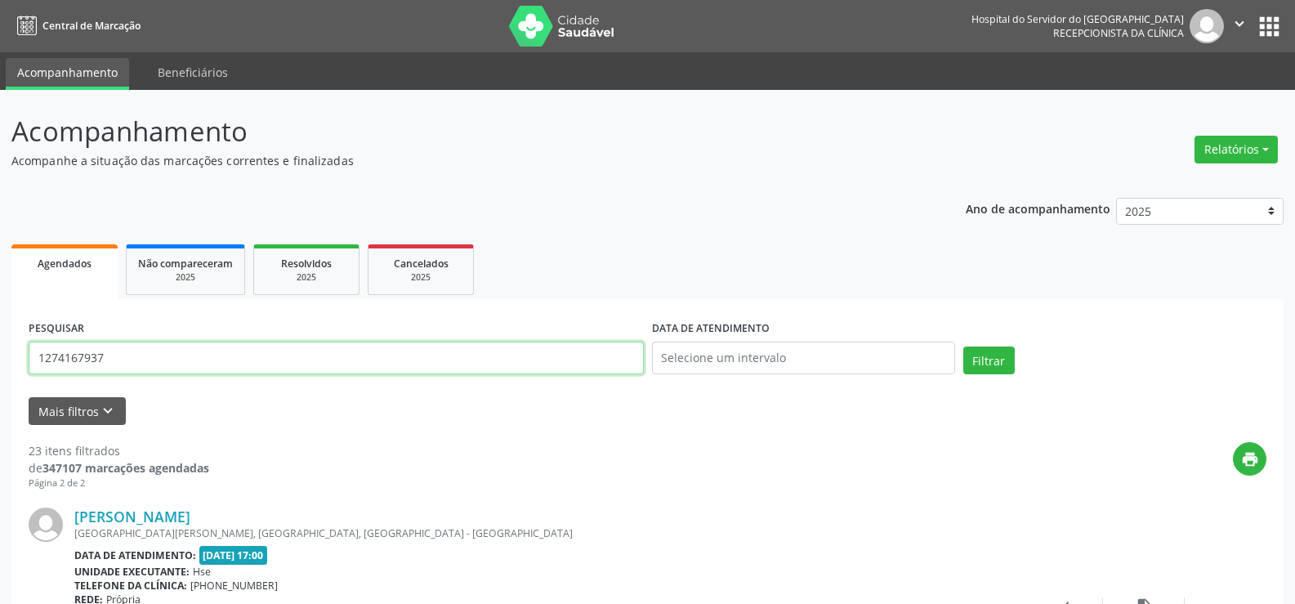
click at [352, 369] on input "1274167937" at bounding box center [336, 357] width 615 height 33
click at [963, 346] on button "Filtrar" at bounding box center [988, 360] width 51 height 28
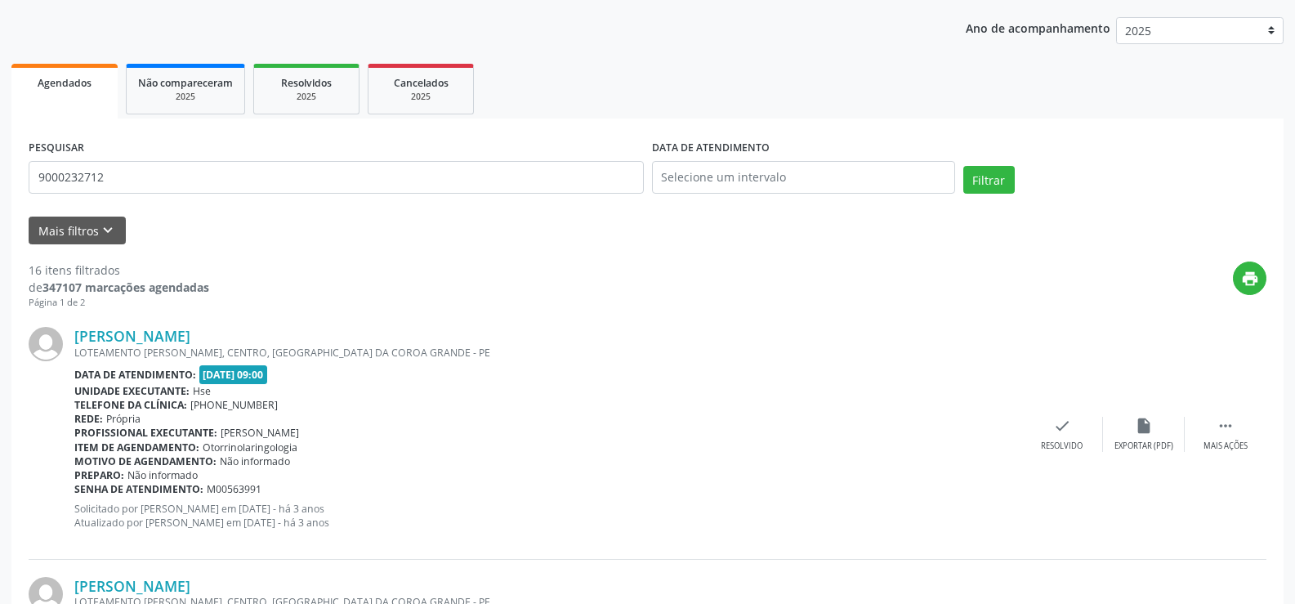
scroll to position [163, 0]
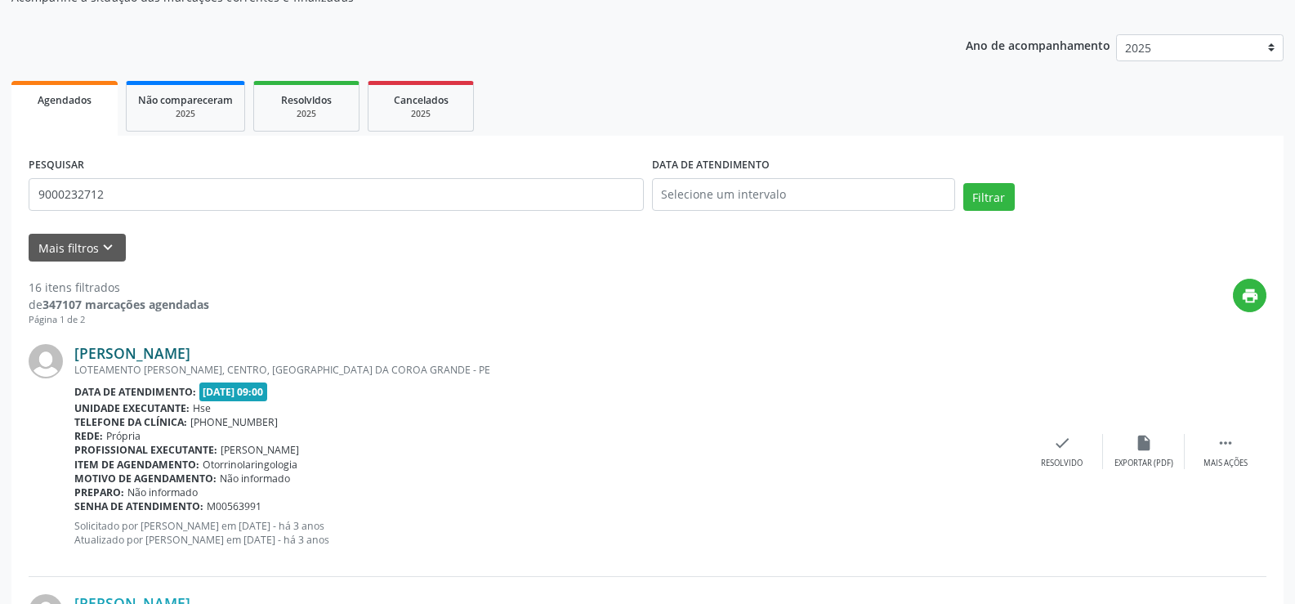
click at [190, 350] on link "[PERSON_NAME]" at bounding box center [132, 353] width 116 height 18
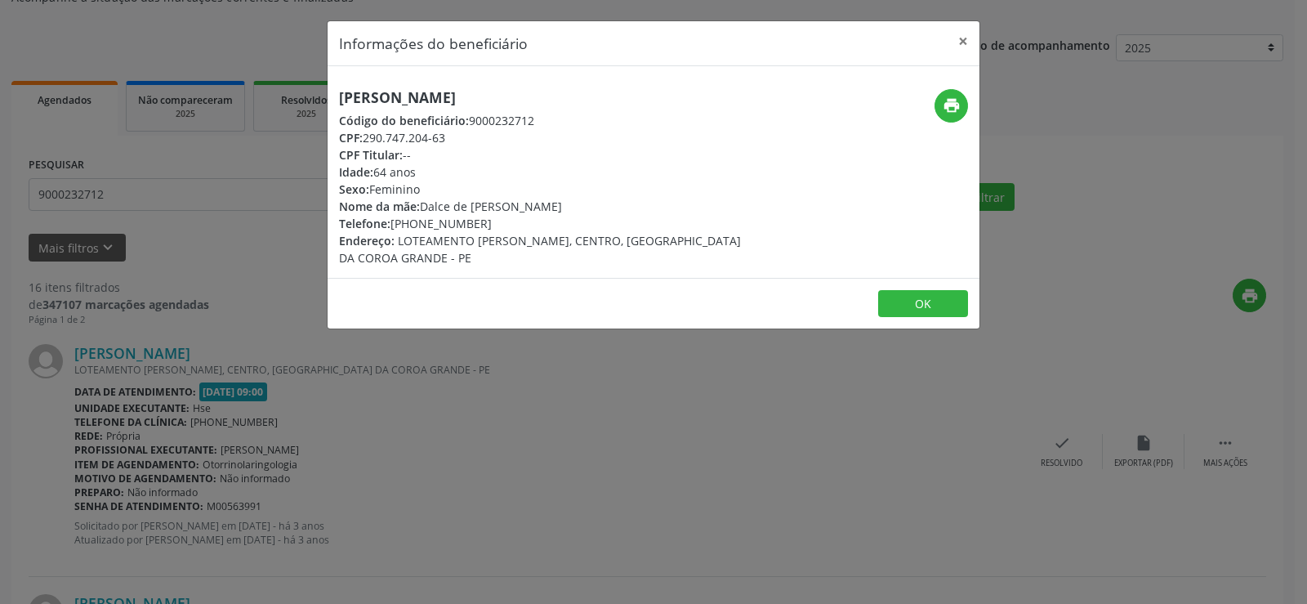
click at [426, 102] on h5 "[PERSON_NAME]" at bounding box center [545, 97] width 412 height 17
click at [170, 252] on div "Informações do beneficiário × Maria da Conceicao de [PERSON_NAME] Código do ben…" at bounding box center [653, 302] width 1307 height 604
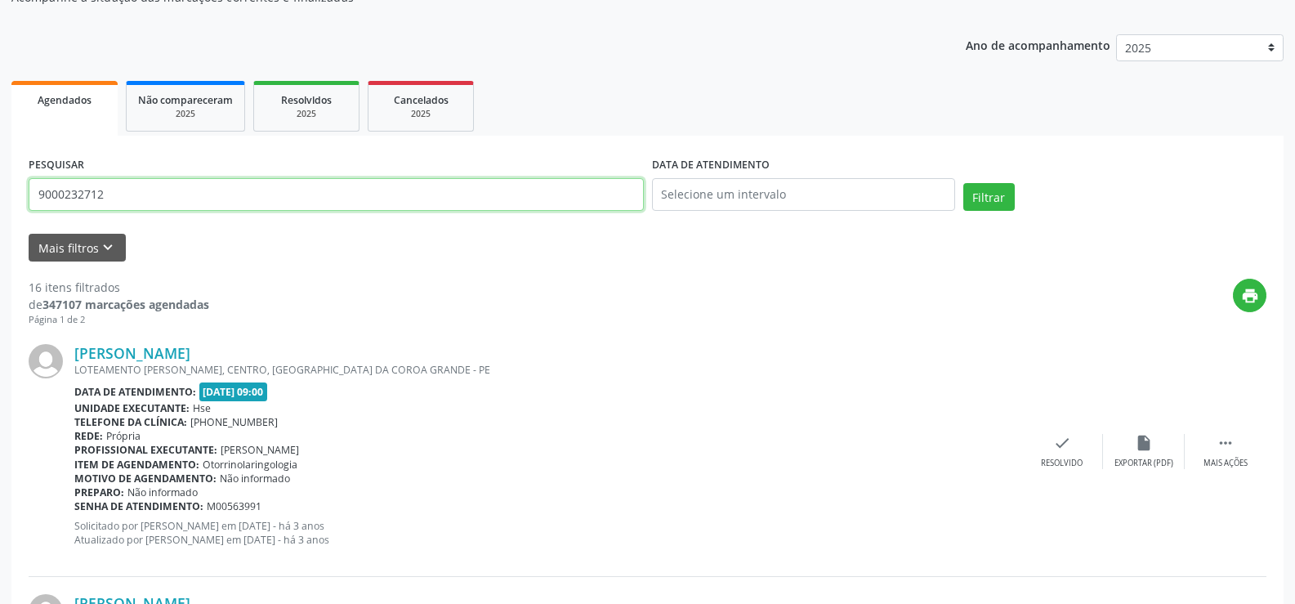
click at [171, 205] on input "9000232712" at bounding box center [336, 194] width 615 height 33
click at [963, 183] on button "Filtrar" at bounding box center [988, 197] width 51 height 28
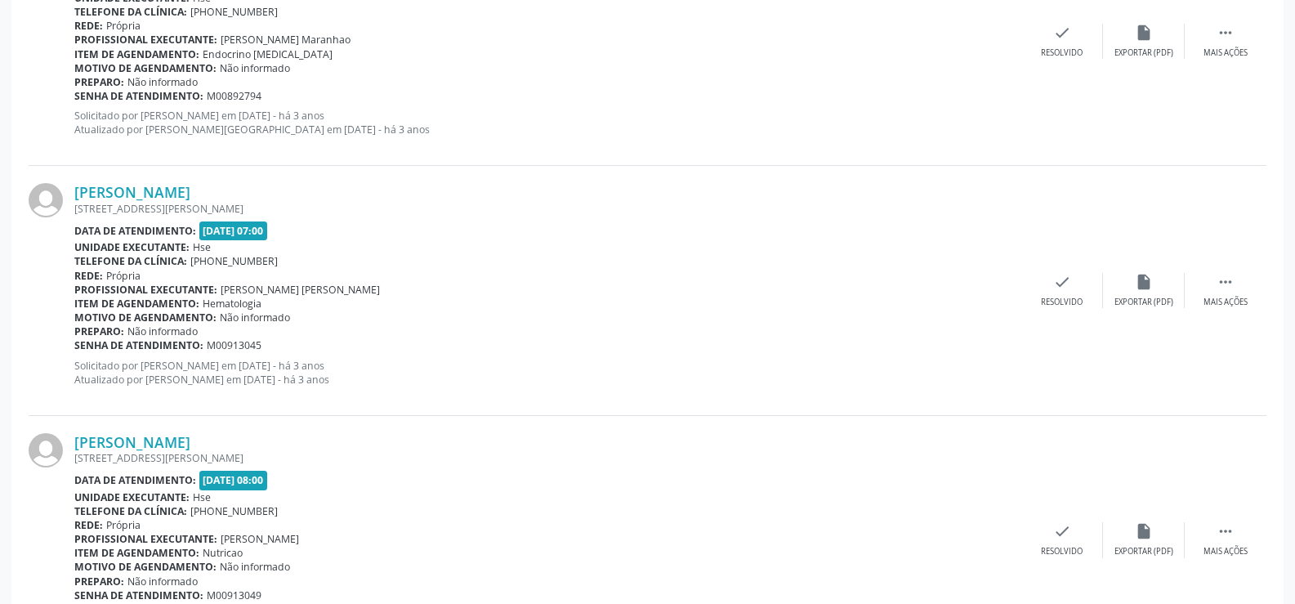
scroll to position [3703, 0]
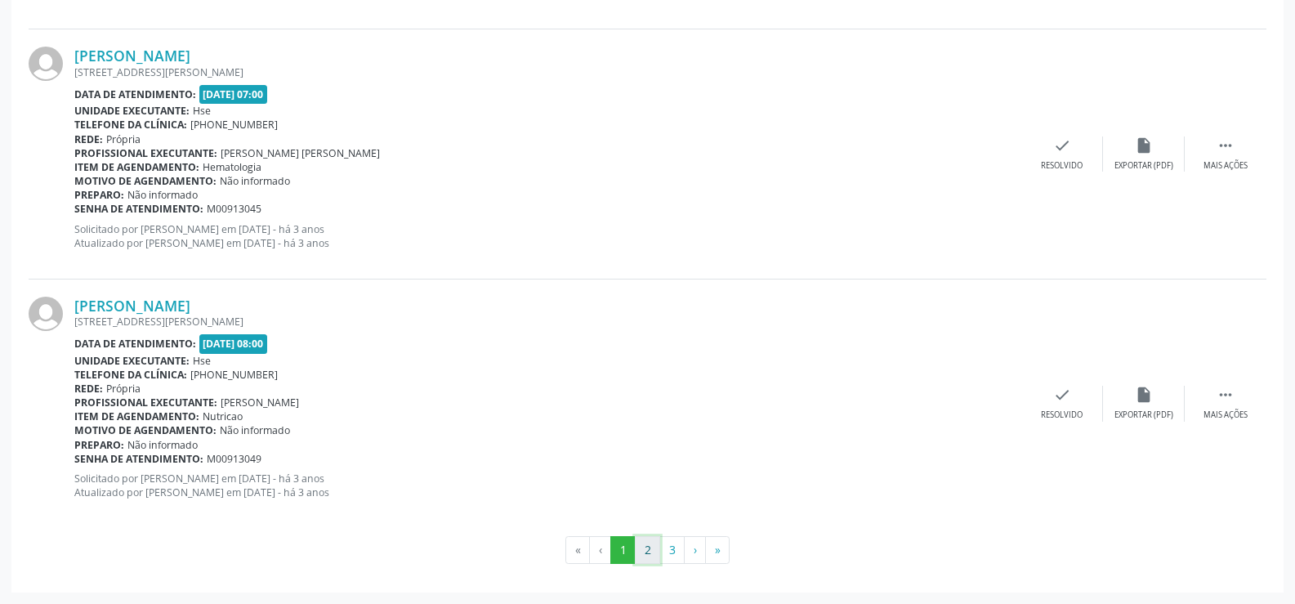
click at [658, 552] on button "2" at bounding box center [647, 550] width 25 height 28
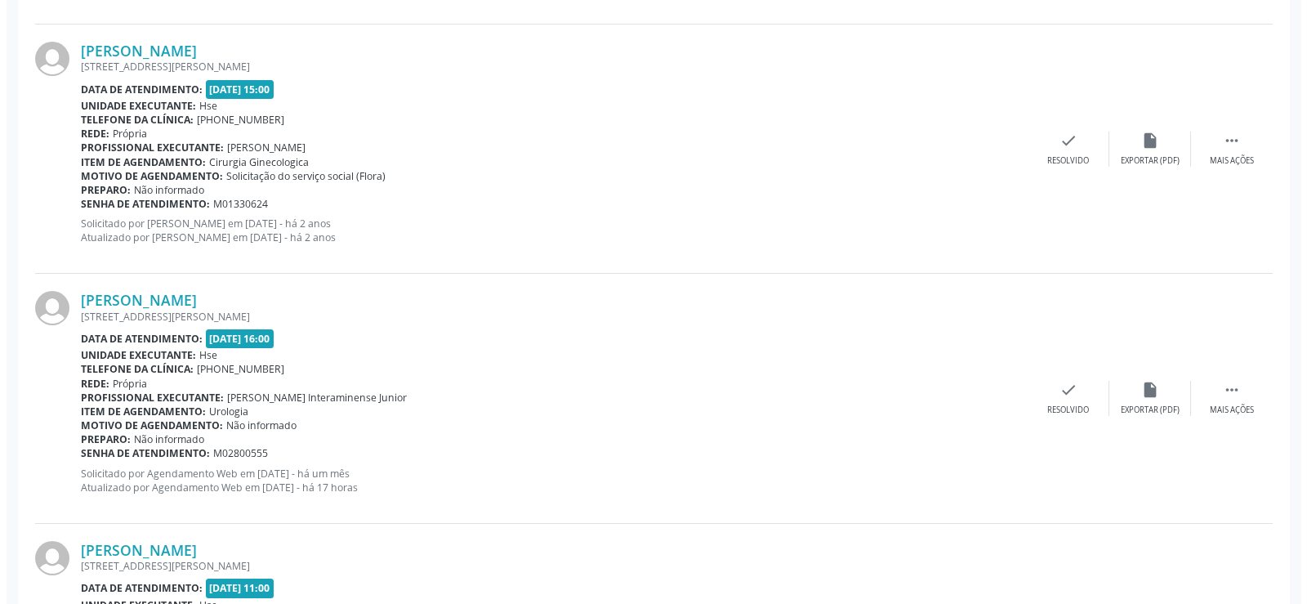
scroll to position [3444, 0]
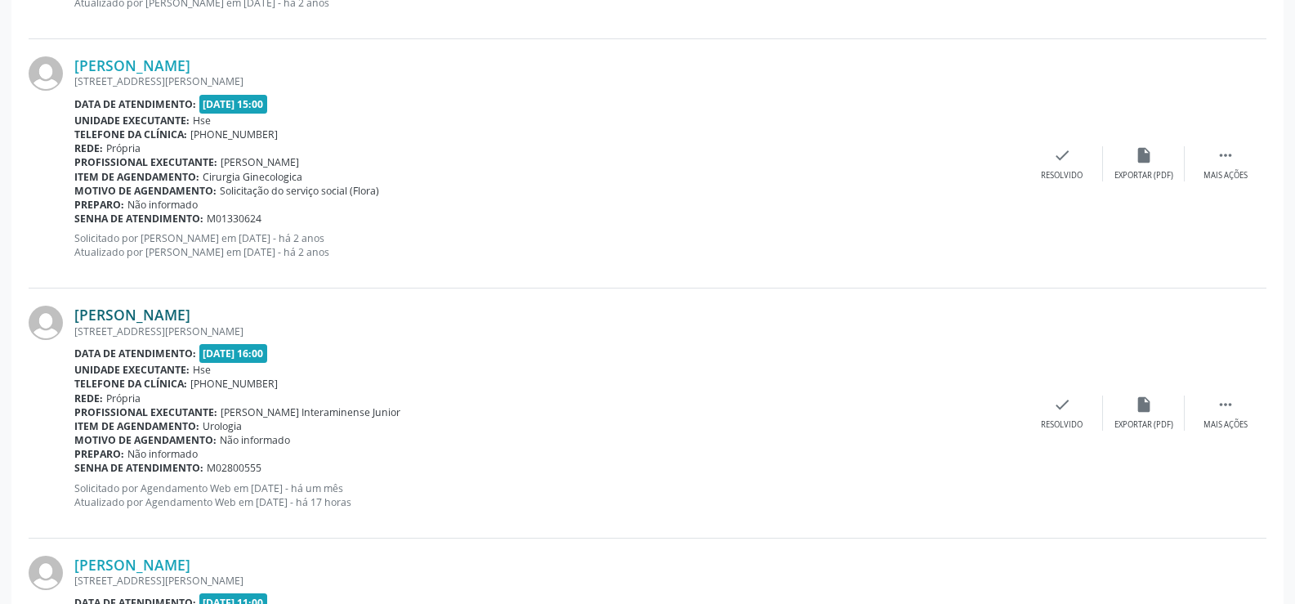
click at [190, 314] on link "[PERSON_NAME]" at bounding box center [132, 314] width 116 height 18
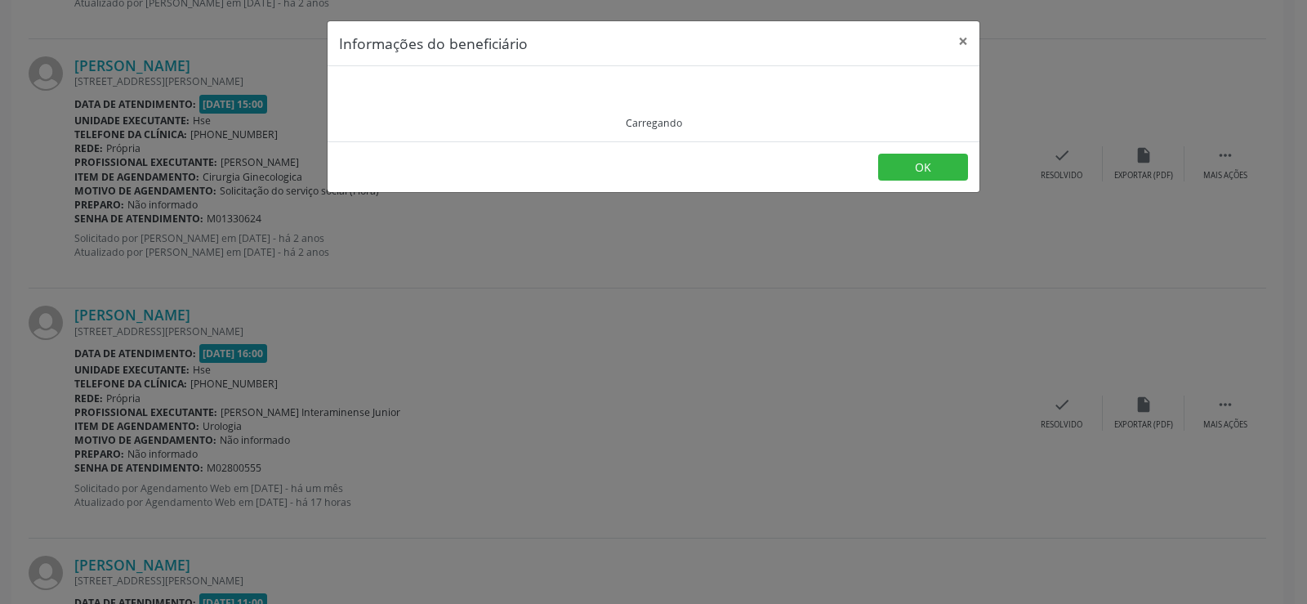
click at [418, 95] on div "Carregando" at bounding box center [653, 104] width 629 height 52
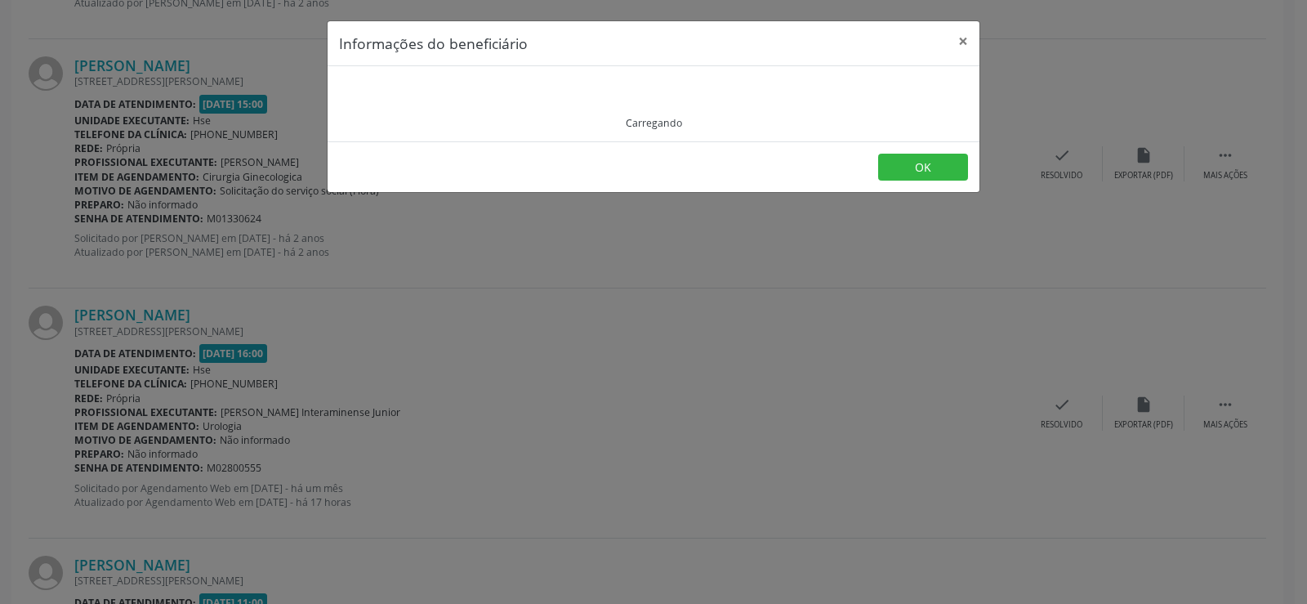
click at [432, 113] on div "Carregando" at bounding box center [653, 104] width 629 height 52
click at [431, 105] on div "Carregando" at bounding box center [653, 104] width 629 height 52
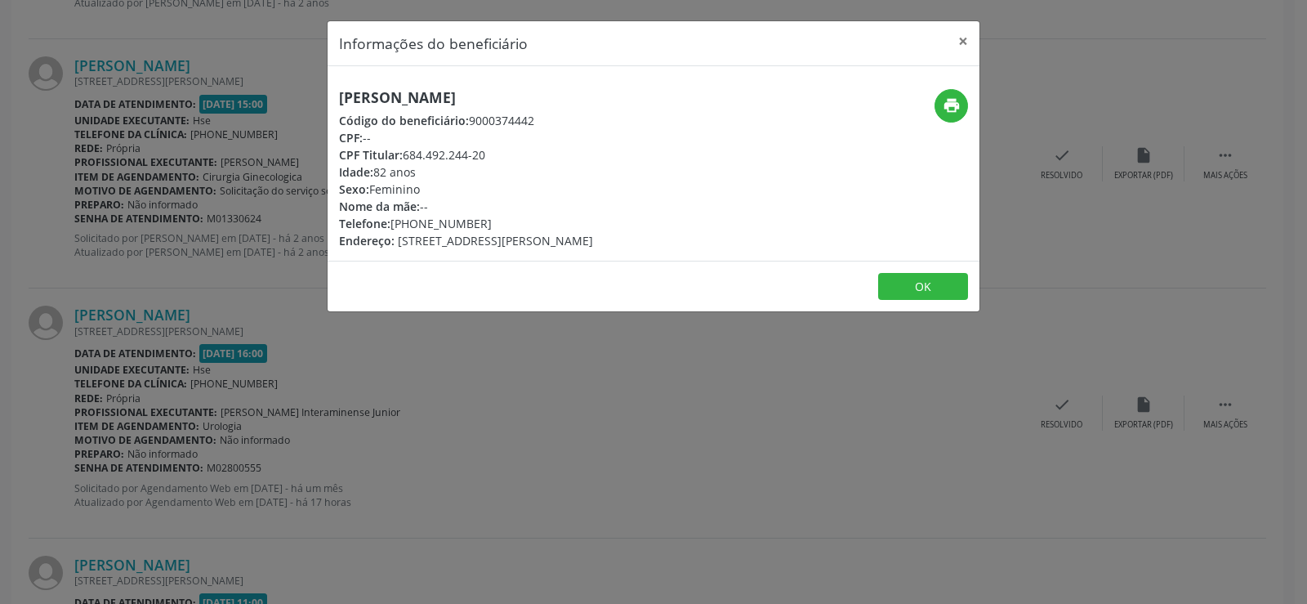
click at [430, 96] on h5 "[PERSON_NAME]" at bounding box center [466, 97] width 254 height 17
click at [239, 270] on div "Informações do beneficiário × [PERSON_NAME] Código do beneficiário: 9000374442 …" at bounding box center [653, 302] width 1307 height 604
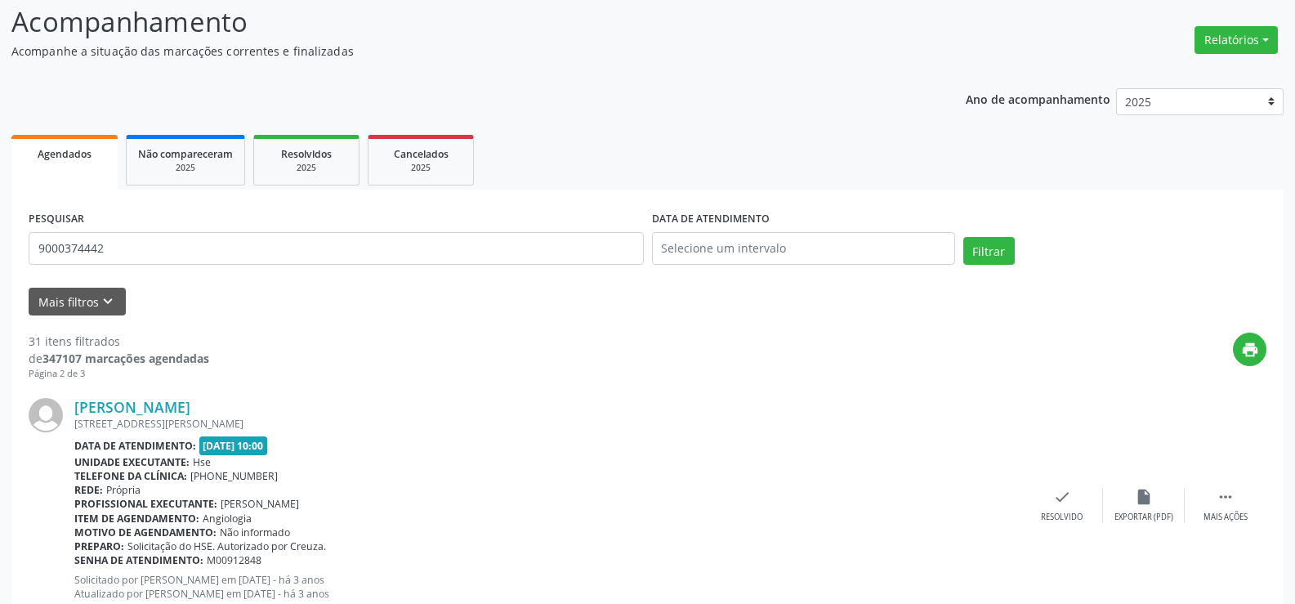
scroll to position [0, 0]
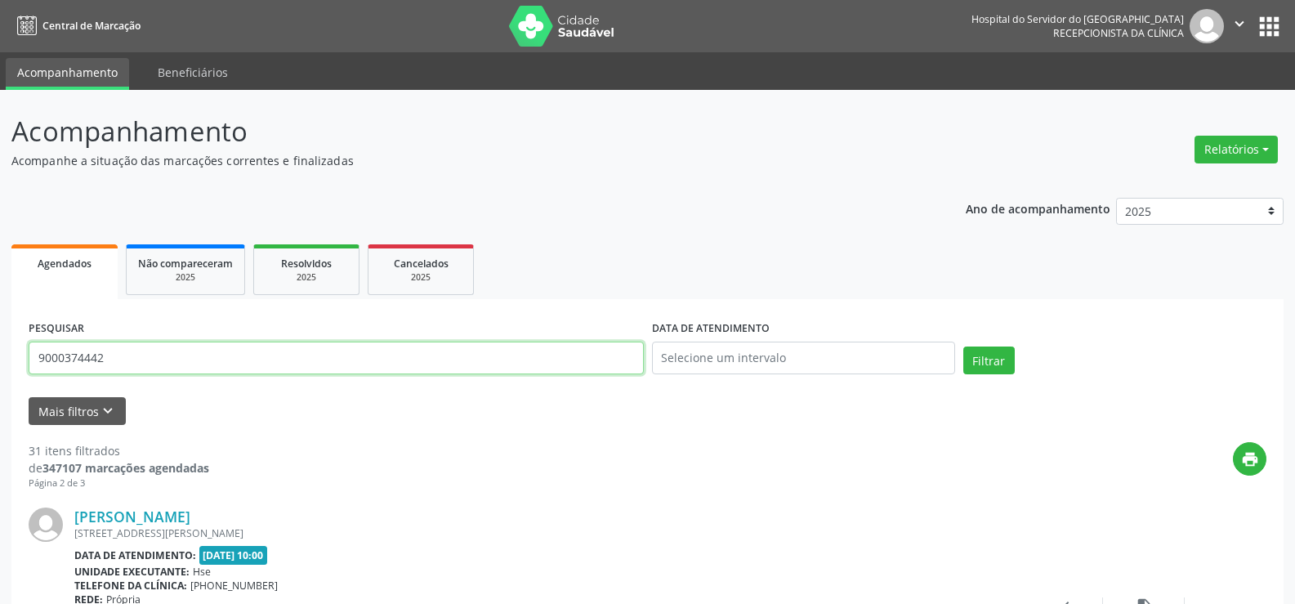
click at [223, 360] on input "9000374442" at bounding box center [336, 357] width 615 height 33
click at [963, 346] on button "Filtrar" at bounding box center [988, 360] width 51 height 28
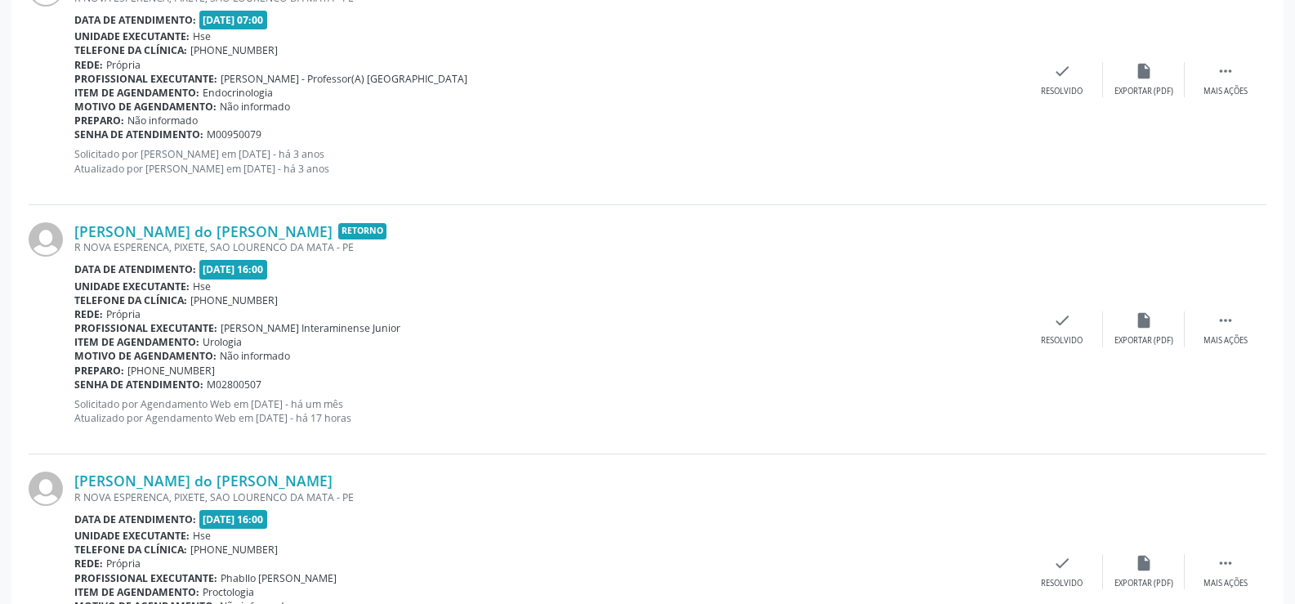
scroll to position [1152, 0]
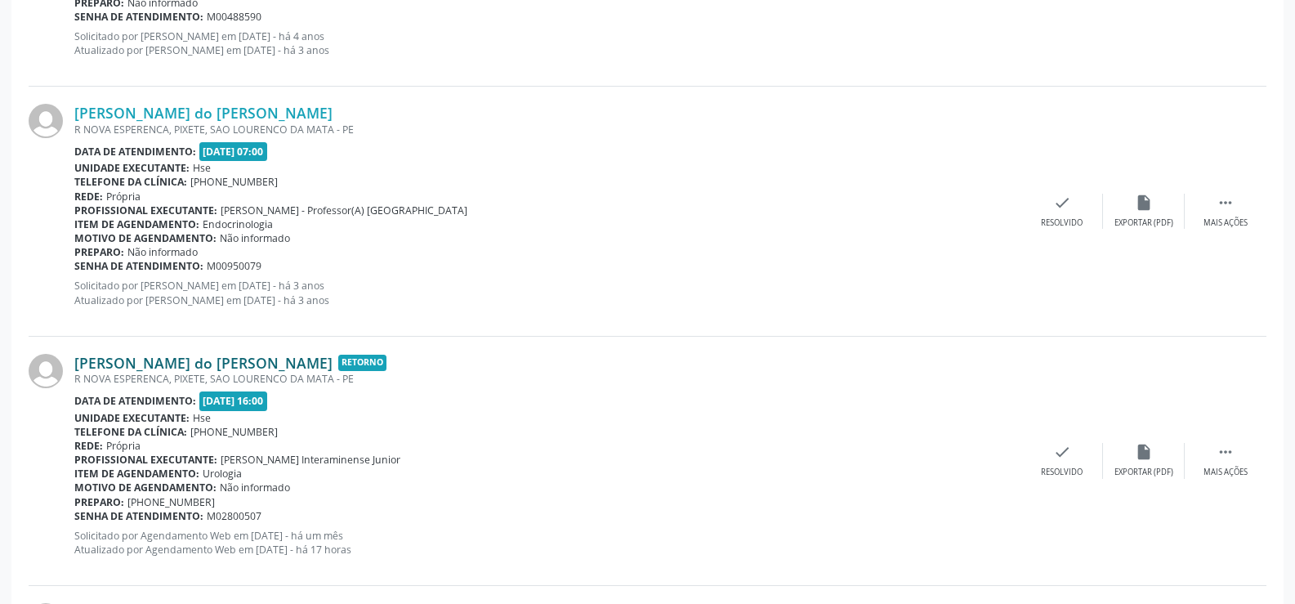
click at [190, 354] on link "[PERSON_NAME] do [PERSON_NAME]" at bounding box center [203, 363] width 258 height 18
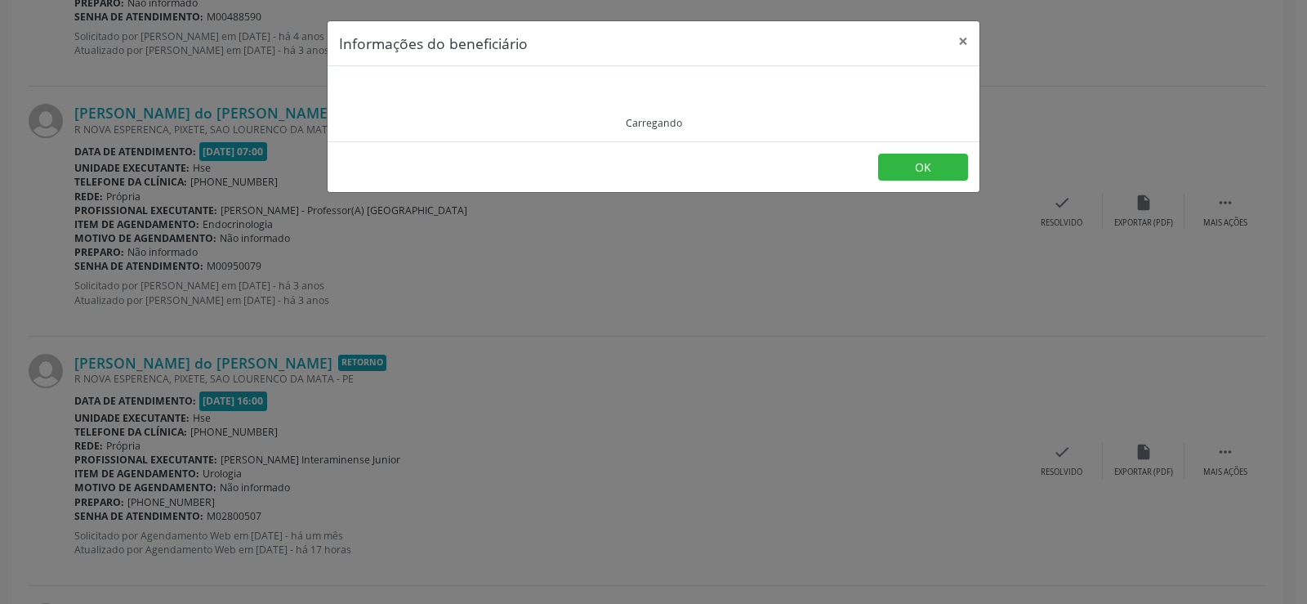
click at [442, 101] on div "Carregando" at bounding box center [653, 104] width 629 height 52
click at [433, 99] on div "Carregando" at bounding box center [653, 104] width 629 height 52
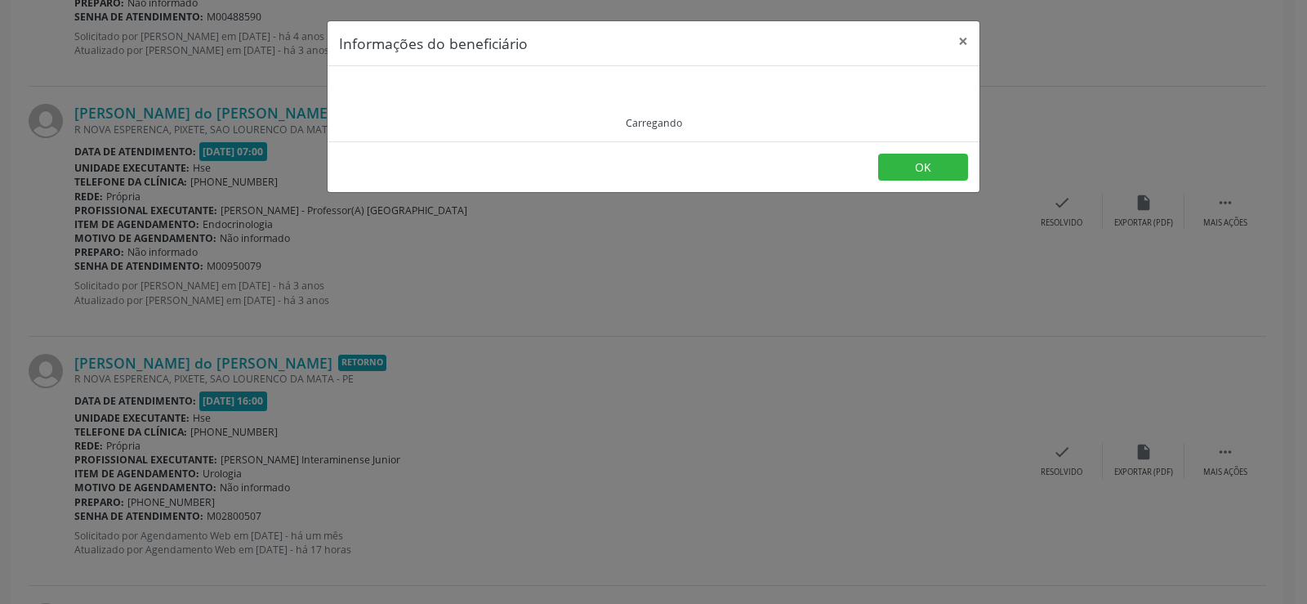
click at [433, 99] on div "Carregando" at bounding box center [653, 104] width 629 height 52
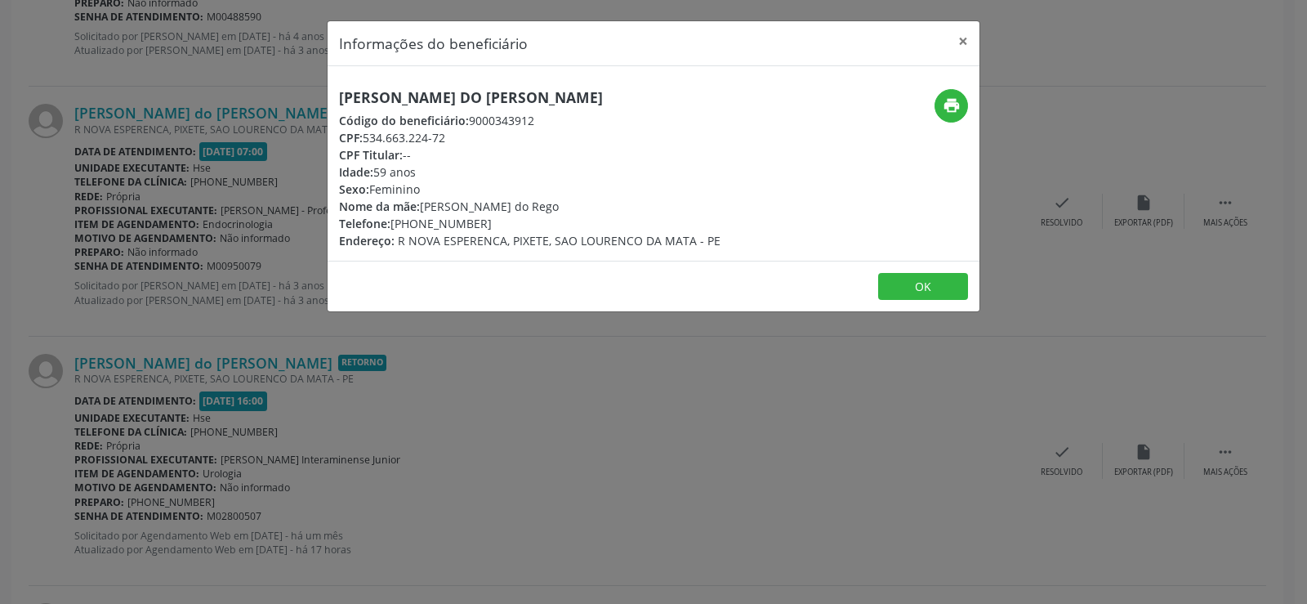
click at [431, 89] on h5 "[PERSON_NAME] do [PERSON_NAME]" at bounding box center [529, 97] width 381 height 17
click at [166, 260] on div "Informações do beneficiário × [PERSON_NAME] do Rego Dantas Código do beneficiár…" at bounding box center [653, 302] width 1307 height 604
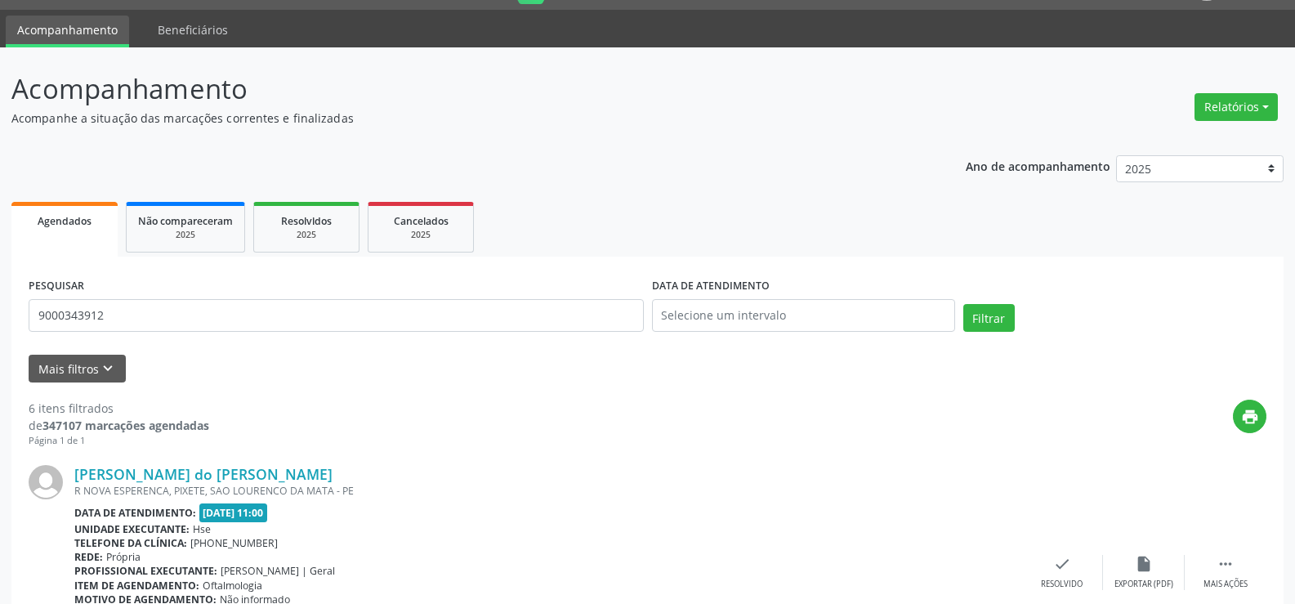
scroll to position [0, 0]
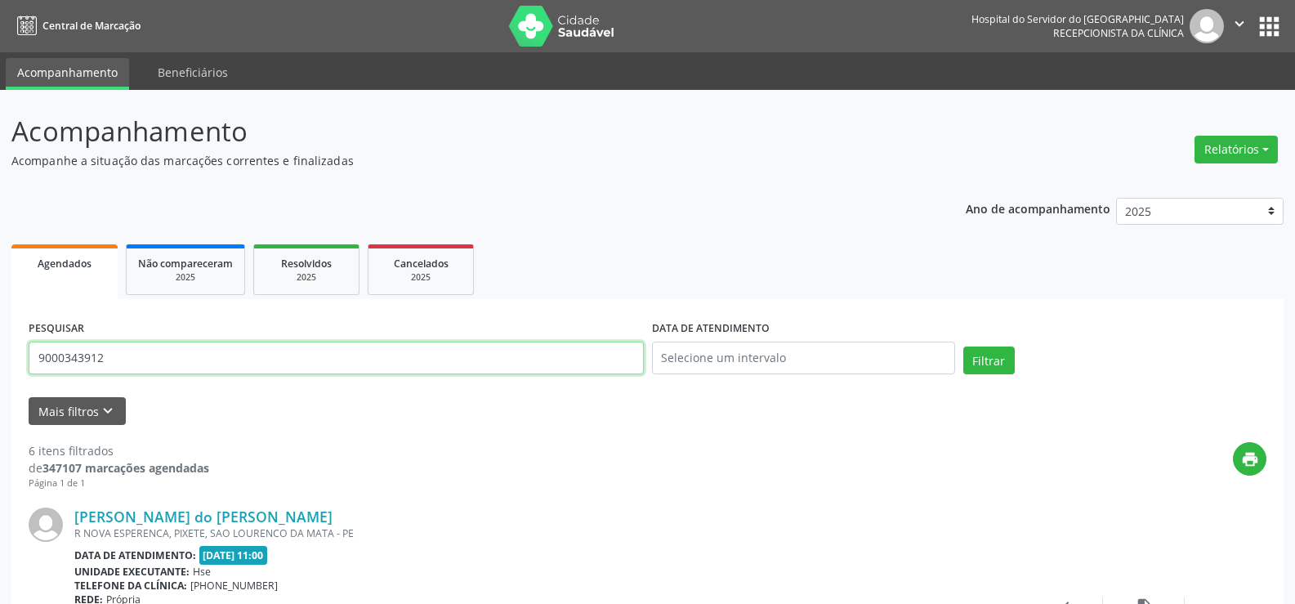
click at [127, 362] on input "9000343912" at bounding box center [336, 357] width 615 height 33
click at [963, 346] on button "Filtrar" at bounding box center [988, 360] width 51 height 28
click at [307, 360] on input "9000983182" at bounding box center [336, 357] width 615 height 33
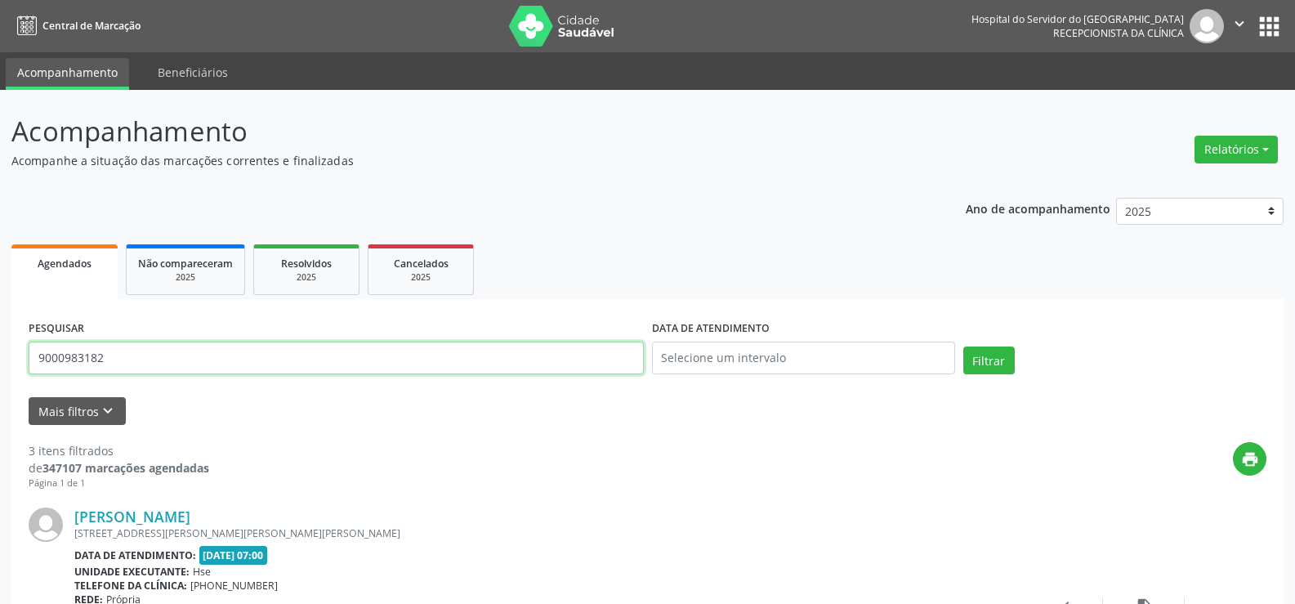
click at [307, 360] on input "9000983182" at bounding box center [336, 357] width 615 height 33
click at [963, 346] on button "Filtrar" at bounding box center [988, 360] width 51 height 28
click at [176, 361] on input "9000937360" at bounding box center [336, 357] width 615 height 33
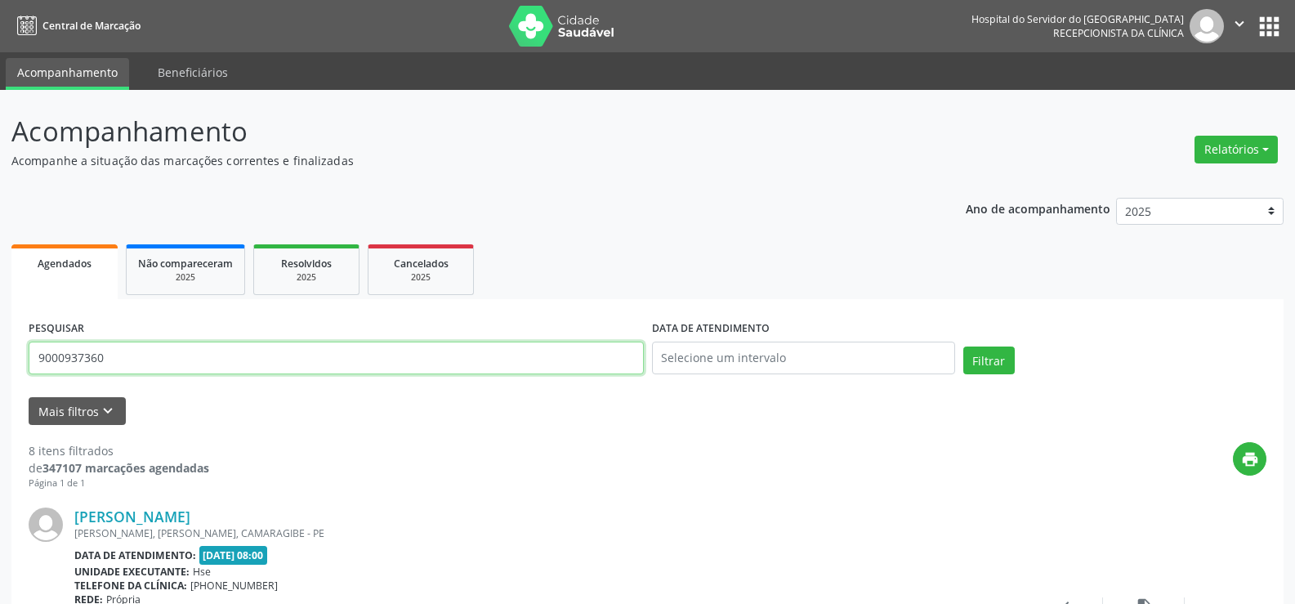
click at [176, 361] on input "9000937360" at bounding box center [336, 357] width 615 height 33
type input "9"
click at [963, 346] on button "Filtrar" at bounding box center [988, 360] width 51 height 28
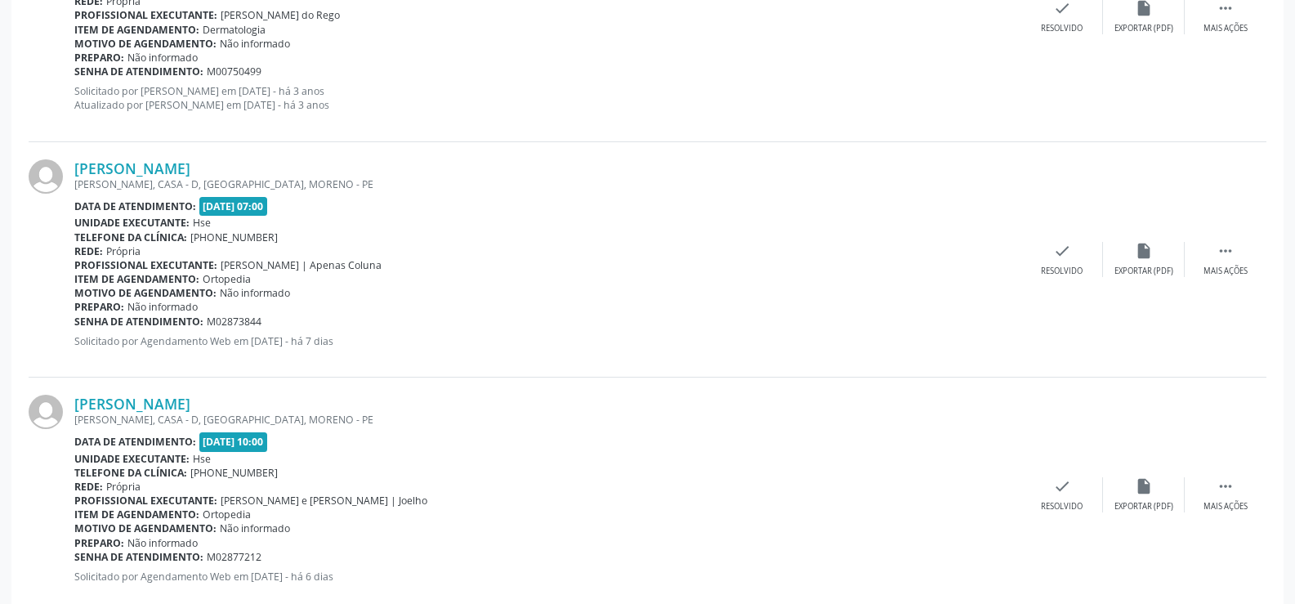
scroll to position [635, 0]
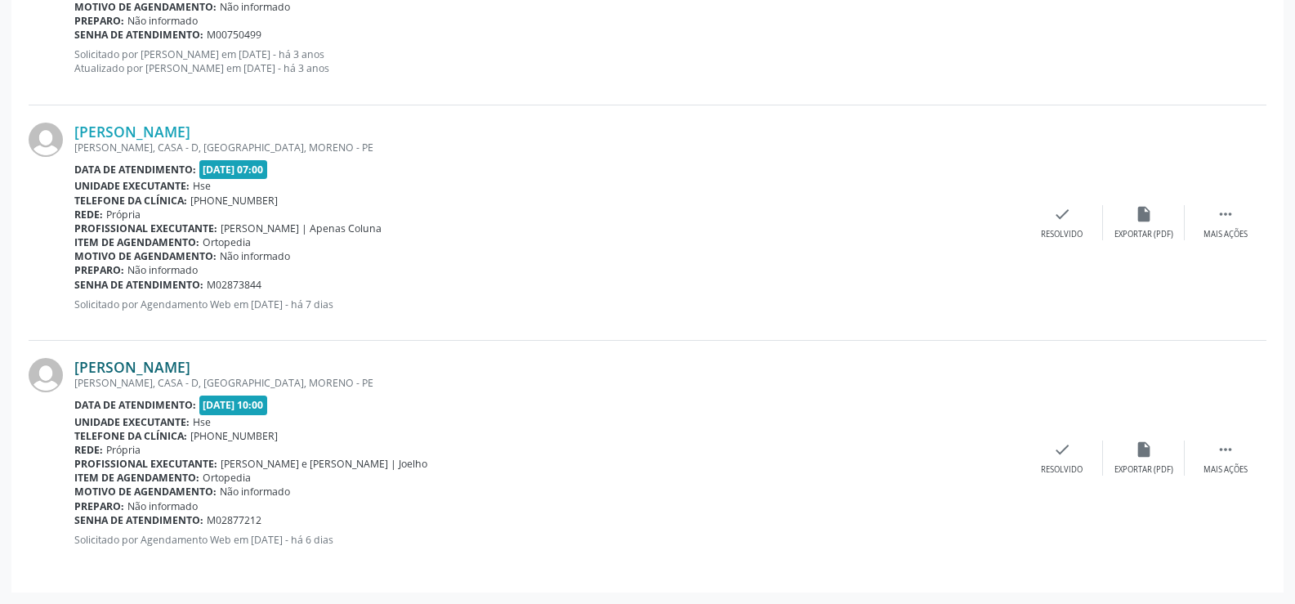
click at [190, 366] on link "[PERSON_NAME]" at bounding box center [132, 367] width 116 height 18
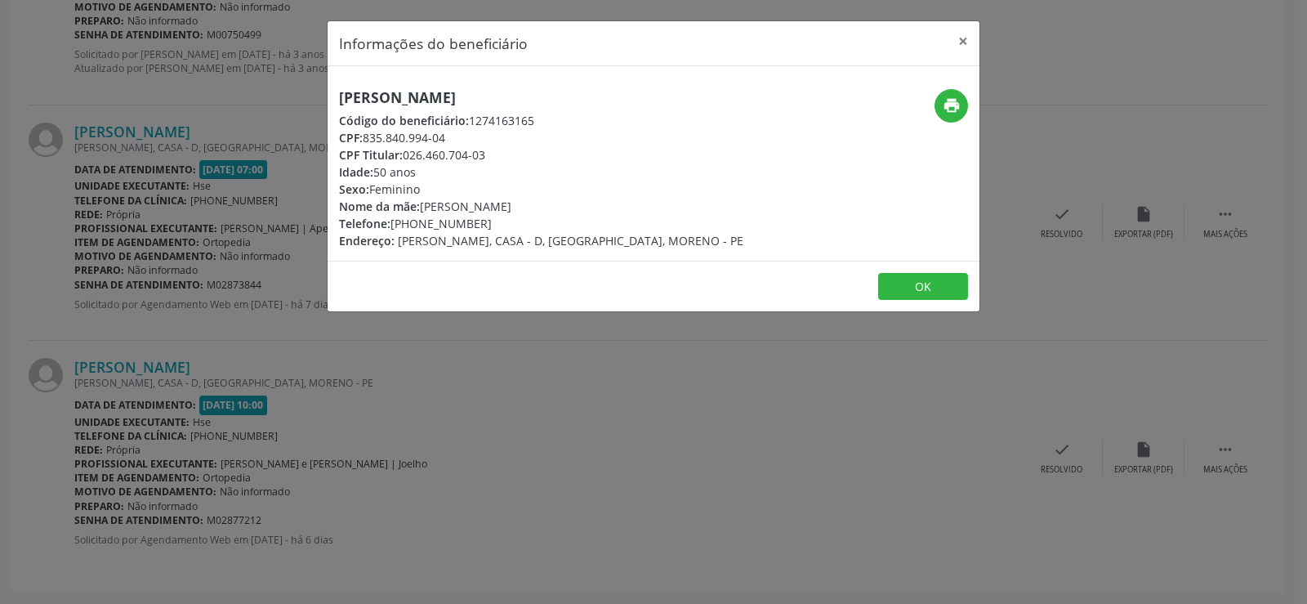
click at [479, 93] on h5 "[PERSON_NAME]" at bounding box center [541, 97] width 404 height 17
click at [216, 308] on div "Informações do beneficiário × [PERSON_NAME] Código do beneficiário: 1274163165 …" at bounding box center [653, 302] width 1307 height 604
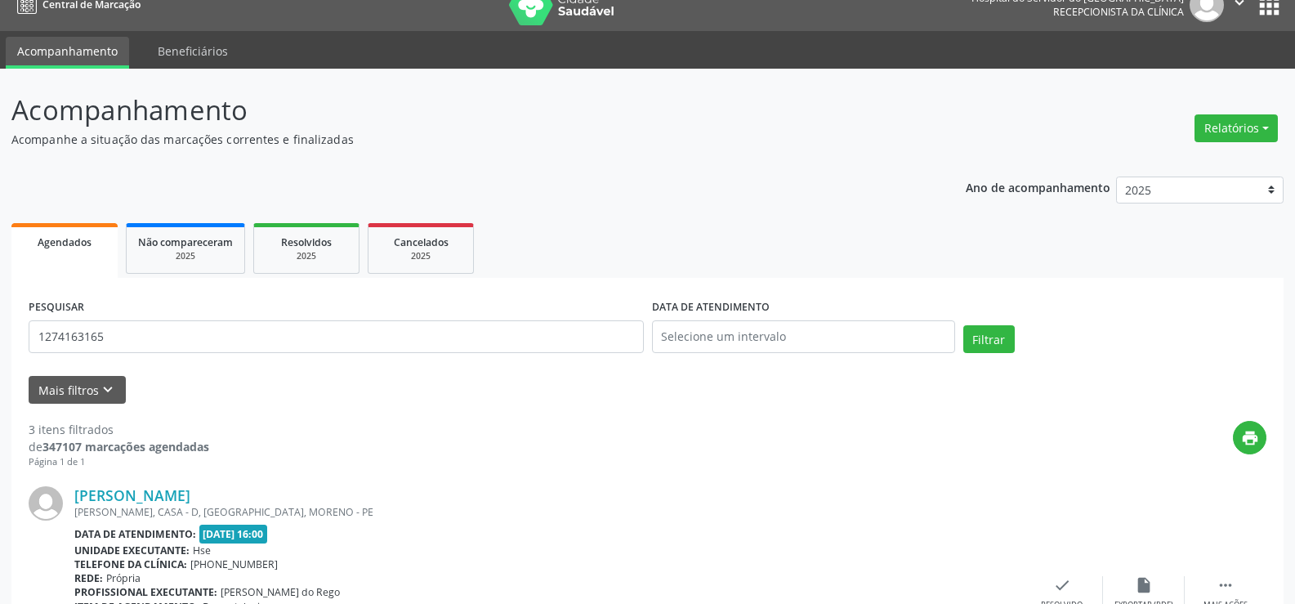
scroll to position [0, 0]
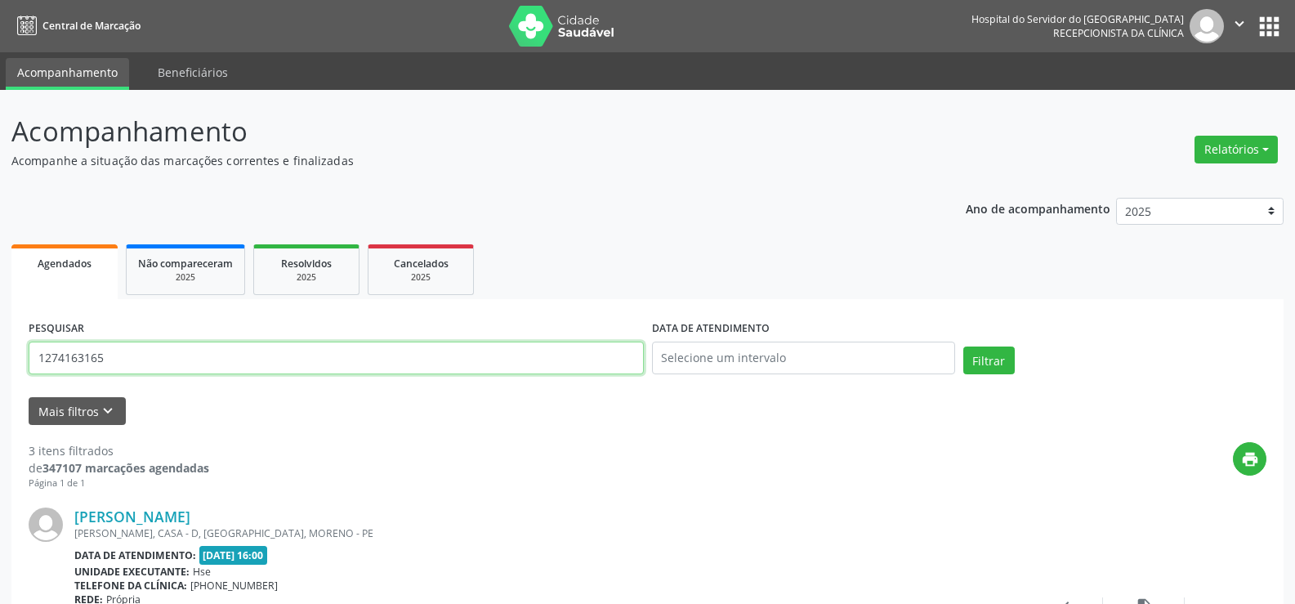
click at [278, 361] on input "1274163165" at bounding box center [336, 357] width 615 height 33
click at [963, 346] on button "Filtrar" at bounding box center [988, 360] width 51 height 28
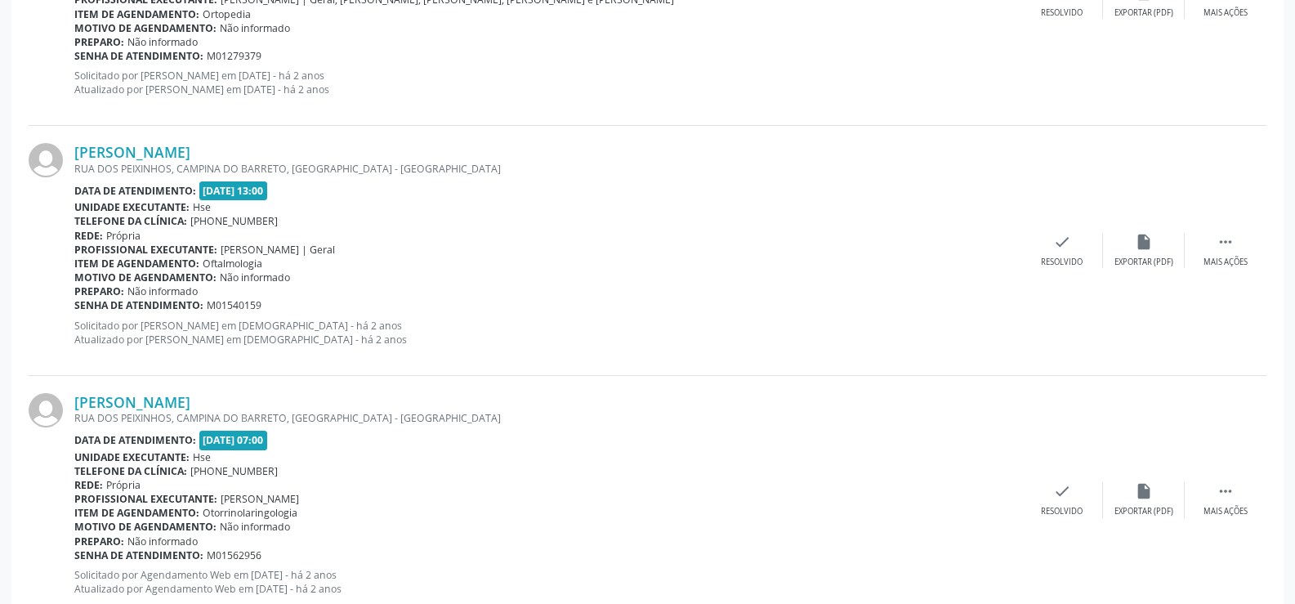
scroll to position [3703, 0]
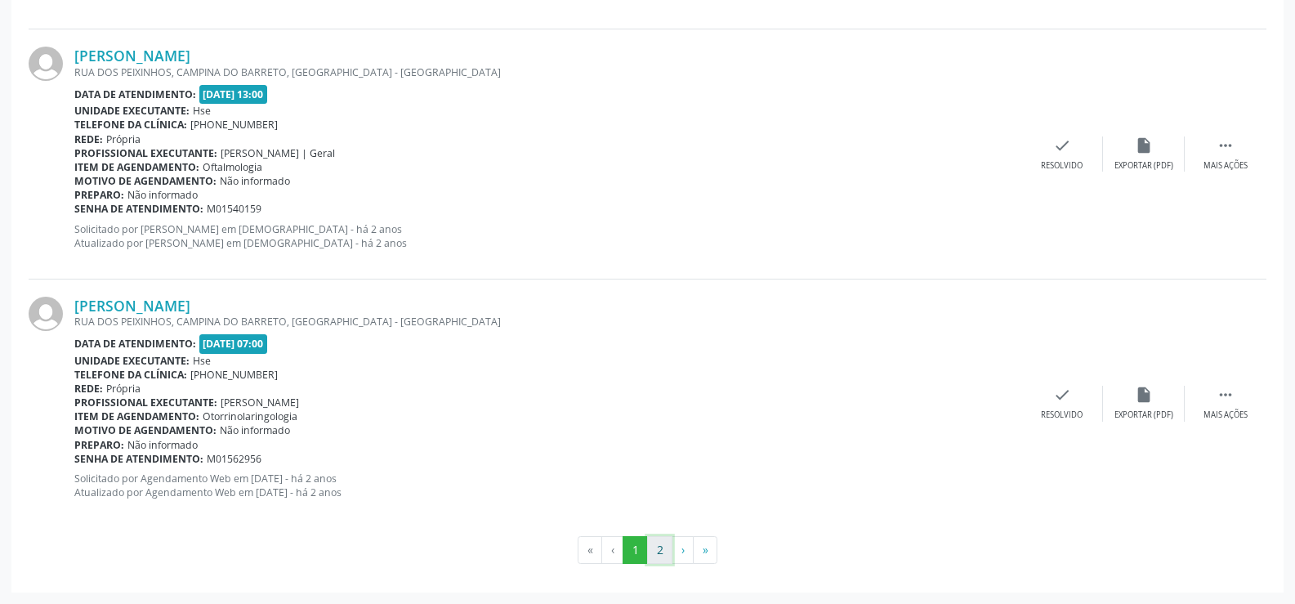
click at [665, 552] on button "2" at bounding box center [659, 550] width 25 height 28
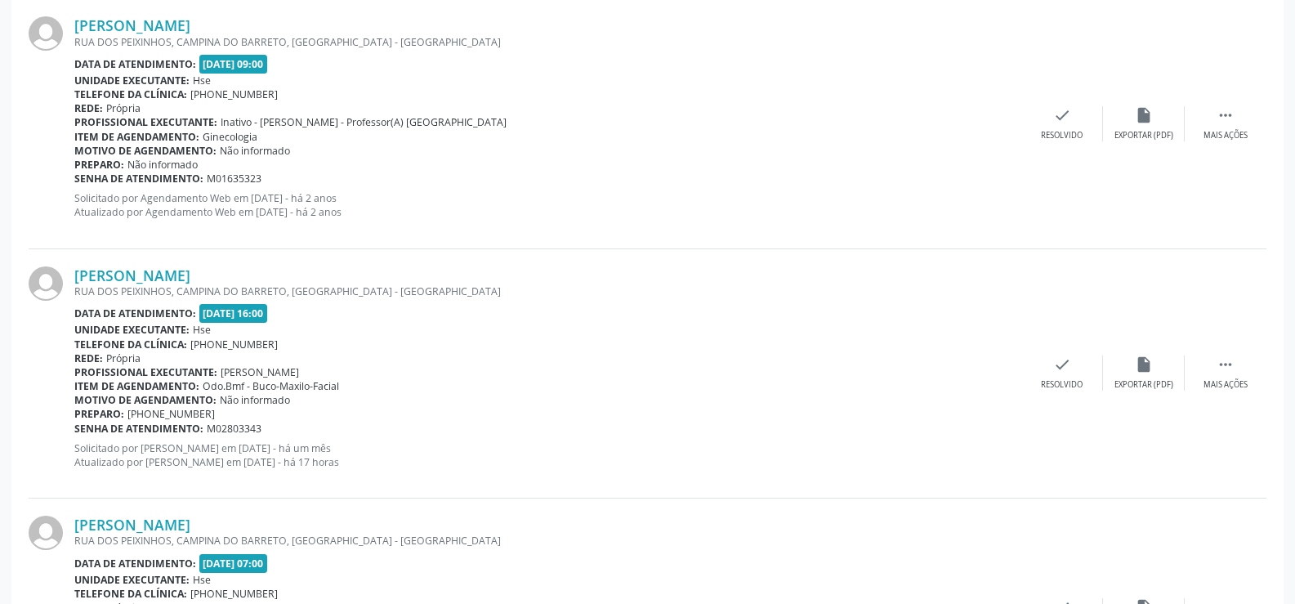
scroll to position [490, 0]
click at [190, 277] on link "[PERSON_NAME]" at bounding box center [132, 276] width 116 height 18
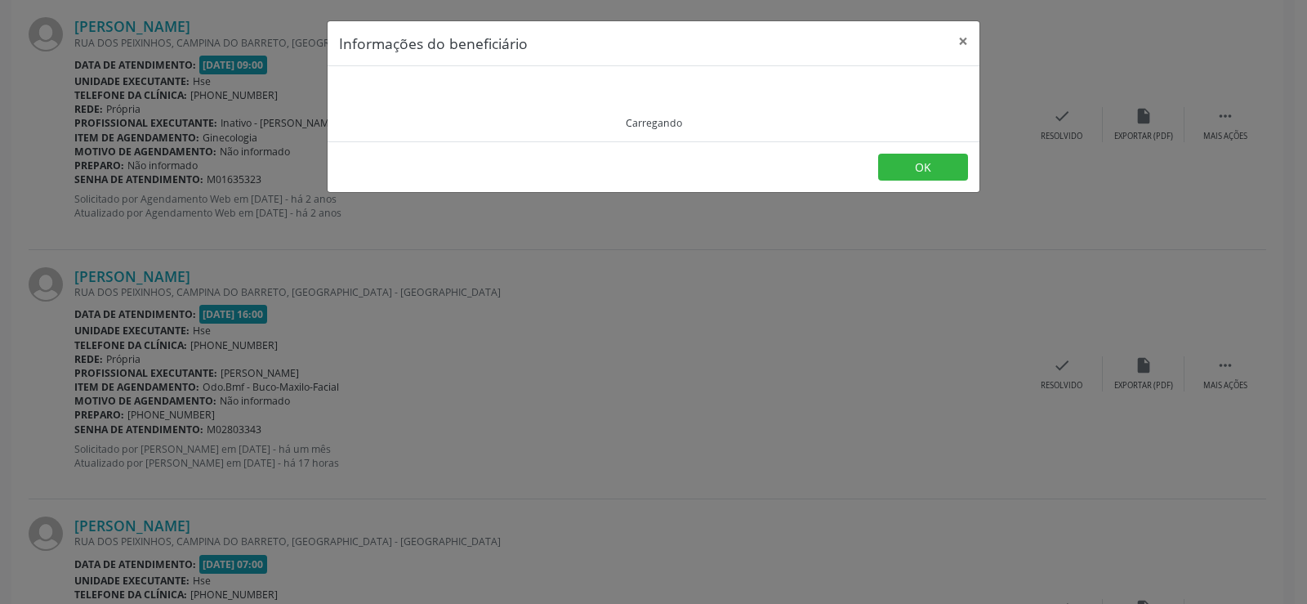
click at [417, 96] on div "Carregando" at bounding box center [653, 104] width 629 height 52
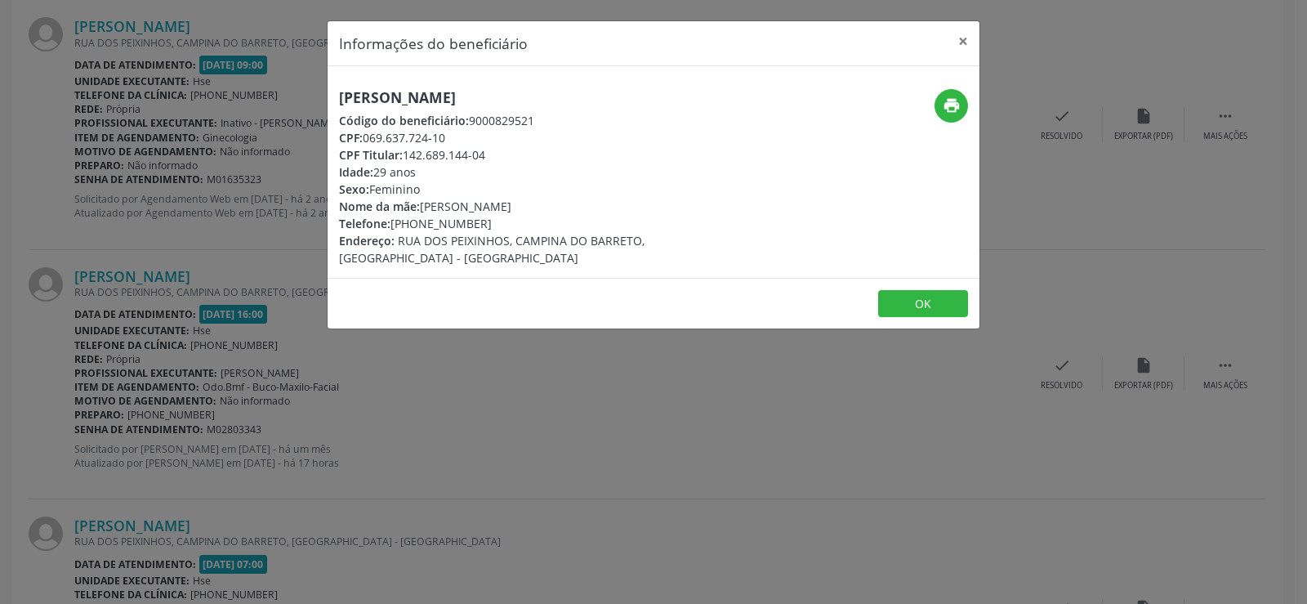
click at [404, 105] on h5 "[PERSON_NAME]" at bounding box center [545, 97] width 412 height 17
drag, startPoint x: 381, startPoint y: 520, endPoint x: 368, endPoint y: 495, distance: 28.5
click at [381, 520] on div "Informações do beneficiário × [PERSON_NAME] Código do beneficiário: 9000829521 …" at bounding box center [653, 302] width 1307 height 604
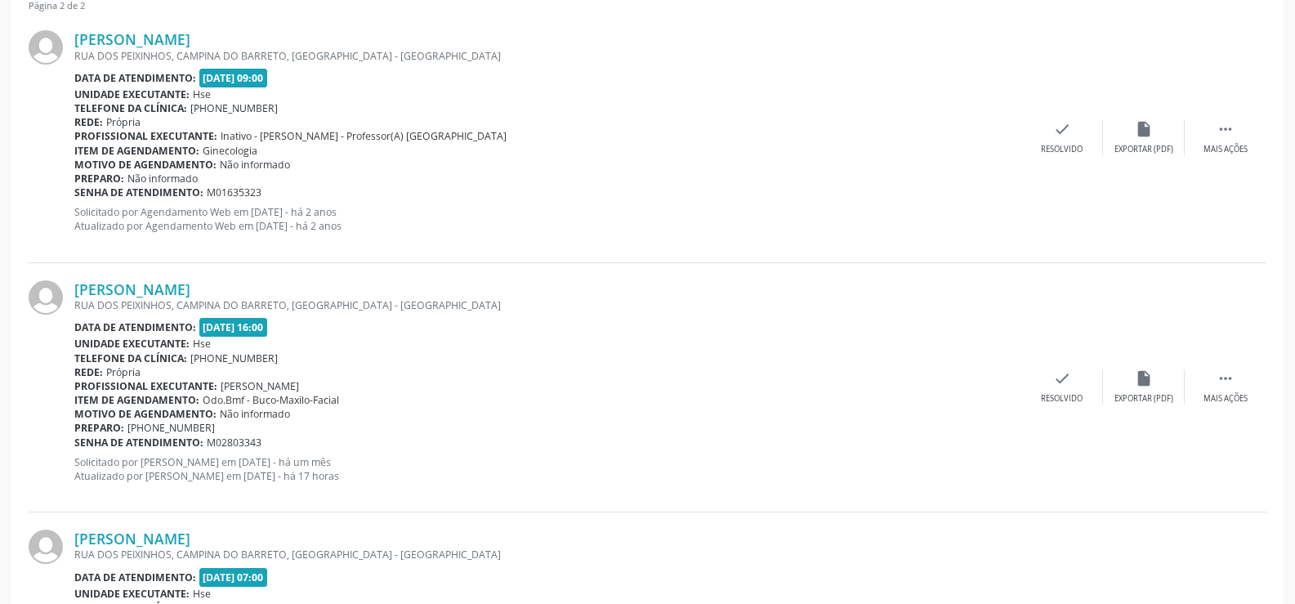
scroll to position [0, 0]
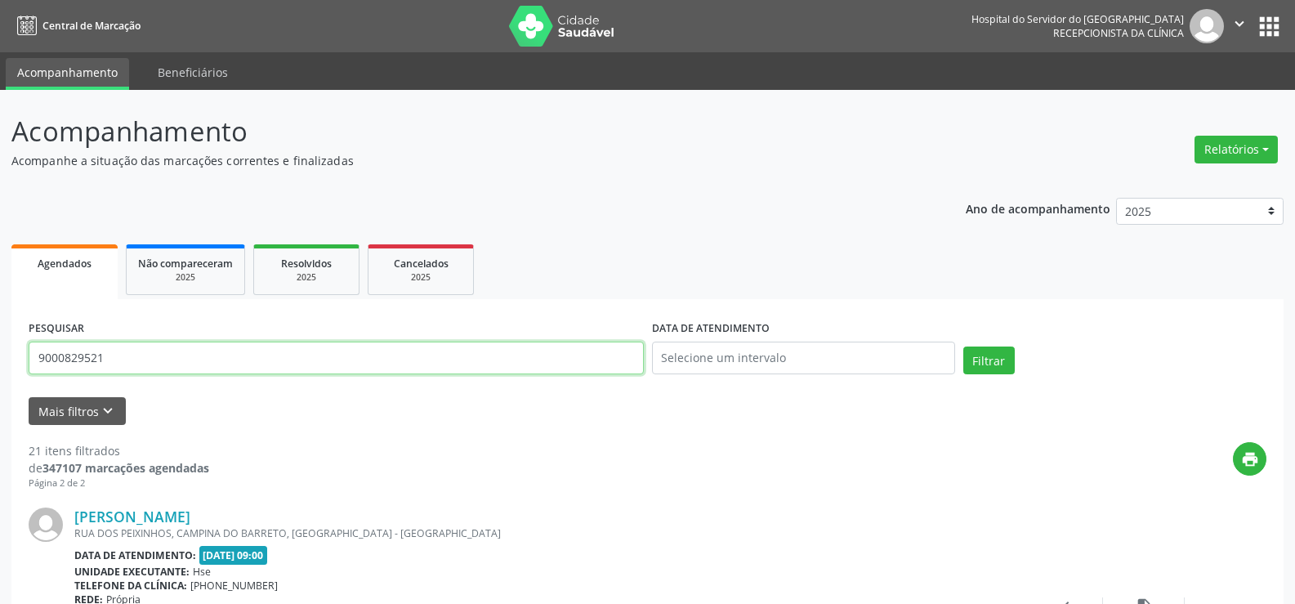
click at [271, 358] on input "9000829521" at bounding box center [336, 357] width 615 height 33
click at [244, 373] on input "9000829521" at bounding box center [336, 357] width 615 height 33
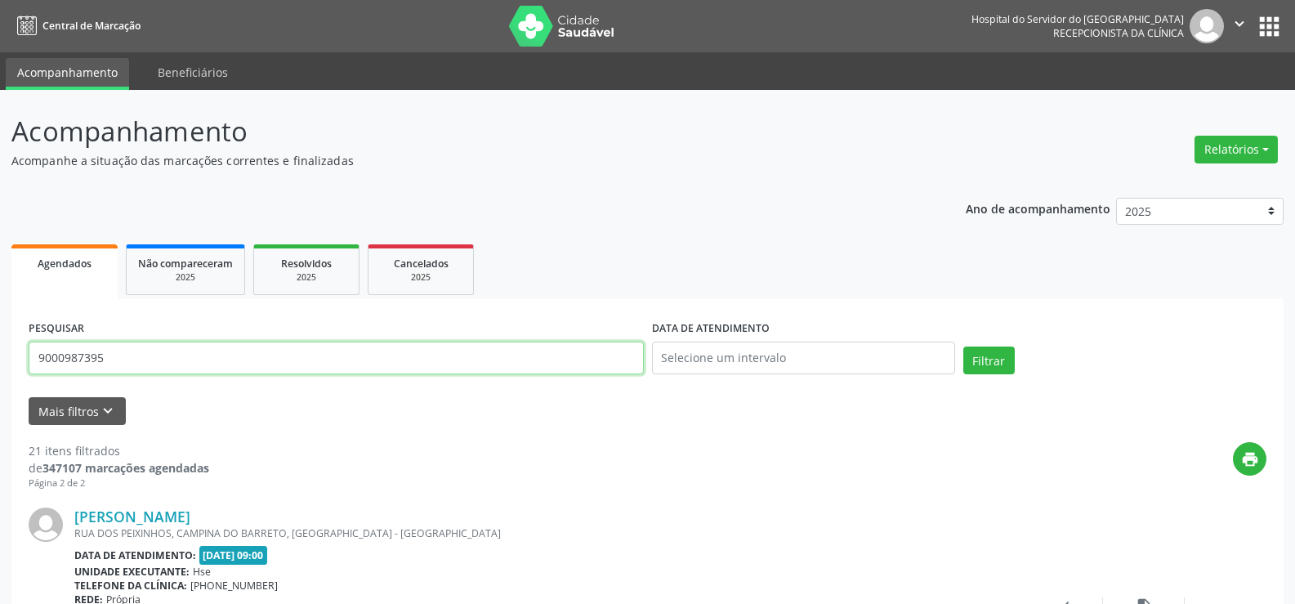
click at [963, 346] on button "Filtrar" at bounding box center [988, 360] width 51 height 28
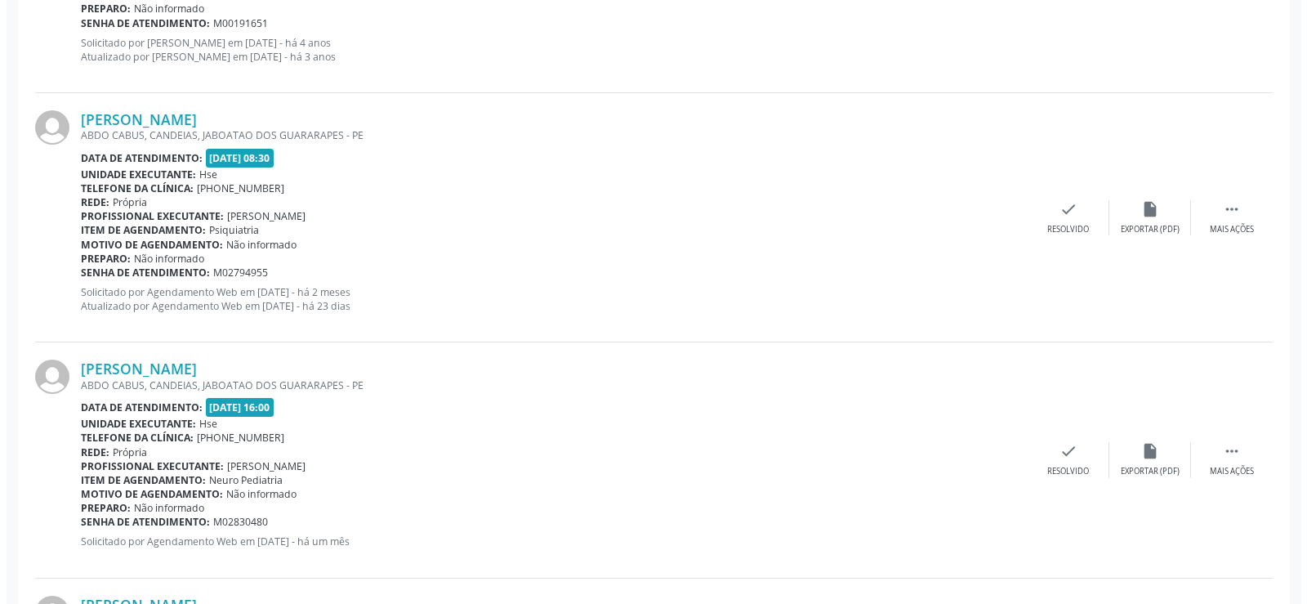
scroll to position [889, 0]
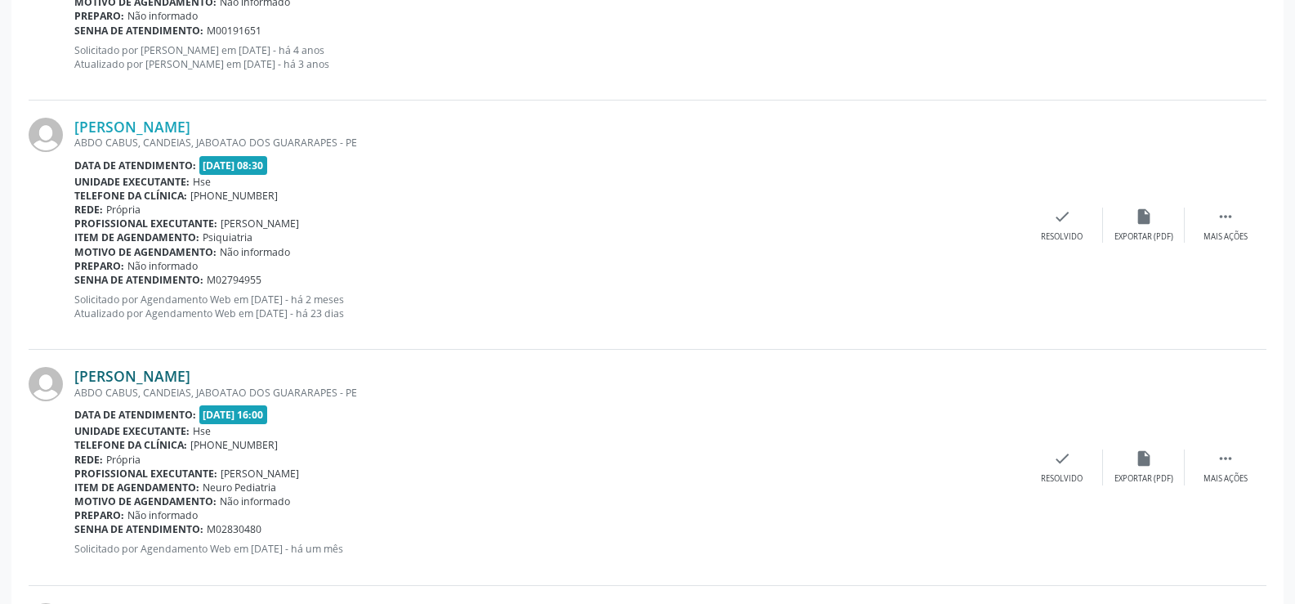
click at [249, 386] on div "ABDO CABUS, CANDEIAS, JABOATAO DOS GUARARAPES - PE" at bounding box center [547, 393] width 947 height 14
click at [190, 375] on link "[PERSON_NAME]" at bounding box center [132, 376] width 116 height 18
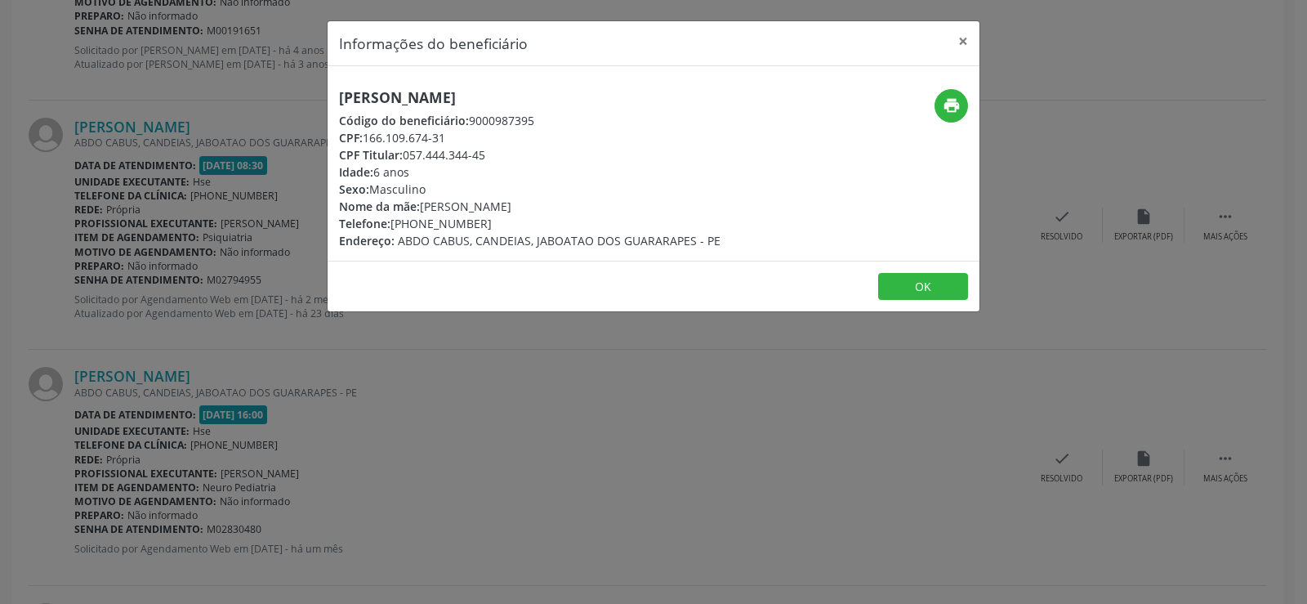
click at [419, 112] on div "[PERSON_NAME] Código do beneficiário: 9000987395 CPF: 166.109.674-31 CPF Titula…" at bounding box center [529, 169] width 381 height 160
click at [419, 113] on span "Código do beneficiário:" at bounding box center [404, 121] width 130 height 16
click at [413, 96] on h5 "[PERSON_NAME]" at bounding box center [529, 97] width 381 height 17
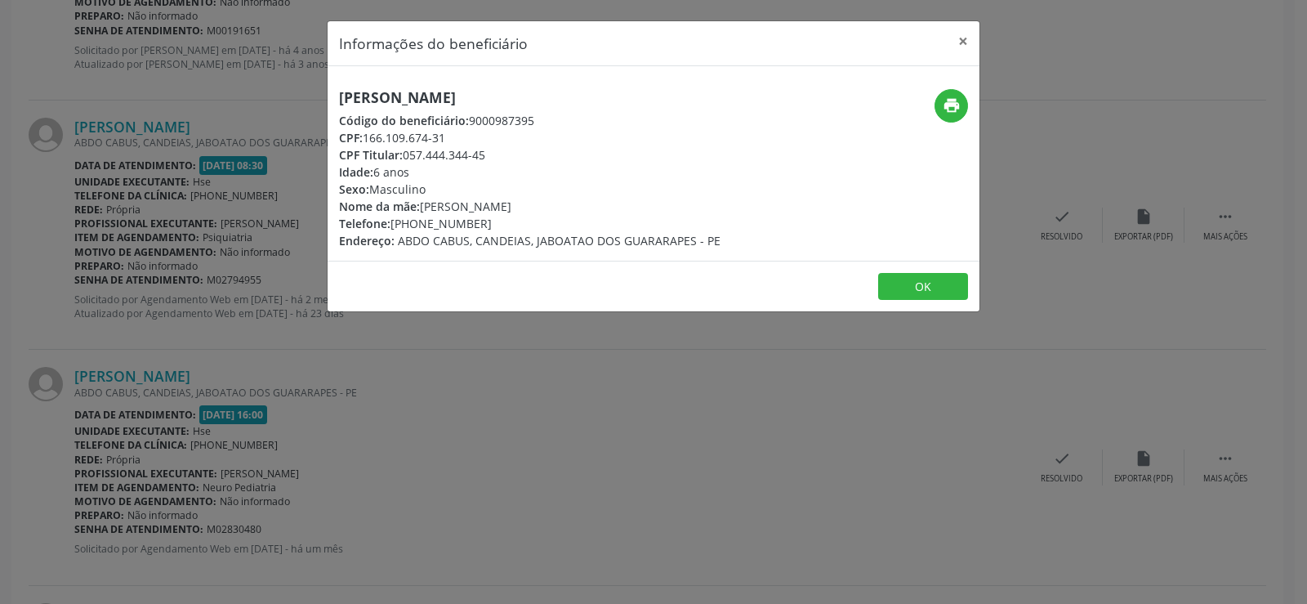
click at [284, 297] on div "Informações do beneficiário × [PERSON_NAME] Código do beneficiário: 9000987395 …" at bounding box center [653, 302] width 1307 height 604
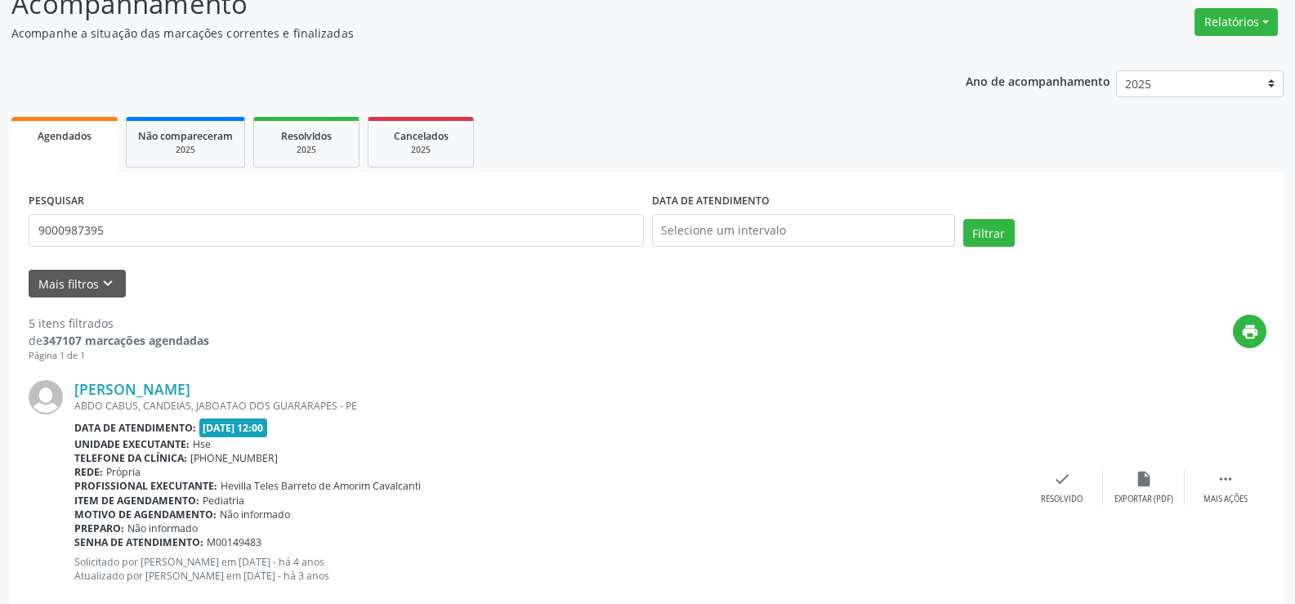
scroll to position [0, 0]
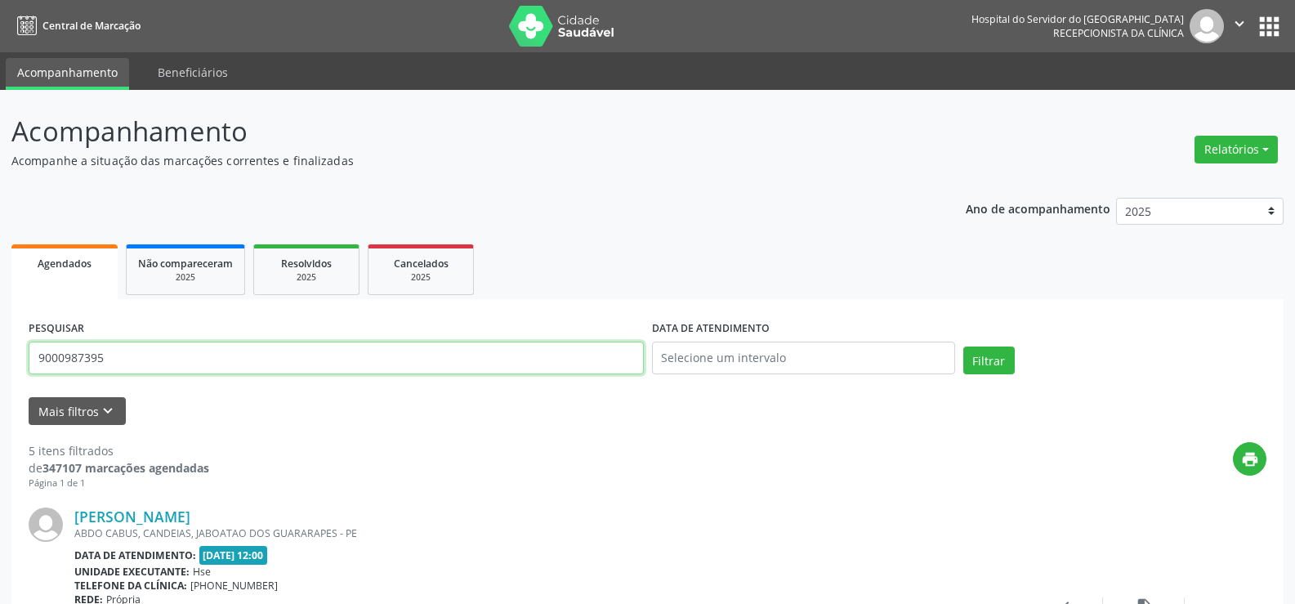
click at [306, 365] on input "9000987395" at bounding box center [336, 357] width 615 height 33
paste input "[PERSON_NAME] (VOL. I e II)"
click at [963, 346] on button "Filtrar" at bounding box center [988, 360] width 51 height 28
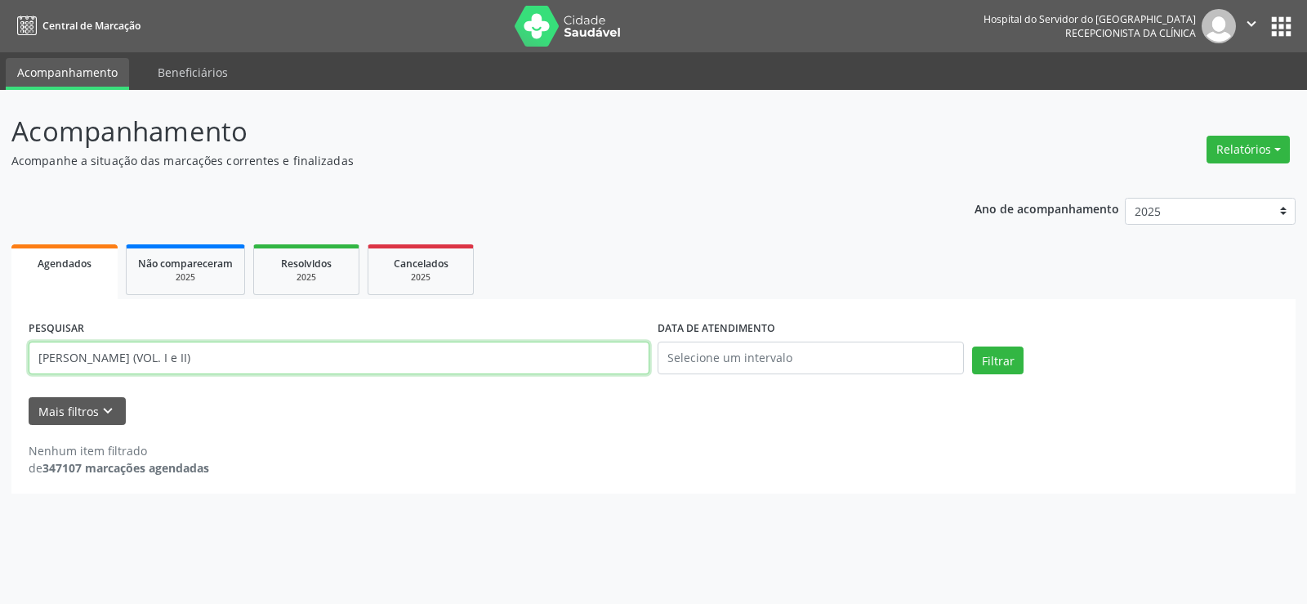
drag, startPoint x: 263, startPoint y: 359, endPoint x: 167, endPoint y: 380, distance: 97.9
click at [167, 380] on div "PESQUISAR [PERSON_NAME] (VOL. I e II)" at bounding box center [339, 350] width 629 height 69
click at [972, 346] on button "Filtrar" at bounding box center [997, 360] width 51 height 28
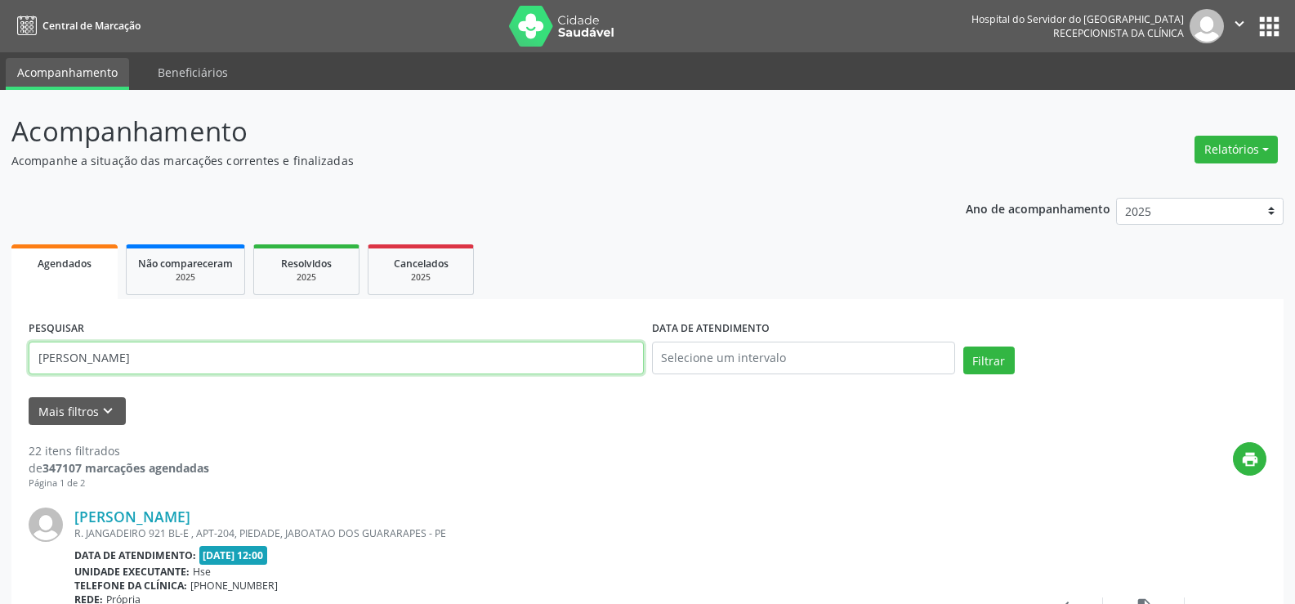
click at [239, 366] on input "[PERSON_NAME]" at bounding box center [336, 357] width 615 height 33
paste input "[PERSON_NAME][DATE]"
click at [963, 346] on button "Filtrar" at bounding box center [988, 360] width 51 height 28
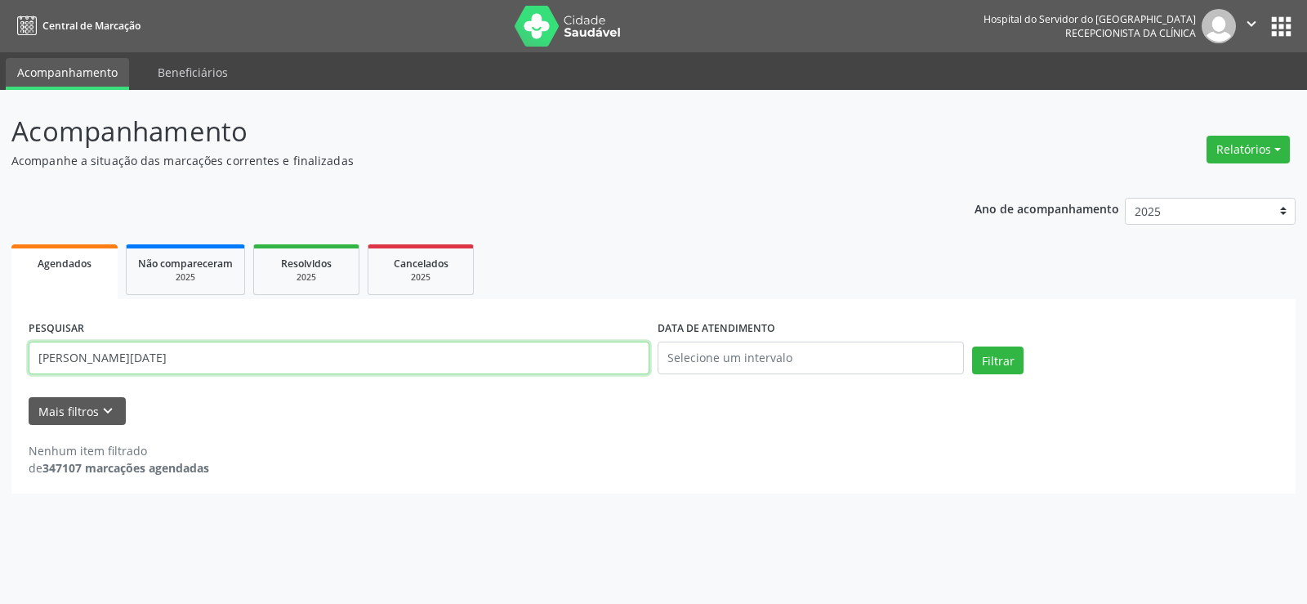
click at [283, 350] on input "[PERSON_NAME][DATE]" at bounding box center [339, 357] width 621 height 33
click at [294, 363] on input "[PERSON_NAME][DATE]" at bounding box center [339, 357] width 621 height 33
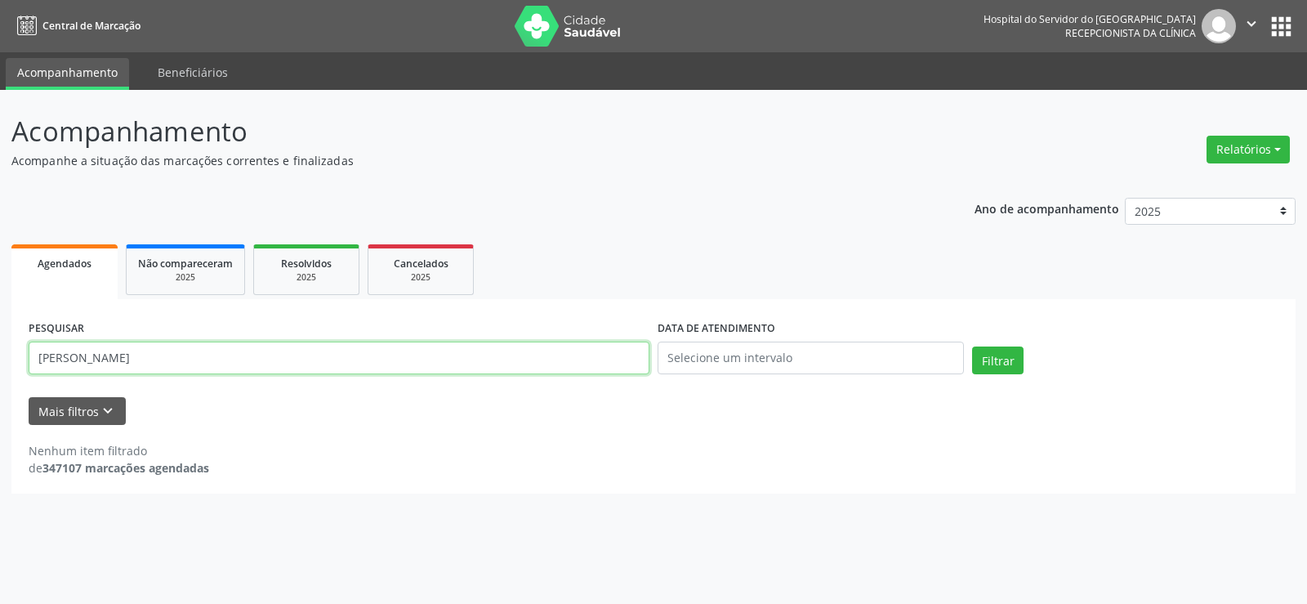
click at [972, 346] on button "Filtrar" at bounding box center [997, 360] width 51 height 28
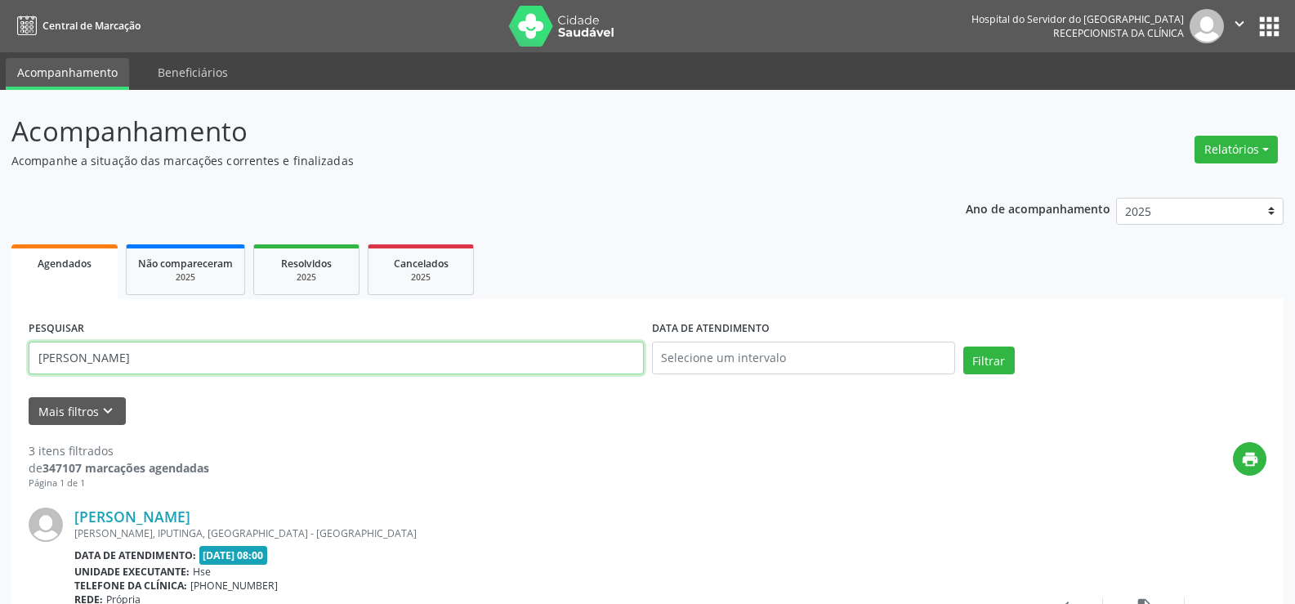
click at [239, 361] on input "[PERSON_NAME]" at bounding box center [336, 357] width 615 height 33
paste input "042.018.414-72"
click at [963, 346] on button "Filtrar" at bounding box center [988, 360] width 51 height 28
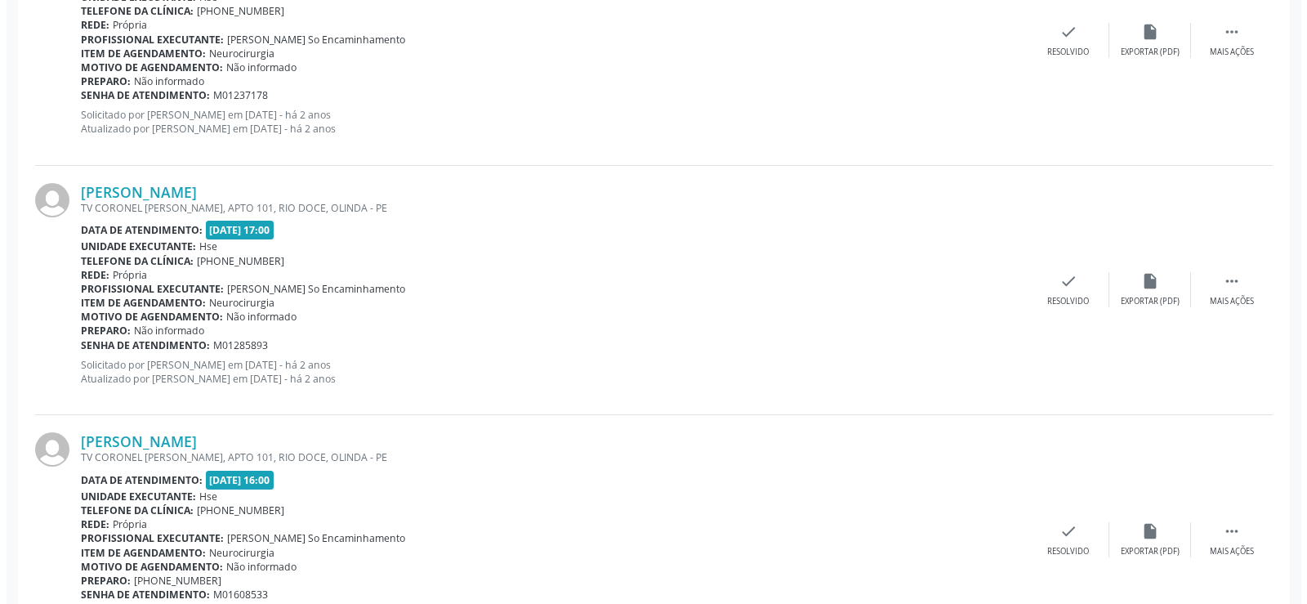
scroll to position [3157, 0]
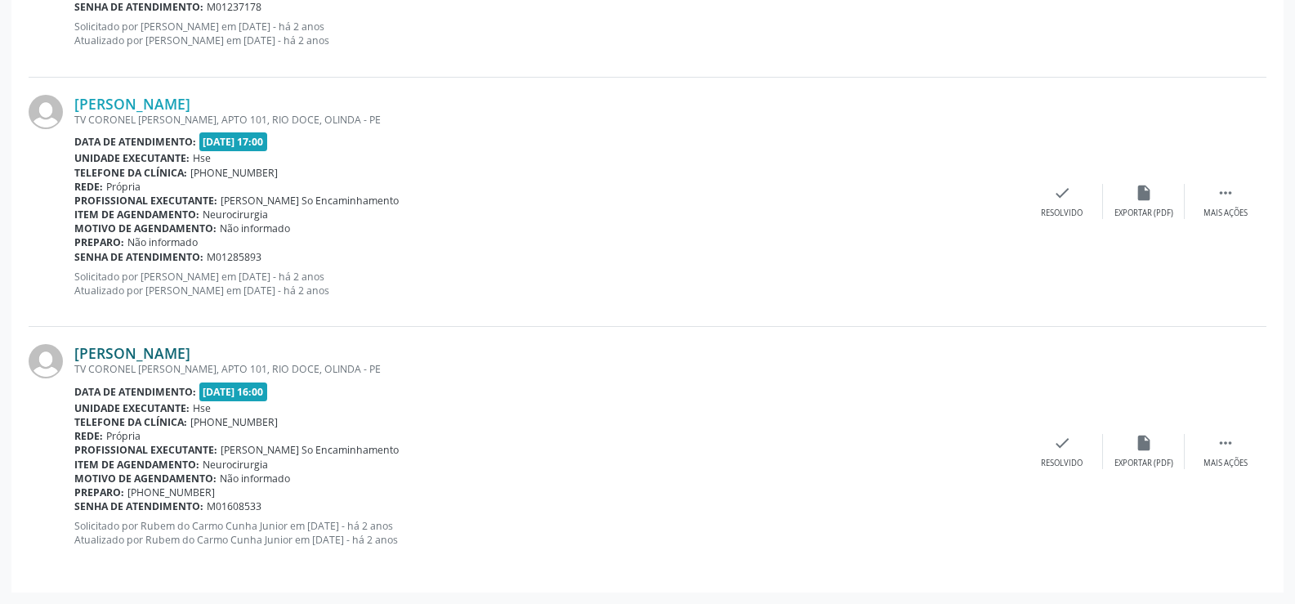
click at [190, 356] on link "[PERSON_NAME]" at bounding box center [132, 353] width 116 height 18
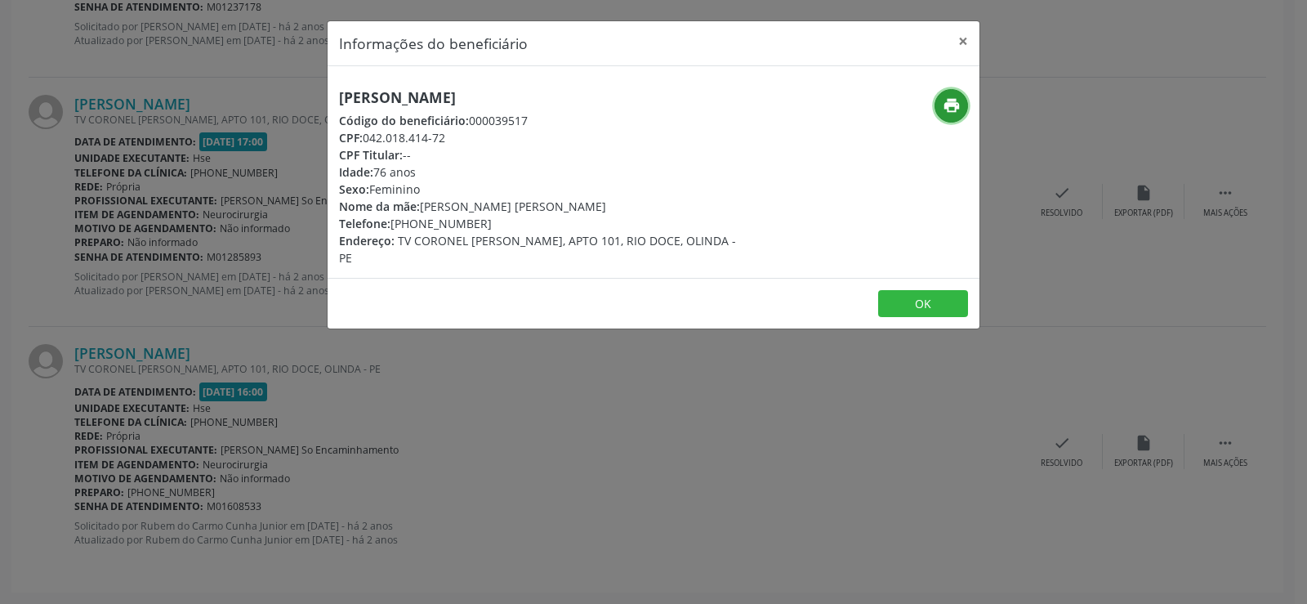
click at [945, 112] on icon "print" at bounding box center [952, 105] width 18 height 18
drag, startPoint x: 225, startPoint y: 287, endPoint x: 207, endPoint y: 282, distance: 17.8
click at [225, 287] on div "Informações do beneficiário × [PERSON_NAME] Código do beneficiário: 000039517 C…" at bounding box center [653, 302] width 1307 height 604
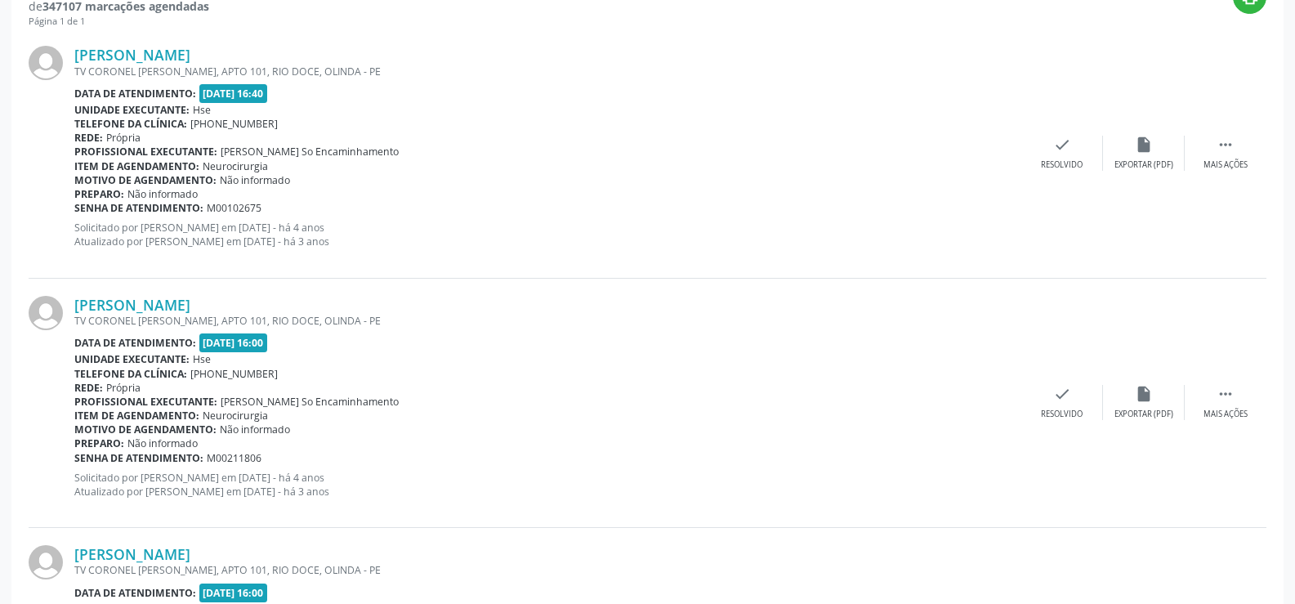
scroll to position [0, 0]
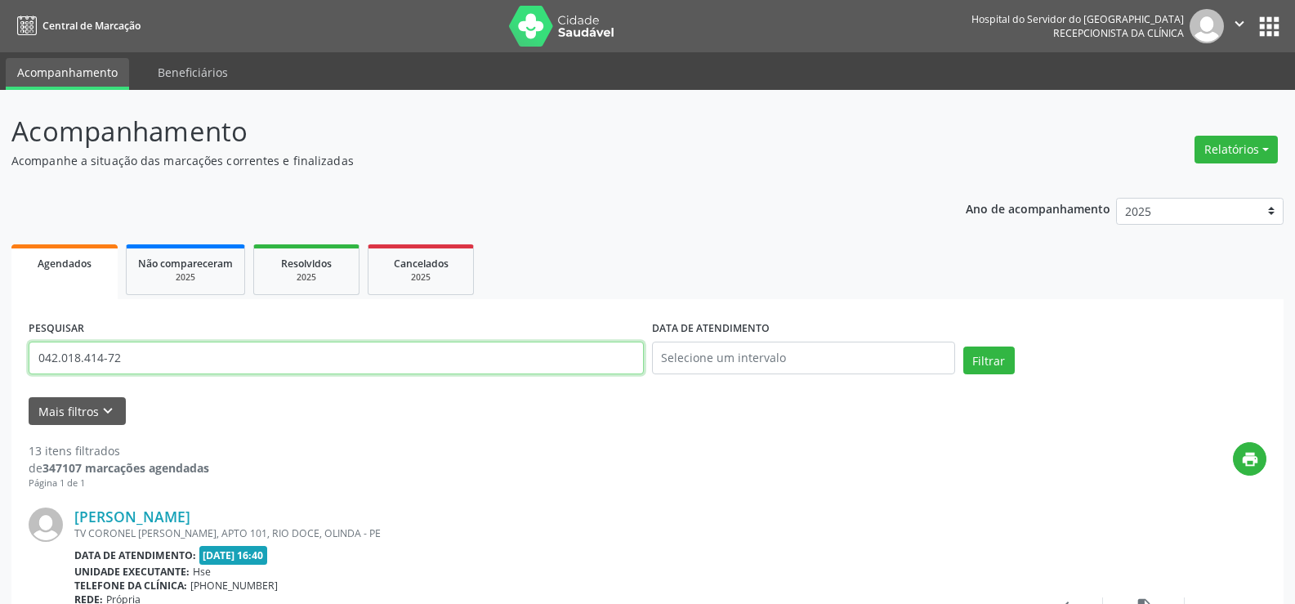
click at [254, 363] on input "042.018.414-72" at bounding box center [336, 357] width 615 height 33
click at [963, 346] on button "Filtrar" at bounding box center [988, 360] width 51 height 28
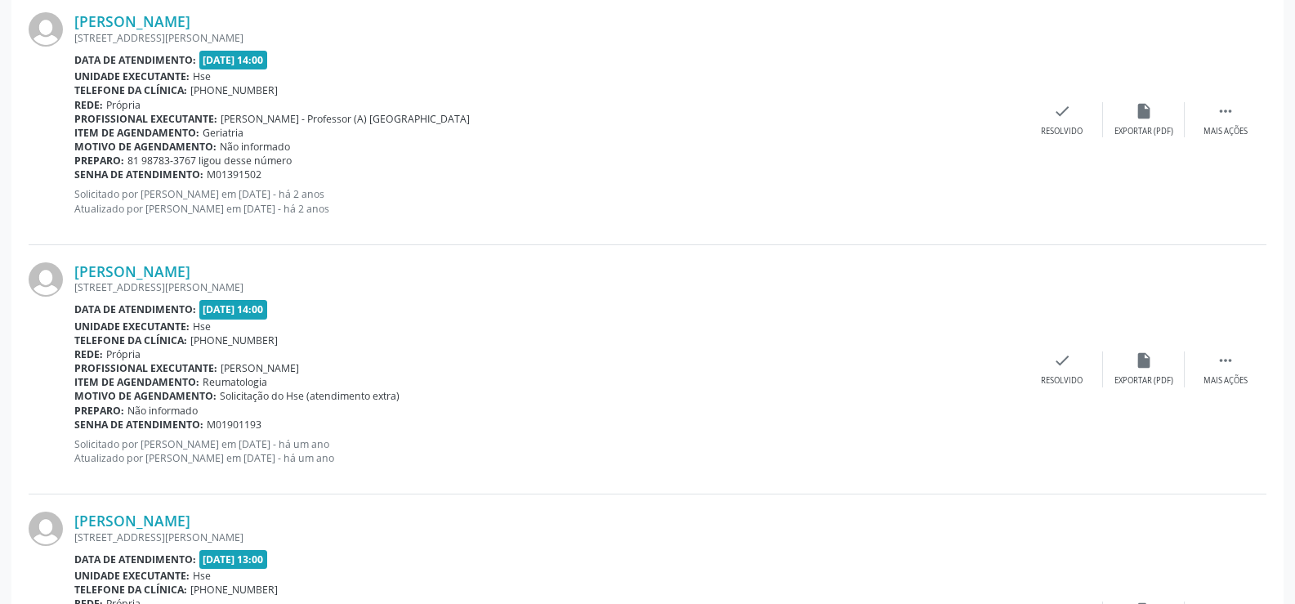
scroll to position [1411, 0]
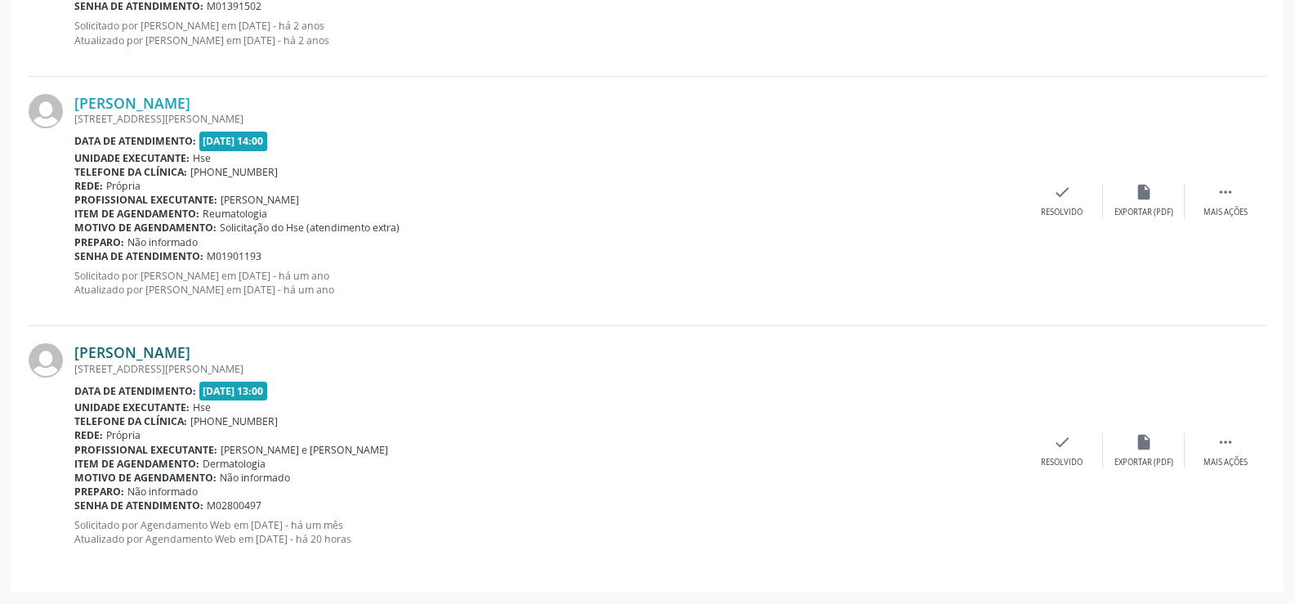
click at [173, 347] on link "[PERSON_NAME]" at bounding box center [132, 352] width 116 height 18
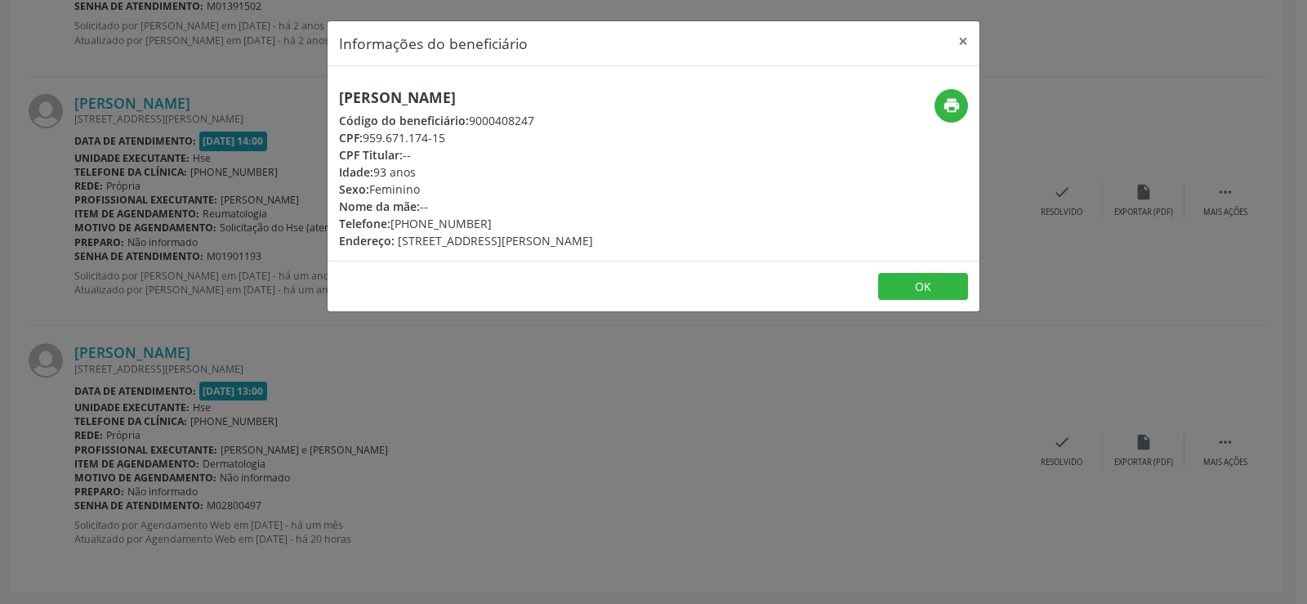
click at [480, 106] on h5 "[PERSON_NAME]" at bounding box center [466, 97] width 254 height 17
drag, startPoint x: 962, startPoint y: 41, endPoint x: 938, endPoint y: 71, distance: 38.4
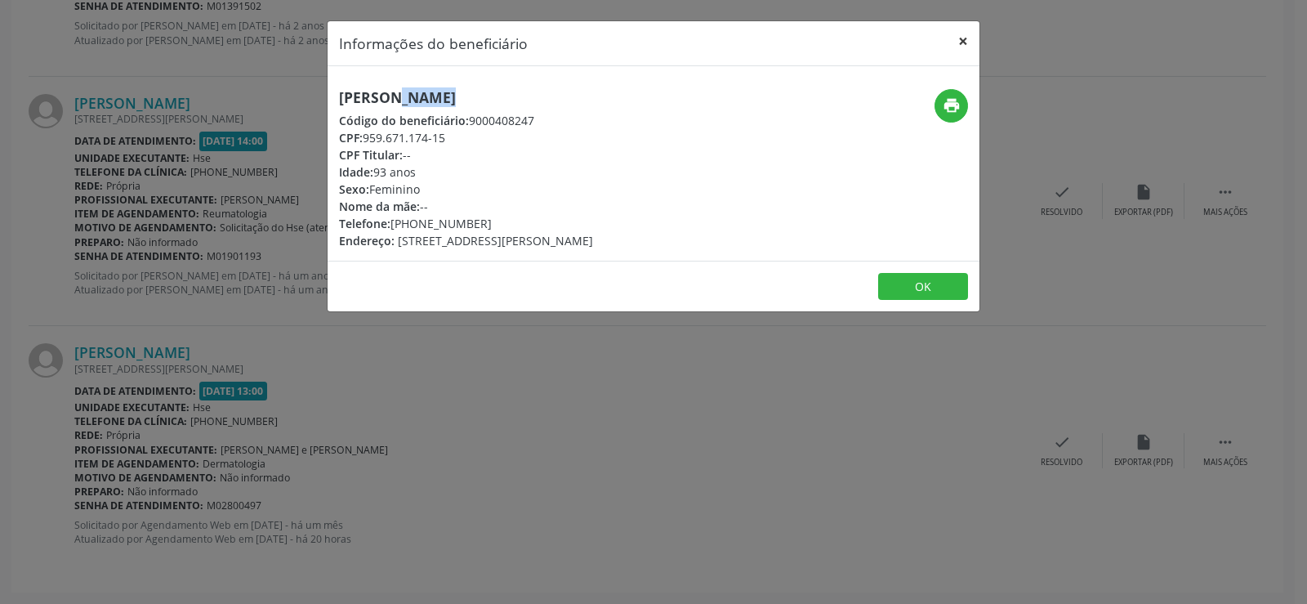
click at [965, 39] on button "×" at bounding box center [963, 41] width 33 height 40
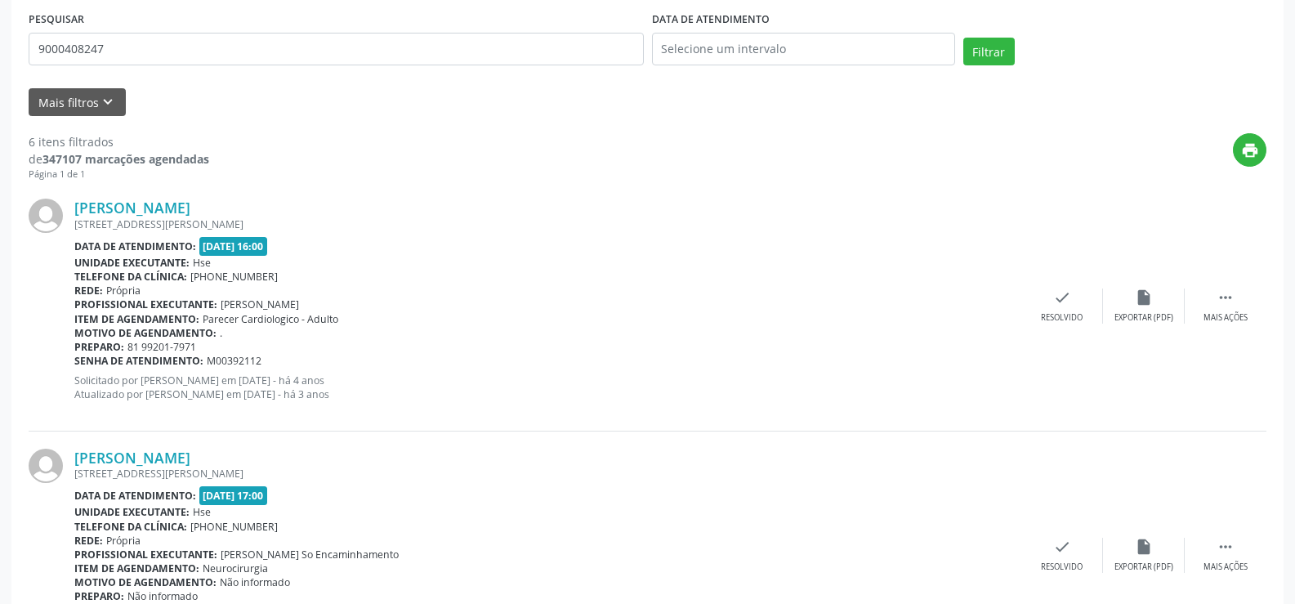
scroll to position [0, 0]
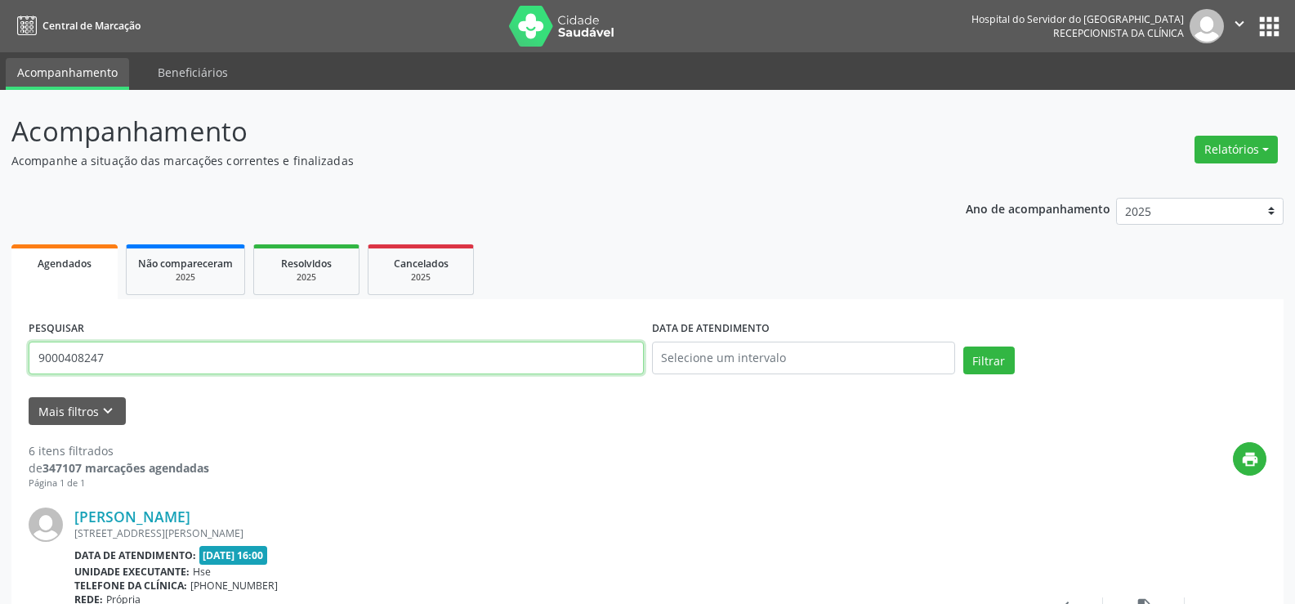
click at [151, 361] on input "9000408247" at bounding box center [336, 357] width 615 height 33
click at [963, 346] on button "Filtrar" at bounding box center [988, 360] width 51 height 28
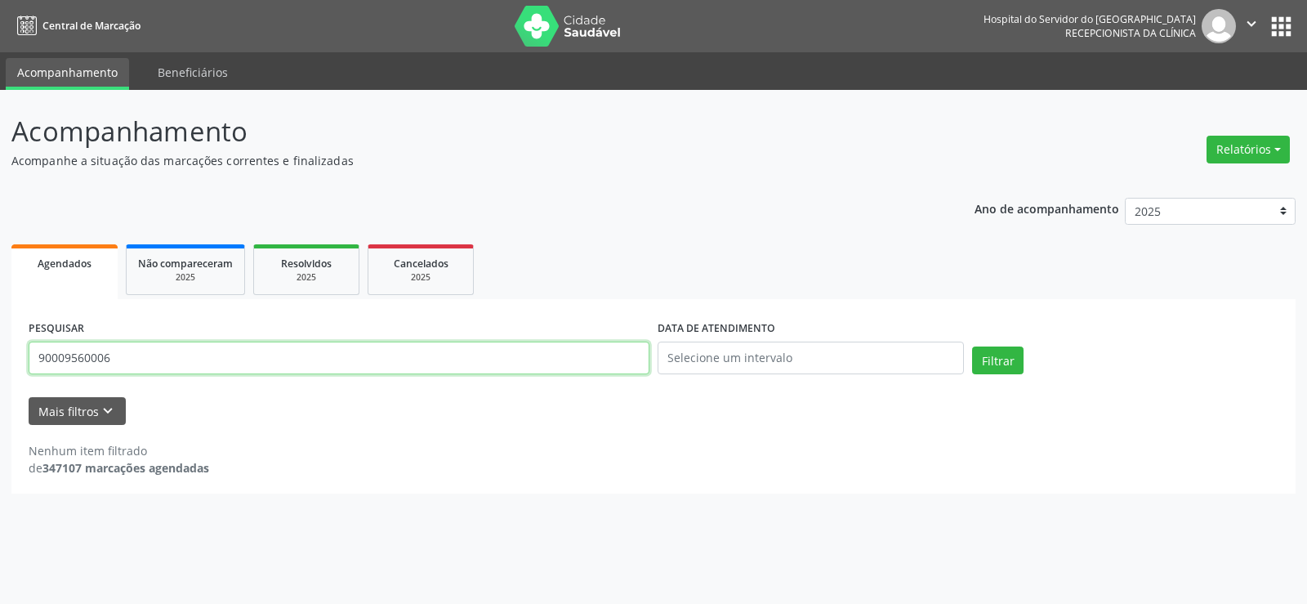
click at [95, 359] on input "90009560006" at bounding box center [339, 357] width 621 height 33
click at [972, 346] on button "Filtrar" at bounding box center [997, 360] width 51 height 28
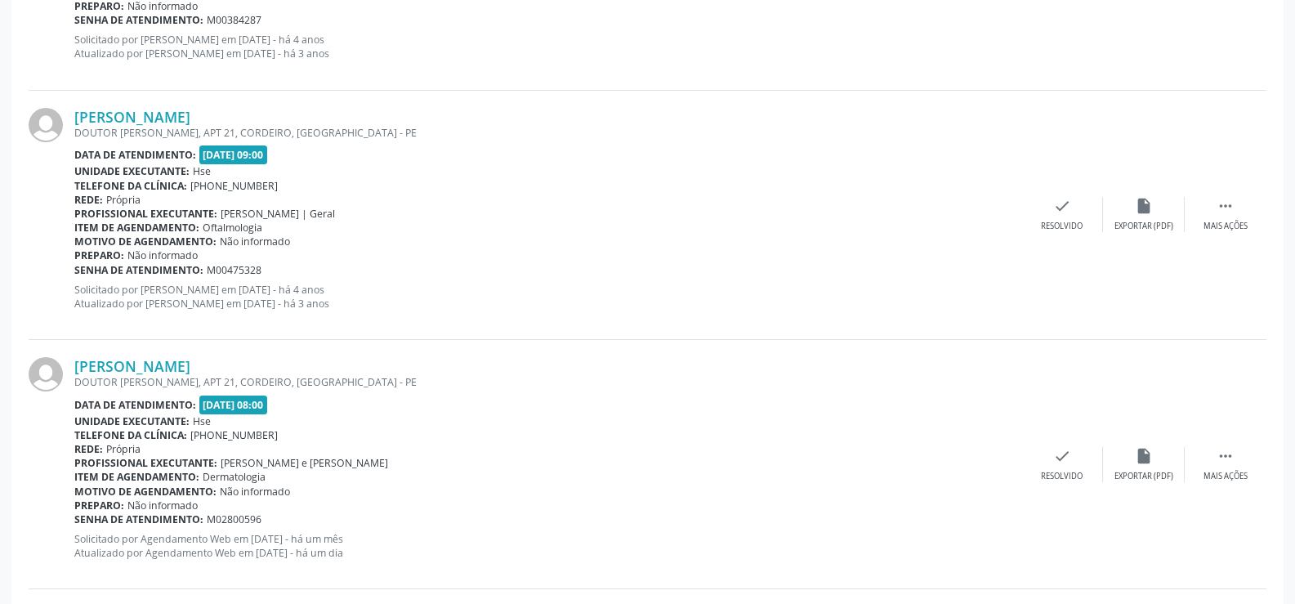
scroll to position [644, 0]
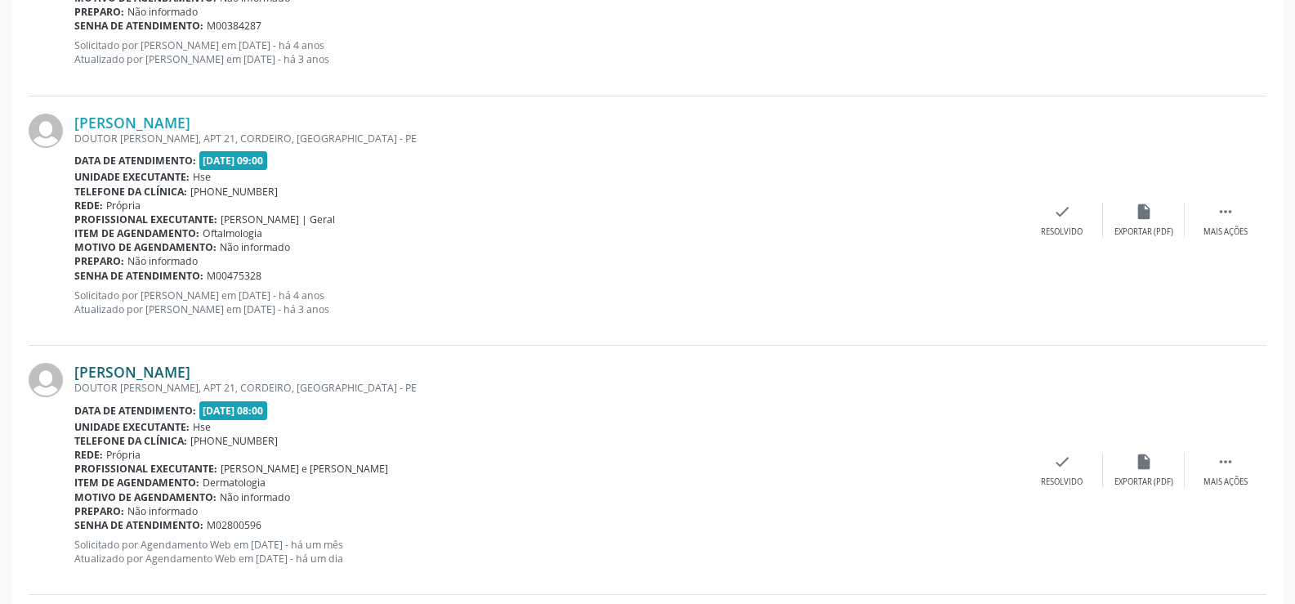
click at [181, 363] on link "[PERSON_NAME]" at bounding box center [132, 372] width 116 height 18
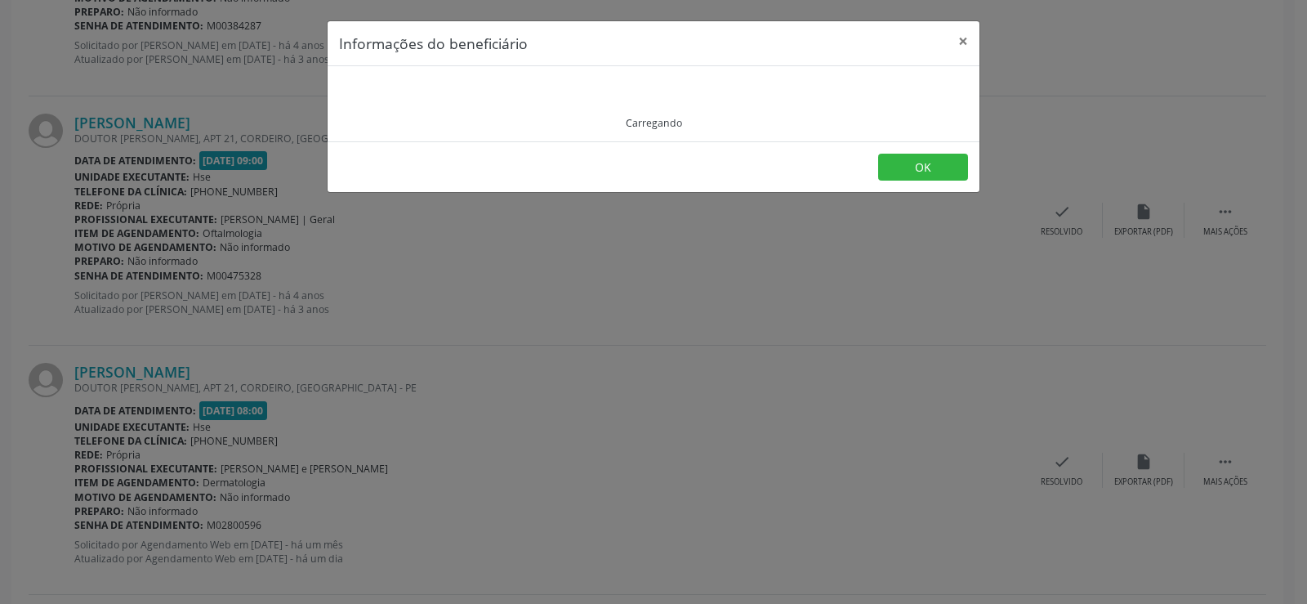
click at [429, 119] on div "Carregando" at bounding box center [653, 104] width 629 height 52
click at [426, 104] on div "Carregando" at bounding box center [653, 104] width 629 height 52
click at [426, 101] on div "Carregando" at bounding box center [653, 104] width 629 height 52
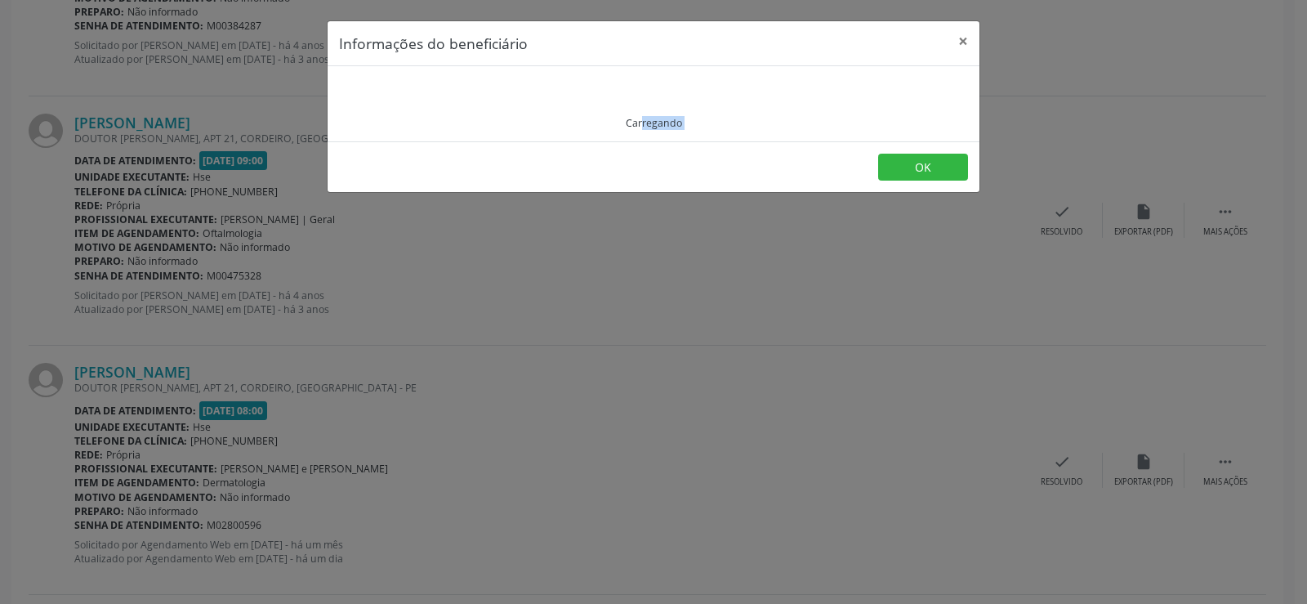
click at [426, 101] on div "Carregando" at bounding box center [653, 104] width 629 height 52
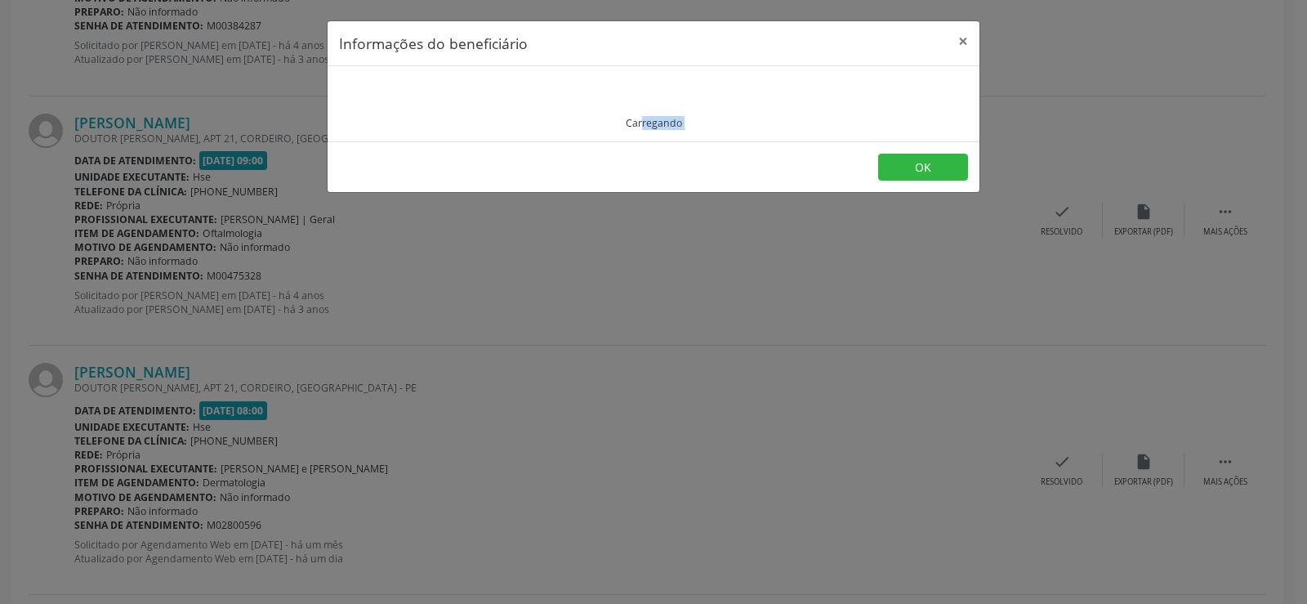
click at [426, 101] on div "Carregando" at bounding box center [653, 104] width 629 height 52
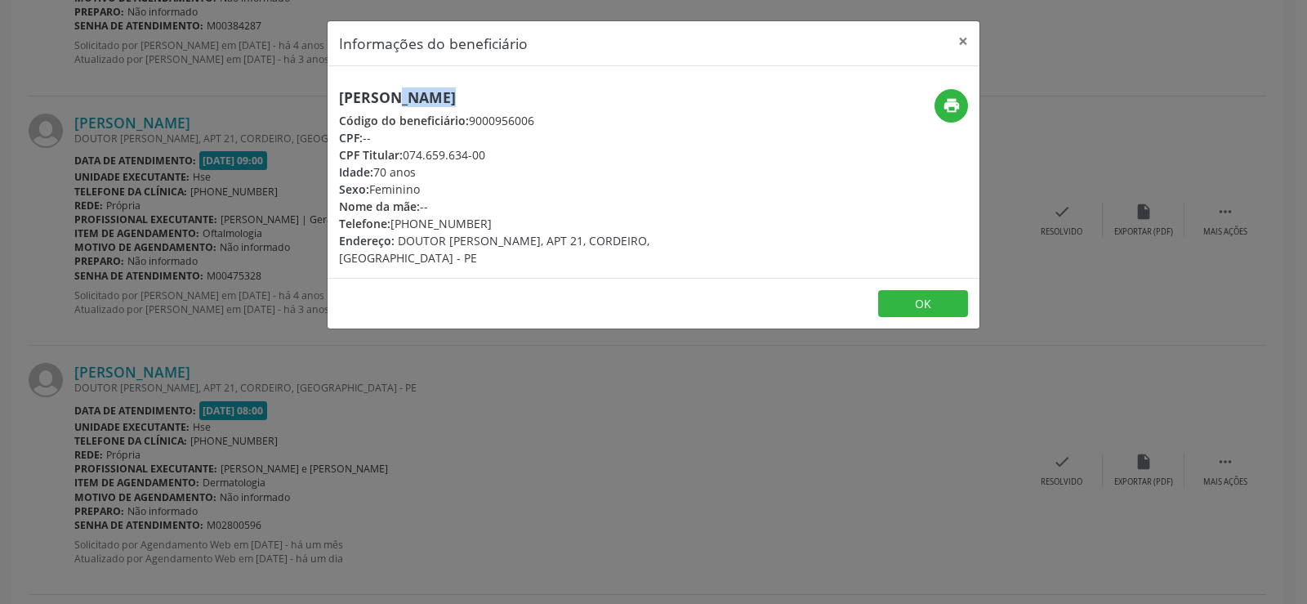
click at [426, 101] on h5 "[PERSON_NAME]" at bounding box center [545, 97] width 412 height 17
click at [346, 466] on div "Informações do beneficiário × [PERSON_NAME] de [GEOGRAPHIC_DATA] Código do bene…" at bounding box center [653, 302] width 1307 height 604
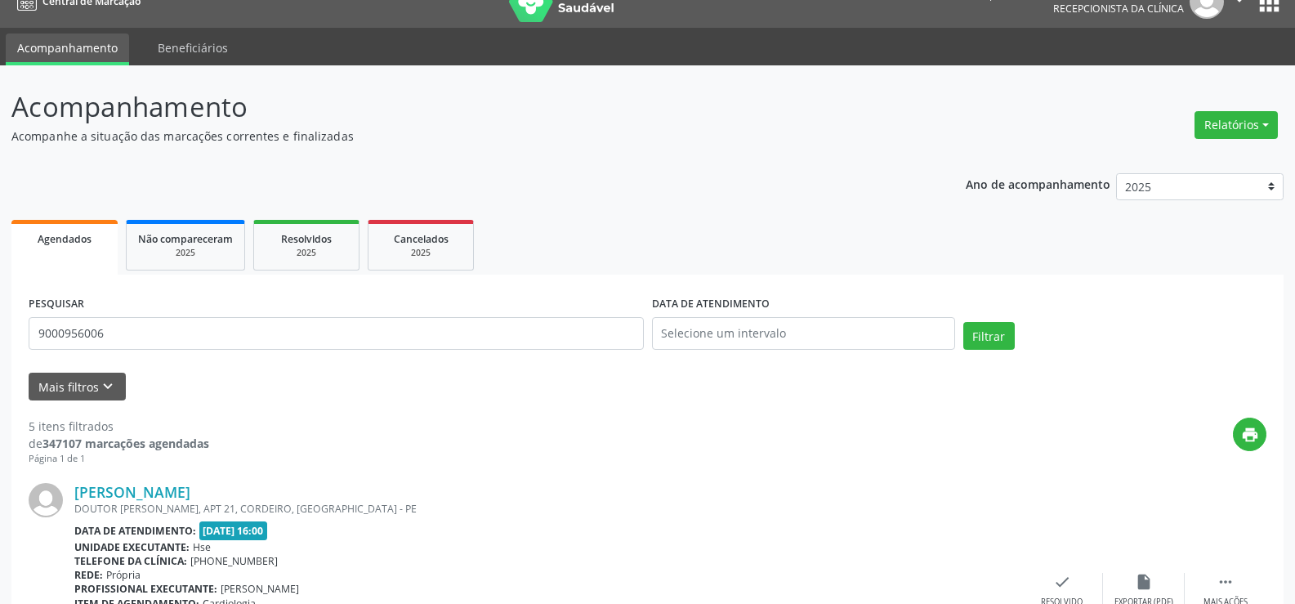
scroll to position [0, 0]
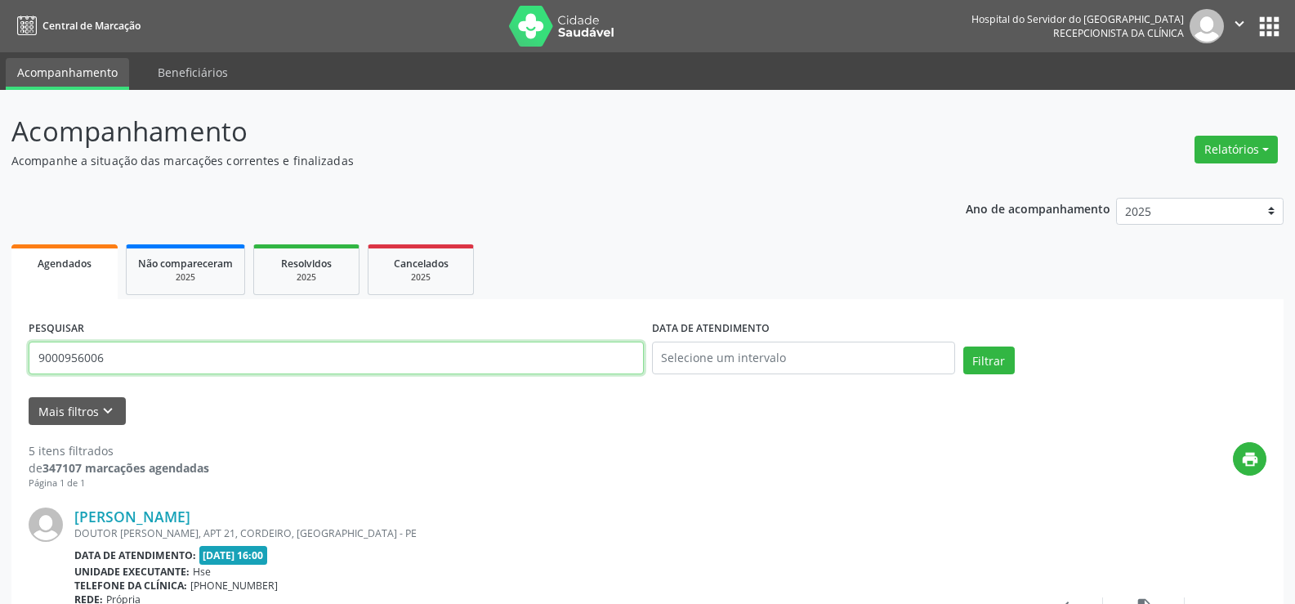
click at [165, 359] on input "9000956006" at bounding box center [336, 357] width 615 height 33
paste input "[PERSON_NAME]"
click at [963, 346] on button "Filtrar" at bounding box center [988, 360] width 51 height 28
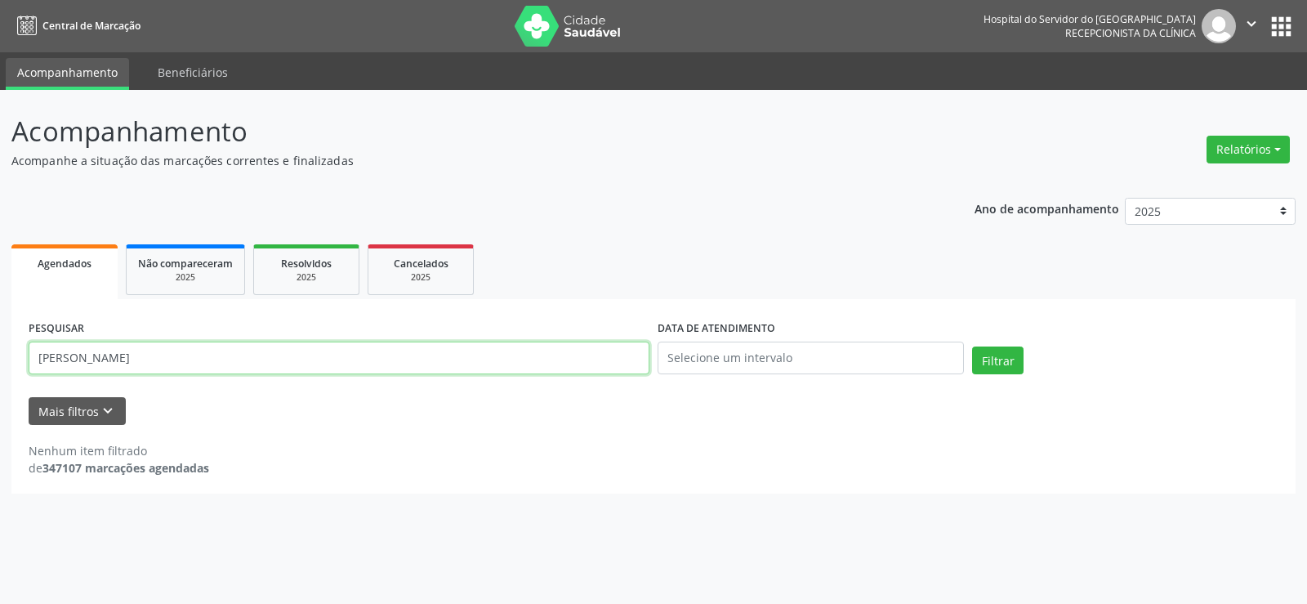
click at [167, 371] on input "[PERSON_NAME]" at bounding box center [339, 357] width 621 height 33
paste input "[PERSON_NAME]"
click at [972, 346] on button "Filtrar" at bounding box center [997, 360] width 51 height 28
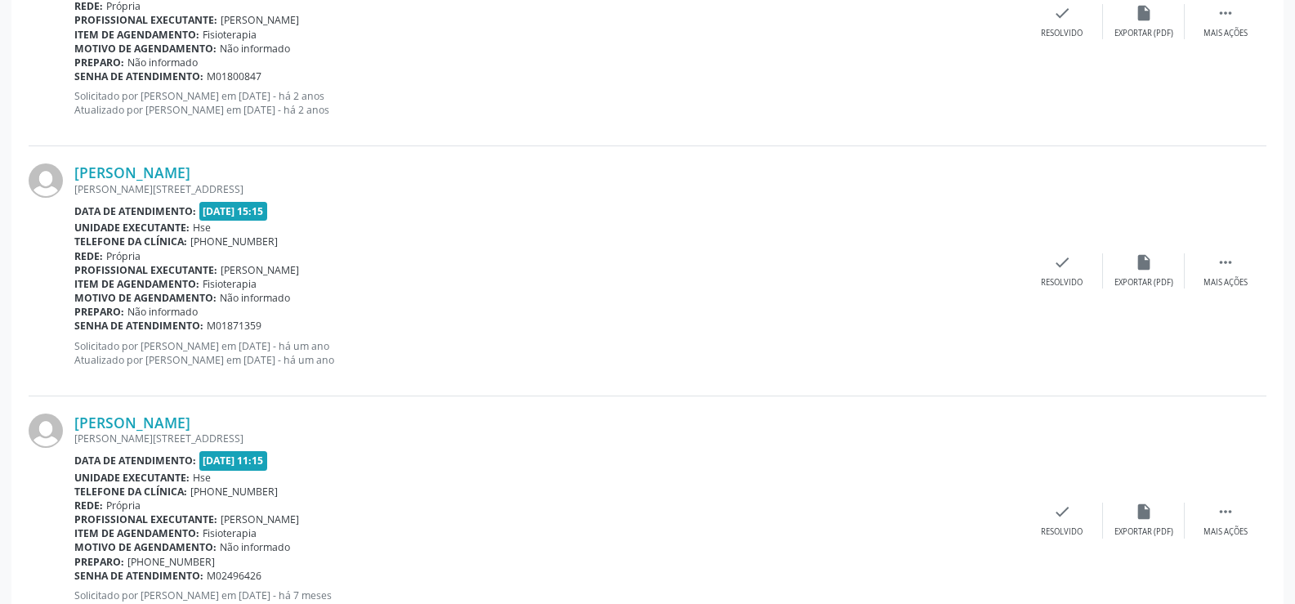
scroll to position [3703, 0]
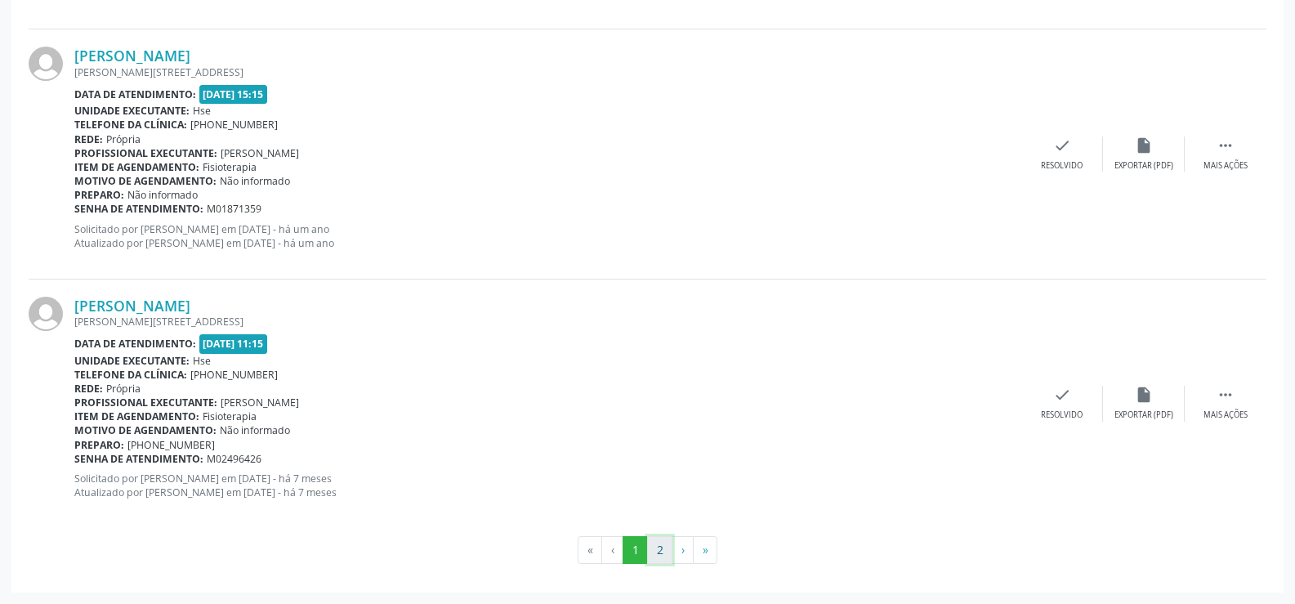
click at [653, 553] on button "2" at bounding box center [659, 550] width 25 height 28
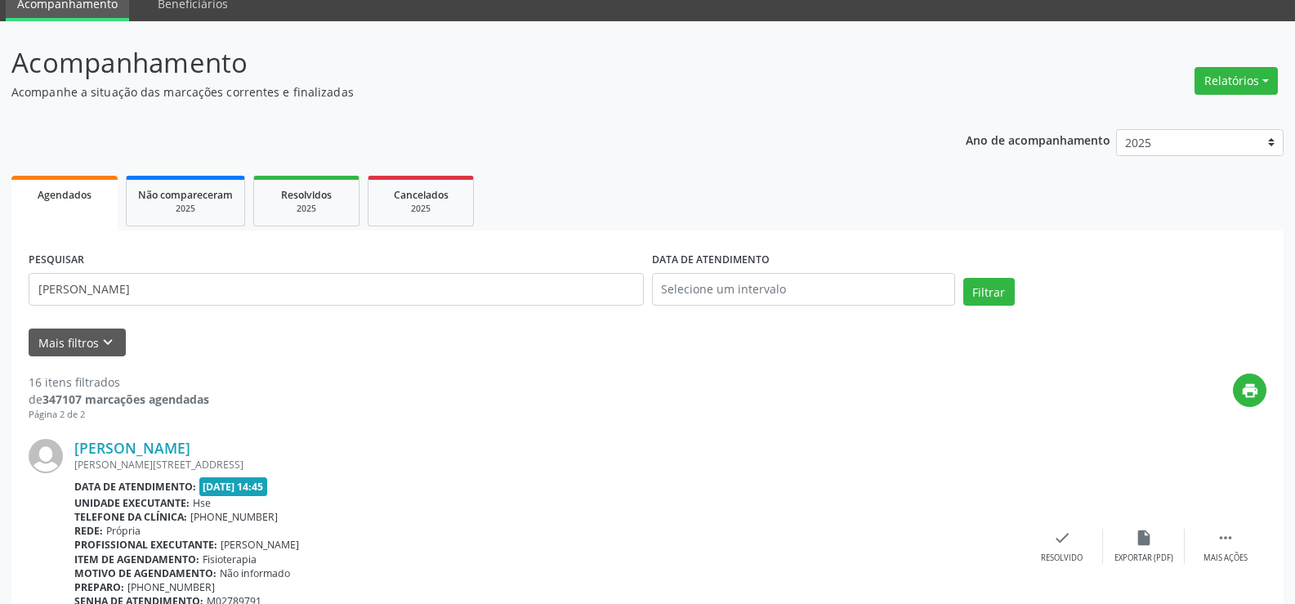
scroll to position [211, 0]
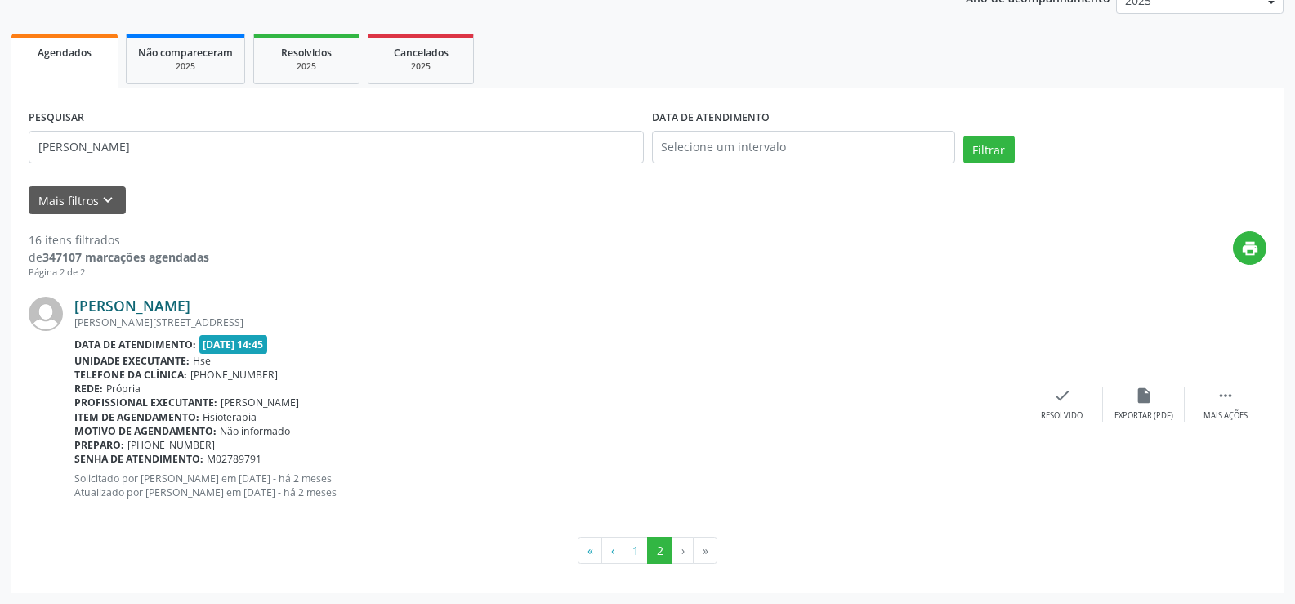
click at [190, 305] on link "[PERSON_NAME]" at bounding box center [132, 305] width 116 height 18
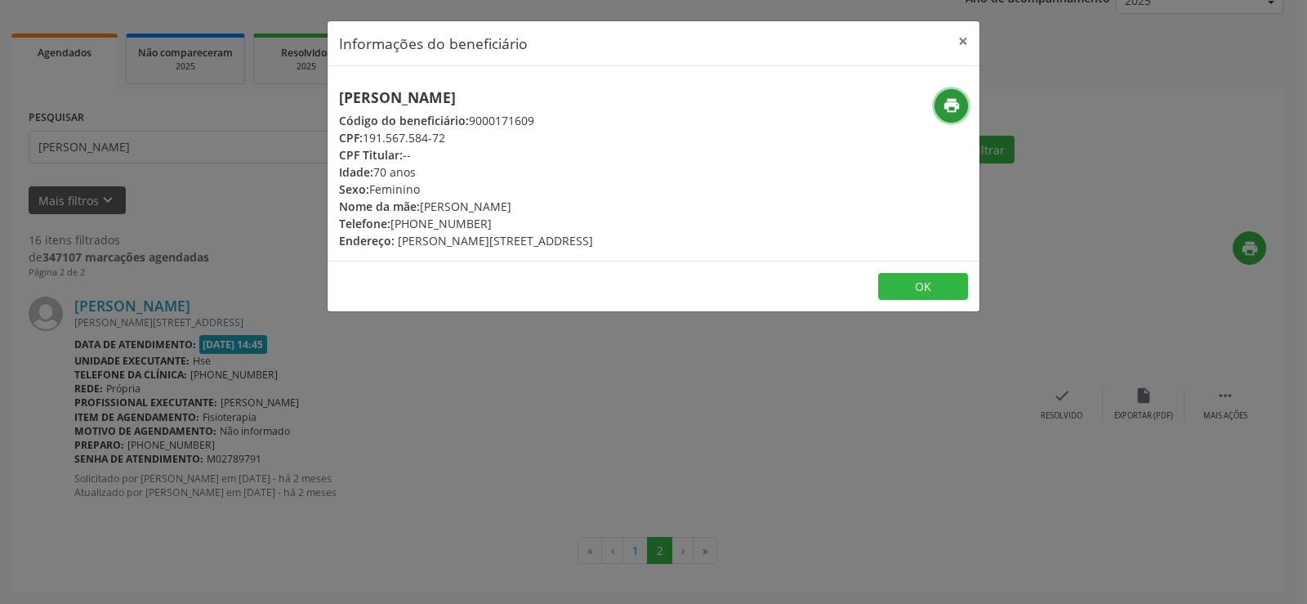
click at [955, 110] on icon "print" at bounding box center [952, 105] width 18 height 18
click at [157, 280] on div "Informações do beneficiário × [PERSON_NAME] Código do beneficiário: 9000171609 …" at bounding box center [653, 302] width 1307 height 604
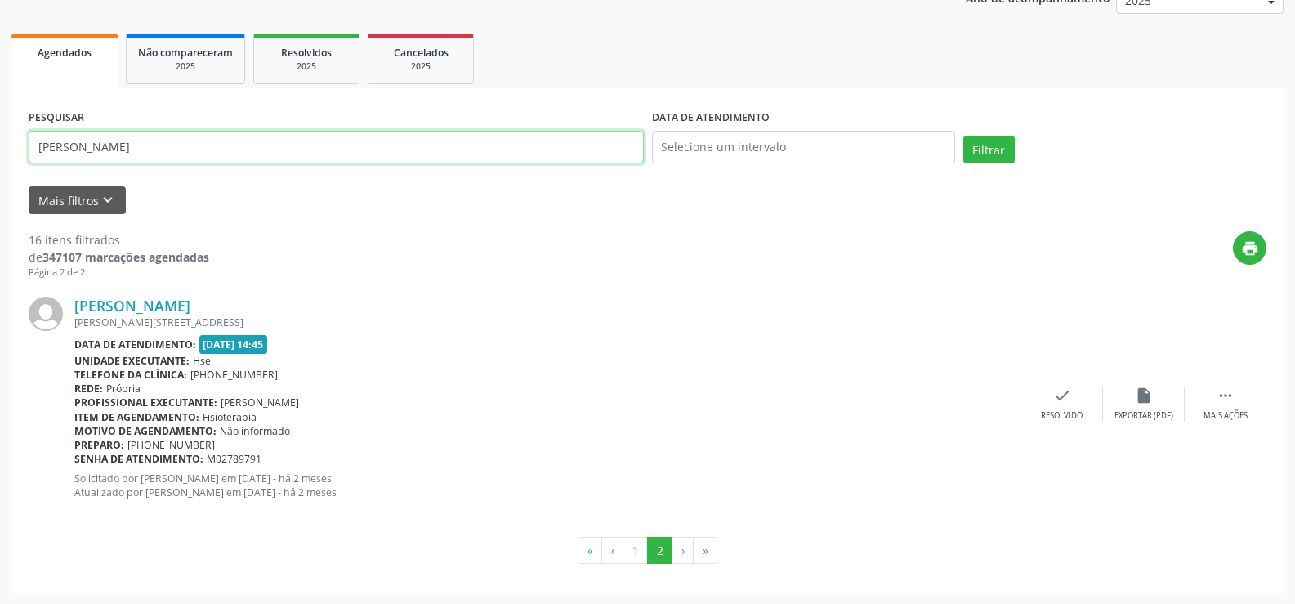
click at [157, 154] on input "[PERSON_NAME]" at bounding box center [336, 147] width 615 height 33
paste input "[PERSON_NAME]"
click at [963, 136] on button "Filtrar" at bounding box center [988, 150] width 51 height 28
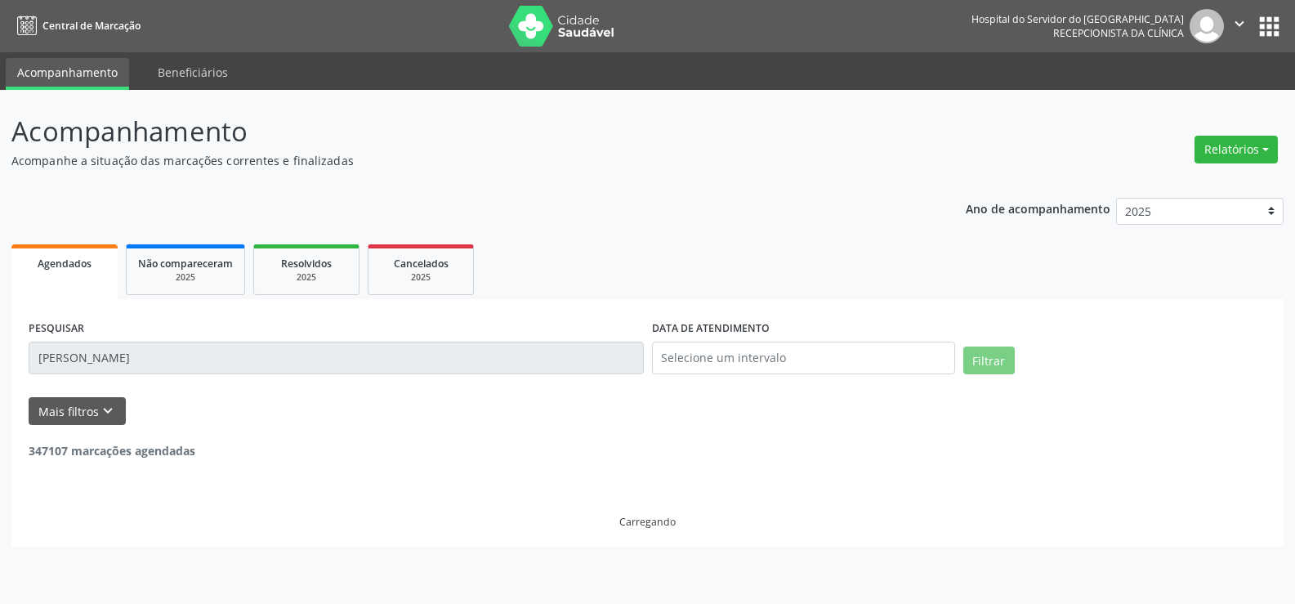
scroll to position [0, 0]
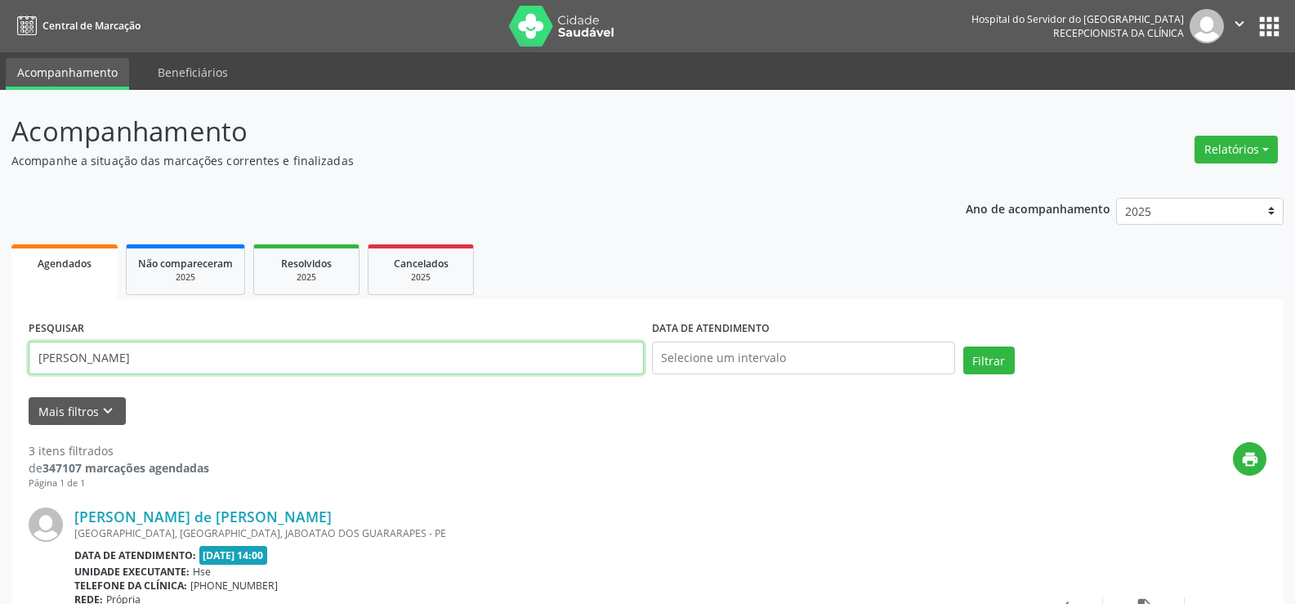
click at [193, 352] on input "[PERSON_NAME]" at bounding box center [336, 357] width 615 height 33
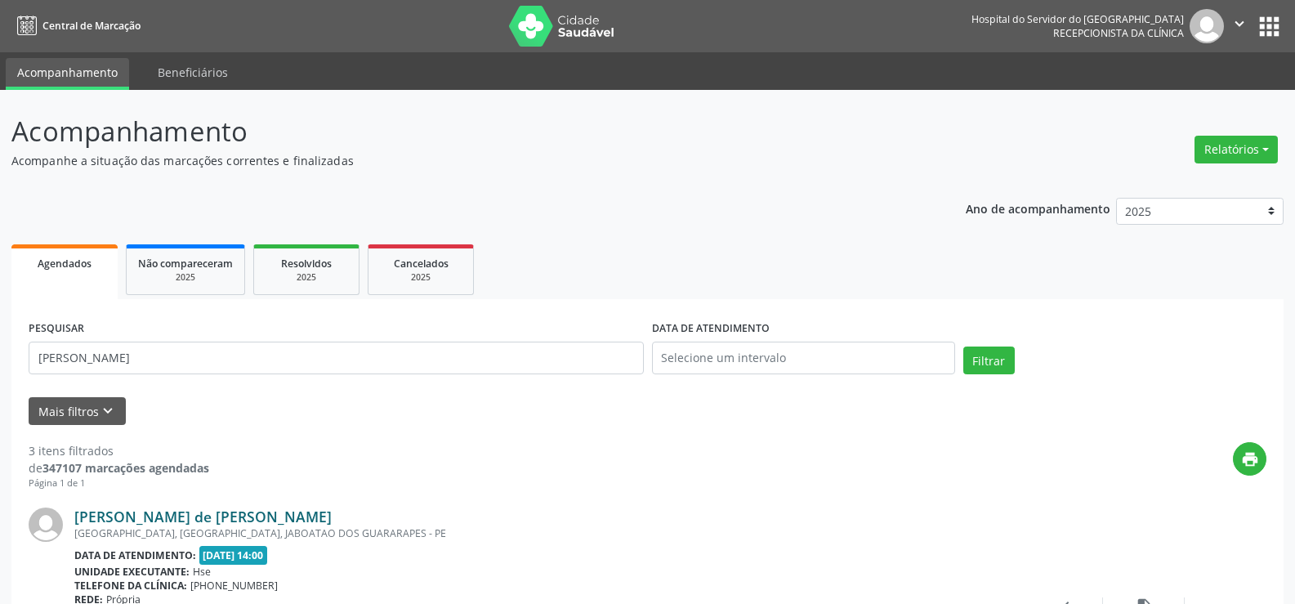
click at [239, 506] on div "[PERSON_NAME] de [PERSON_NAME] [GEOGRAPHIC_DATA], [GEOGRAPHIC_DATA], [GEOGRAPHI…" at bounding box center [647, 614] width 1237 height 249
click at [244, 511] on link "[PERSON_NAME] de [PERSON_NAME]" at bounding box center [202, 516] width 257 height 18
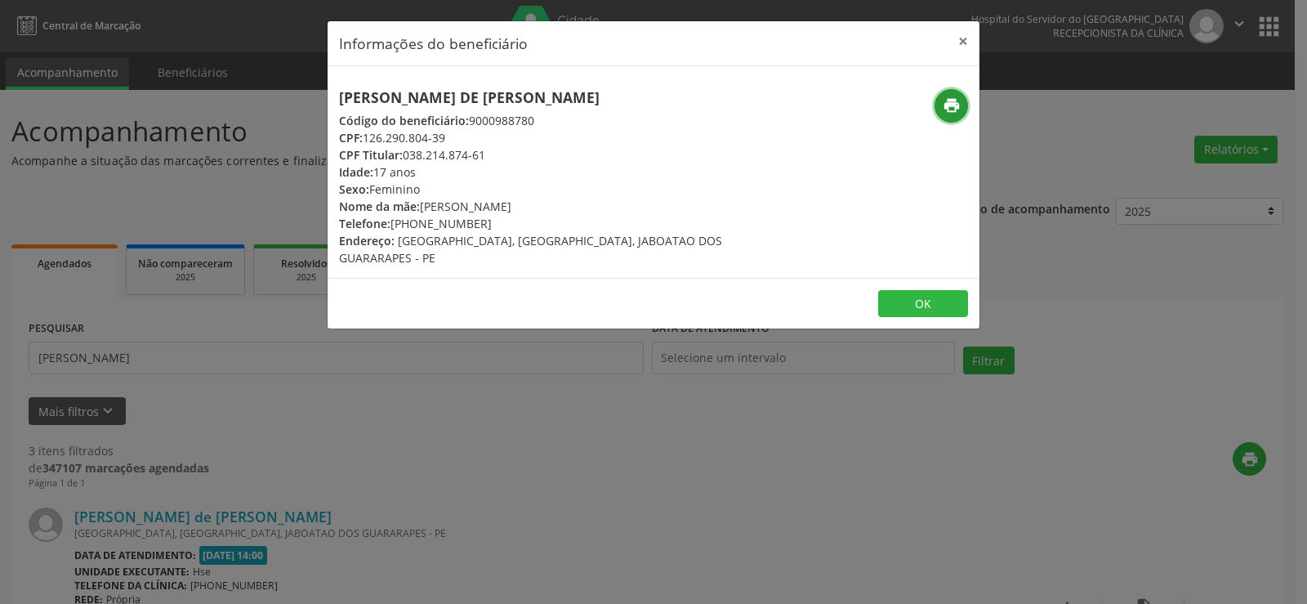
click at [965, 114] on button "print" at bounding box center [950, 105] width 33 height 33
drag, startPoint x: 166, startPoint y: 194, endPoint x: 128, endPoint y: 297, distance: 109.6
click at [166, 198] on div "Informações do beneficiário × [PERSON_NAME] de [PERSON_NAME] Código do benefici…" at bounding box center [653, 302] width 1307 height 604
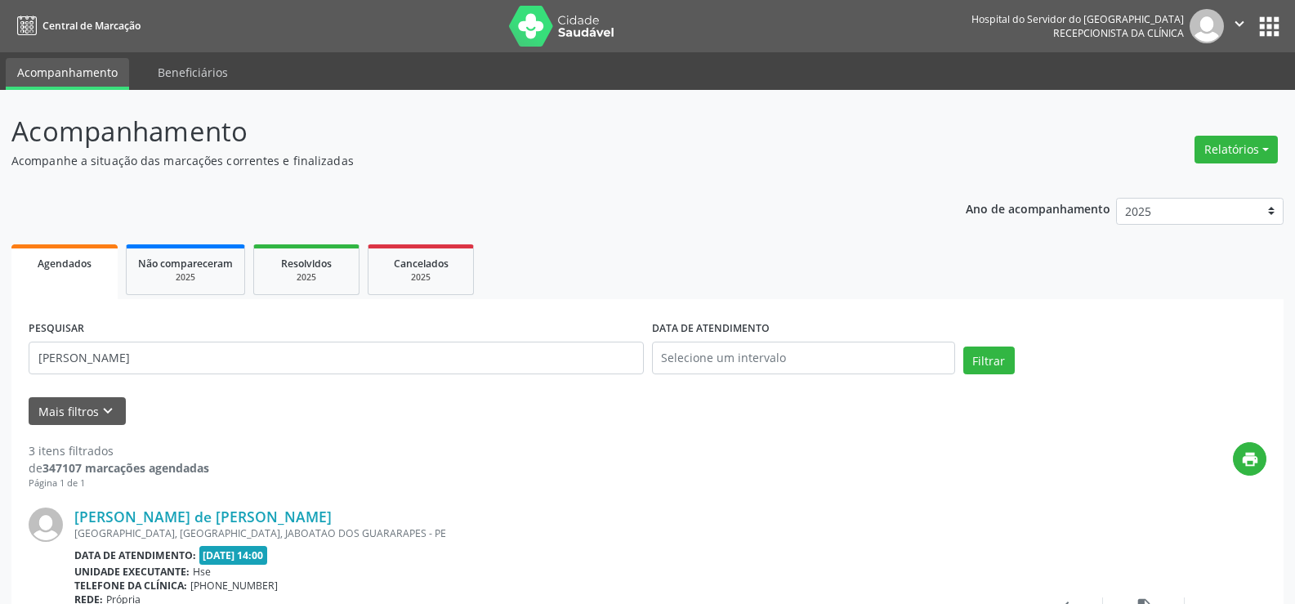
click at [109, 378] on div "PESQUISAR [PERSON_NAME]" at bounding box center [336, 350] width 623 height 69
click at [114, 364] on input "[PERSON_NAME]" at bounding box center [336, 357] width 615 height 33
paste input "[PERSON_NAME]"
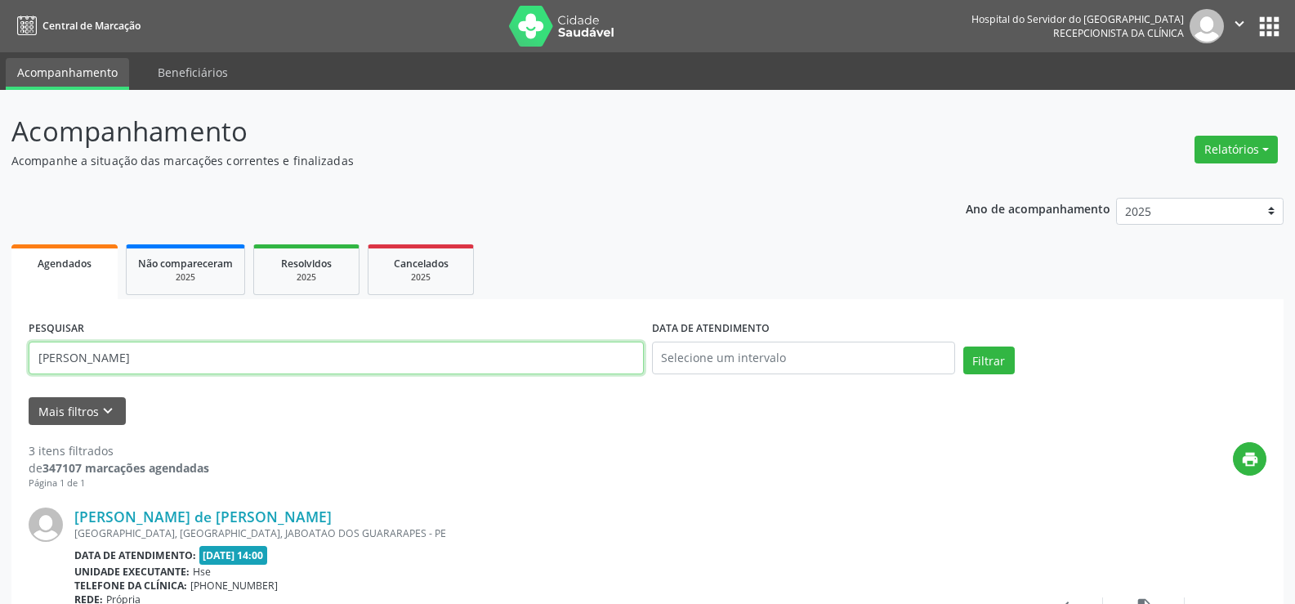
click at [963, 346] on button "Filtrar" at bounding box center [988, 360] width 51 height 28
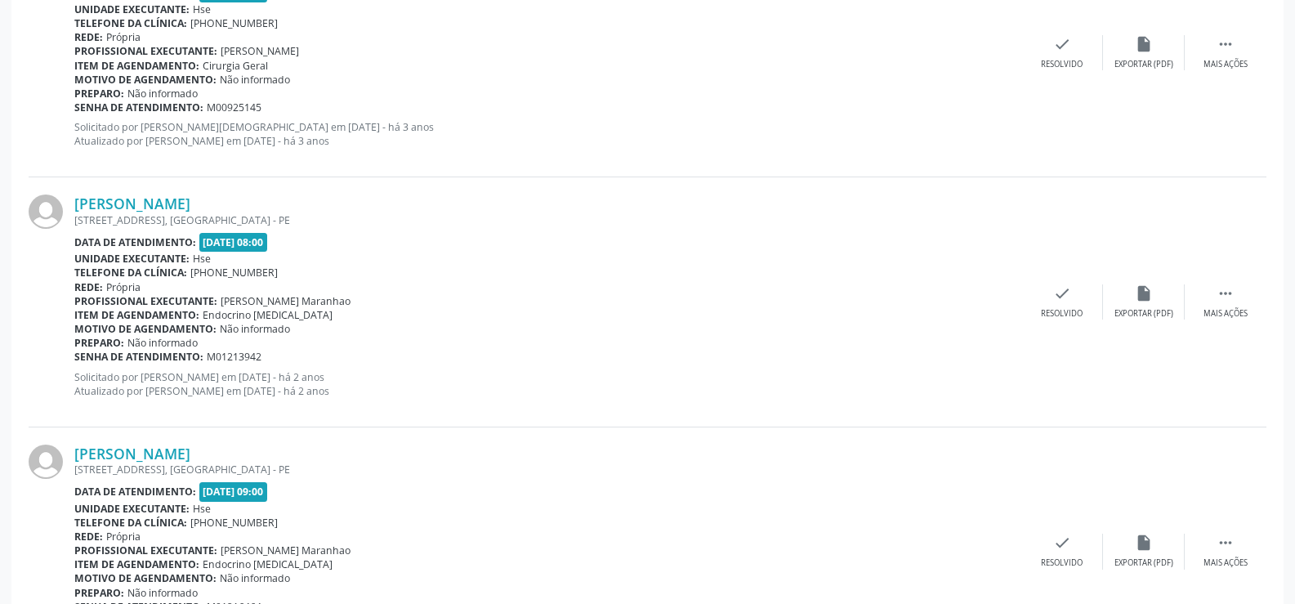
scroll to position [3703, 0]
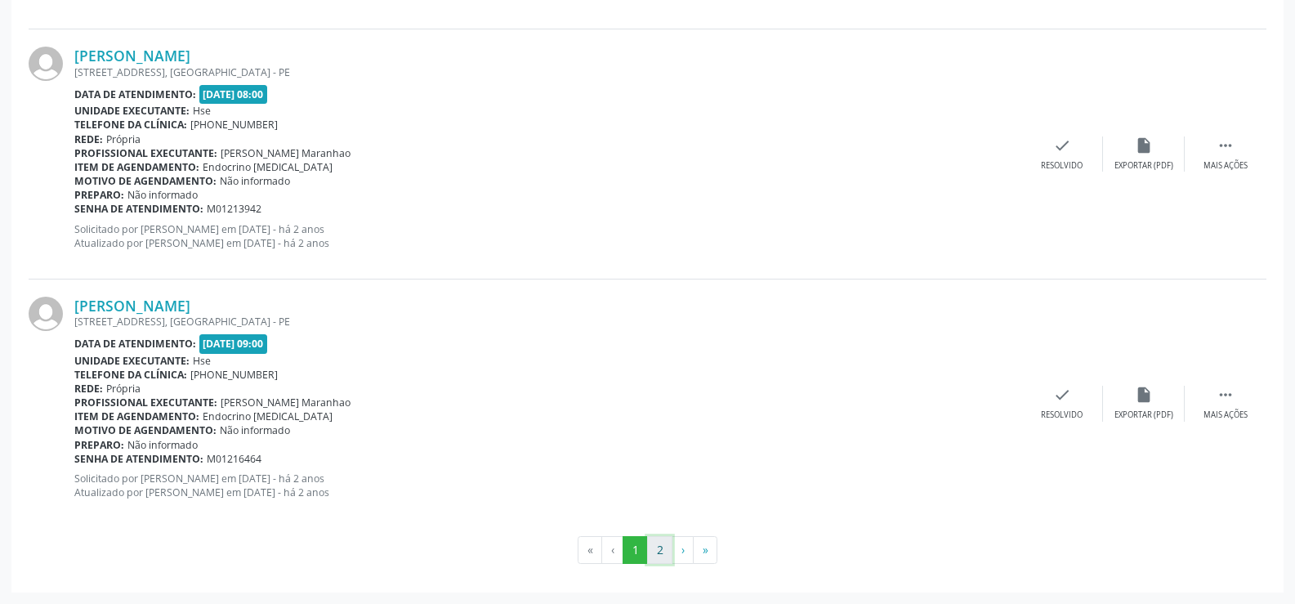
click at [653, 551] on button "2" at bounding box center [659, 550] width 25 height 28
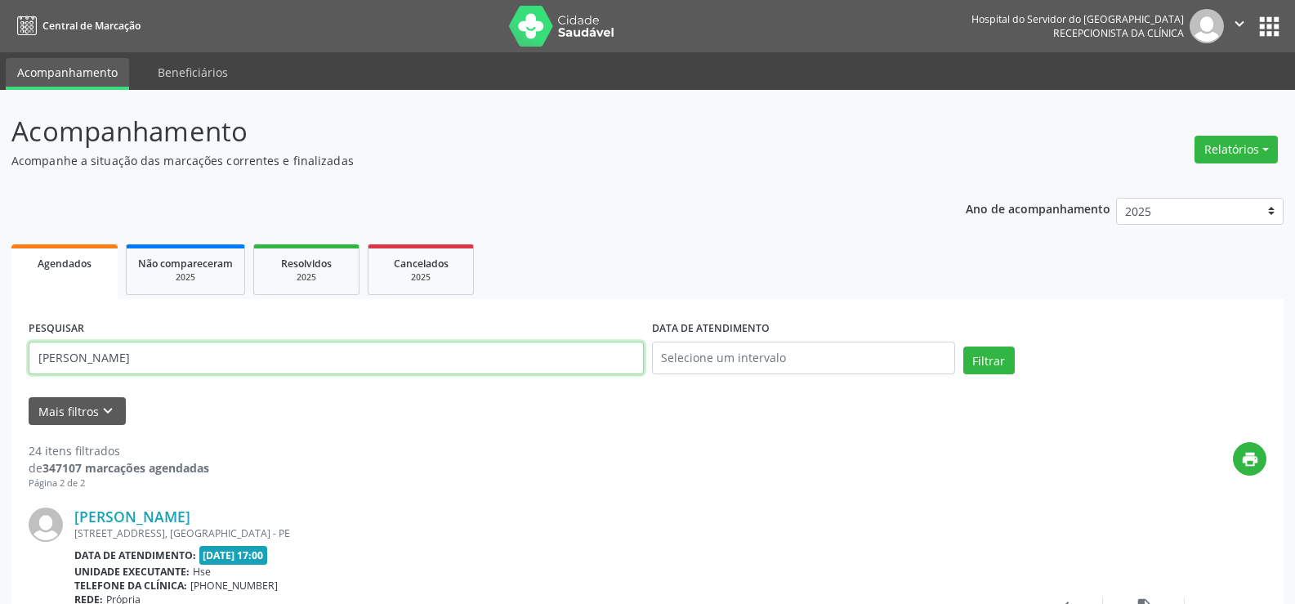
click at [191, 341] on input "[PERSON_NAME]" at bounding box center [336, 357] width 615 height 33
click at [963, 346] on button "Filtrar" at bounding box center [988, 360] width 51 height 28
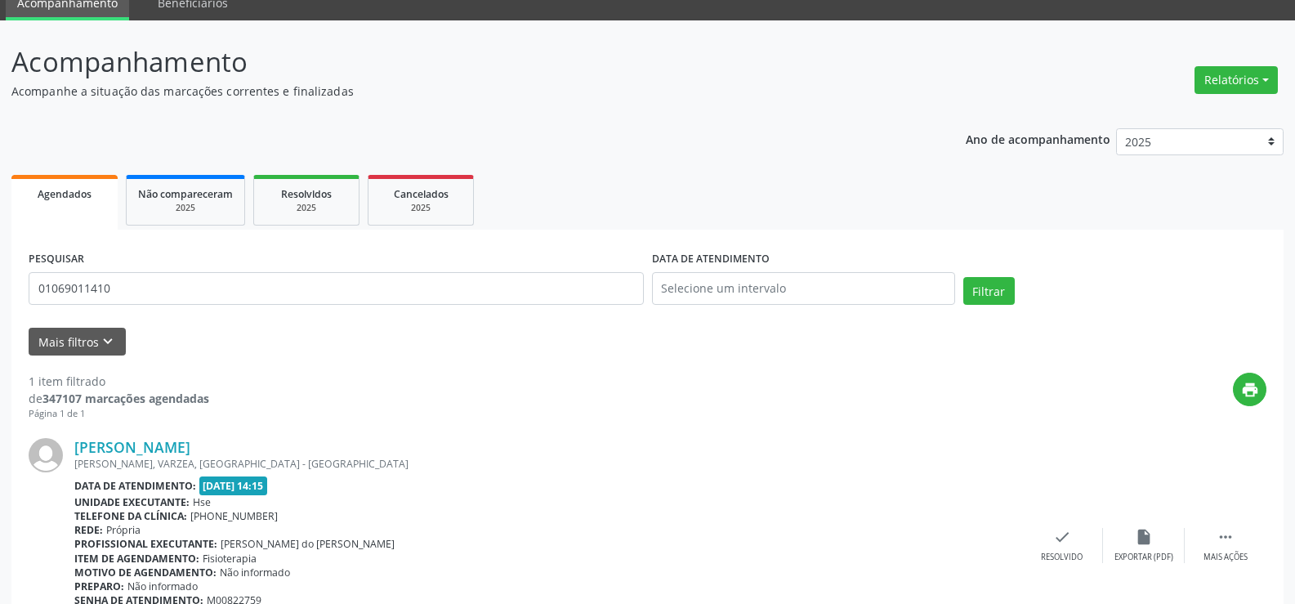
scroll to position [164, 0]
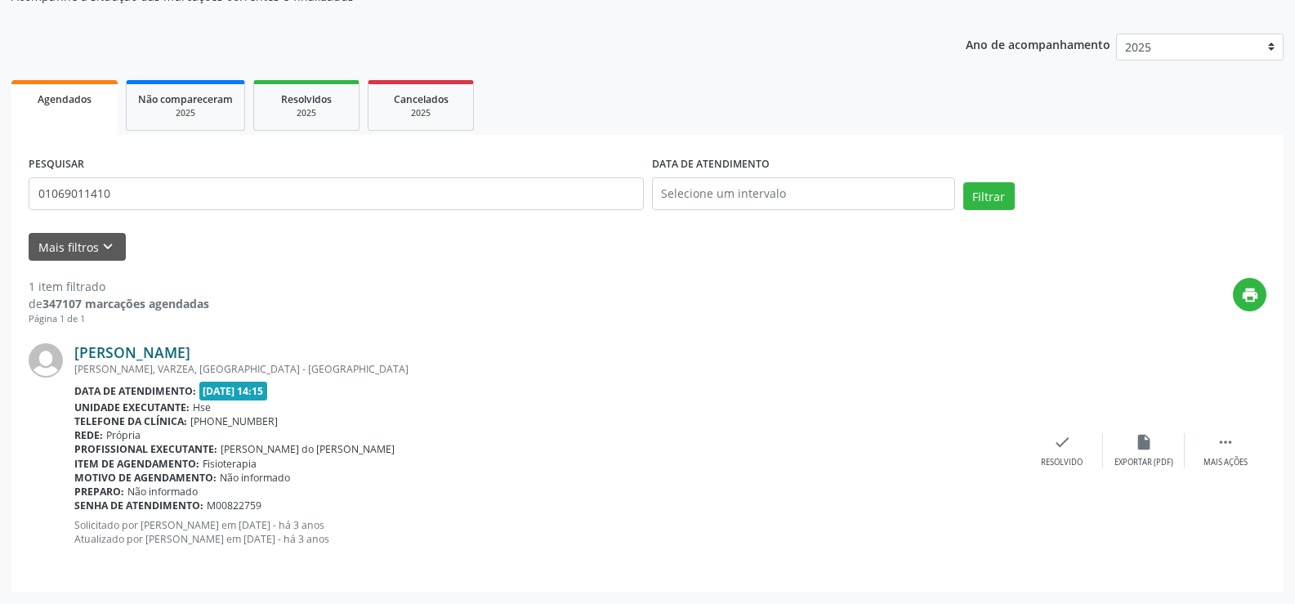
click at [163, 354] on link "[PERSON_NAME]" at bounding box center [132, 352] width 116 height 18
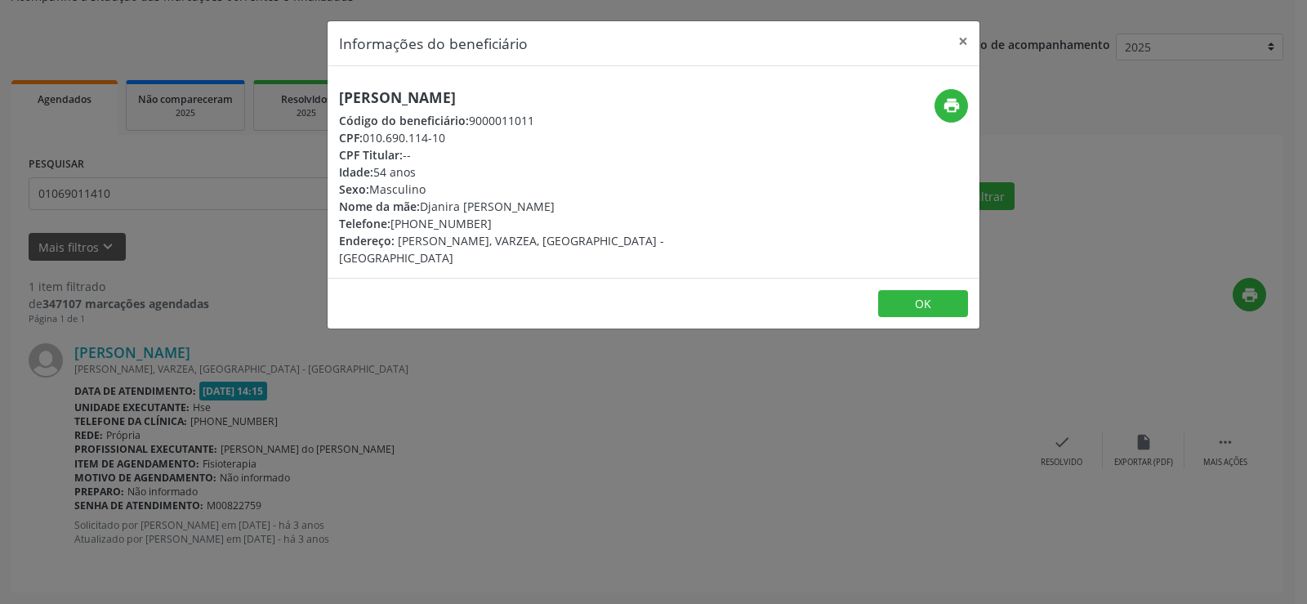
click at [379, 103] on h5 "[PERSON_NAME]" at bounding box center [545, 97] width 412 height 17
click at [242, 407] on div "Informações do beneficiário × [PERSON_NAME] Código do beneficiário: 9000011011 …" at bounding box center [653, 302] width 1307 height 604
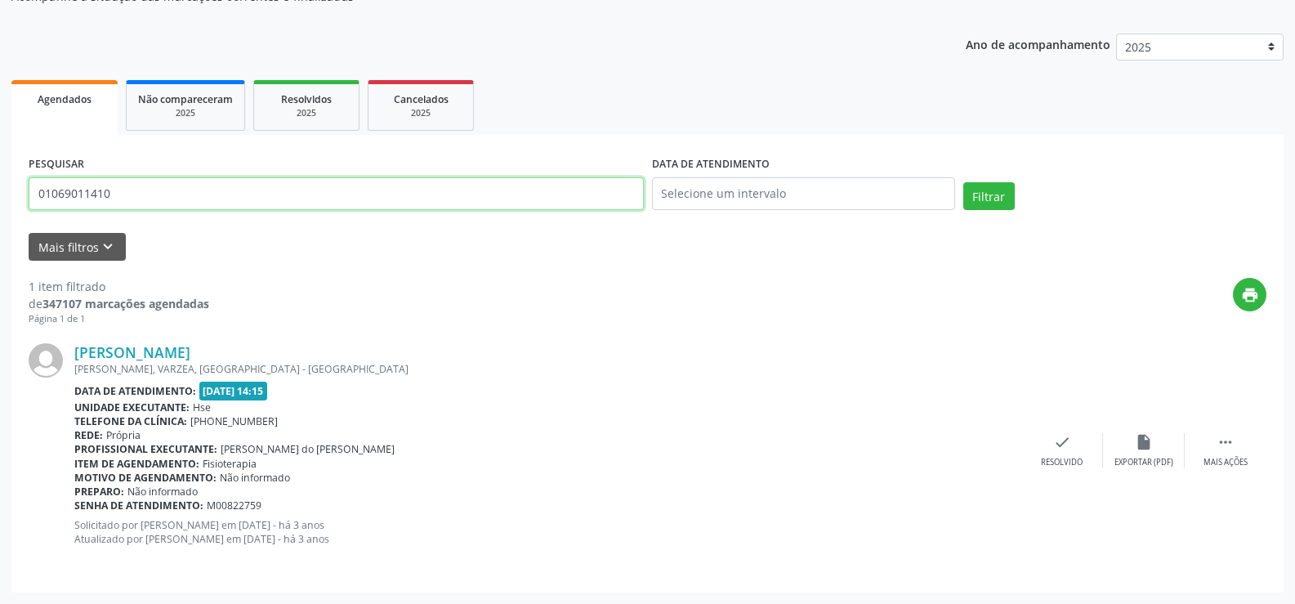
click at [158, 180] on input "01069011410" at bounding box center [336, 193] width 615 height 33
paste input "71860649491"
click at [963, 182] on button "Filtrar" at bounding box center [988, 196] width 51 height 28
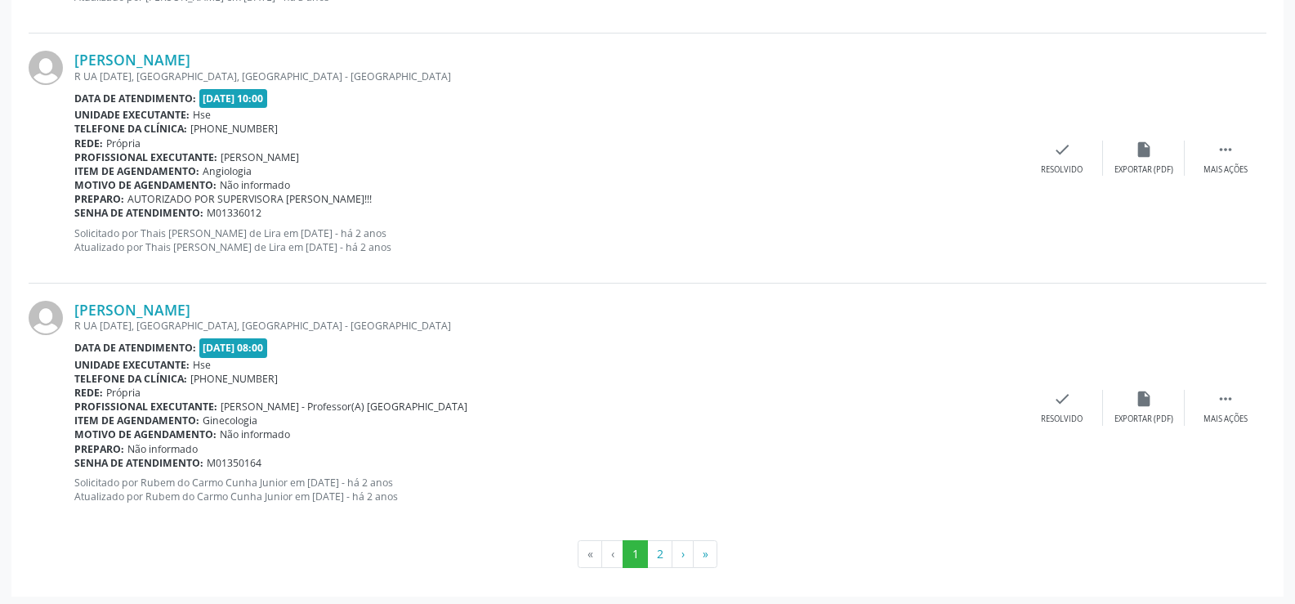
scroll to position [3703, 0]
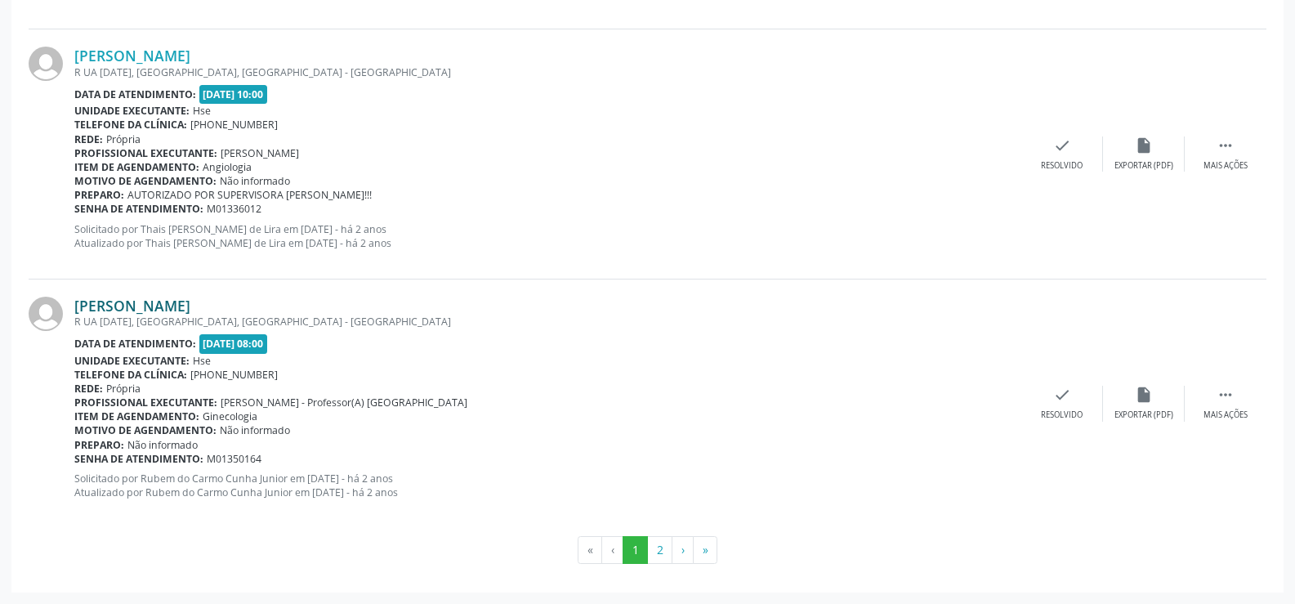
click at [190, 303] on link "[PERSON_NAME]" at bounding box center [132, 305] width 116 height 18
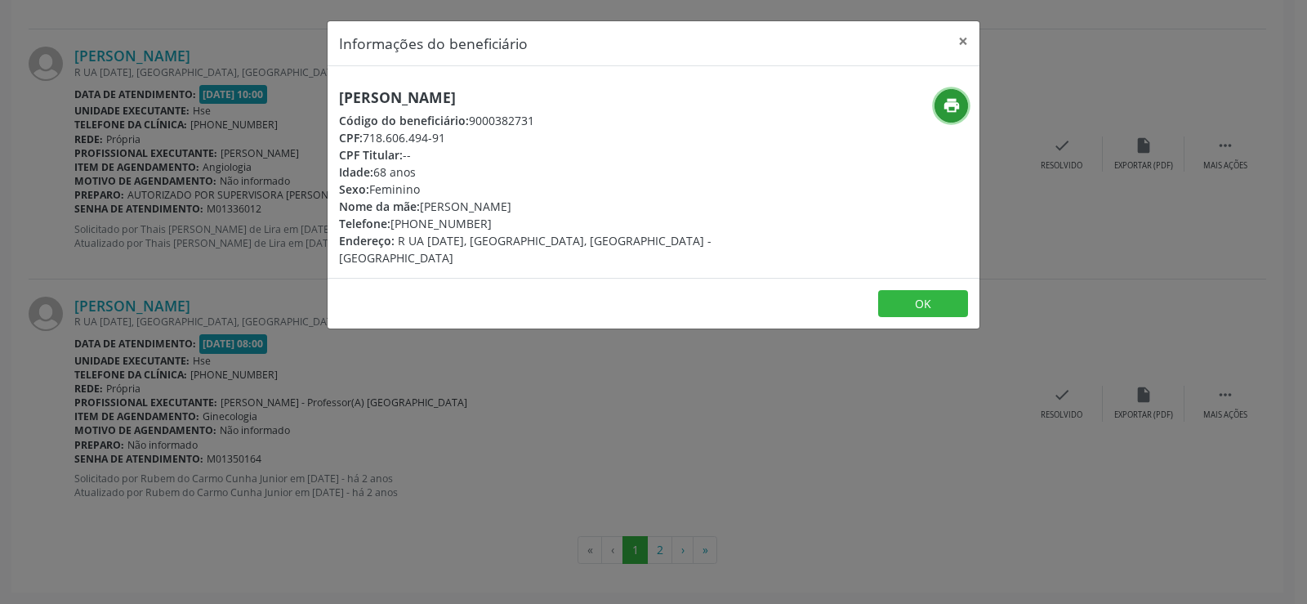
click at [963, 117] on button "print" at bounding box center [950, 105] width 33 height 33
click at [239, 332] on div "Informações do beneficiário × [PERSON_NAME] Código do beneficiário: 9000382731 …" at bounding box center [653, 302] width 1307 height 604
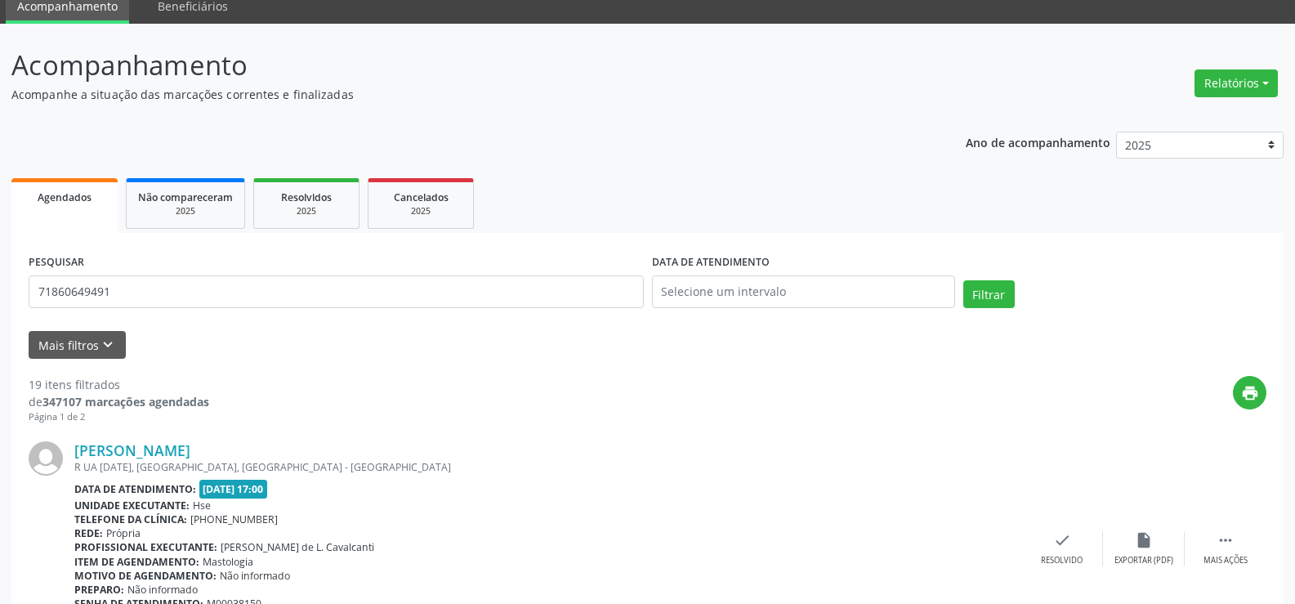
scroll to position [0, 0]
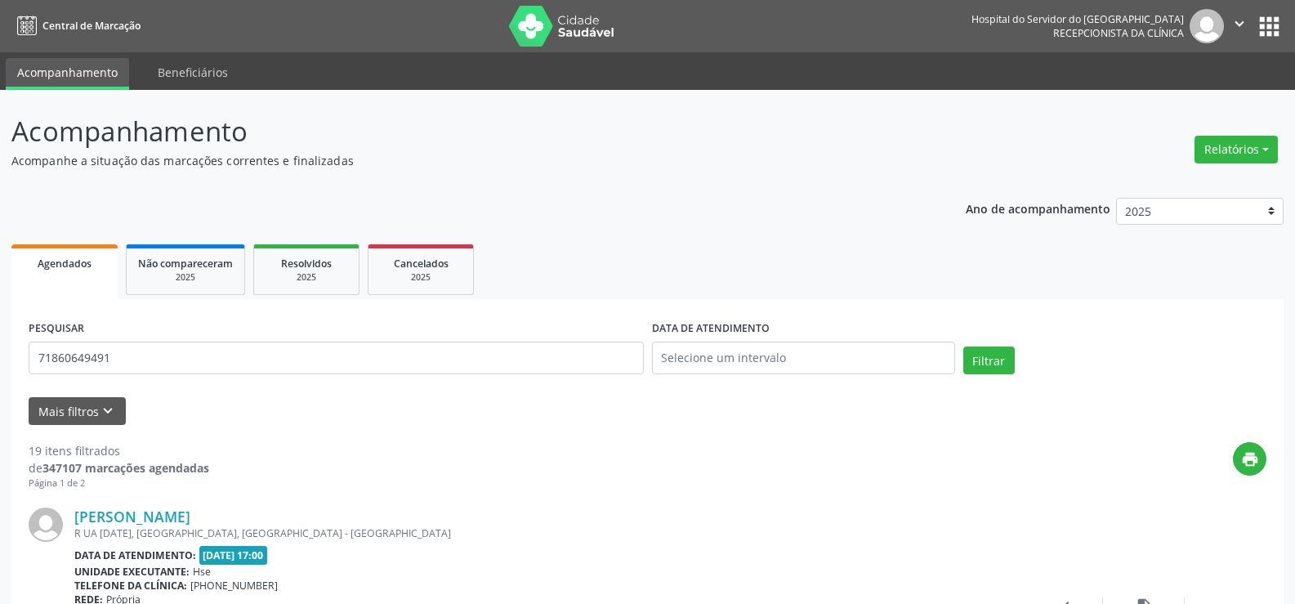
drag, startPoint x: 249, startPoint y: 299, endPoint x: 249, endPoint y: 332, distance: 33.5
click at [255, 354] on input "71860649491" at bounding box center [336, 357] width 615 height 33
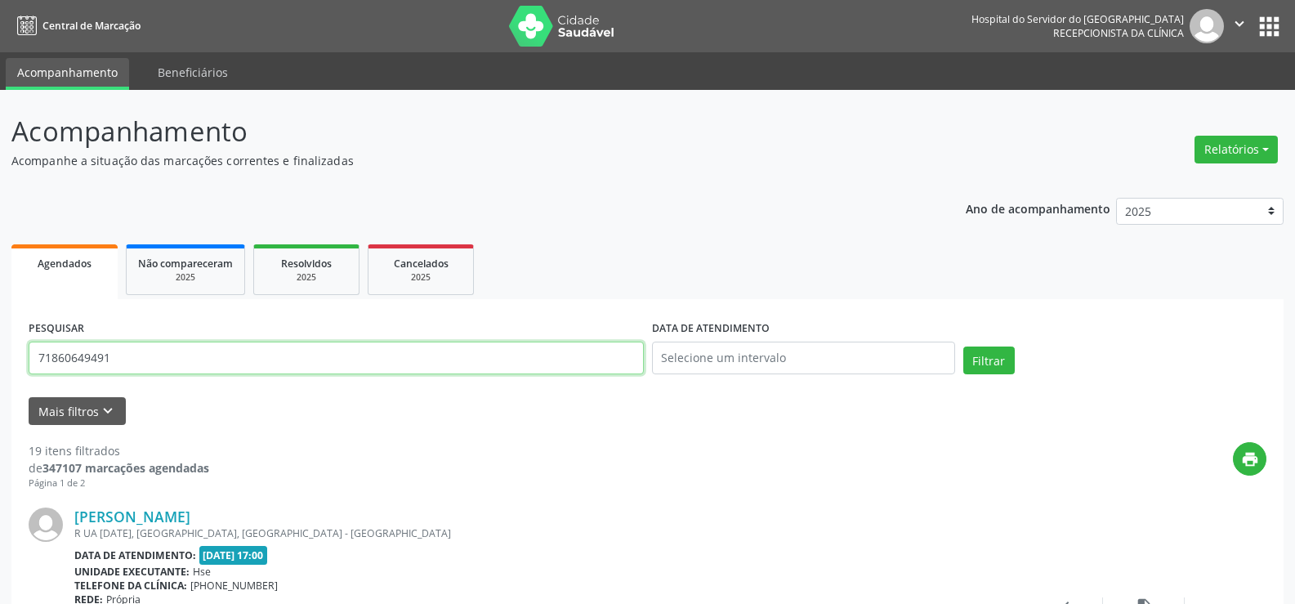
paste input "[PERSON_NAME]"
type input "[PERSON_NAME]"
click at [963, 346] on button "Filtrar" at bounding box center [988, 360] width 51 height 28
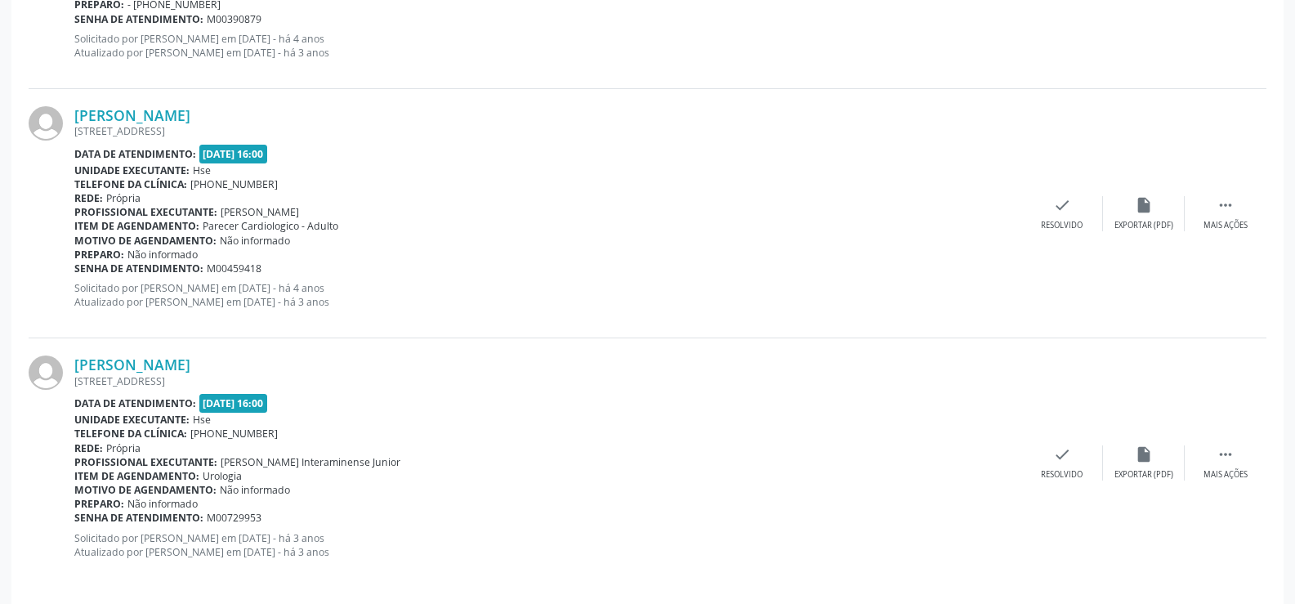
scroll to position [2160, 0]
